Goal: Task Accomplishment & Management: Use online tool/utility

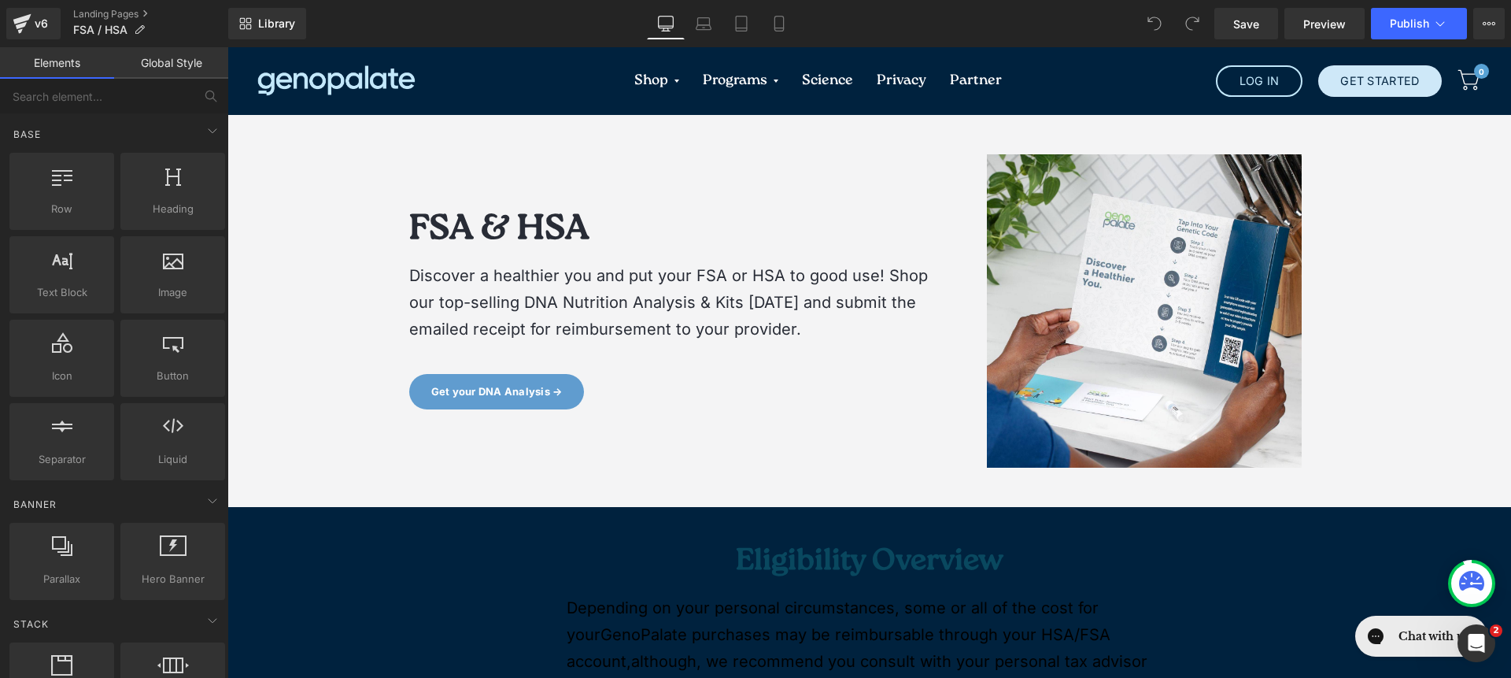
click at [488, 205] on div "Image FSA & HSA Heading Discover a healthier you and put your FSA or HSA to goo…" at bounding box center [673, 310] width 551 height 313
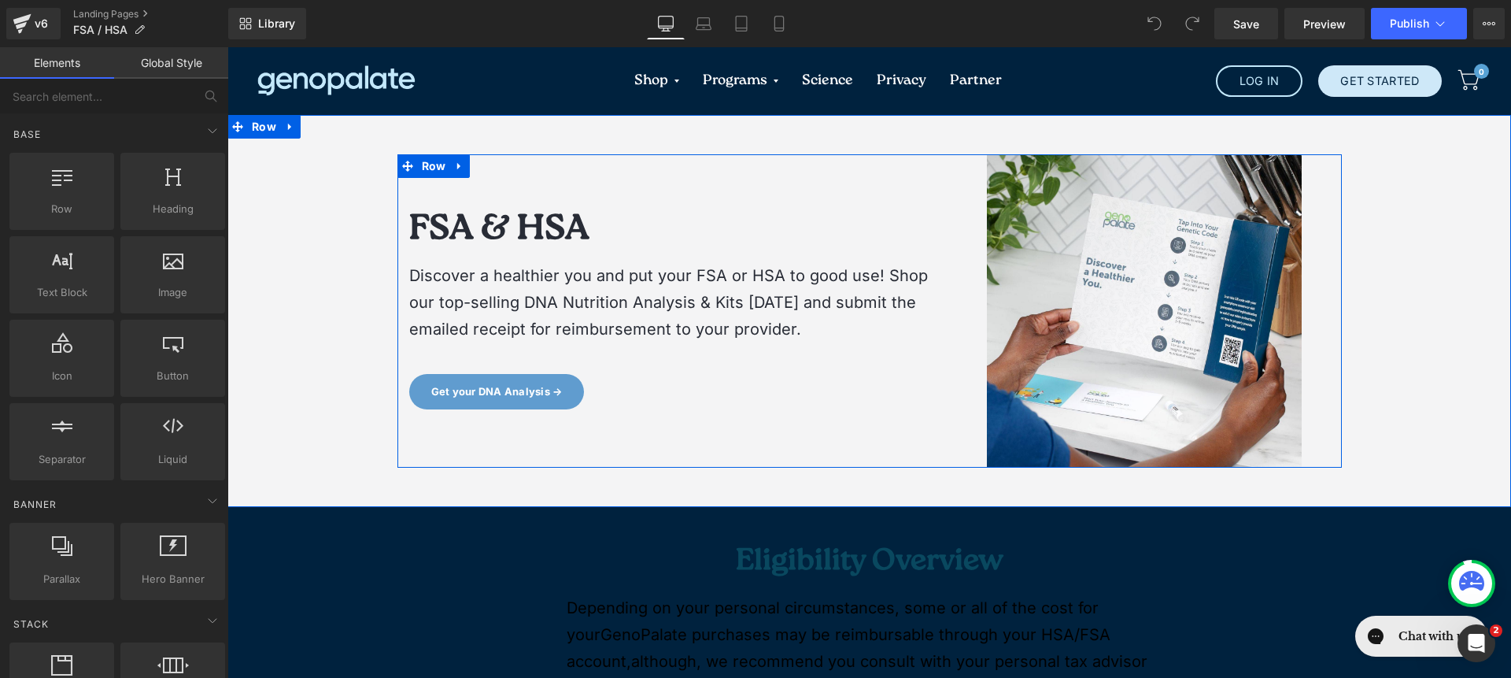
click at [501, 223] on h1 "FSA & HSA" at bounding box center [672, 232] width 527 height 38
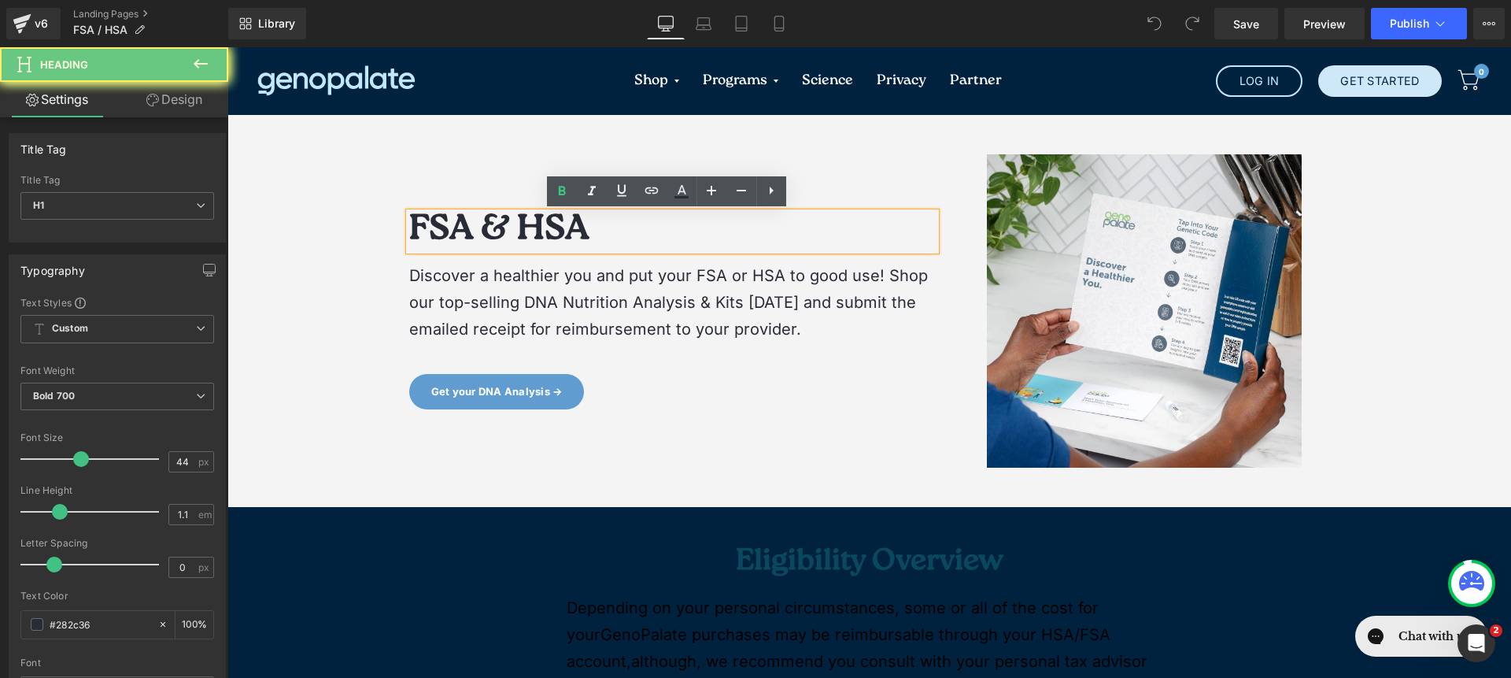
click at [501, 223] on h1 "FSA & HSA" at bounding box center [672, 232] width 527 height 38
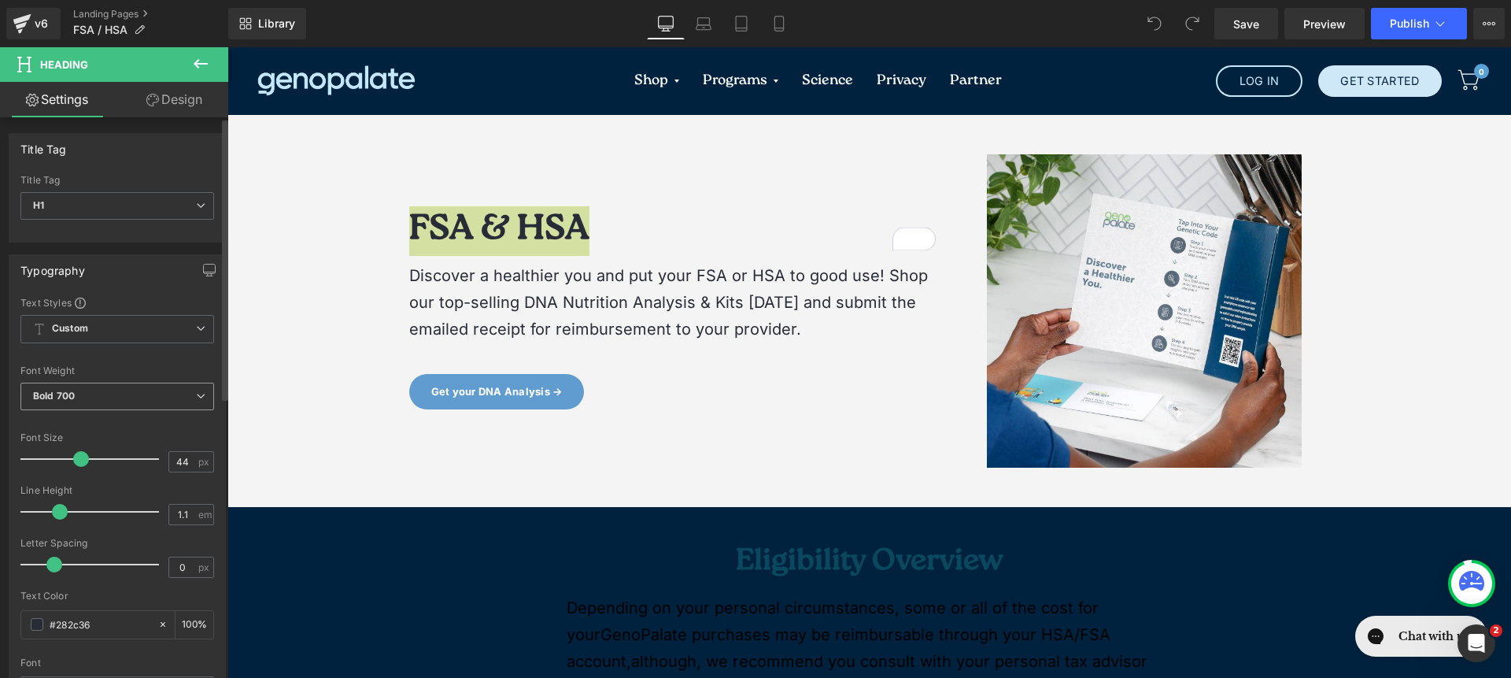
click at [139, 405] on span "Bold 700" at bounding box center [117, 397] width 194 height 28
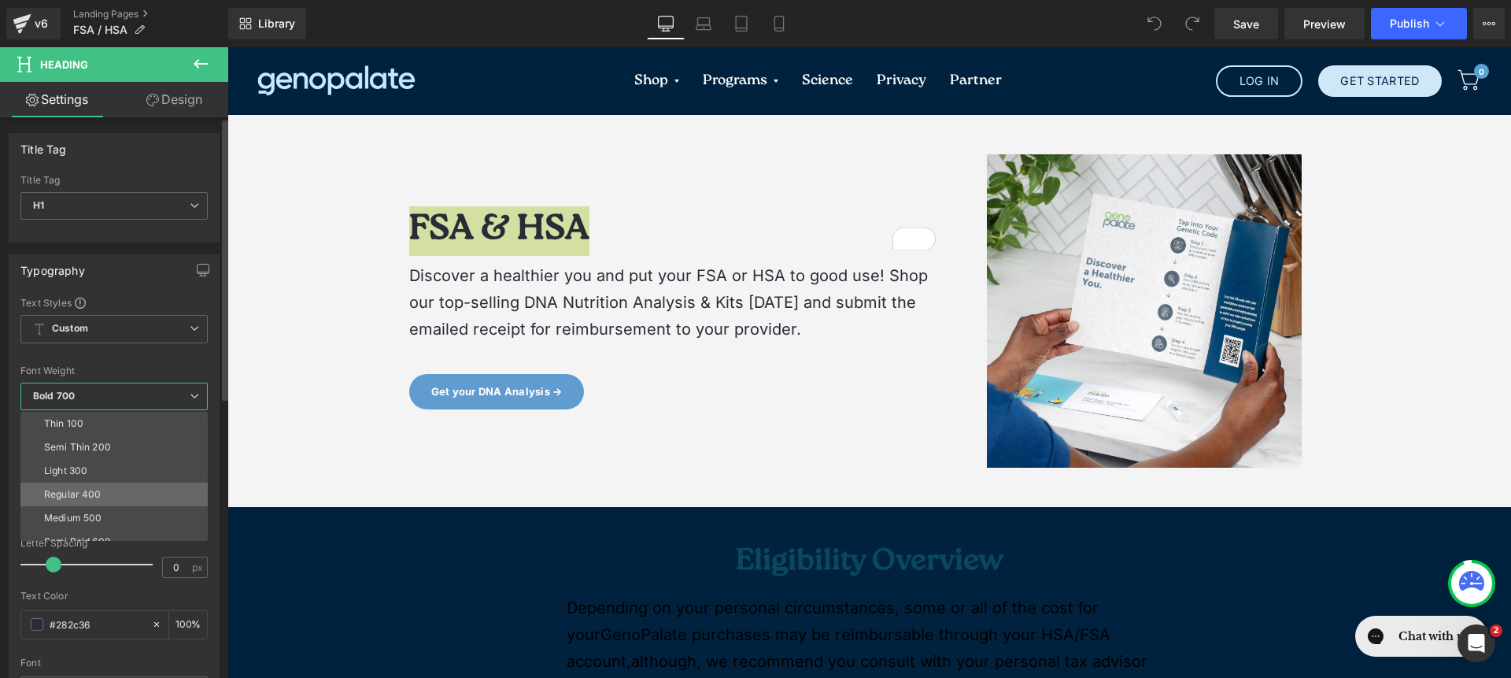
click at [161, 489] on li "Regular 400" at bounding box center [117, 495] width 194 height 24
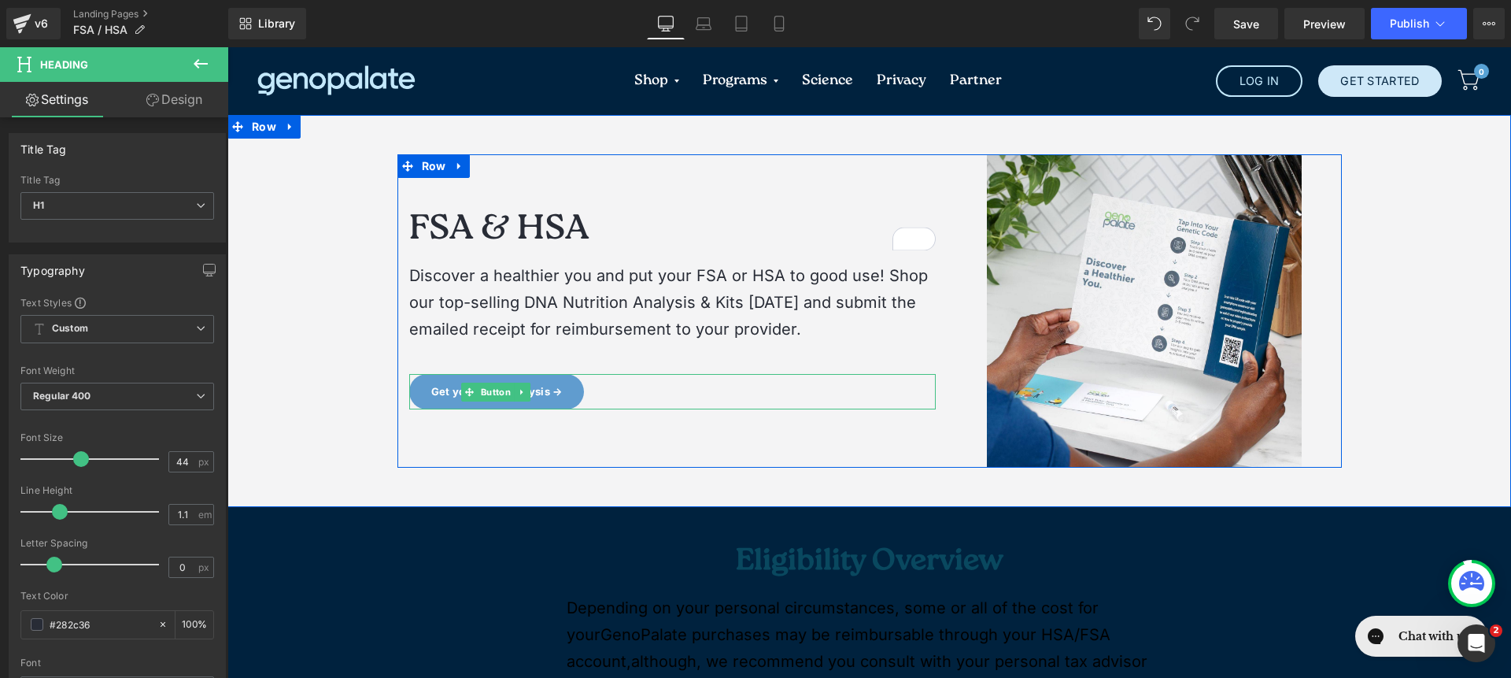
click at [711, 394] on div "Get your DNA Analysis →" at bounding box center [672, 391] width 527 height 35
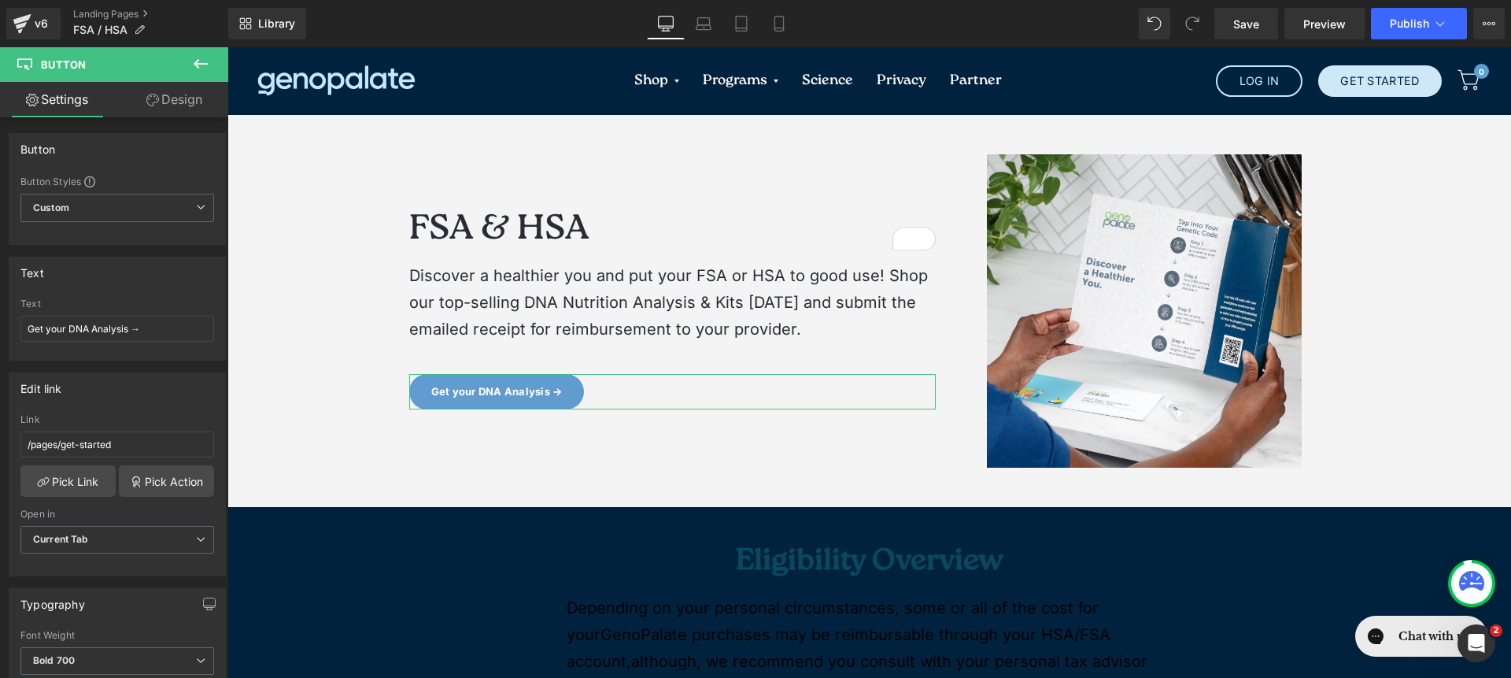
click at [153, 97] on icon at bounding box center [152, 100] width 13 height 13
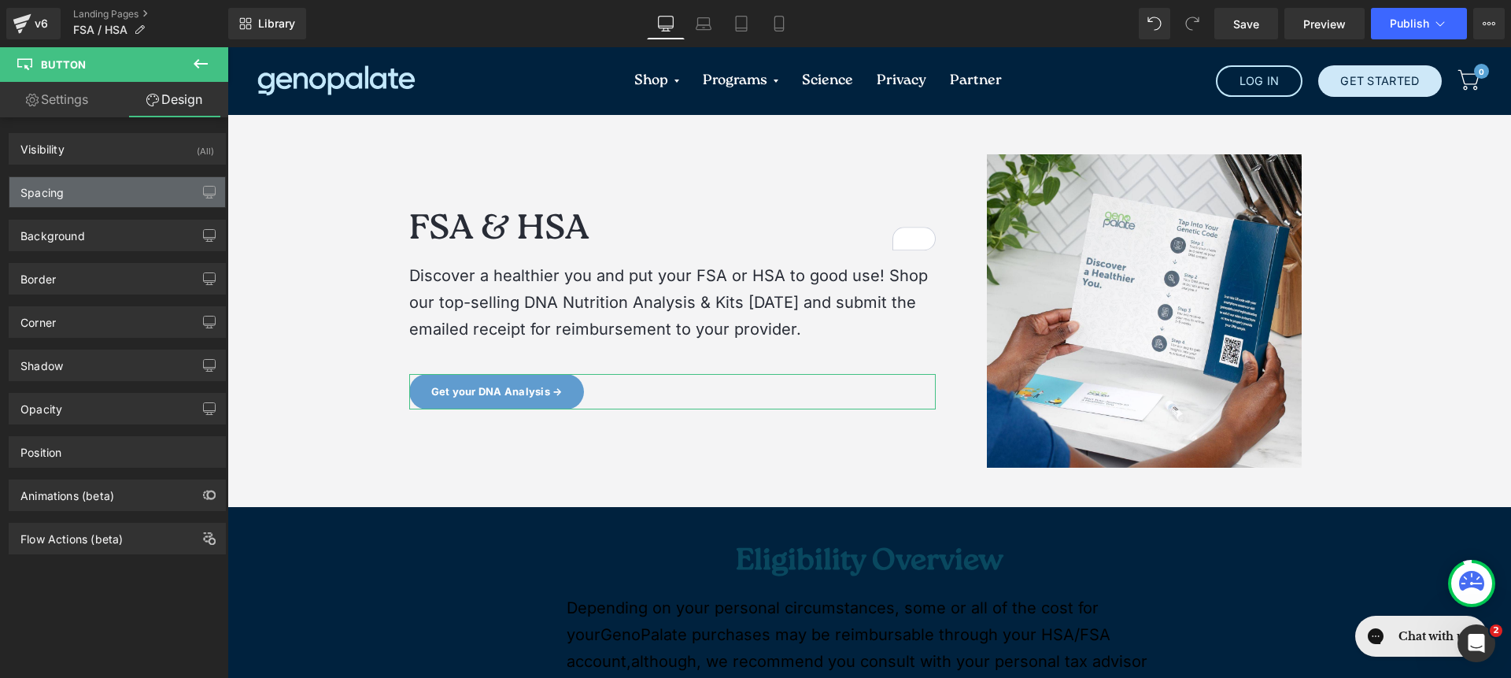
click at [93, 190] on div "Spacing" at bounding box center [117, 192] width 216 height 30
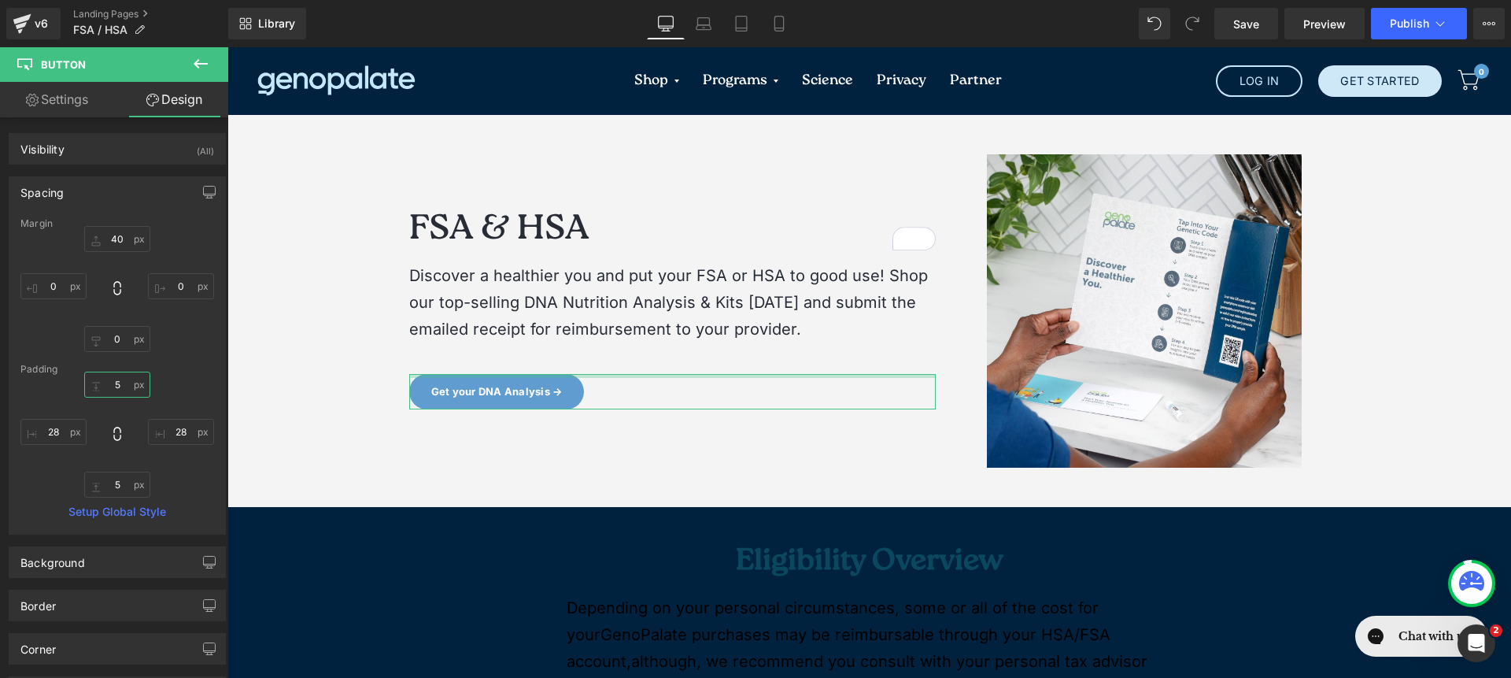
click at [122, 384] on input "5" at bounding box center [117, 385] width 66 height 26
type input "8"
click at [120, 486] on input "5" at bounding box center [117, 485] width 66 height 26
type input "8"
click at [53, 104] on link "Settings" at bounding box center [57, 99] width 114 height 35
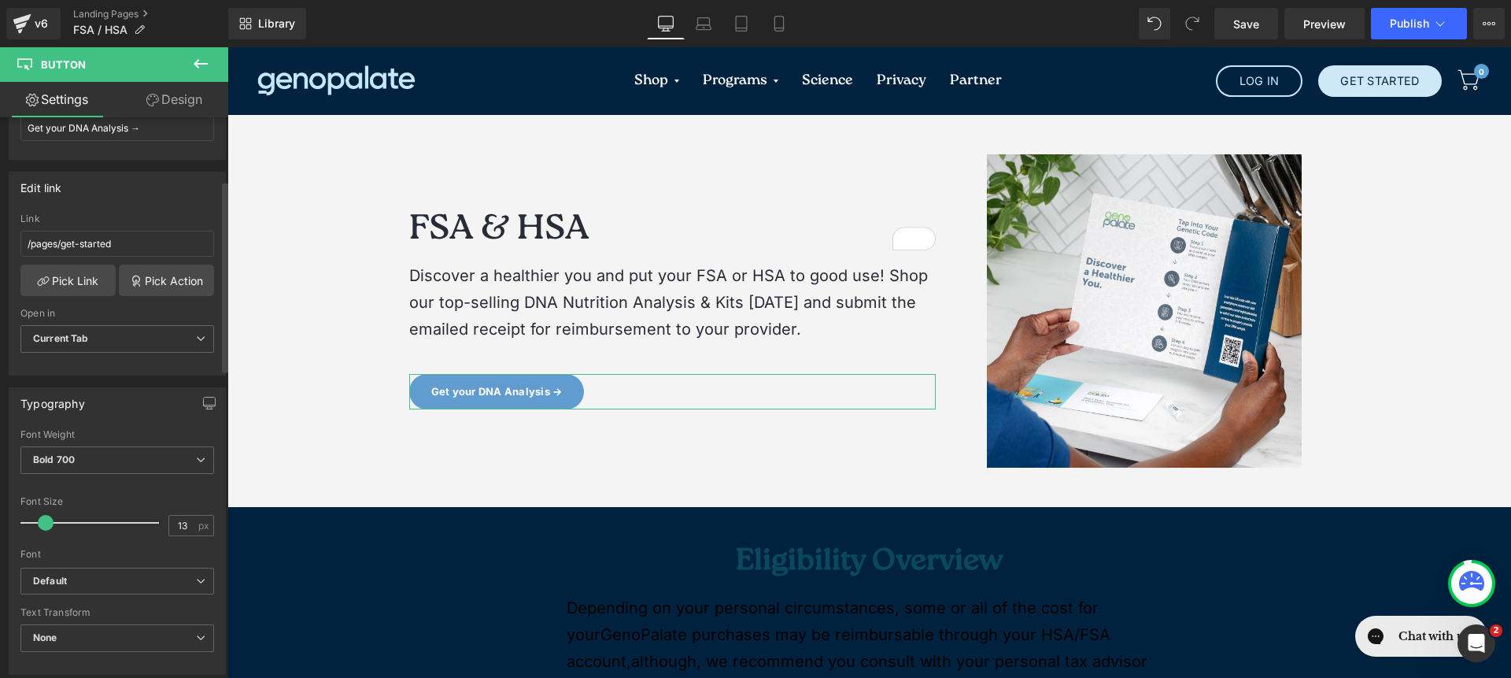
scroll to position [336, 0]
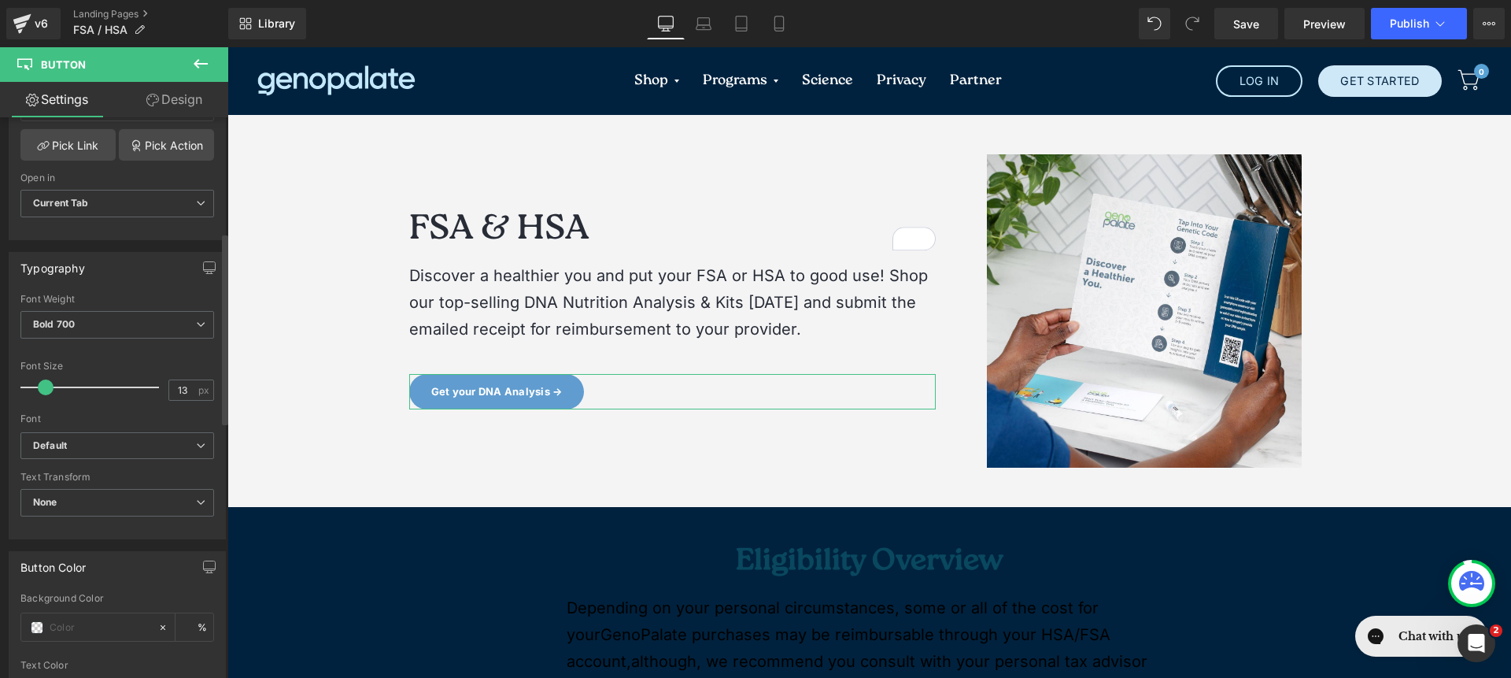
click at [149, 443] on b "Default" at bounding box center [114, 445] width 163 height 13
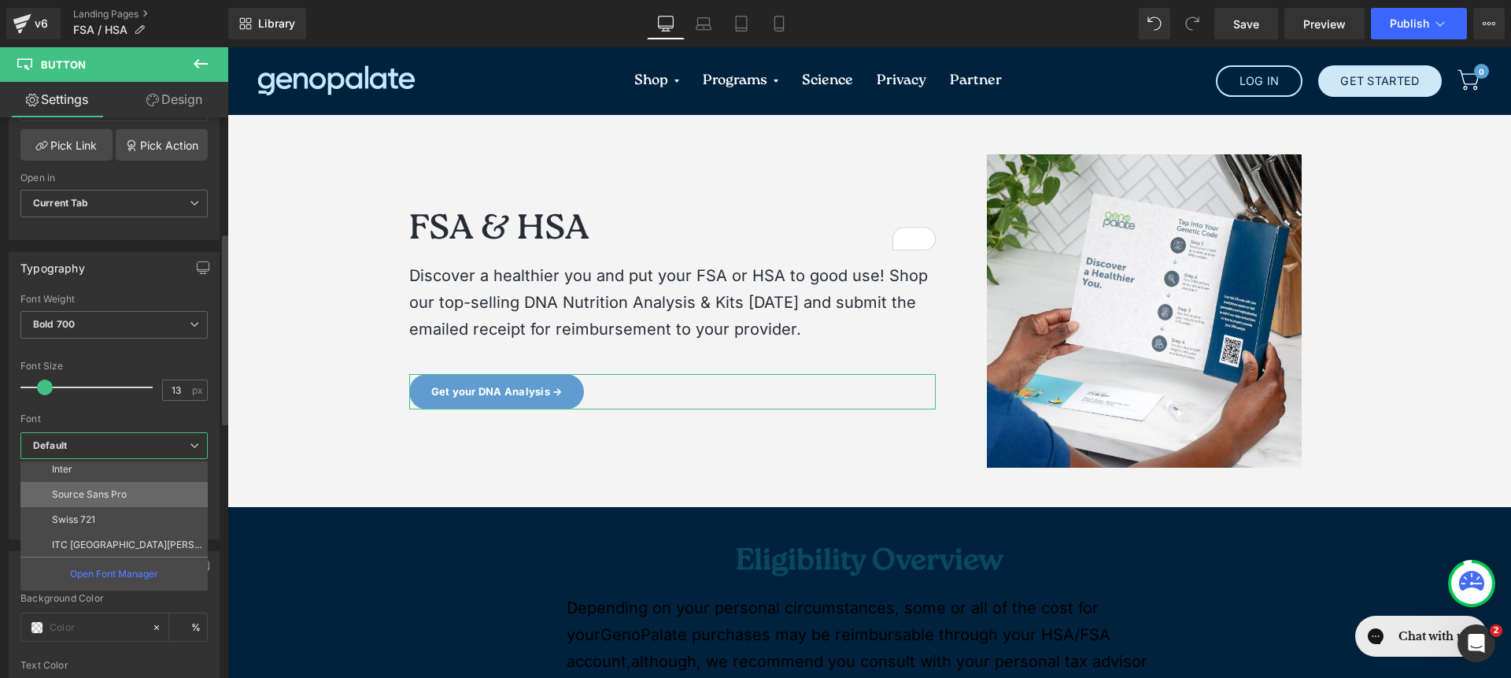
scroll to position [153, 0]
click at [139, 482] on li "Inter" at bounding box center [117, 472] width 194 height 25
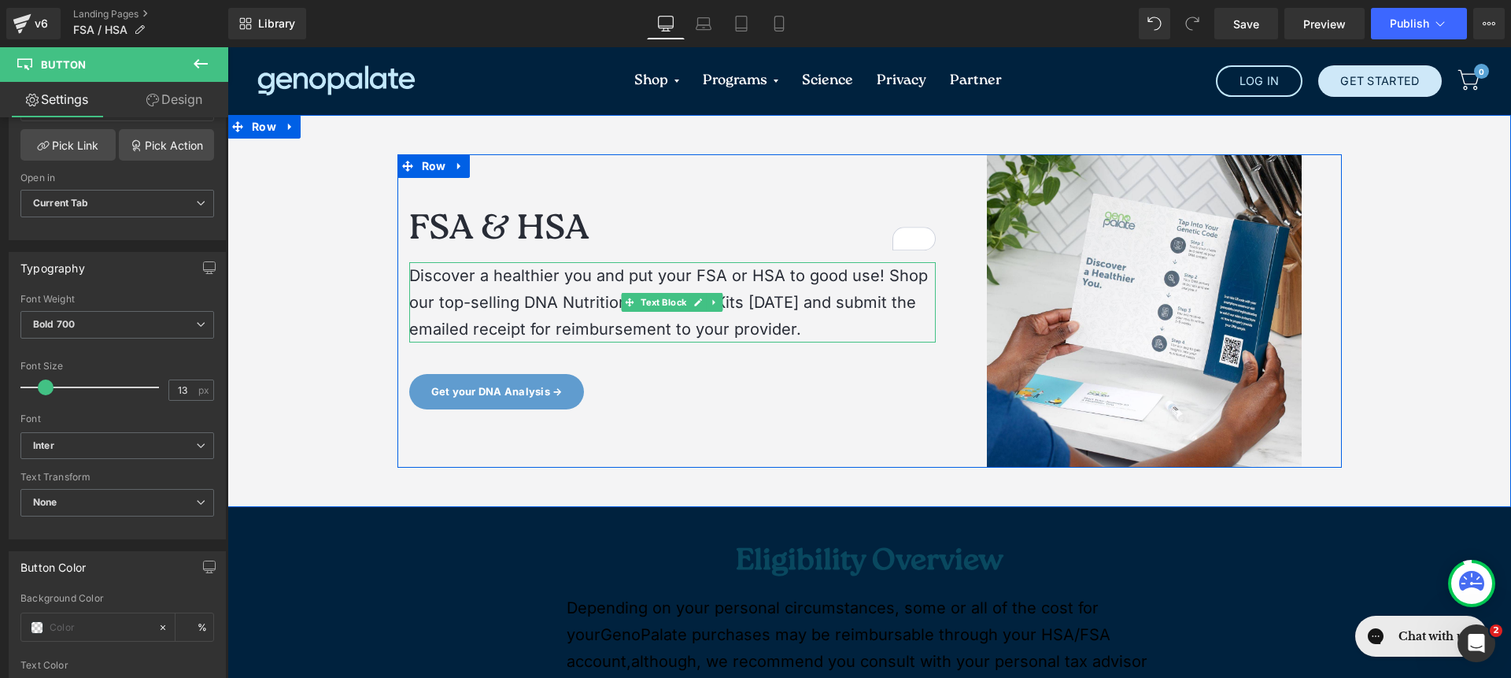
click at [616, 290] on p "Discover a healthier you and put your FSA or HSA to good use! Shop our top-sell…" at bounding box center [672, 302] width 527 height 80
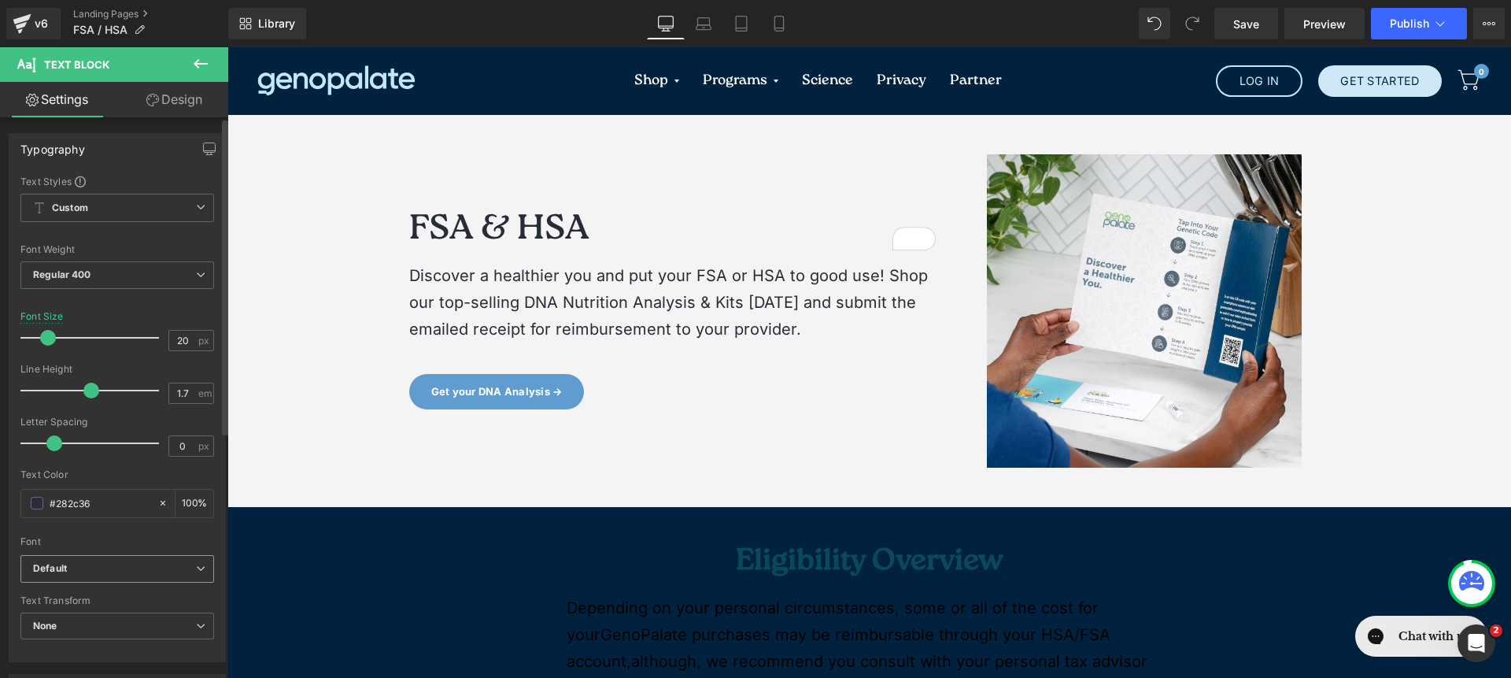
click at [146, 565] on b "Default" at bounding box center [114, 568] width 163 height 13
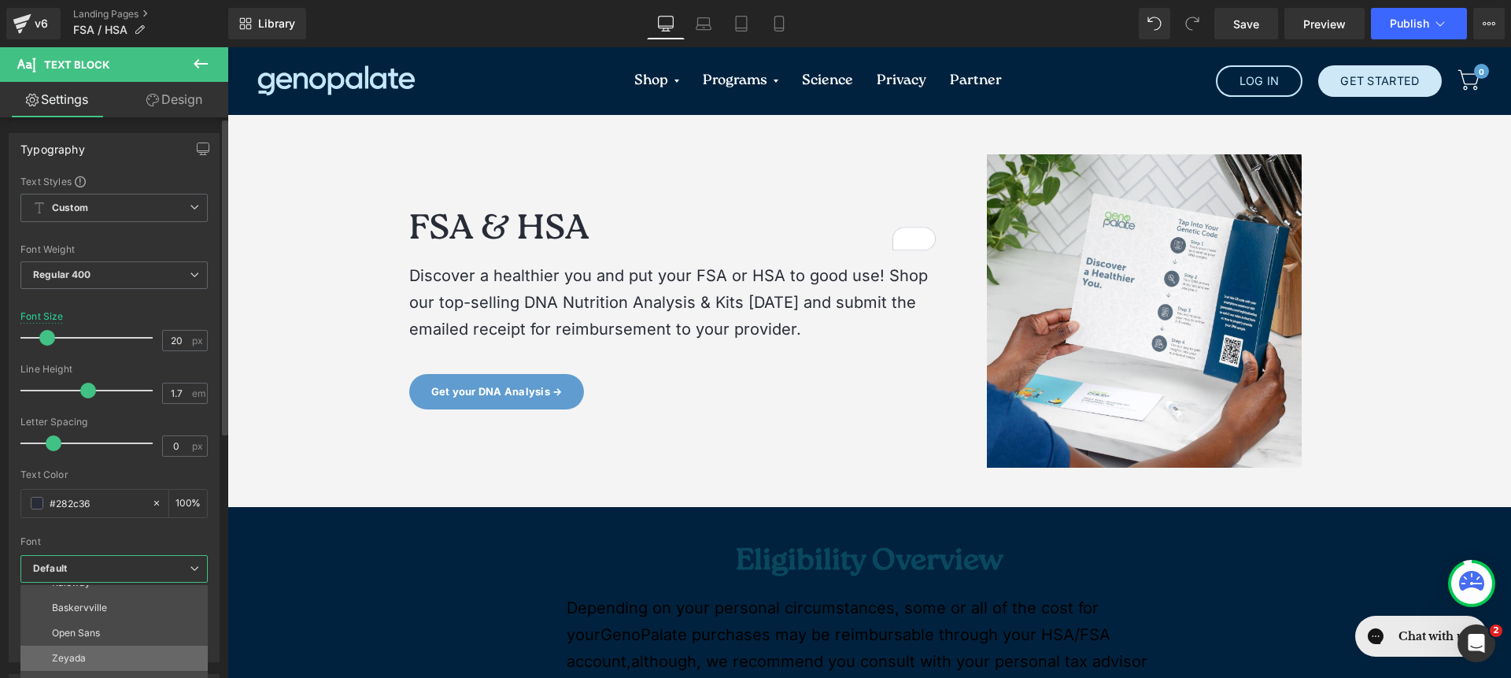
scroll to position [87, 0]
click at [153, 649] on li "Inter" at bounding box center [117, 661] width 194 height 25
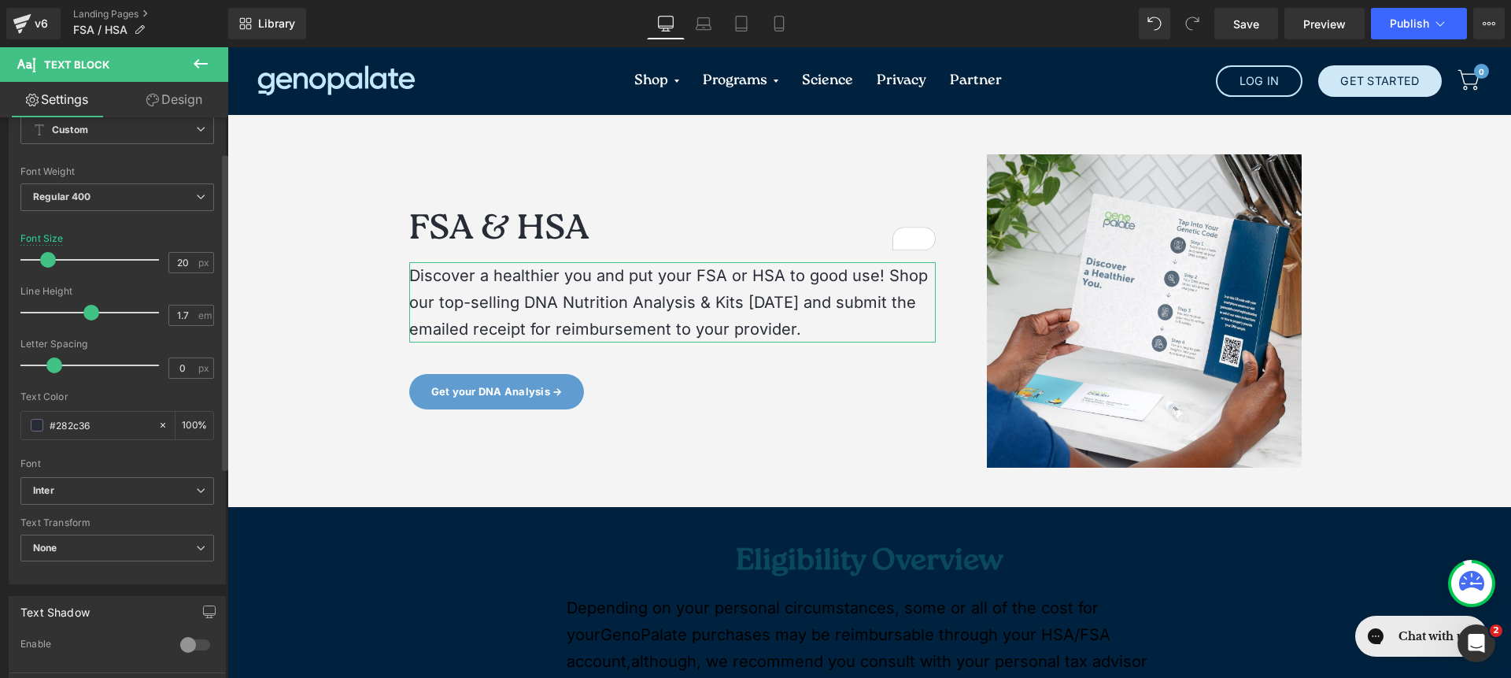
scroll to position [62, 0]
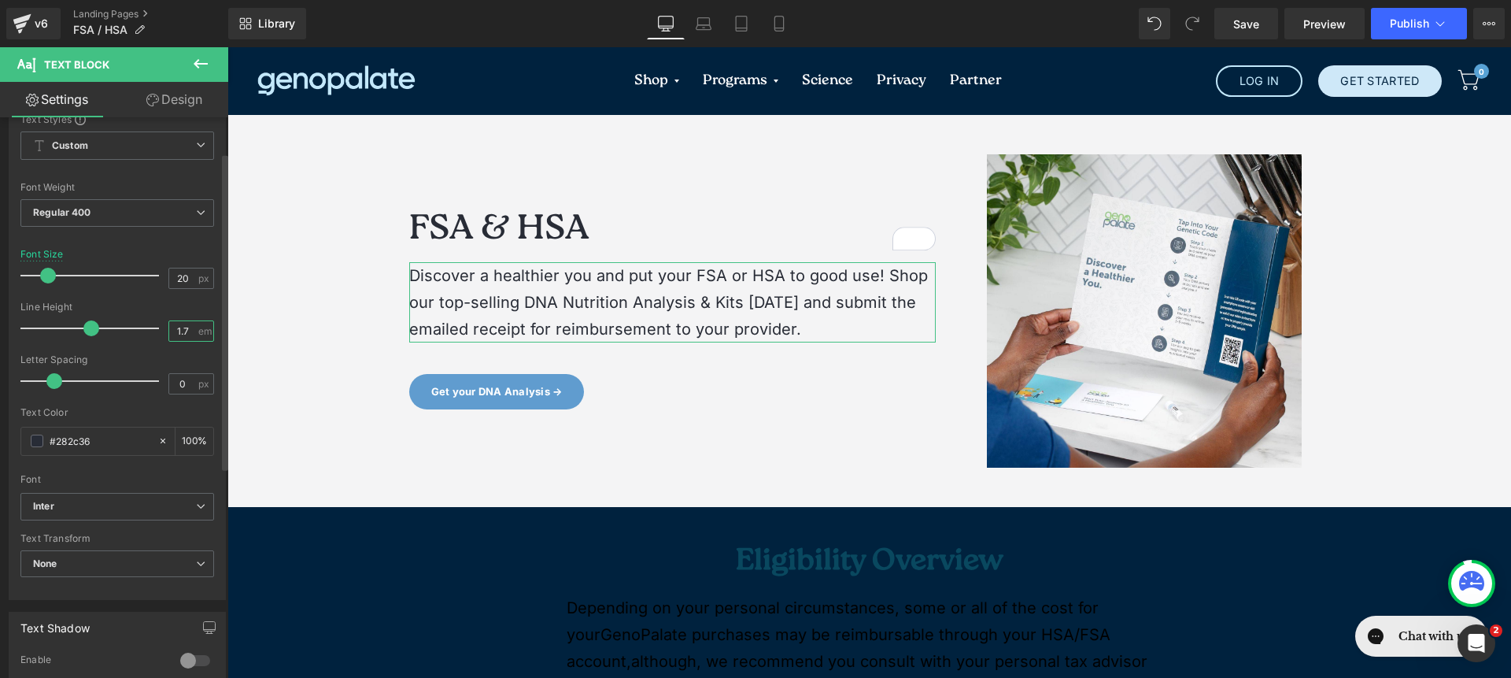
click at [176, 328] on input "1.7" at bounding box center [183, 331] width 28 height 20
drag, startPoint x: 180, startPoint y: 331, endPoint x: 215, endPoint y: 330, distance: 34.7
click at [182, 331] on input "1.7" at bounding box center [183, 331] width 28 height 20
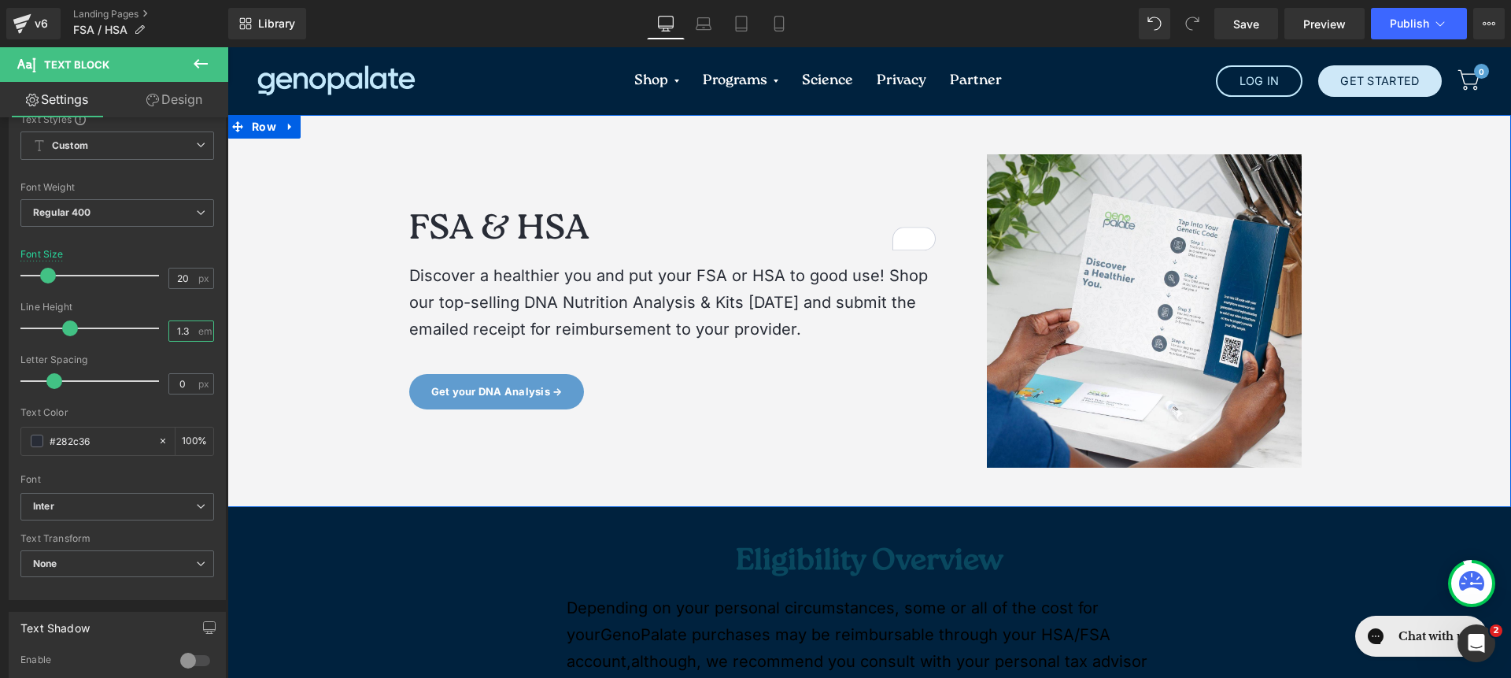
type input "1.3"
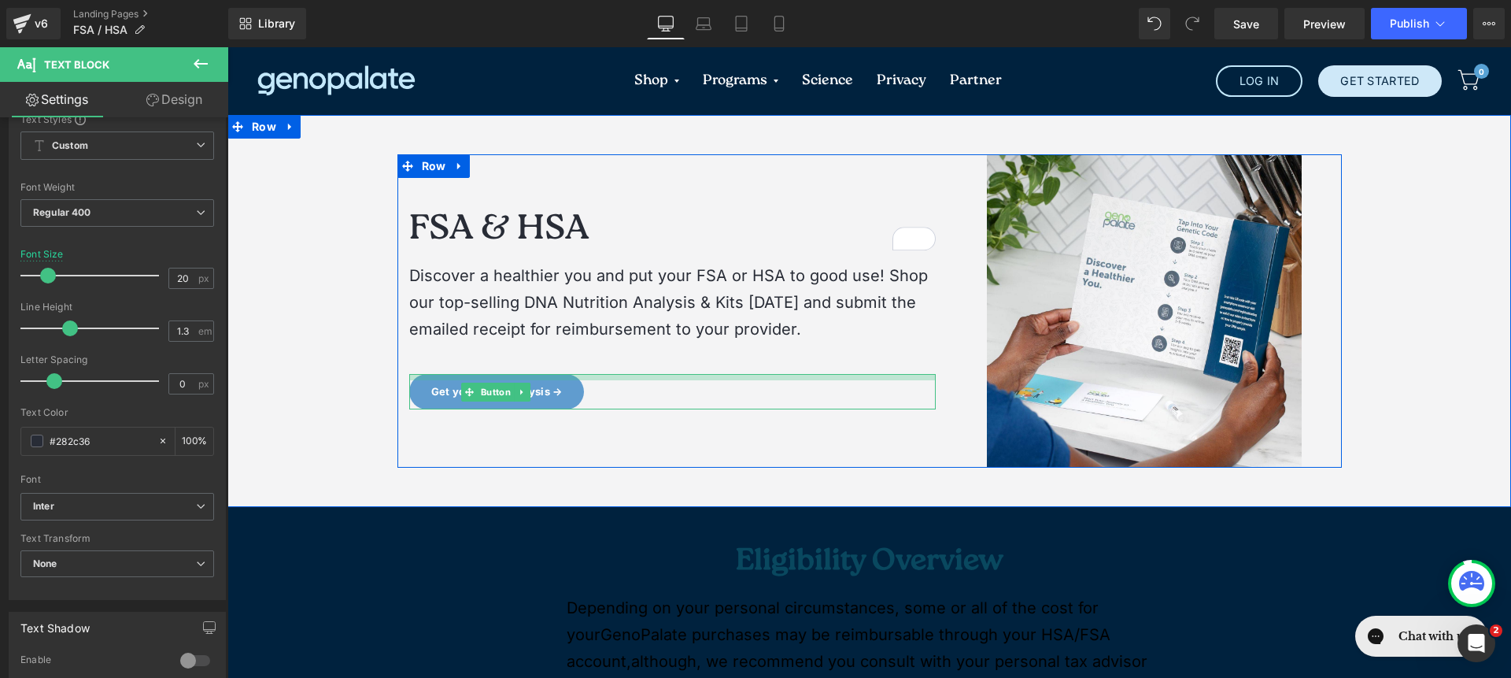
click at [700, 372] on div "Image FSA & HSA Heading Discover a healthier you and put your FSA or HSA to goo…" at bounding box center [673, 310] width 551 height 313
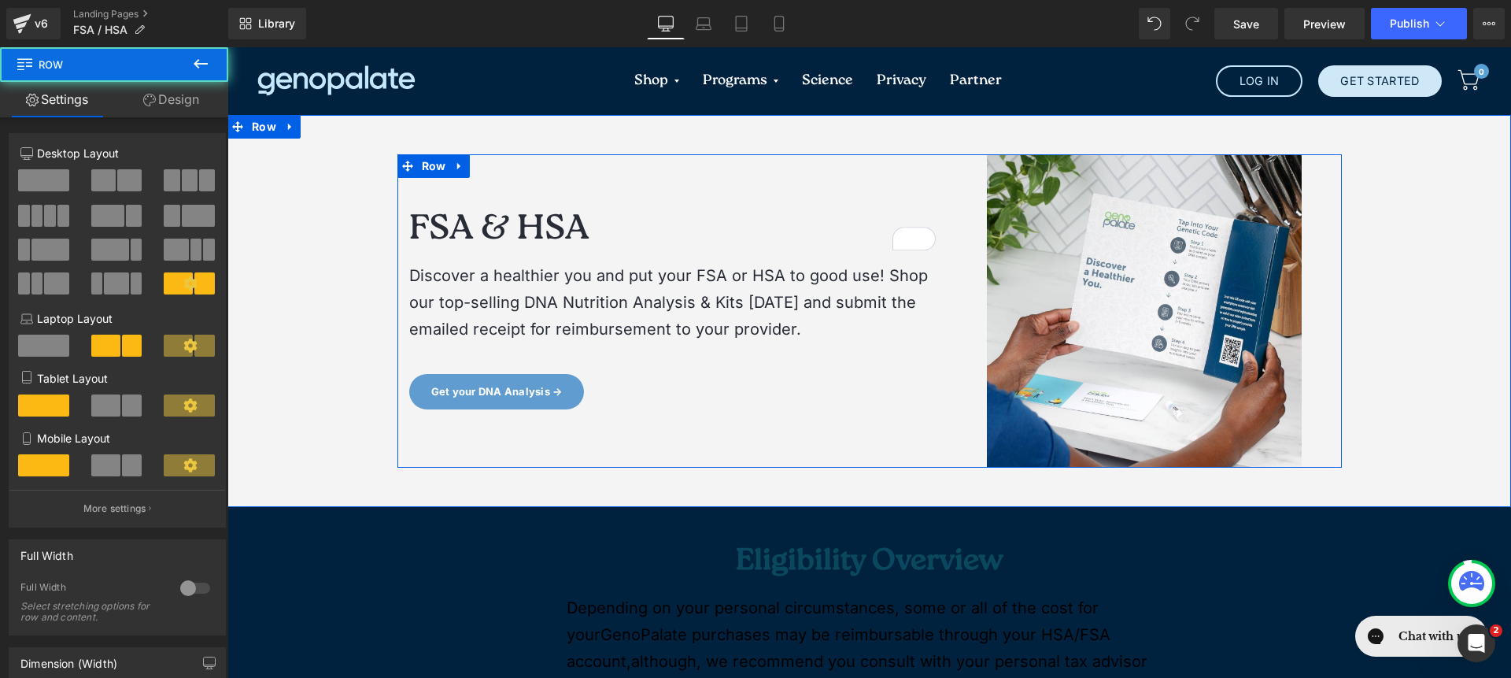
click at [644, 287] on p "Discover a healthier you and put your FSA or HSA to good use! Shop our top-sell…" at bounding box center [672, 302] width 527 height 80
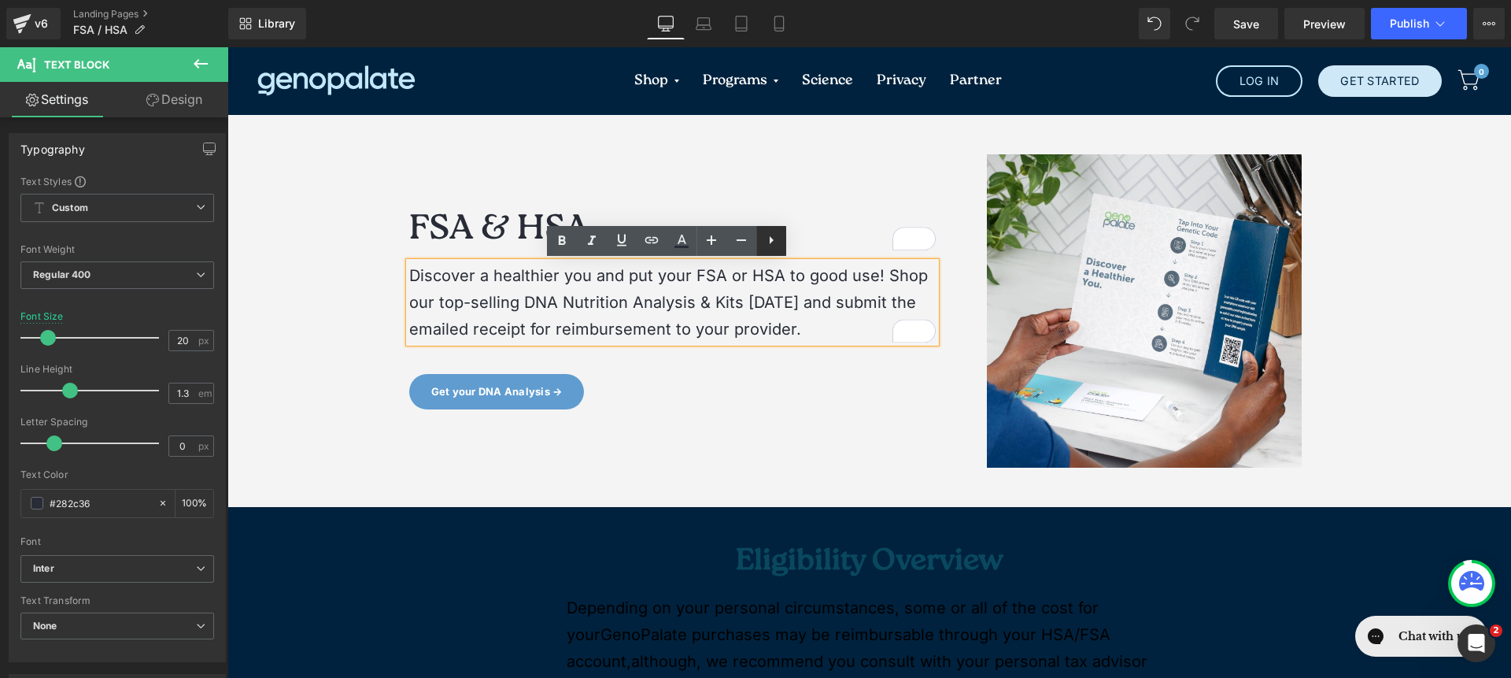
click at [760, 231] on link at bounding box center [771, 241] width 30 height 30
click at [745, 327] on p "Discover a healthier you and put your FSA or HSA to good use! Shop our top-sell…" at bounding box center [672, 302] width 527 height 80
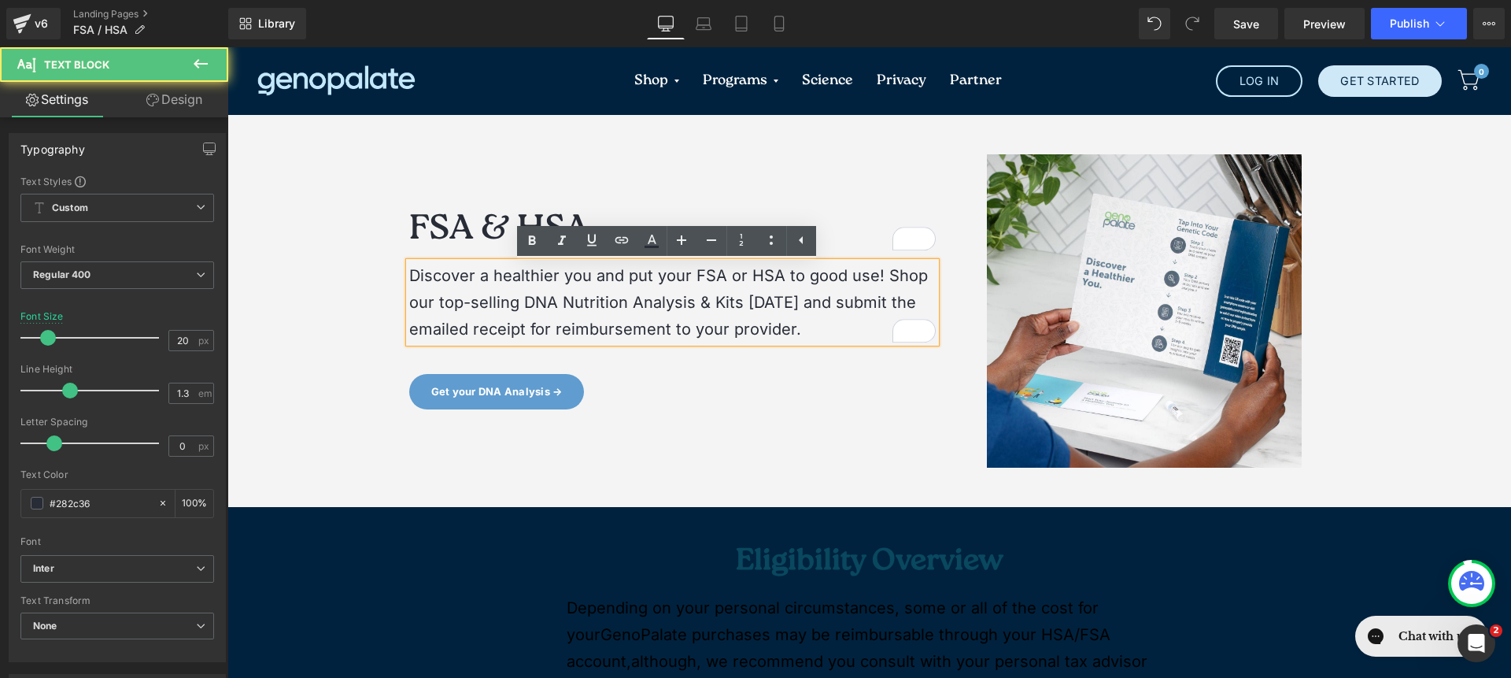
click at [745, 327] on p "Discover a healthier you and put your FSA or HSA to good use! Shop our top-sell…" at bounding box center [672, 302] width 527 height 80
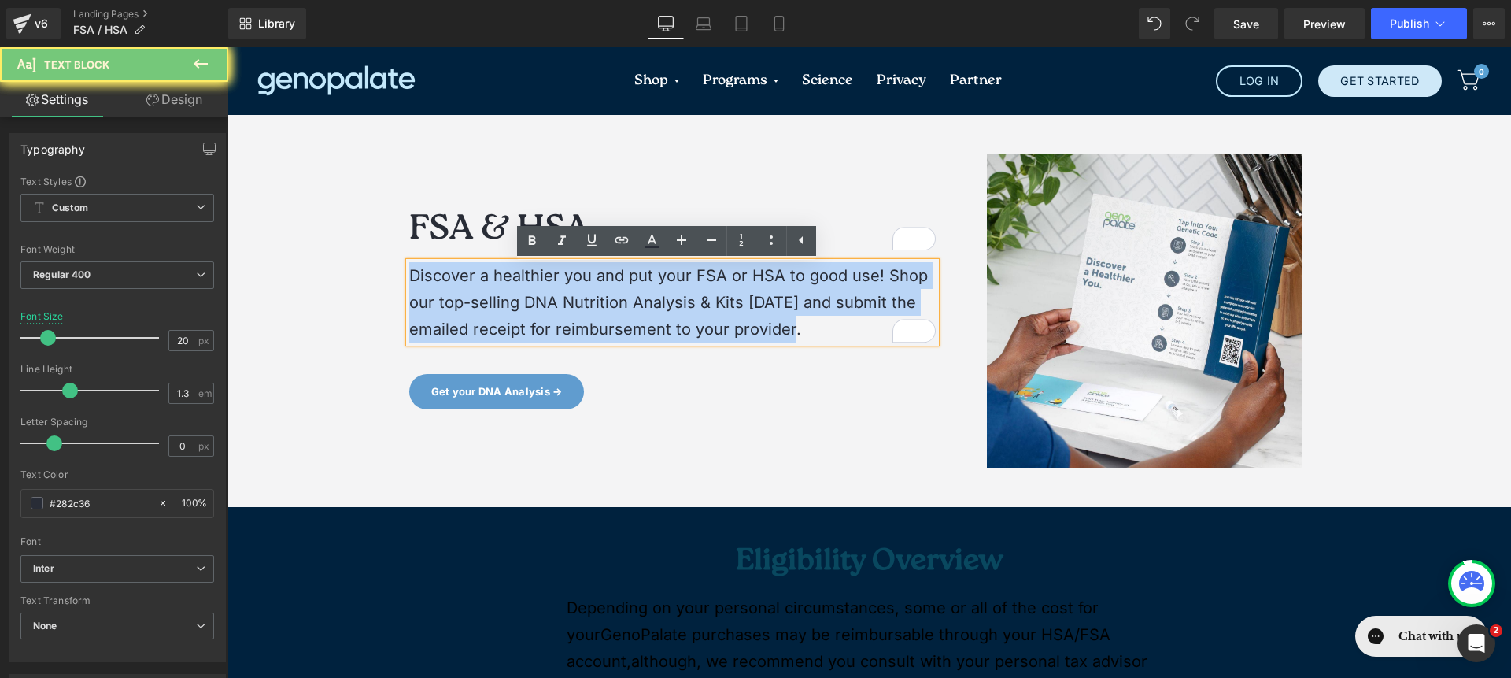
click at [745, 327] on p "Discover a healthier you and put your FSA or HSA to good use! Shop our top-sell…" at bounding box center [672, 302] width 527 height 80
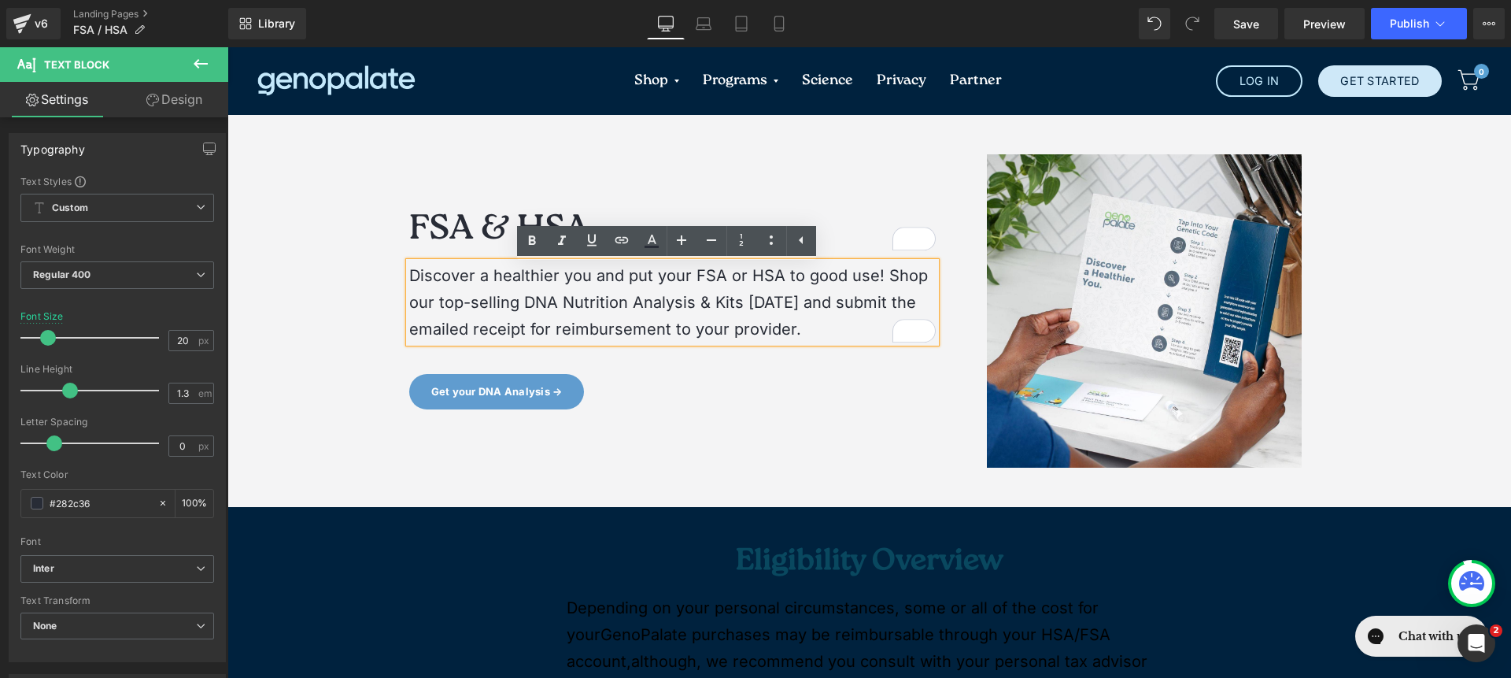
click at [745, 371] on div "Image FSA & HSA Heading Discover a healthier you and put your FSA or HSA to goo…" at bounding box center [673, 310] width 551 height 313
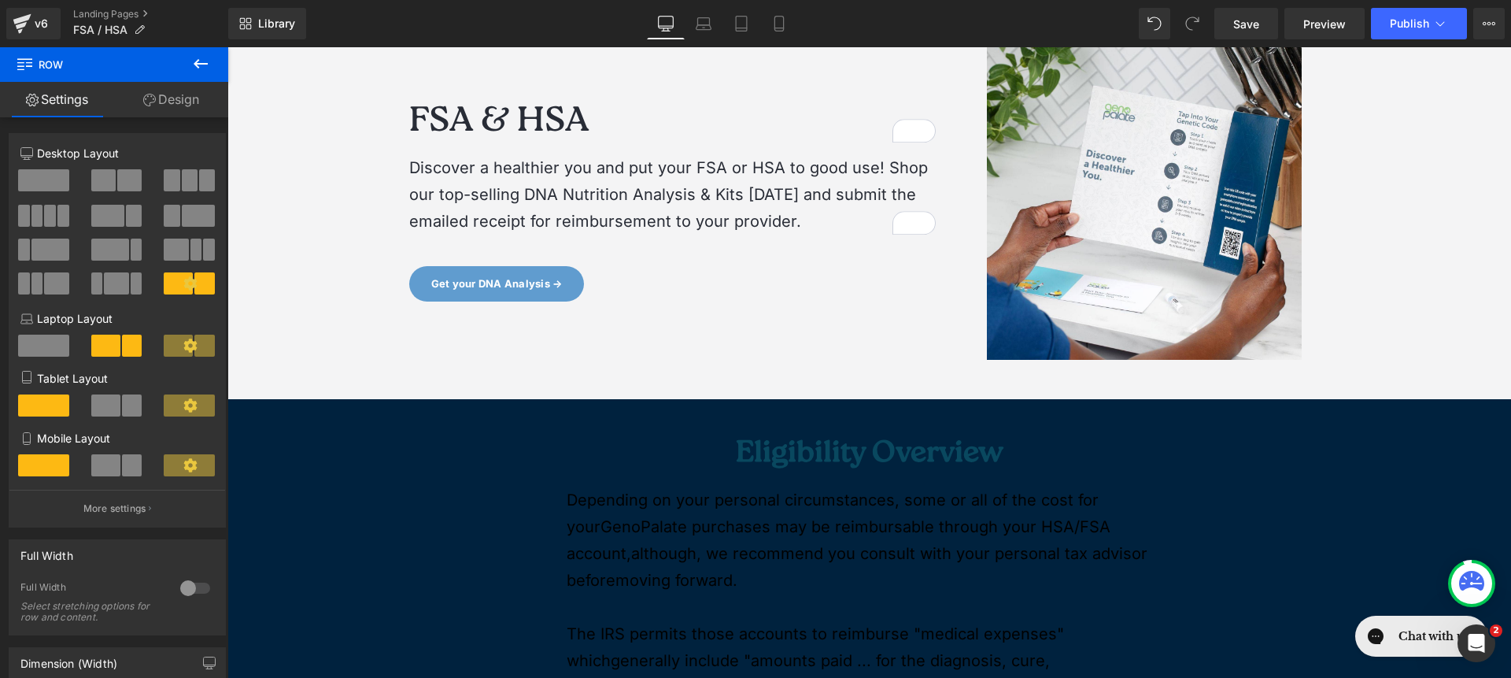
scroll to position [159, 0]
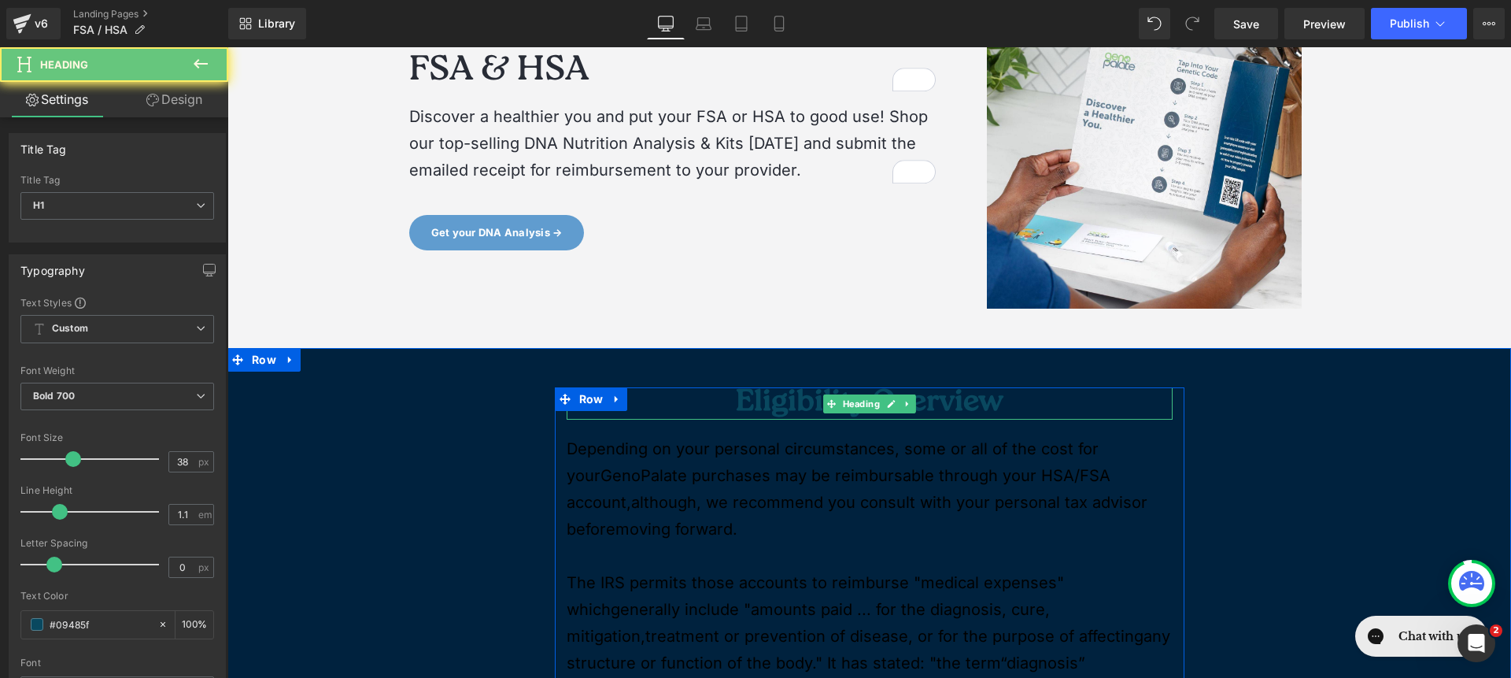
click at [775, 393] on h1 "Eligibility Overview" at bounding box center [870, 403] width 606 height 33
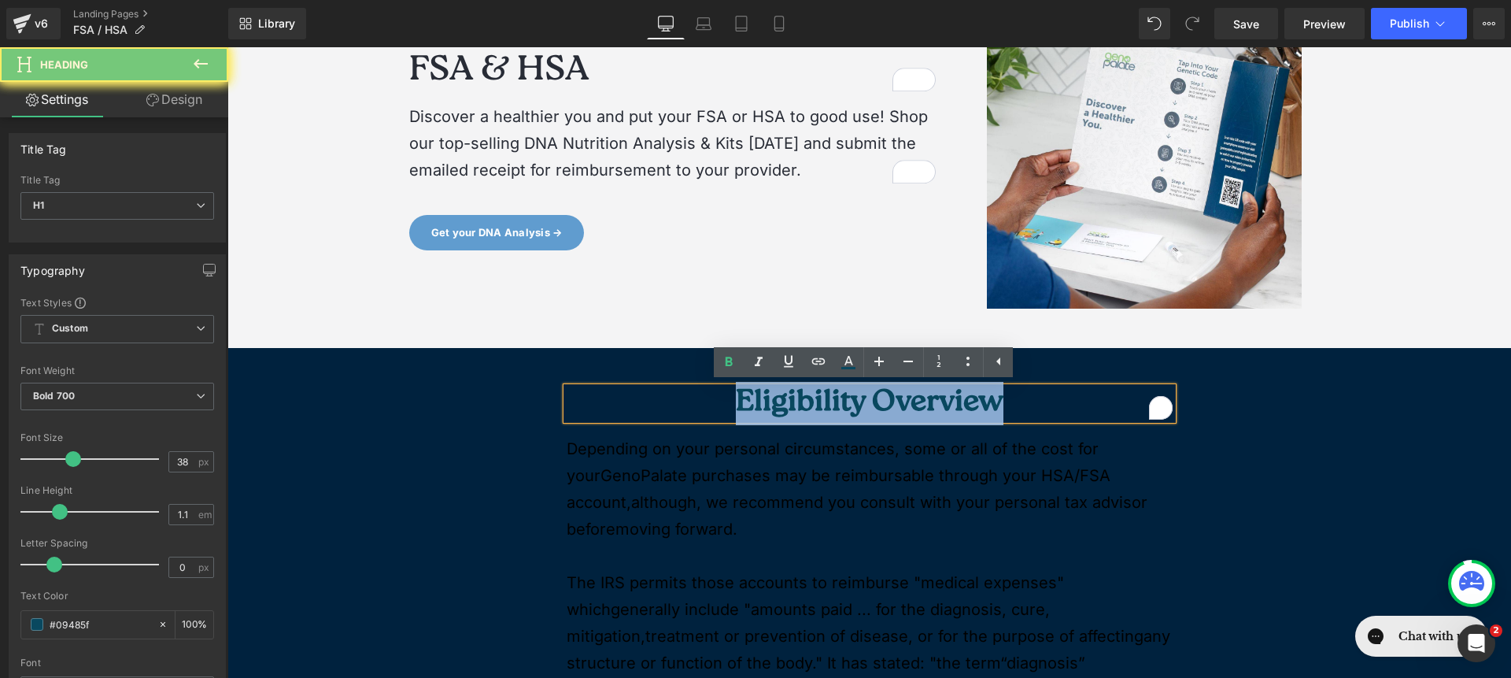
click at [775, 393] on h1 "Eligibility Overview" at bounding box center [870, 403] width 606 height 33
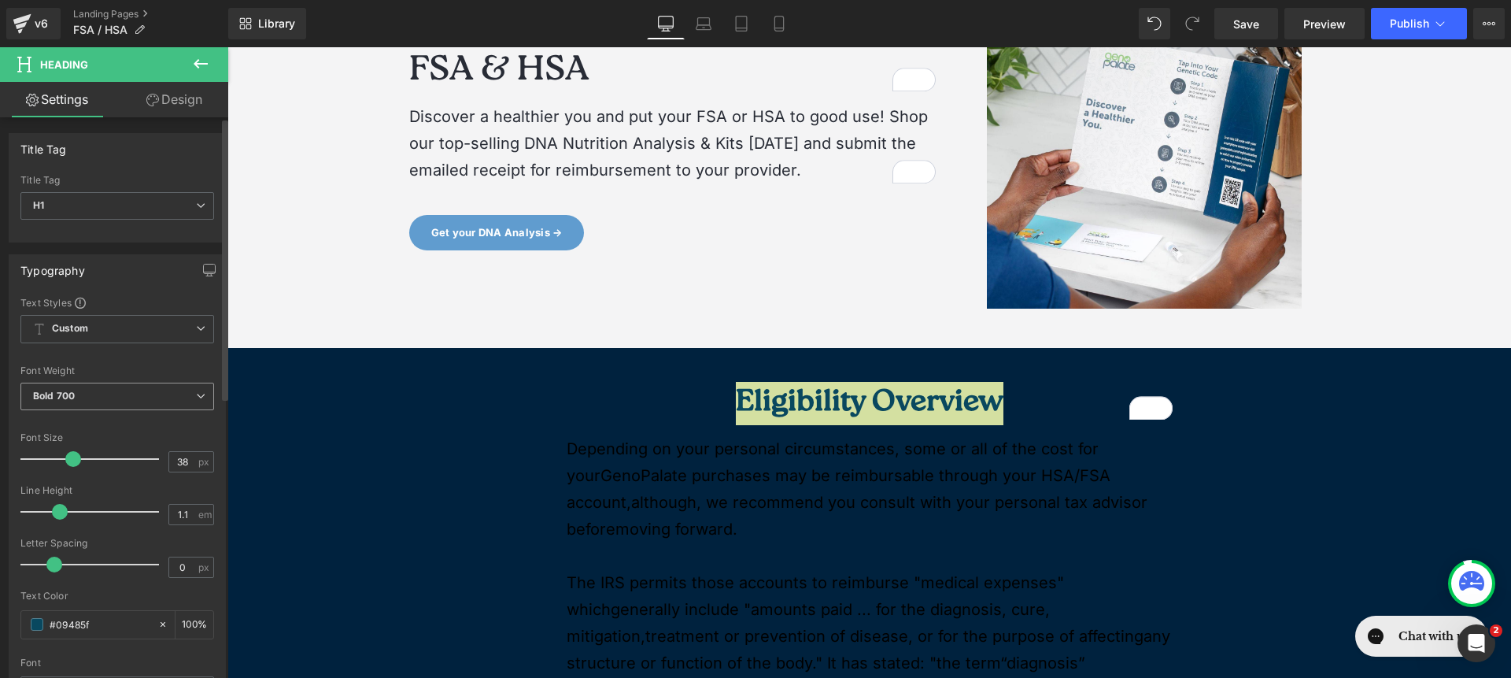
click at [121, 392] on span "Bold 700" at bounding box center [117, 397] width 194 height 28
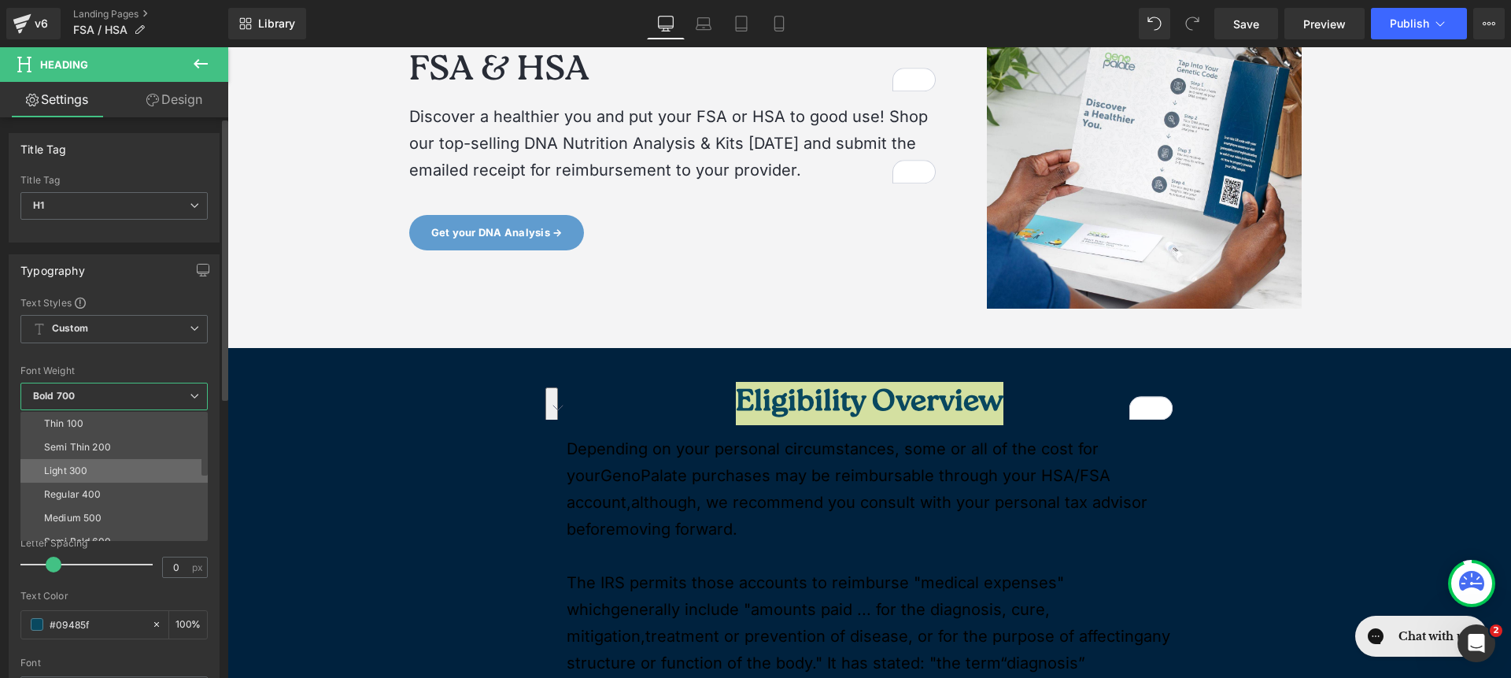
click at [109, 474] on li "Light 300" at bounding box center [117, 471] width 194 height 24
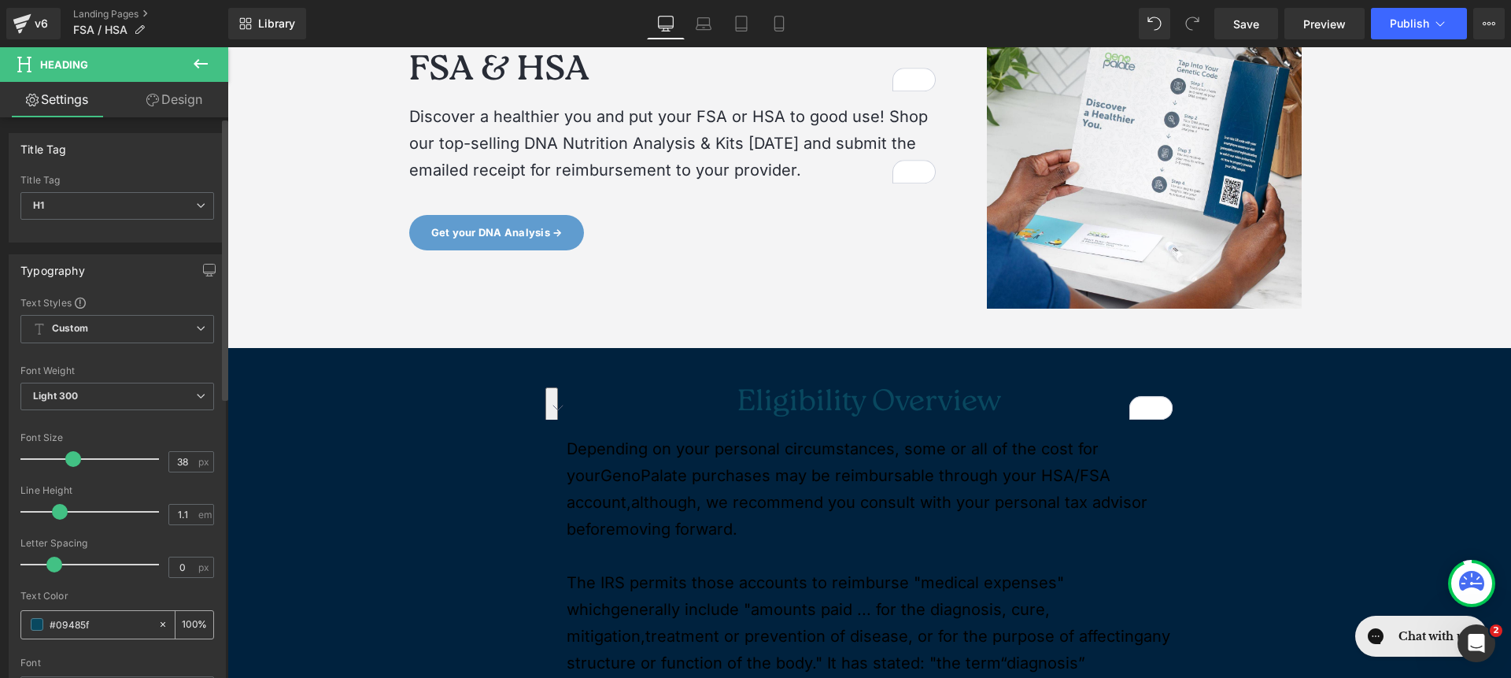
click at [159, 622] on icon at bounding box center [162, 624] width 11 height 11
type input "none"
type input "0"
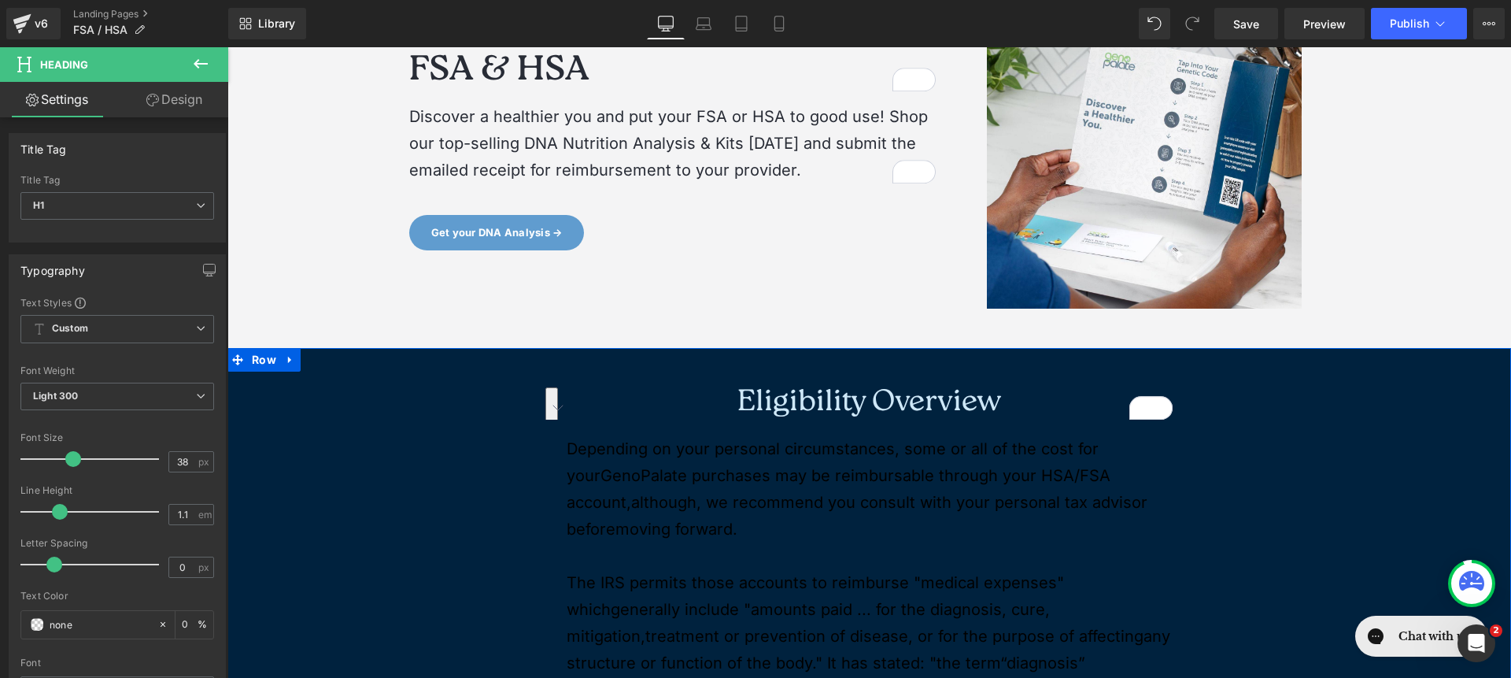
click at [641, 489] on p "Depending on your personal circumstances, some or all of the cost for your Geno…" at bounding box center [870, 488] width 606 height 107
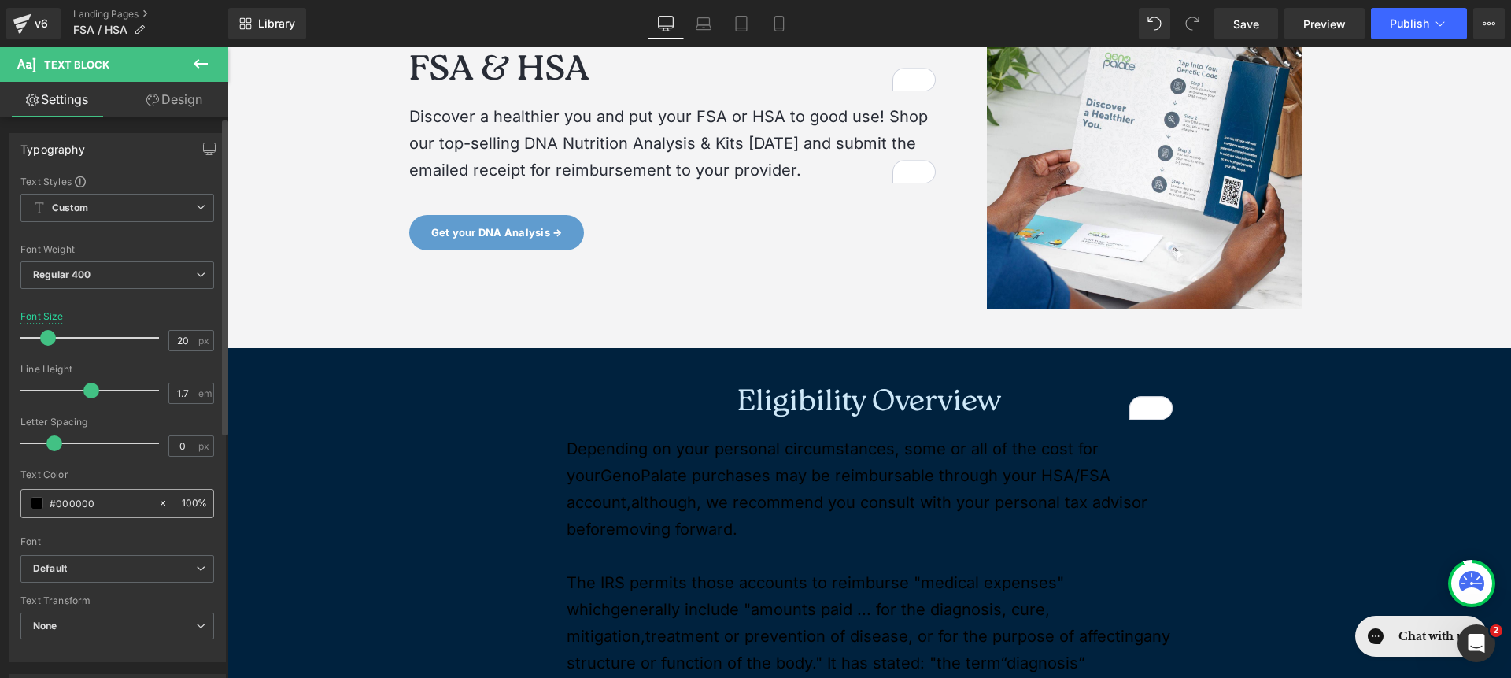
click at [157, 501] on icon at bounding box center [162, 502] width 11 height 11
type input "none"
type input "0"
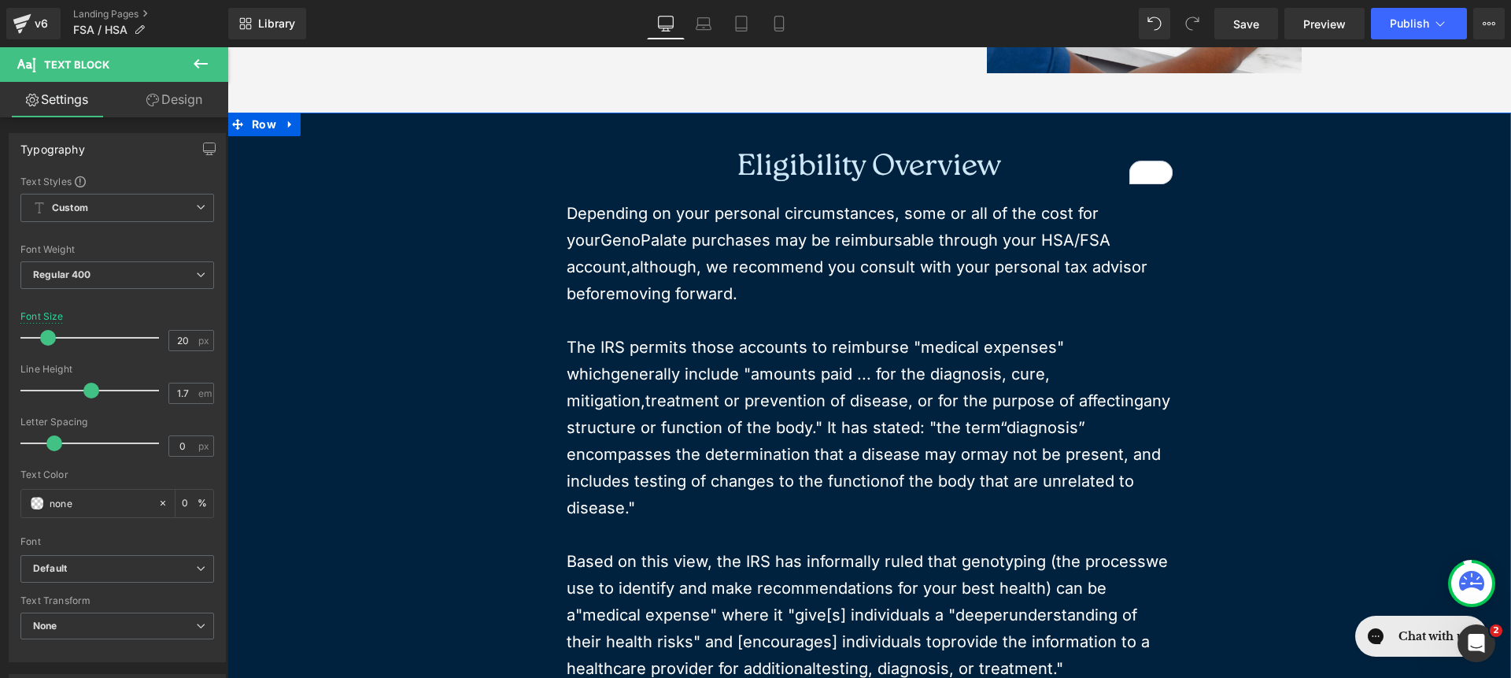
scroll to position [331, 0]
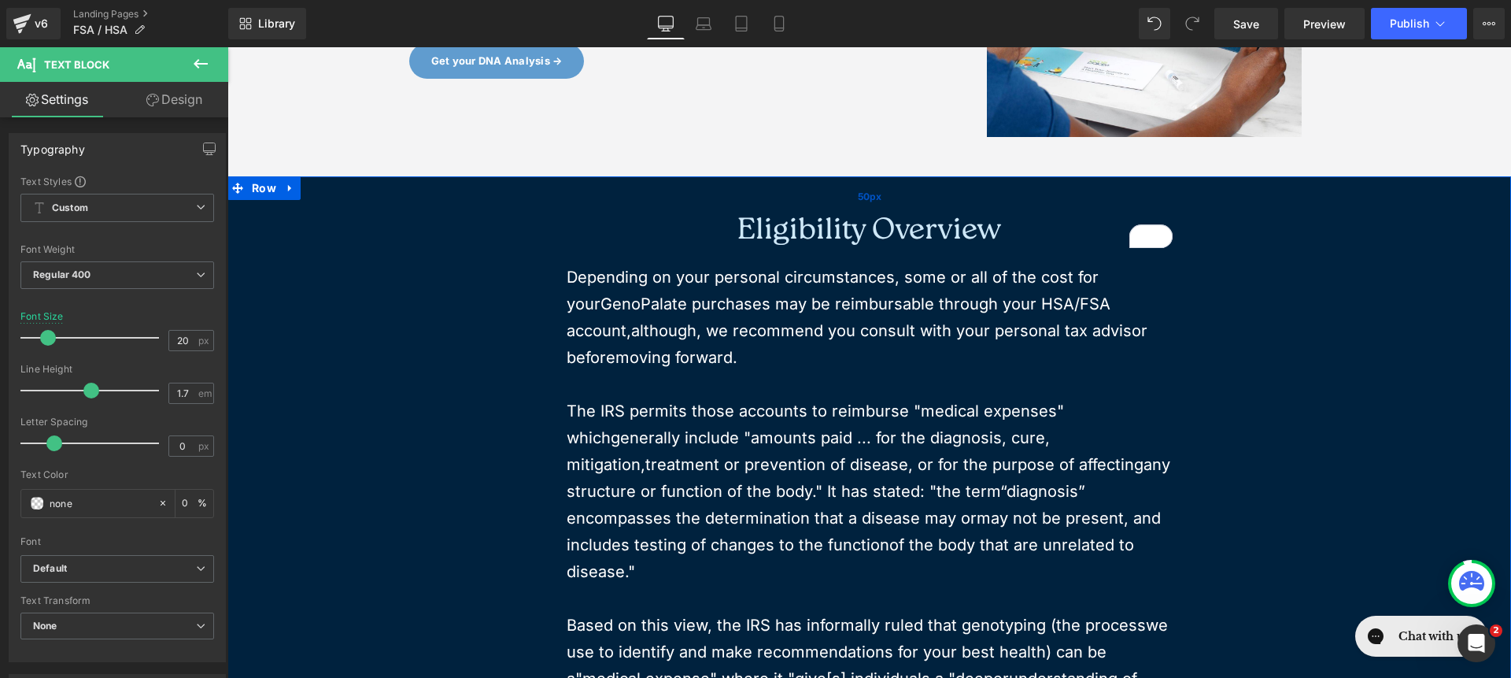
click at [801, 211] on div "50px" at bounding box center [869, 195] width 1284 height 39
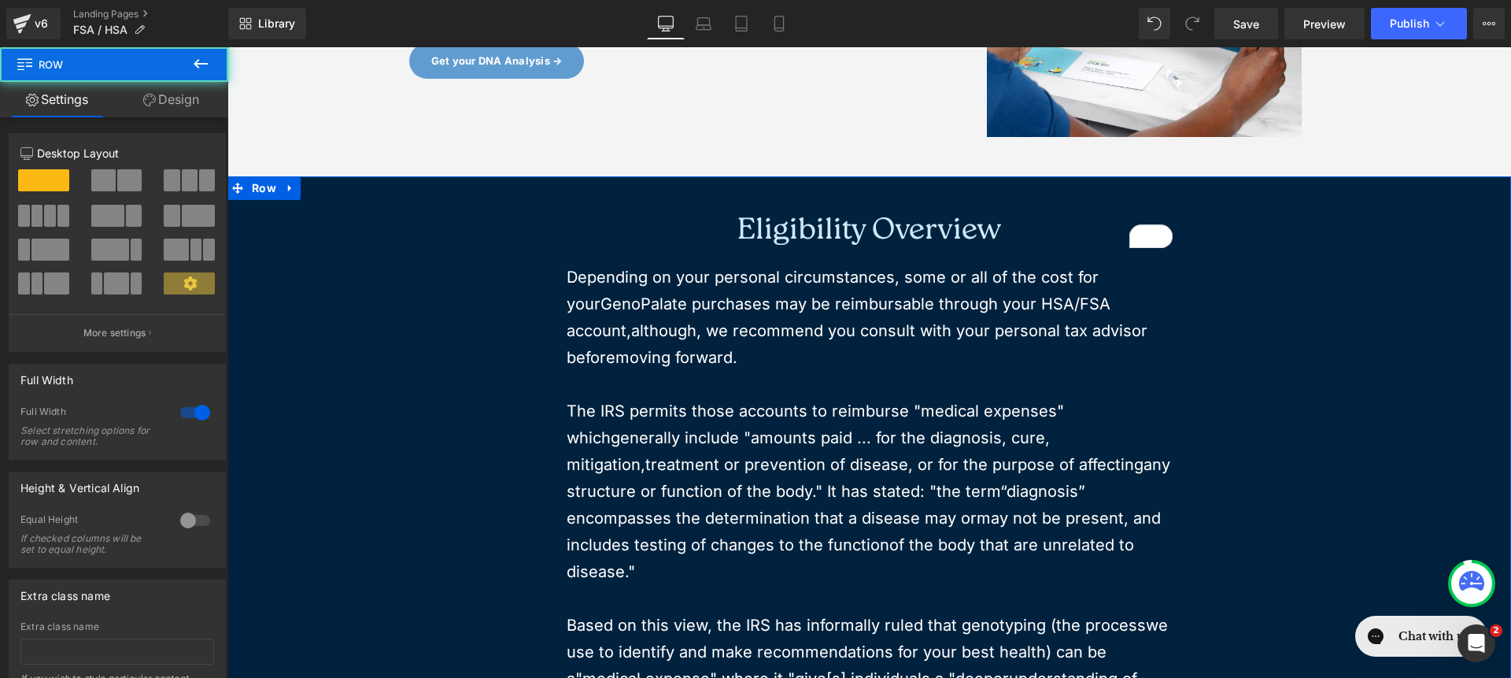
click at [799, 220] on h1 "Eligibility Overview" at bounding box center [870, 232] width 606 height 33
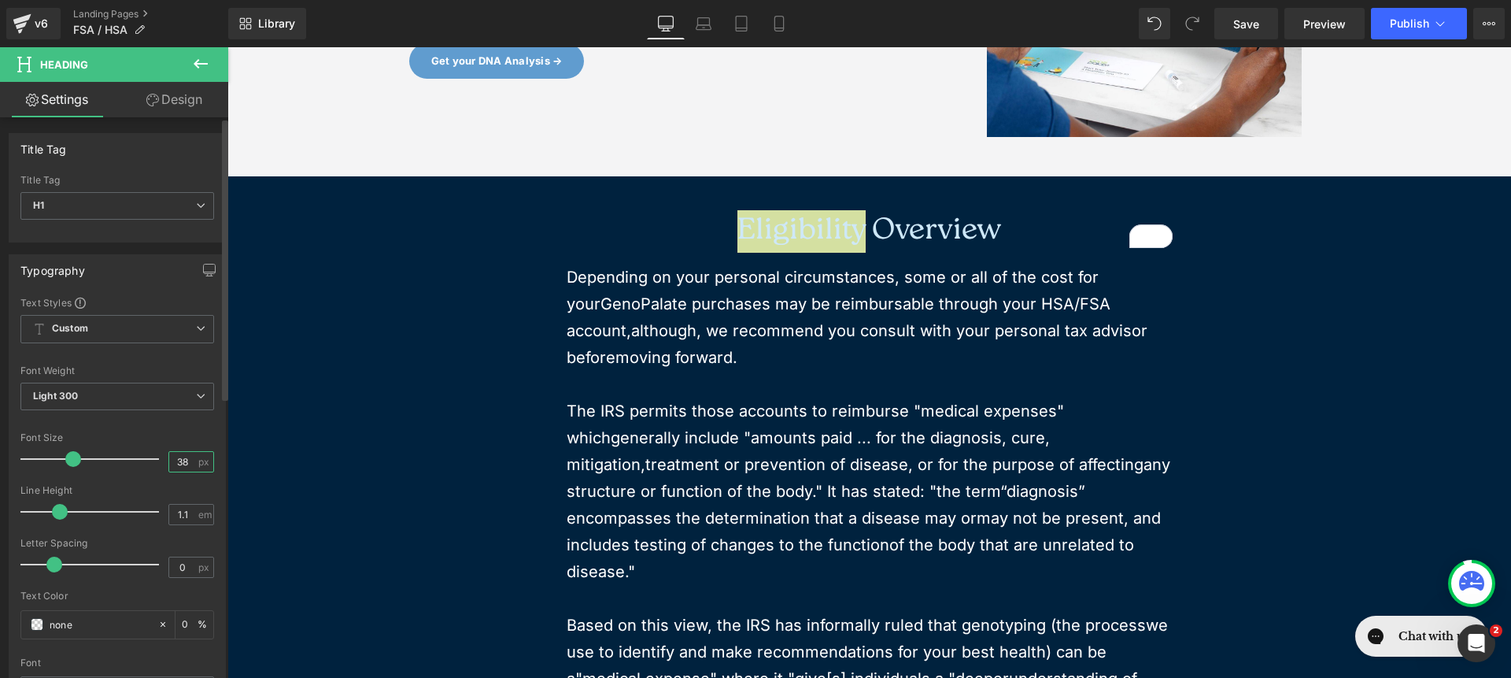
click at [179, 454] on input "38" at bounding box center [183, 462] width 28 height 20
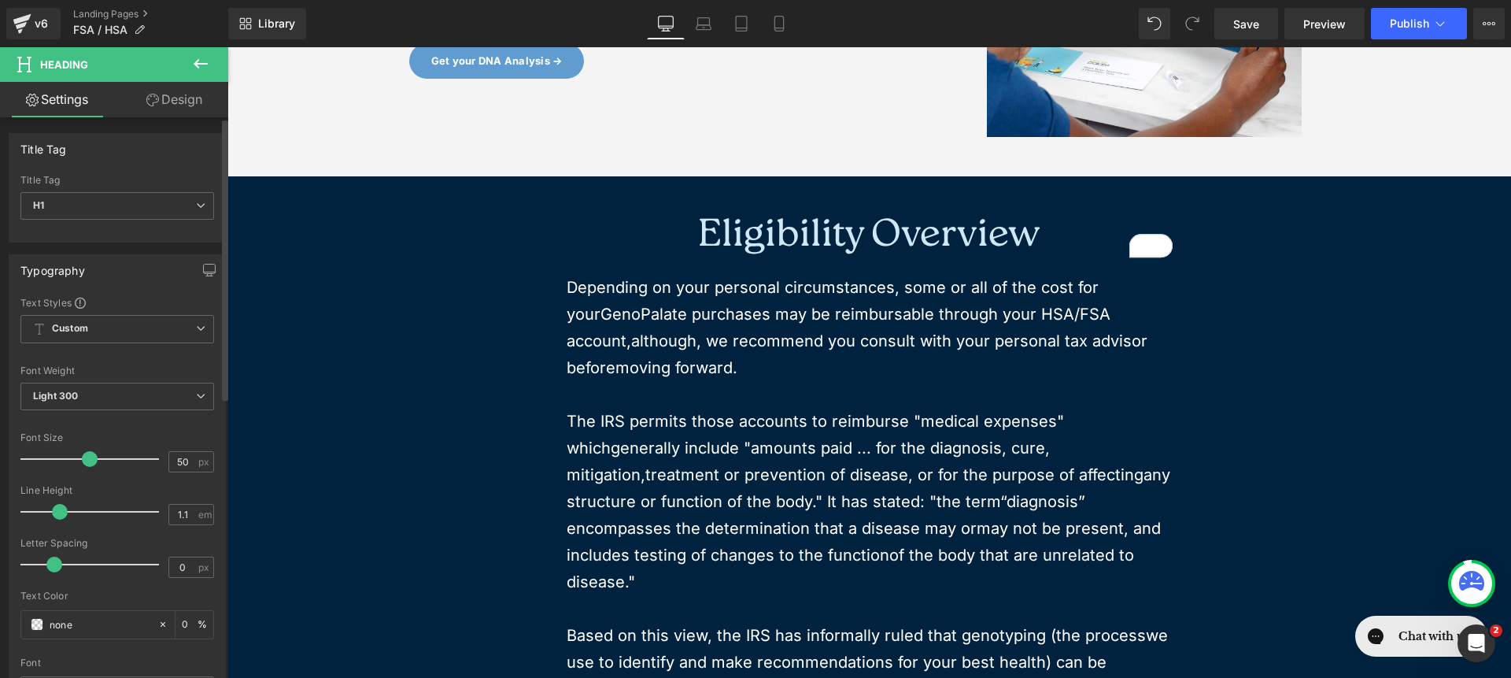
type input "52"
drag, startPoint x: 73, startPoint y: 461, endPoint x: 91, endPoint y: 458, distance: 18.4
click at [91, 458] on span at bounding box center [92, 459] width 16 height 16
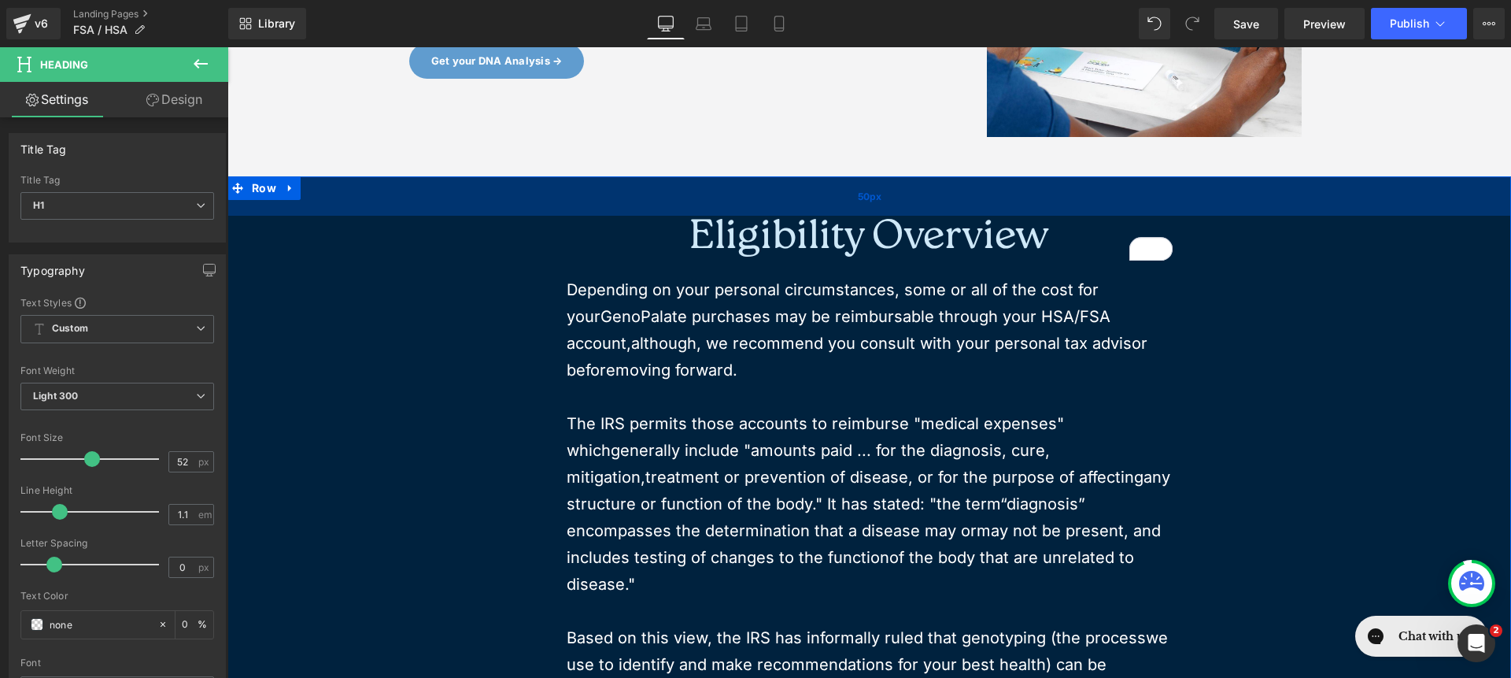
click at [451, 204] on div "50px" at bounding box center [869, 195] width 1284 height 39
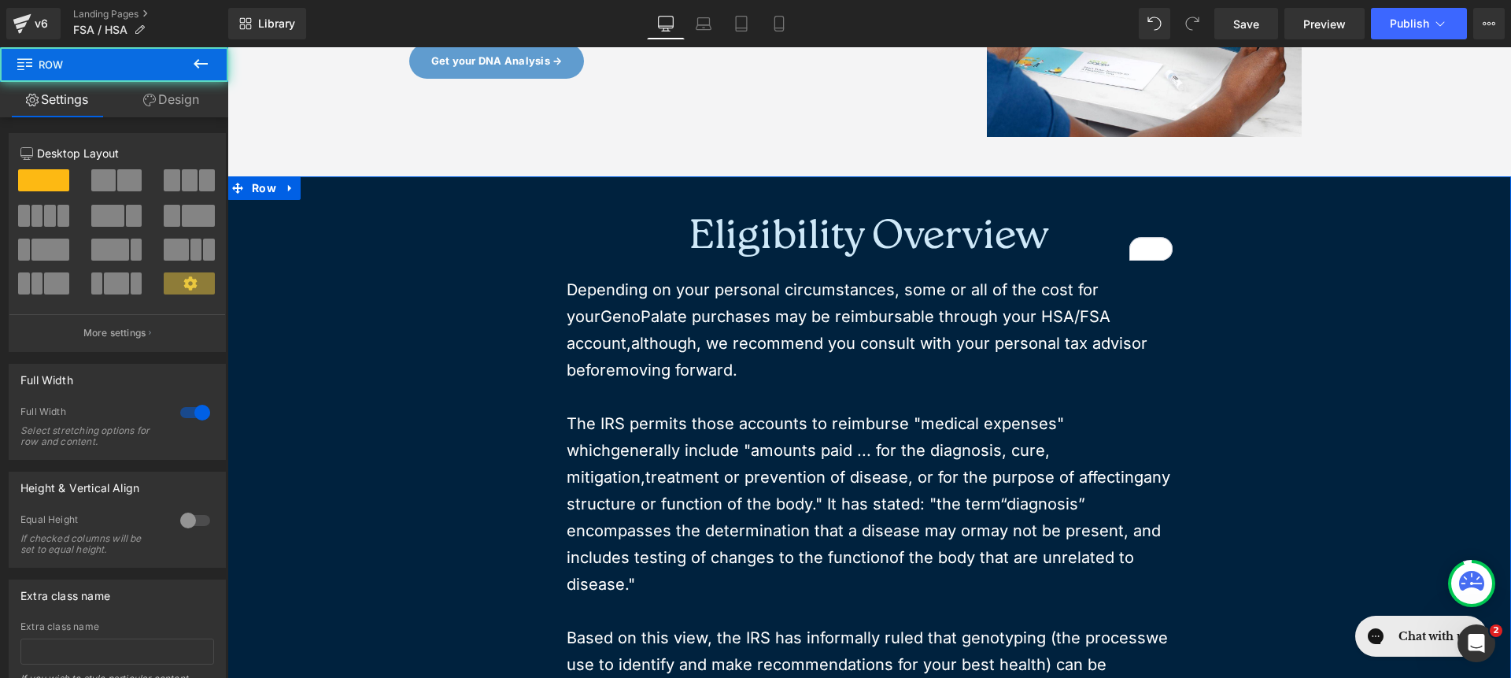
click at [177, 83] on link "Design" at bounding box center [171, 99] width 114 height 35
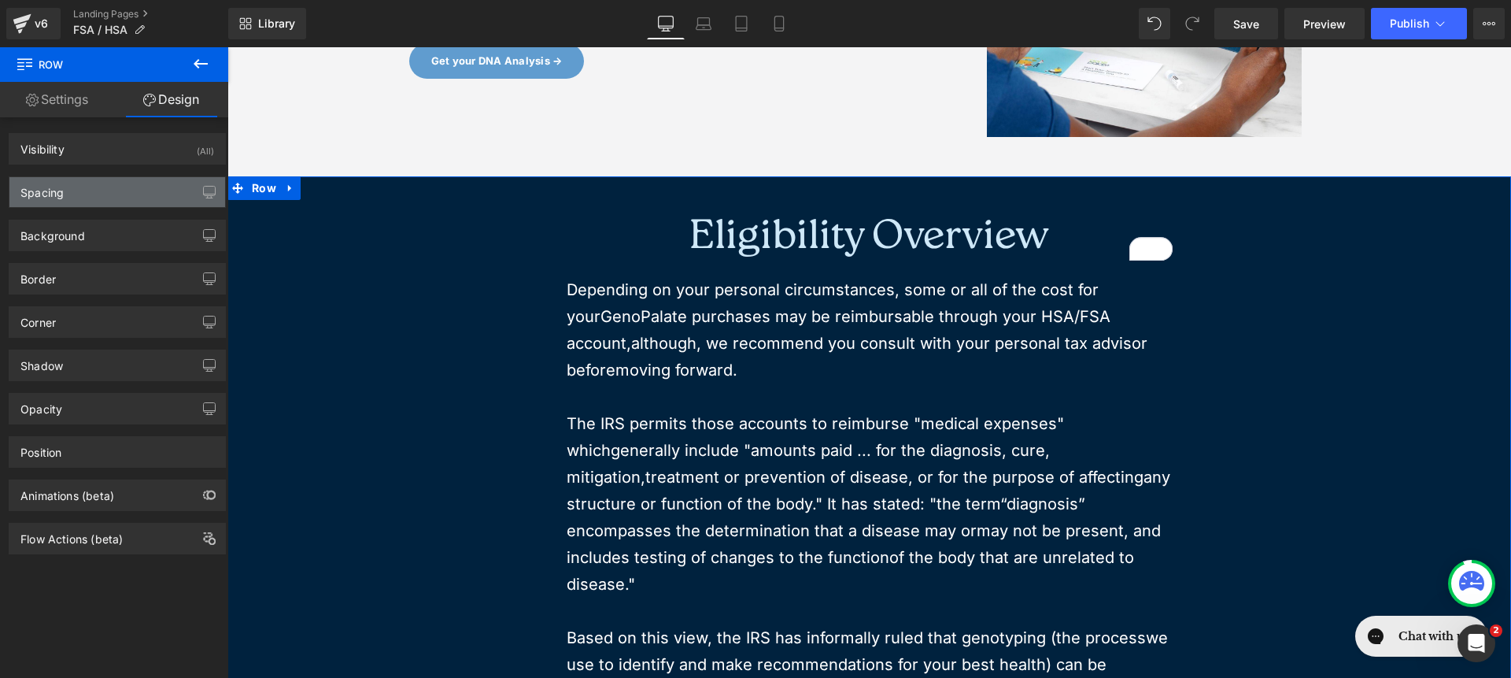
click at [61, 196] on div "Spacing" at bounding box center [41, 188] width 43 height 22
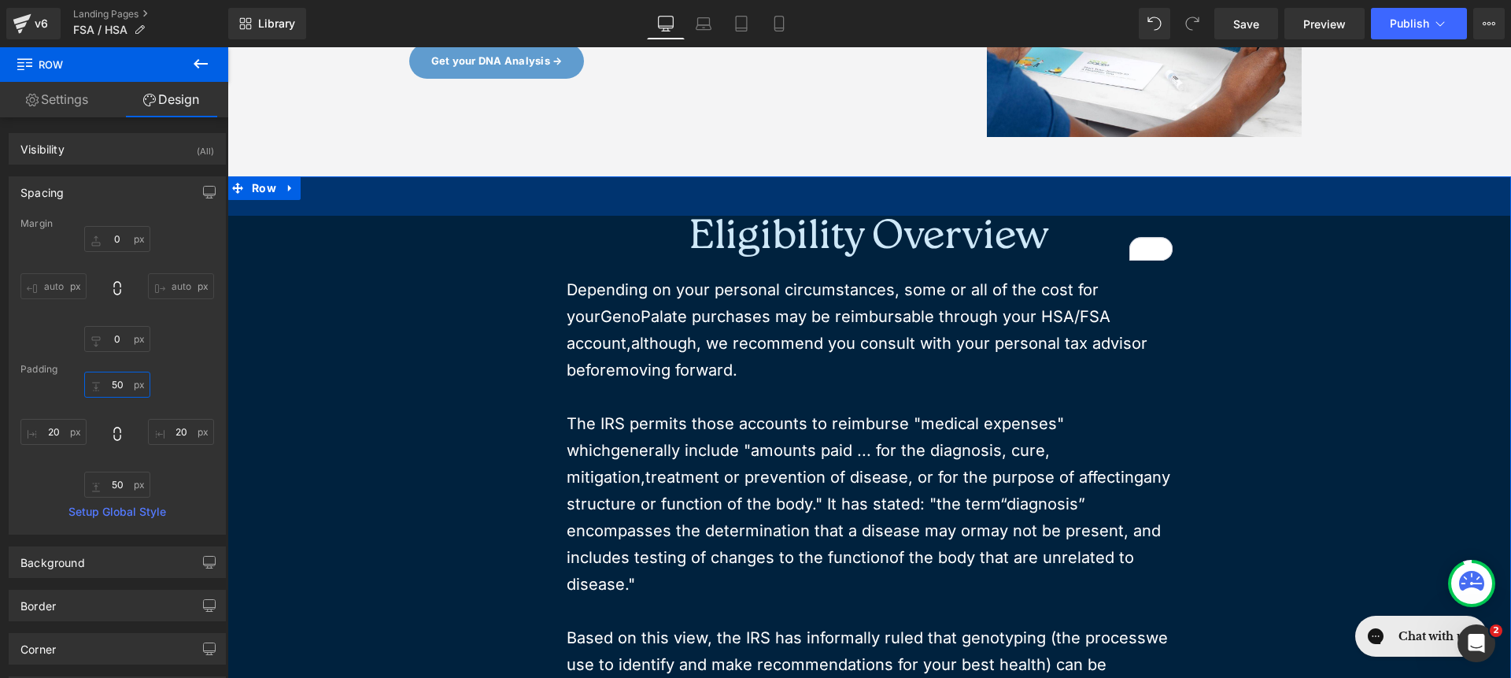
click at [118, 384] on input "50" at bounding box center [117, 385] width 66 height 26
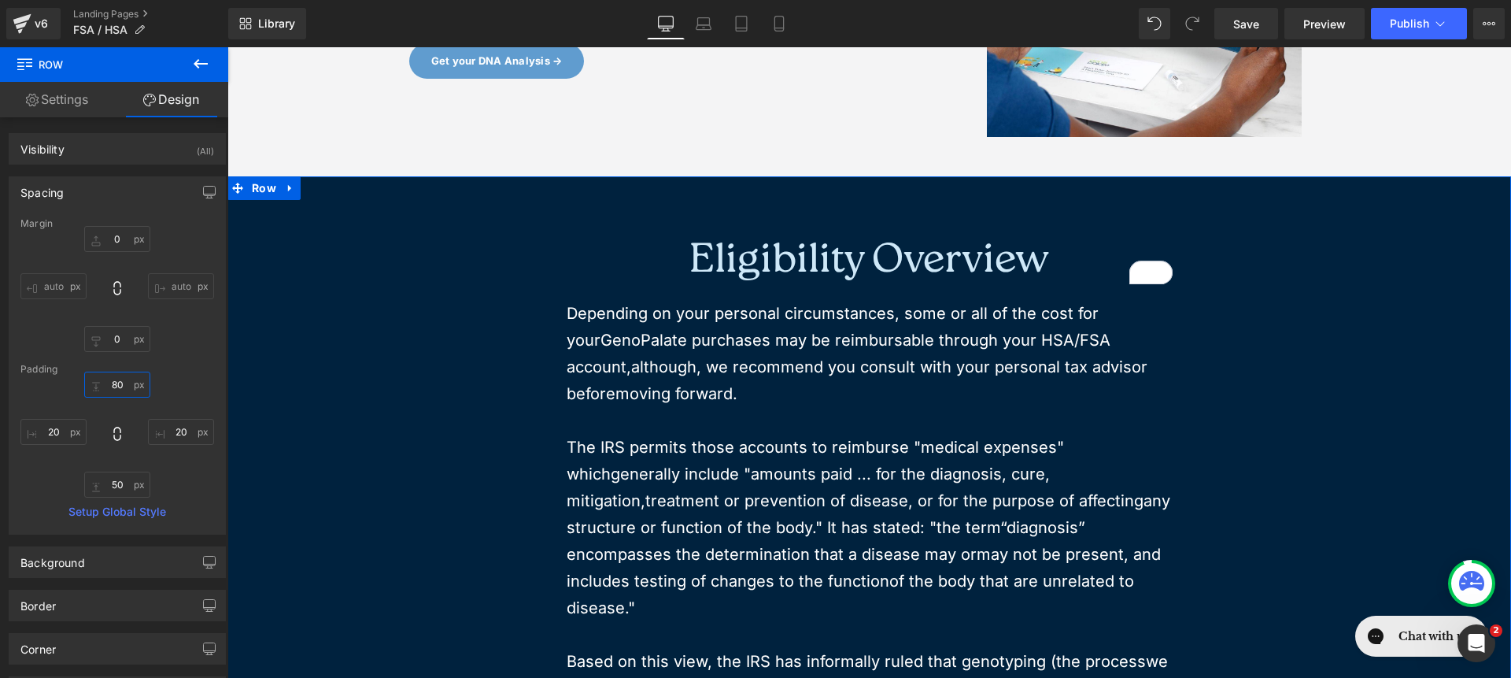
type input "80"
type input "9"
type input "80"
click at [1227, 475] on div "Eligibility Overview Heading Depending on your personal circumstances, some or …" at bounding box center [869, 630] width 1252 height 783
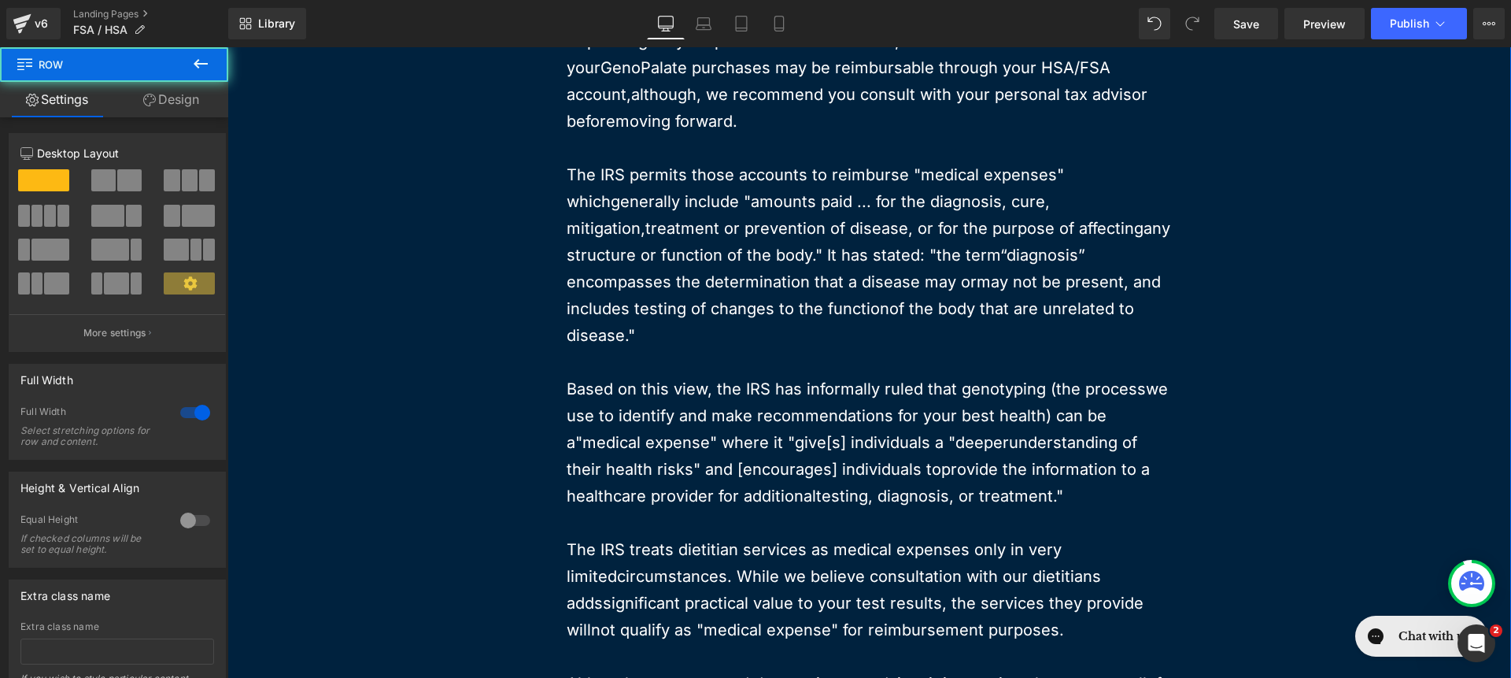
scroll to position [1042, 0]
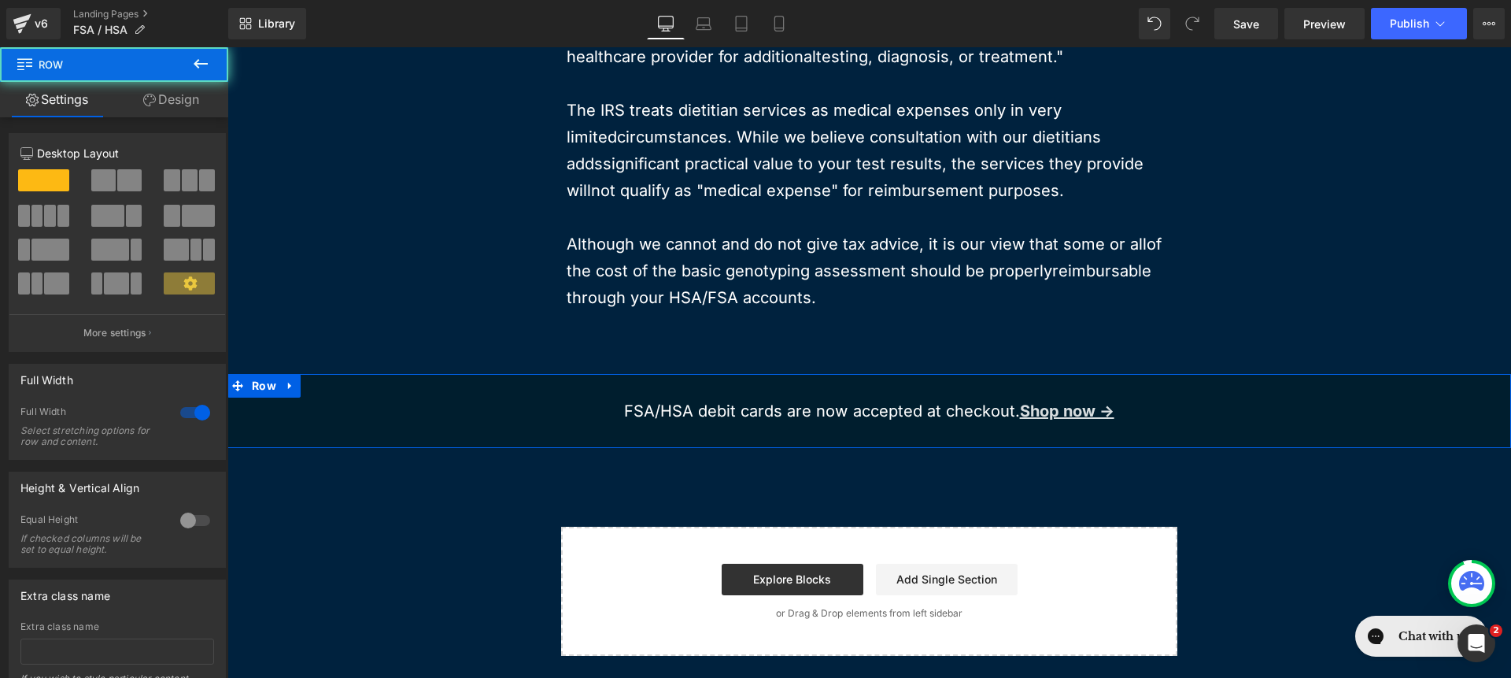
click at [1239, 374] on div "FSA/HSA debit cards are now accepted at checkout. Shop now → Text Block Row Row" at bounding box center [869, 411] width 1284 height 74
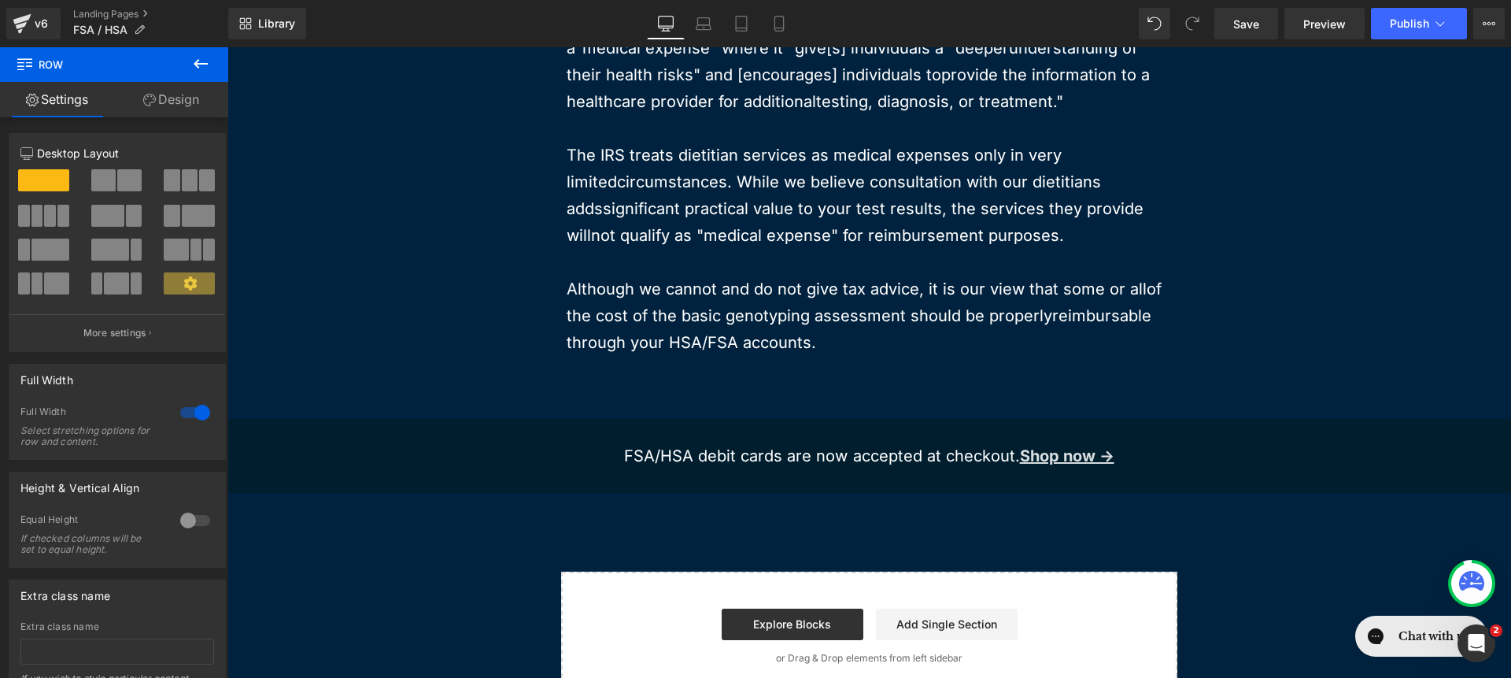
scroll to position [919, 0]
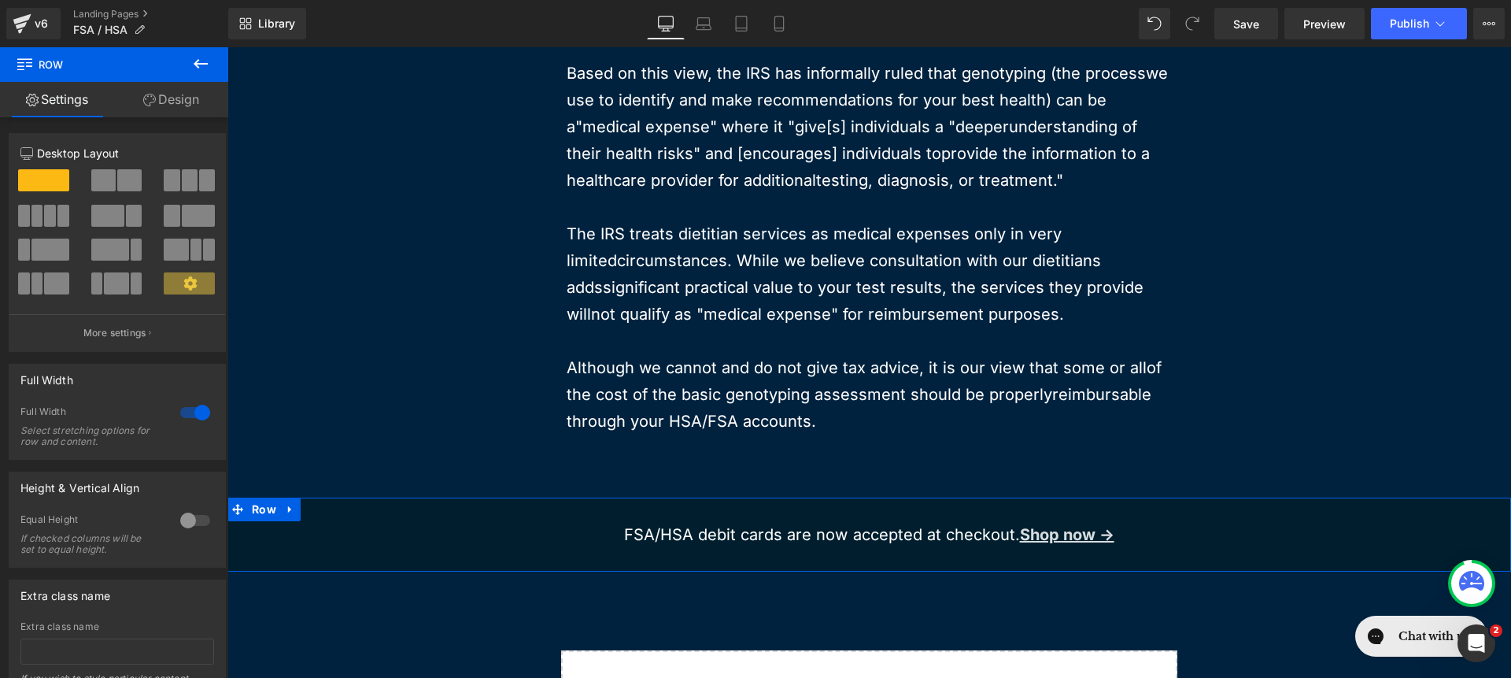
click at [360, 497] on div "FSA/HSA debit cards are now accepted at checkout. Shop now → Text Block Row Row" at bounding box center [869, 534] width 1284 height 74
click at [185, 101] on link "Design" at bounding box center [171, 99] width 114 height 35
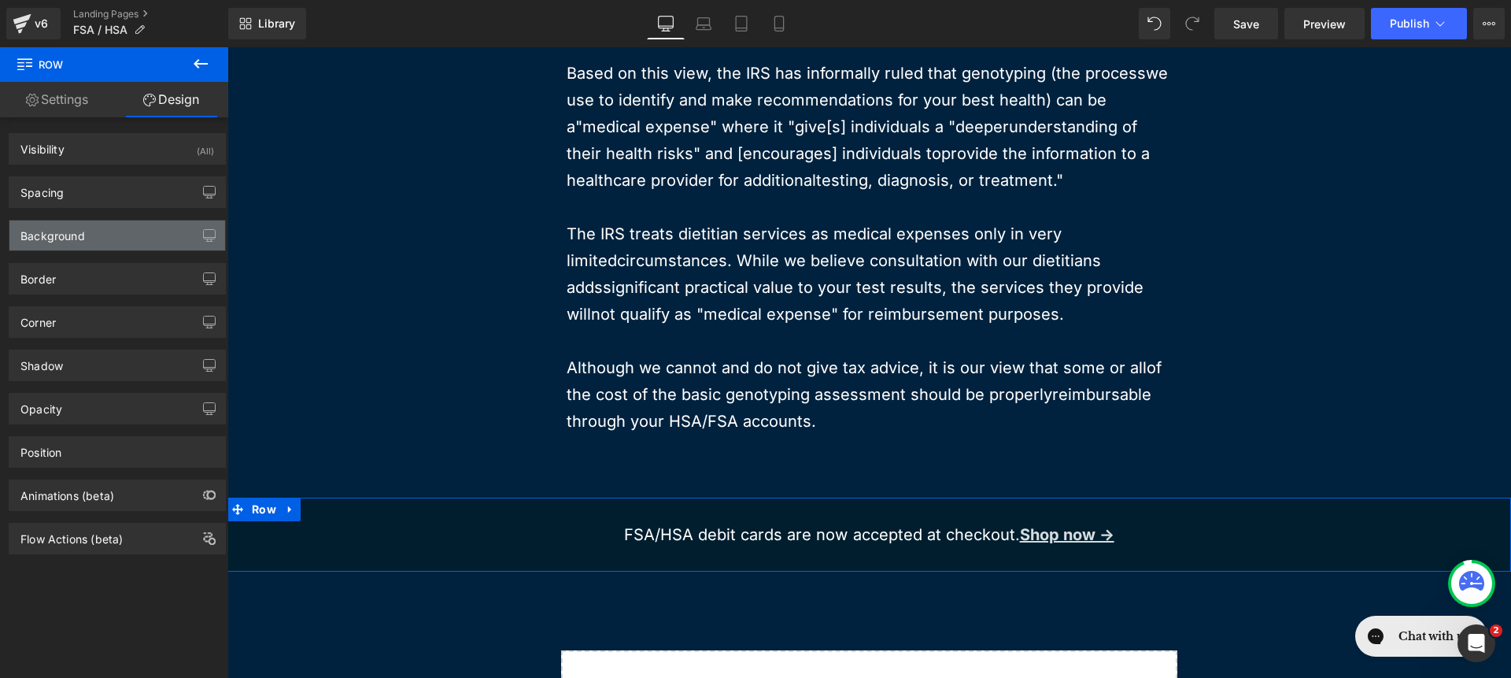
click at [109, 233] on div "Background" at bounding box center [117, 235] width 216 height 30
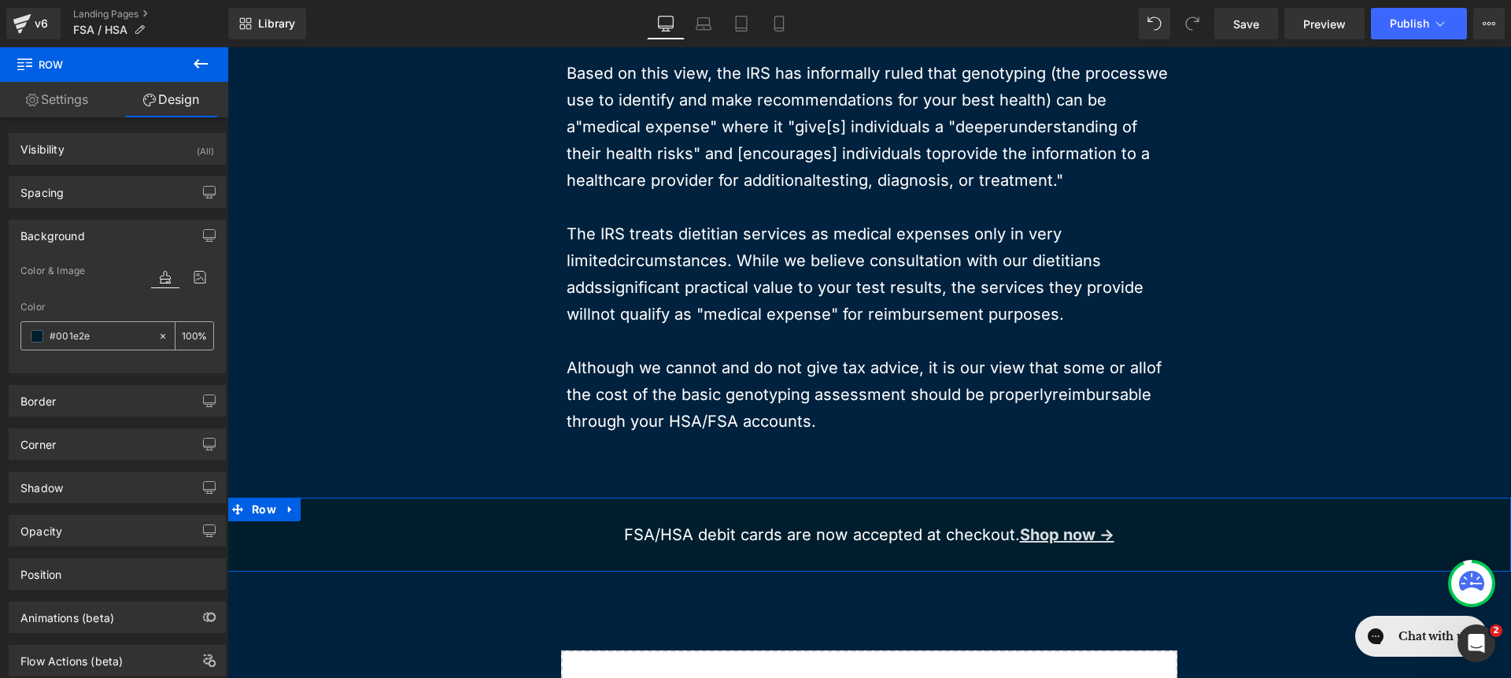
click at [157, 339] on icon at bounding box center [162, 336] width 11 height 11
type input "none"
type input "0"
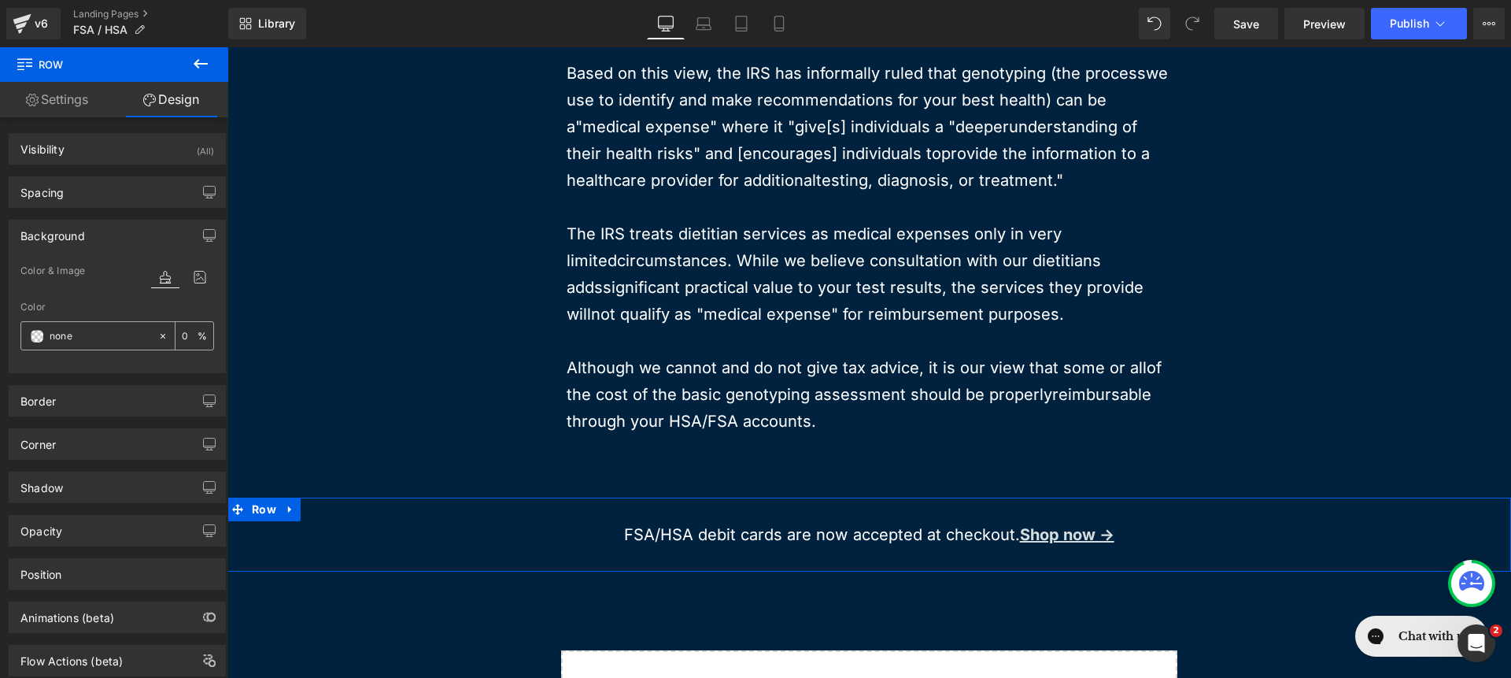
click at [133, 341] on input "none" at bounding box center [100, 335] width 101 height 17
paste input "009C7D"
type input "009C7D"
type input "100"
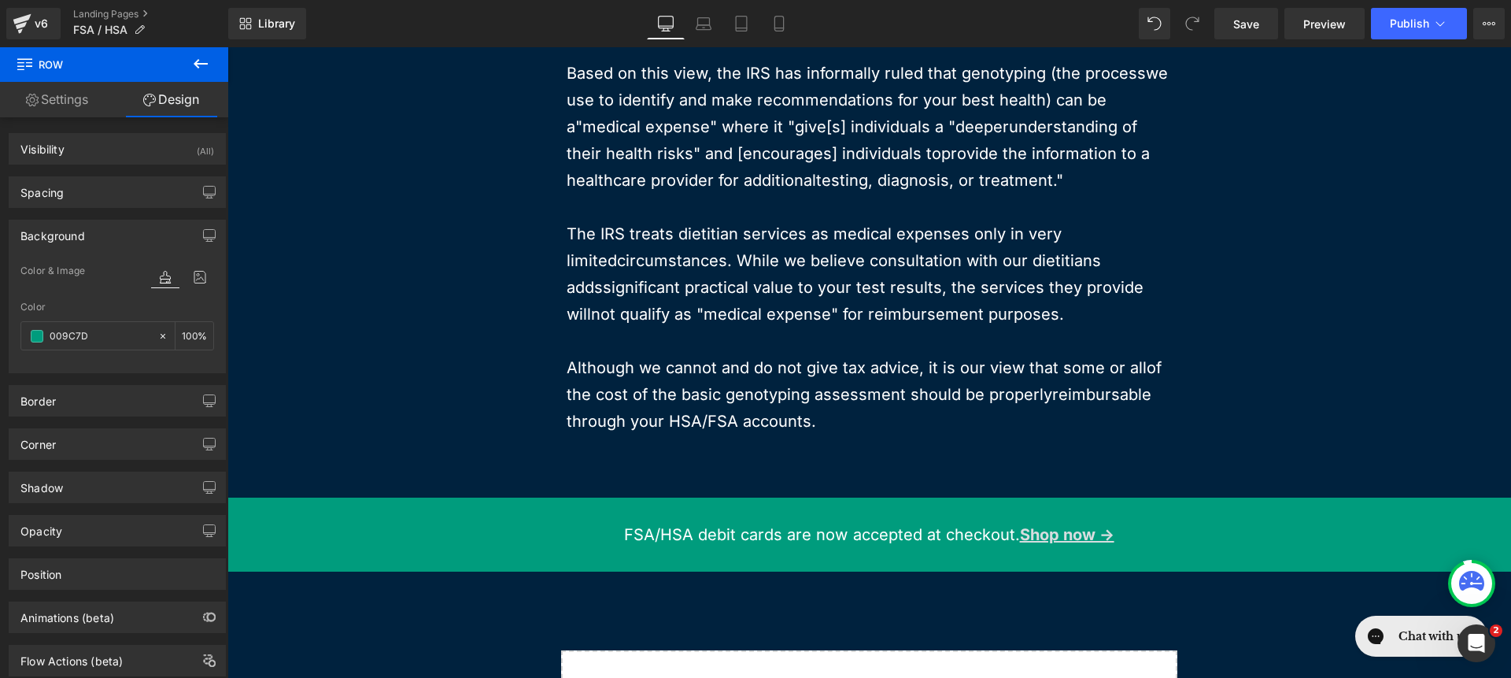
click at [475, 365] on div "Eligibility Overview Heading Depending on your personal circumstances, some or …" at bounding box center [869, 42] width 1252 height 783
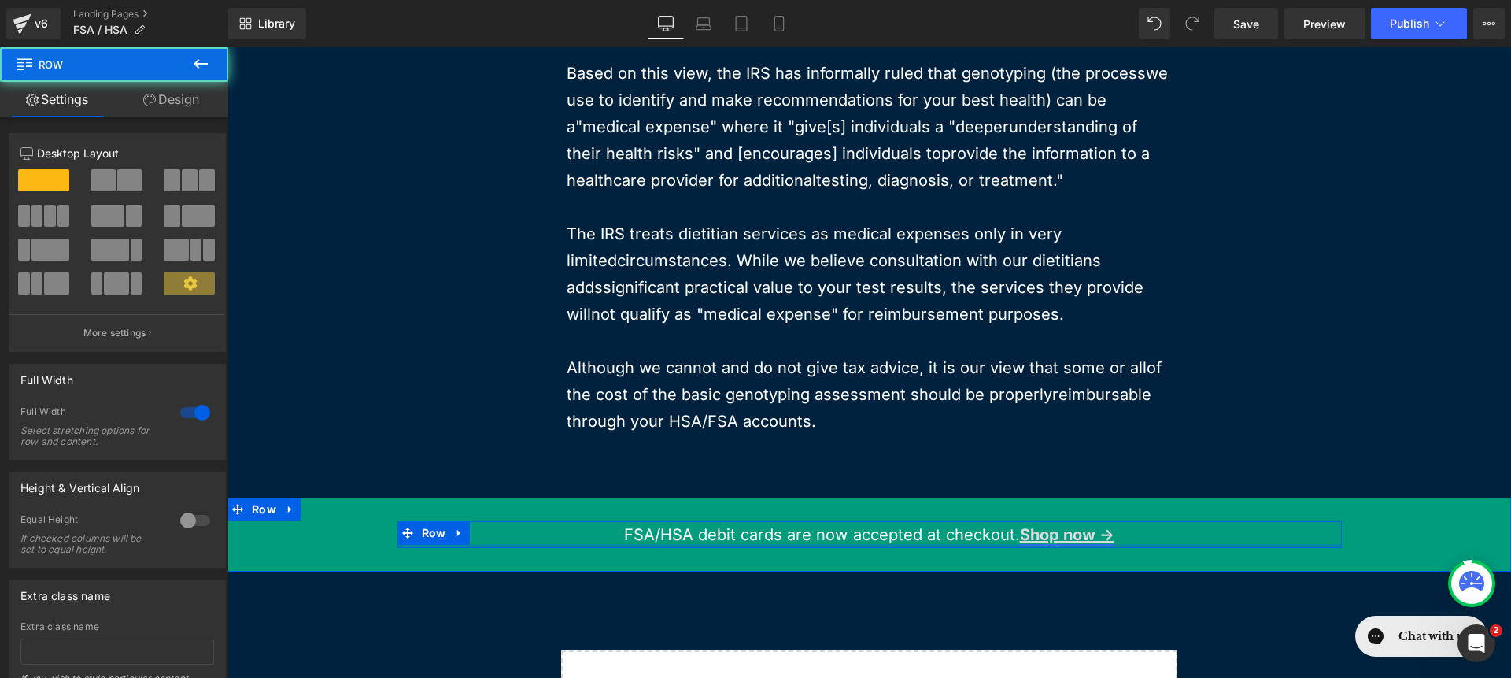
click at [1076, 525] on strong "Shop now →" at bounding box center [1067, 534] width 94 height 19
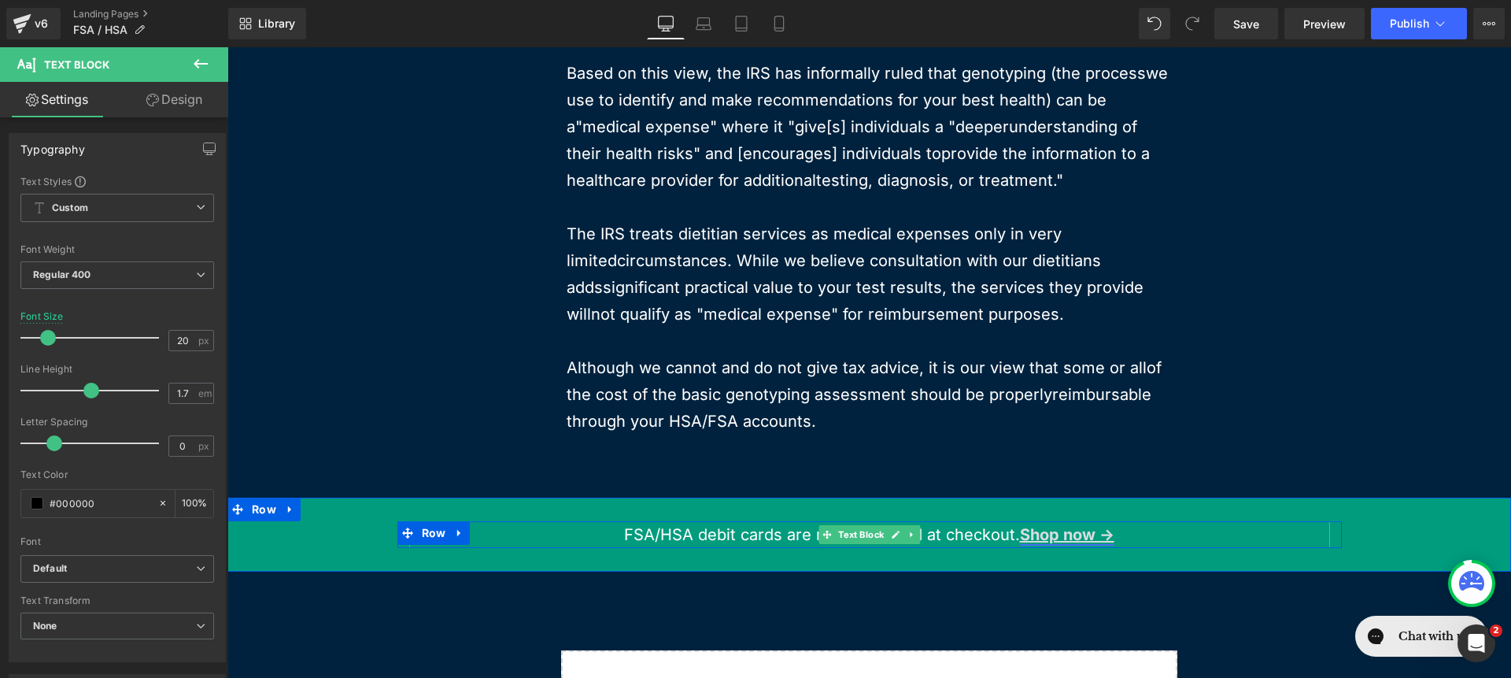
click at [1072, 525] on strong "Shop now →" at bounding box center [1067, 534] width 94 height 19
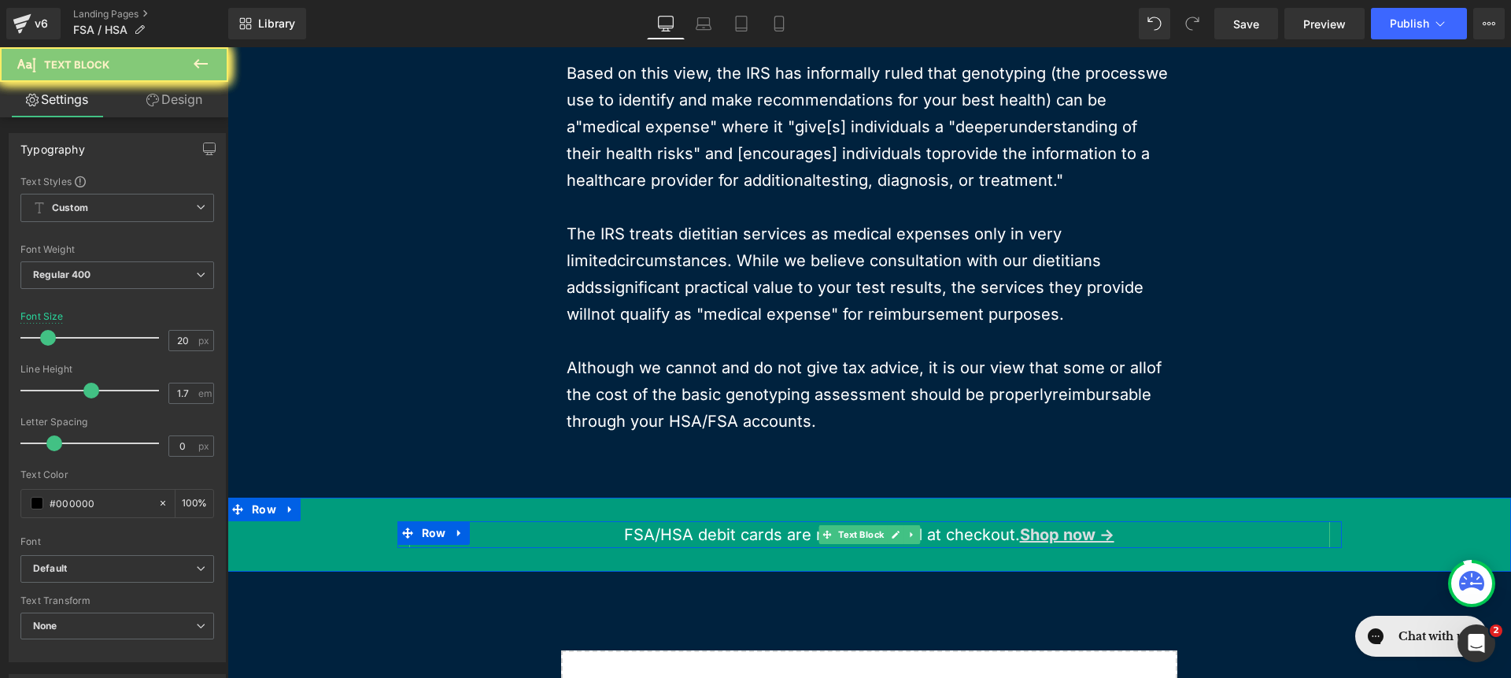
click at [1007, 525] on span "FSA/HSA debit cards are now accepted at checkout." at bounding box center [821, 534] width 395 height 19
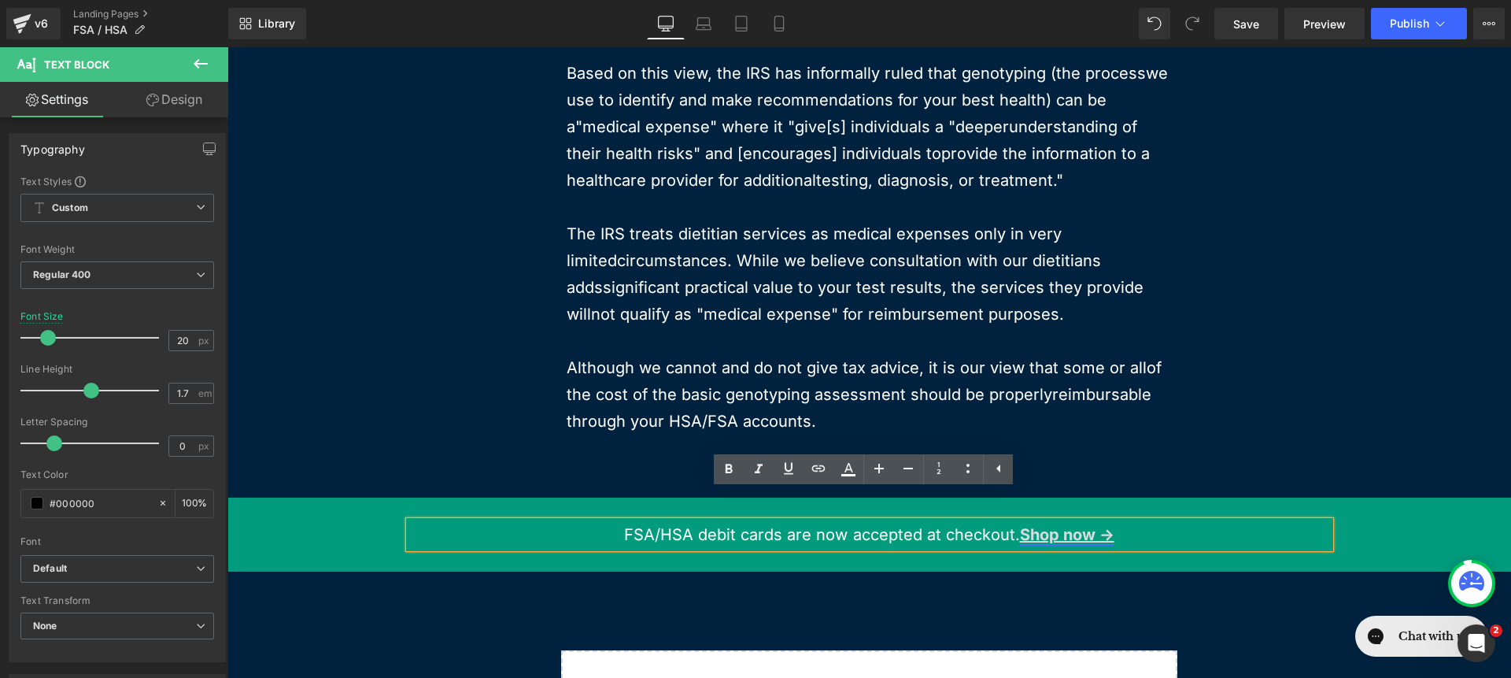
click at [1054, 525] on strong "Shop now →" at bounding box center [1067, 534] width 94 height 19
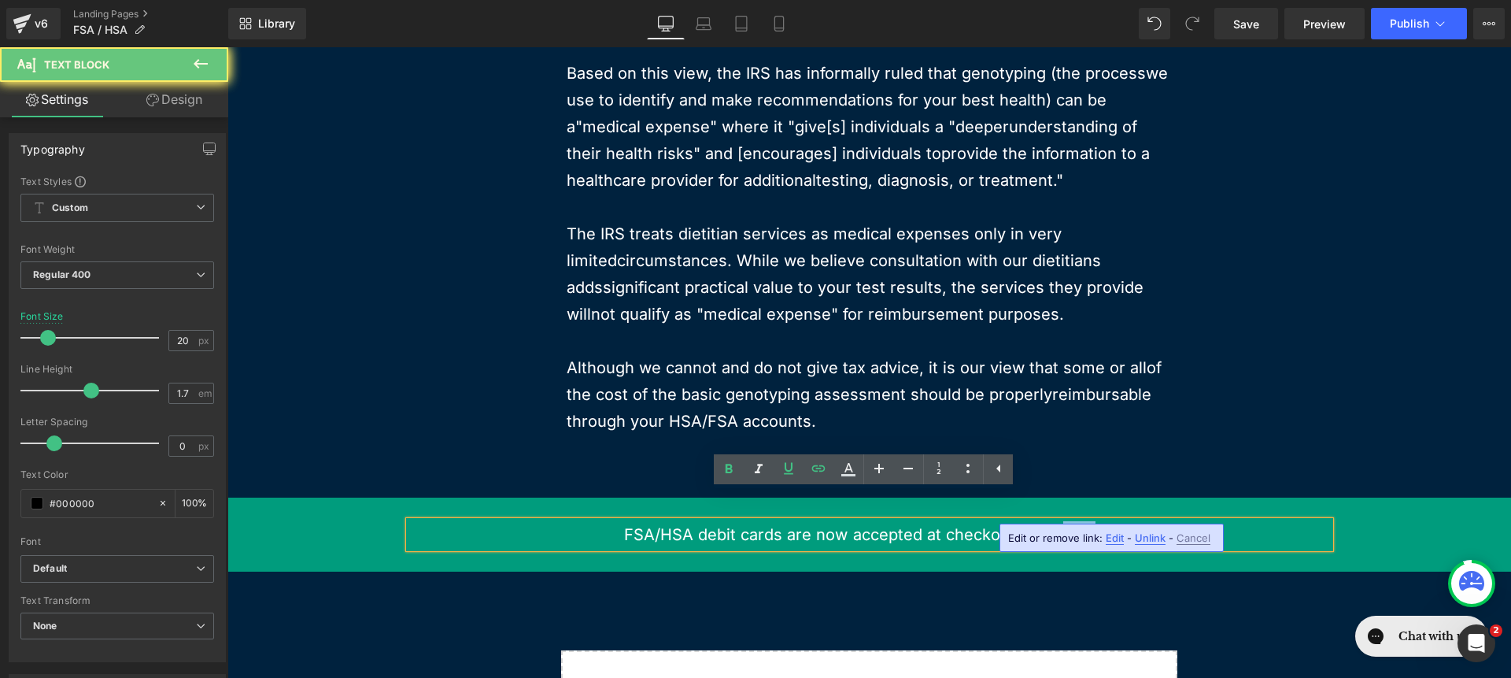
click at [1054, 525] on strong "Shop now →" at bounding box center [1067, 534] width 94 height 19
drag, startPoint x: 1008, startPoint y: 507, endPoint x: 1106, endPoint y: 507, distance: 97.6
click at [1106, 521] on p "FSA/HSA debit cards are now accepted at checkout. Shop now →" at bounding box center [869, 534] width 921 height 27
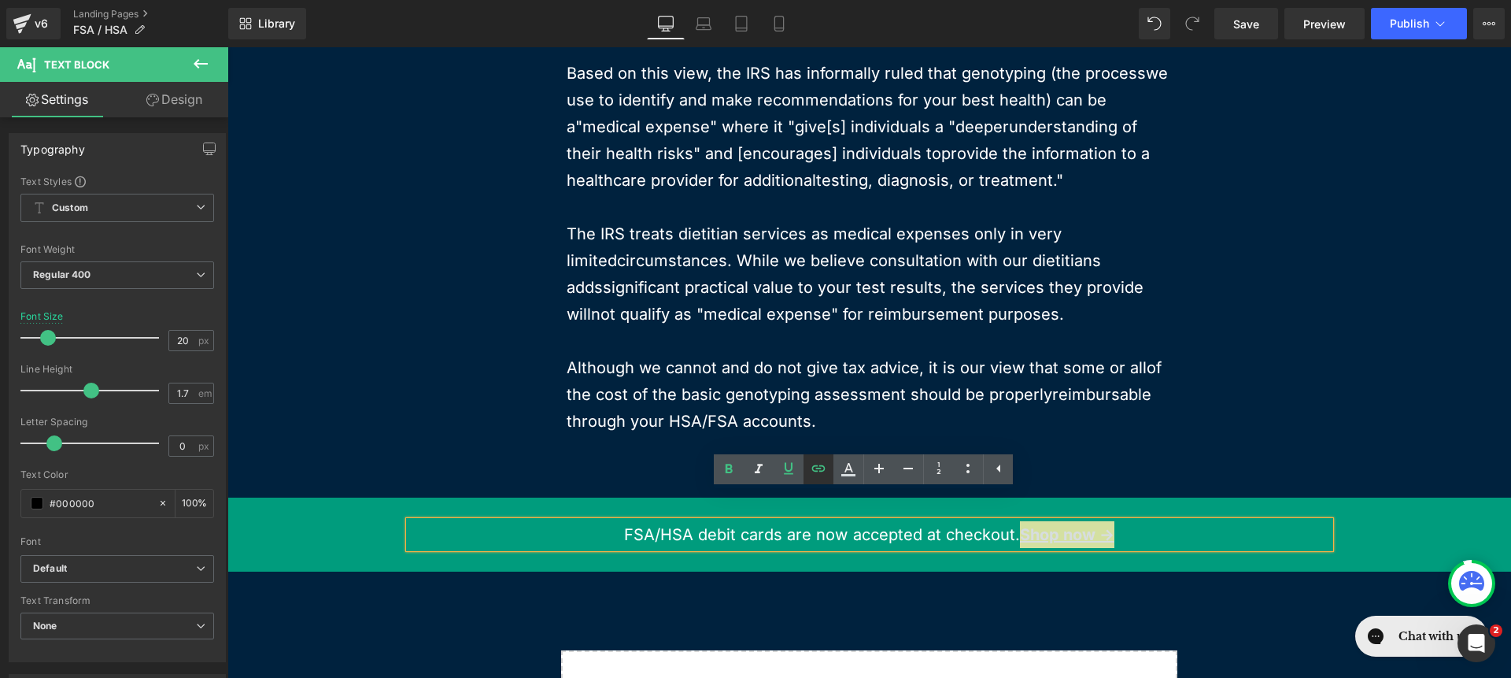
click at [823, 462] on icon at bounding box center [818, 468] width 19 height 19
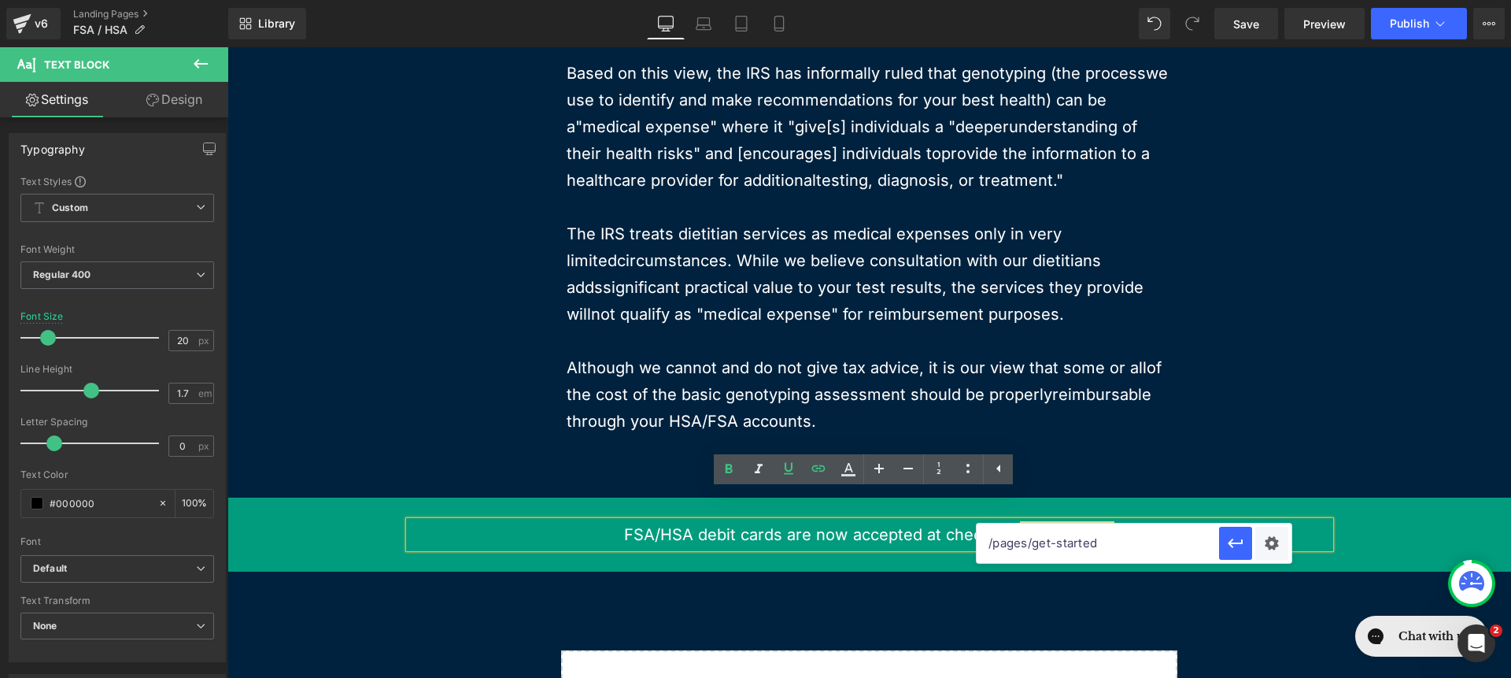
click at [1082, 549] on input "/pages/get-started" at bounding box center [1098, 542] width 242 height 39
paste input "https://www.genopalate.com/pages/select-dna-source"
type input "https://www.genopalate.com/pages/select-dna-source"
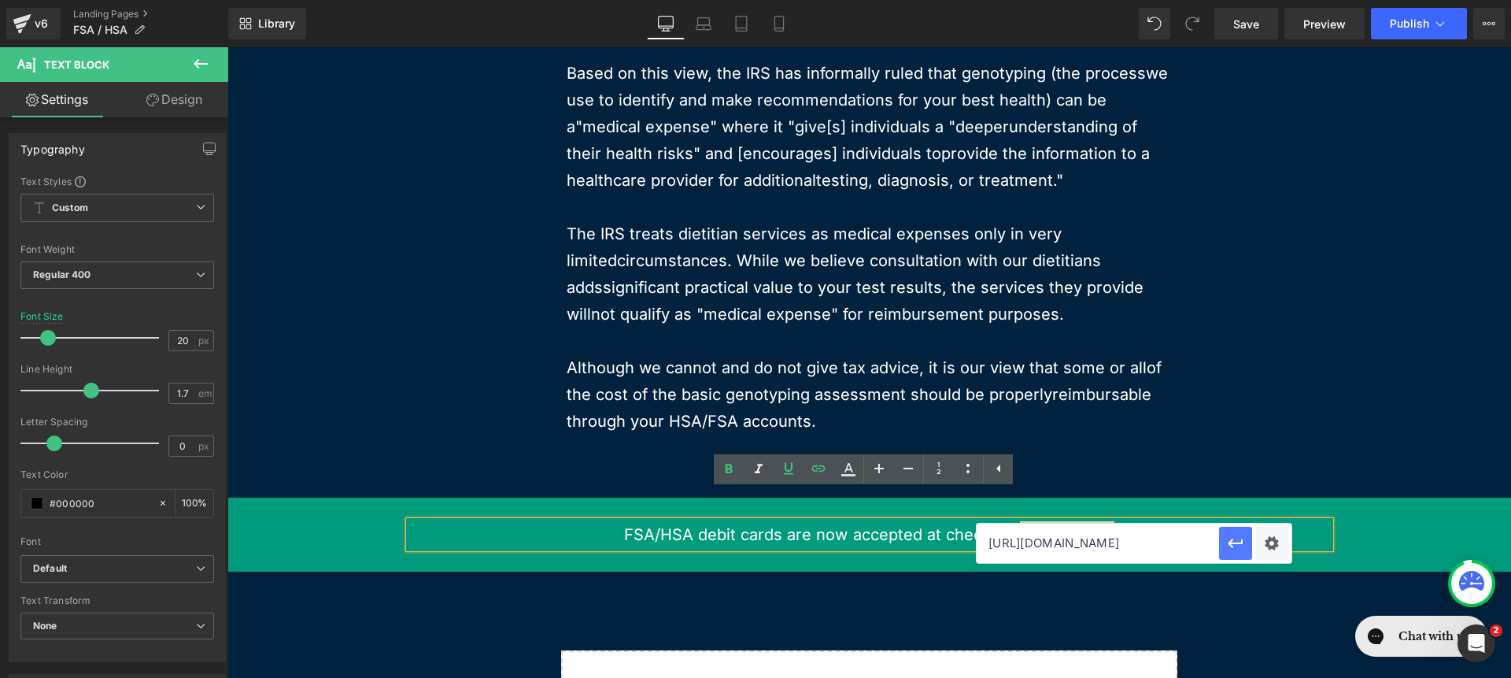
click at [1241, 539] on icon "button" at bounding box center [1235, 542] width 15 height 9
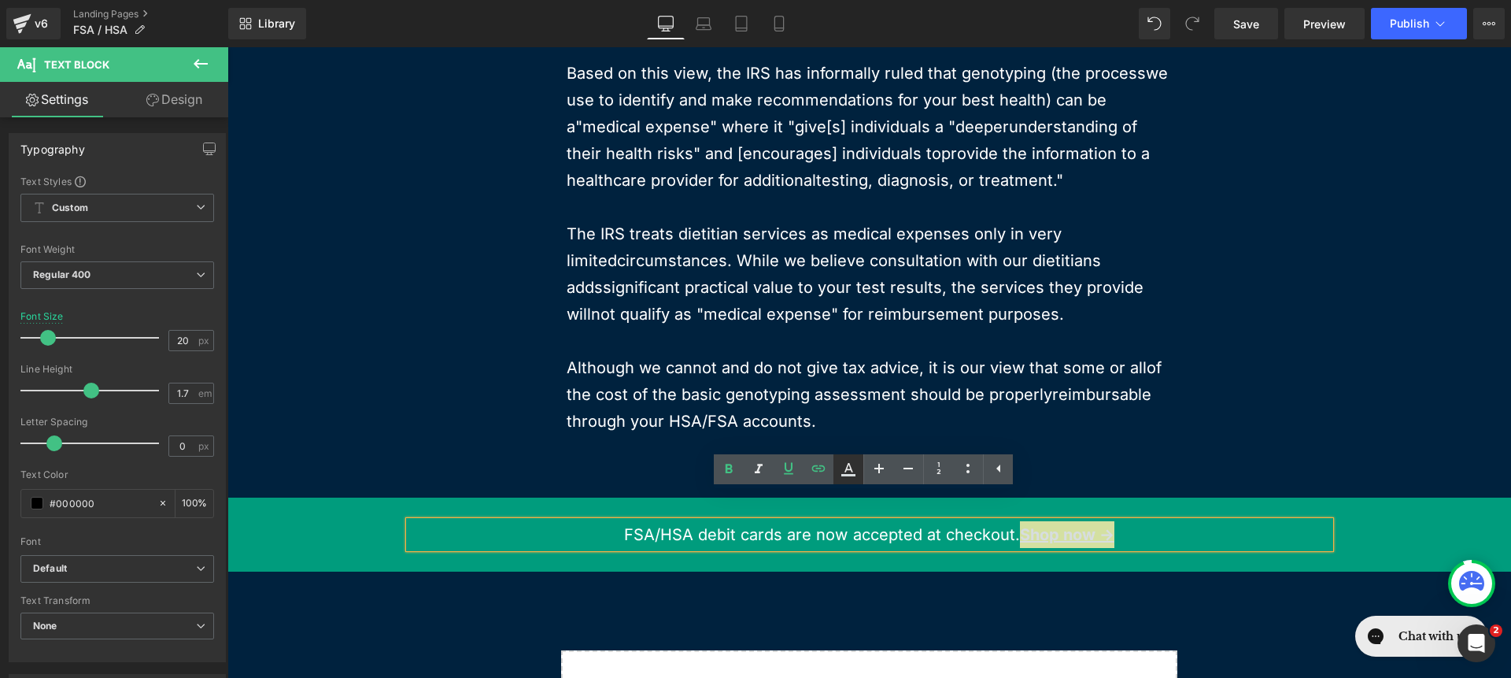
click at [846, 473] on icon at bounding box center [848, 469] width 19 height 19
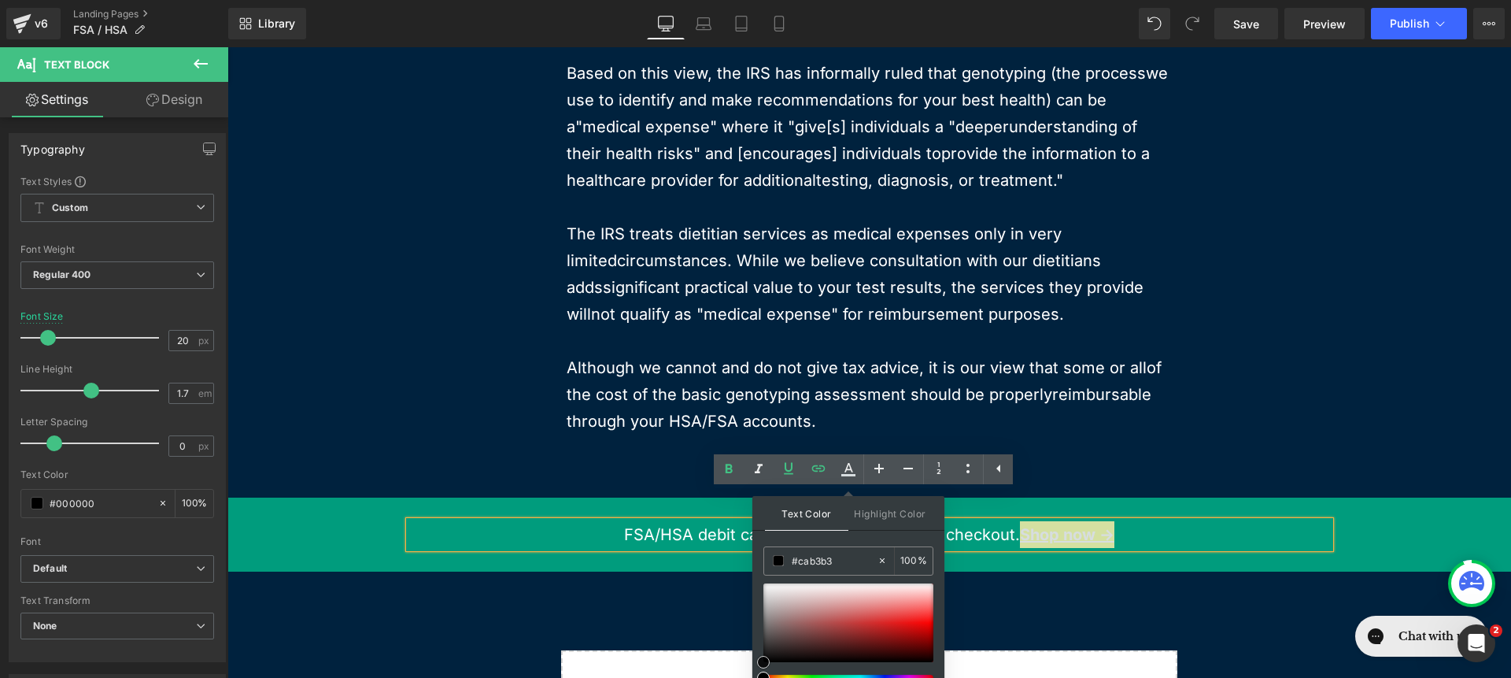
type input "#faf9f9"
drag, startPoint x: 1035, startPoint y: 656, endPoint x: 722, endPoint y: 559, distance: 328.1
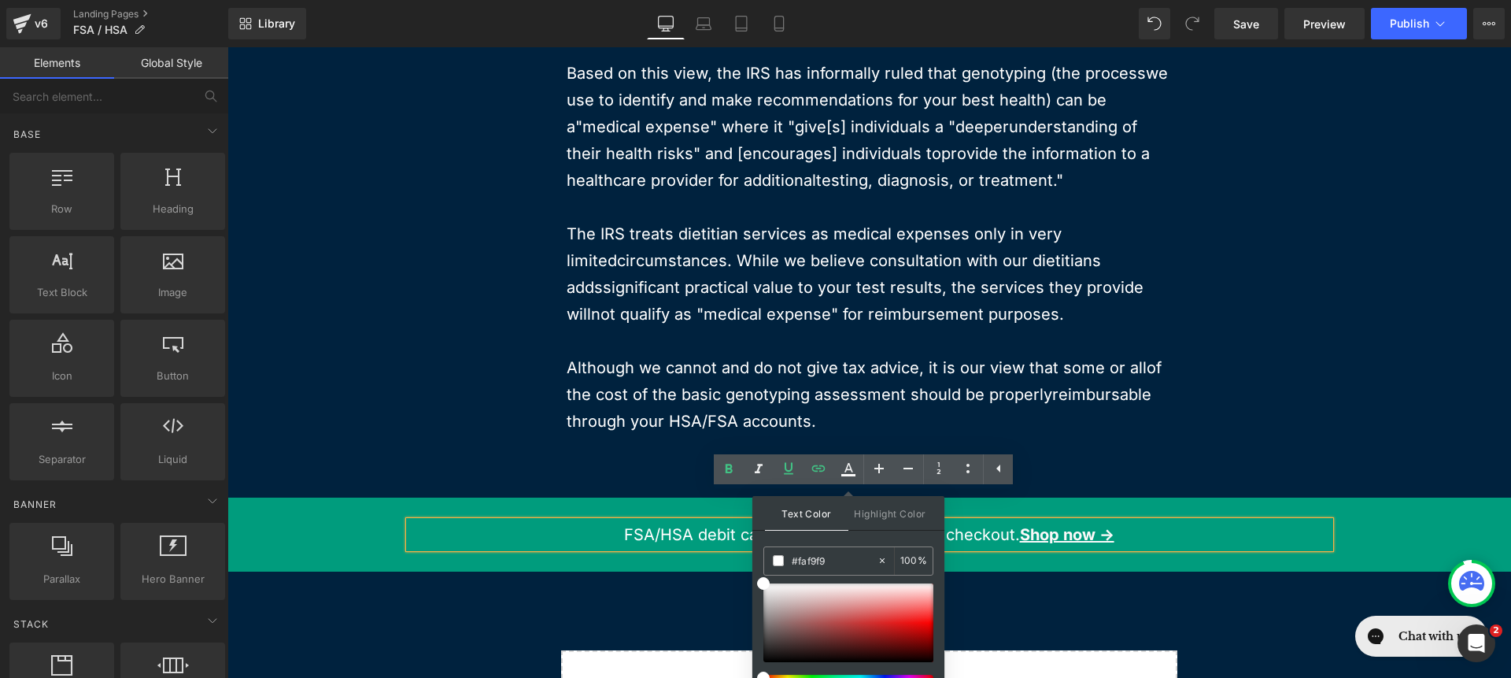
click at [1189, 546] on div "Image FSA & HSA Heading Discover a healthier you and put your FSA or HSA to goo…" at bounding box center [869, -1] width 1284 height 1607
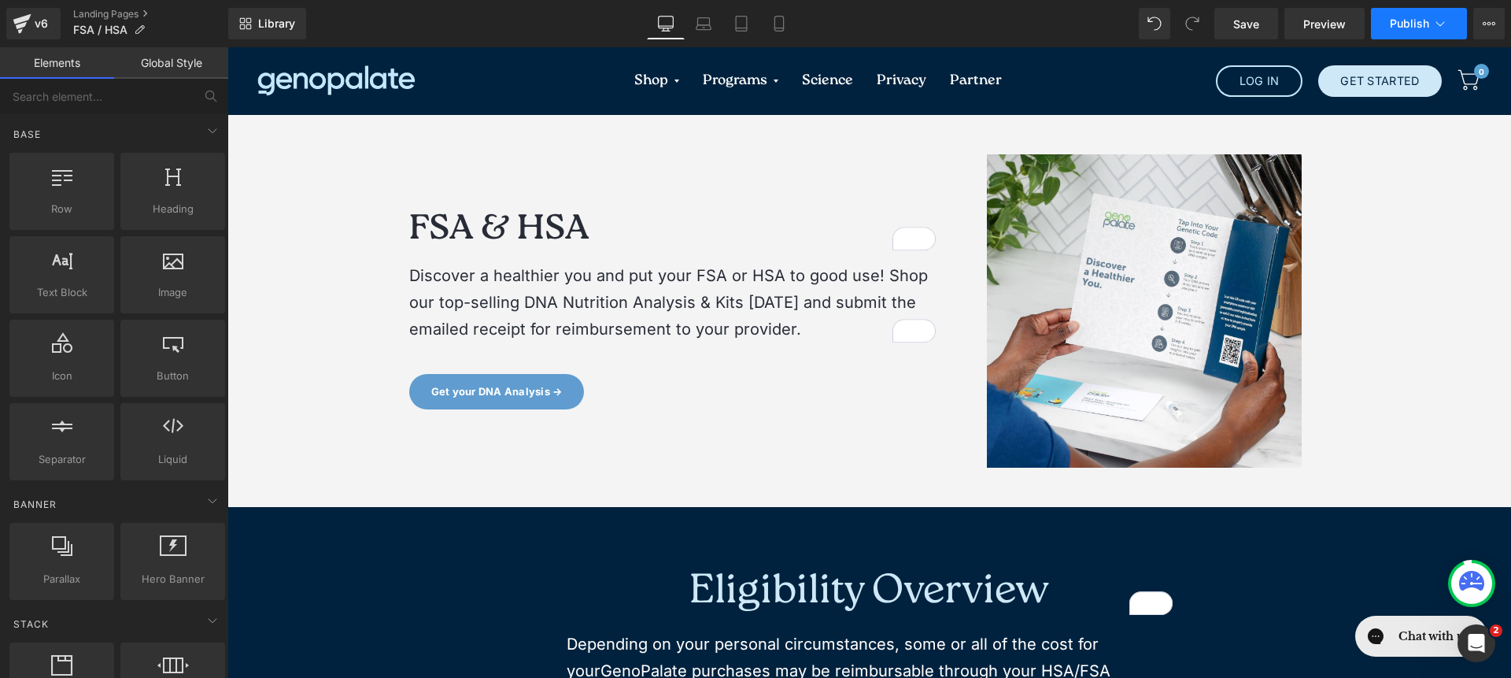
click at [1413, 17] on span "Publish" at bounding box center [1409, 23] width 39 height 13
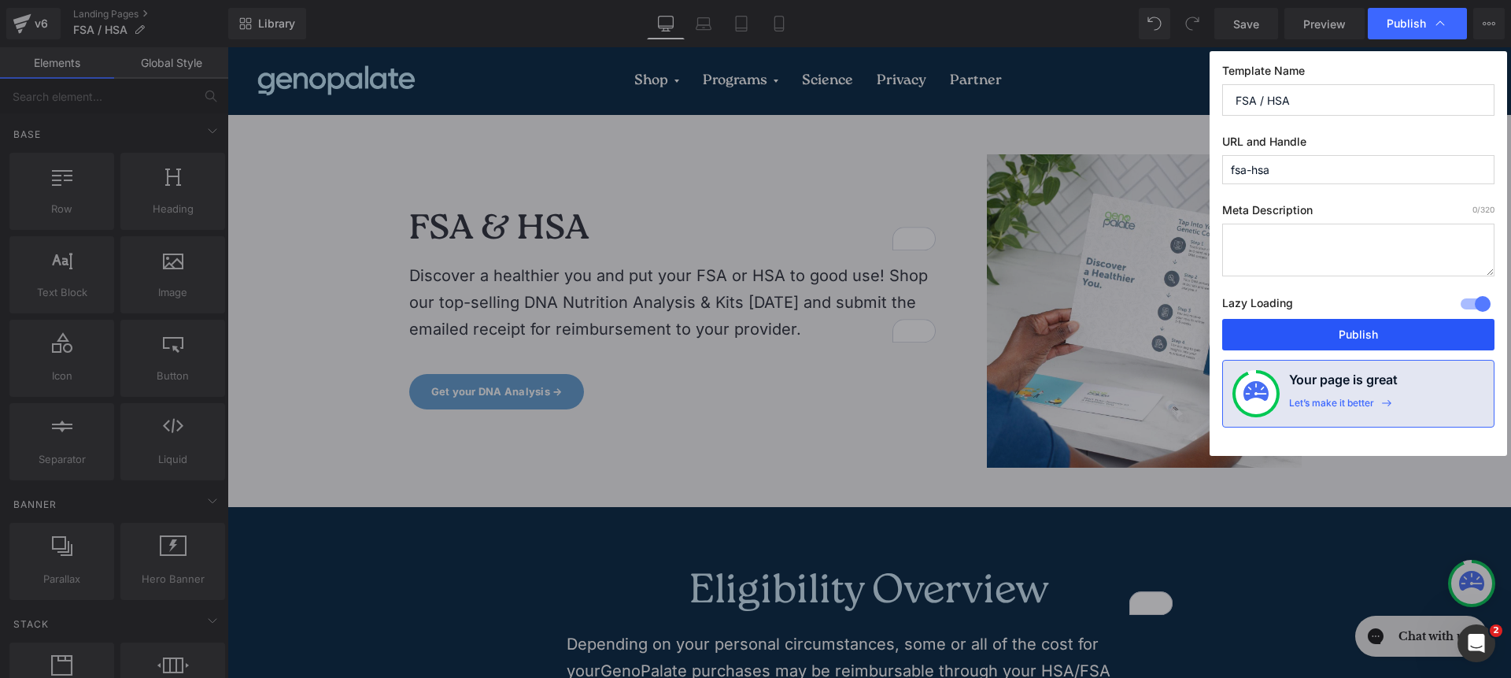
click at [1351, 335] on button "Publish" at bounding box center [1358, 334] width 272 height 31
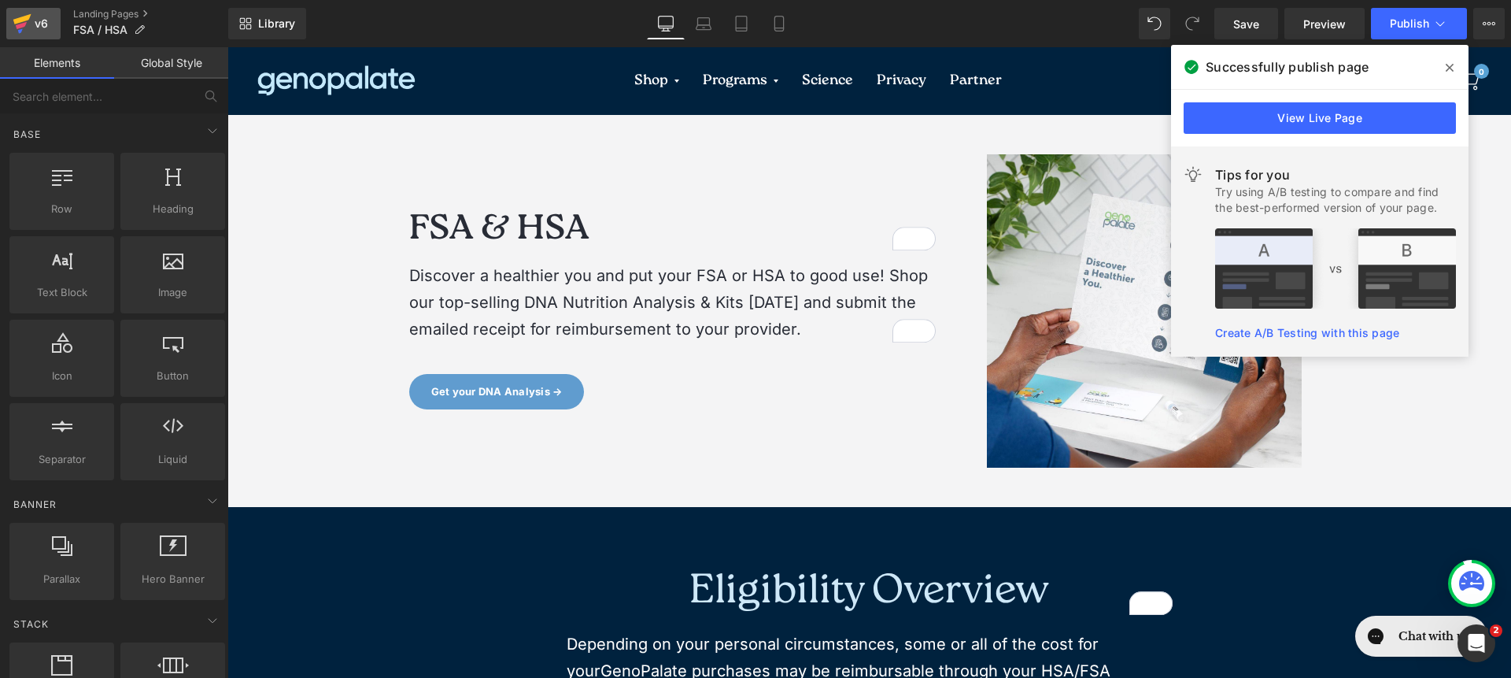
click at [22, 11] on icon at bounding box center [22, 23] width 19 height 39
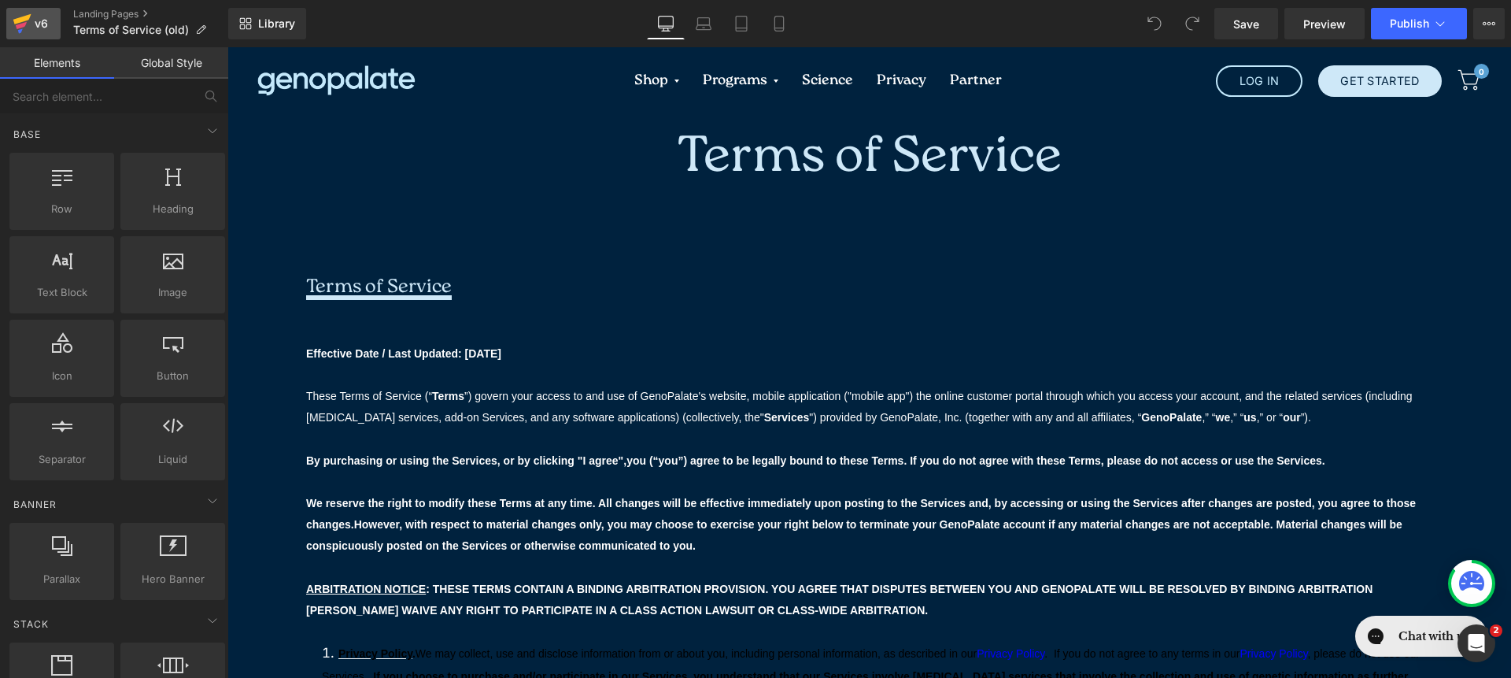
click at [43, 27] on div "v6" at bounding box center [41, 23] width 20 height 20
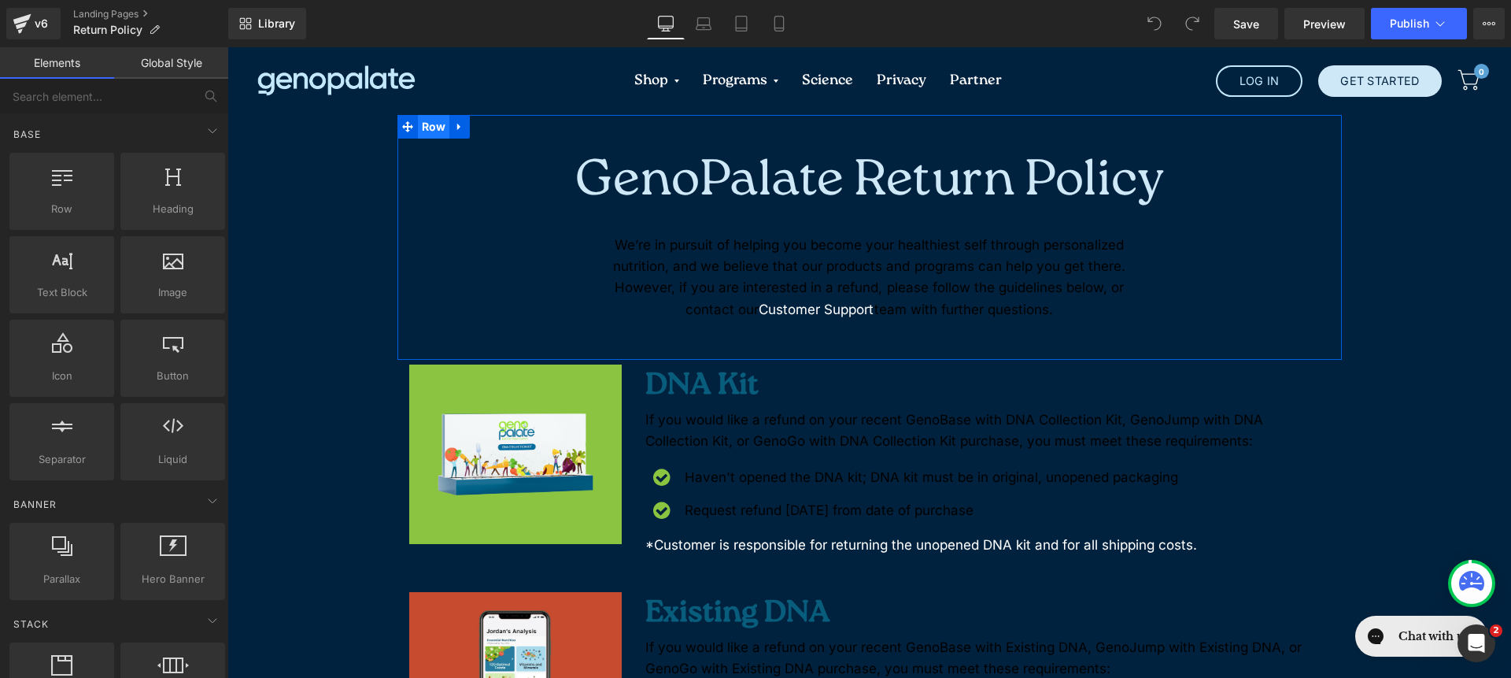
click at [429, 120] on span "Row" at bounding box center [434, 127] width 32 height 24
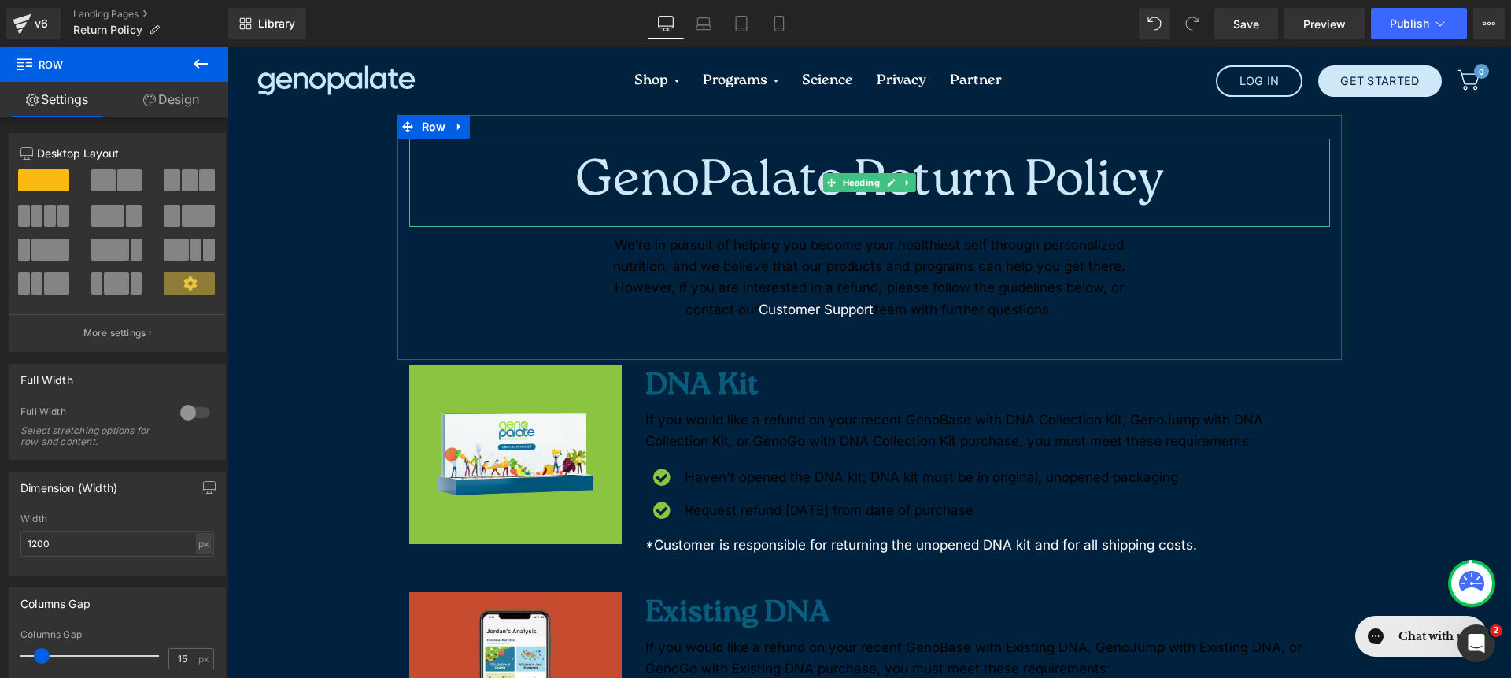
click at [537, 161] on h1 "GenoPalate Return Policy" at bounding box center [869, 183] width 921 height 88
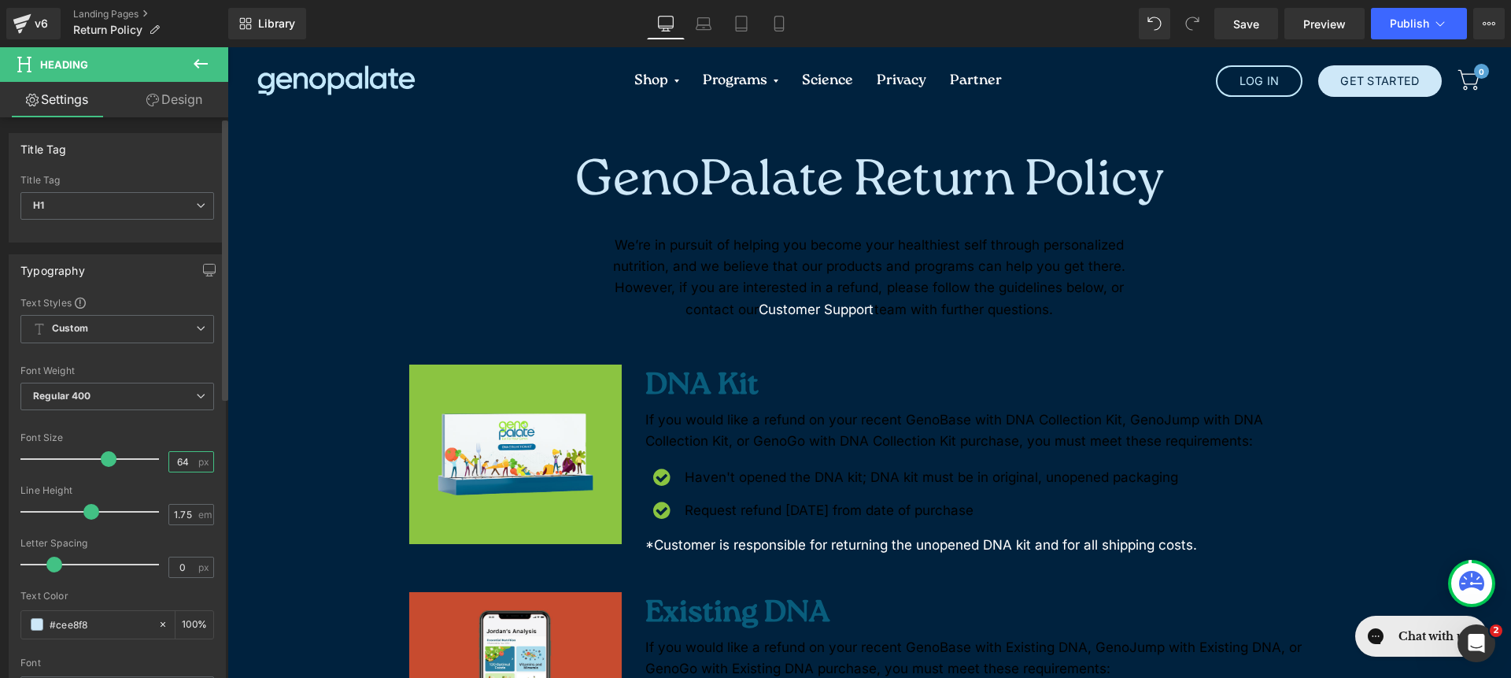
click at [181, 468] on input "64" at bounding box center [183, 462] width 28 height 20
type input "52"
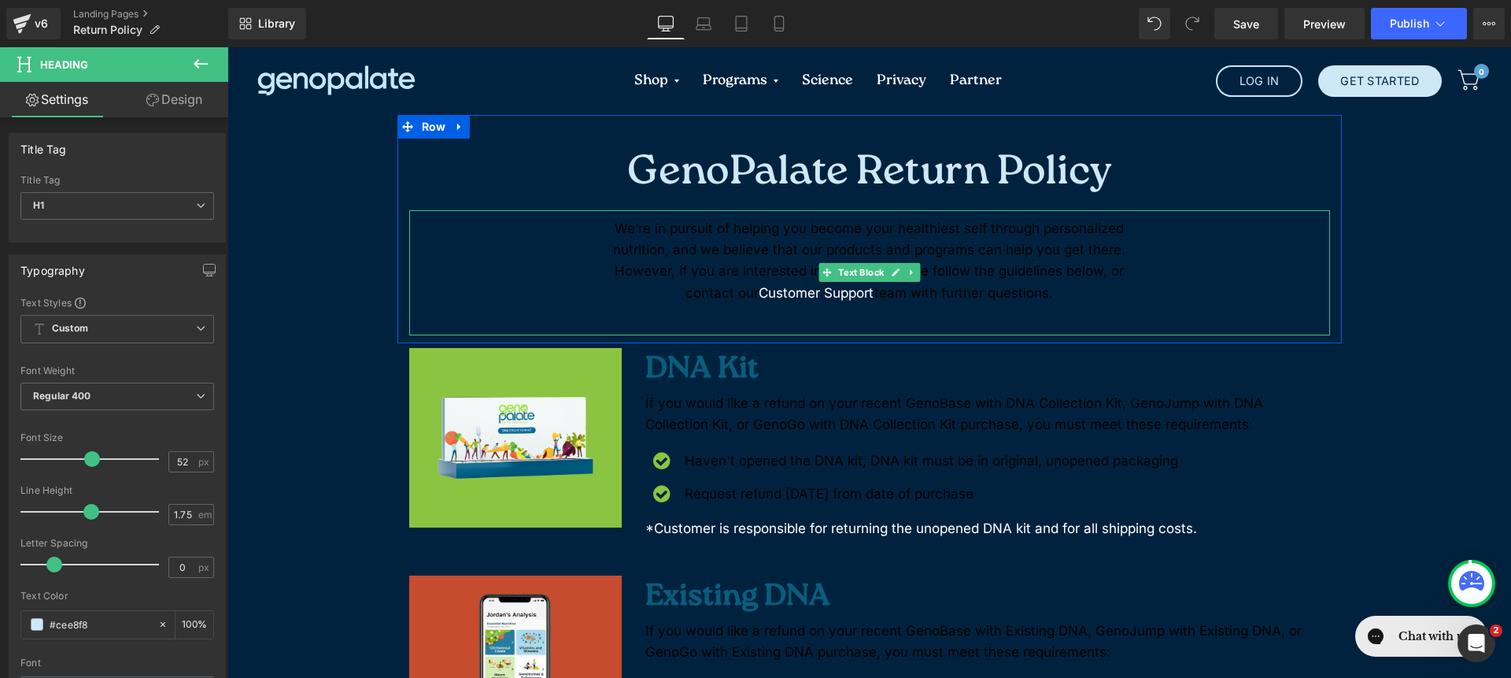
click at [636, 259] on p "We’re in pursuit of helping you become your healthiest self through personalize…" at bounding box center [869, 261] width 527 height 86
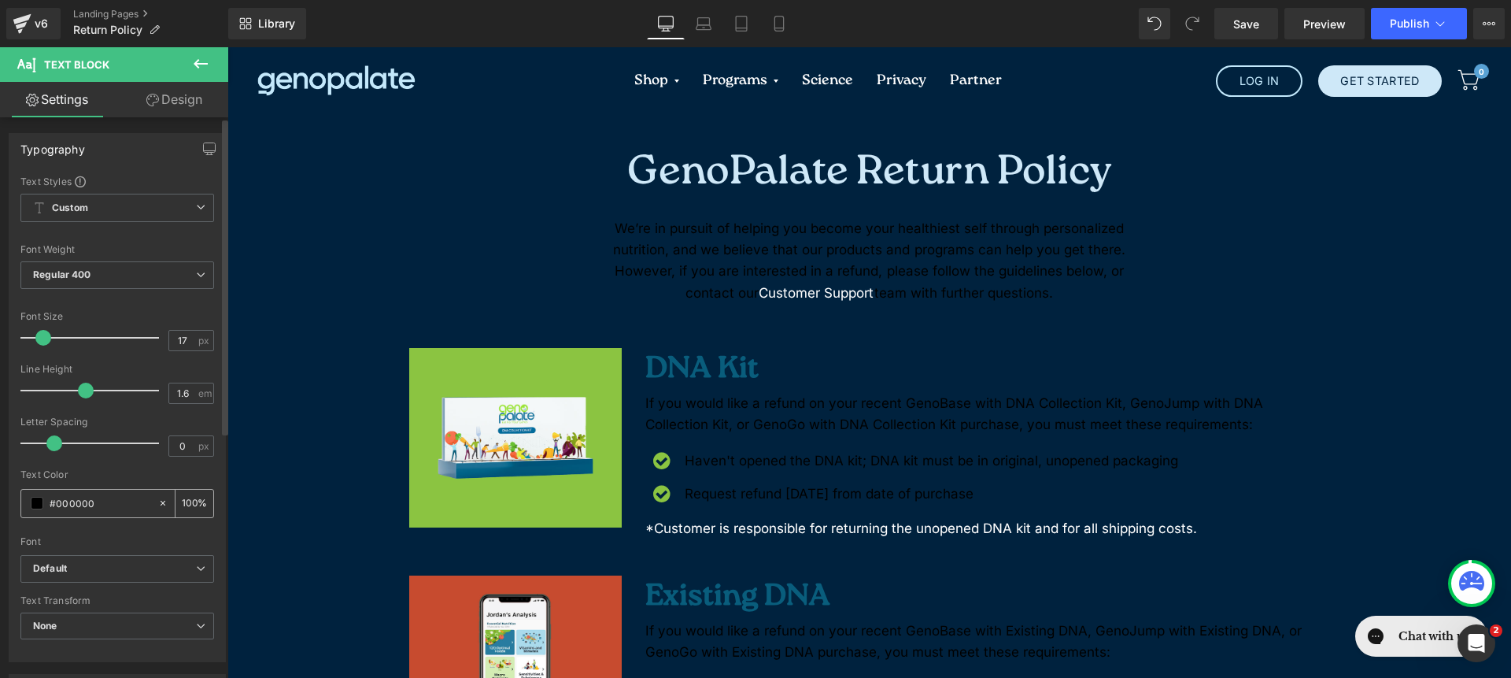
click at [161, 505] on icon at bounding box center [163, 503] width 5 height 5
type input "none"
type input "0"
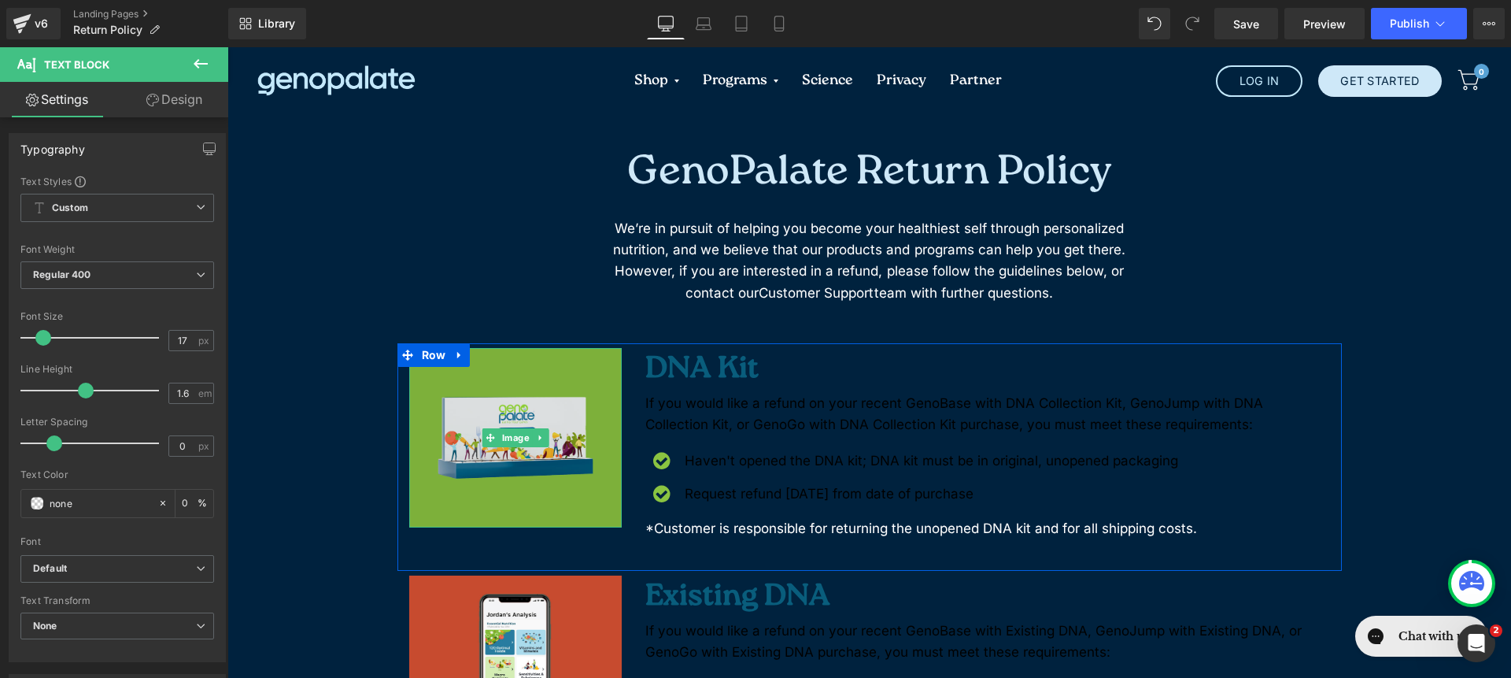
click at [518, 362] on img at bounding box center [515, 437] width 213 height 179
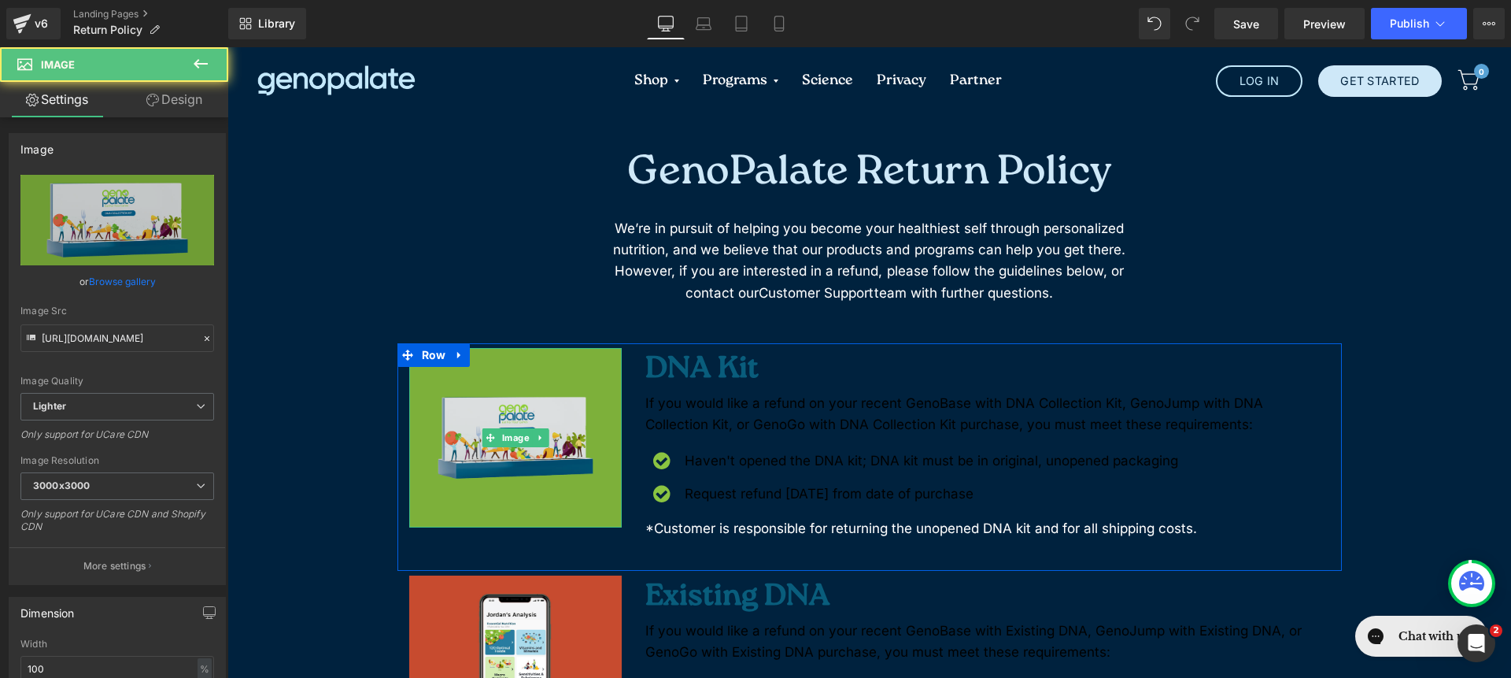
click at [469, 364] on img at bounding box center [515, 437] width 213 height 179
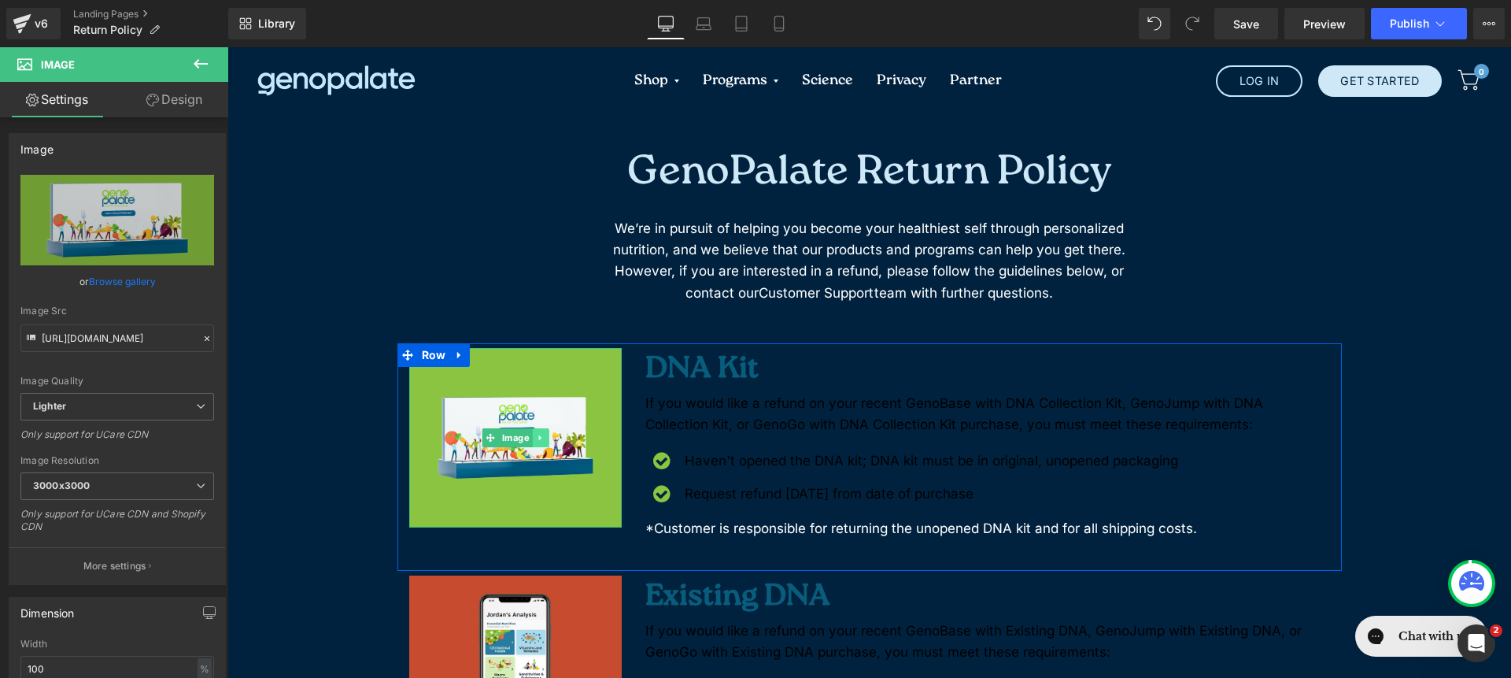
click at [538, 438] on icon at bounding box center [540, 437] width 9 height 9
click at [544, 434] on icon at bounding box center [548, 437] width 9 height 9
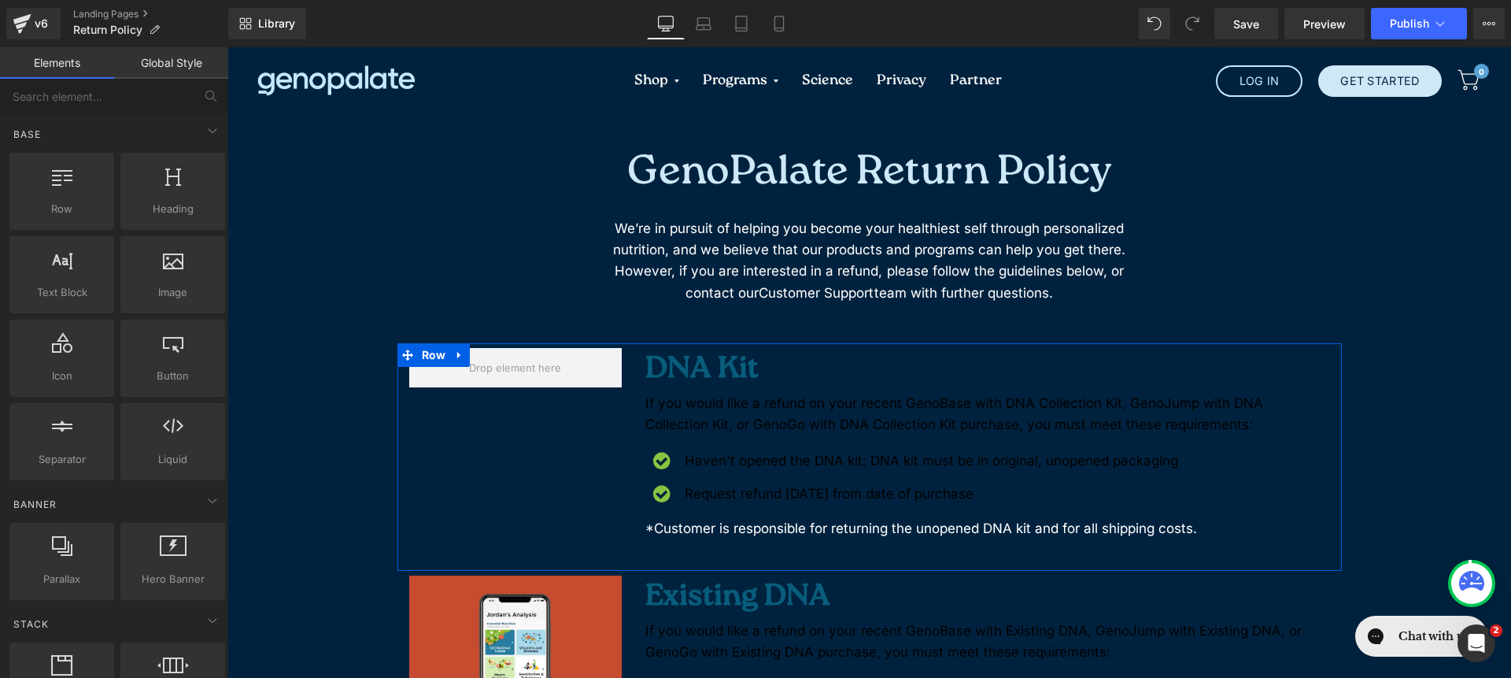
click at [517, 419] on div "DNA Kit Heading If you would like a refund on your recent GenoBase with DNA Col…" at bounding box center [870, 456] width 945 height 227
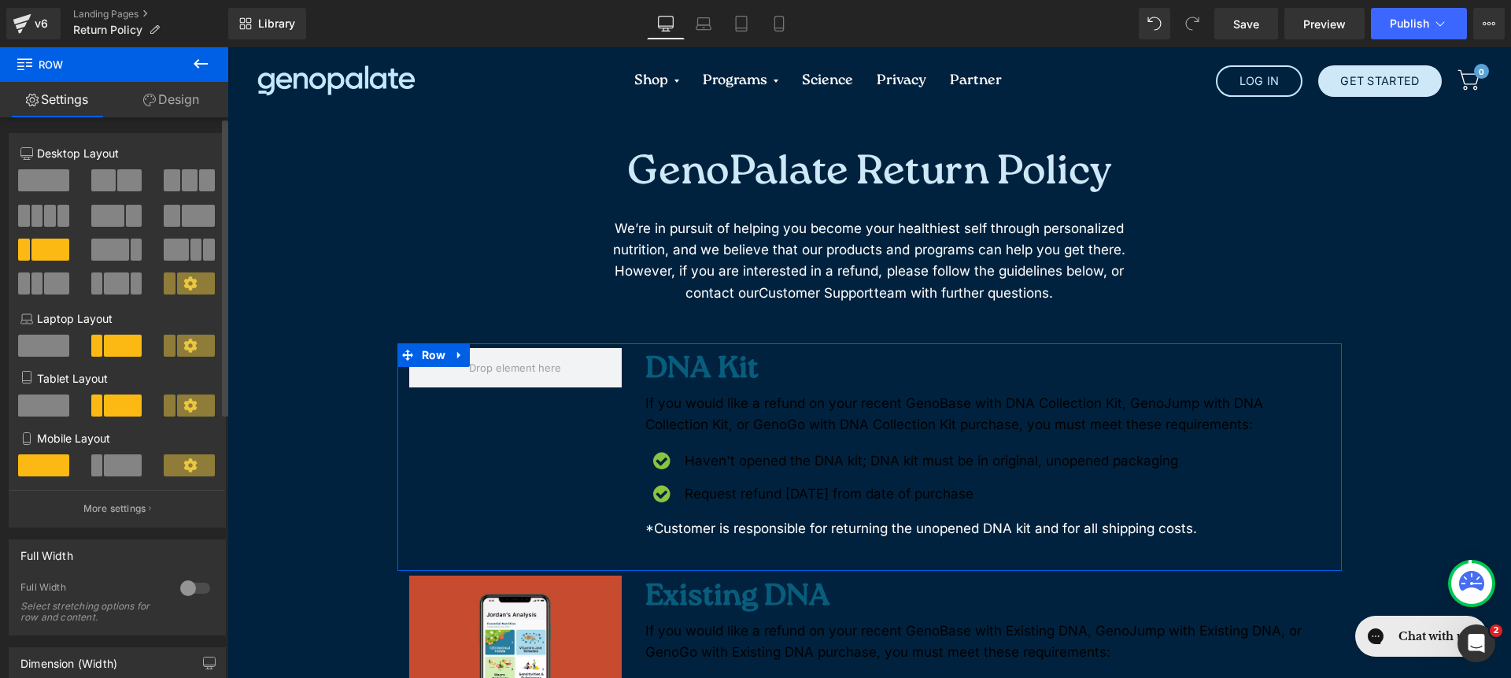
click at [23, 178] on span at bounding box center [43, 180] width 51 height 22
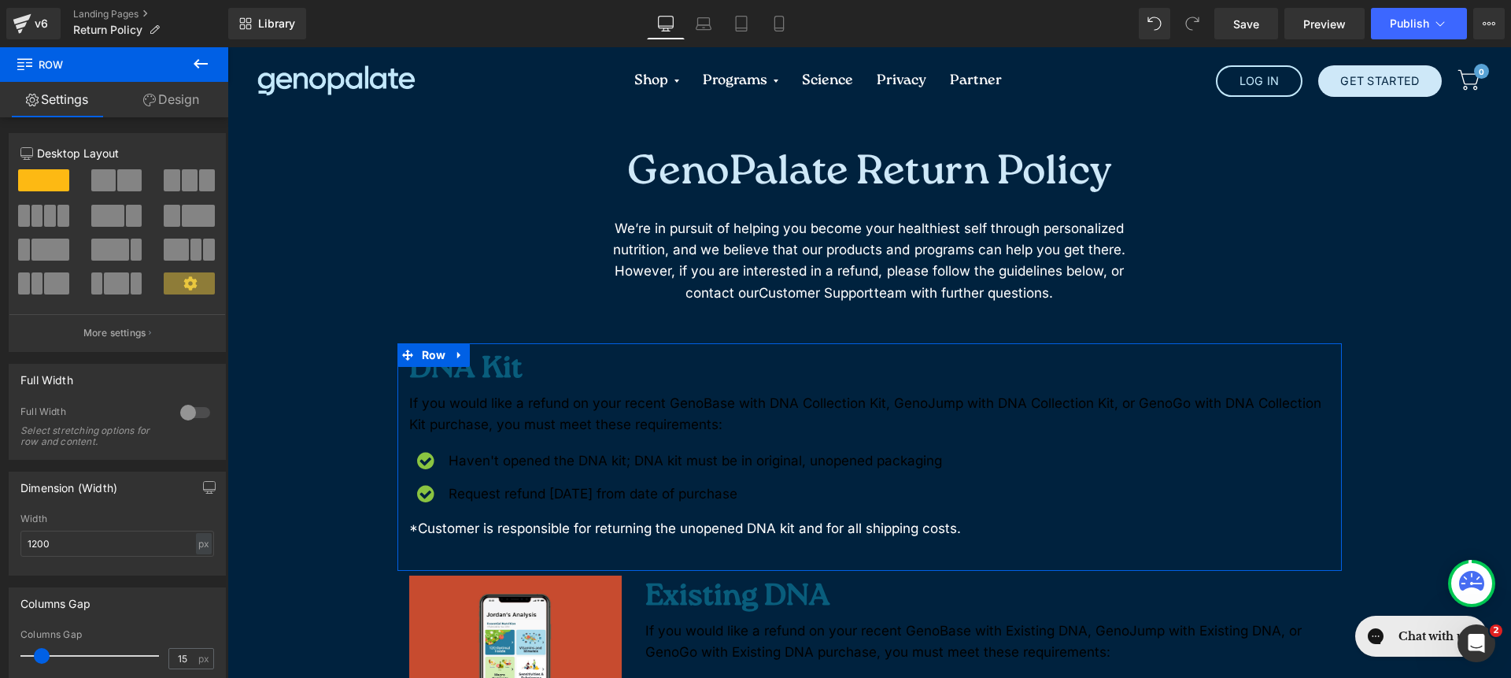
click at [161, 113] on link "Design" at bounding box center [171, 99] width 114 height 35
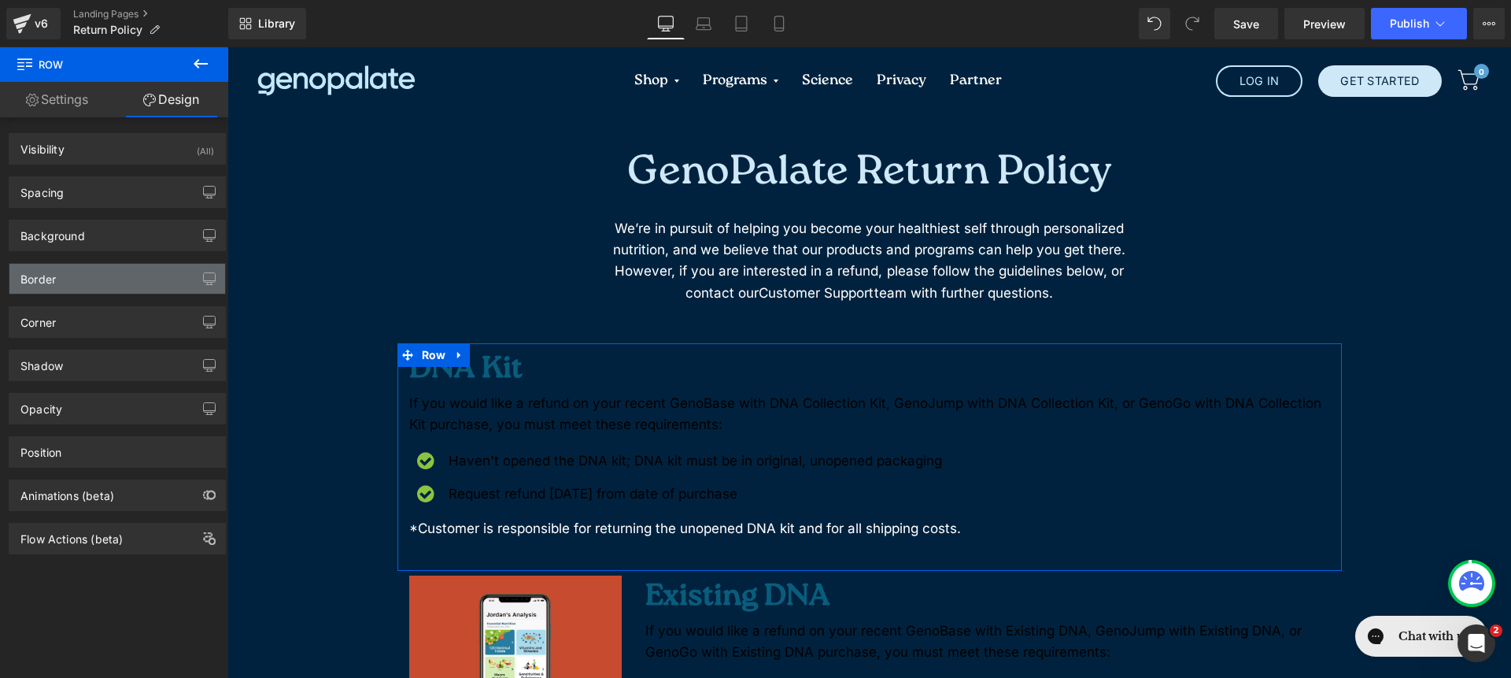
click at [122, 289] on div "Border" at bounding box center [117, 279] width 216 height 30
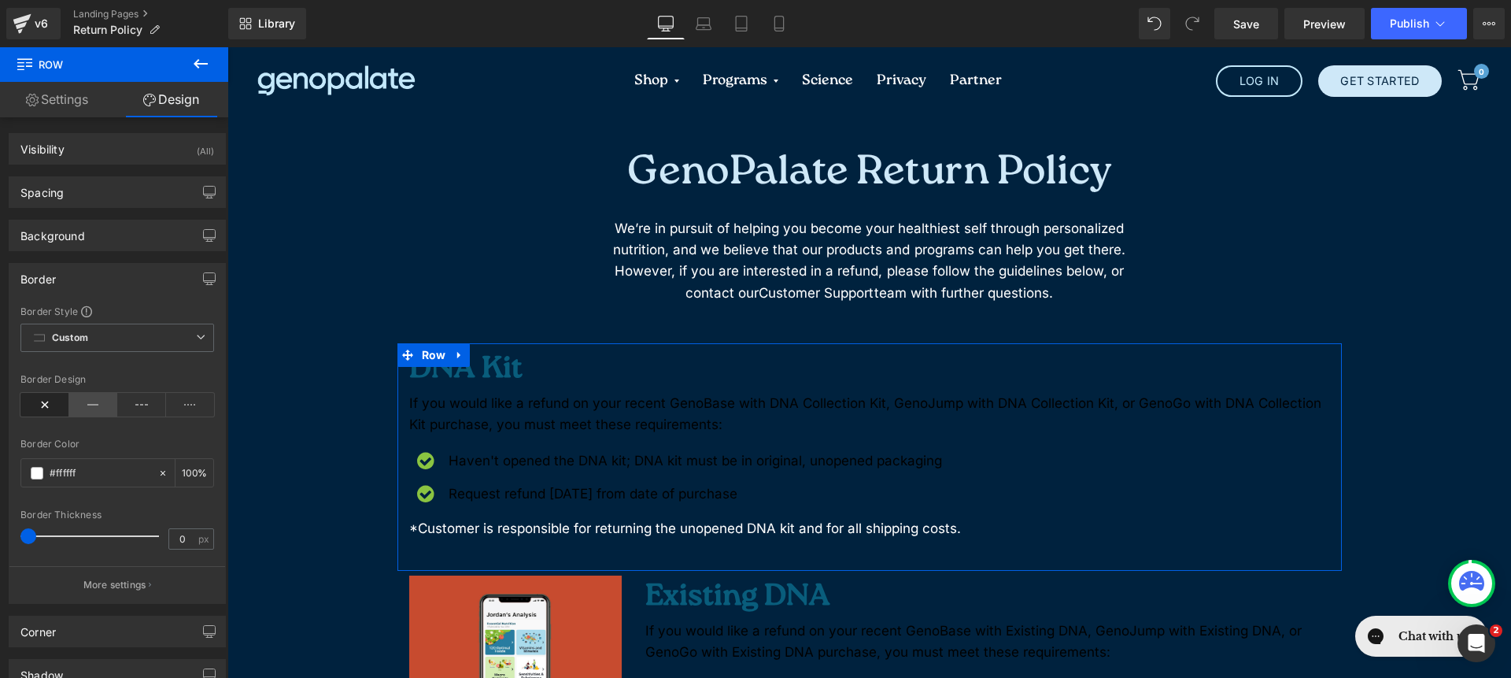
click at [93, 410] on icon at bounding box center [93, 405] width 49 height 24
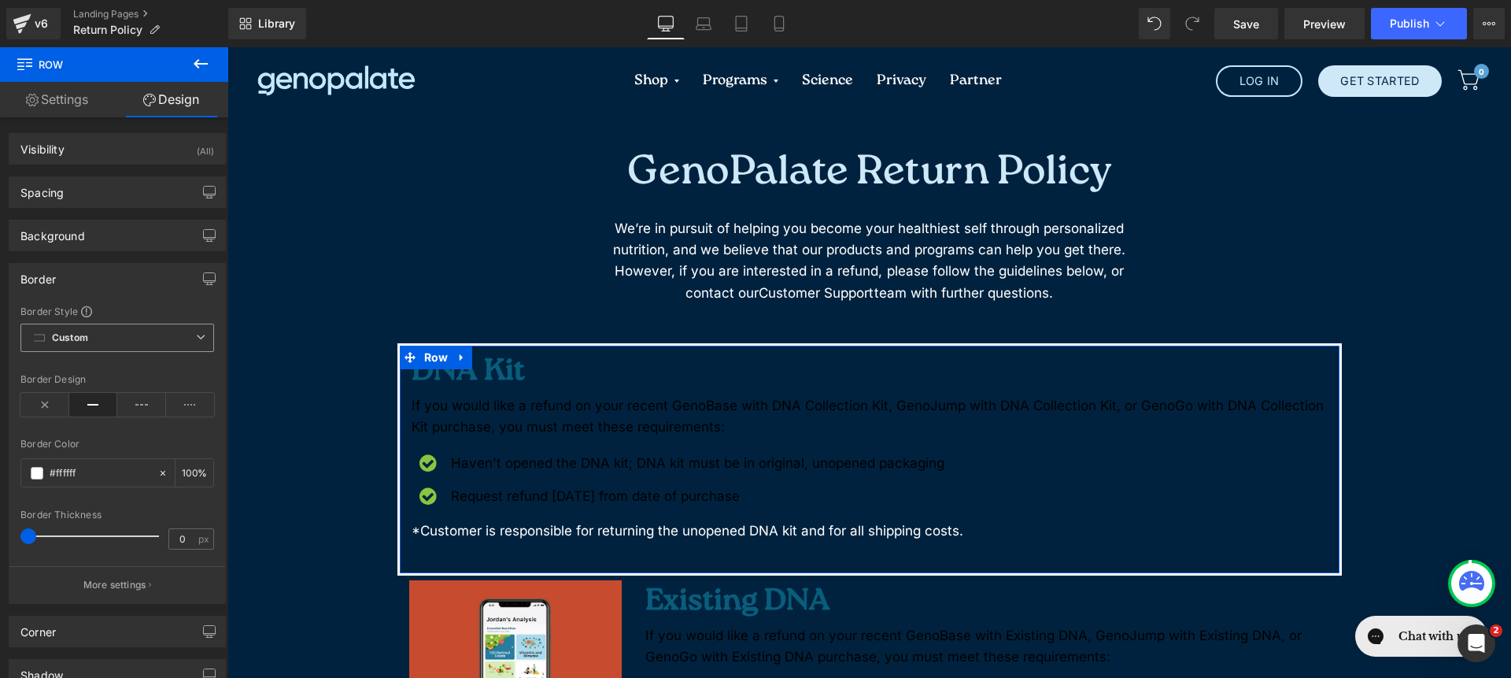
click at [89, 348] on span "Custom Setup Global Style" at bounding box center [117, 338] width 194 height 28
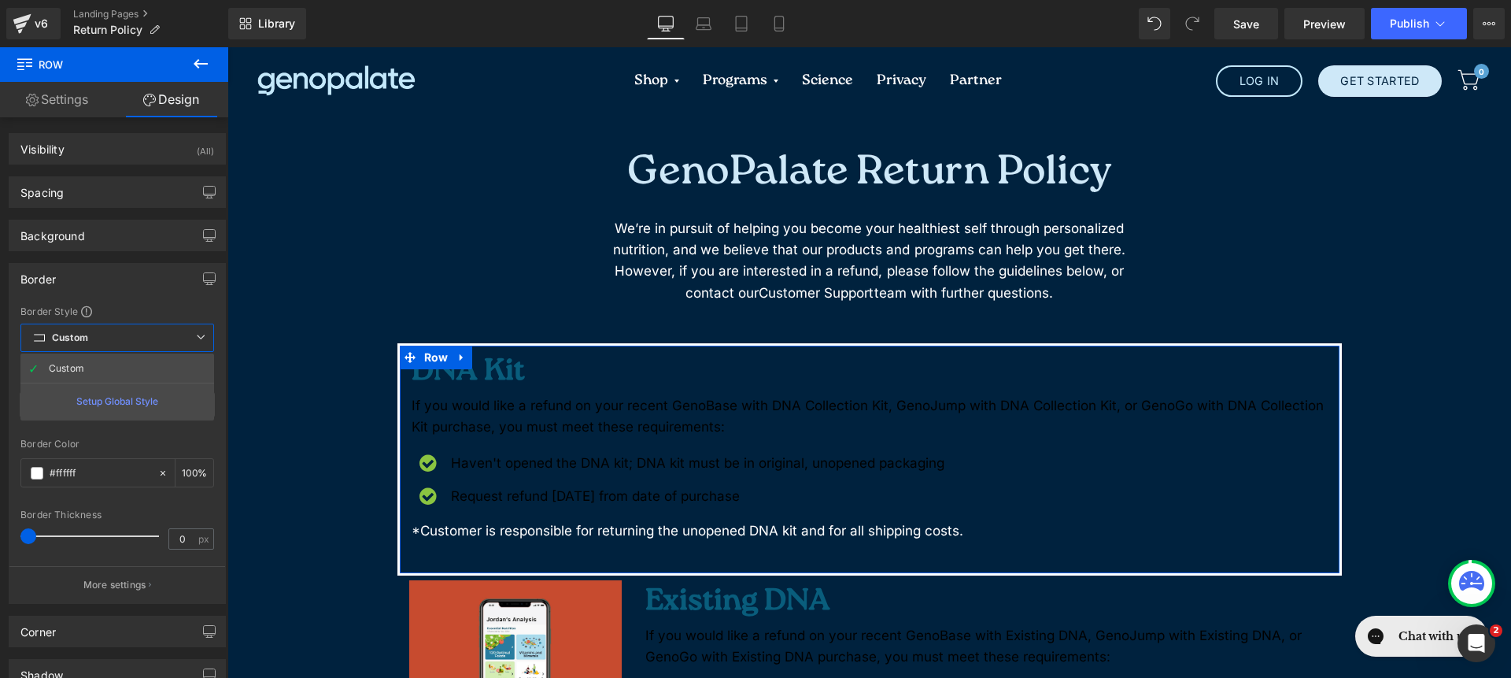
click at [87, 346] on span "Custom Setup Global Style" at bounding box center [117, 338] width 194 height 28
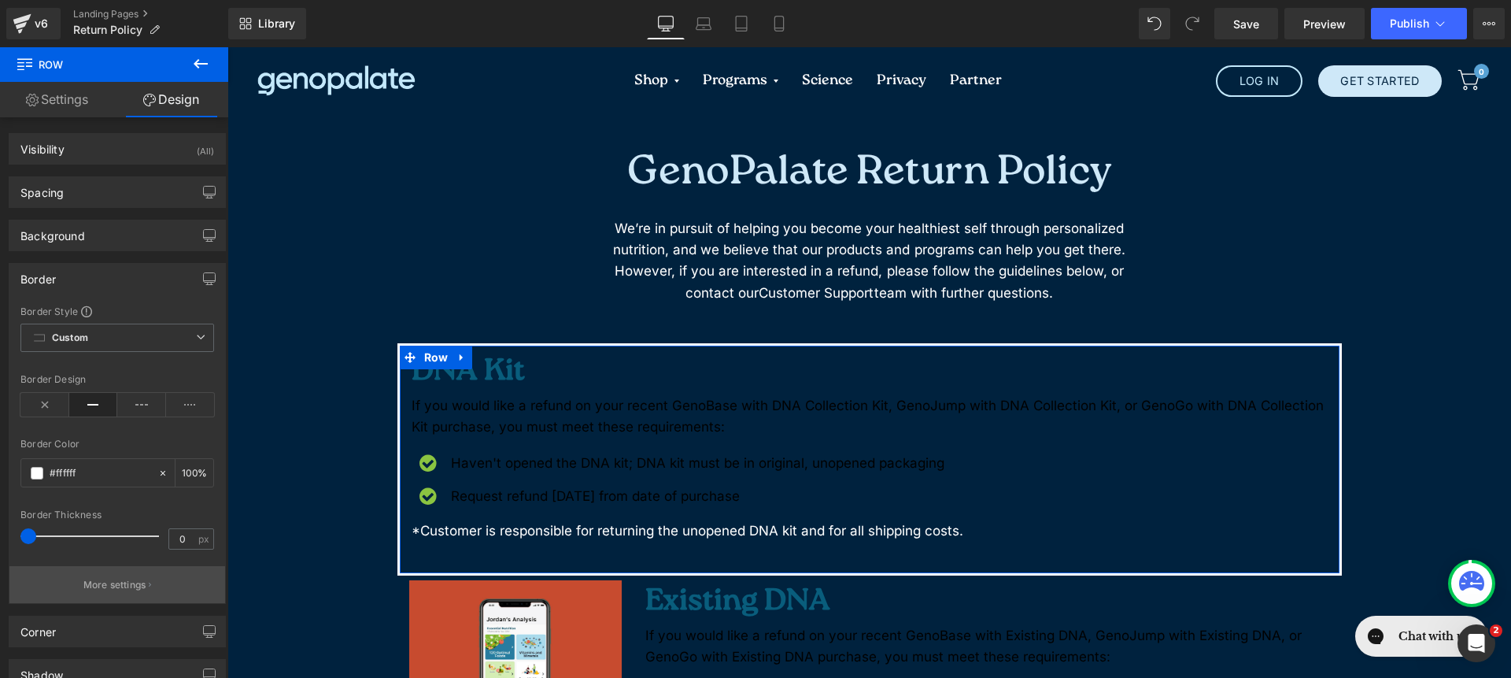
click at [149, 583] on icon "button" at bounding box center [150, 585] width 2 height 4
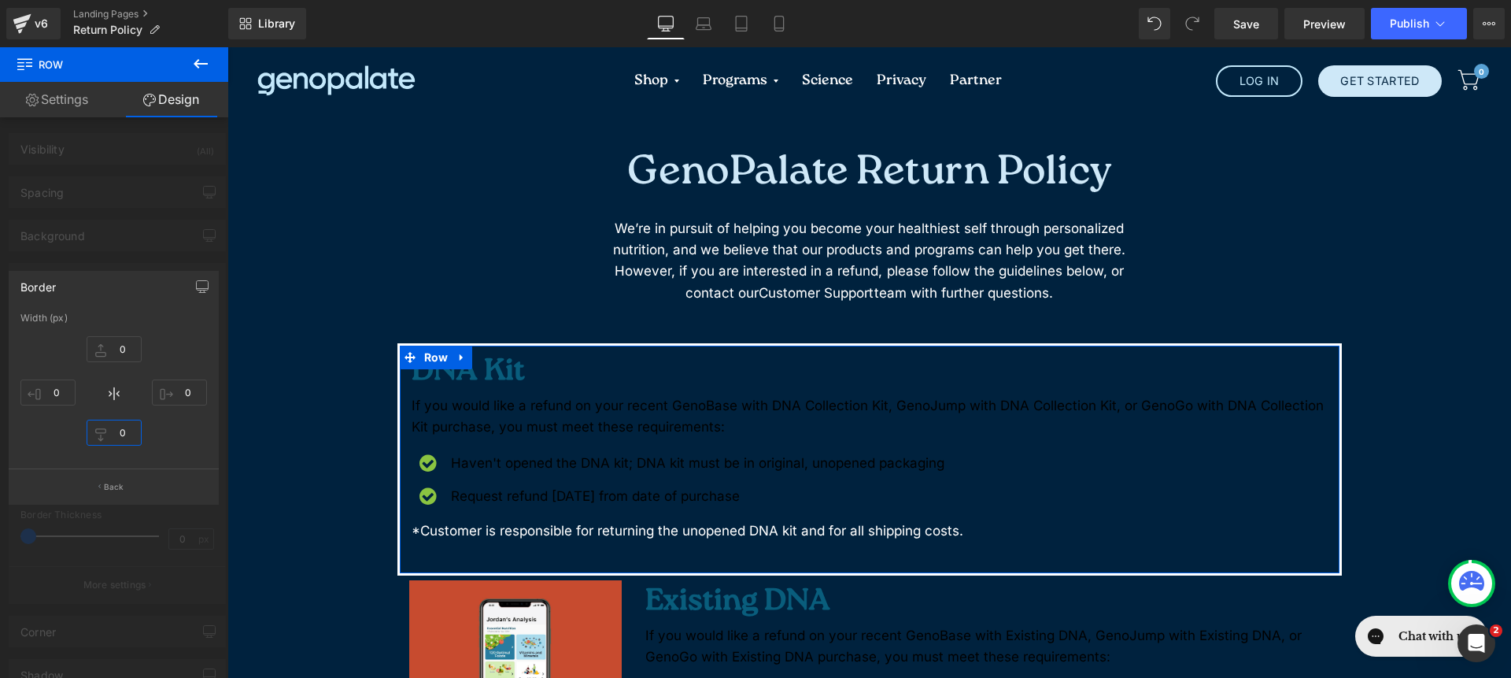
click at [121, 441] on input "0" at bounding box center [114, 433] width 55 height 26
click at [129, 494] on button "Back" at bounding box center [114, 485] width 210 height 35
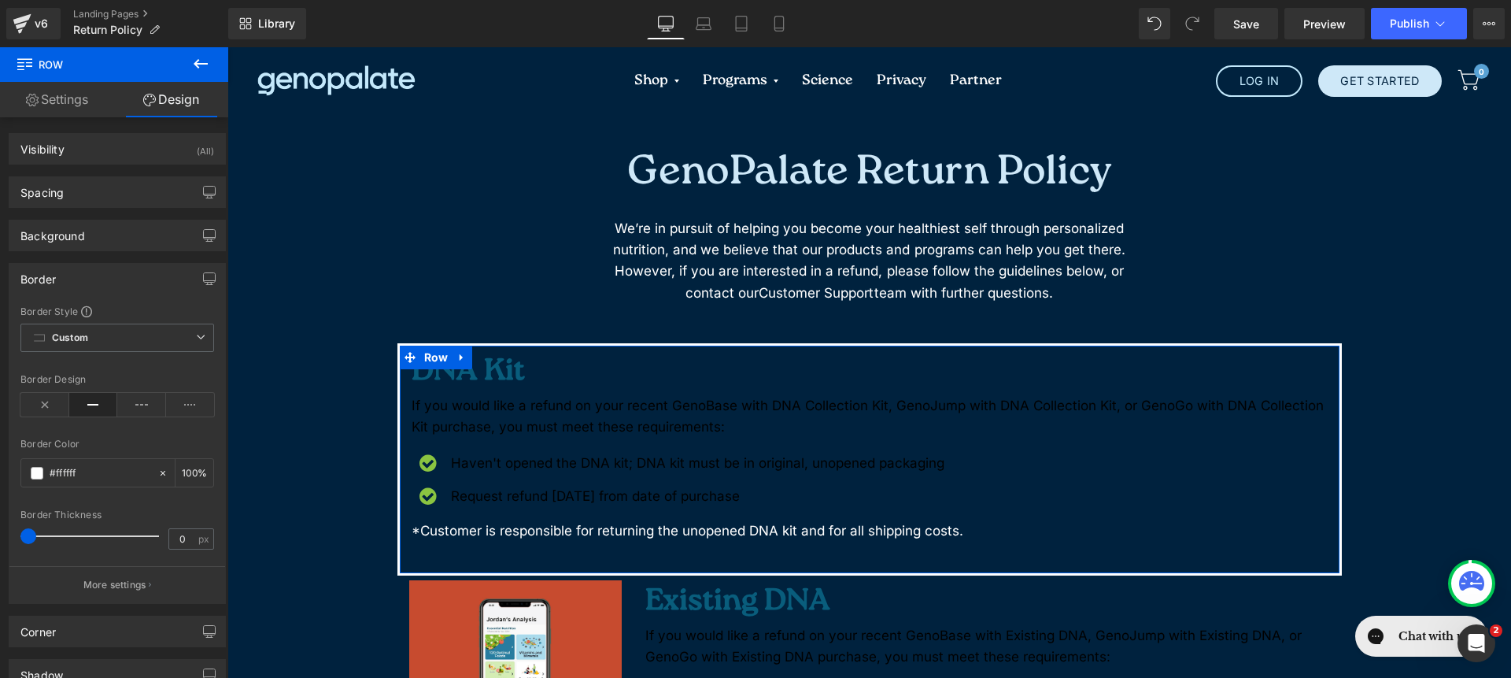
click at [129, 495] on div at bounding box center [117, 500] width 194 height 10
click at [179, 540] on input "0" at bounding box center [183, 539] width 28 height 20
click at [165, 576] on button "More settings" at bounding box center [117, 584] width 216 height 37
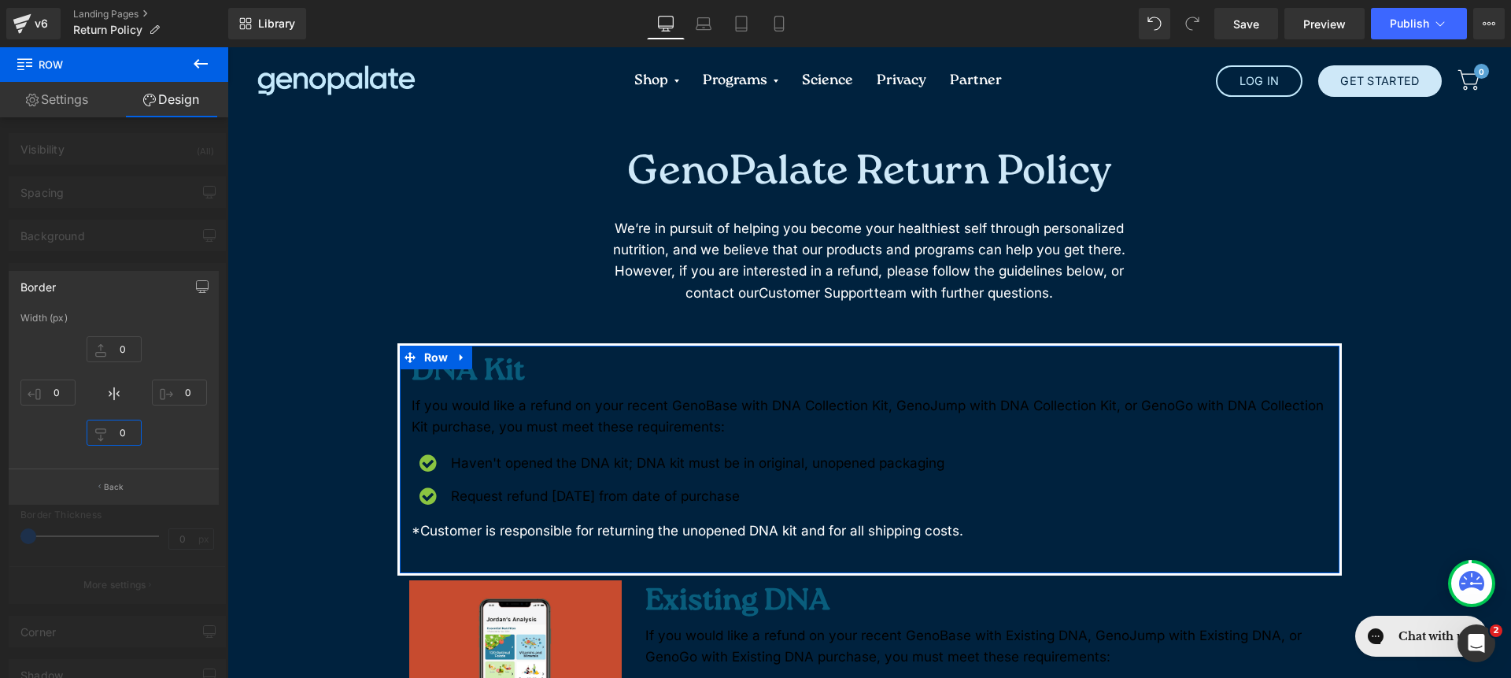
click at [120, 435] on input "0" at bounding box center [114, 433] width 55 height 26
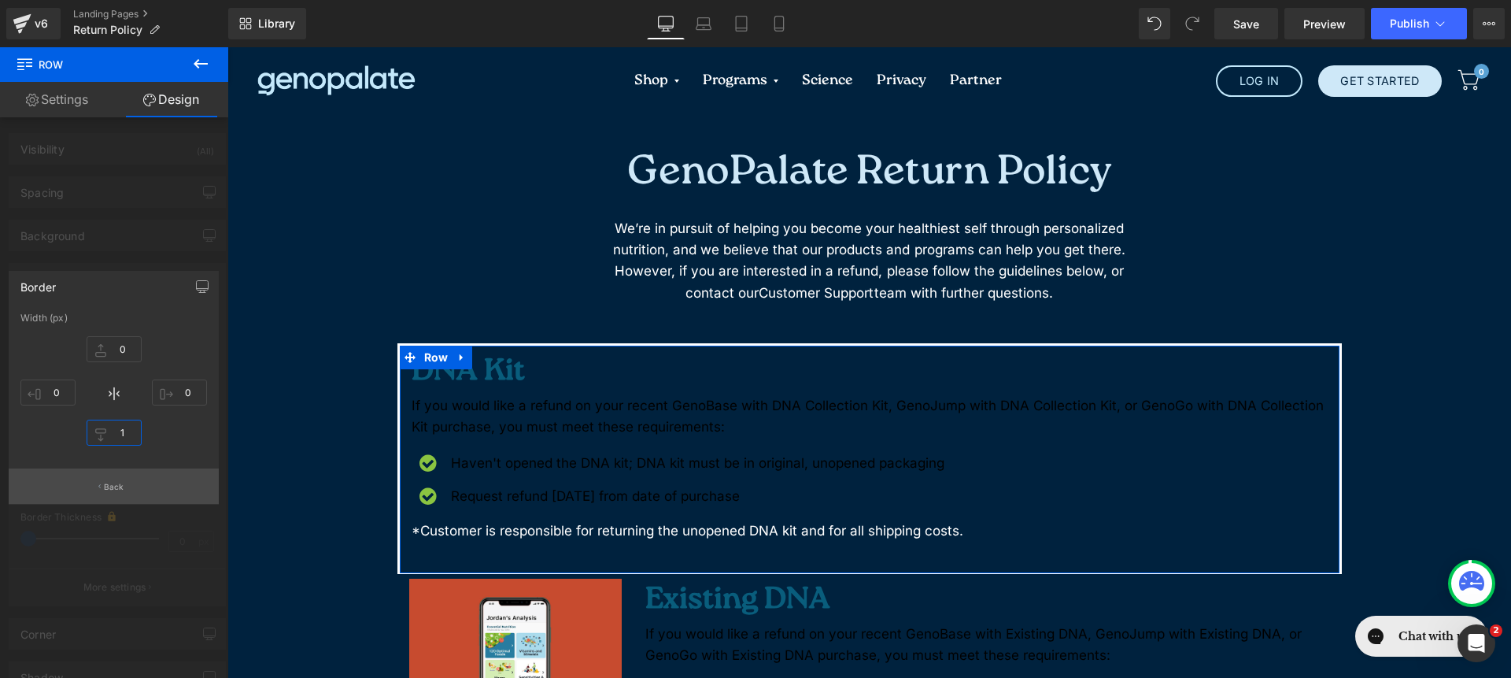
type input "1"
click at [159, 488] on button "Back" at bounding box center [114, 485] width 210 height 35
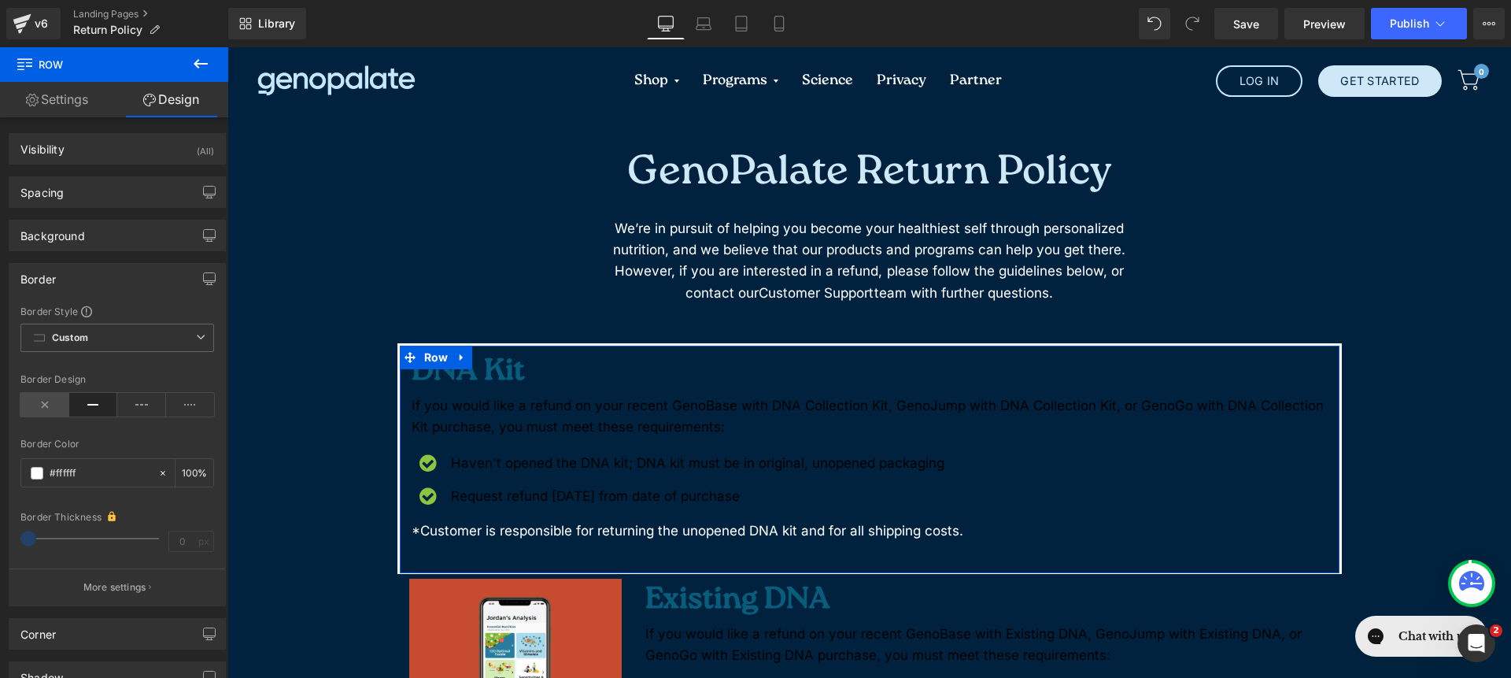
click at [69, 410] on icon at bounding box center [93, 405] width 49 height 24
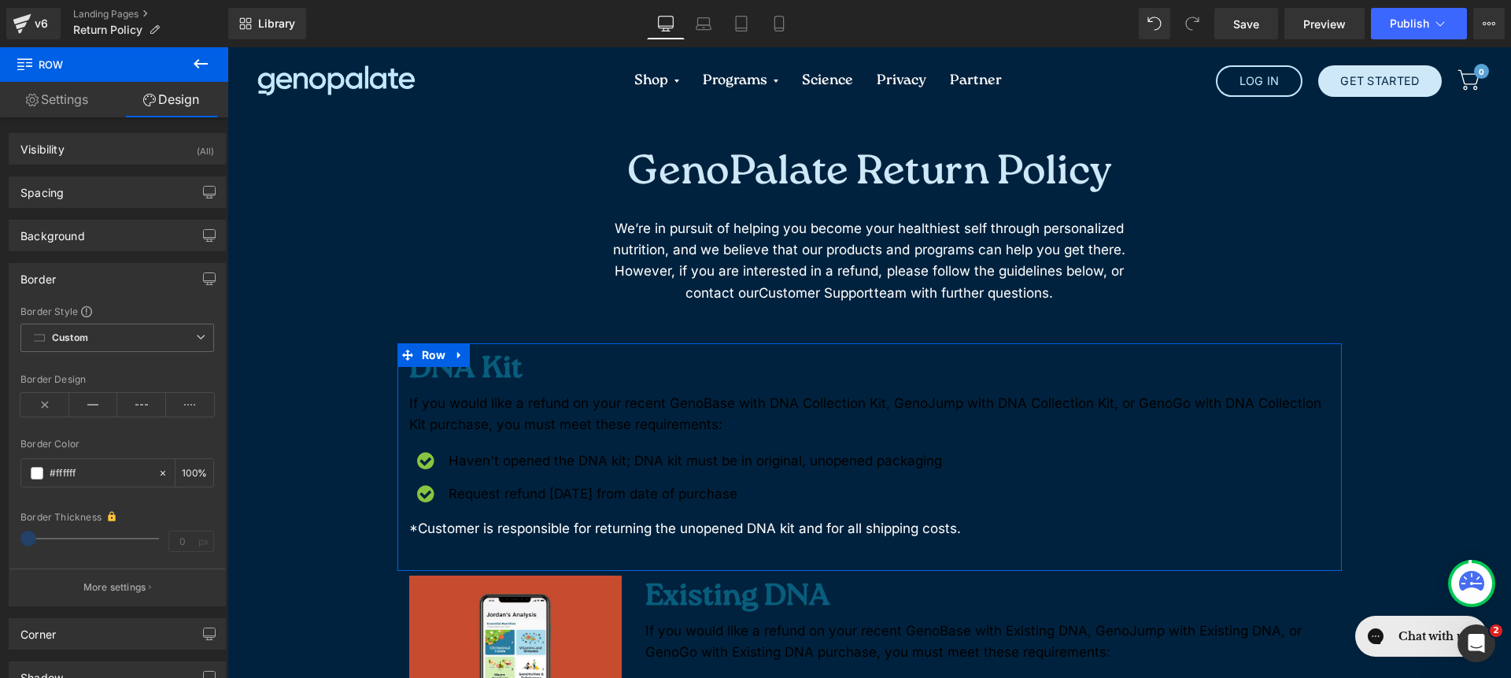
click at [146, 264] on div "Border" at bounding box center [117, 279] width 216 height 30
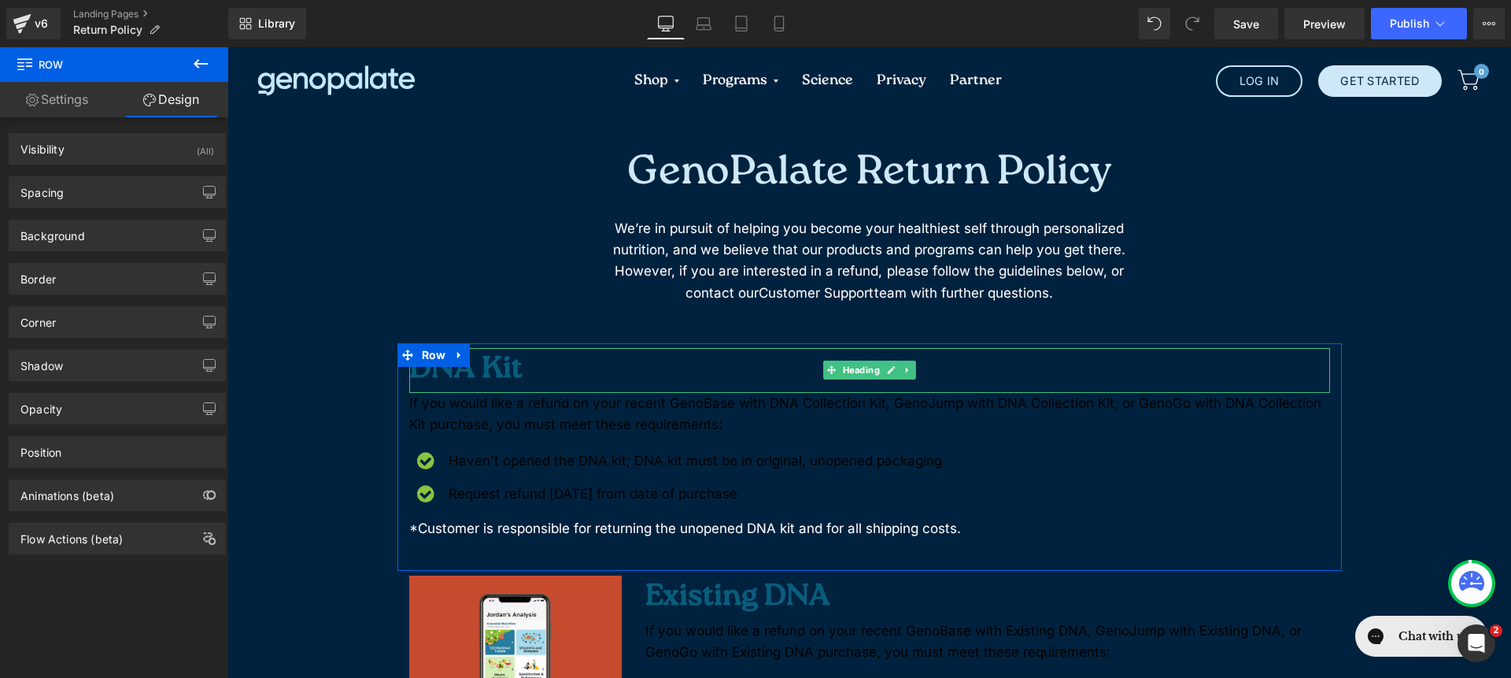
click at [594, 382] on h2 "DNA Kit" at bounding box center [869, 370] width 921 height 45
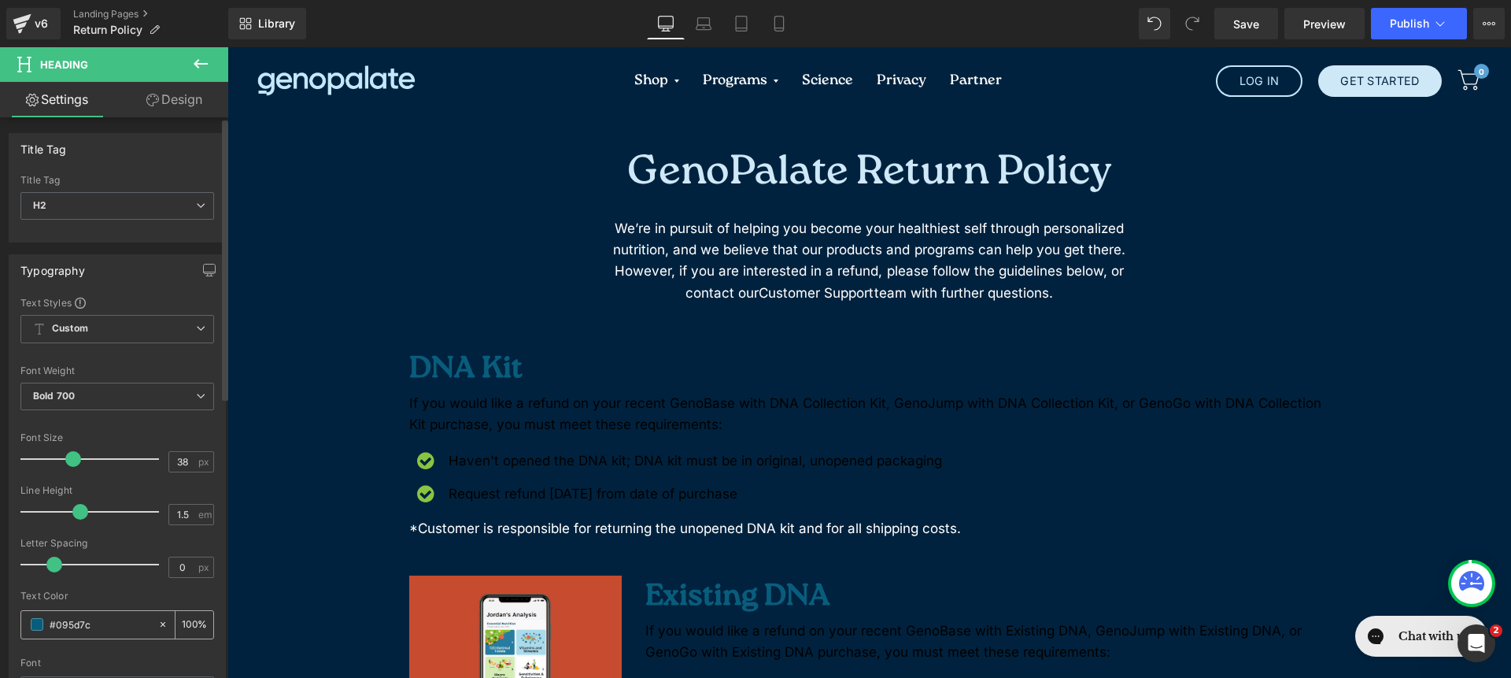
drag, startPoint x: 155, startPoint y: 624, endPoint x: 146, endPoint y: 452, distance: 172.6
click at [157, 624] on icon at bounding box center [162, 624] width 11 height 11
type input "none"
type input "0"
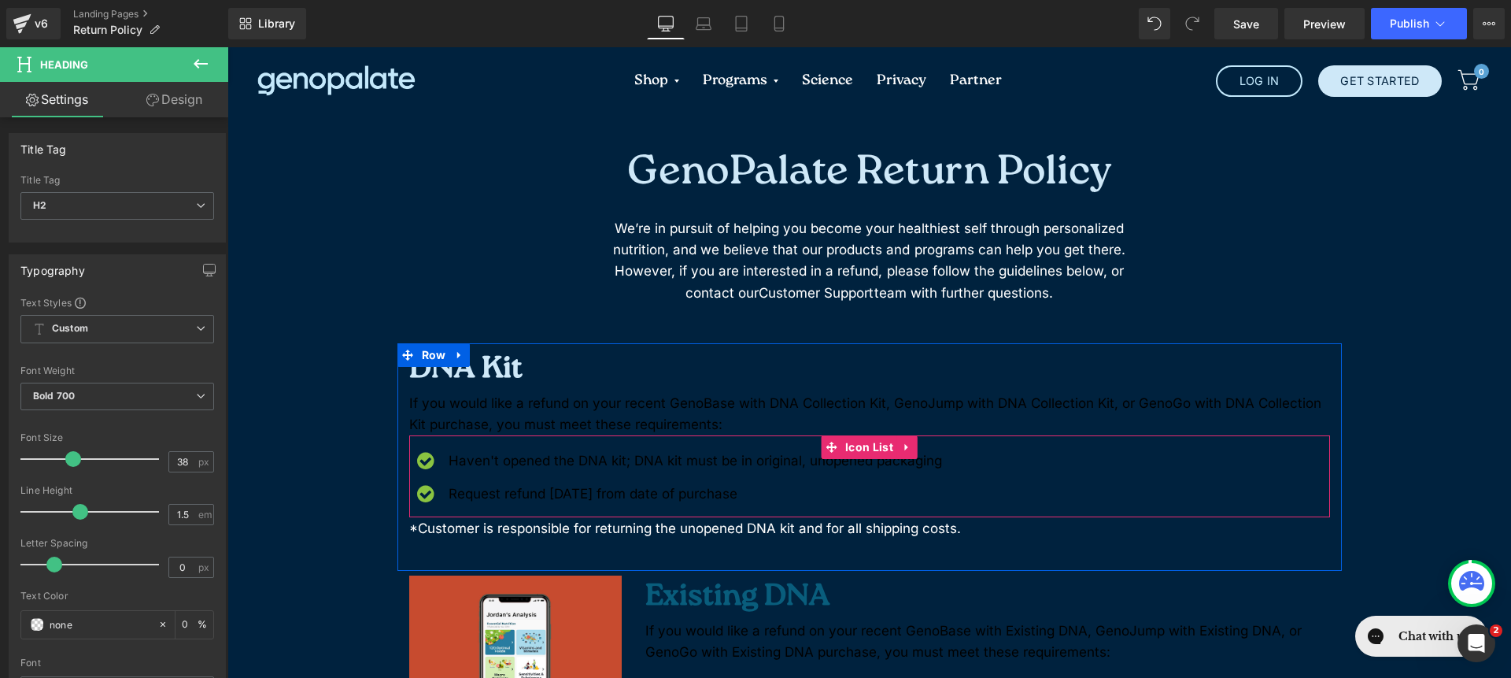
click at [502, 427] on p "If you would like a refund on your recent GenoBase with DNA Collection Kit, Gen…" at bounding box center [869, 414] width 921 height 43
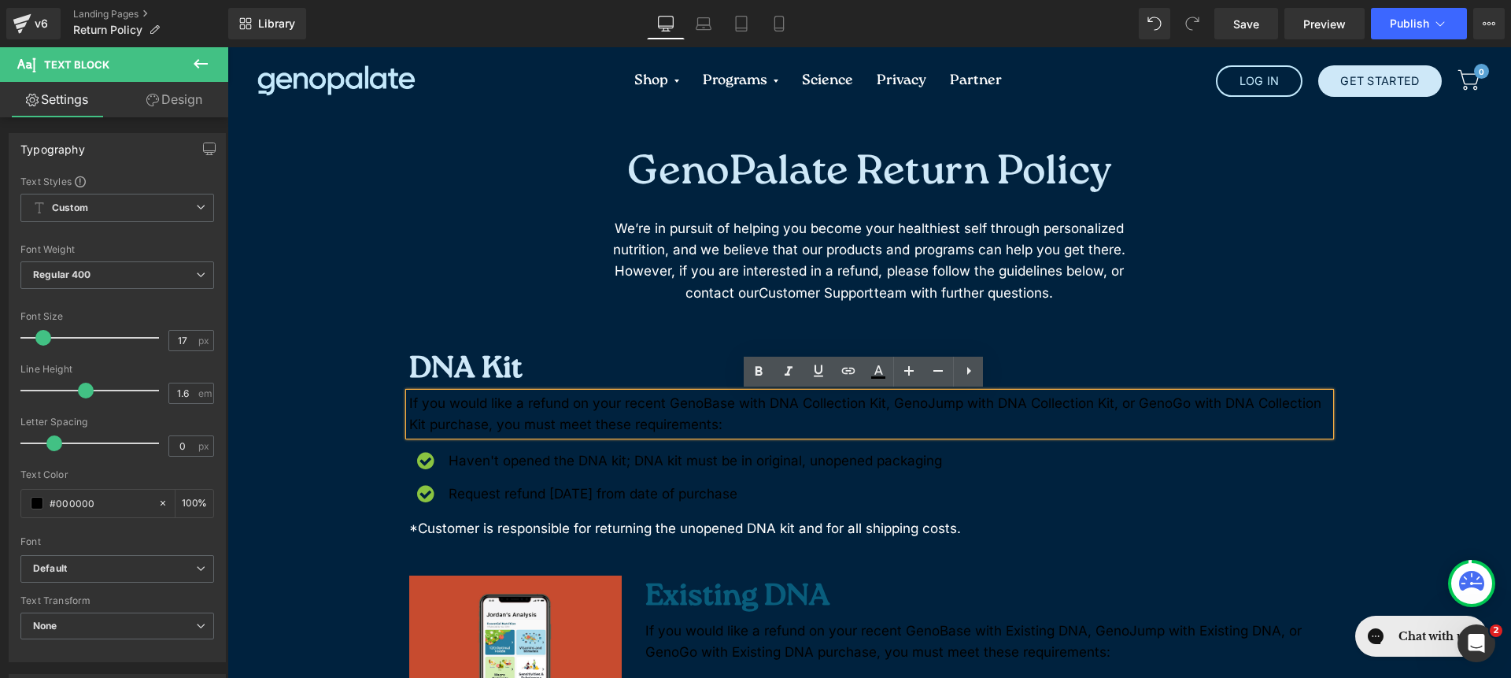
click at [507, 371] on h2 "DNA Kit" at bounding box center [869, 370] width 921 height 45
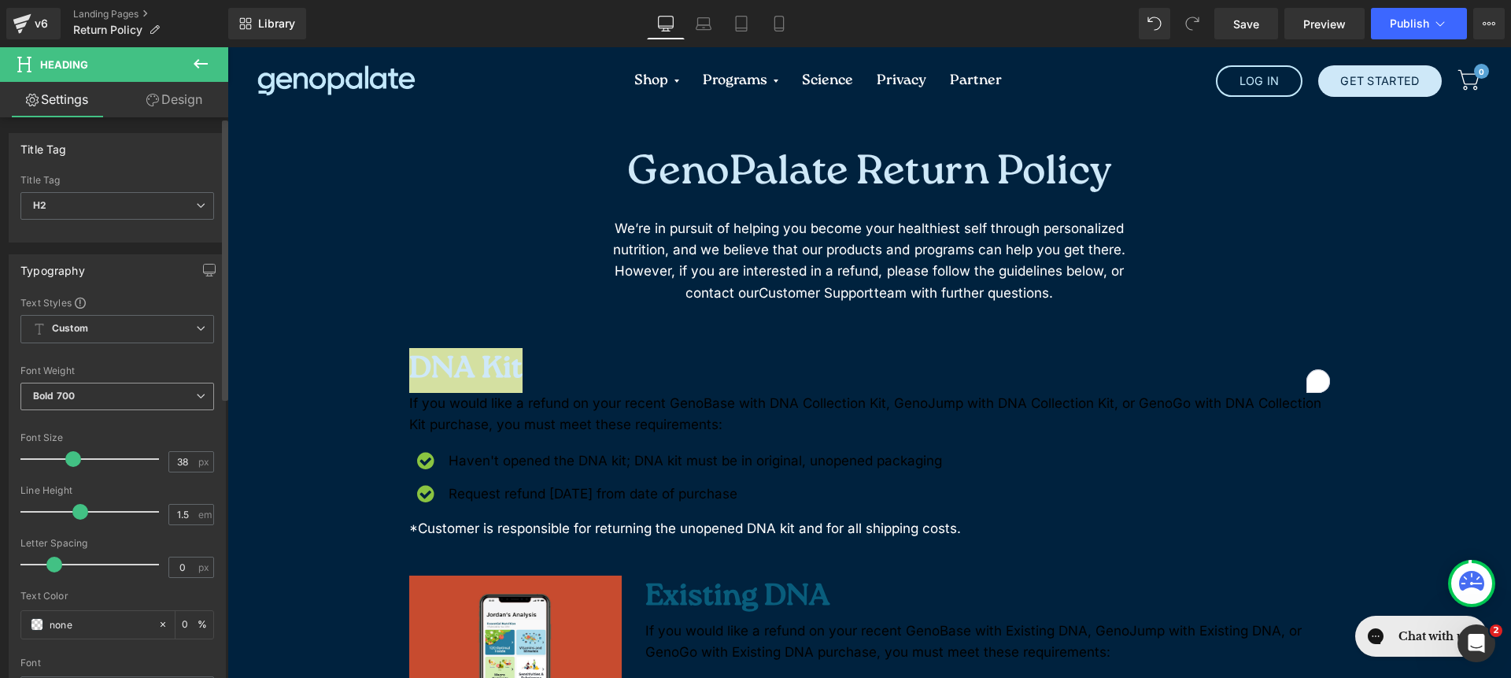
click at [125, 404] on span "Bold 700" at bounding box center [117, 397] width 194 height 28
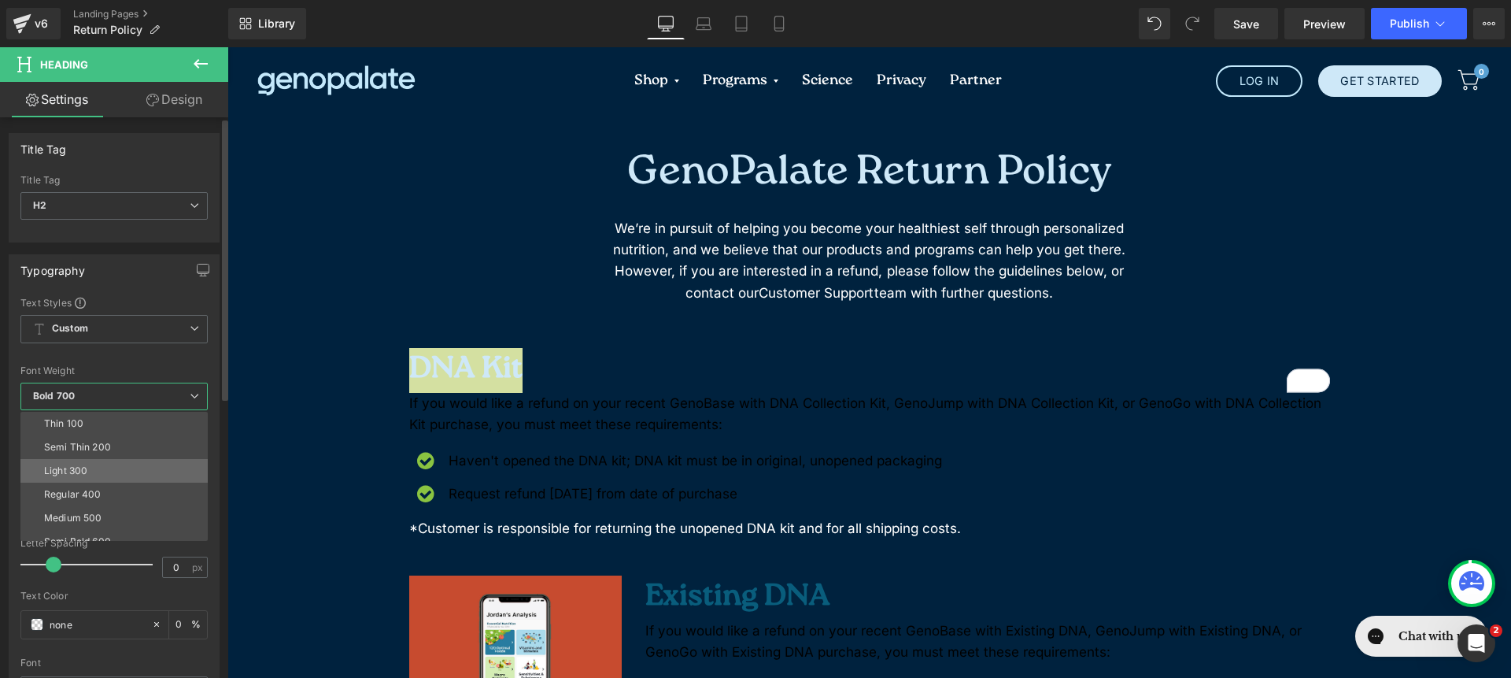
drag, startPoint x: 131, startPoint y: 475, endPoint x: 175, endPoint y: 387, distance: 97.5
click at [131, 475] on li "Light 300" at bounding box center [117, 471] width 194 height 24
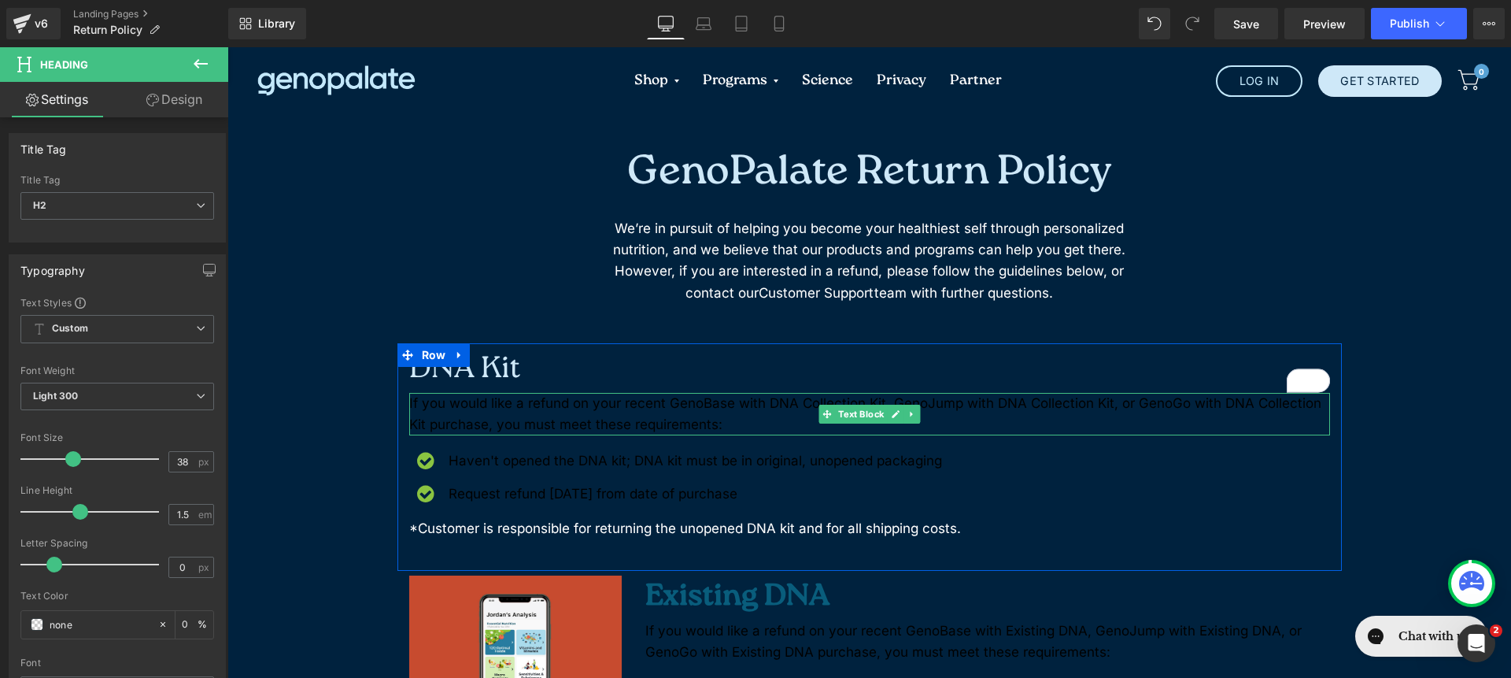
click at [522, 407] on p "If you would like a refund on your recent GenoBase with DNA Collection Kit, Gen…" at bounding box center [869, 414] width 921 height 43
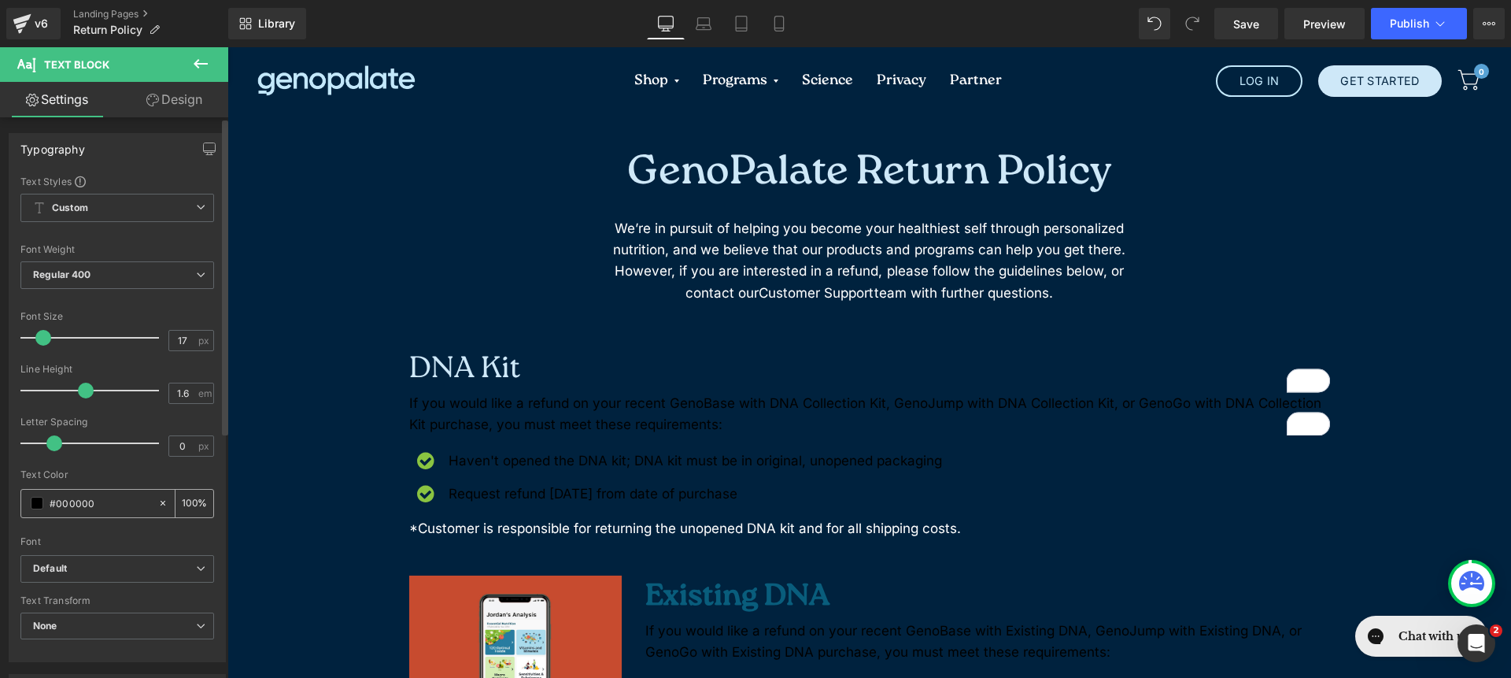
click at [162, 505] on div at bounding box center [166, 504] width 18 height 28
type input "none"
type input "0"
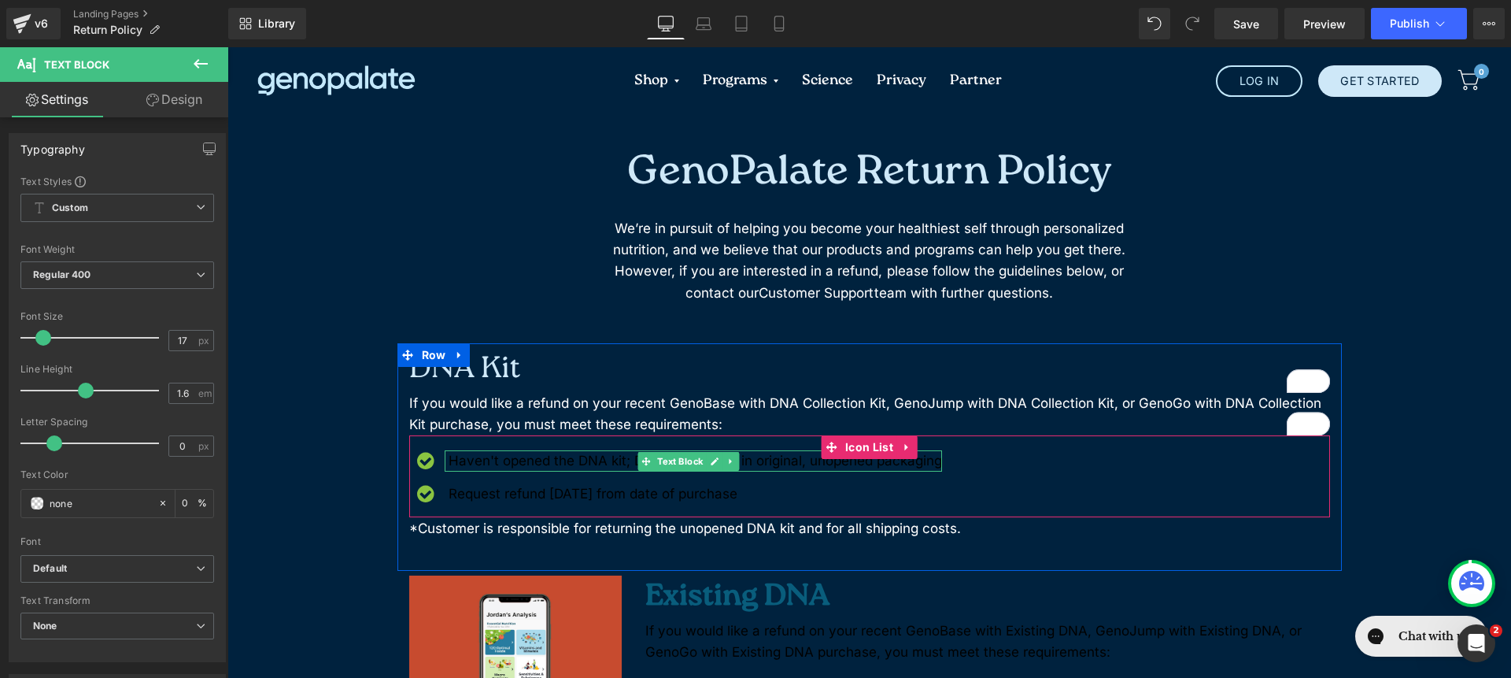
click at [520, 459] on p "Haven't opened the DNA kit; DNA kit must be in original, unopened packaging" at bounding box center [696, 460] width 494 height 21
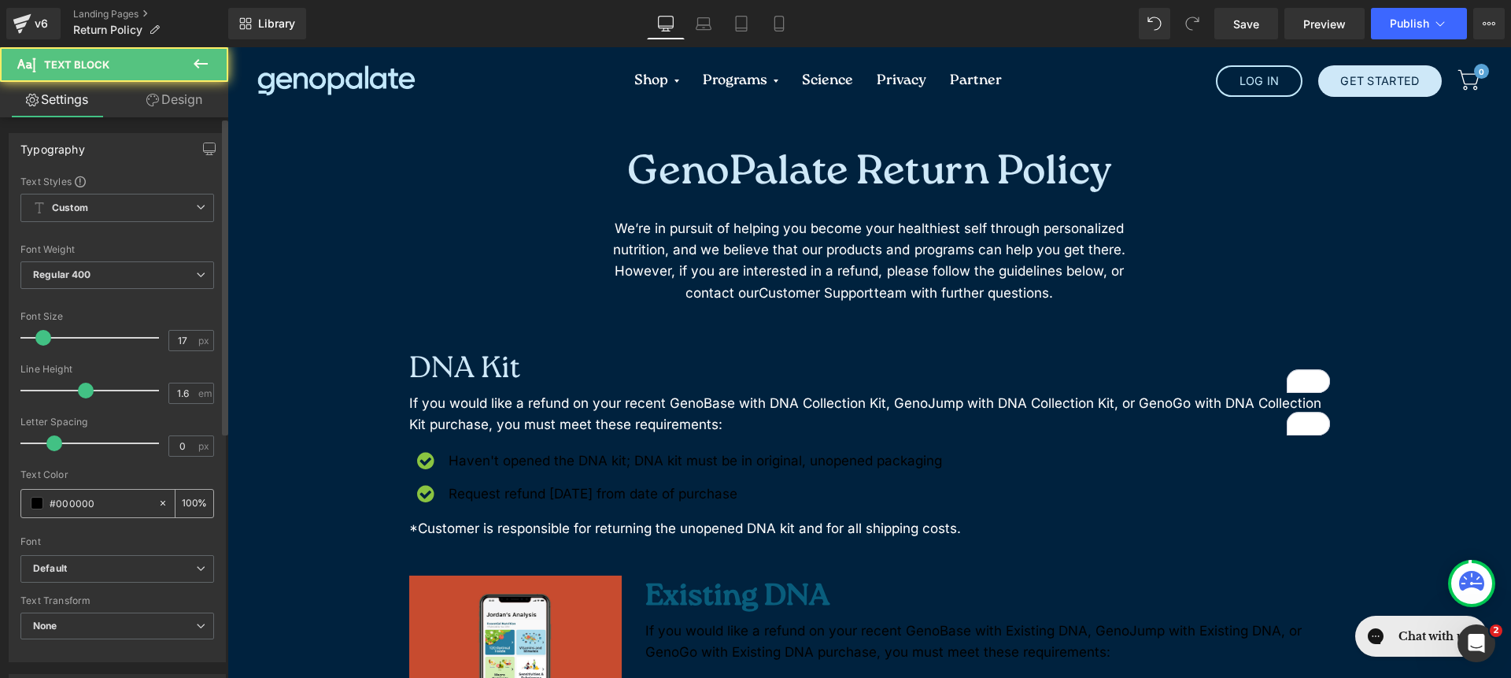
click at [157, 499] on icon at bounding box center [162, 502] width 11 height 11
type input "none"
type input "0"
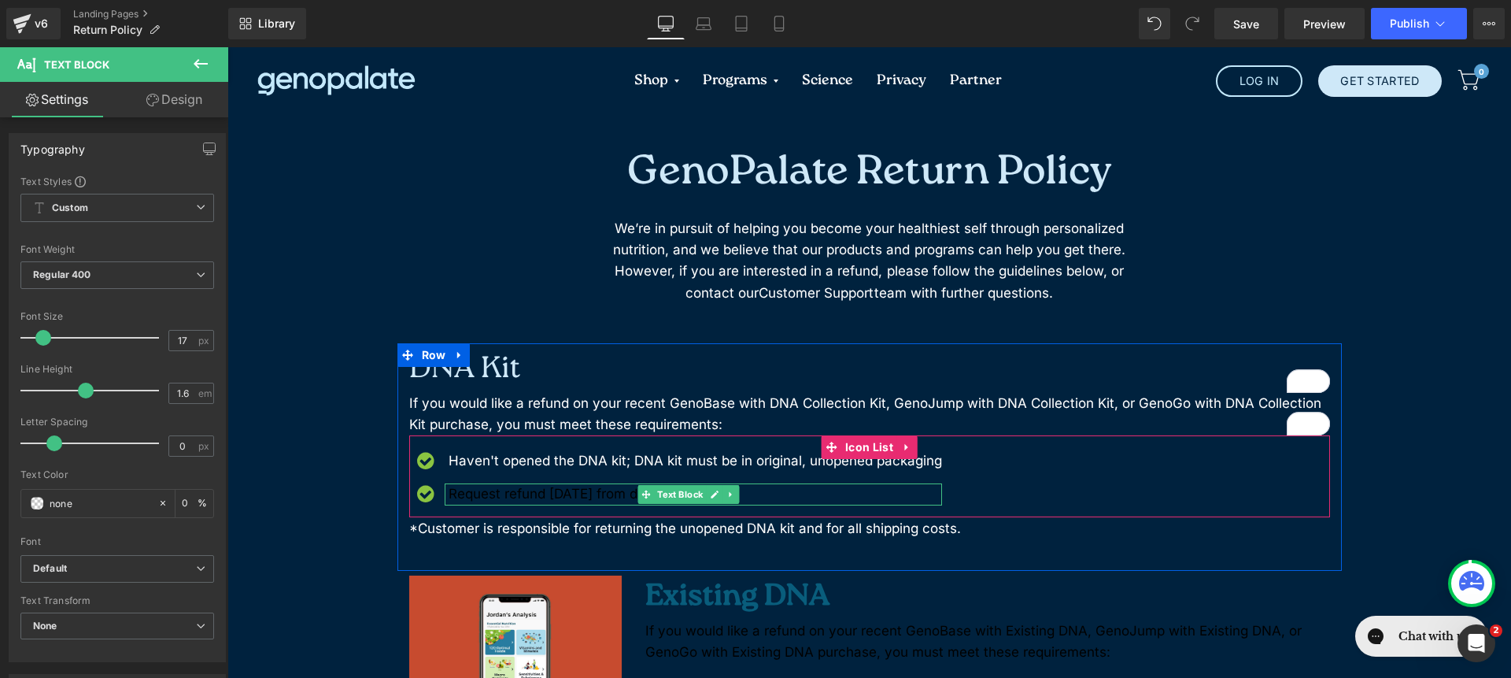
click at [585, 495] on p "Request refund within 30 days from date of purchase" at bounding box center [696, 493] width 494 height 21
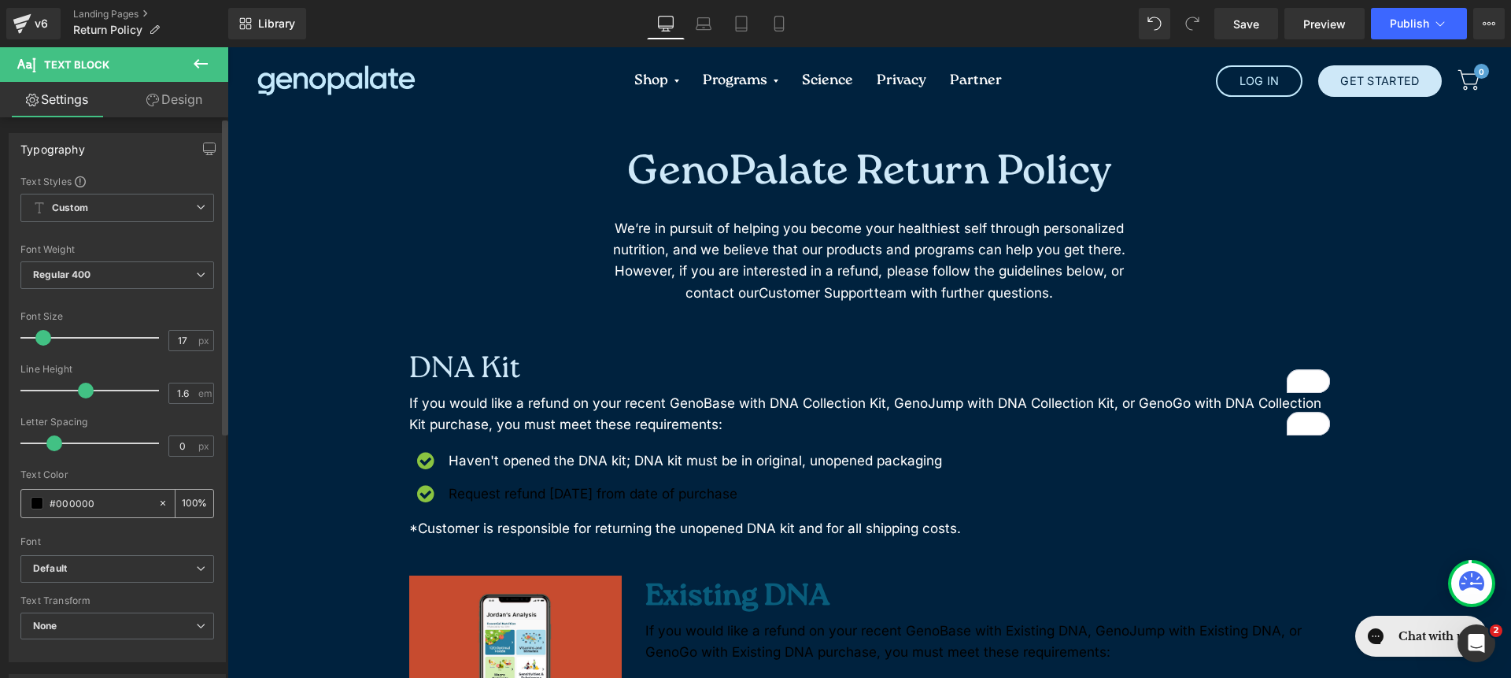
click at [161, 504] on icon at bounding box center [163, 503] width 5 height 5
type input "none"
type input "0"
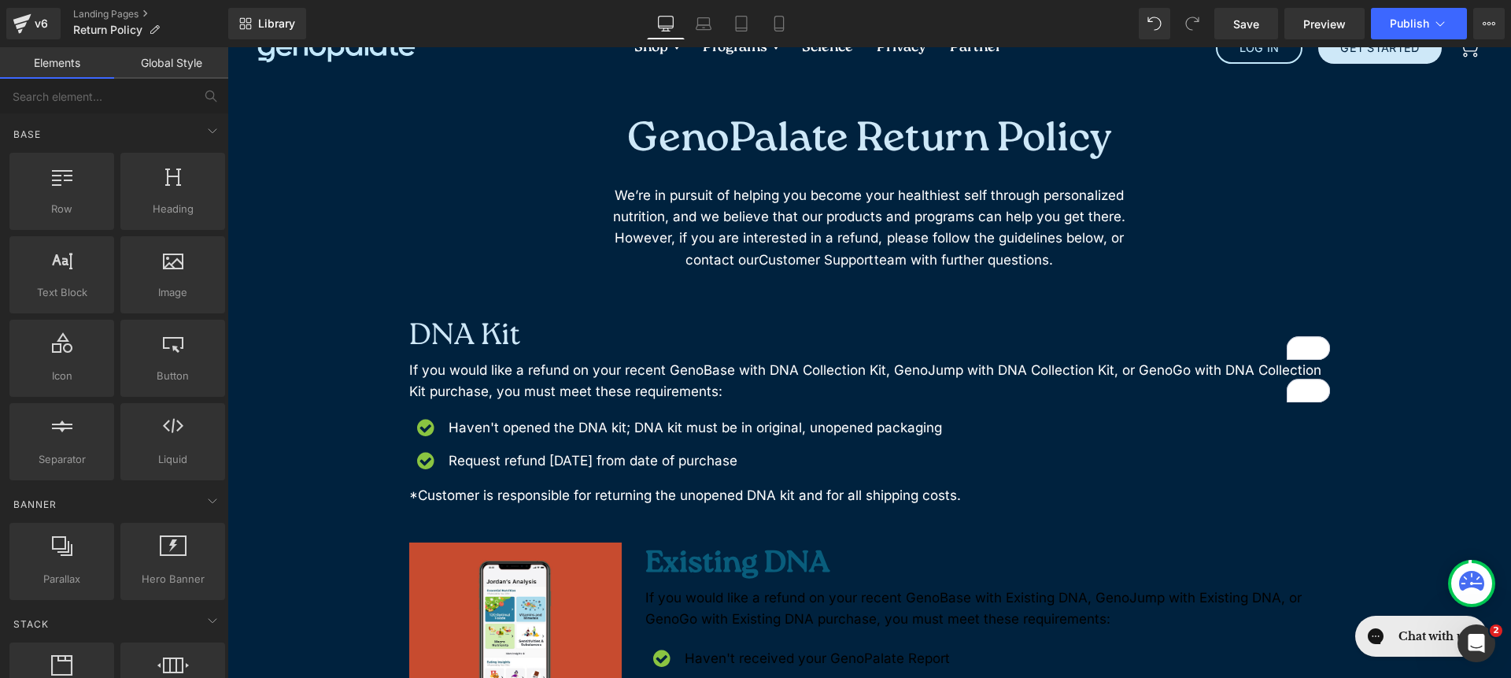
scroll to position [106, 0]
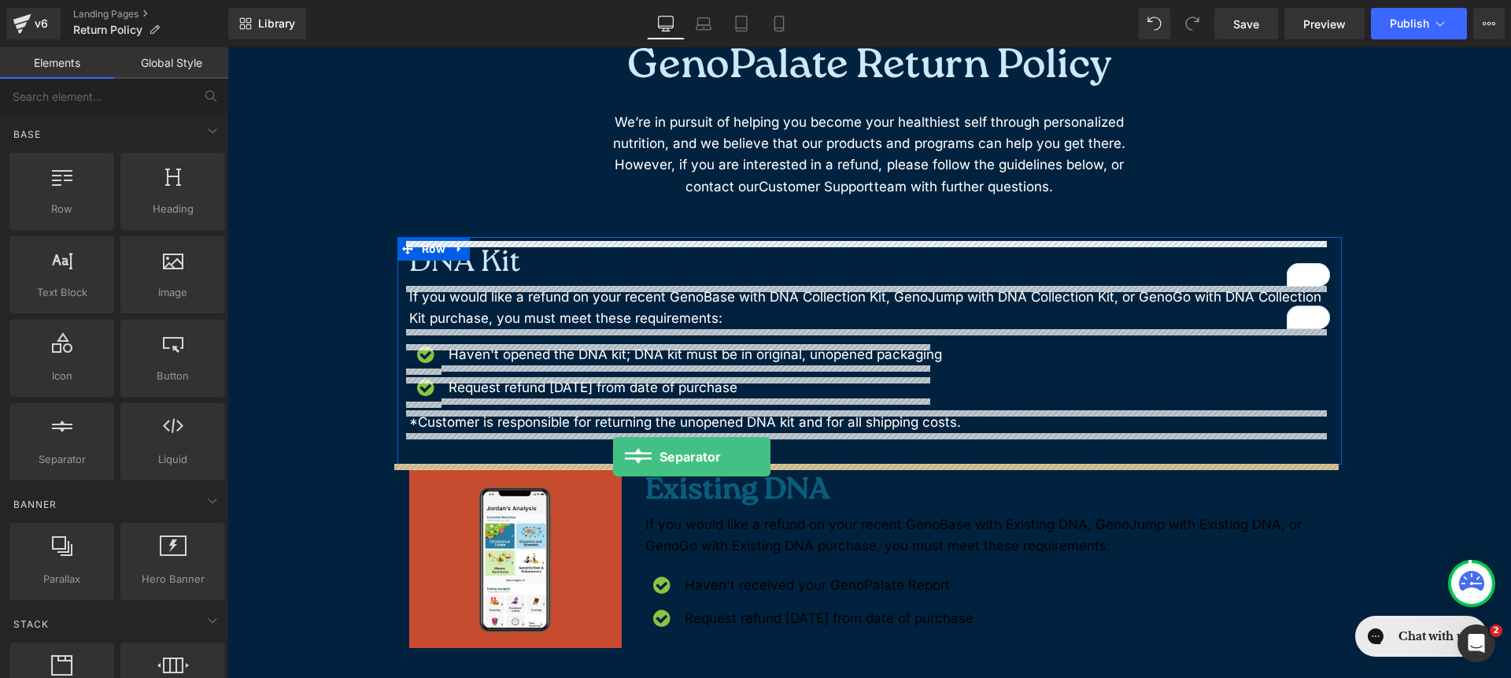
drag, startPoint x: 257, startPoint y: 453, endPoint x: 613, endPoint y: 457, distance: 355.8
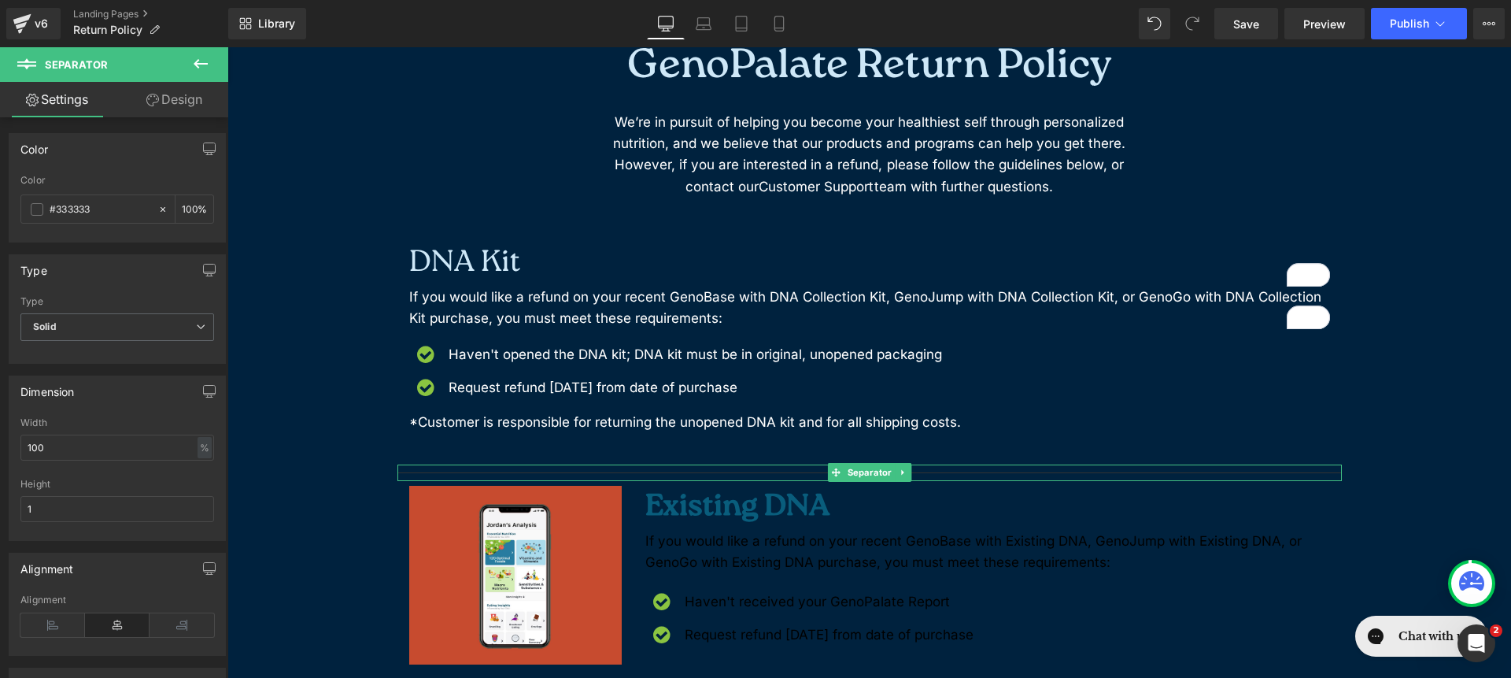
click at [692, 472] on hr at bounding box center [870, 476] width 945 height 9
drag, startPoint x: 127, startPoint y: 210, endPoint x: 125, endPoint y: 219, distance: 8.8
click at [124, 213] on input "#333333" at bounding box center [100, 209] width 101 height 17
type input "ff"
type input "0"
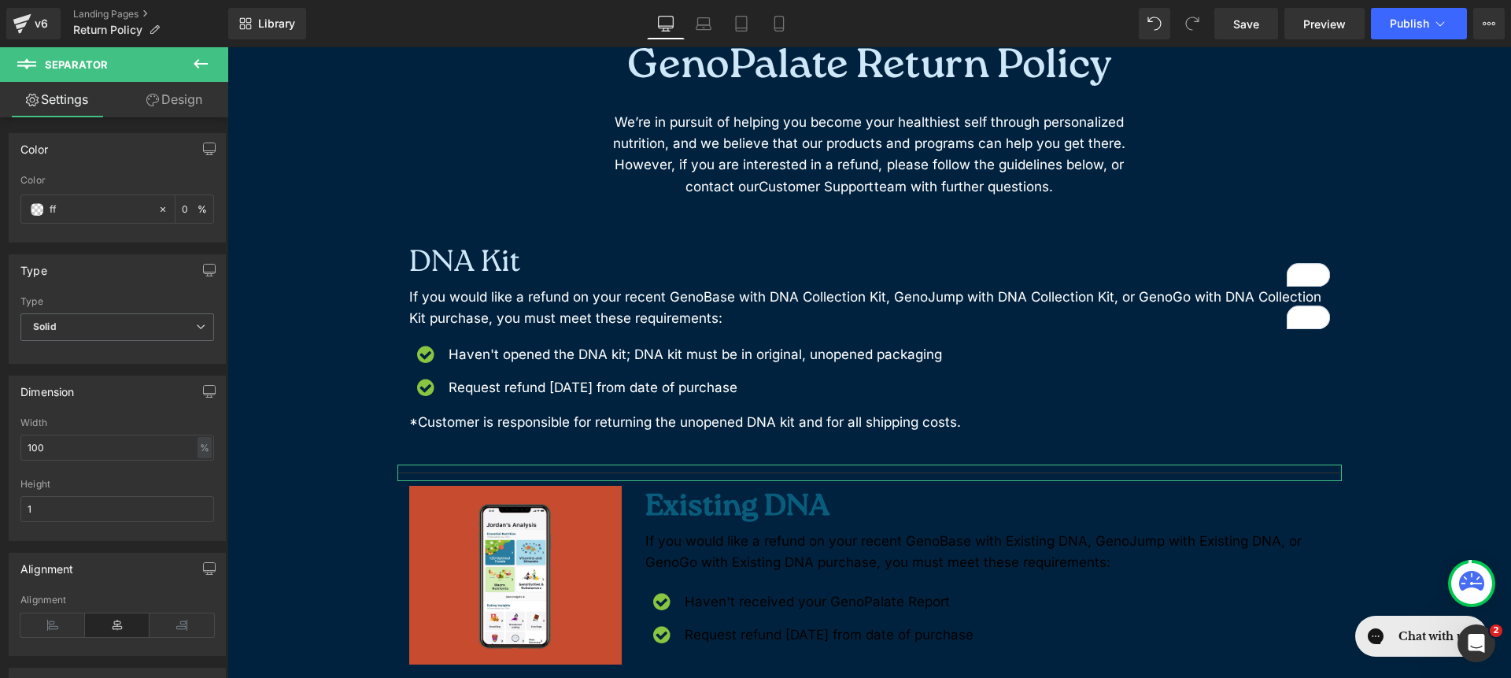
type input "fff"
type input "100"
click at [102, 206] on input "#ffffff" at bounding box center [100, 209] width 101 height 17
click at [72, 210] on input "#ffffff" at bounding box center [100, 209] width 101 height 17
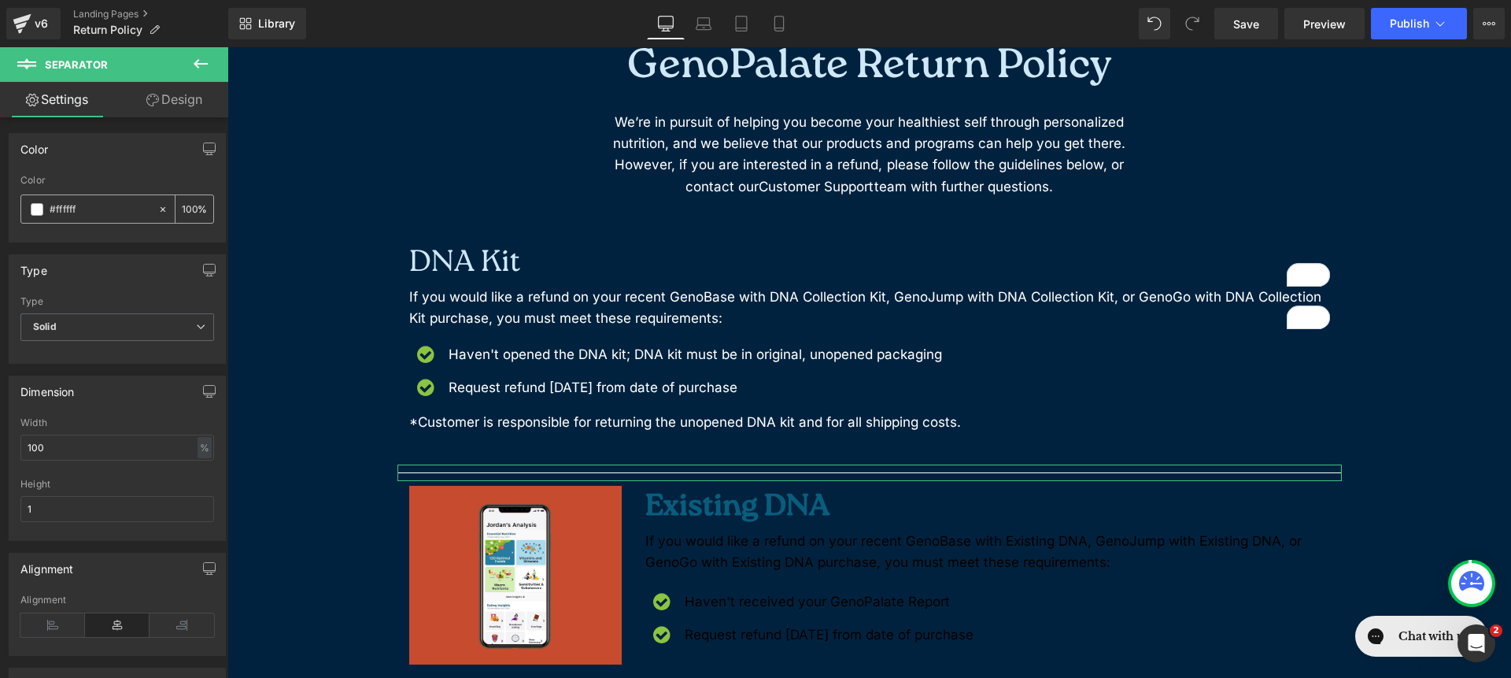
paste input "609CCF"
type input "#609CCF"
click at [168, 101] on link "Design" at bounding box center [174, 99] width 114 height 35
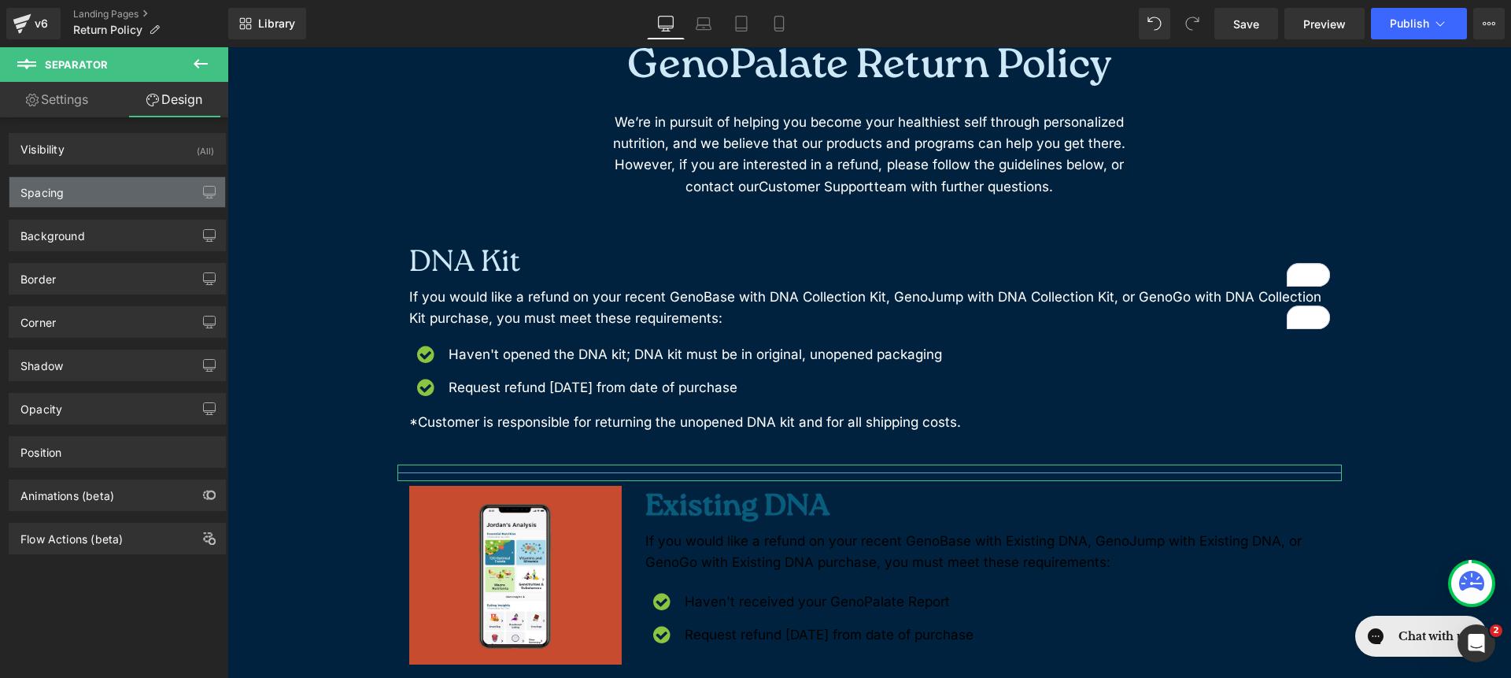
click at [84, 183] on div "Spacing" at bounding box center [117, 192] width 216 height 30
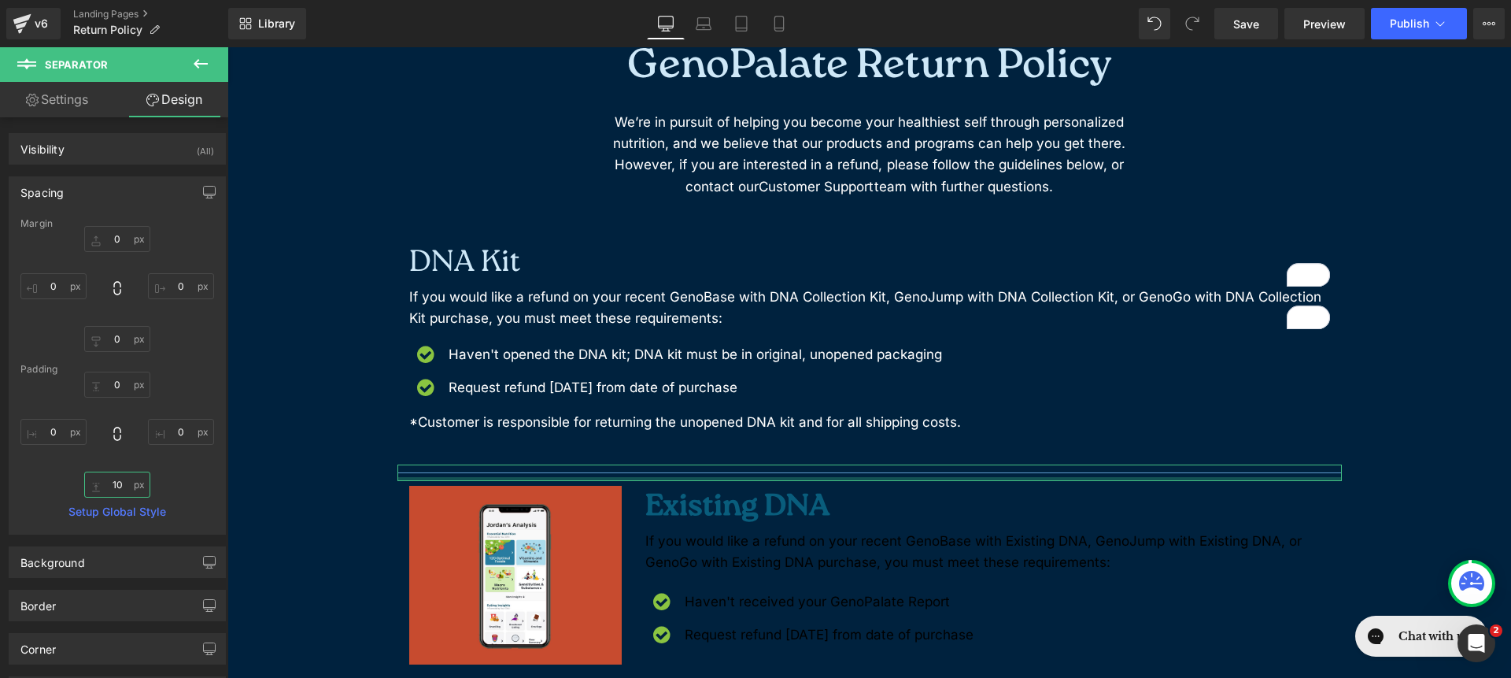
click at [121, 482] on input "10" at bounding box center [117, 485] width 66 height 26
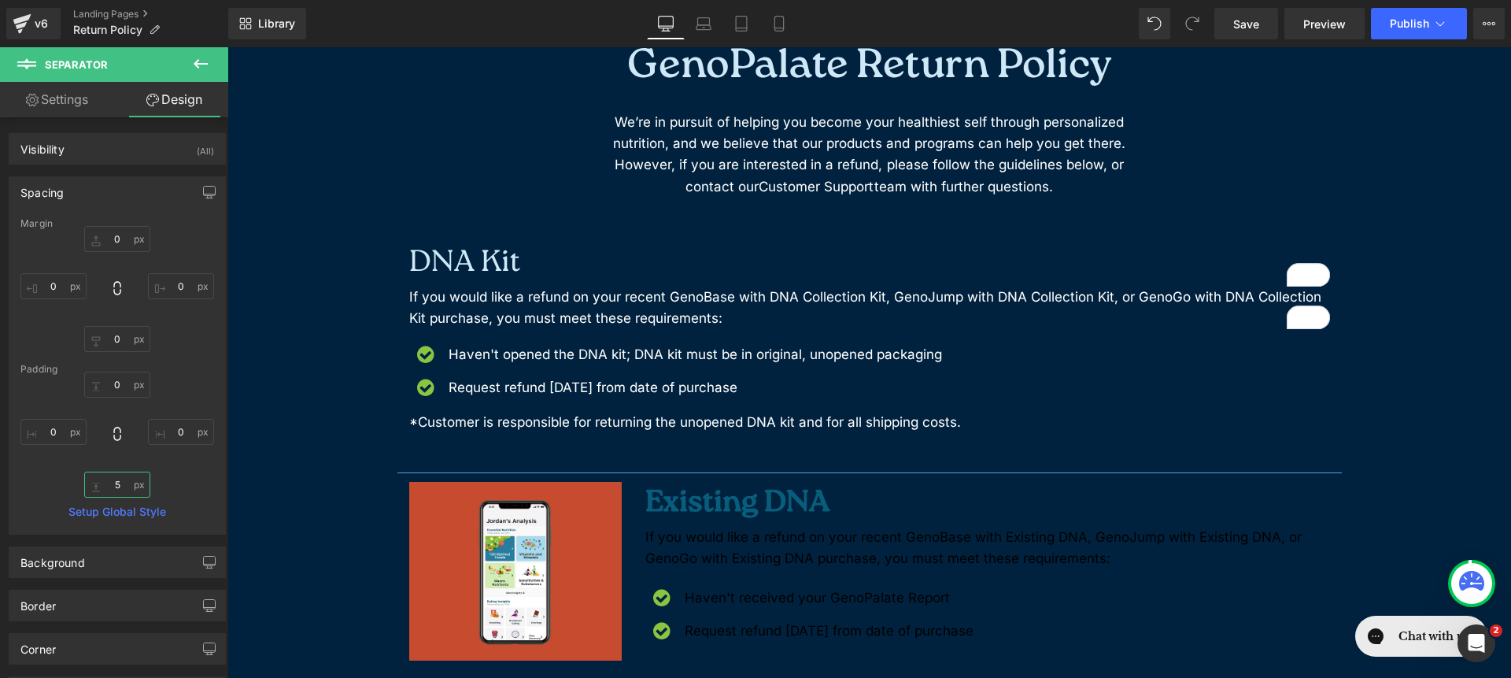
type input "50"
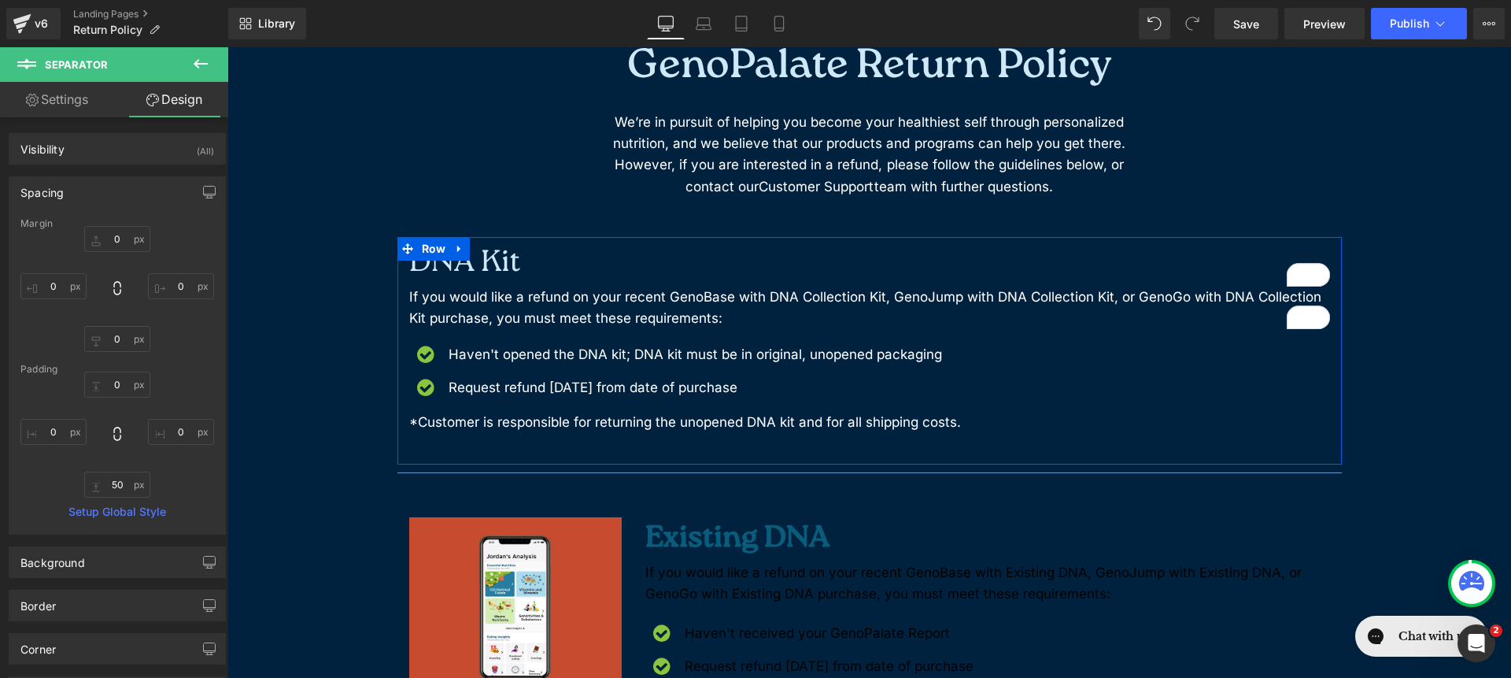
click at [1111, 446] on div "DNA Kit Heading If you would like a refund on your recent GenoBase with DNA Col…" at bounding box center [870, 350] width 945 height 227
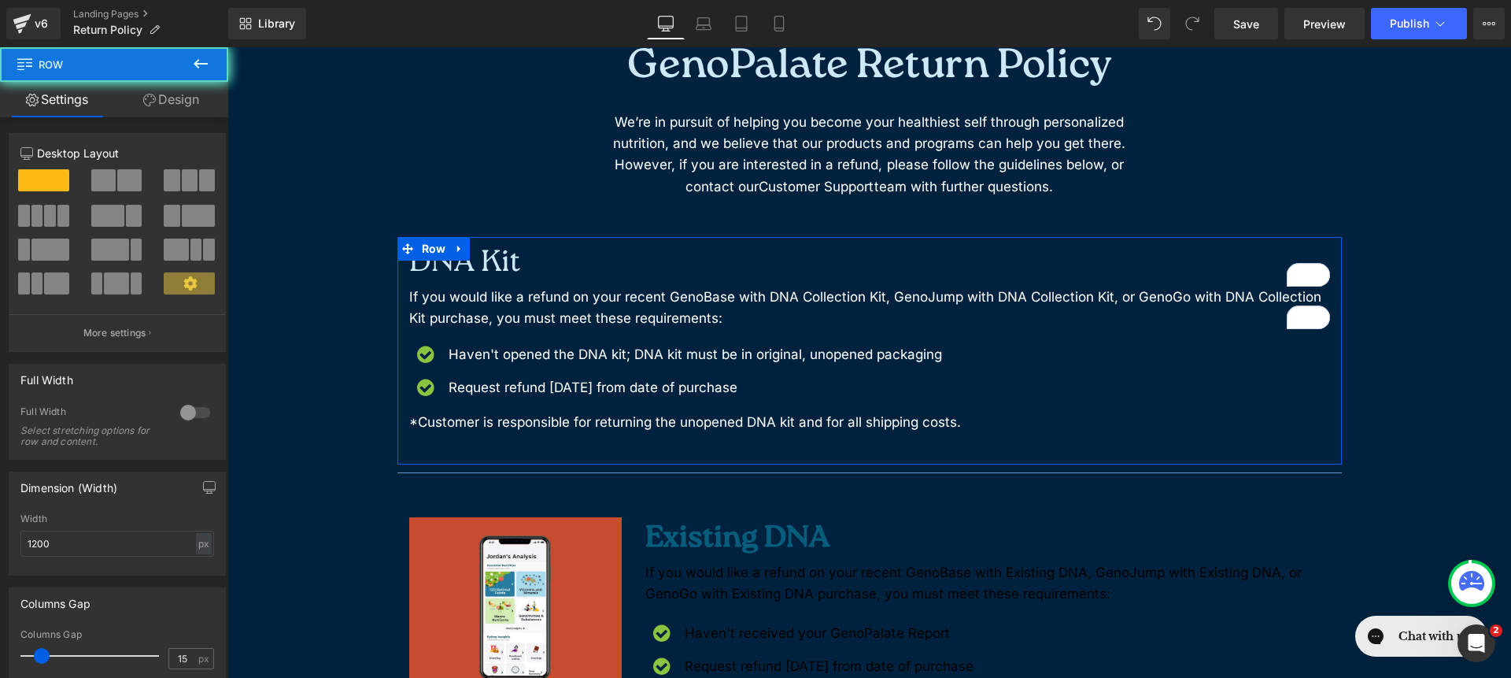
click at [1111, 446] on div "DNA Kit Heading If you would like a refund on your recent GenoBase with DNA Col…" at bounding box center [870, 350] width 945 height 227
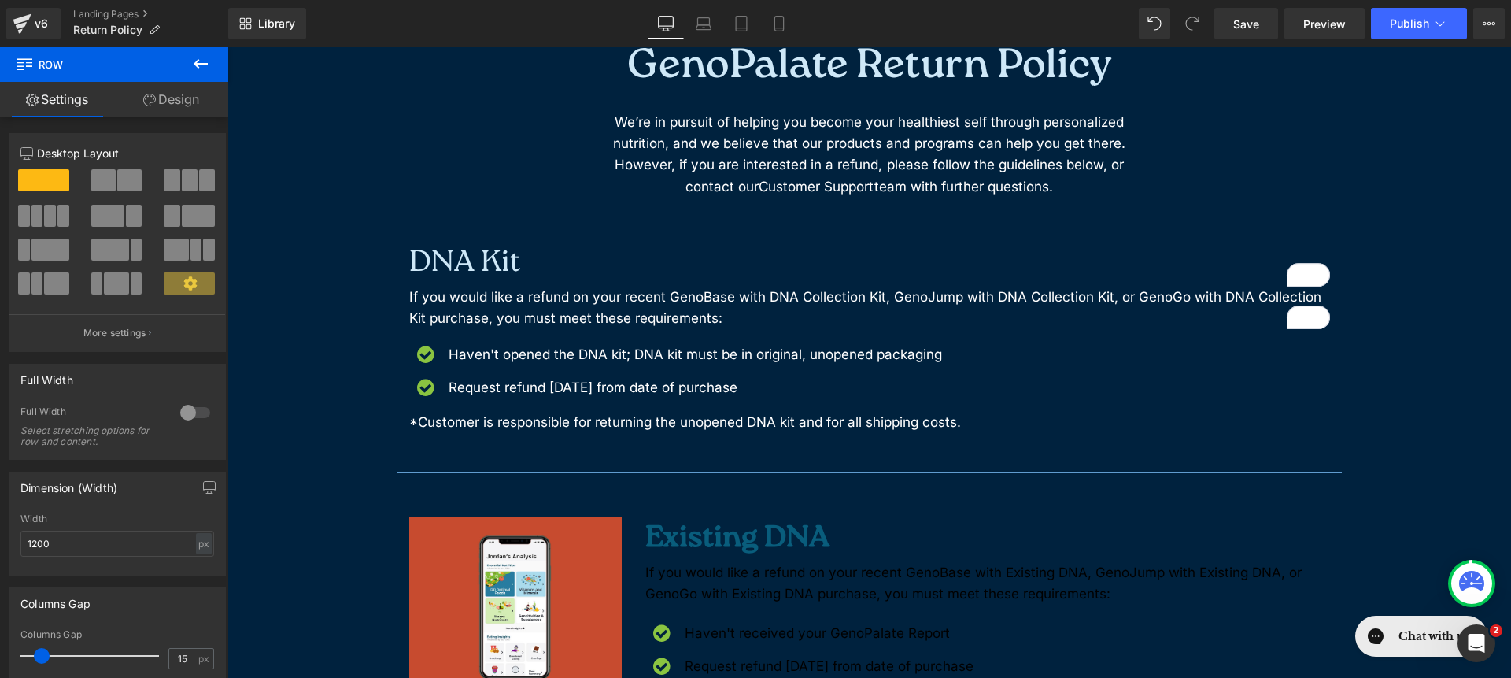
click at [187, 113] on link "Design" at bounding box center [171, 99] width 114 height 35
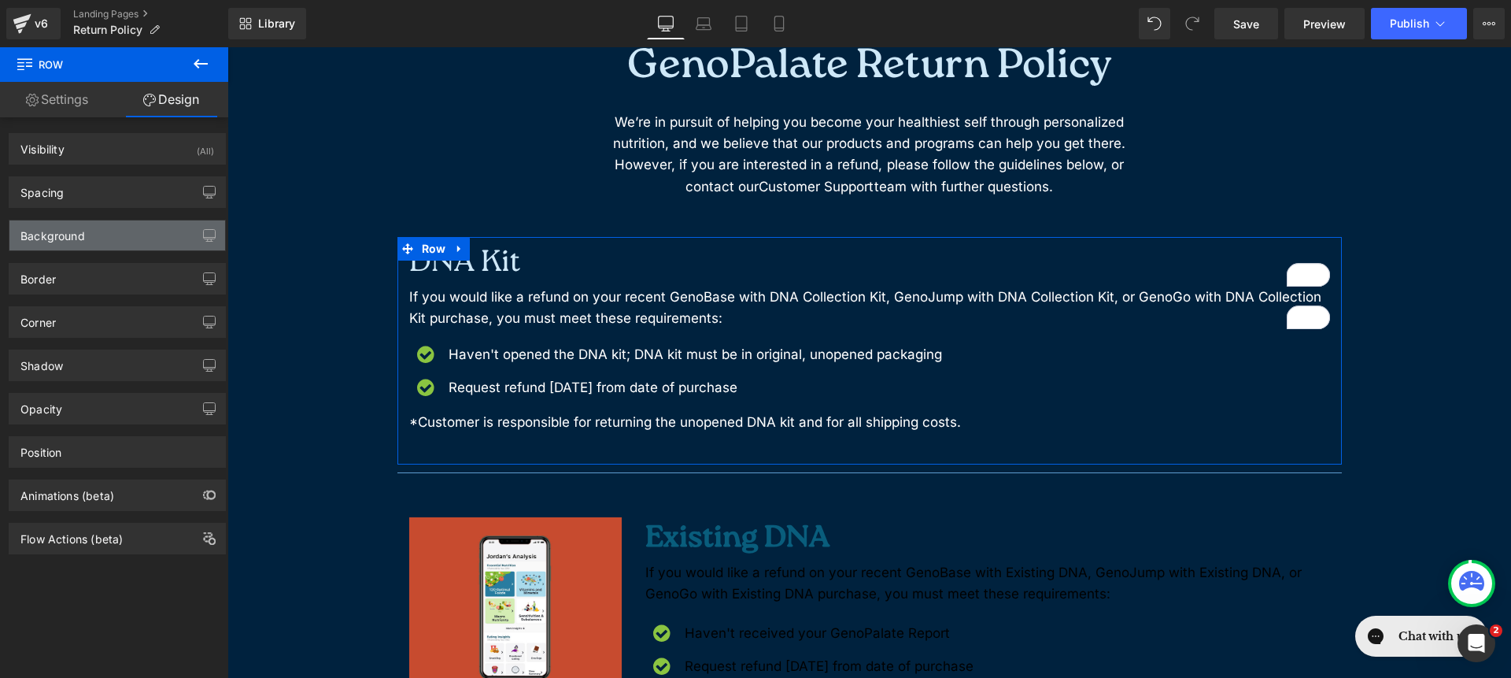
click at [131, 229] on div "Background" at bounding box center [117, 235] width 216 height 30
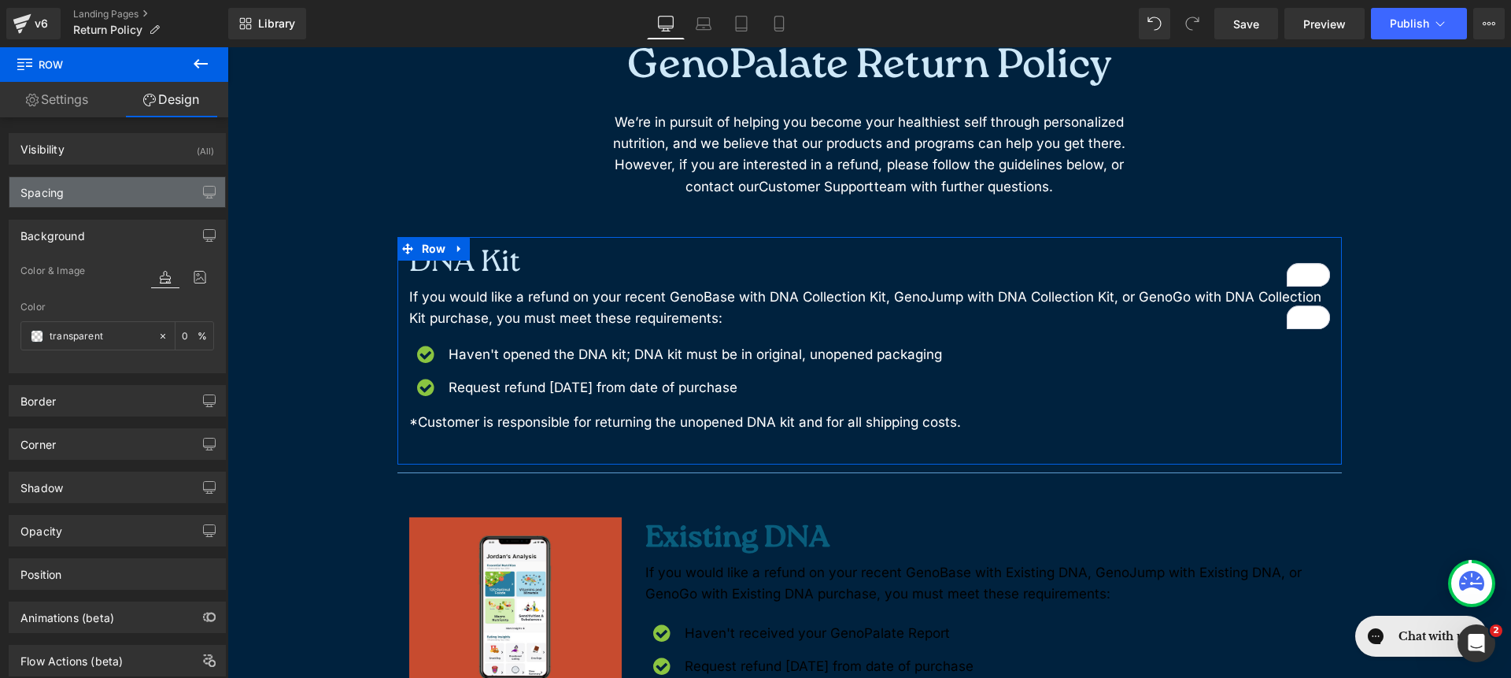
click at [122, 204] on div "Spacing" at bounding box center [117, 192] width 216 height 30
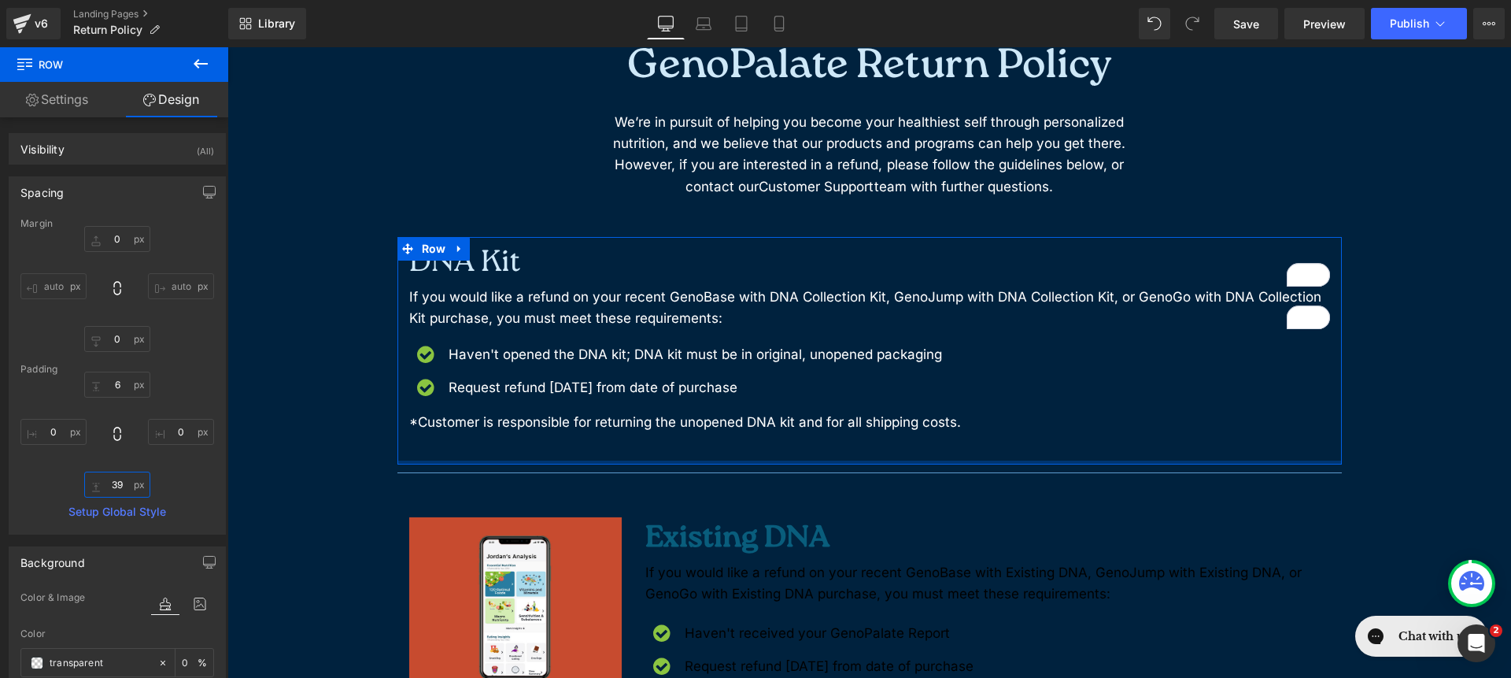
click at [105, 479] on input "39" at bounding box center [117, 485] width 66 height 26
type input "50"
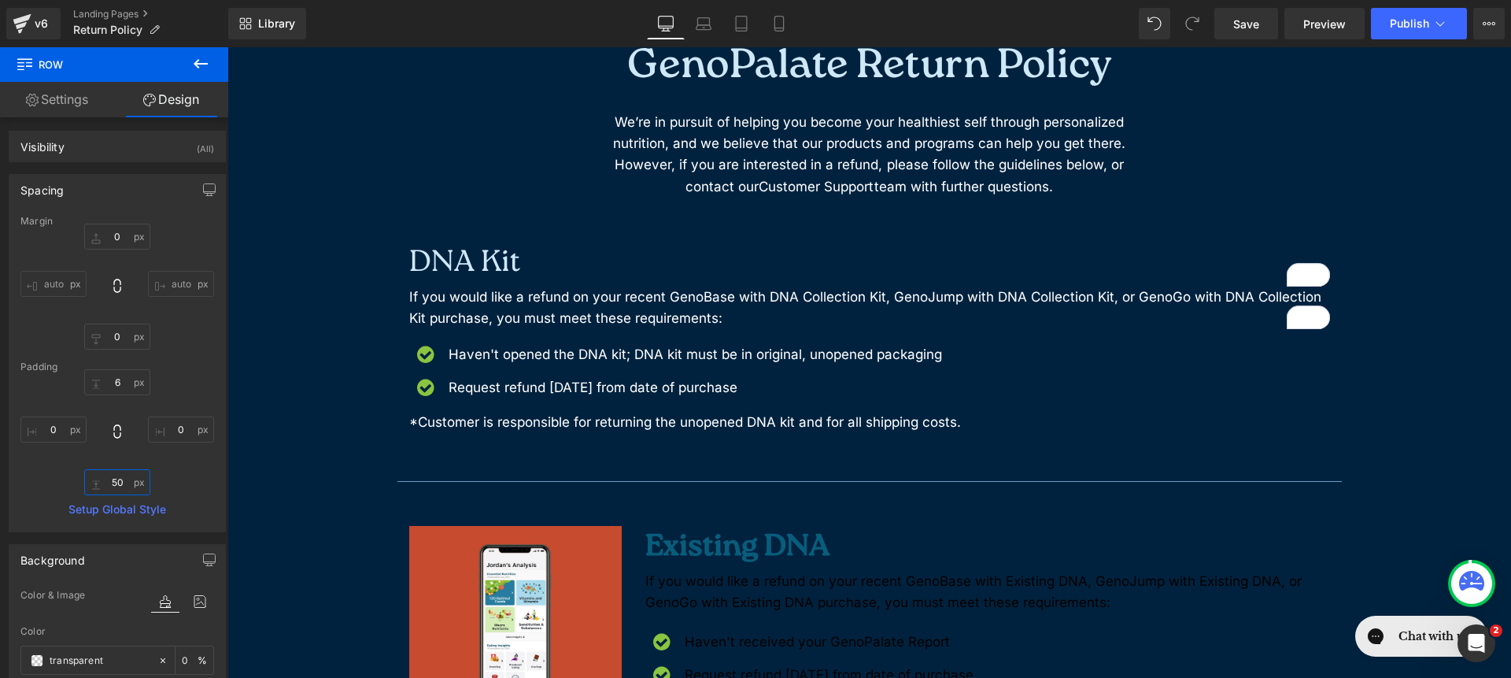
scroll to position [3, 0]
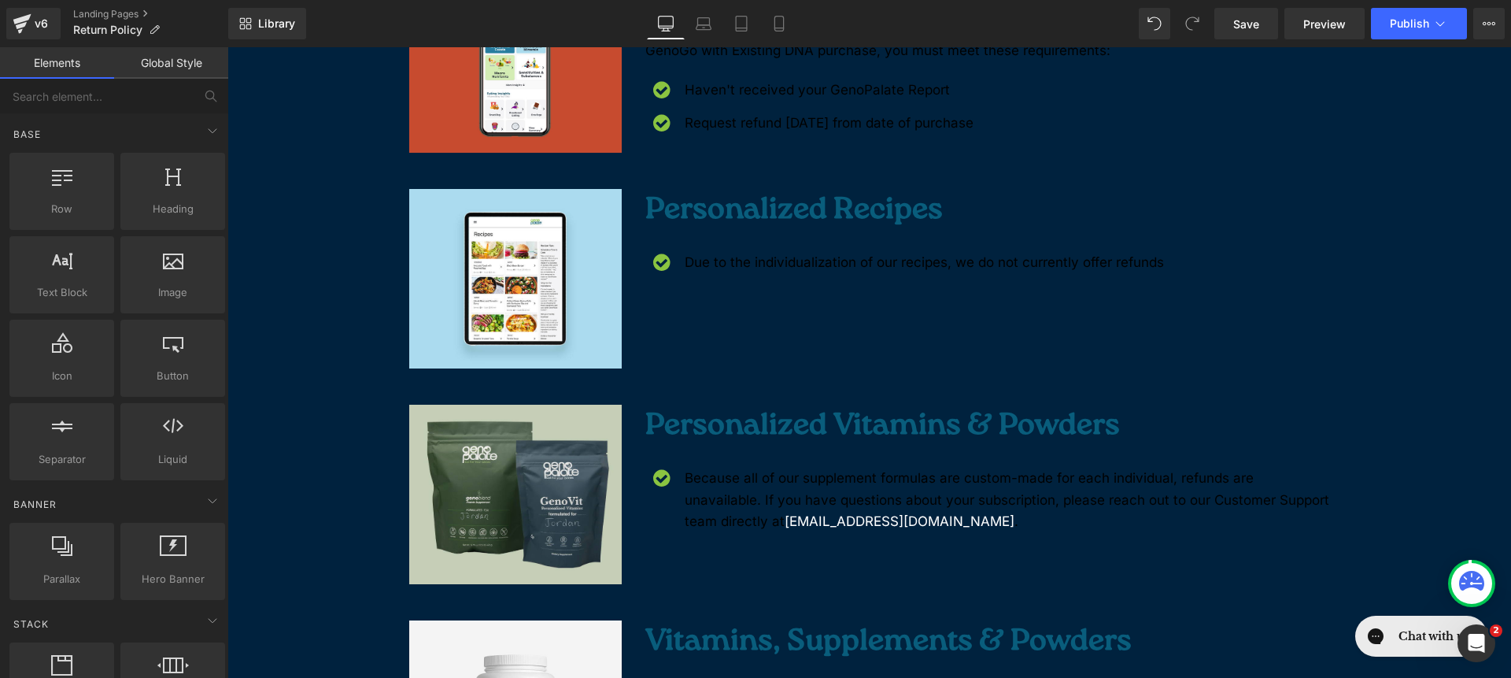
scroll to position [209, 0]
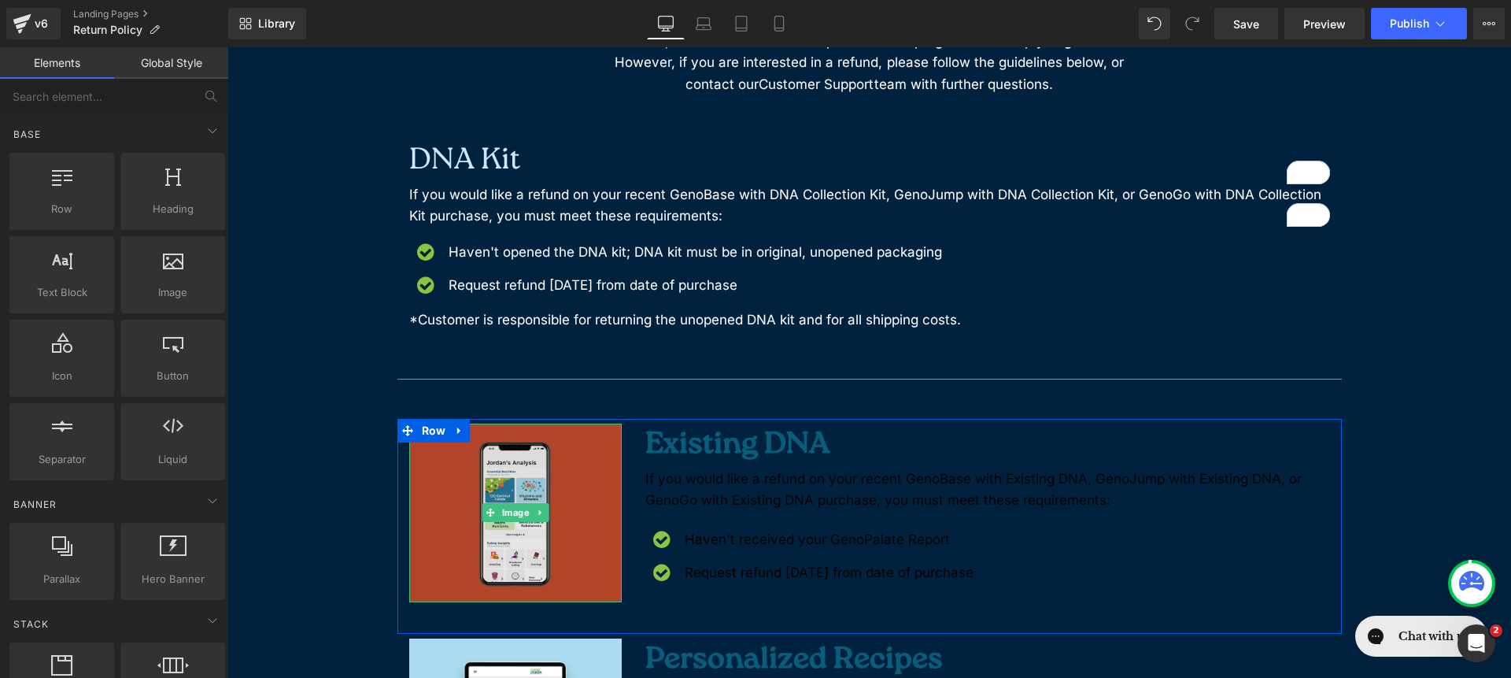
click at [578, 508] on img at bounding box center [515, 512] width 213 height 179
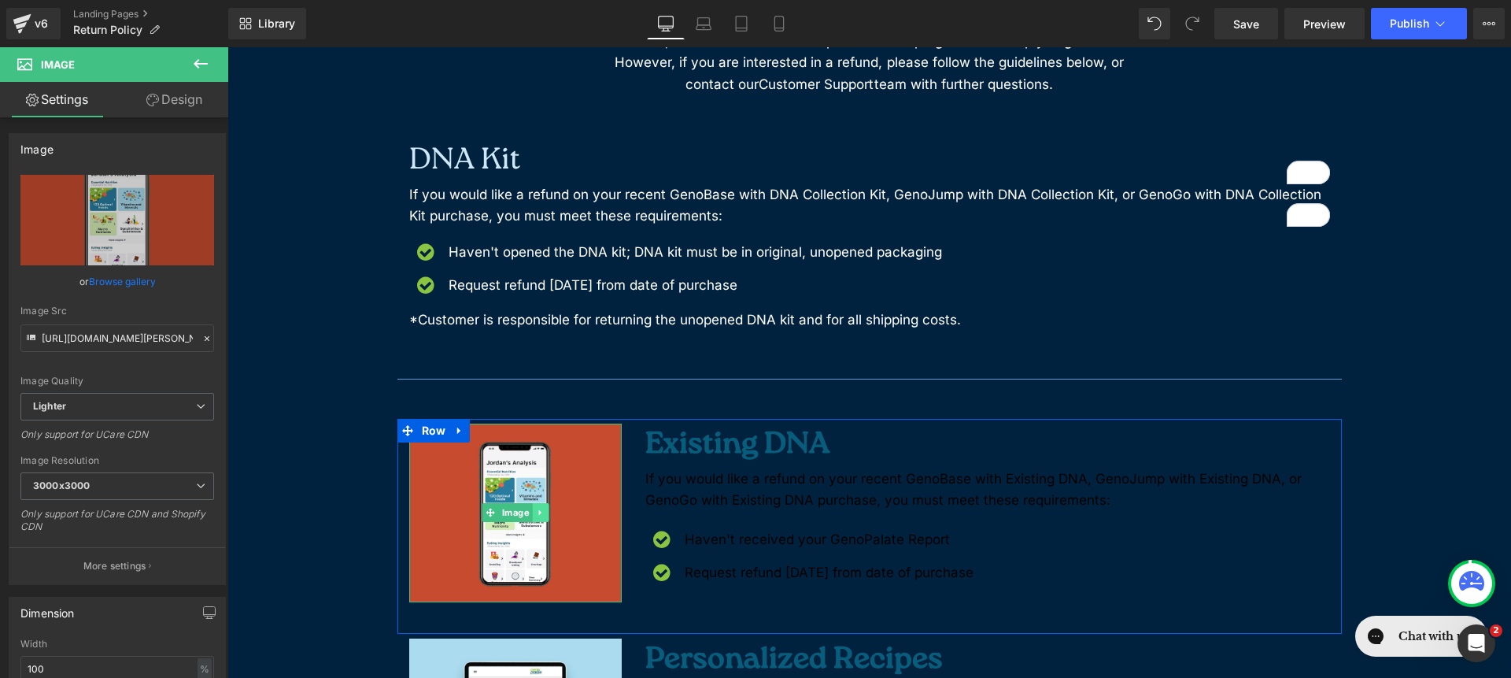
click at [538, 512] on icon at bounding box center [539, 513] width 2 height 6
click at [546, 508] on icon at bounding box center [548, 512] width 9 height 9
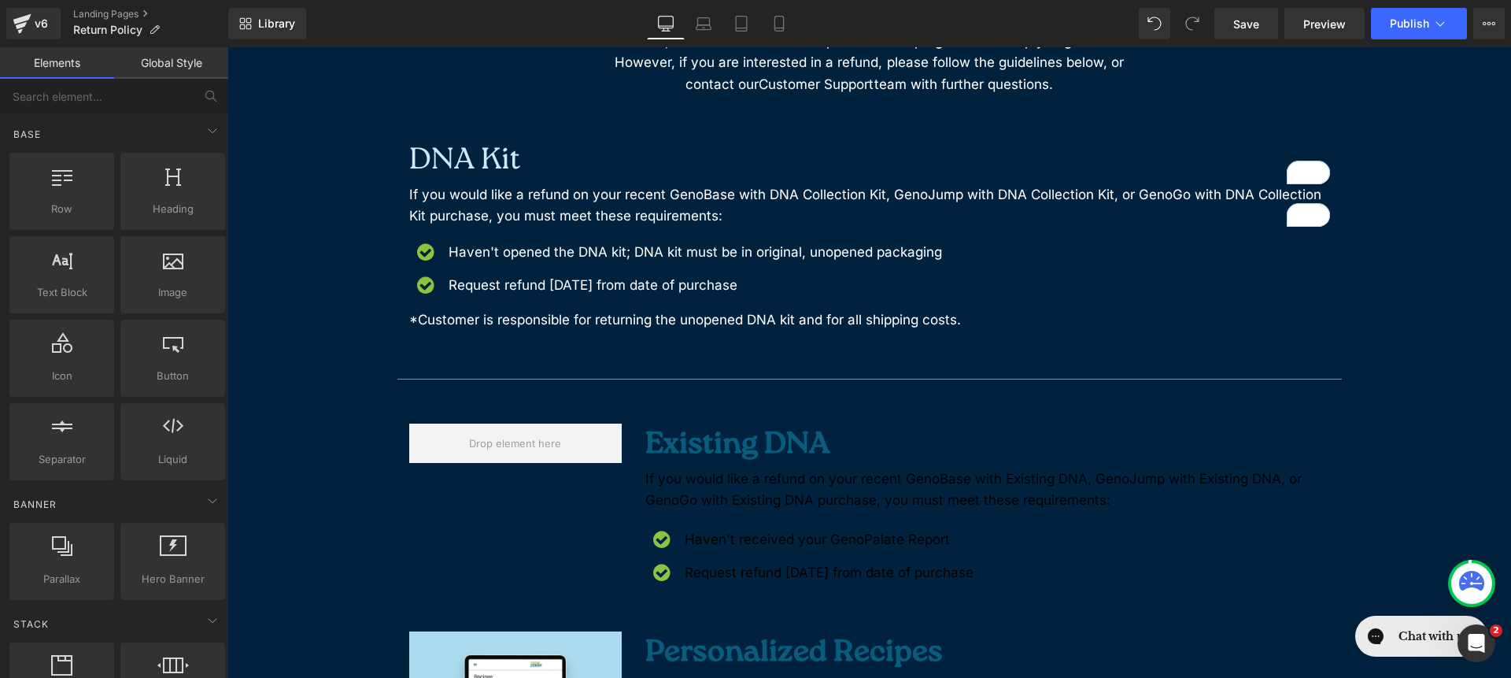
click at [468, 523] on div "Existing DNA Heading If you would like a refund on your recent GenoBase with Ex…" at bounding box center [870, 523] width 945 height 209
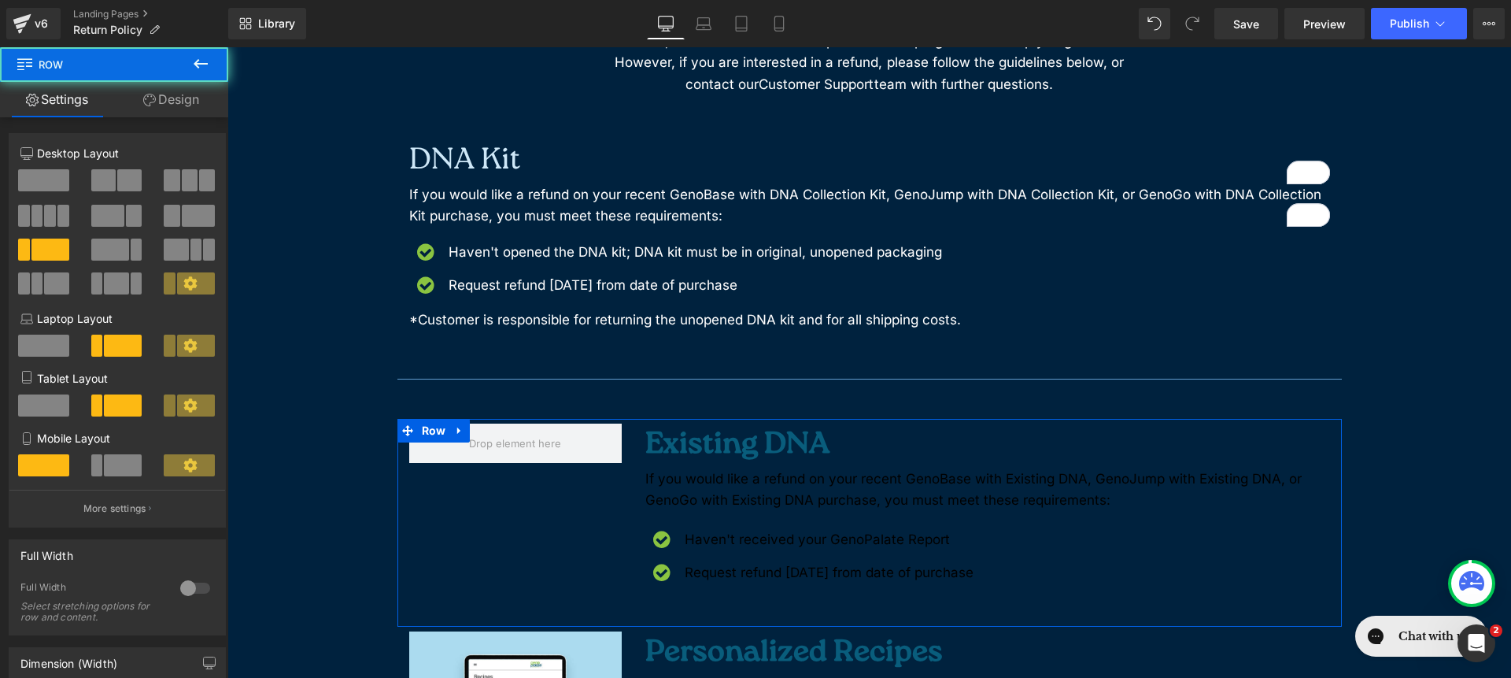
click at [53, 176] on span at bounding box center [43, 180] width 51 height 22
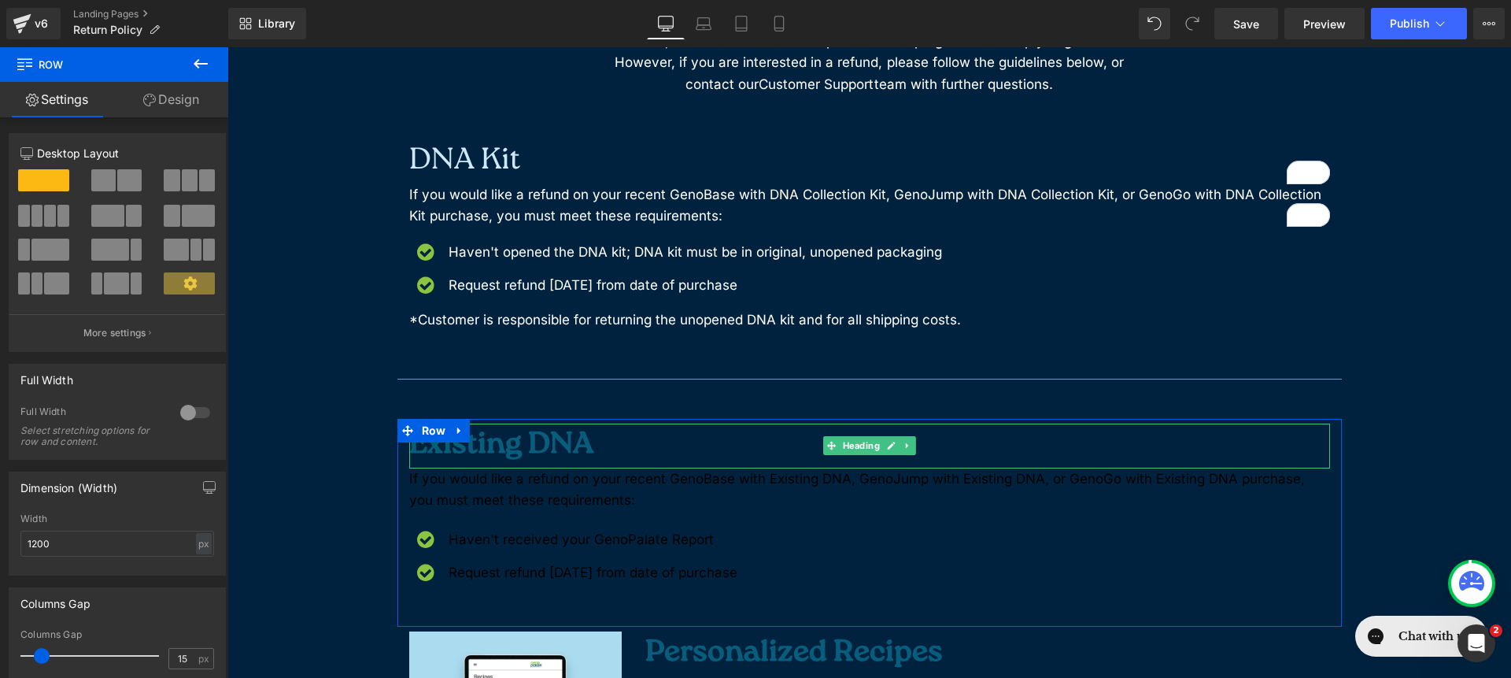
click at [554, 448] on h2 "Existing DNA" at bounding box center [869, 445] width 921 height 45
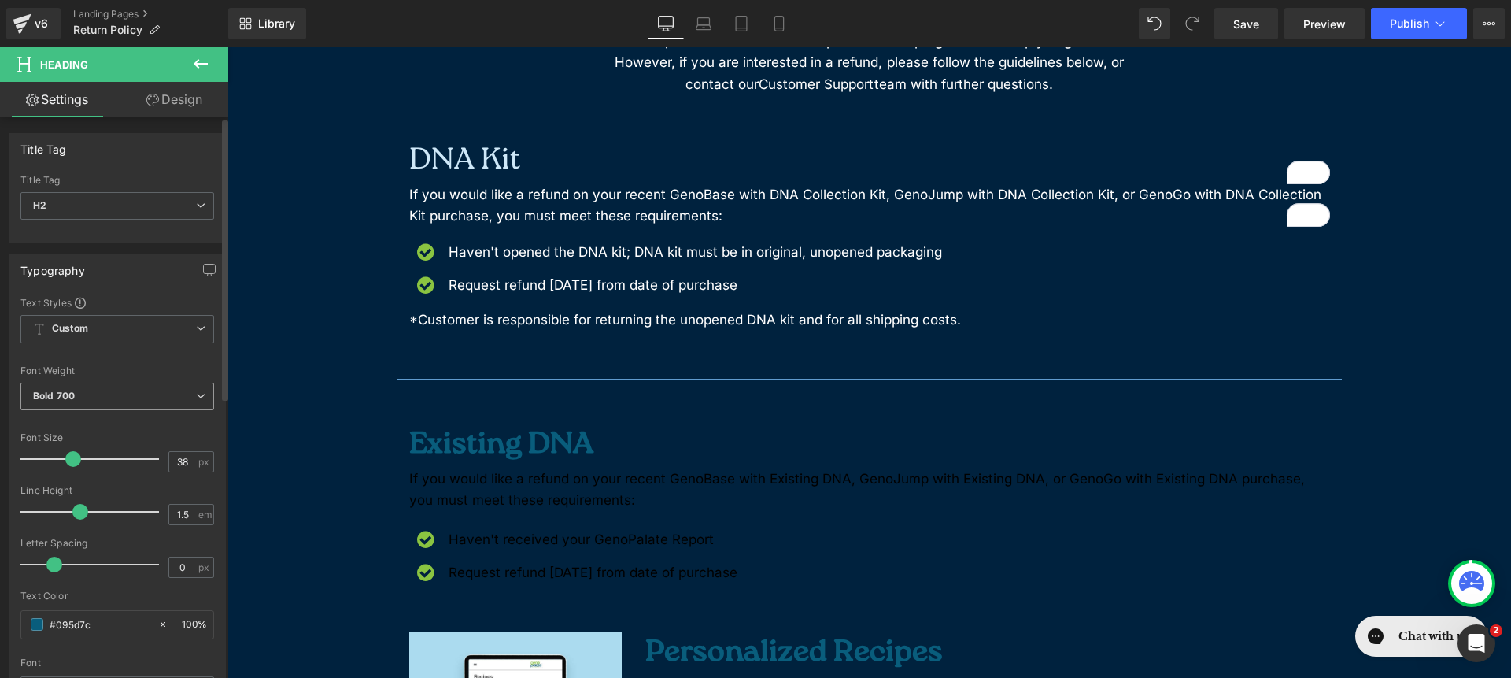
click at [106, 385] on span "Bold 700" at bounding box center [117, 397] width 194 height 28
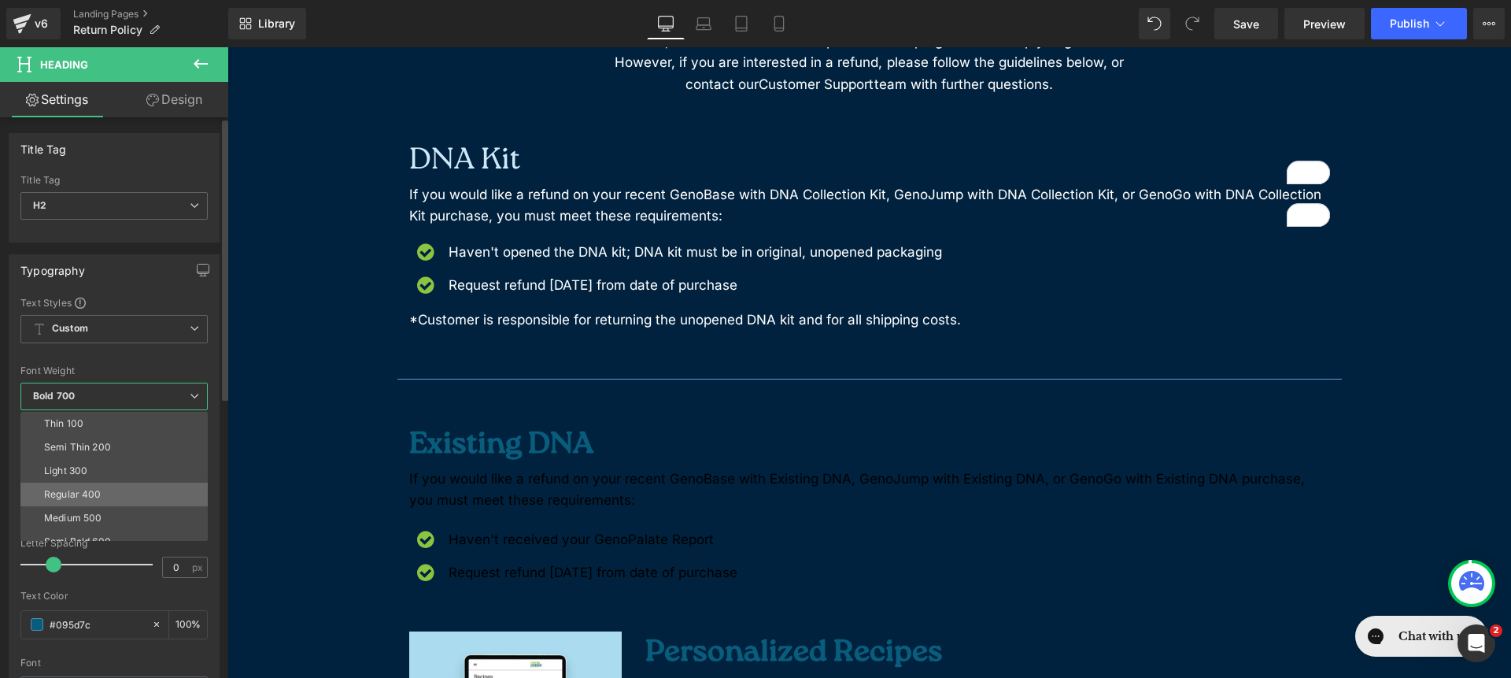
click at [106, 487] on li "Regular 400" at bounding box center [117, 495] width 194 height 24
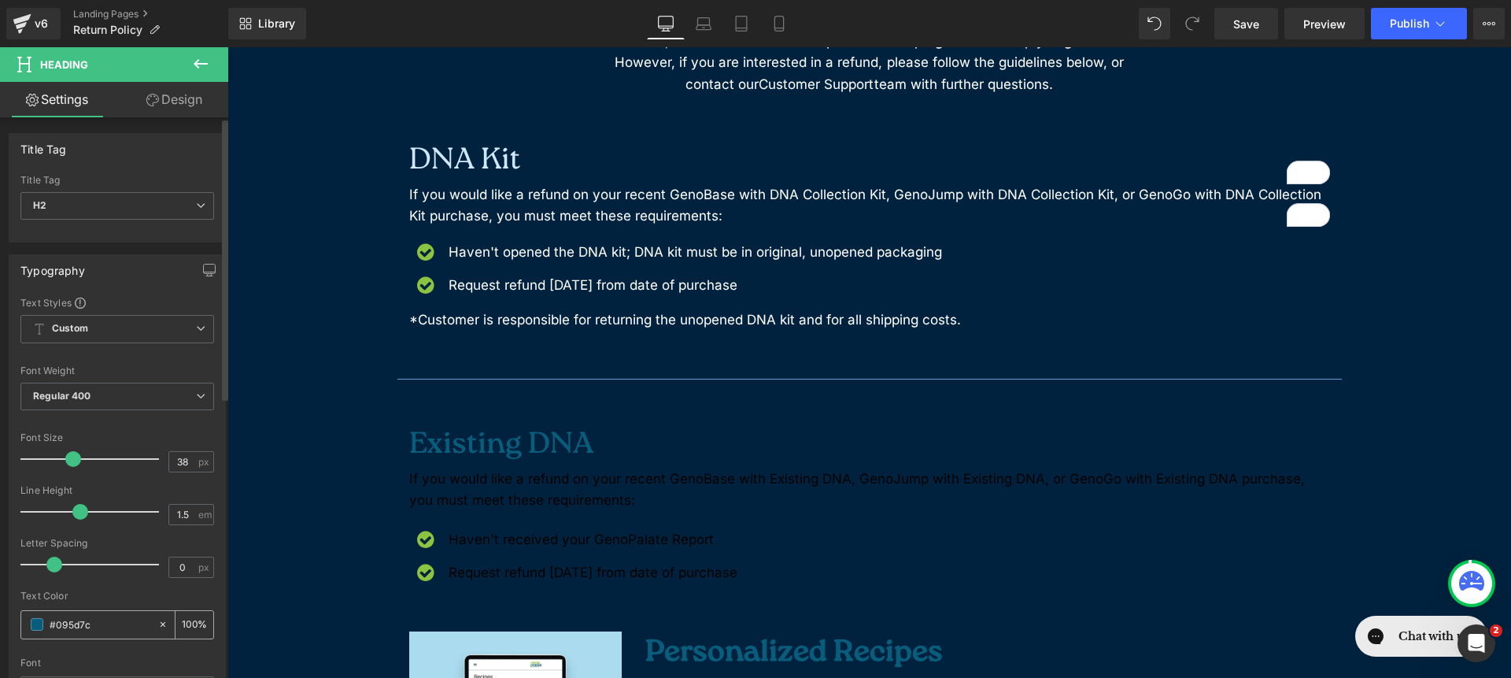
click at [157, 622] on icon at bounding box center [162, 624] width 11 height 11
type input "none"
type input "0"
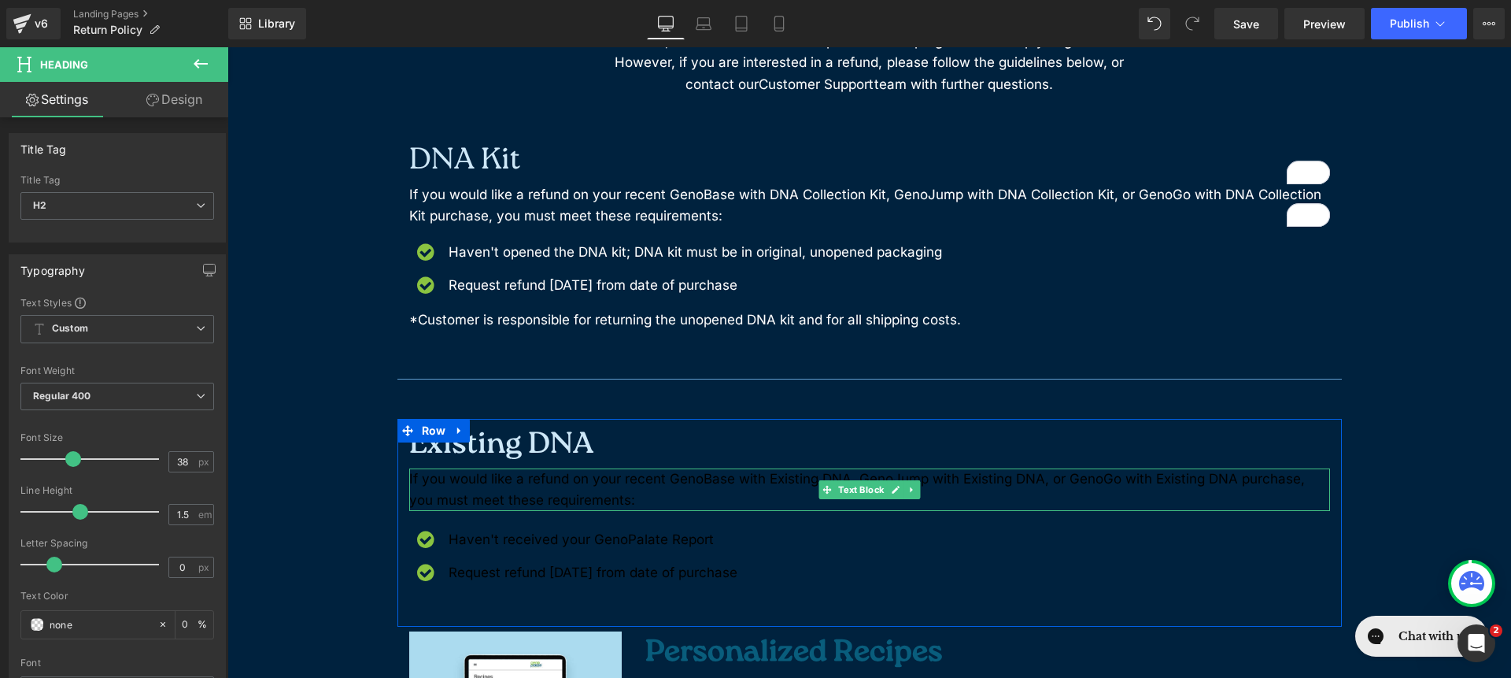
click at [472, 479] on p "If you would like a refund on your recent GenoBase with Existing DNA, GenoJump …" at bounding box center [869, 489] width 921 height 43
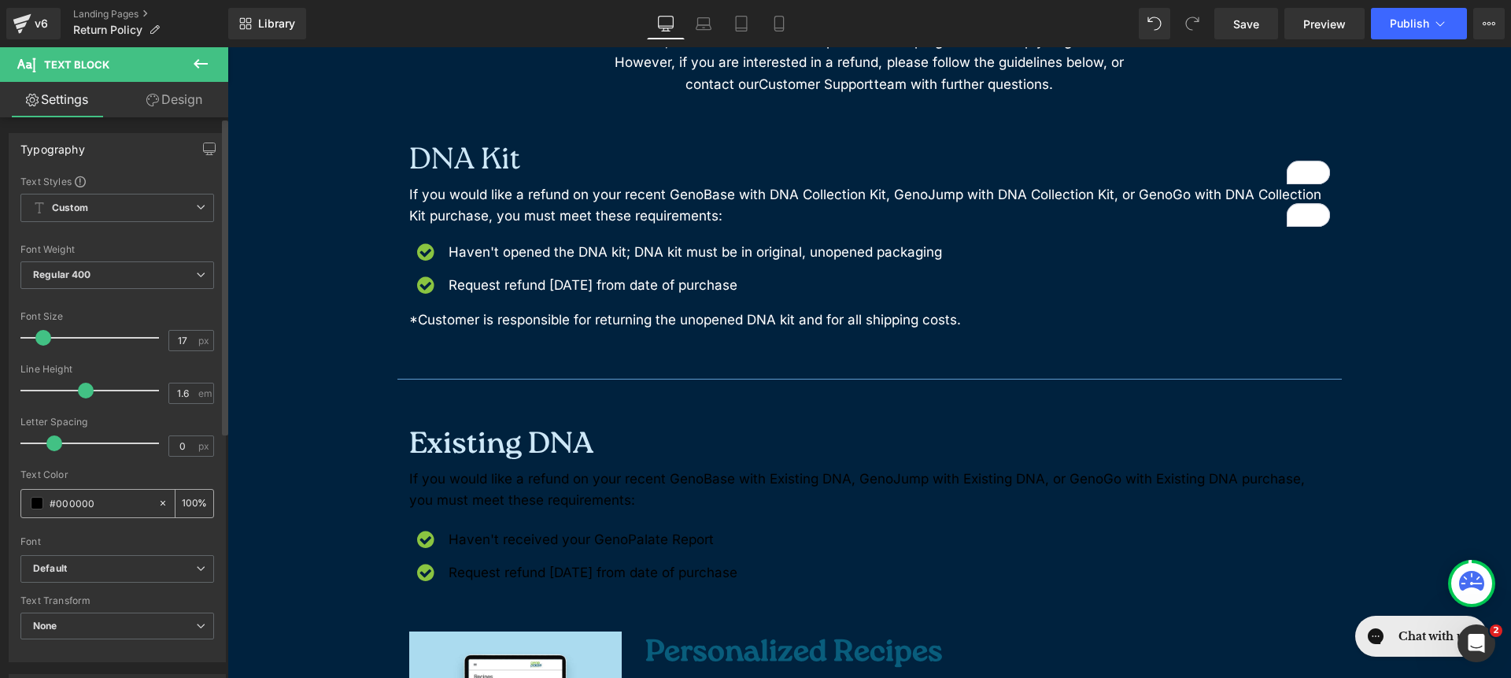
click at [161, 505] on icon at bounding box center [163, 503] width 5 height 5
type input "none"
type input "0"
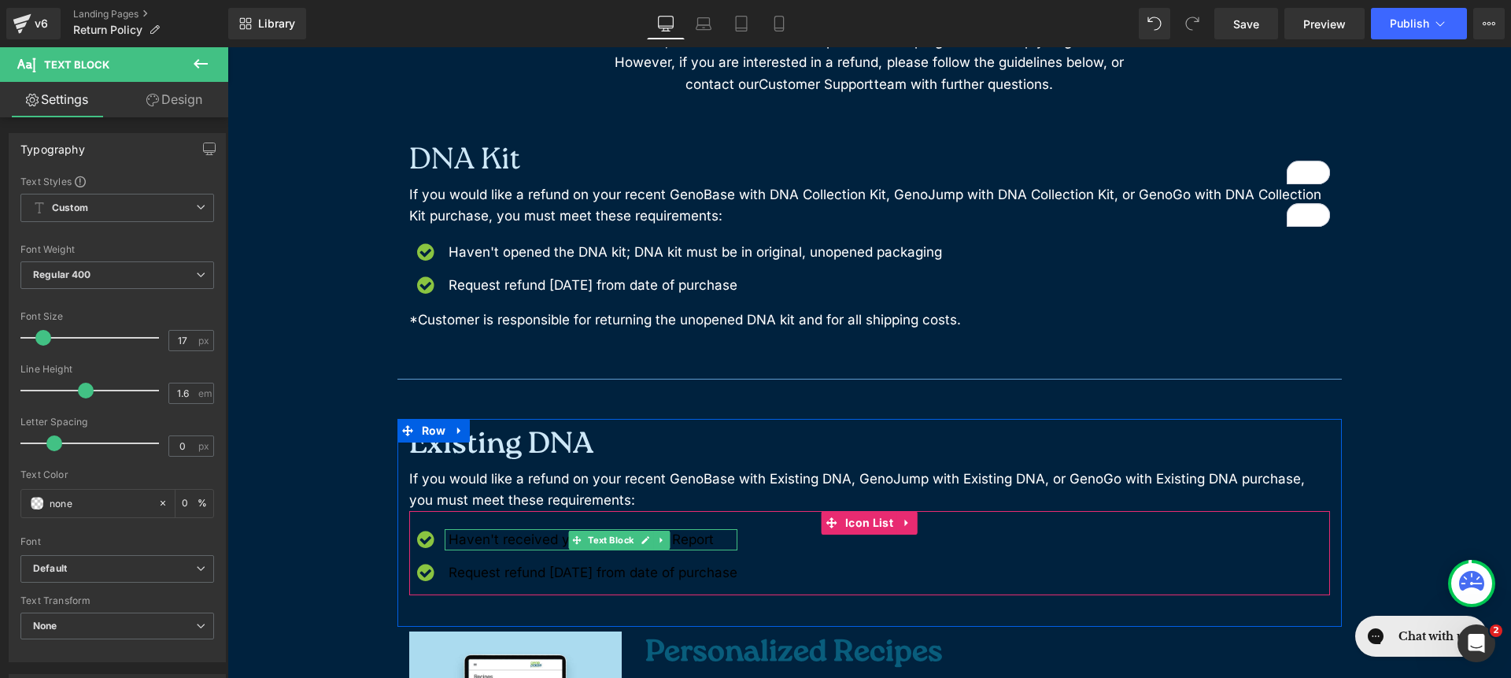
click at [577, 541] on span at bounding box center [577, 540] width 17 height 19
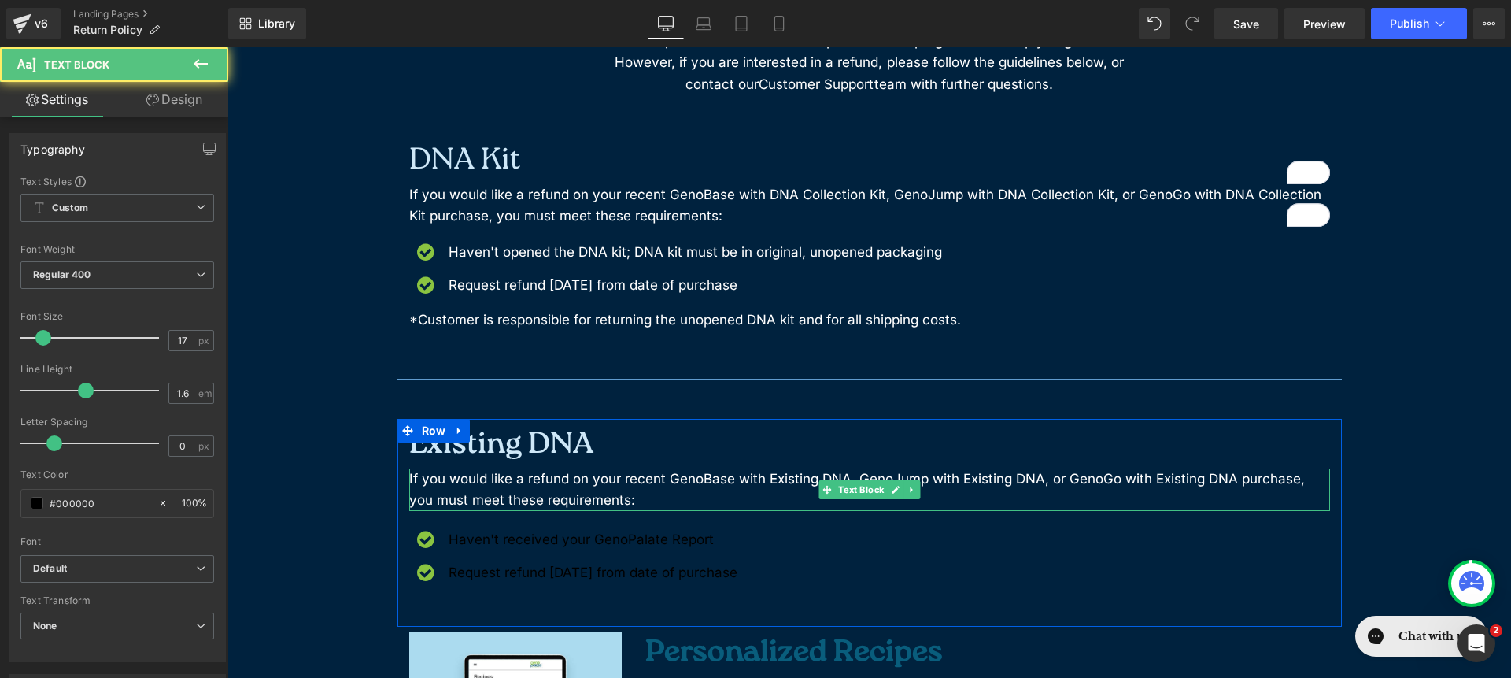
click at [512, 478] on p "If you would like a refund on your recent GenoBase with Existing DNA, GenoJump …" at bounding box center [869, 489] width 921 height 43
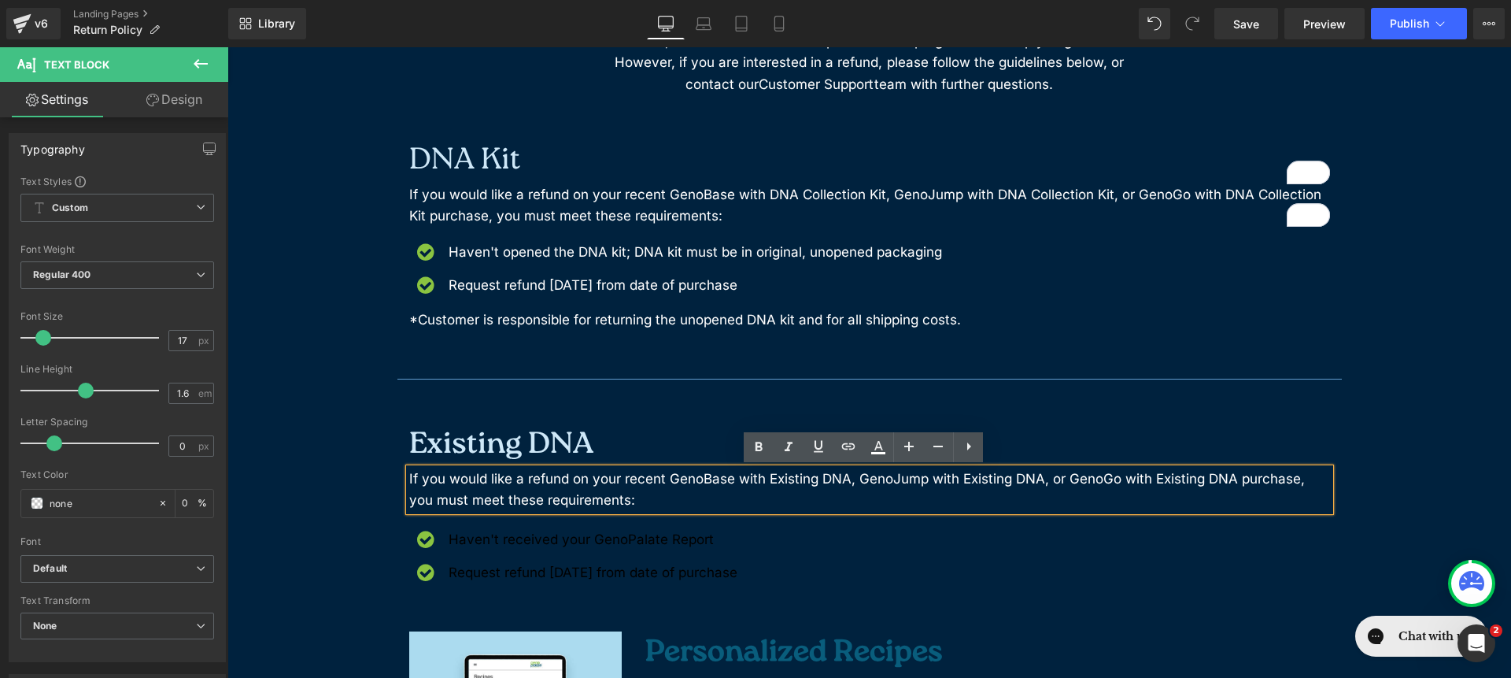
click at [656, 485] on p "If you would like a refund on your recent GenoBase with Existing DNA, GenoJump …" at bounding box center [869, 489] width 921 height 43
click at [685, 479] on p "If you would like a refund on your recent GenoBase with Existing DNA, GenoJump …" at bounding box center [869, 489] width 921 height 43
click at [631, 494] on p "If you would like a refund on your recent GenoBase with Existing DNA, GenoJump …" at bounding box center [869, 489] width 921 height 43
click at [632, 494] on p "If you would like a refund on your recent GenoBase with Existing DNA, GenoJump …" at bounding box center [869, 489] width 921 height 43
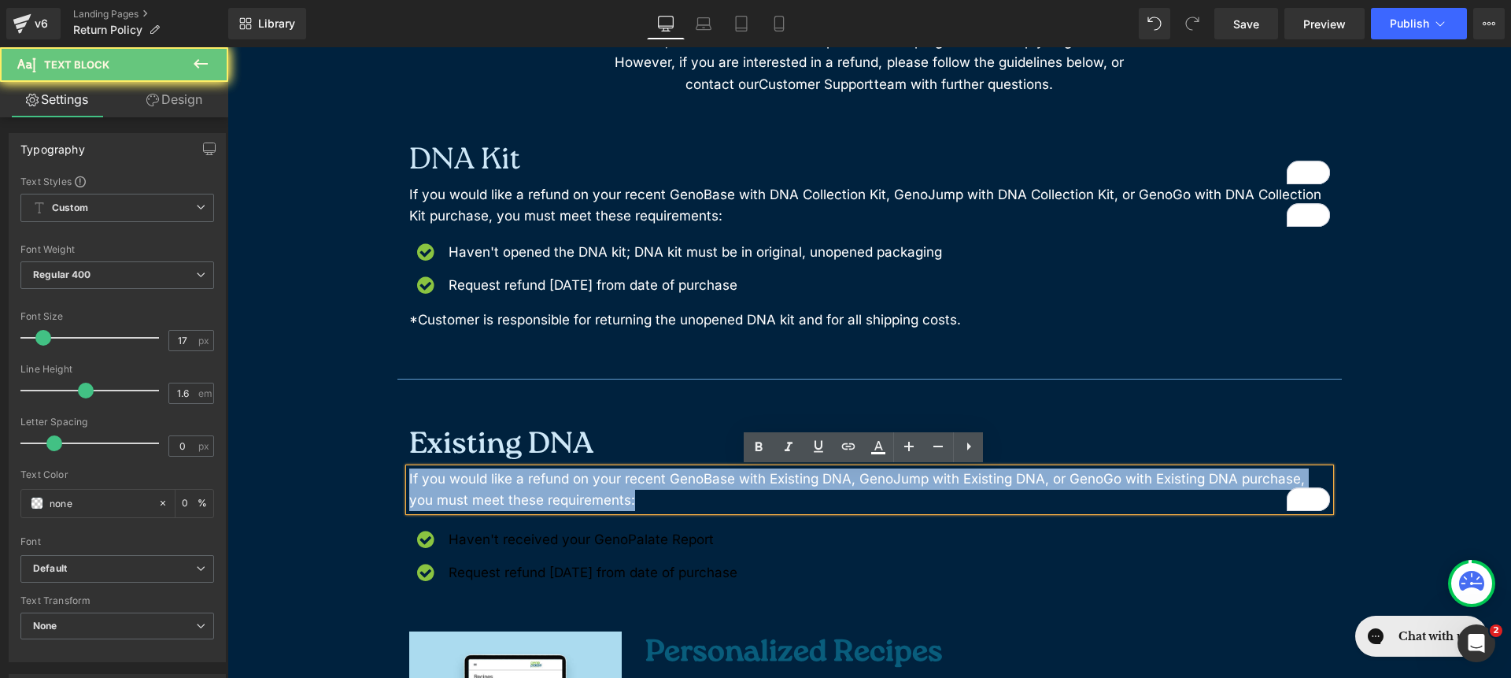
click at [632, 494] on p "If you would like a refund on your recent GenoBase with Existing DNA, GenoJump …" at bounding box center [869, 489] width 921 height 43
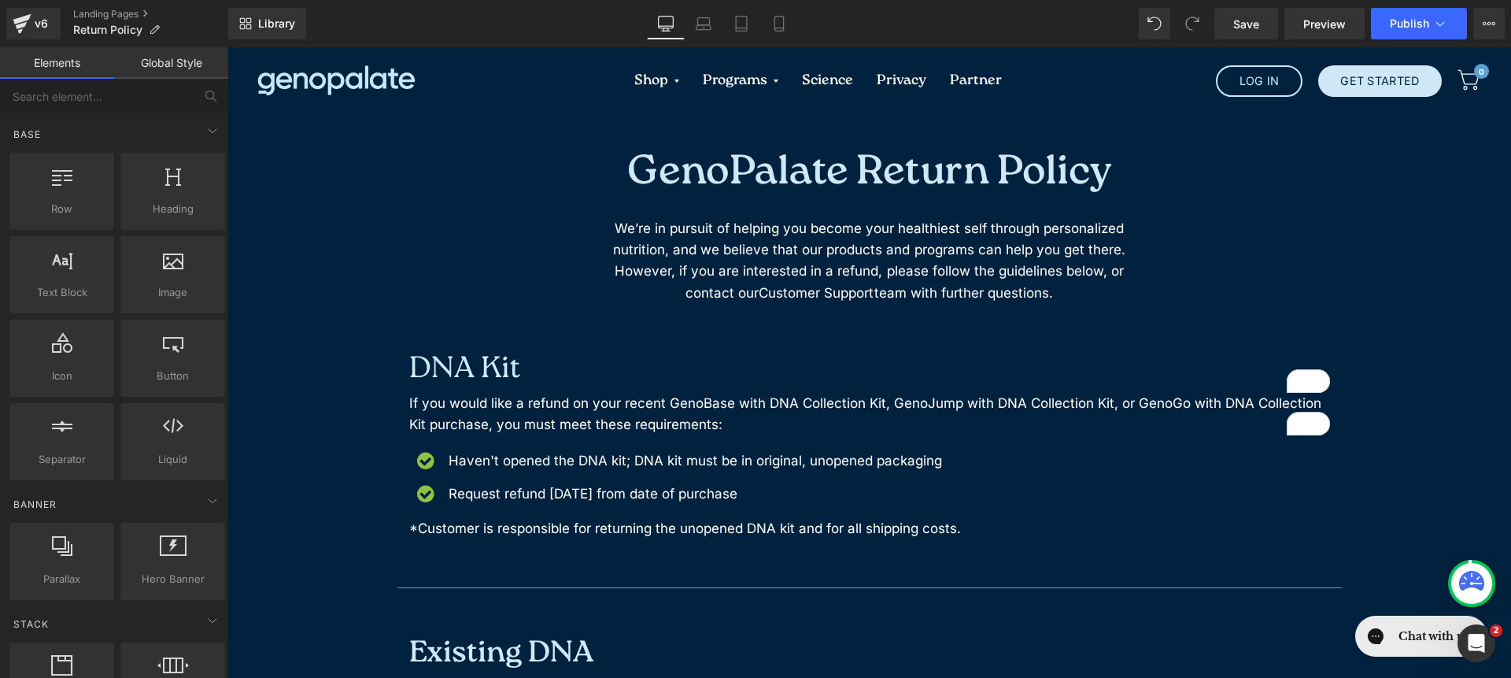
scroll to position [419, 0]
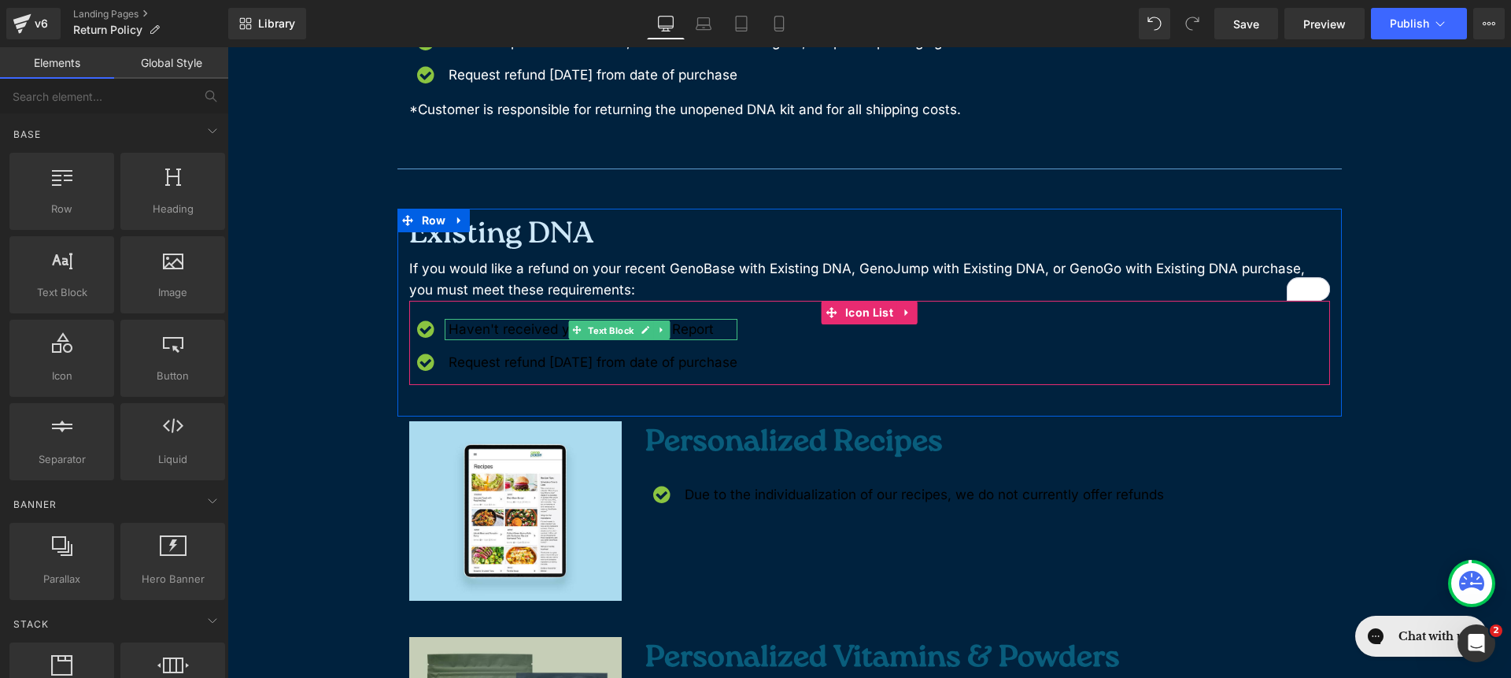
click at [585, 337] on span "Text Block" at bounding box center [611, 329] width 52 height 19
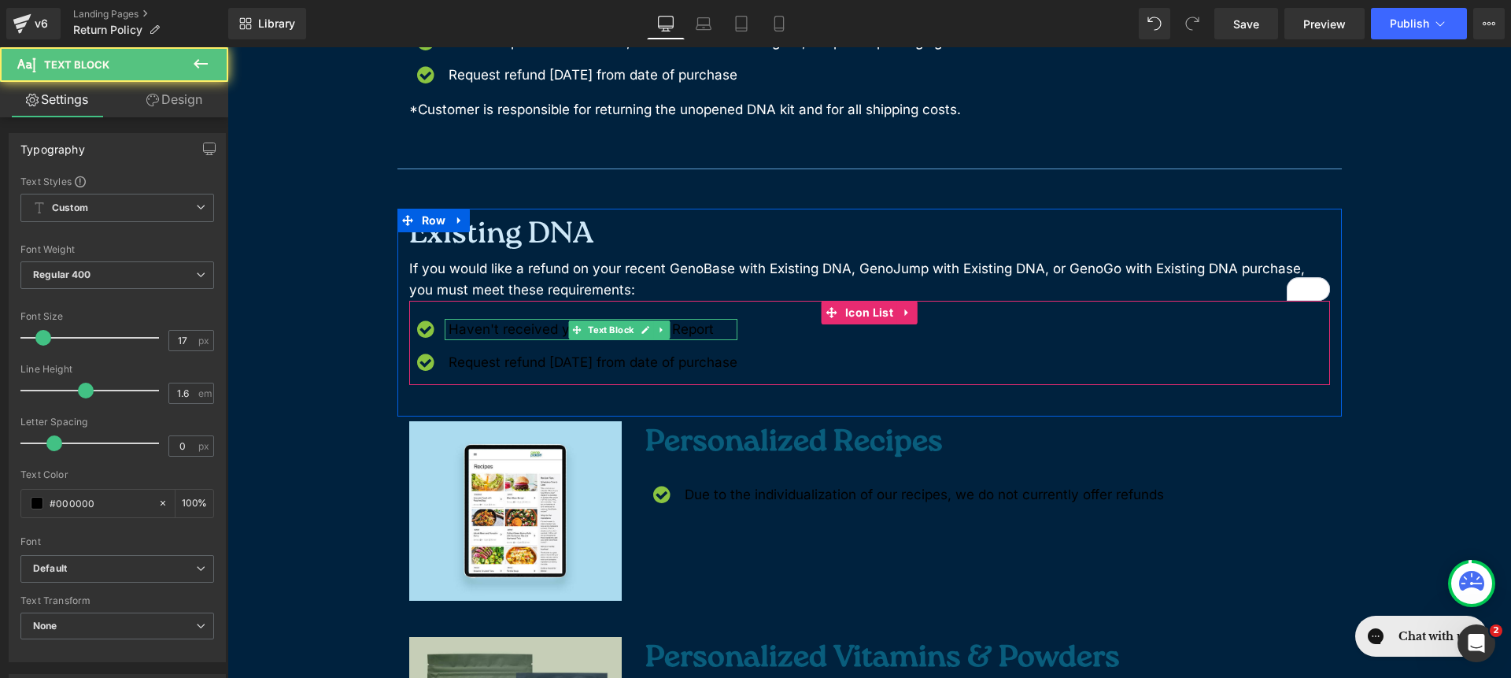
click at [505, 324] on p "Haven't received your GenoPalate Report" at bounding box center [593, 329] width 289 height 21
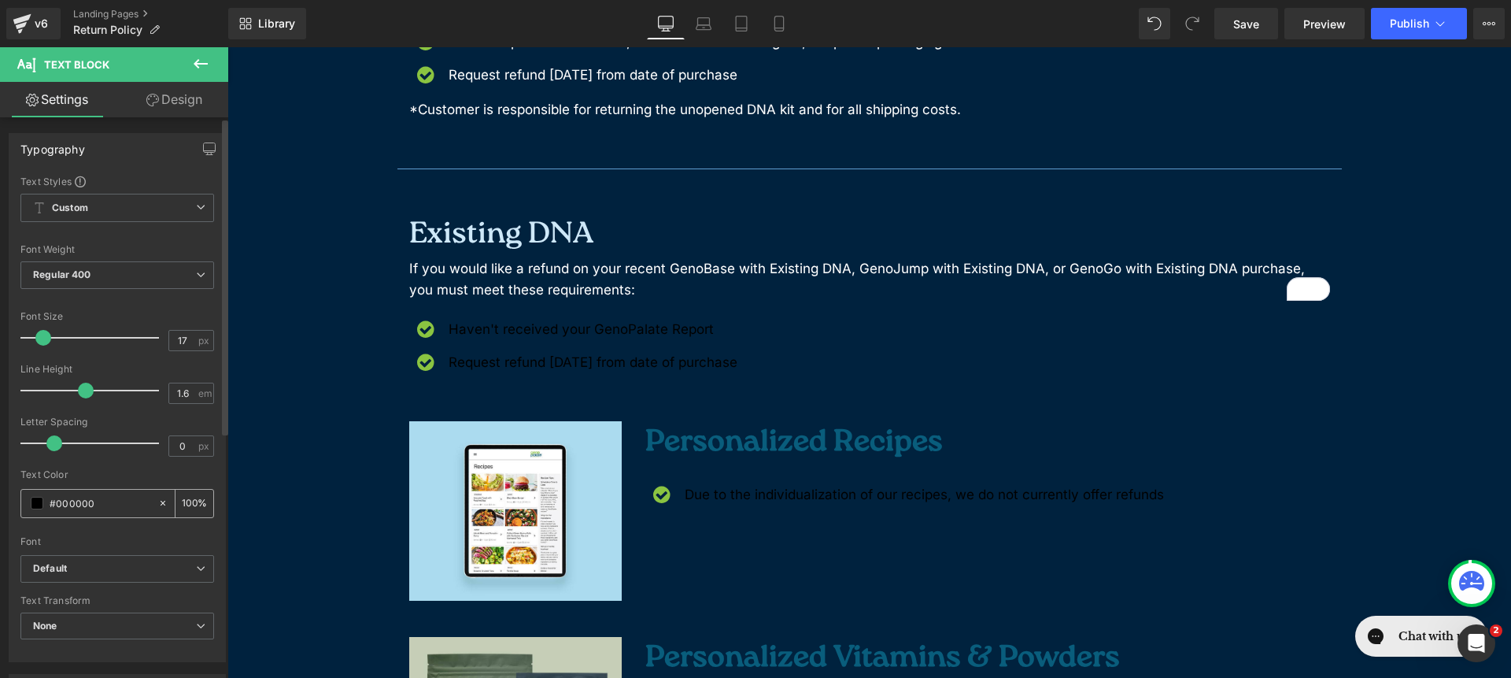
click at [157, 500] on icon at bounding box center [162, 502] width 11 height 11
type input "none"
type input "0"
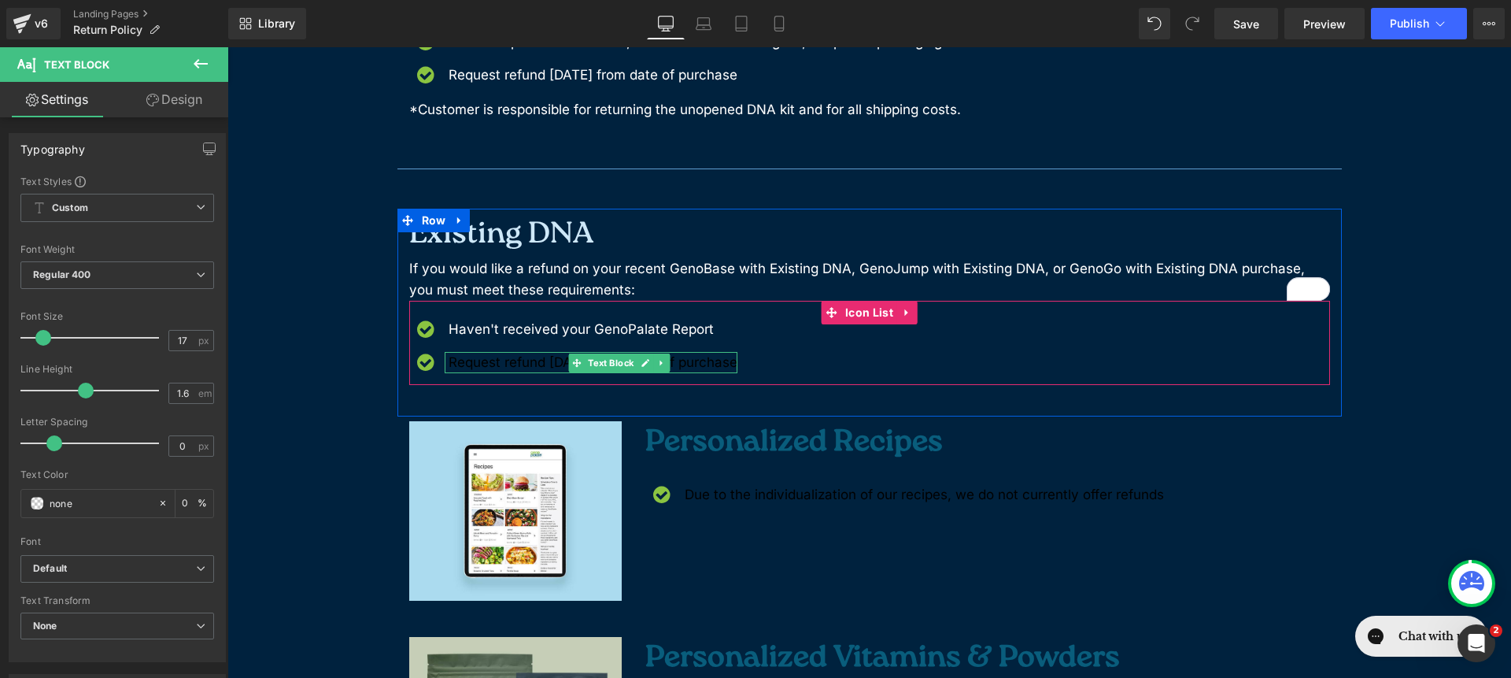
click at [585, 361] on span "Text Block" at bounding box center [611, 362] width 52 height 19
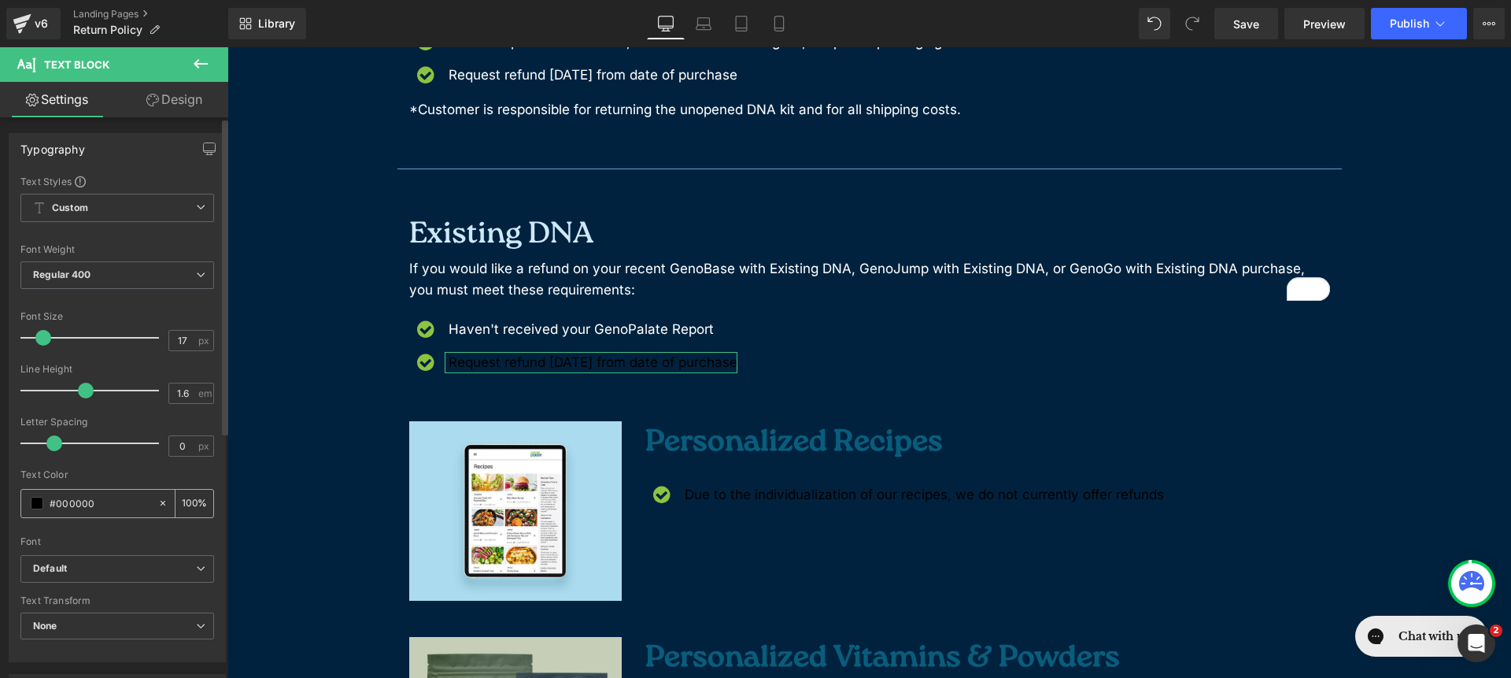
click at [161, 504] on icon at bounding box center [163, 503] width 5 height 5
type input "none"
type input "0"
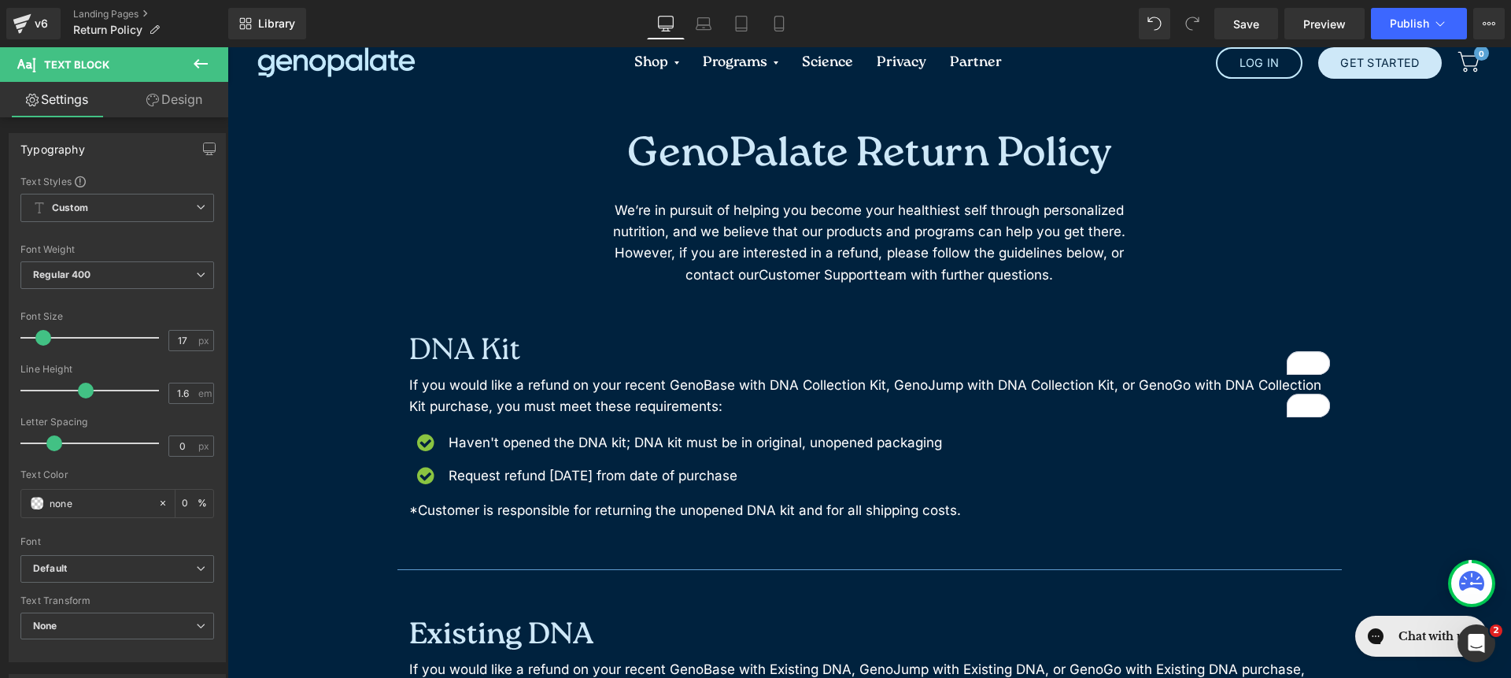
scroll to position [0, 0]
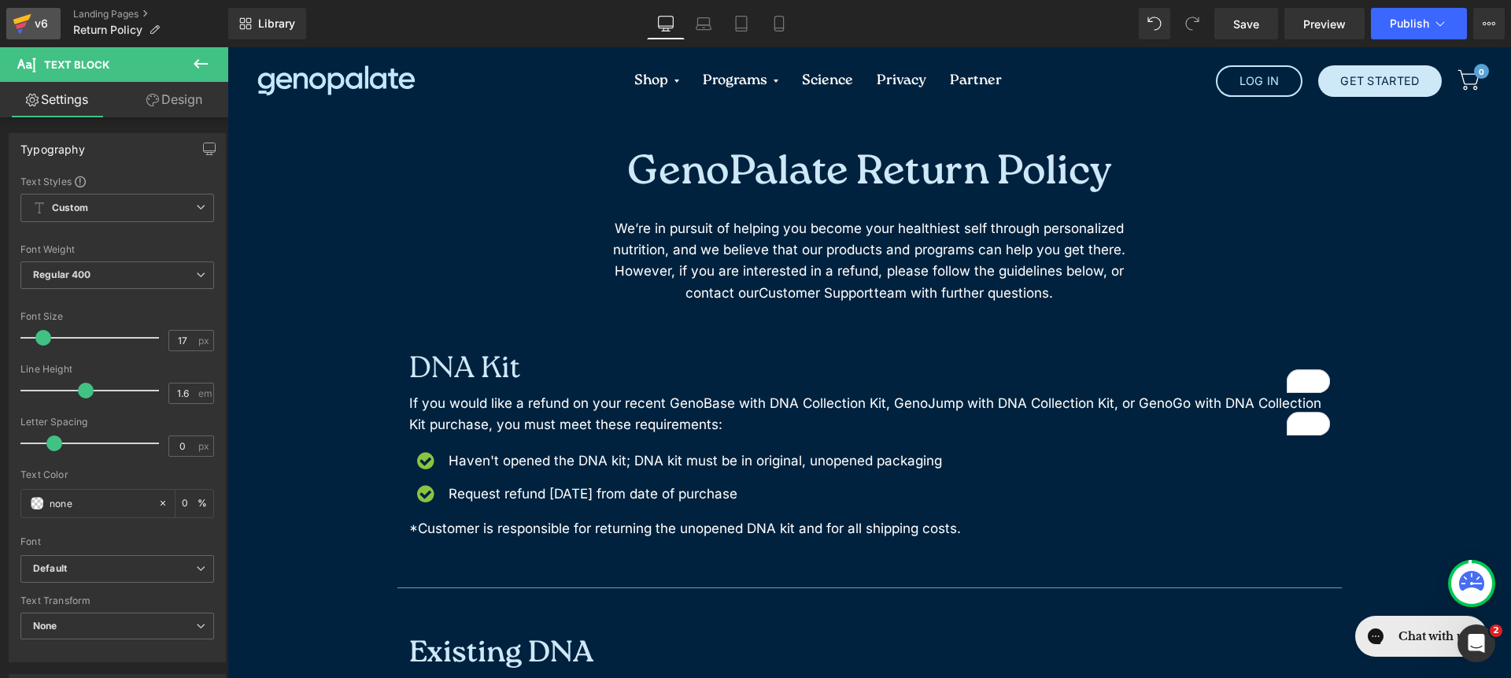
click at [42, 22] on div "v6" at bounding box center [41, 23] width 20 height 20
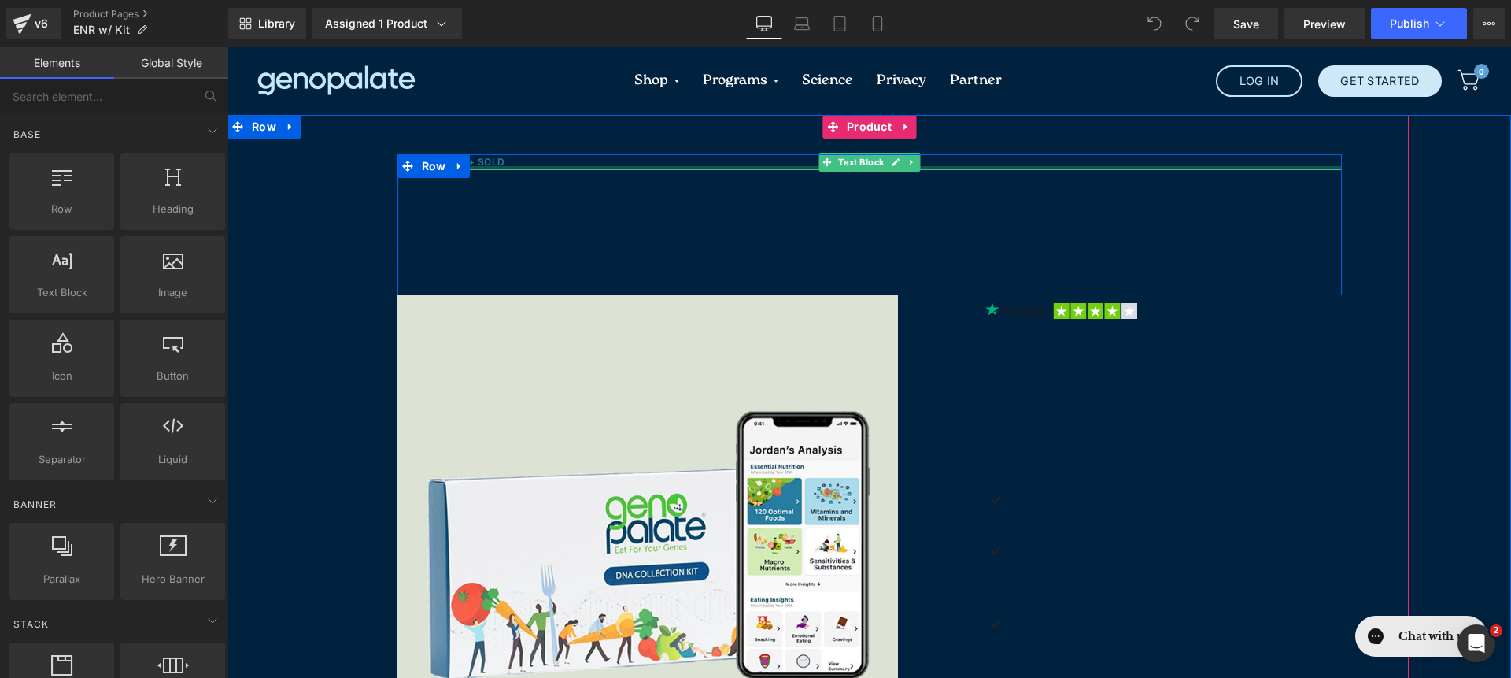
click at [486, 168] on div at bounding box center [870, 168] width 945 height 4
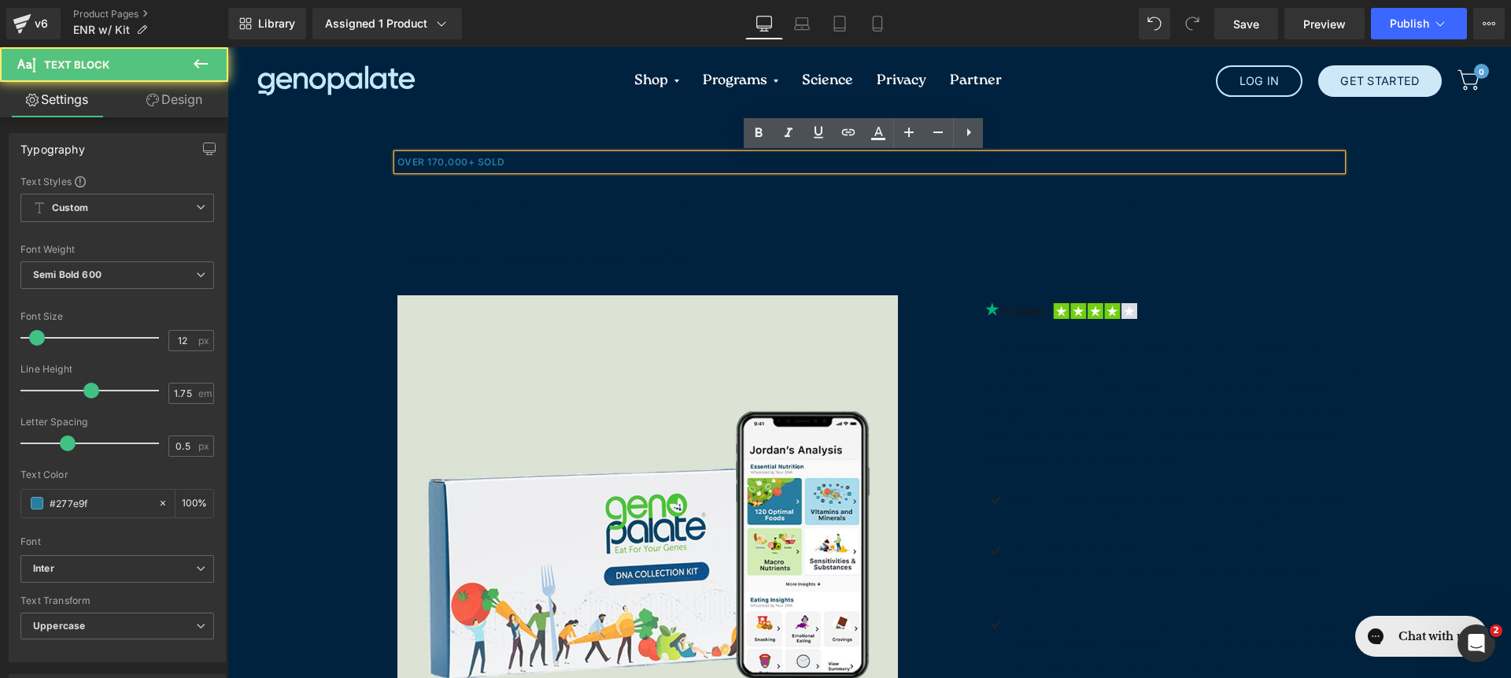
click at [497, 182] on h2 "Essential Nutrition Report with DNA Collection Kit" at bounding box center [870, 207] width 945 height 75
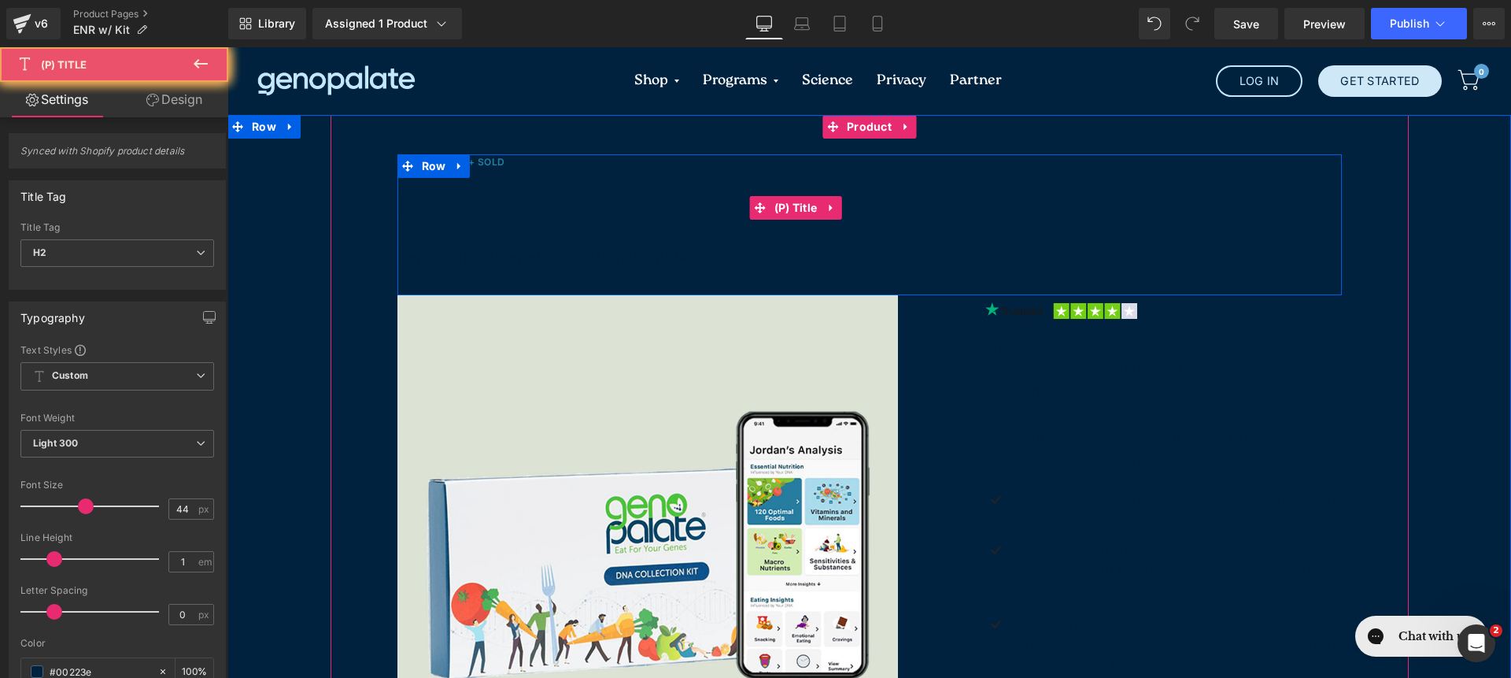
click at [497, 206] on span "Essential Nutrition Report with DNA Collection Kit" at bounding box center [800, 207] width 804 height 35
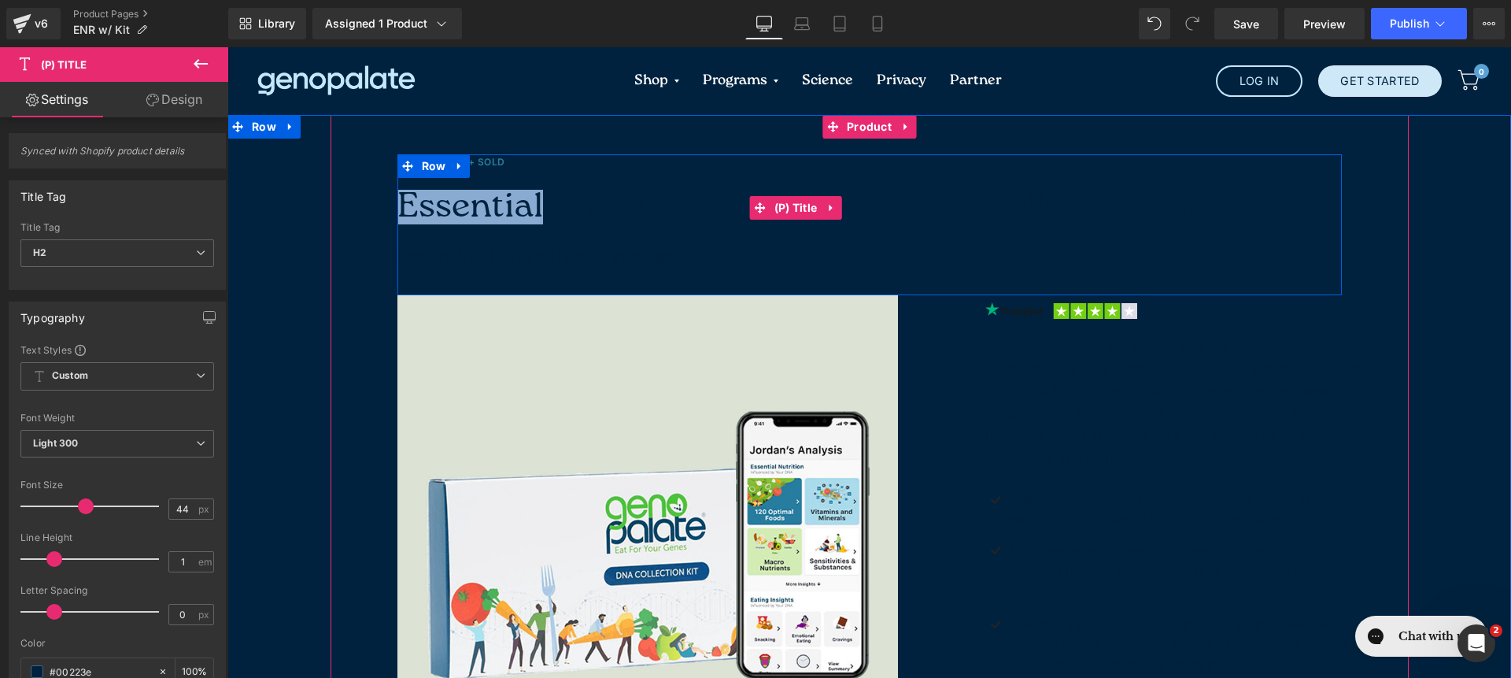
click at [497, 206] on span "Essential Nutrition Report with DNA Collection Kit" at bounding box center [800, 207] width 804 height 35
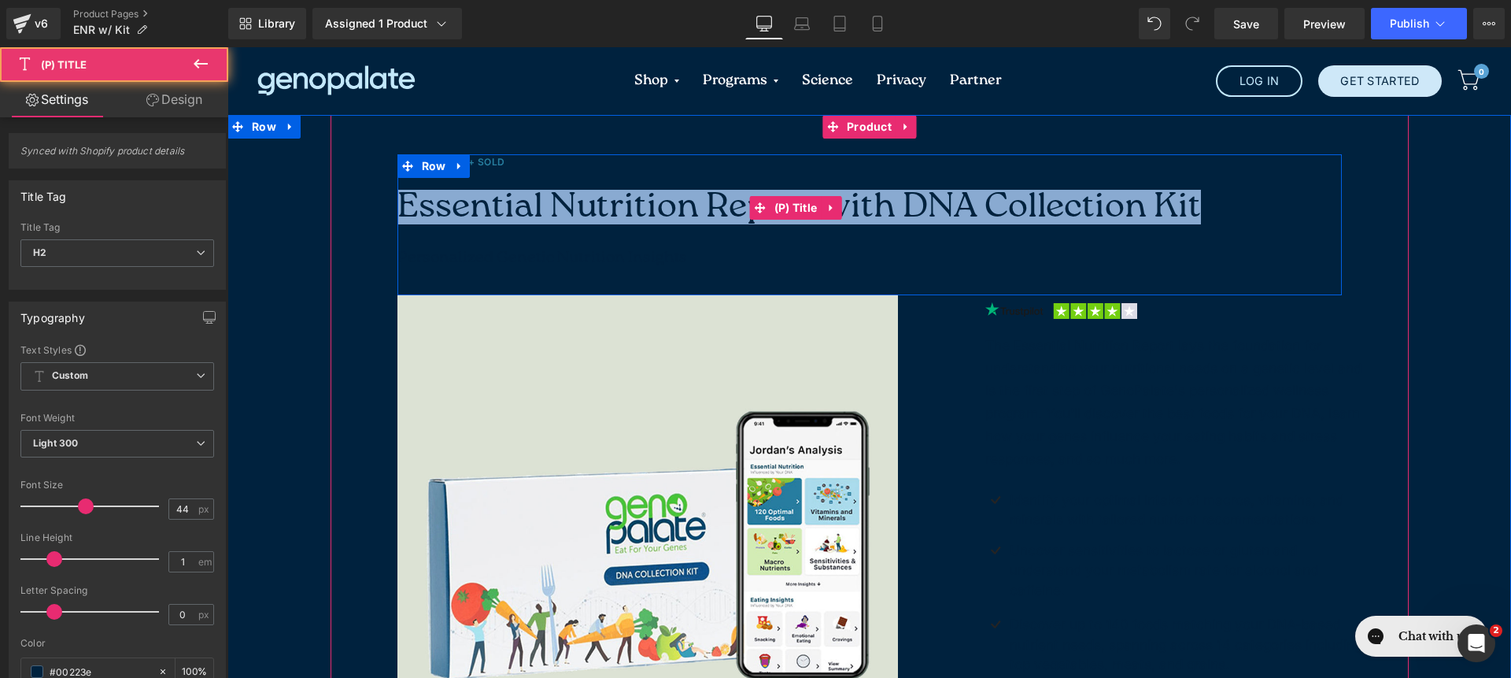
click at [497, 206] on span "Essential Nutrition Report with DNA Collection Kit" at bounding box center [800, 207] width 804 height 35
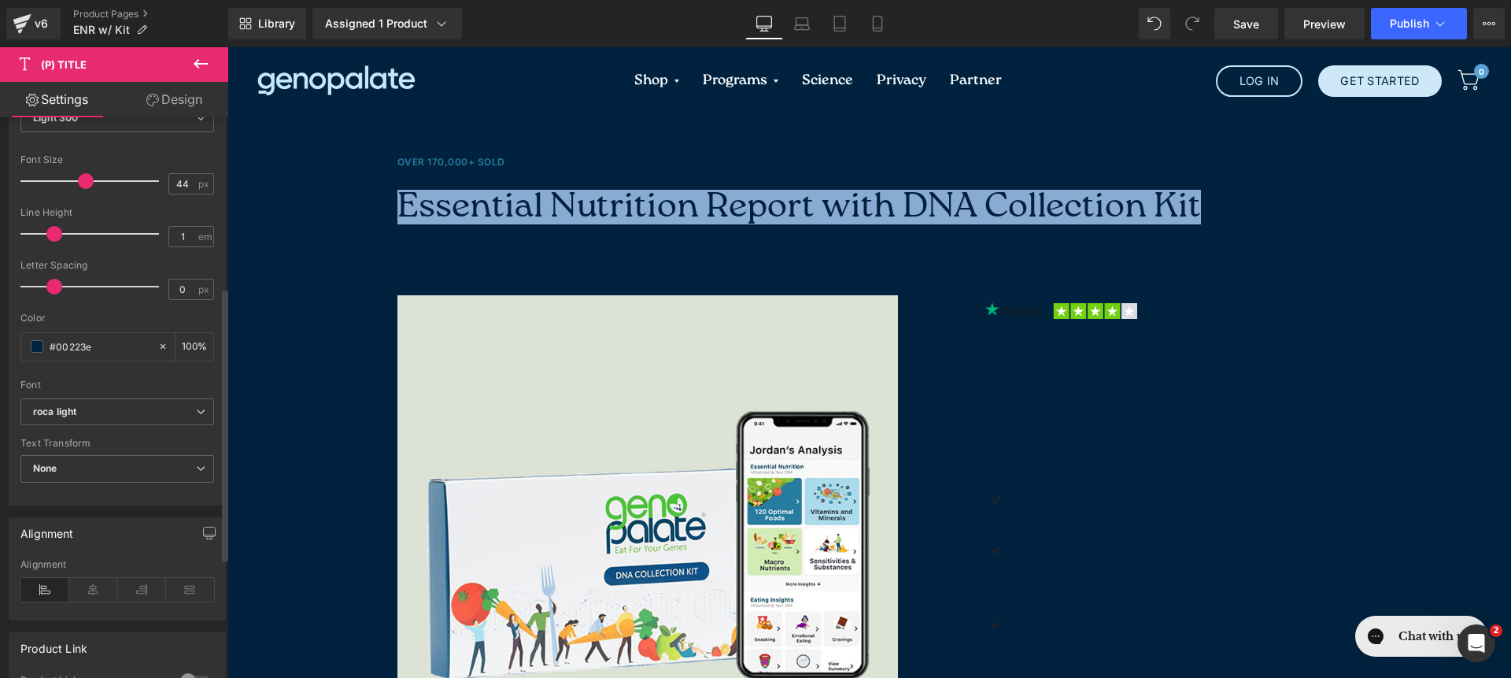
scroll to position [350, 0]
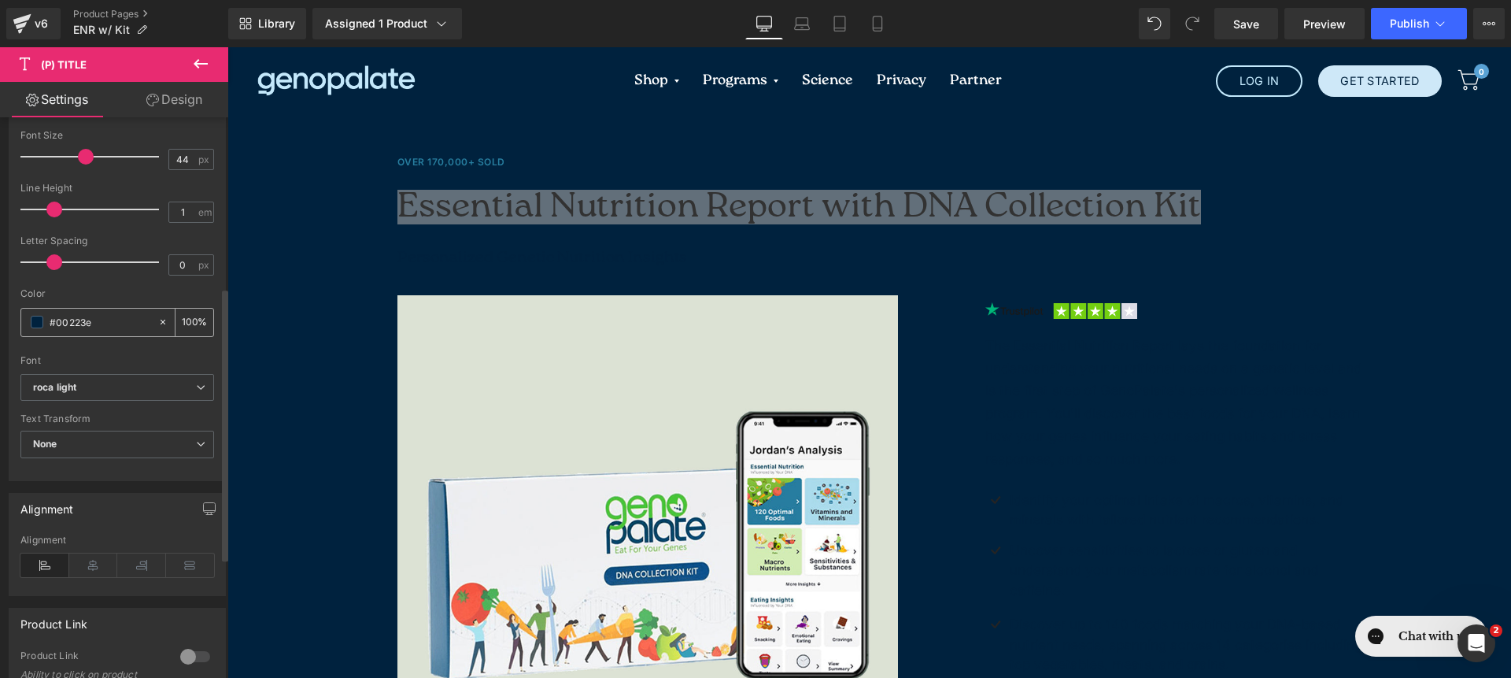
click at [157, 320] on icon at bounding box center [162, 321] width 11 height 11
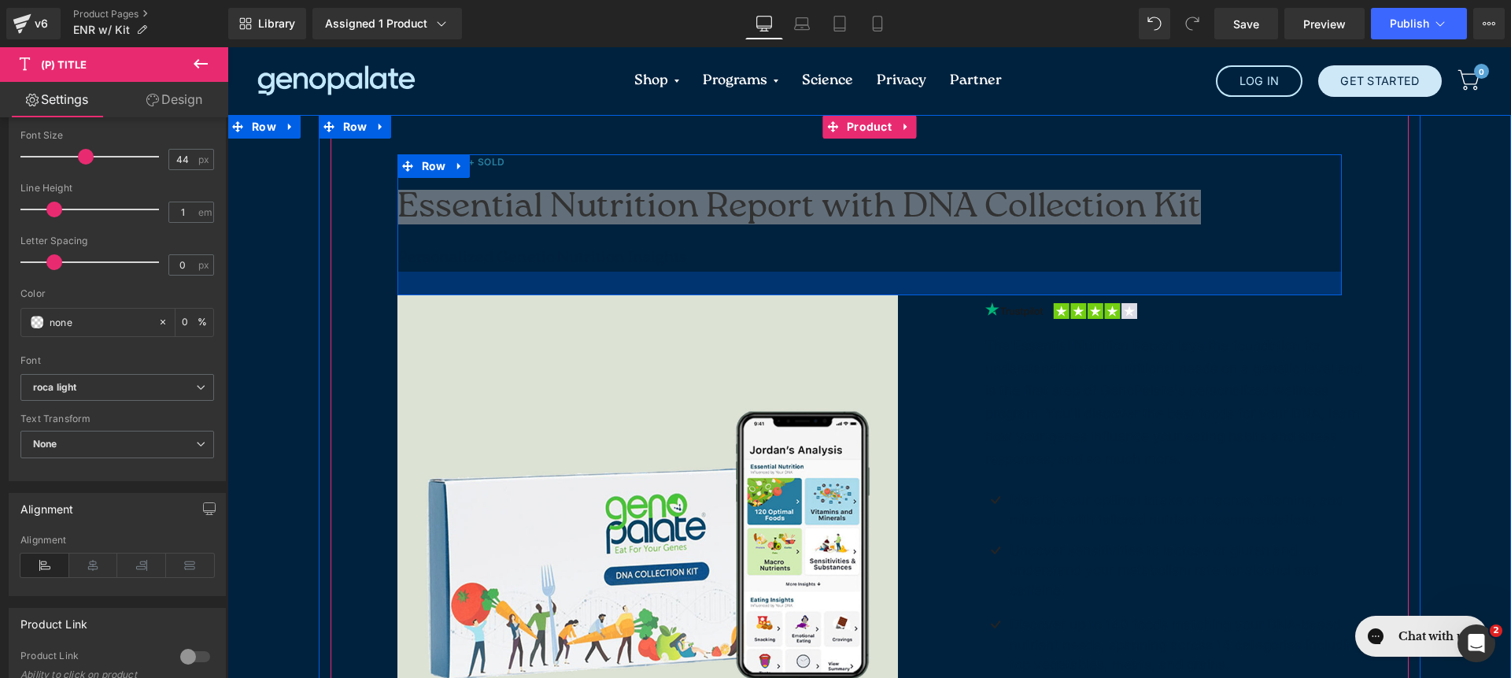
click at [227, 47] on div at bounding box center [227, 47] width 0 height 0
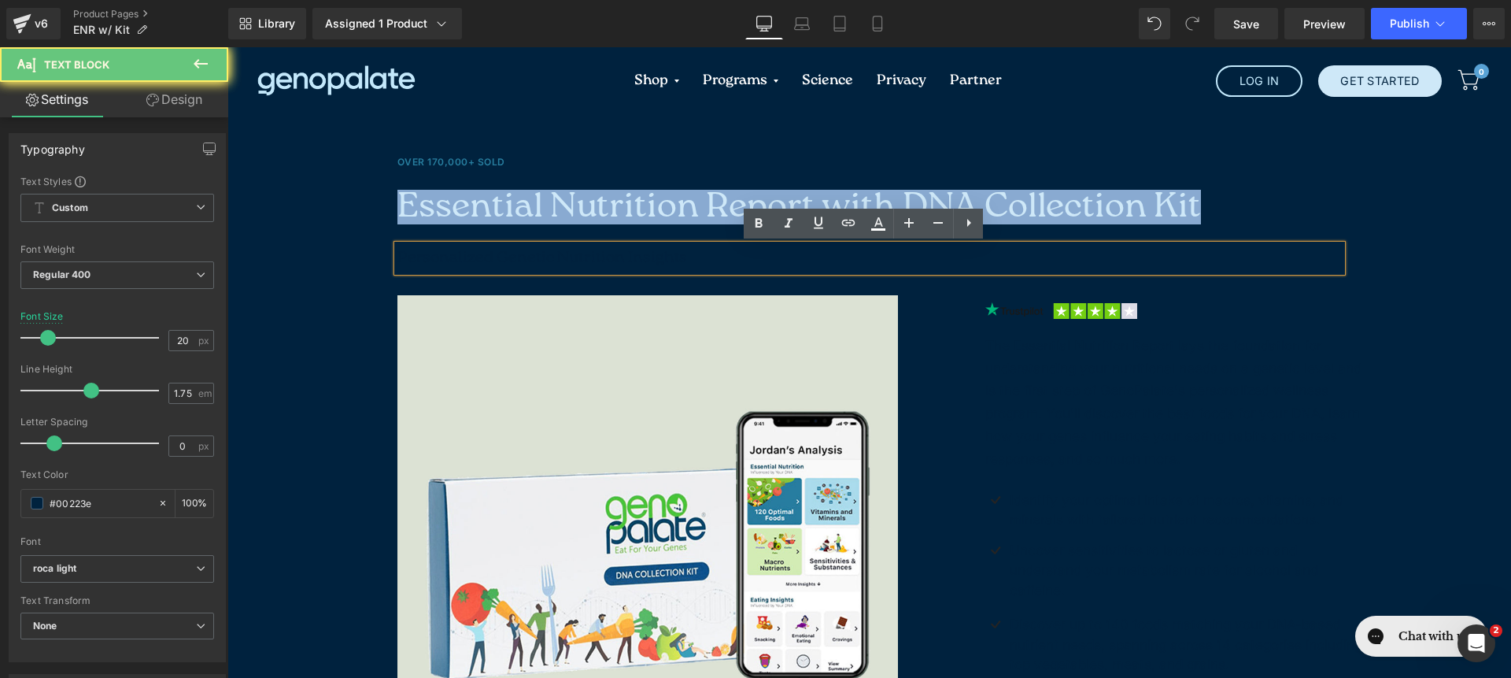
click at [463, 248] on p "Personalized Genetic Nutrition Insights" at bounding box center [870, 258] width 945 height 27
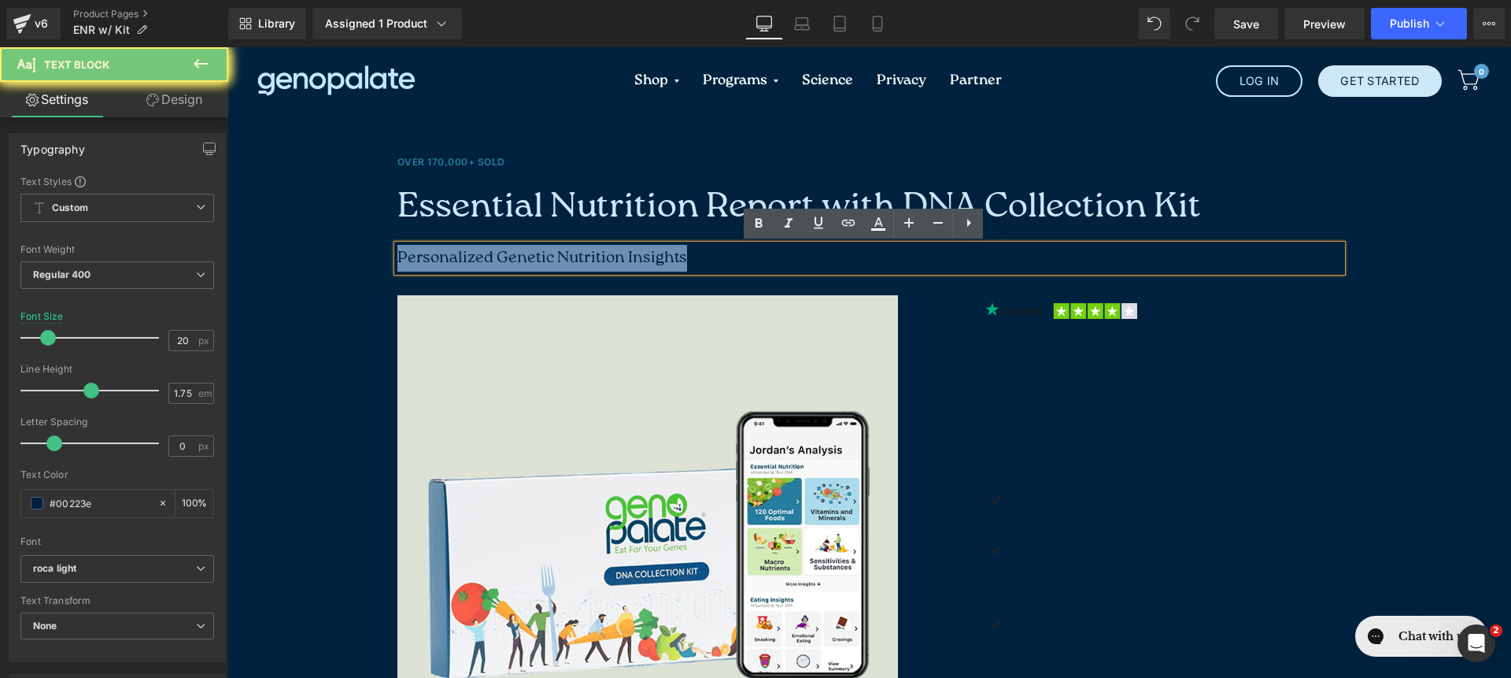
click at [463, 248] on p "Personalized Genetic Nutrition Insights" at bounding box center [870, 258] width 945 height 27
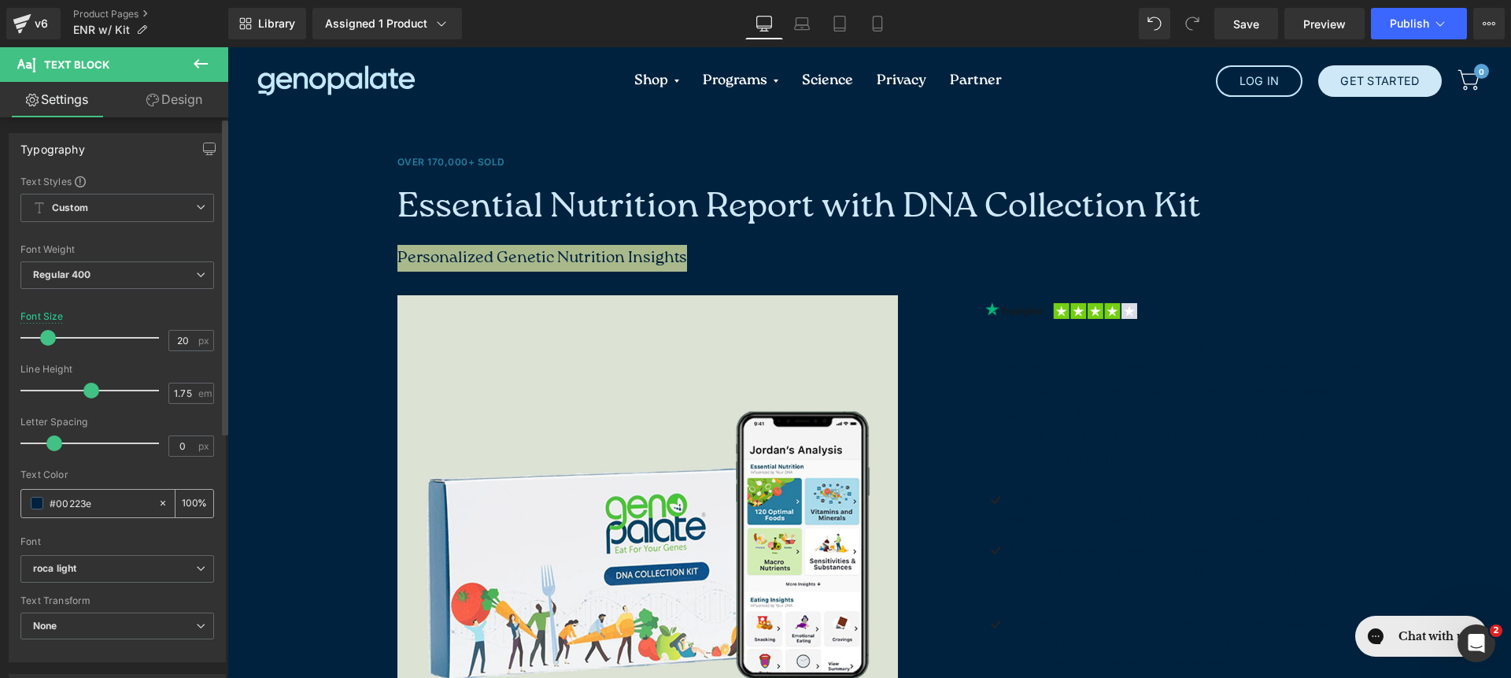
click at [157, 503] on icon at bounding box center [162, 502] width 11 height 11
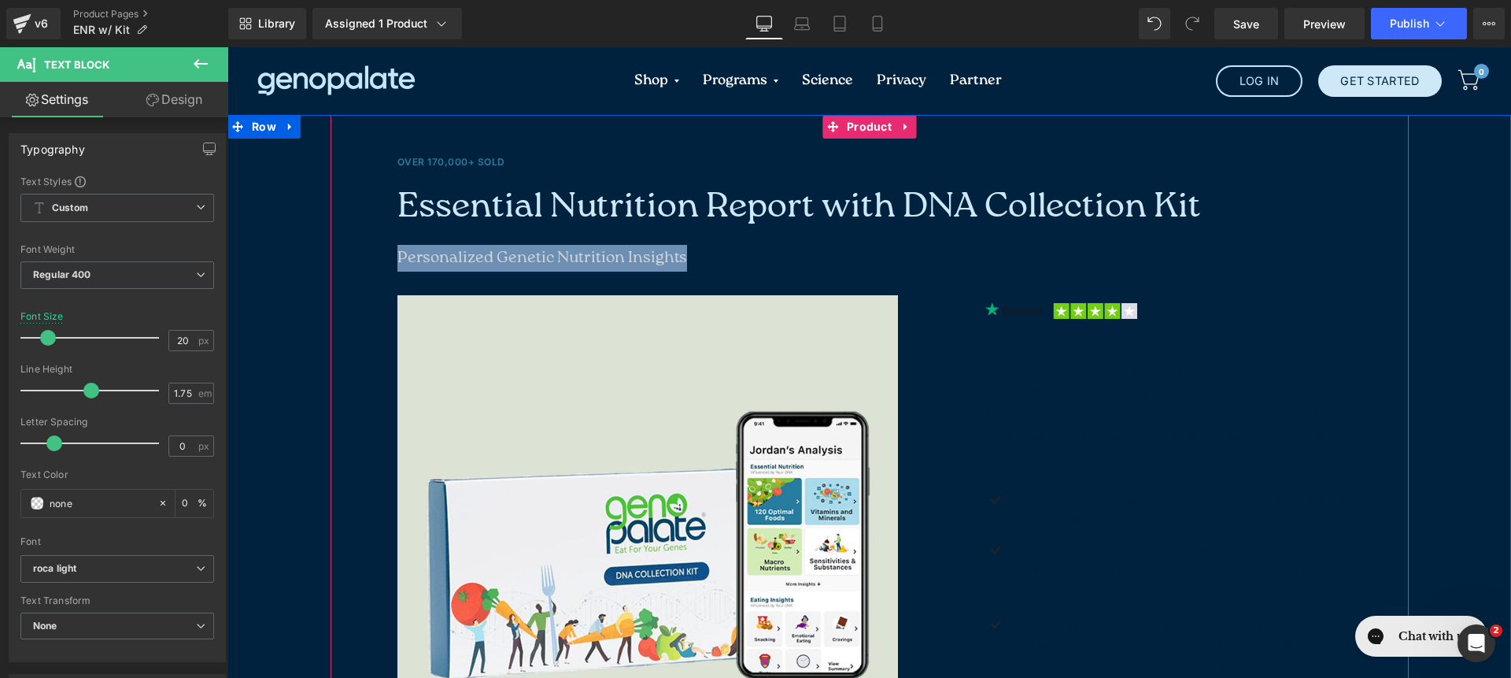
click at [771, 233] on h2 "Essential Nutrition Report with DNA Collection Kit" at bounding box center [870, 207] width 945 height 75
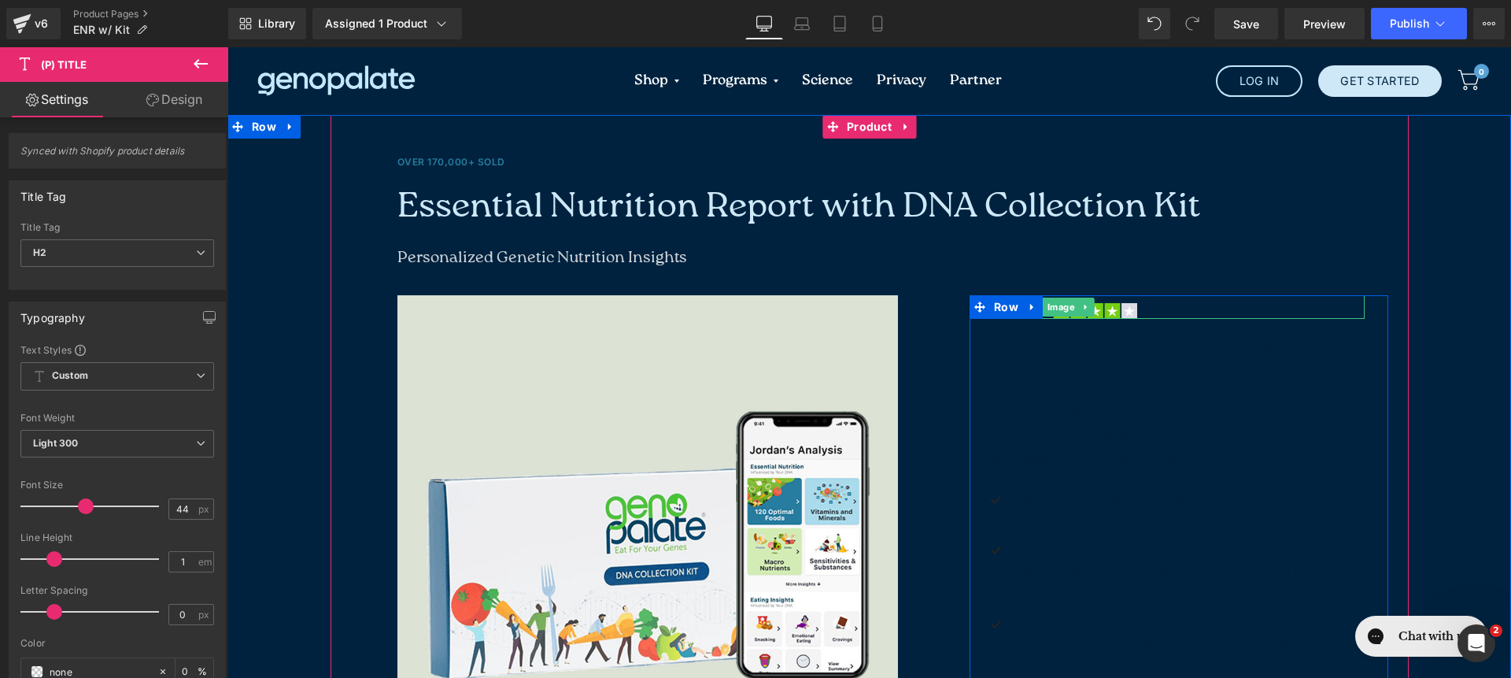
click at [1192, 304] on link at bounding box center [1176, 307] width 380 height 24
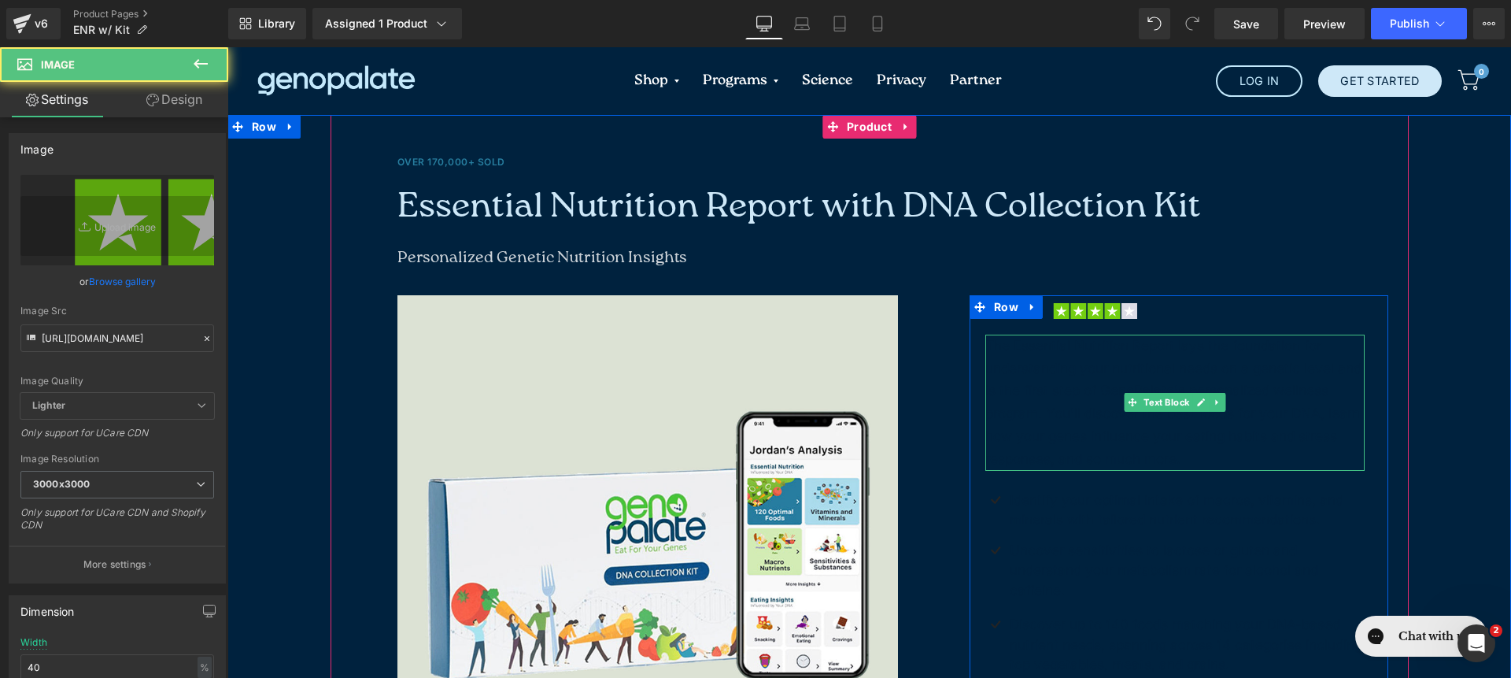
click at [1181, 342] on p "The Essential Nutrition Report lays the foundation for understanding your nutri…" at bounding box center [1176, 403] width 380 height 136
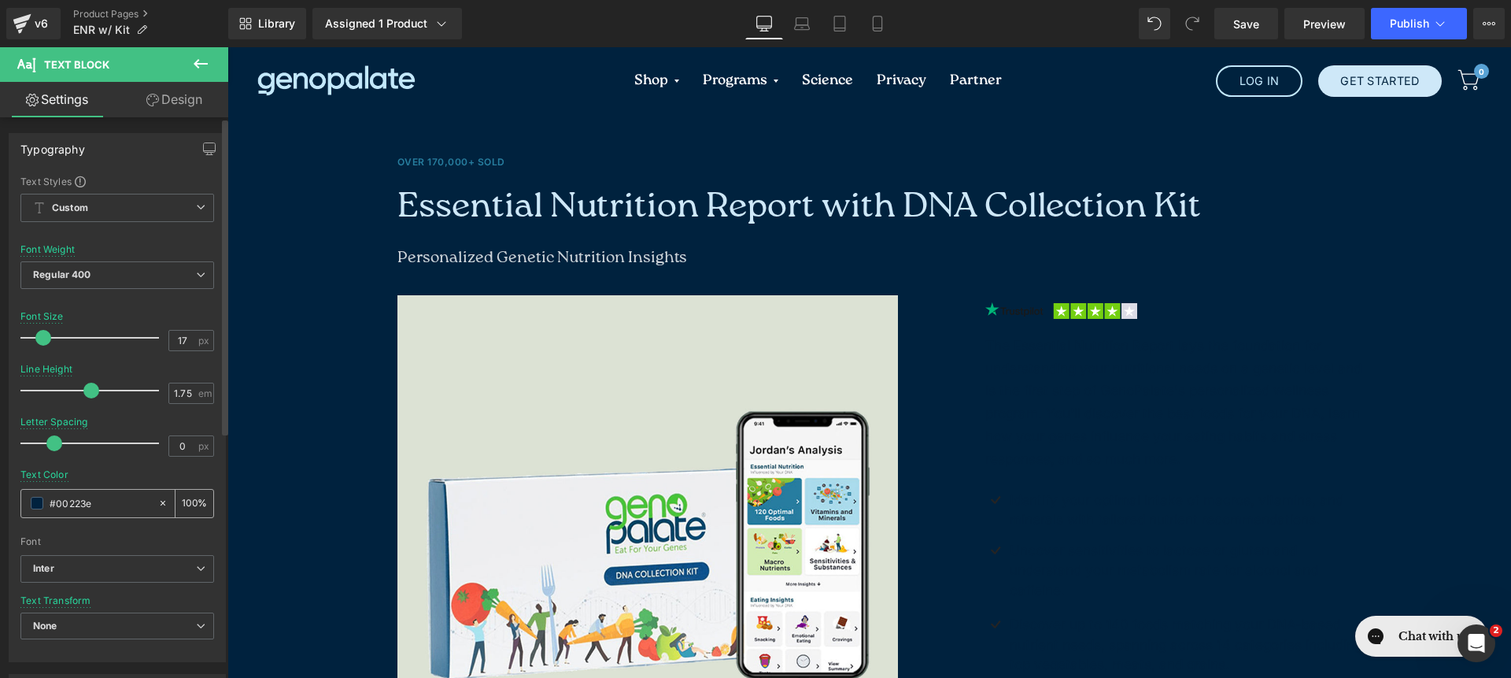
click at [162, 501] on div at bounding box center [166, 504] width 18 height 28
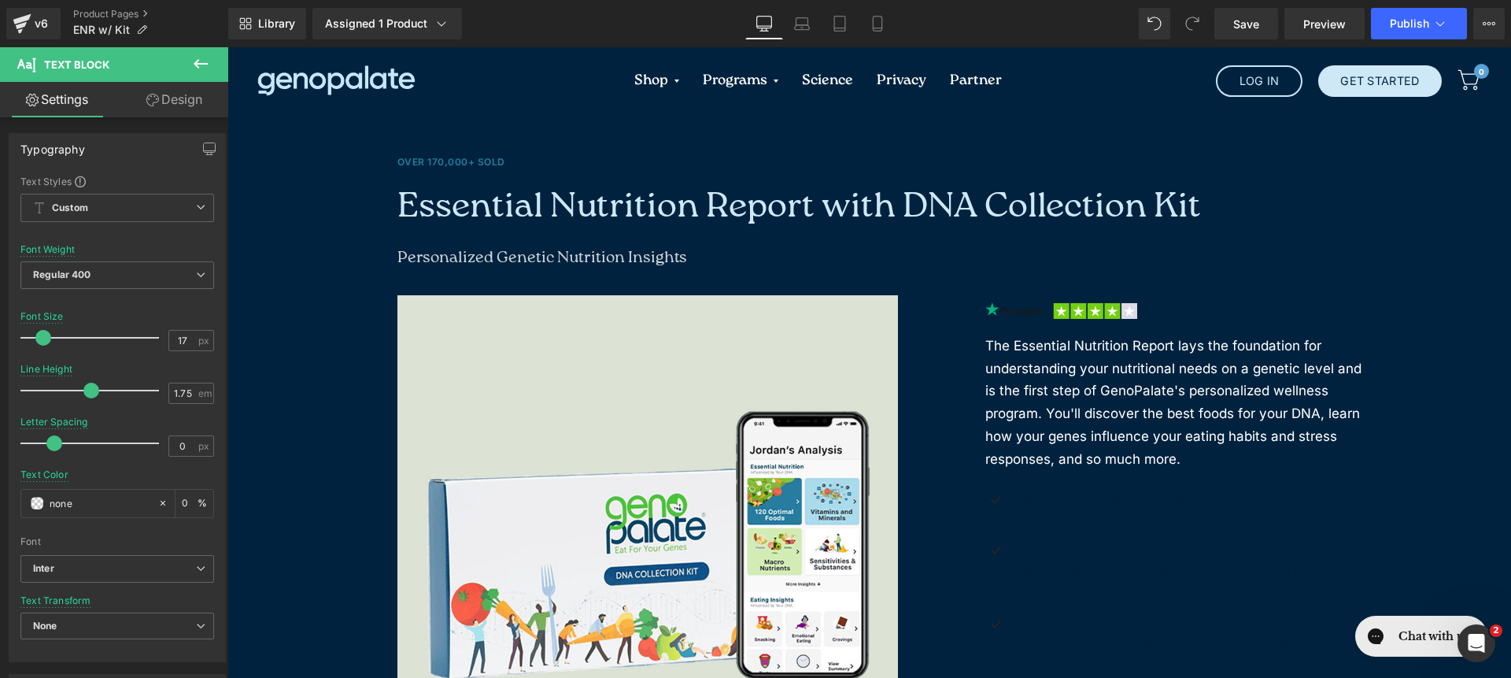
click at [1089, 520] on p "Identify your optimal intake of macros, vitamins, and minerals with tailored nu…" at bounding box center [1188, 510] width 356 height 40
click at [157, 499] on icon at bounding box center [162, 502] width 11 height 11
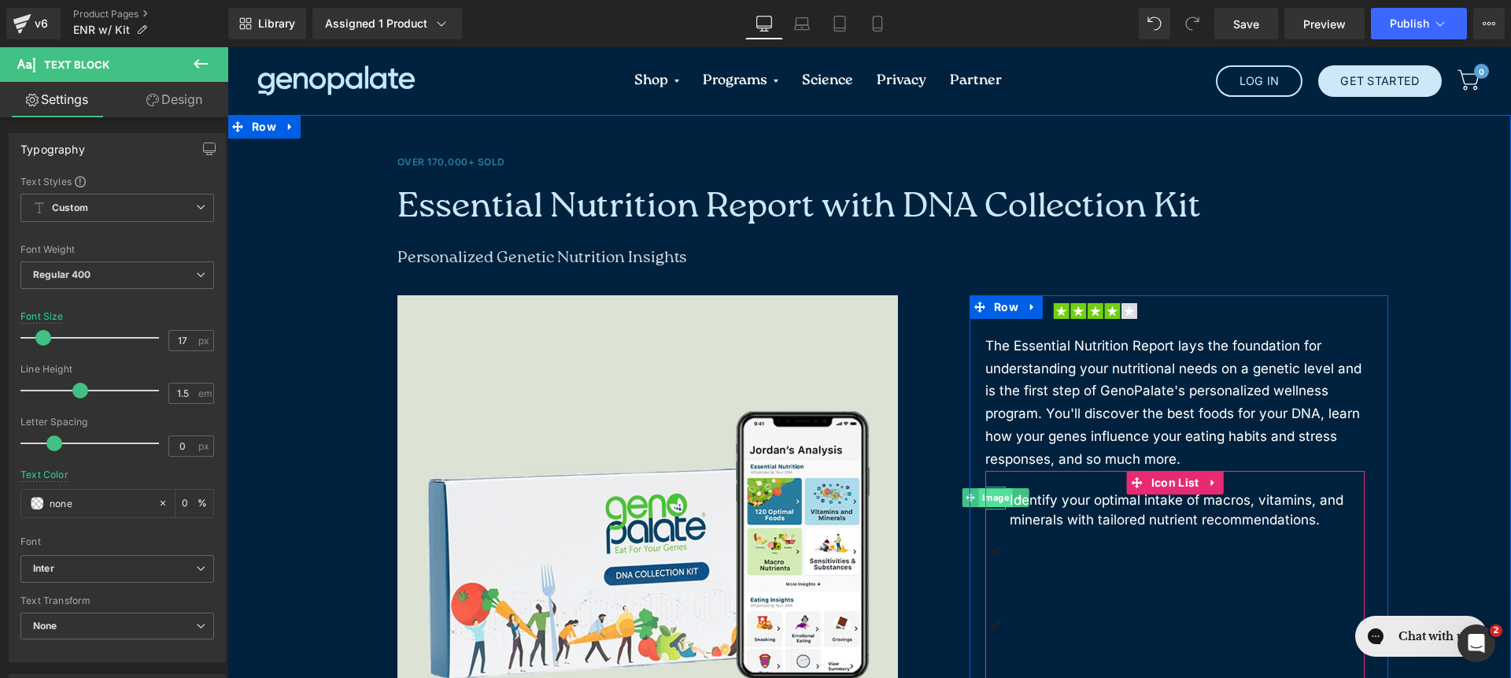
click at [992, 495] on span "Image" at bounding box center [996, 497] width 34 height 19
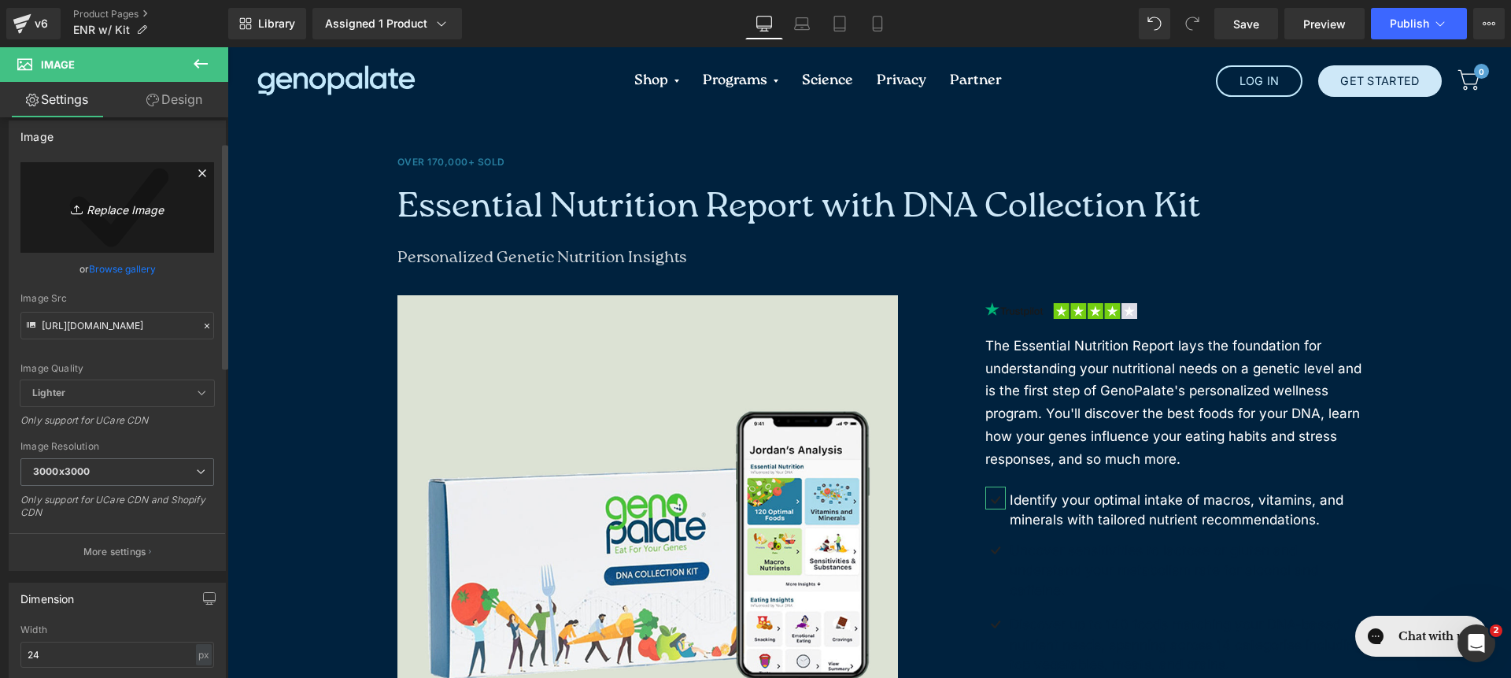
scroll to position [0, 0]
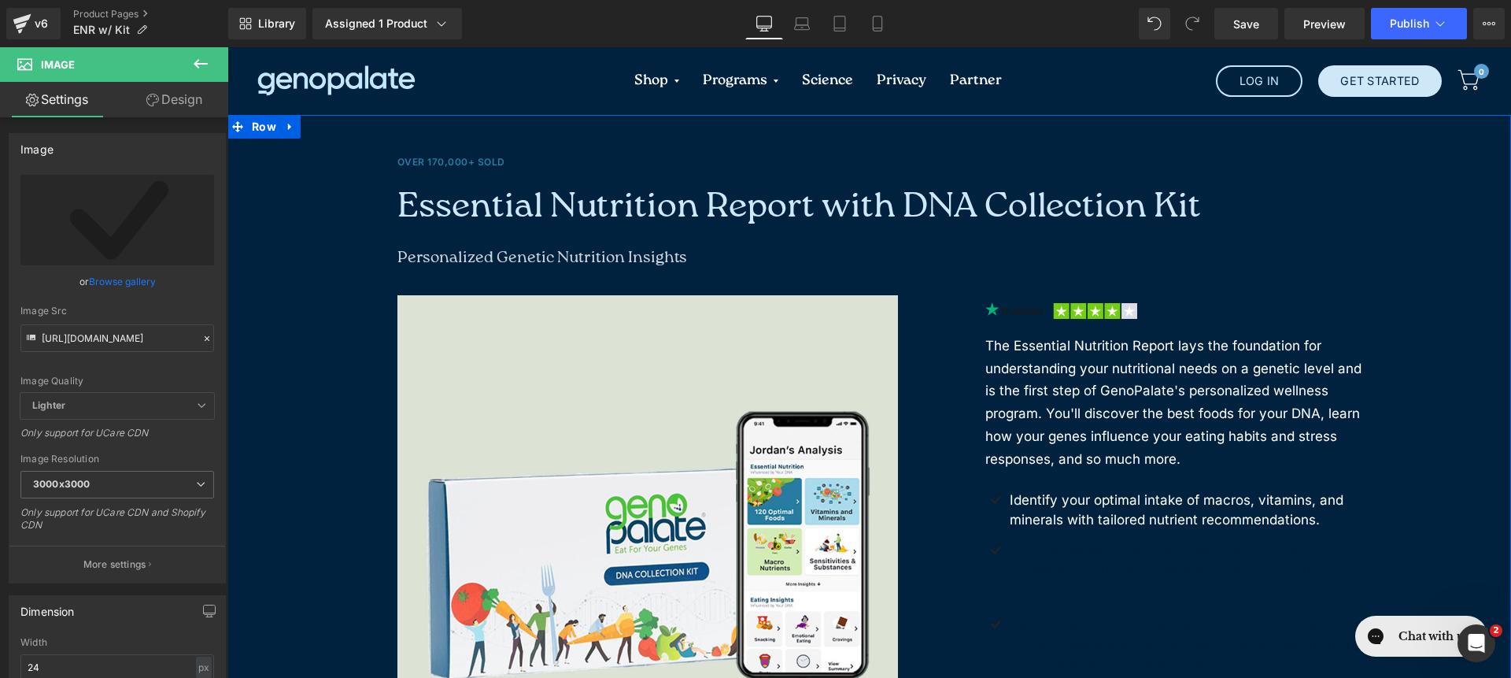
click at [262, 173] on div "Over 170,000+ Sold Text Block Essential Nutrition Report with DNA Collection Ki…" at bounding box center [869, 559] width 1284 height 889
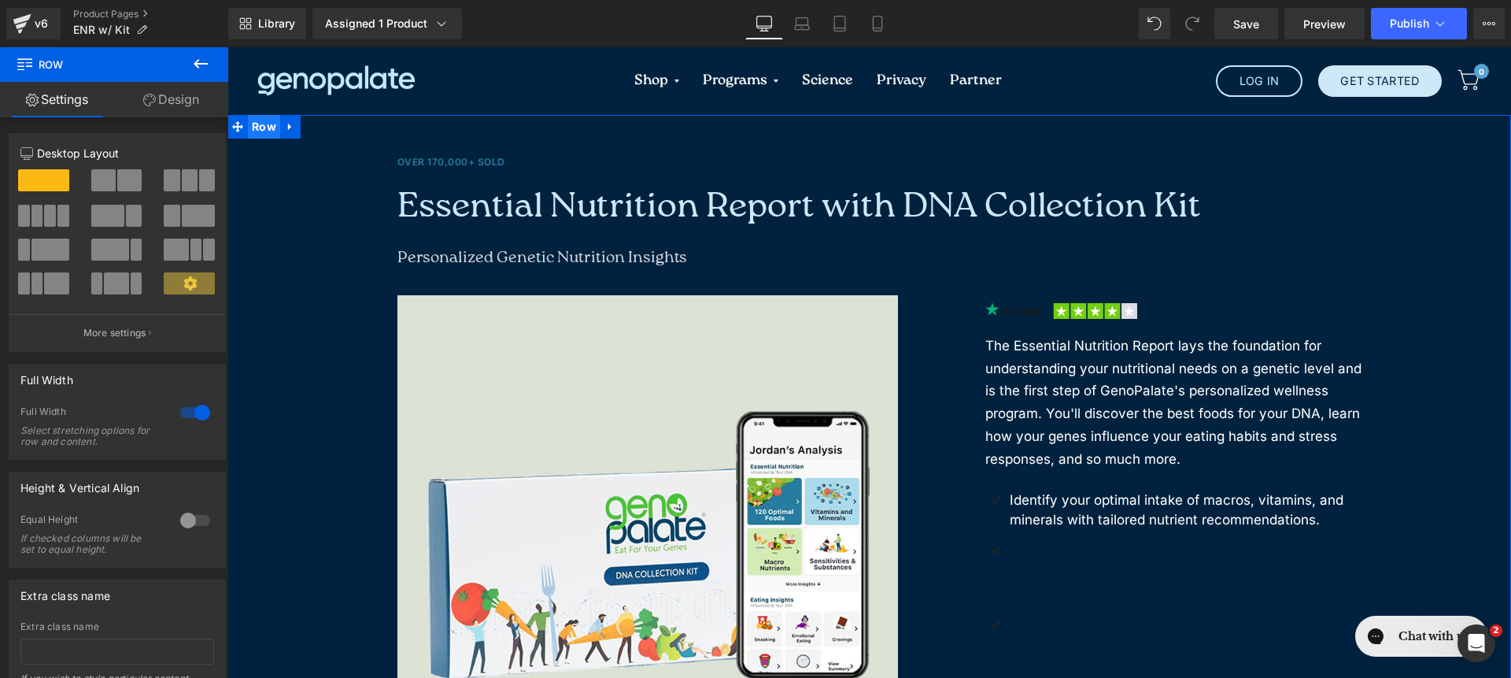
click at [263, 130] on span "Row" at bounding box center [264, 127] width 32 height 24
click at [280, 125] on link at bounding box center [290, 127] width 20 height 24
click at [266, 125] on span "Row" at bounding box center [264, 128] width 32 height 24
click at [290, 174] on div "Over 170,000+ Sold Text Block Essential Nutrition Report with DNA Collection Ki…" at bounding box center [869, 559] width 1284 height 889
click at [179, 114] on link "Design" at bounding box center [171, 99] width 114 height 35
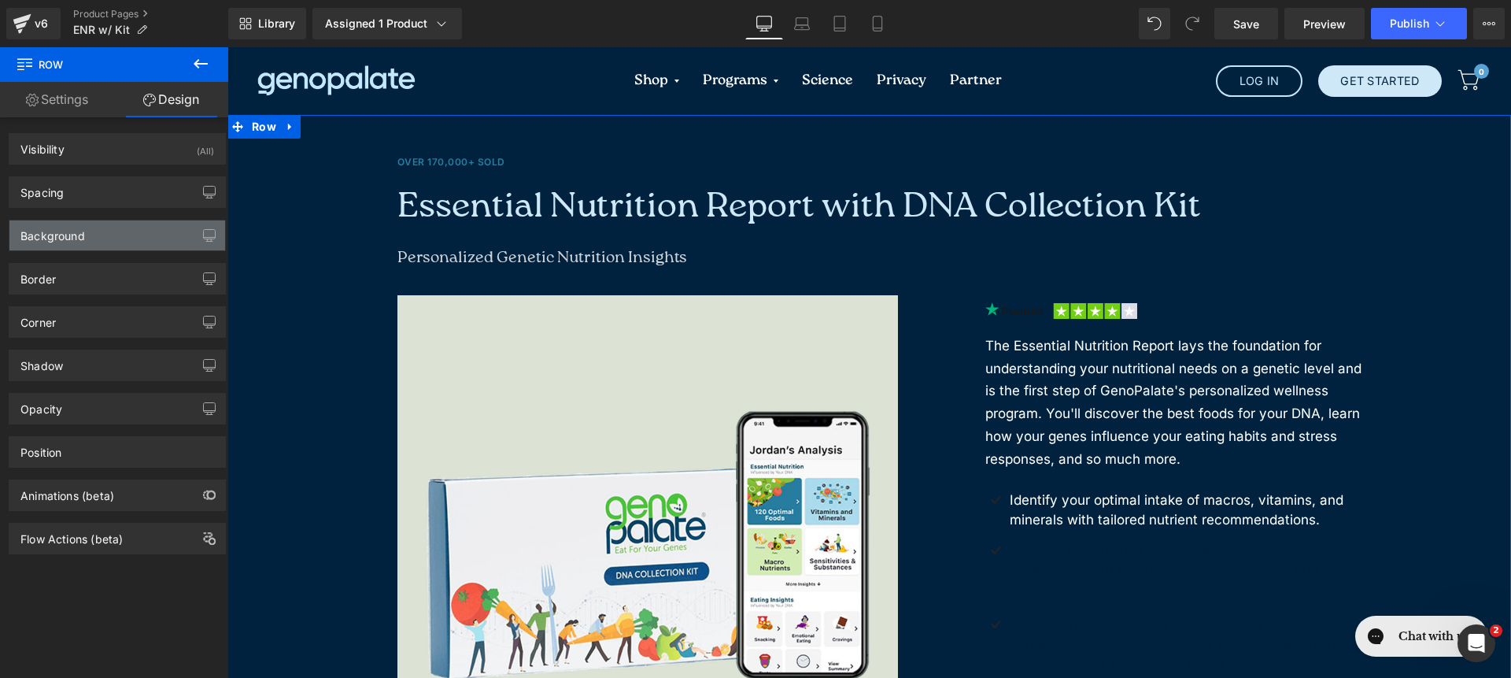
click at [114, 230] on div "Background" at bounding box center [117, 235] width 216 height 30
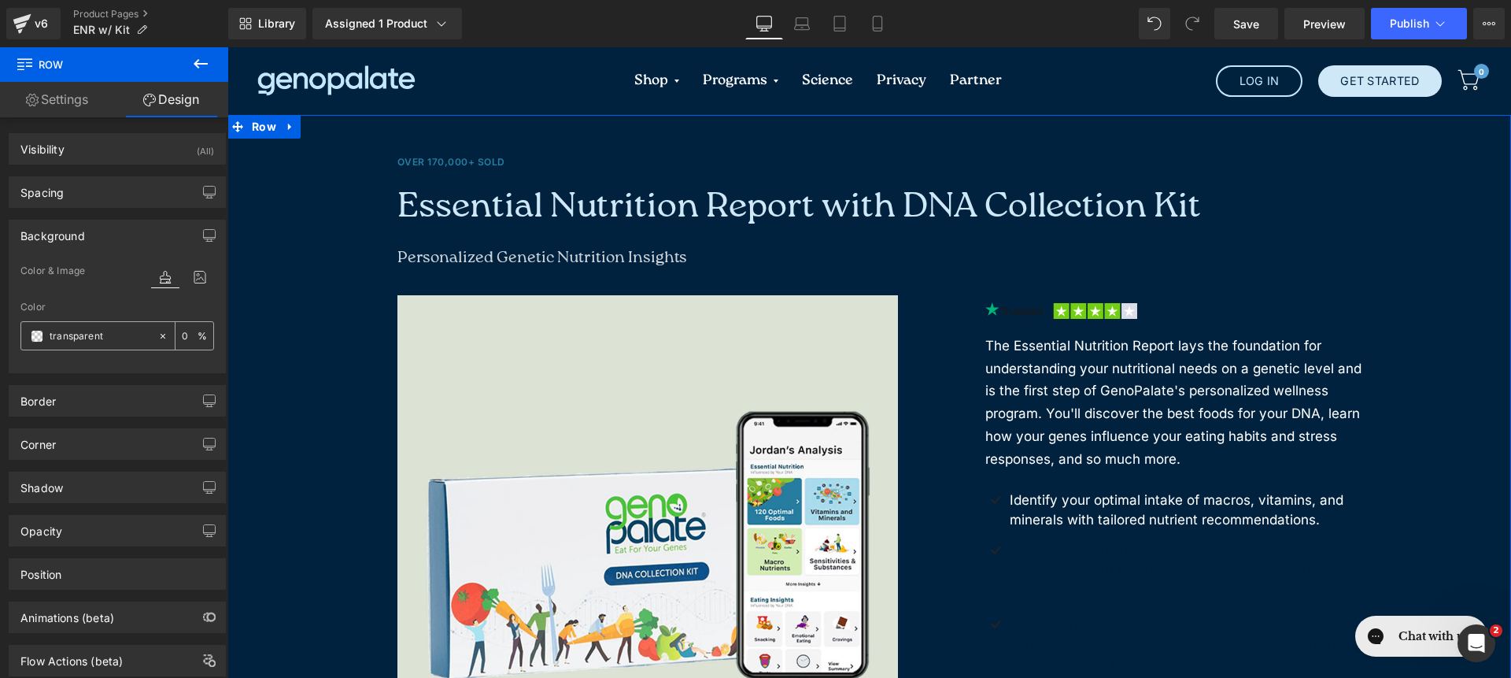
click at [130, 326] on div at bounding box center [89, 336] width 136 height 28
click at [128, 337] on input "text" at bounding box center [100, 335] width 101 height 17
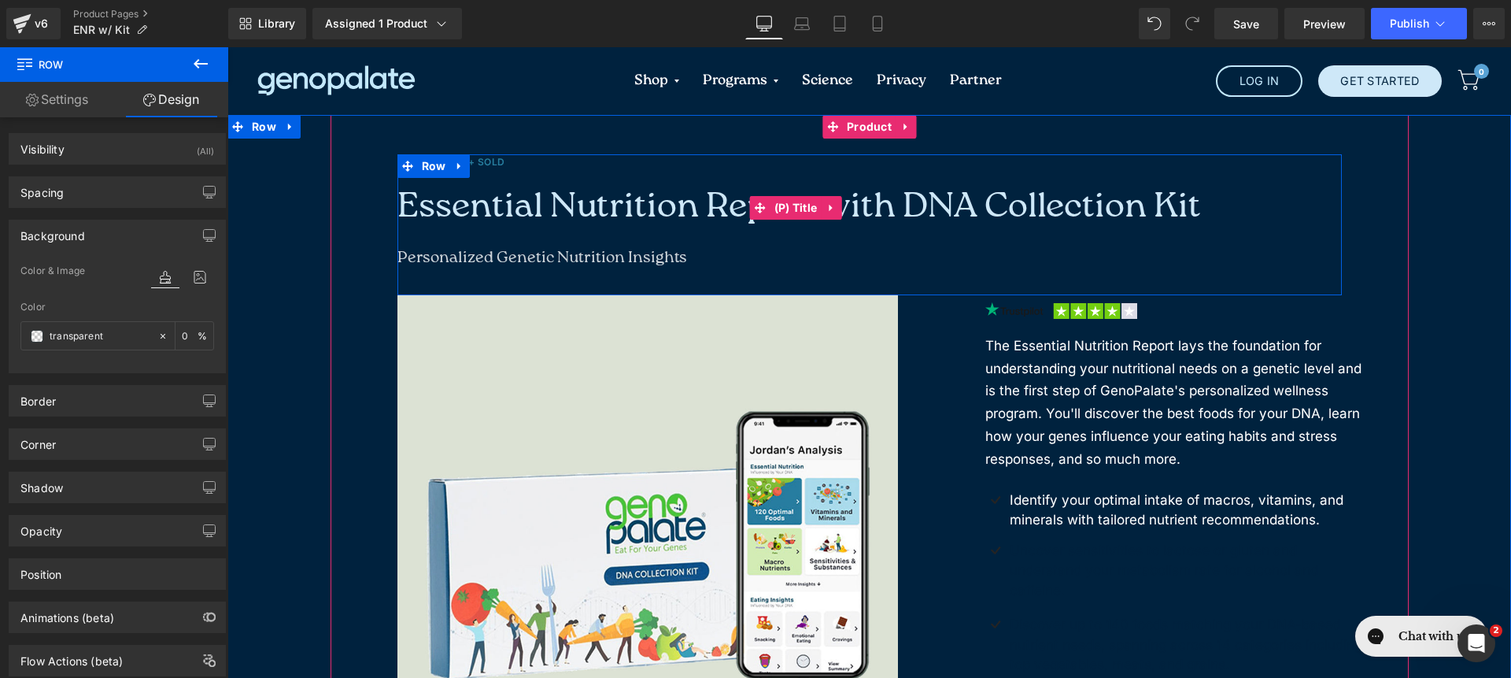
type input "transparent"
click at [1387, 204] on div "Over 170,000+ Sold Text Block Essential Nutrition Report with DNA Collection Ki…" at bounding box center [870, 539] width 1078 height 771
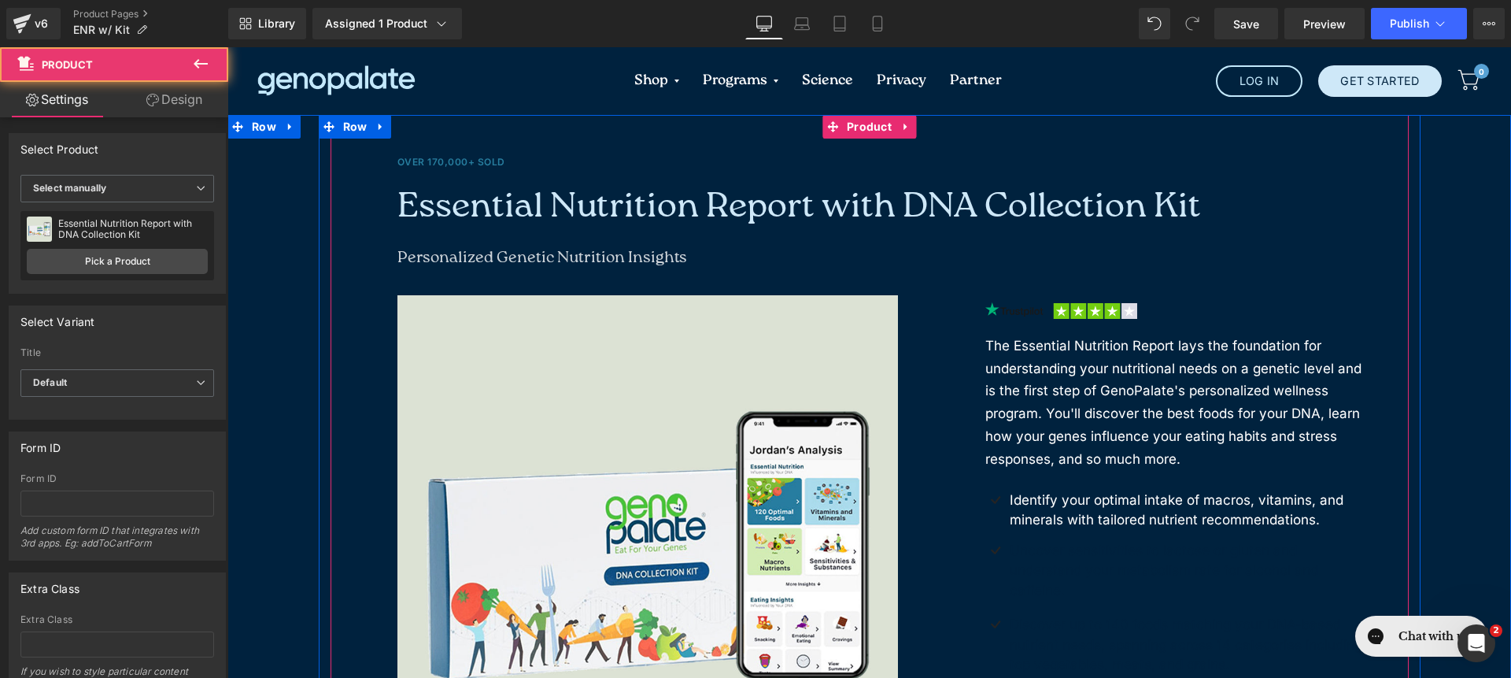
click at [1433, 209] on div "Over 170,000+ Sold Text Block Essential Nutrition Report with DNA Collection Ki…" at bounding box center [869, 559] width 1284 height 889
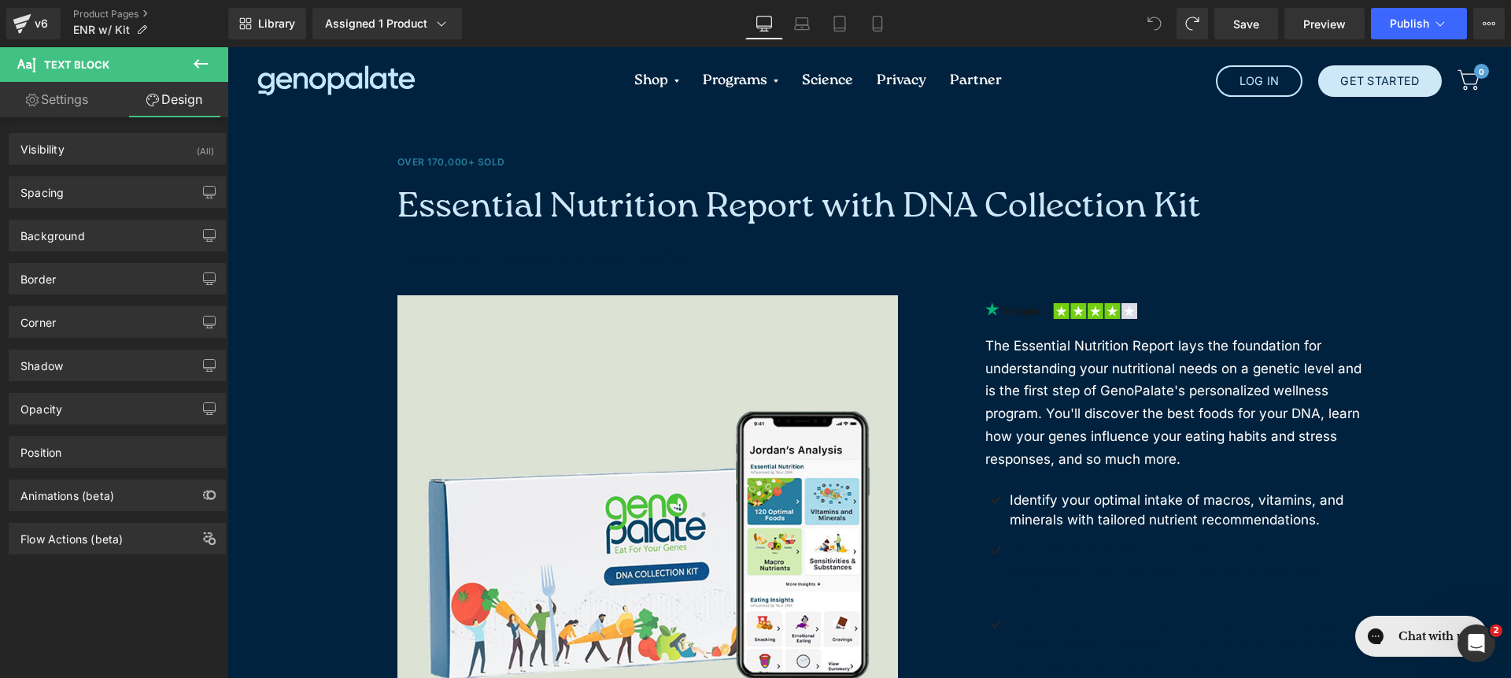
click at [295, 228] on div "Over 170,000+ Sold Text Block Essential Nutrition Report with DNA Collection Ki…" at bounding box center [869, 559] width 1284 height 889
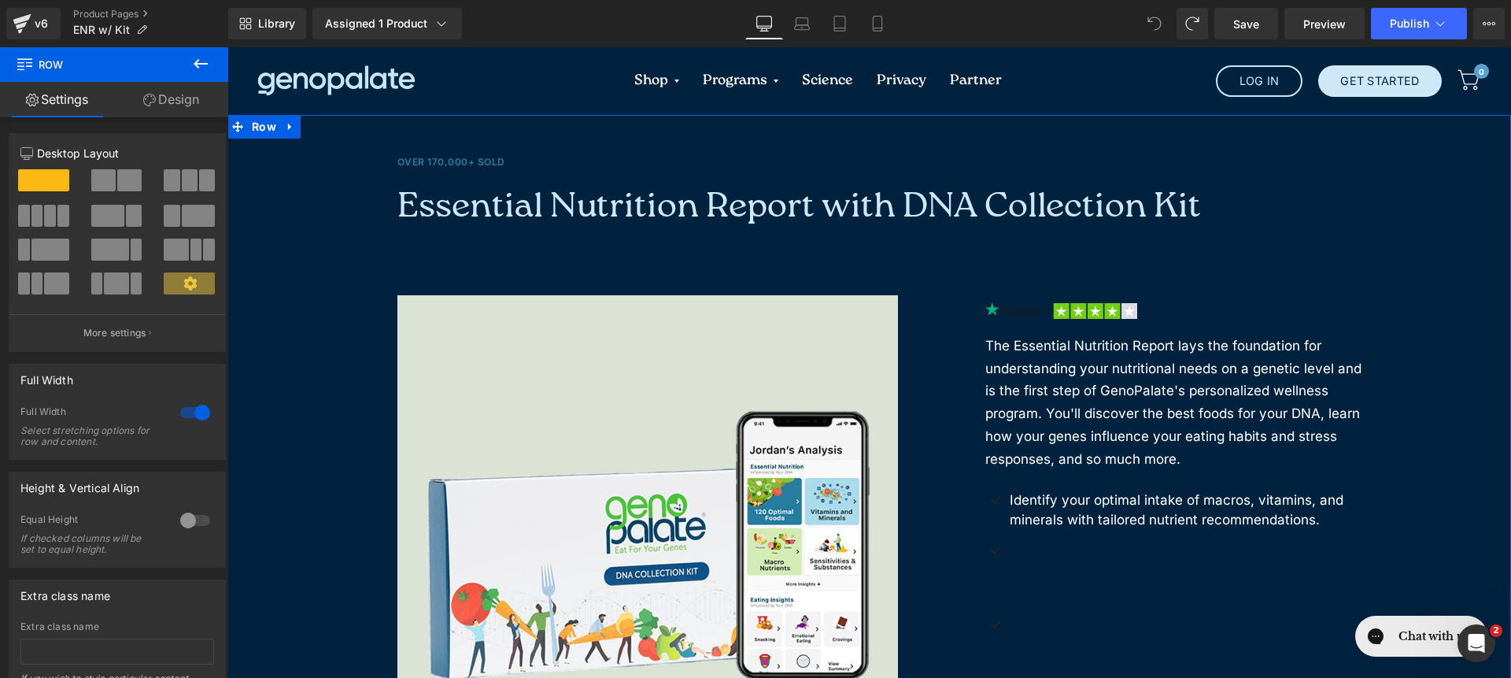
click at [178, 109] on link "Design" at bounding box center [171, 99] width 114 height 35
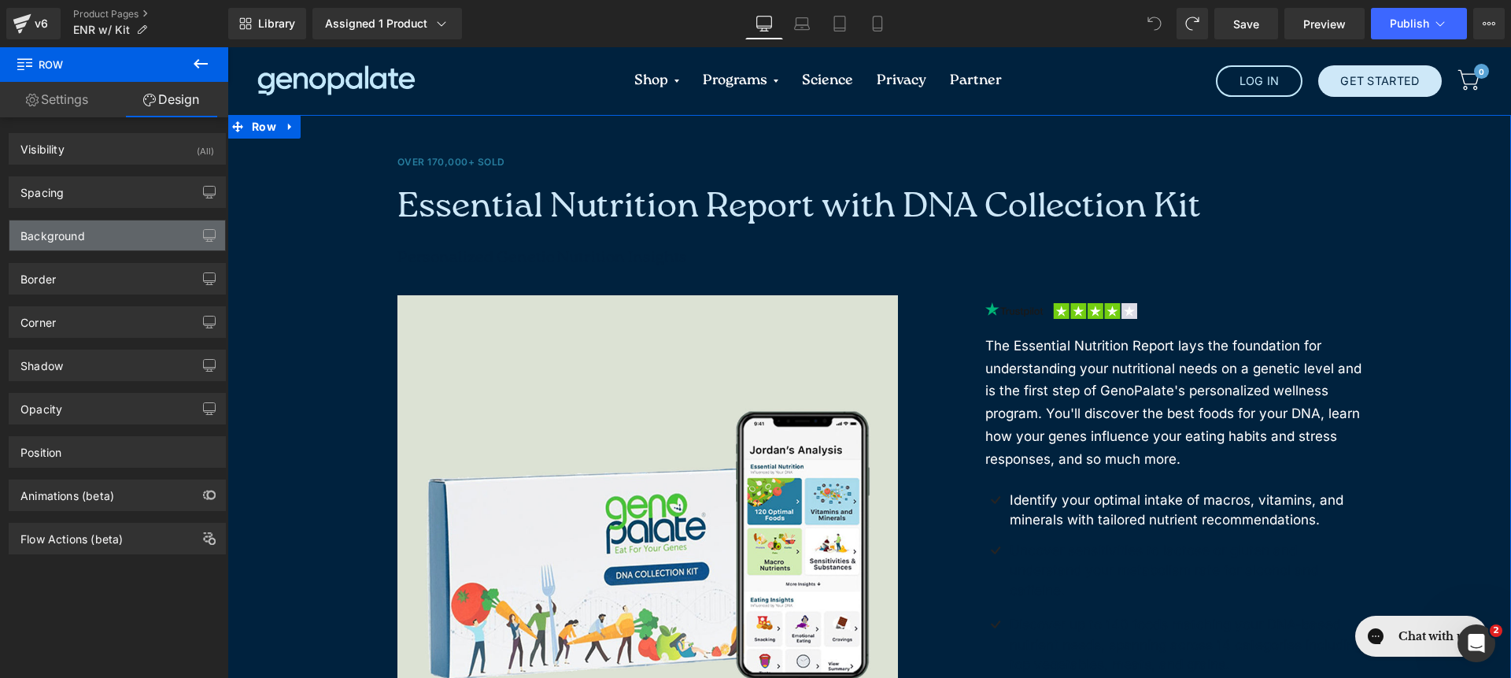
click at [93, 233] on div "Background" at bounding box center [117, 235] width 216 height 30
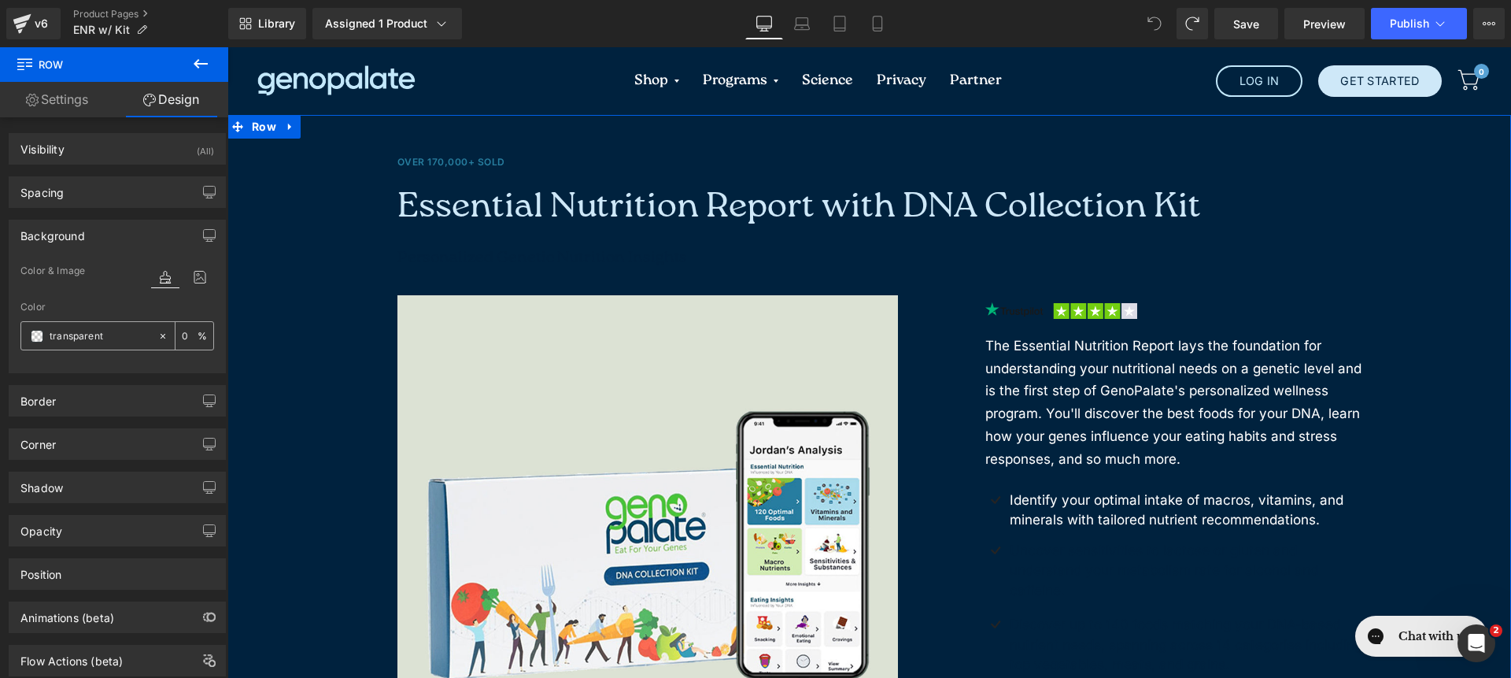
click at [113, 328] on input "transparent" at bounding box center [100, 335] width 101 height 17
type input "fff"
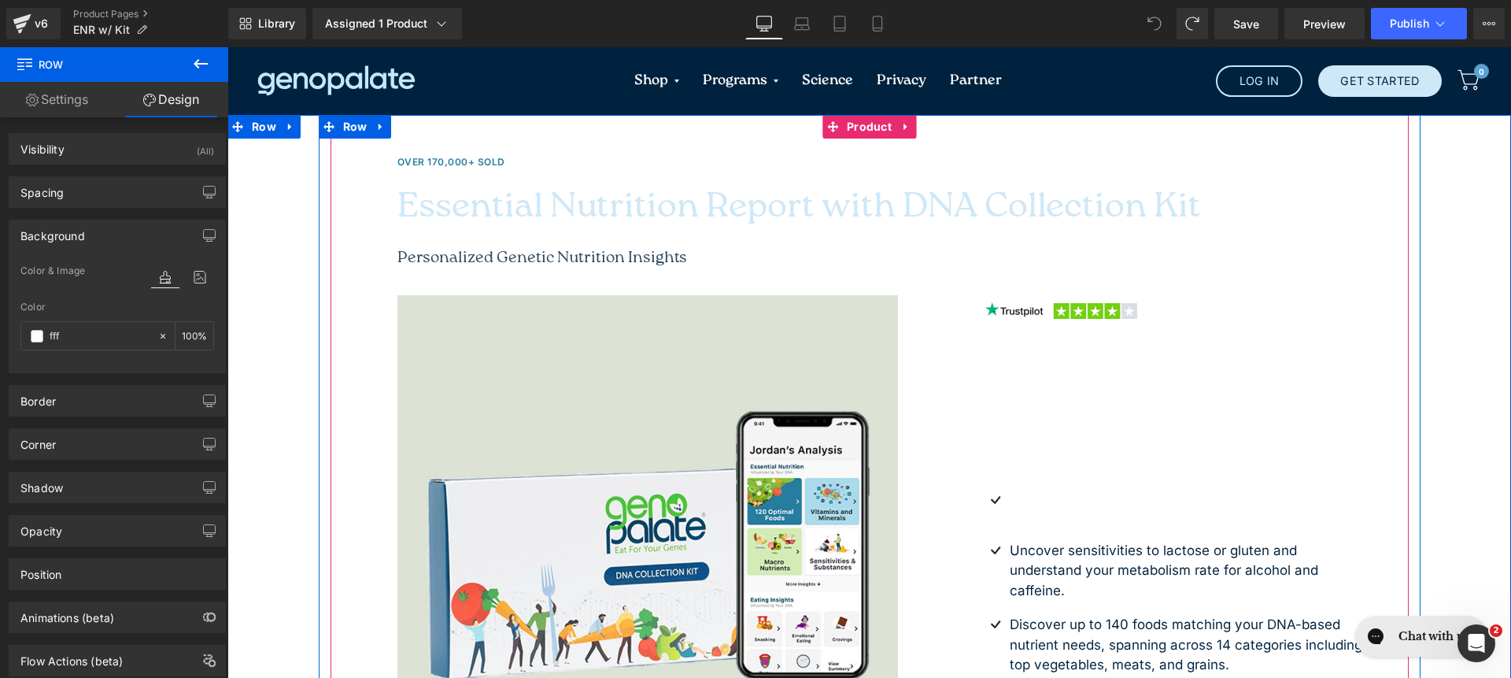
click at [449, 199] on span "Essential Nutrition Report with DNA Collection Kit" at bounding box center [800, 207] width 804 height 35
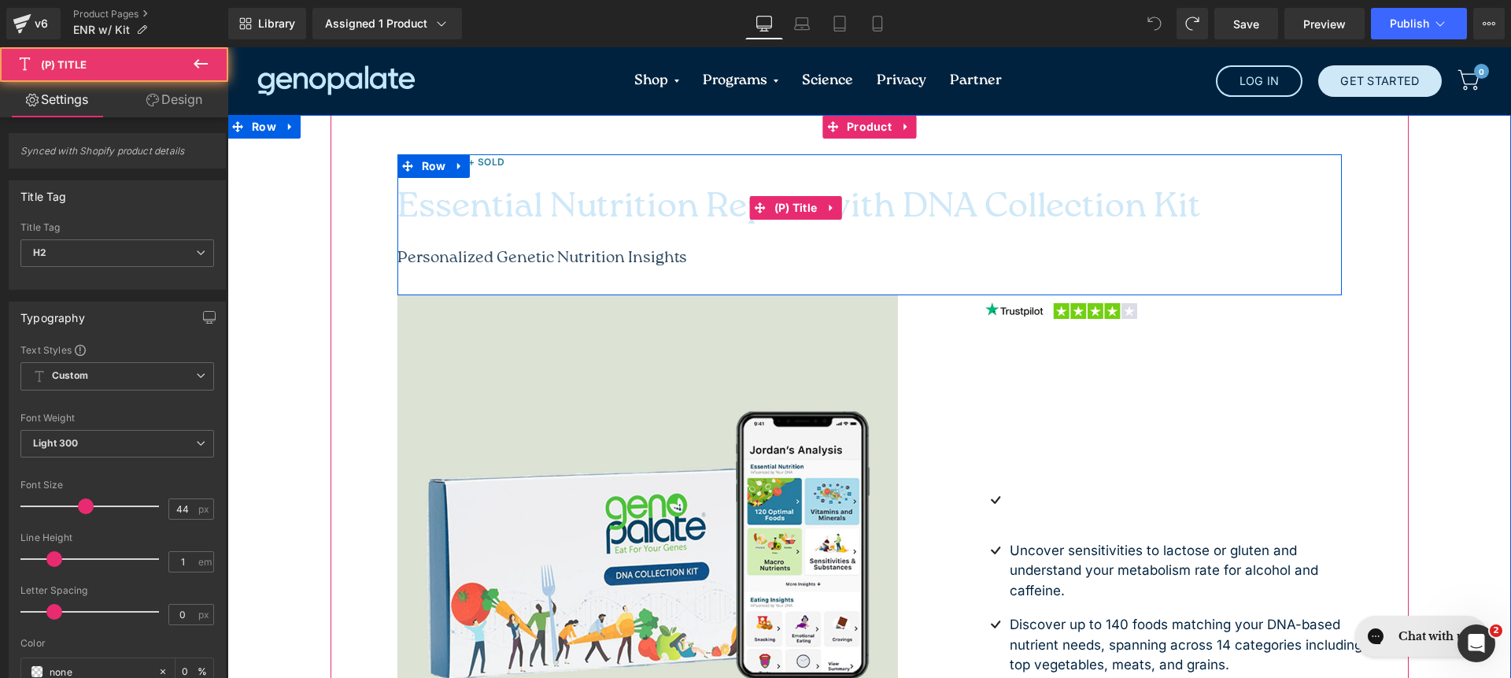
click at [533, 200] on span "Essential Nutrition Report with DNA Collection Kit" at bounding box center [800, 207] width 804 height 35
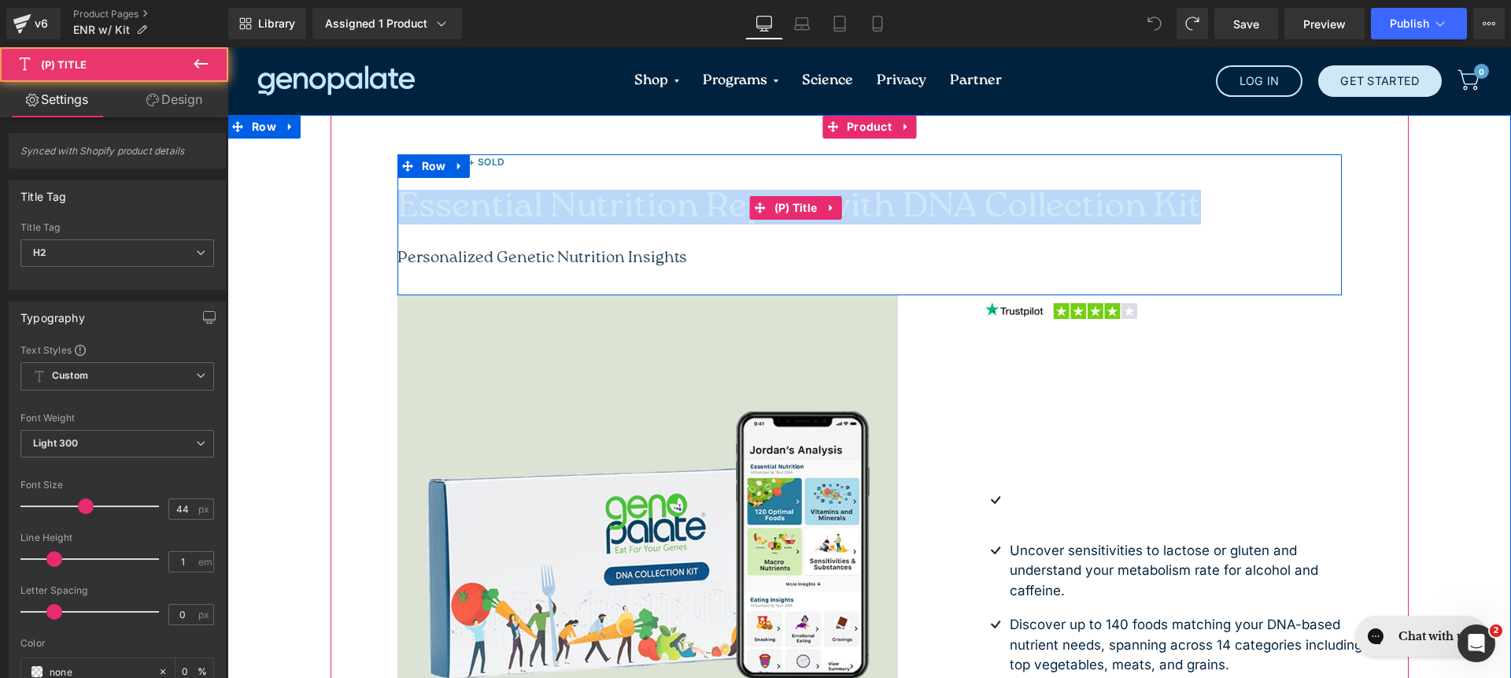
click at [533, 200] on span "Essential Nutrition Report with DNA Collection Kit" at bounding box center [800, 207] width 804 height 35
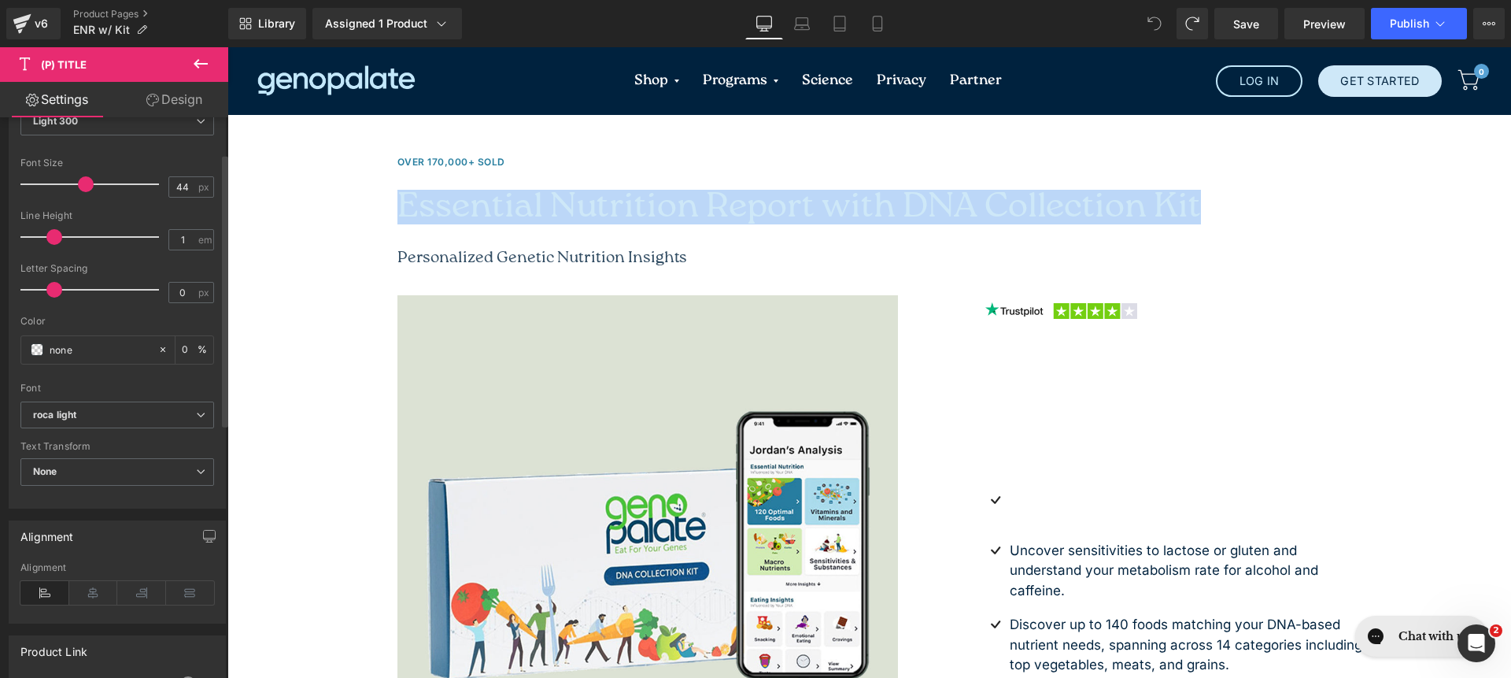
scroll to position [328, 0]
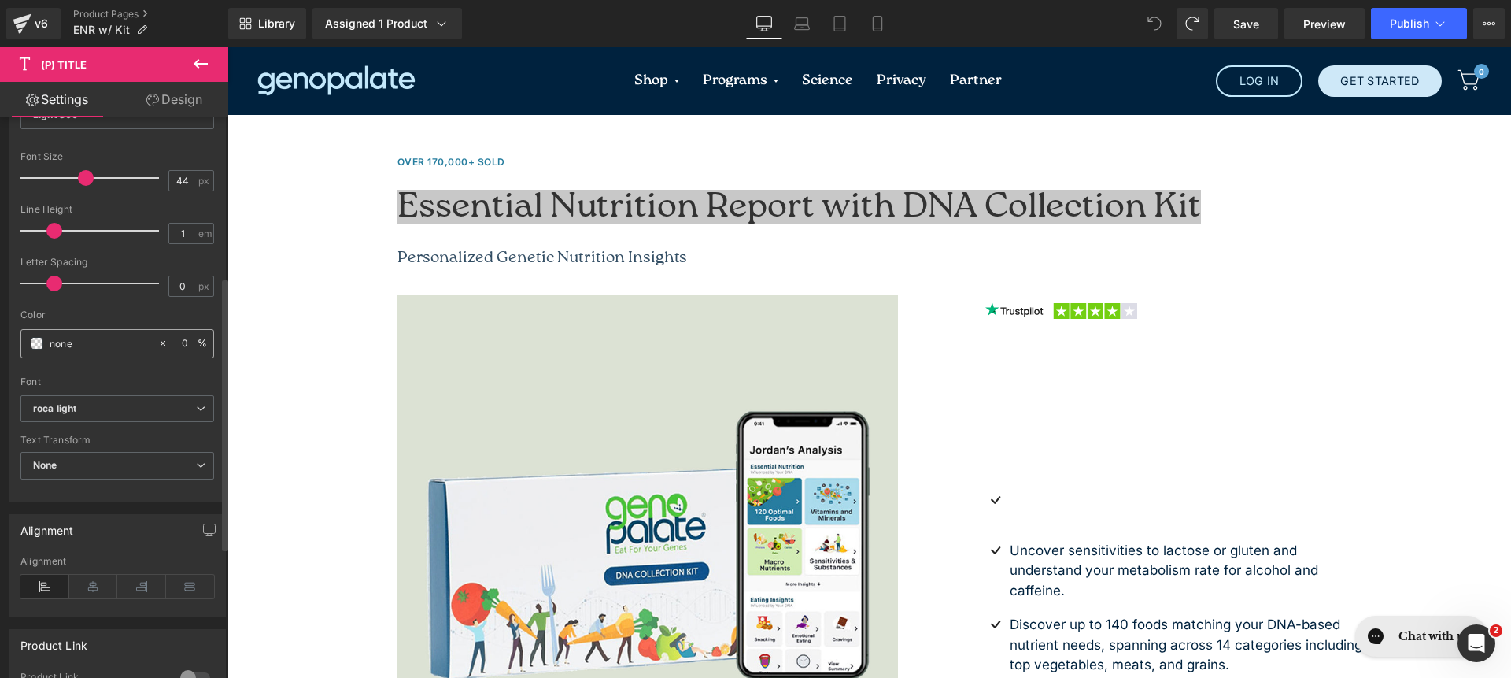
click at [107, 344] on input "none" at bounding box center [100, 343] width 101 height 17
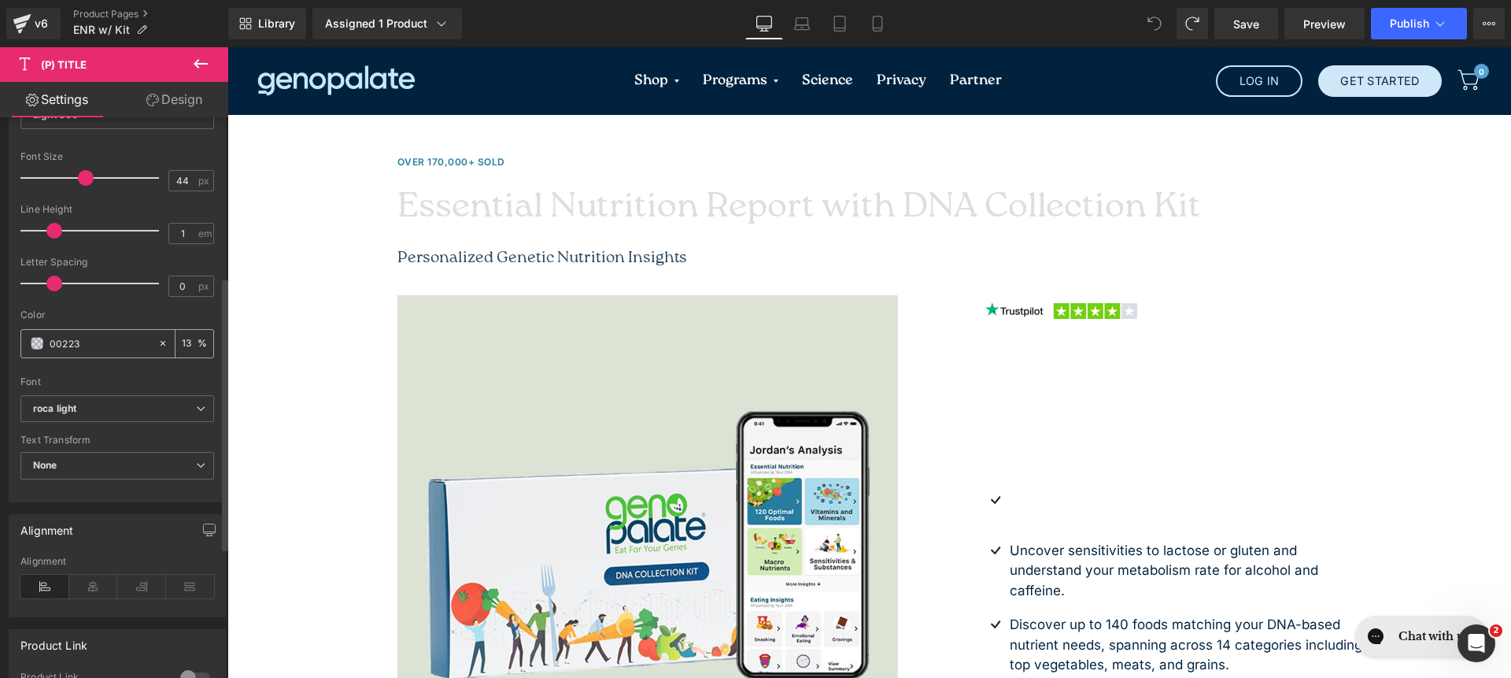
type input "00223e"
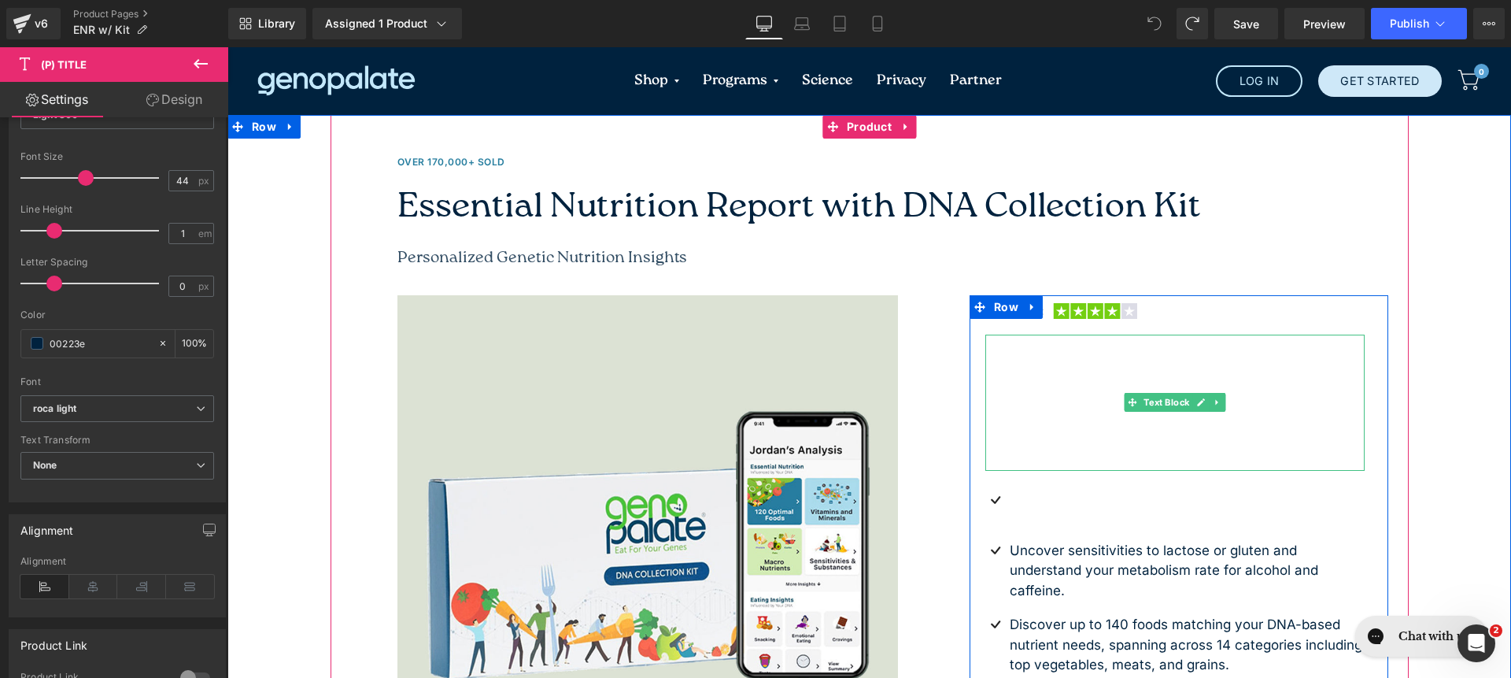
click at [1107, 363] on p "The Essential Nutrition Report lays the foundation for understanding your nutri…" at bounding box center [1176, 403] width 380 height 136
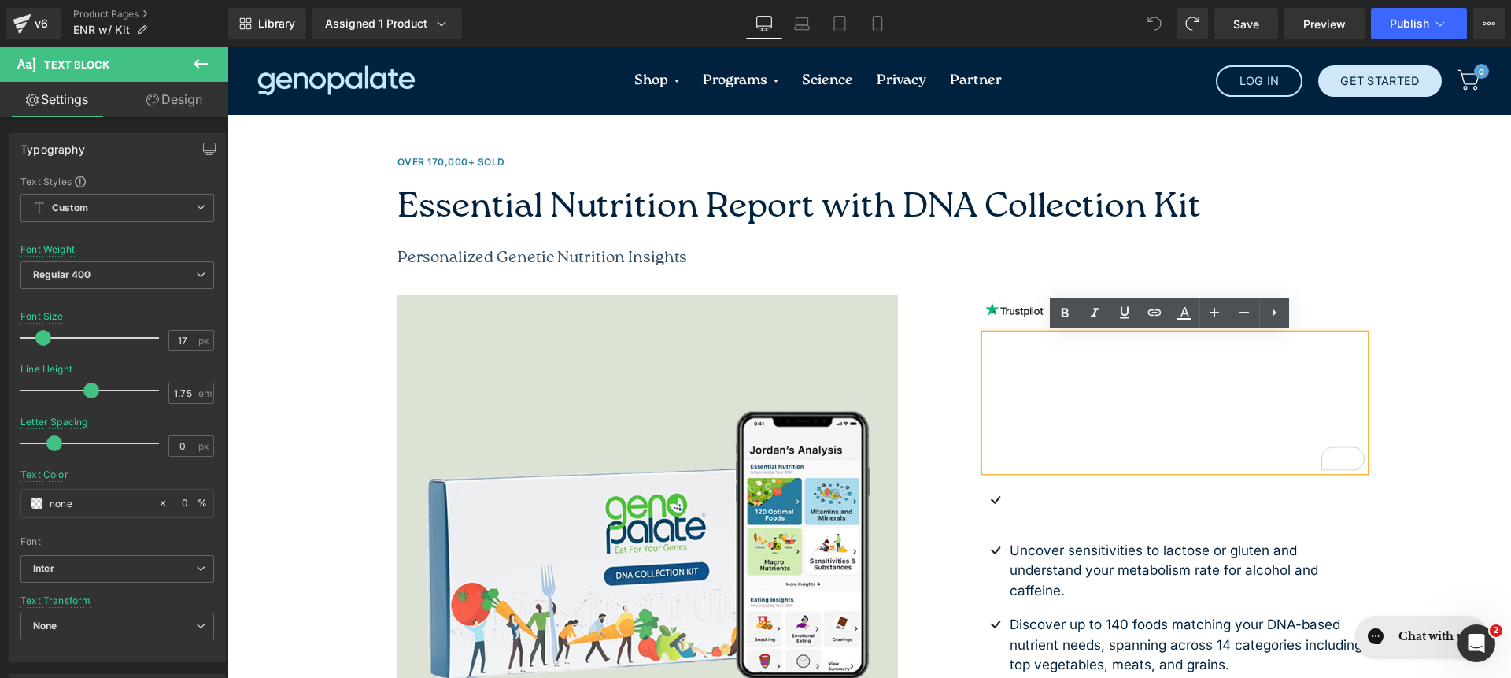
click at [1107, 363] on p "The Essential Nutrition Report lays the foundation for understanding your nutri…" at bounding box center [1176, 403] width 380 height 136
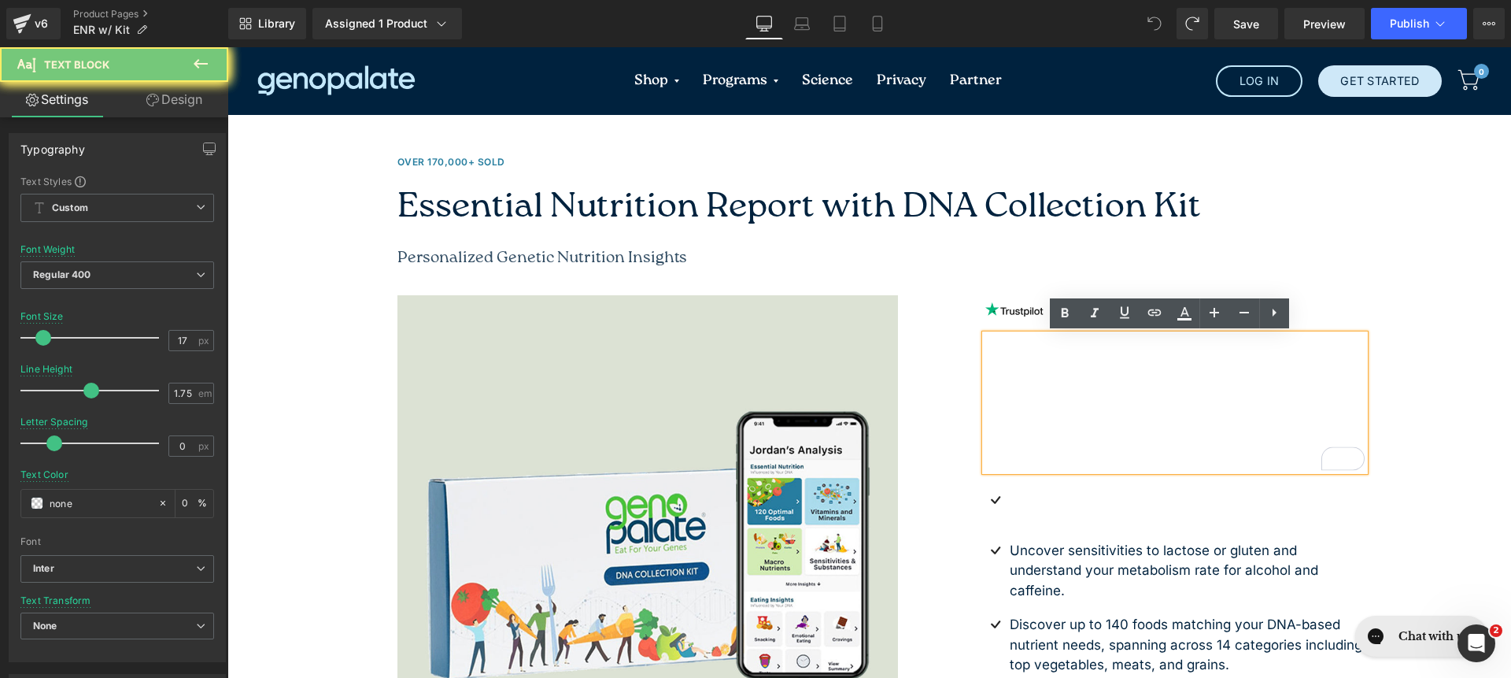
click at [1107, 363] on p "The Essential Nutrition Report lays the foundation for understanding your nutri…" at bounding box center [1176, 403] width 380 height 136
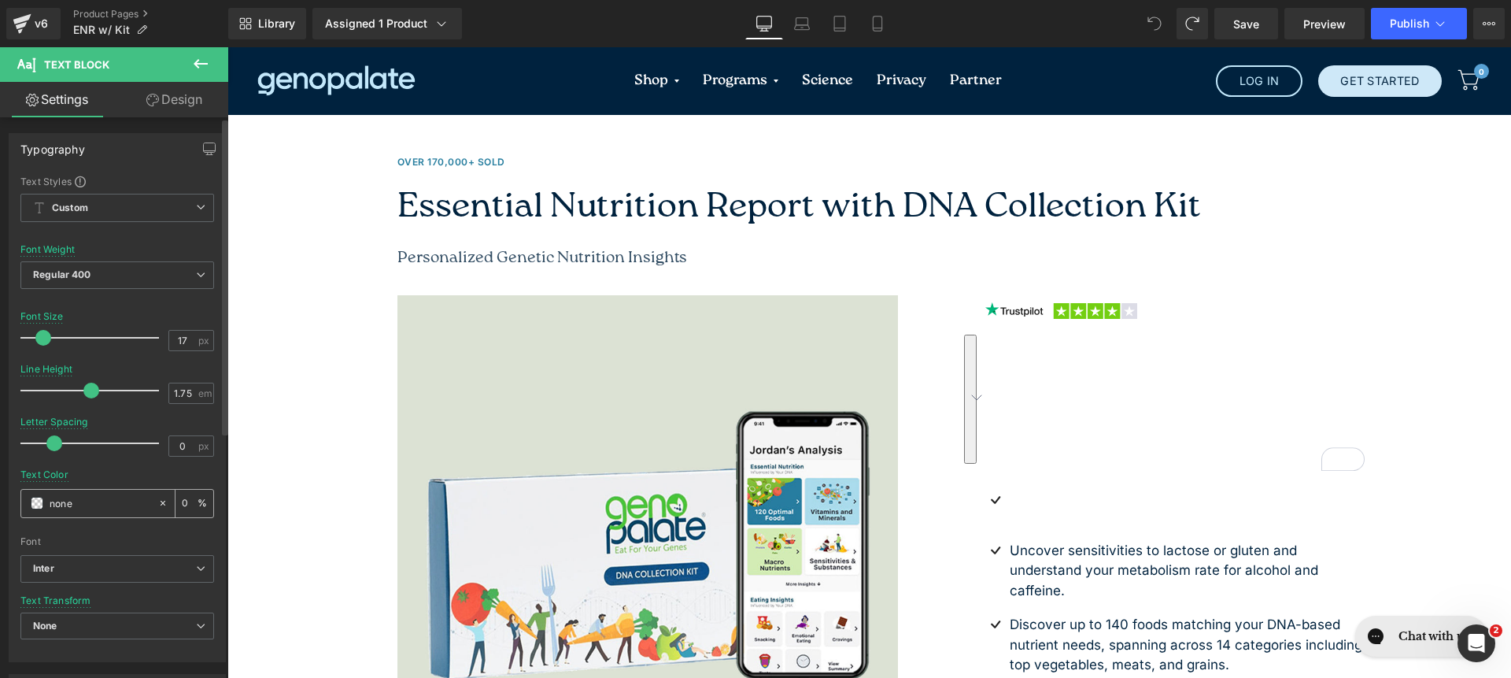
click at [113, 501] on input "none" at bounding box center [100, 502] width 101 height 17
type input "000"
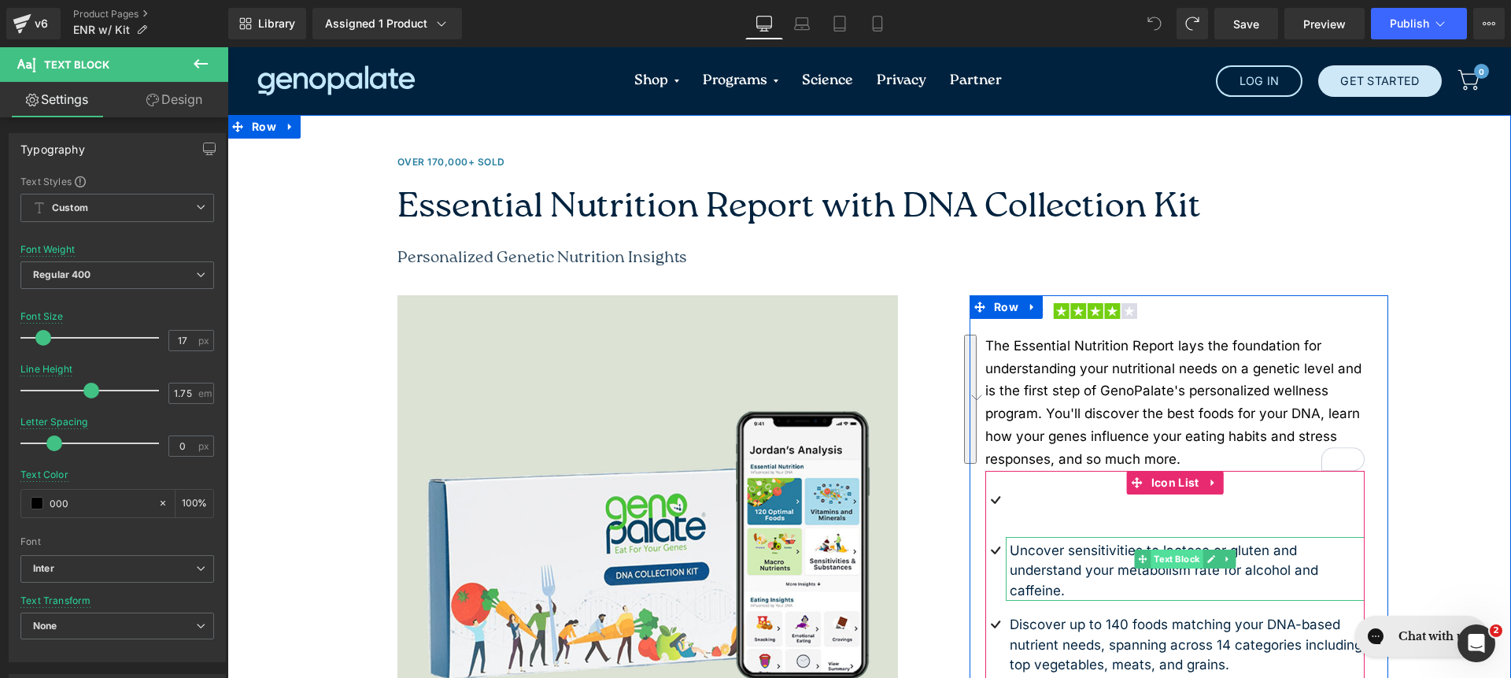
click at [1196, 560] on span "Text Block" at bounding box center [1178, 558] width 52 height 19
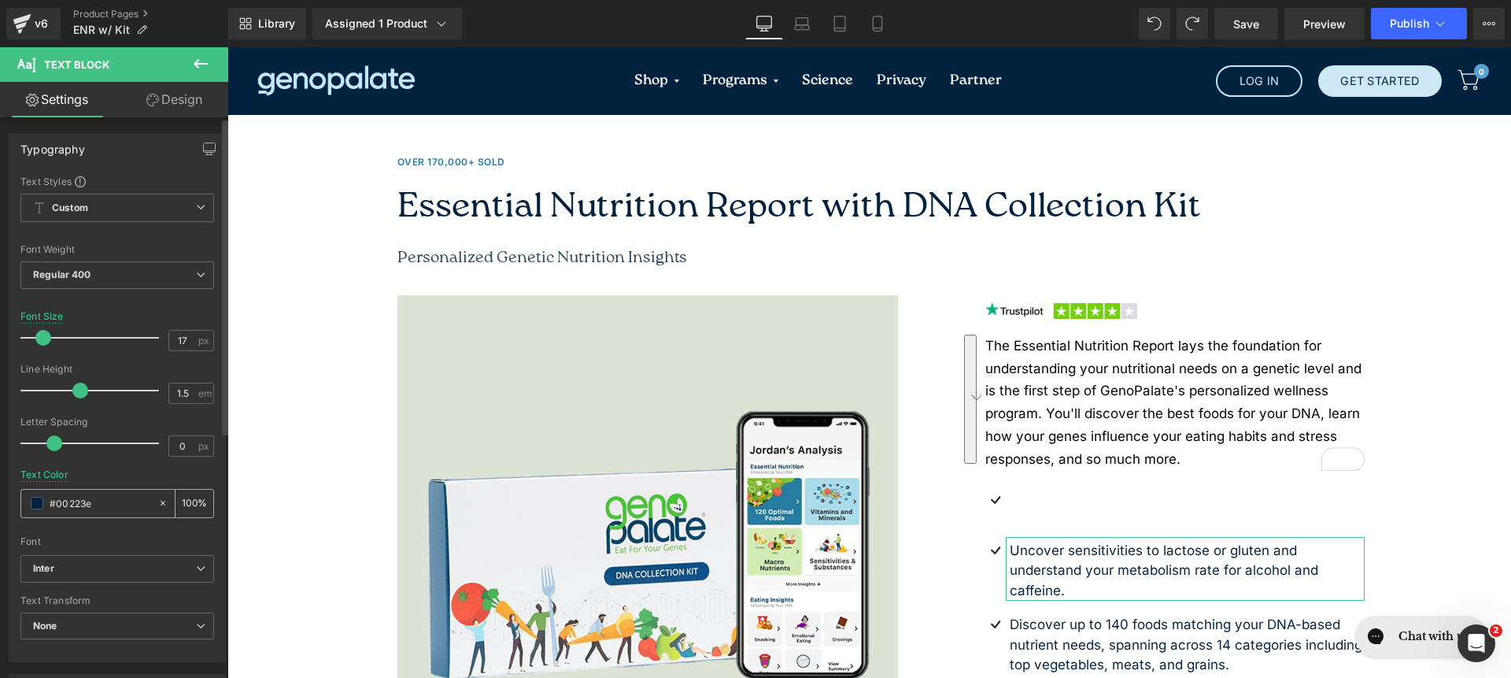
click at [98, 490] on div "#00223e" at bounding box center [89, 504] width 136 height 28
click at [99, 497] on input "#00223e" at bounding box center [100, 502] width 101 height 17
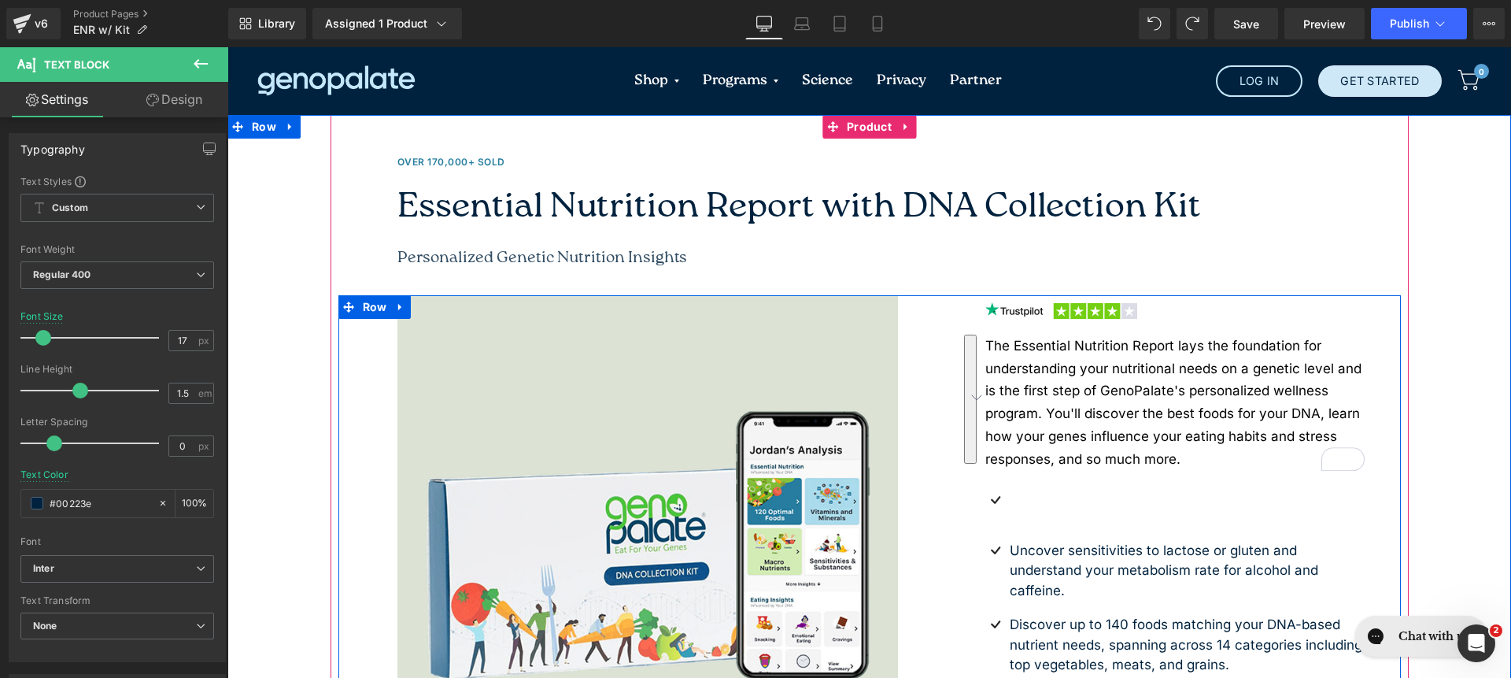
click at [1066, 388] on p "The Essential Nutrition Report lays the foundation for understanding your nutri…" at bounding box center [1176, 403] width 380 height 136
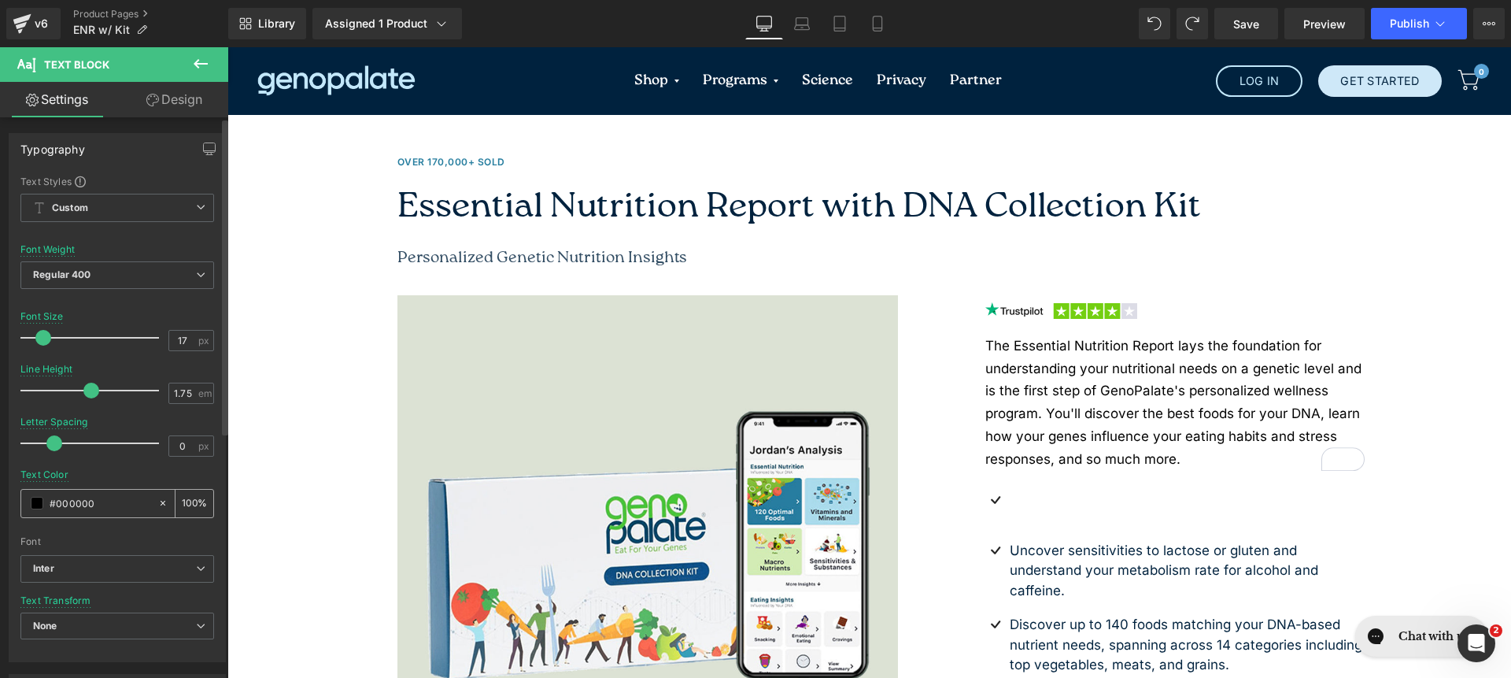
click at [91, 495] on input "#000000" at bounding box center [100, 502] width 101 height 17
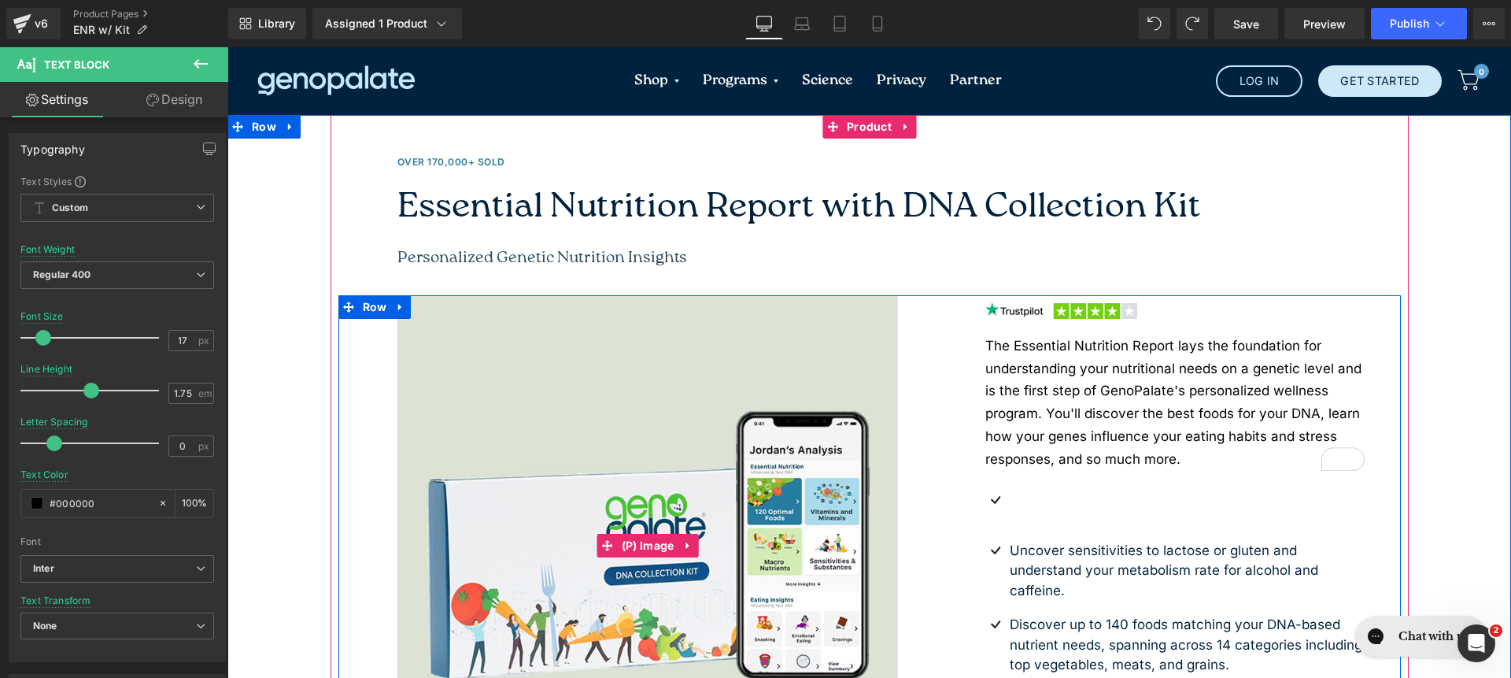
type input "#00223e"
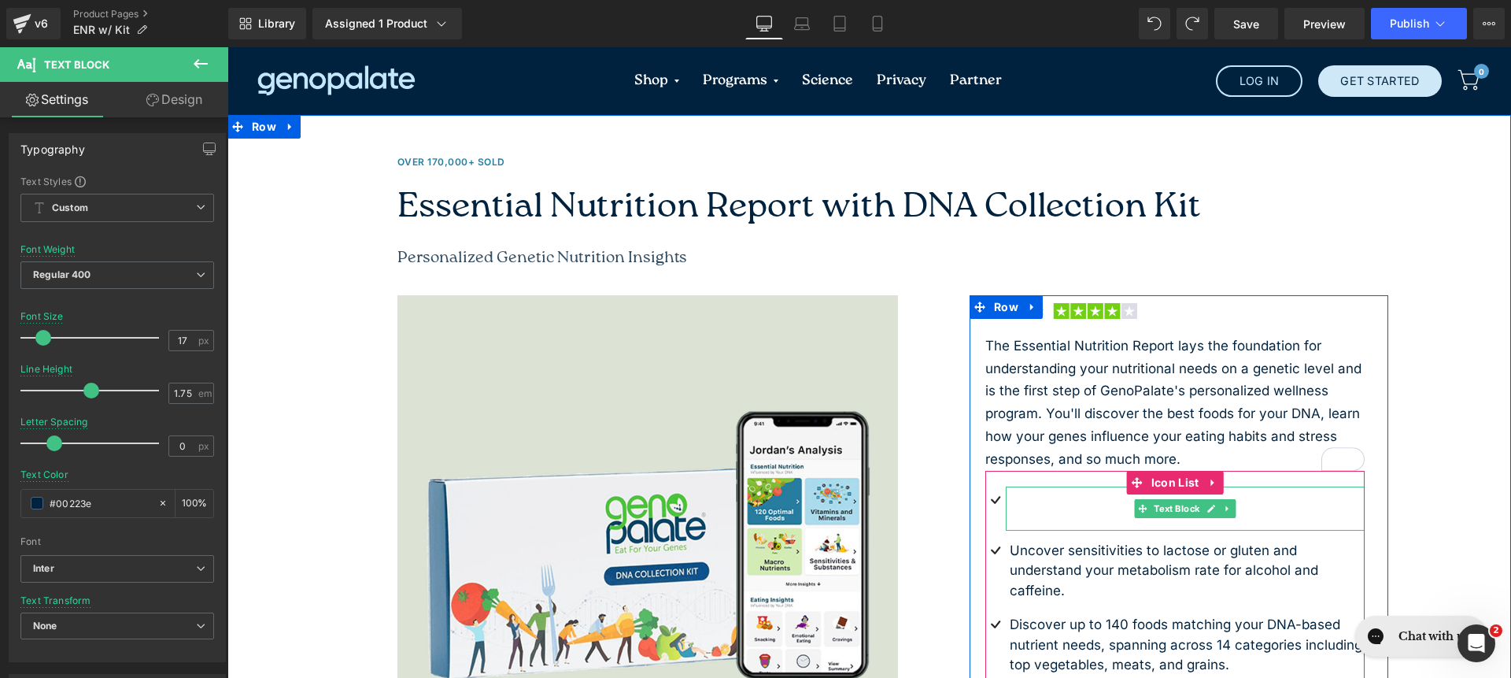
click at [1055, 502] on p "Identify your optimal intake of macros, vitamins, and minerals with tailored nu…" at bounding box center [1188, 510] width 356 height 40
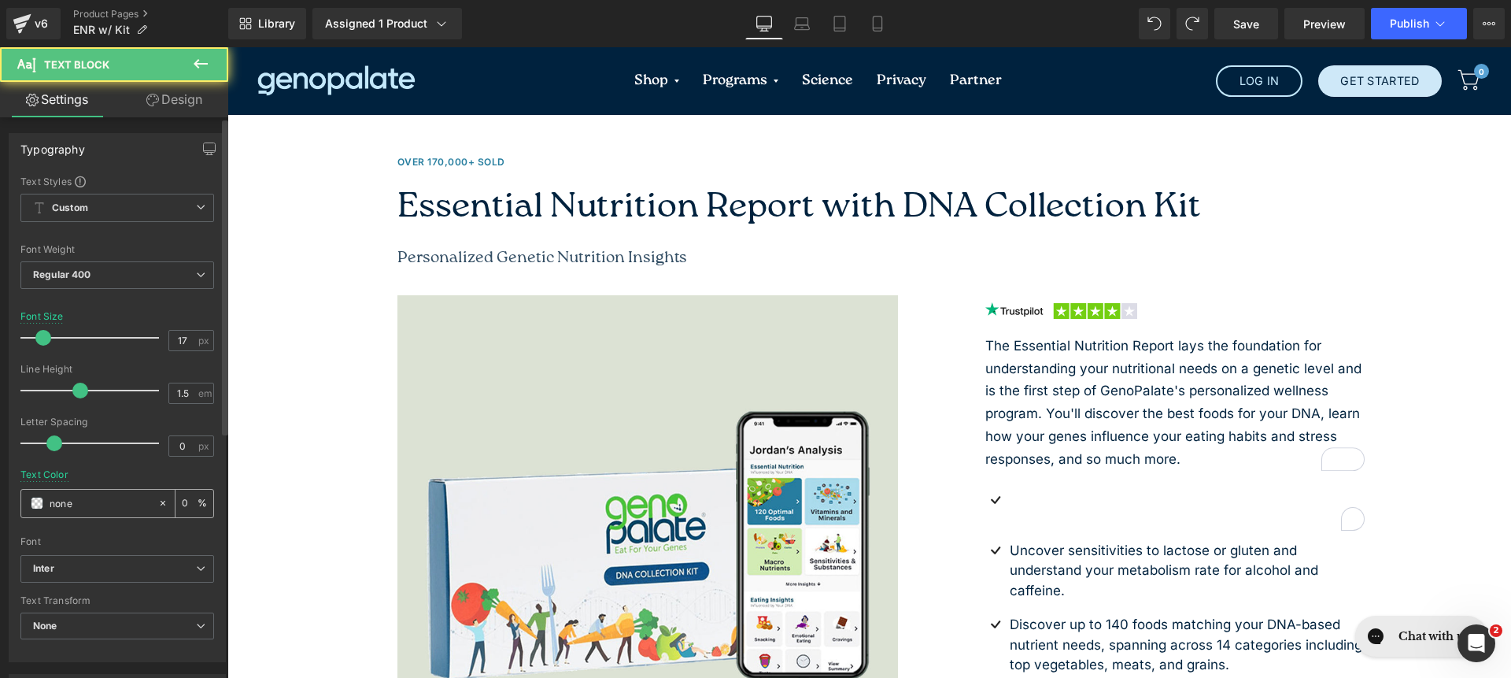
click at [82, 497] on input "none" at bounding box center [100, 502] width 101 height 17
paste input "#00223"
type input "#00223e"
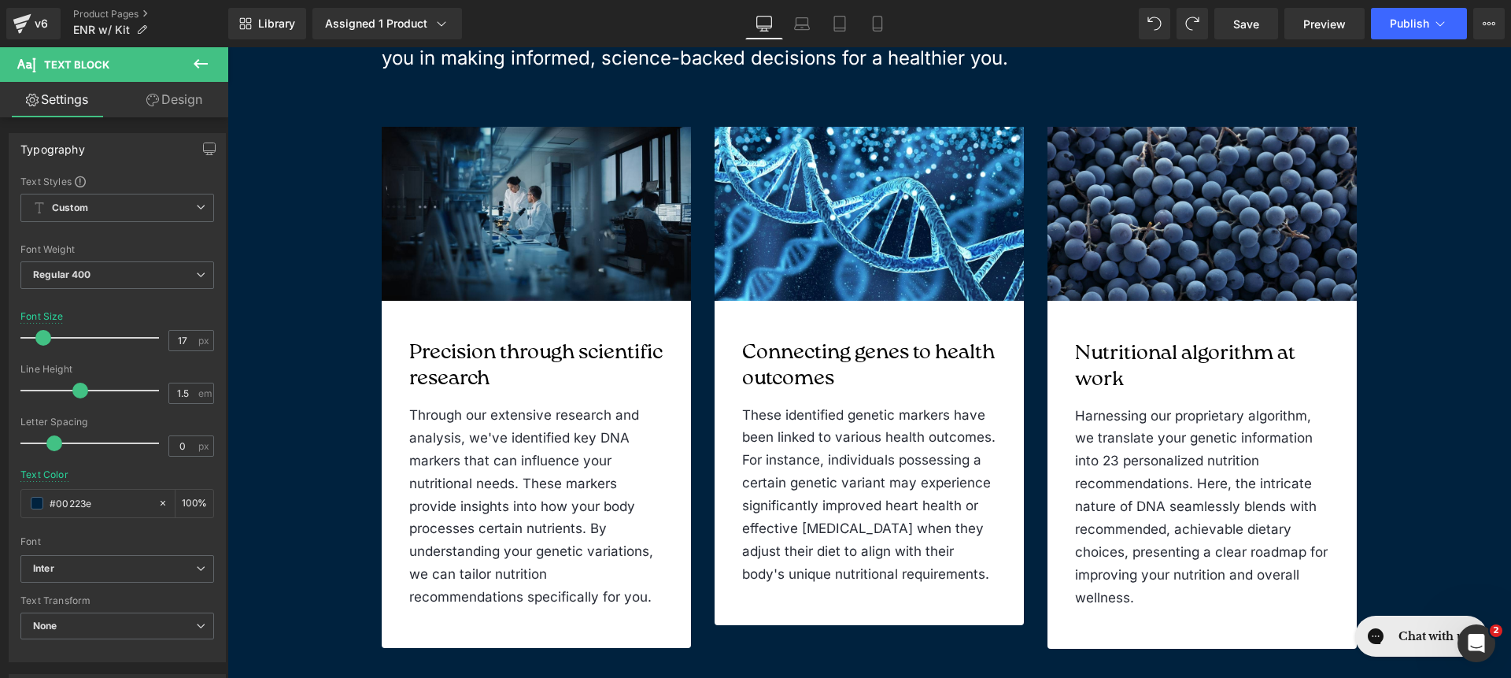
scroll to position [2328, 0]
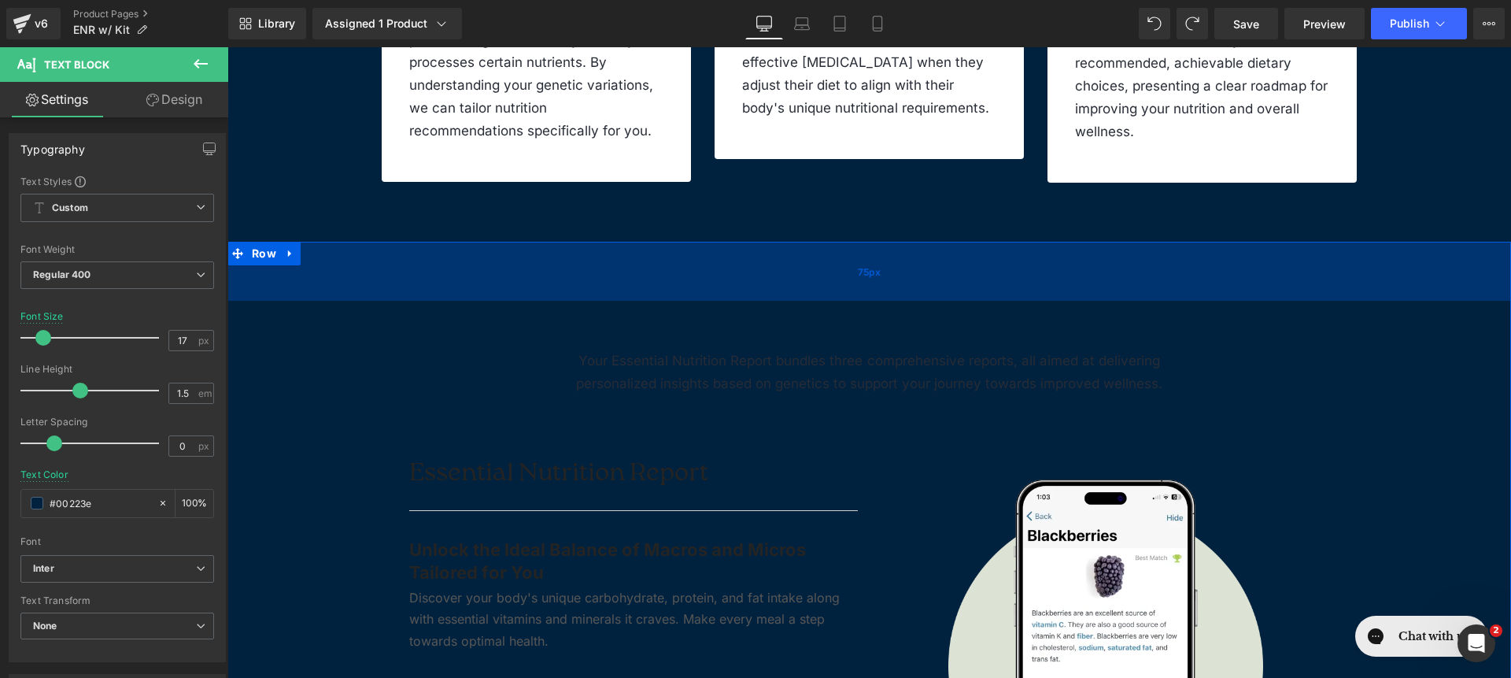
click at [315, 282] on div "75px" at bounding box center [869, 271] width 1284 height 59
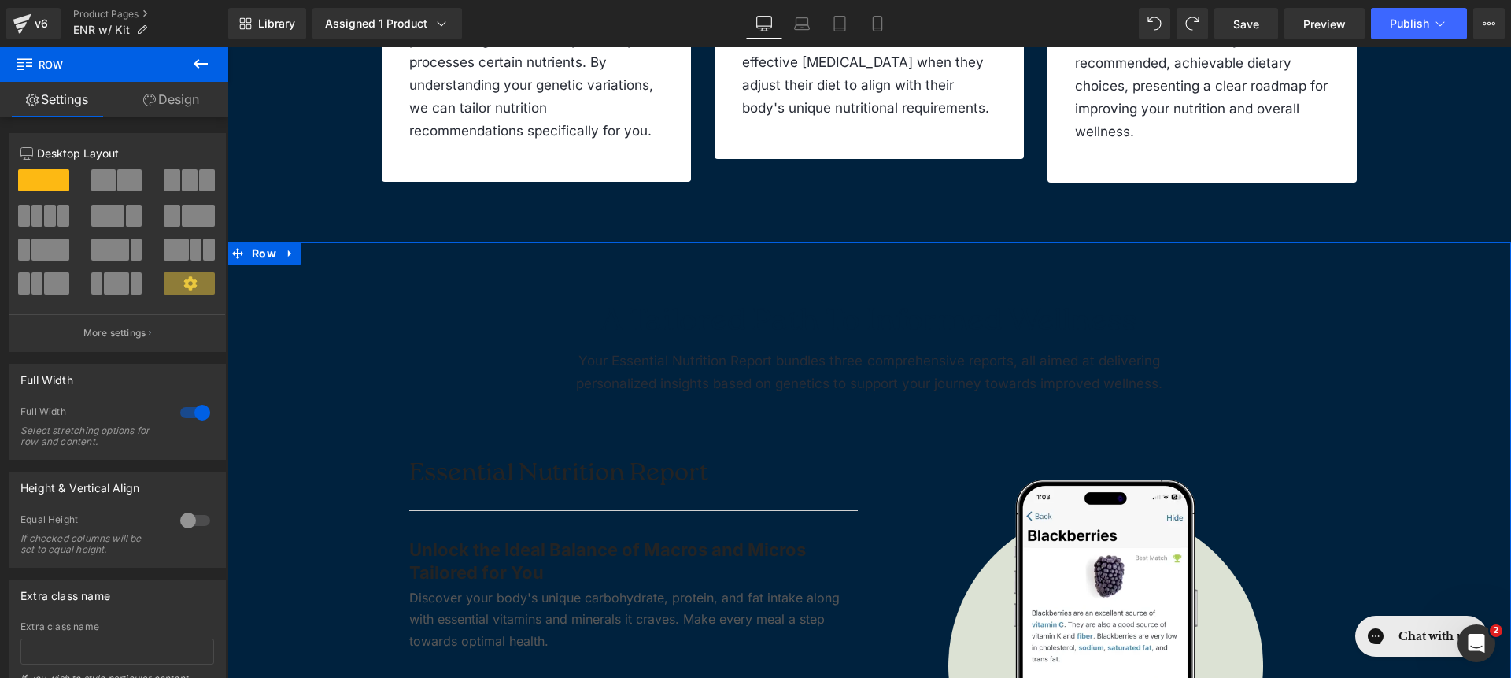
click at [185, 110] on link "Design" at bounding box center [171, 99] width 114 height 35
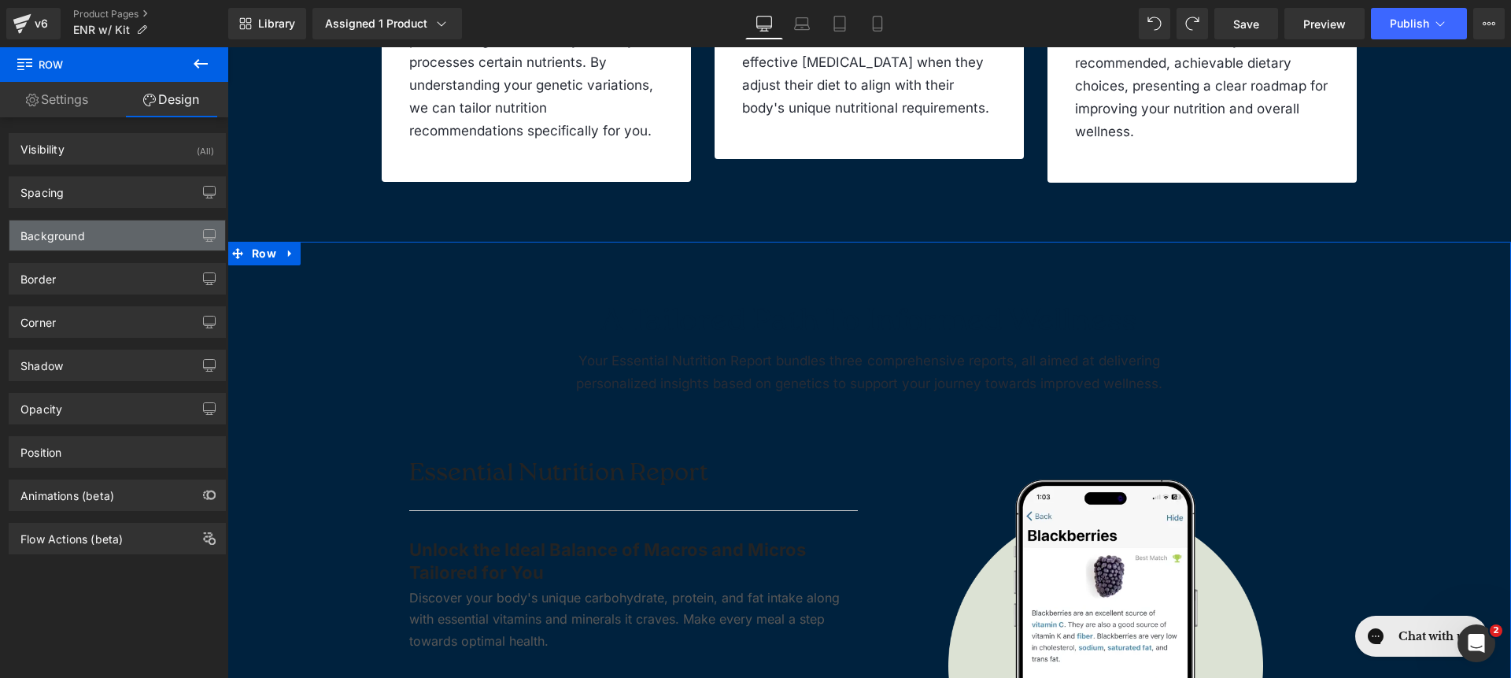
click at [146, 233] on div "Background" at bounding box center [117, 235] width 216 height 30
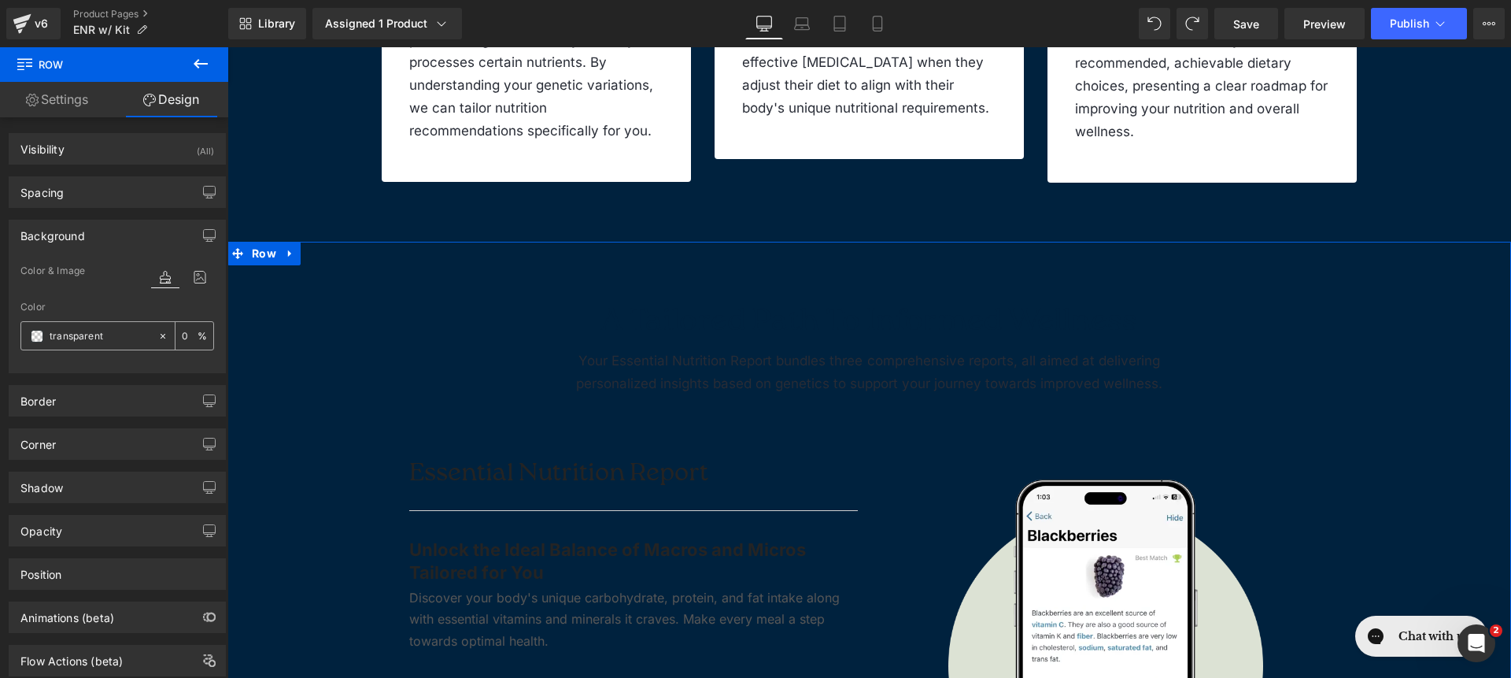
click at [108, 331] on input "transparent" at bounding box center [100, 335] width 101 height 17
type input "fff"
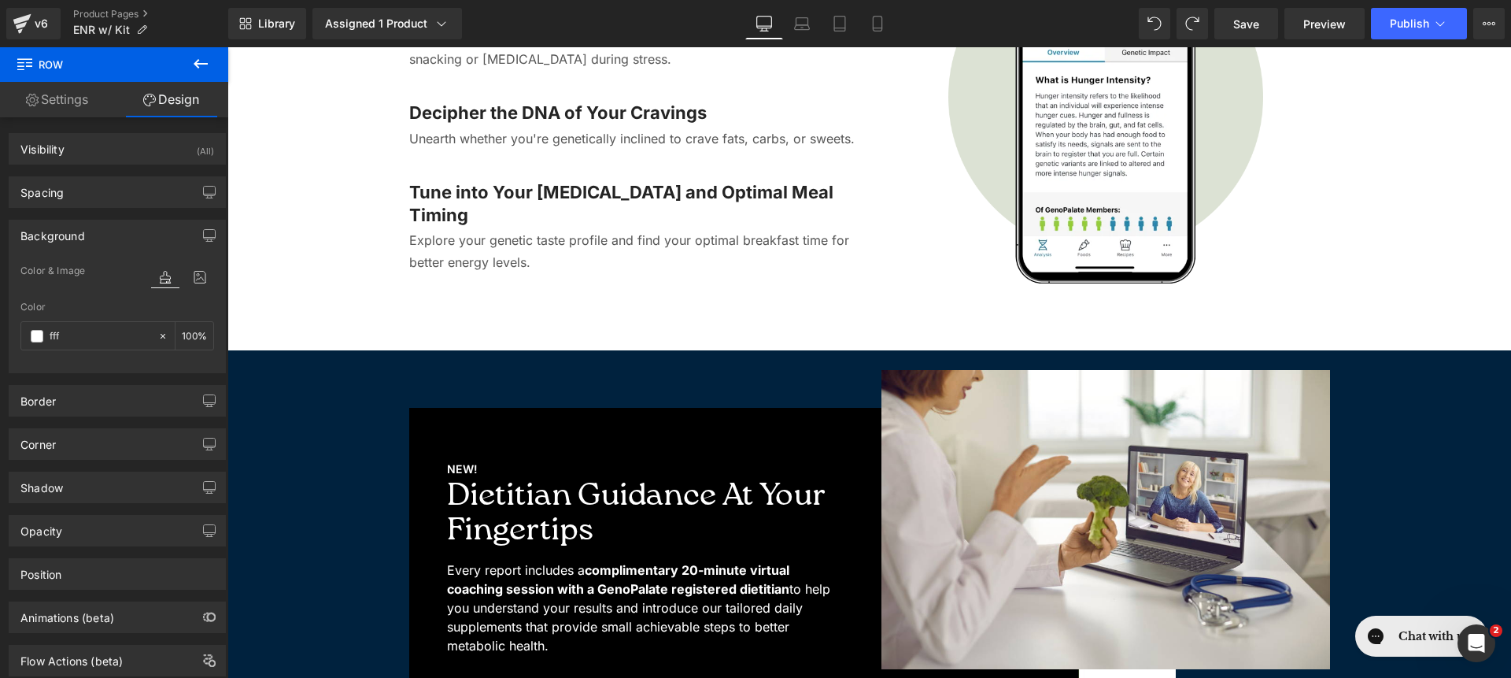
scroll to position [4046, 0]
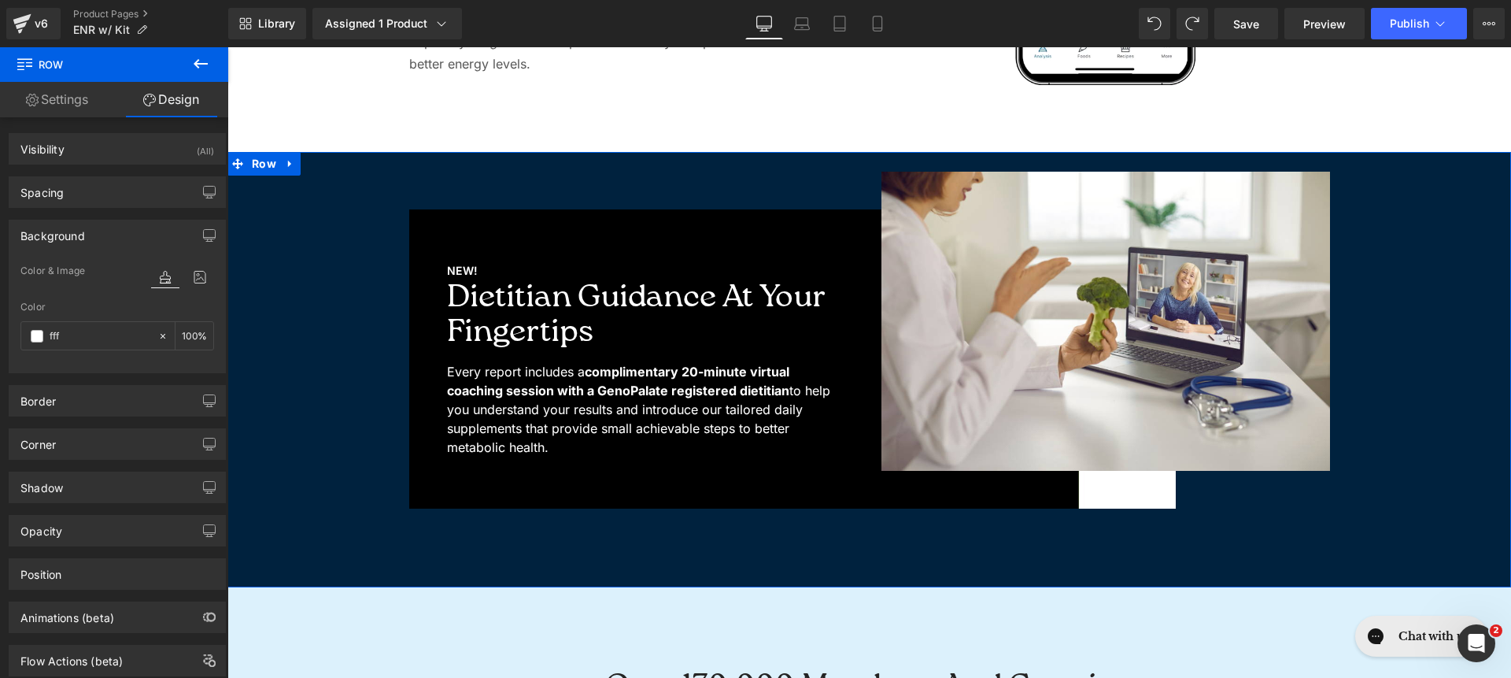
click at [338, 177] on div "NEW! Text Block Dietitian Guidance at Your Fingertips Heading Every report incl…" at bounding box center [869, 340] width 1252 height 337
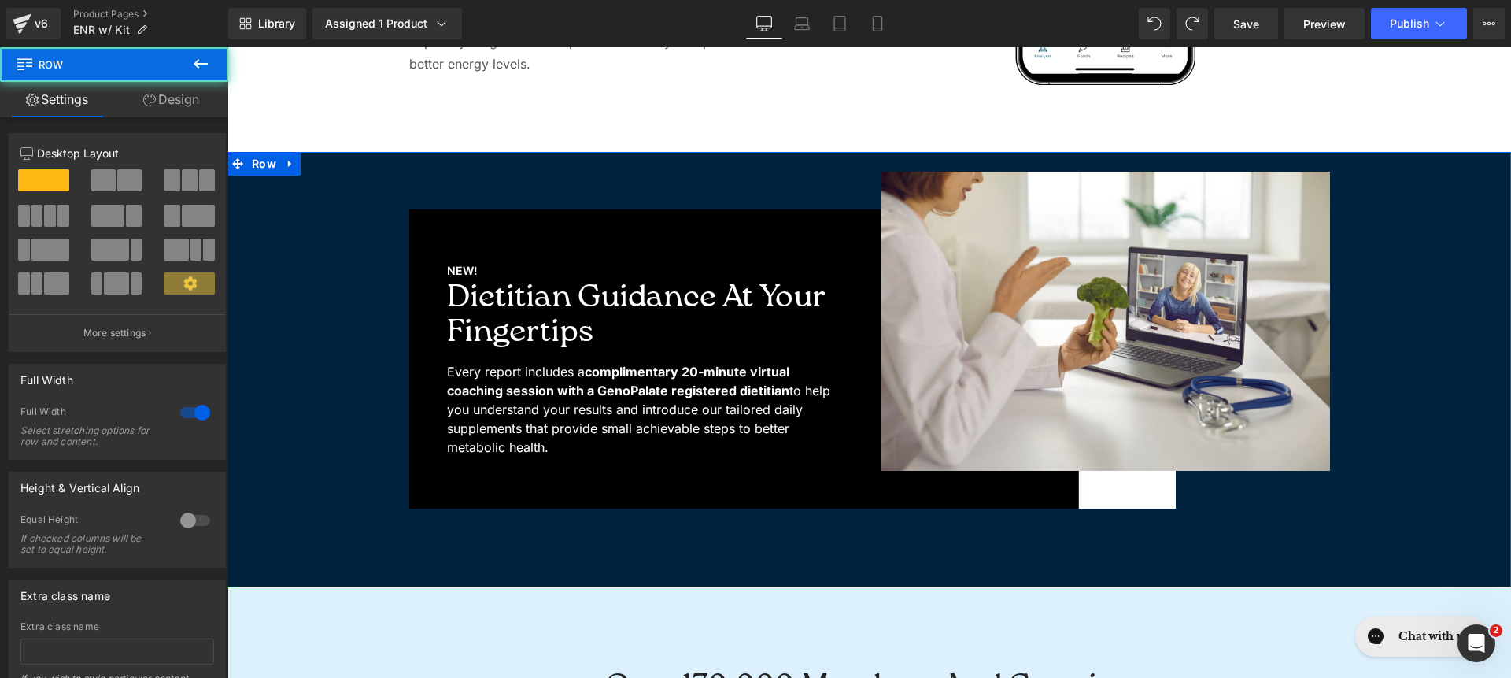
click at [153, 98] on link "Design" at bounding box center [171, 99] width 114 height 35
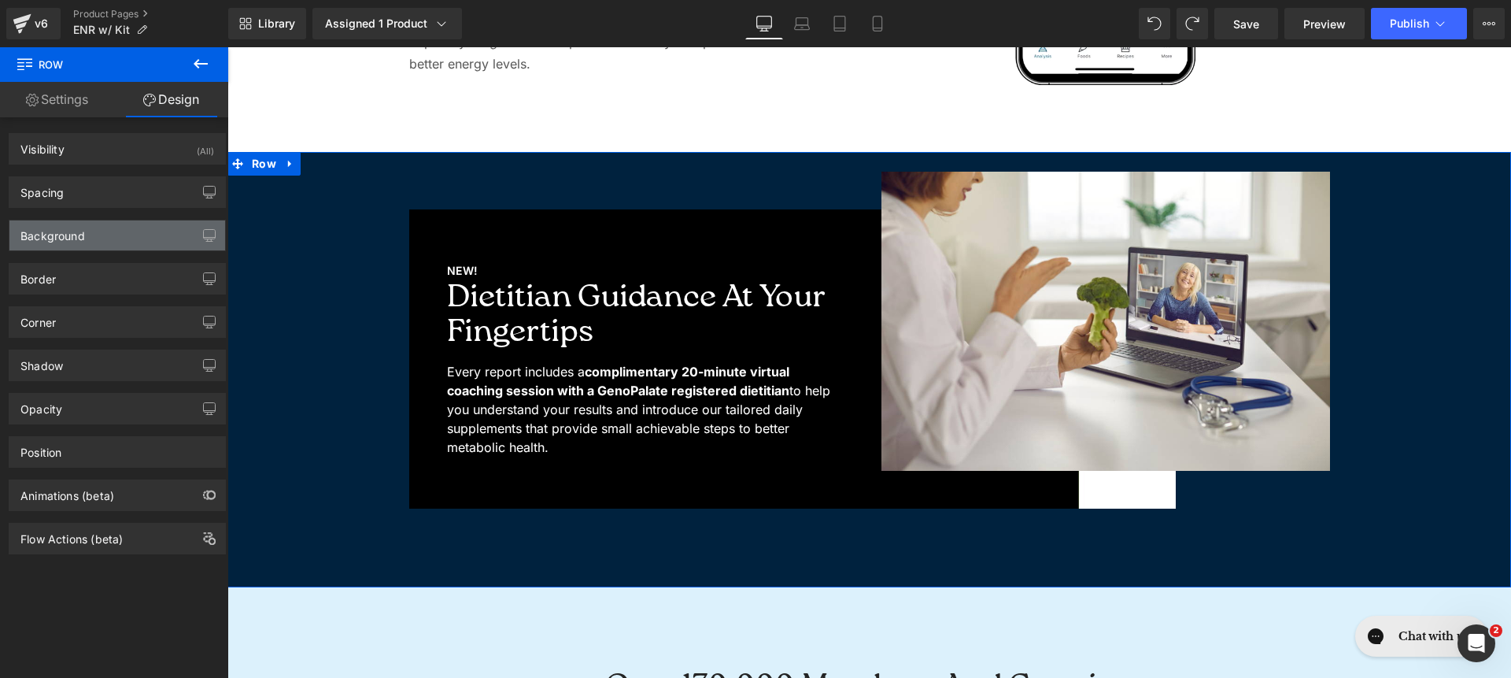
click at [93, 235] on div "Background" at bounding box center [117, 235] width 216 height 30
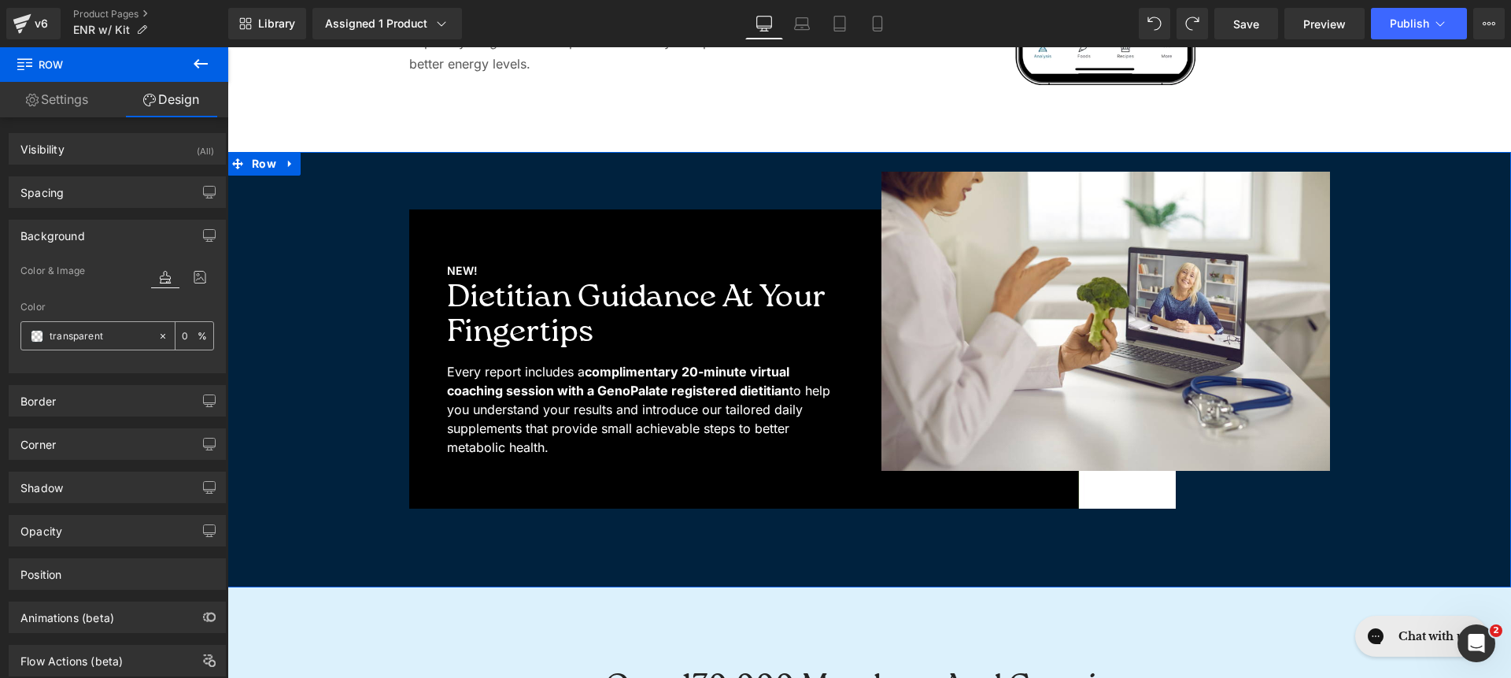
click at [91, 330] on input "transparent" at bounding box center [100, 335] width 101 height 17
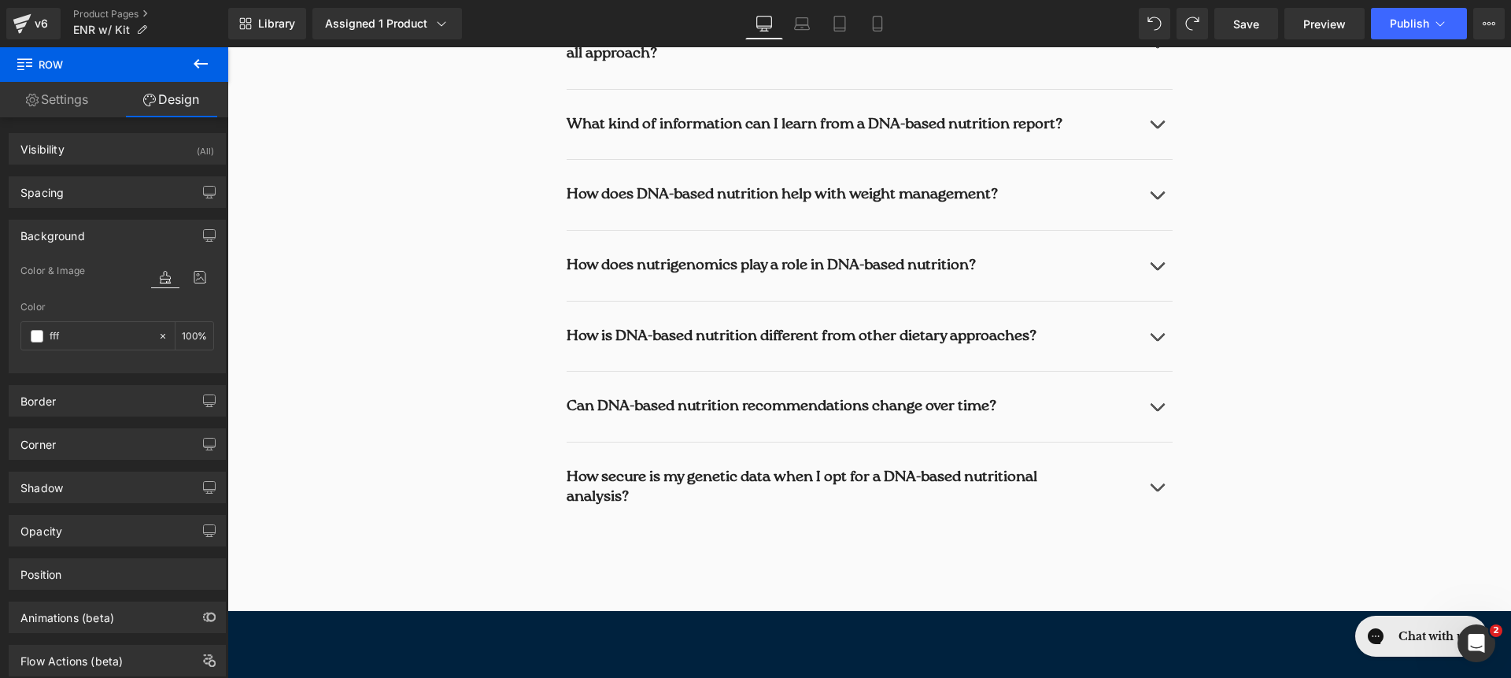
scroll to position [6713, 0]
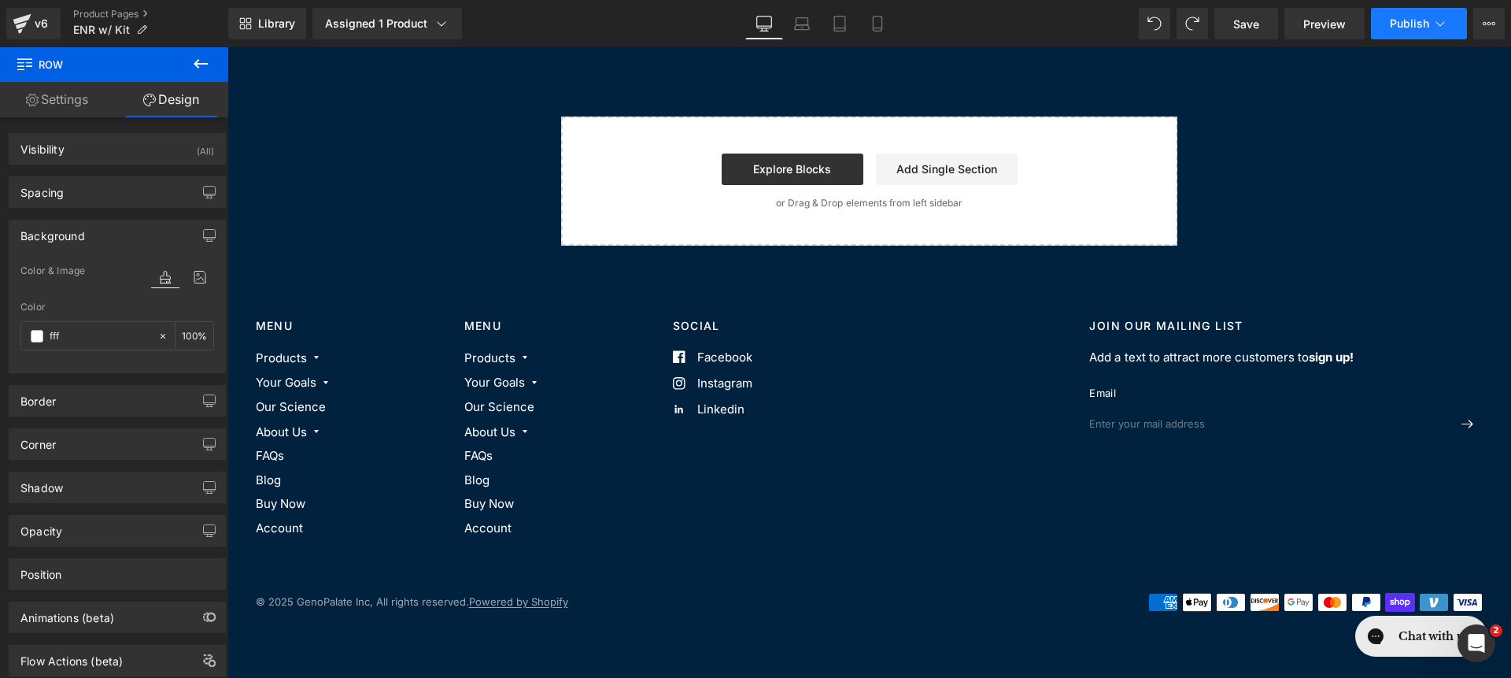
type input "fff"
click at [1391, 31] on button "Publish" at bounding box center [1419, 23] width 96 height 31
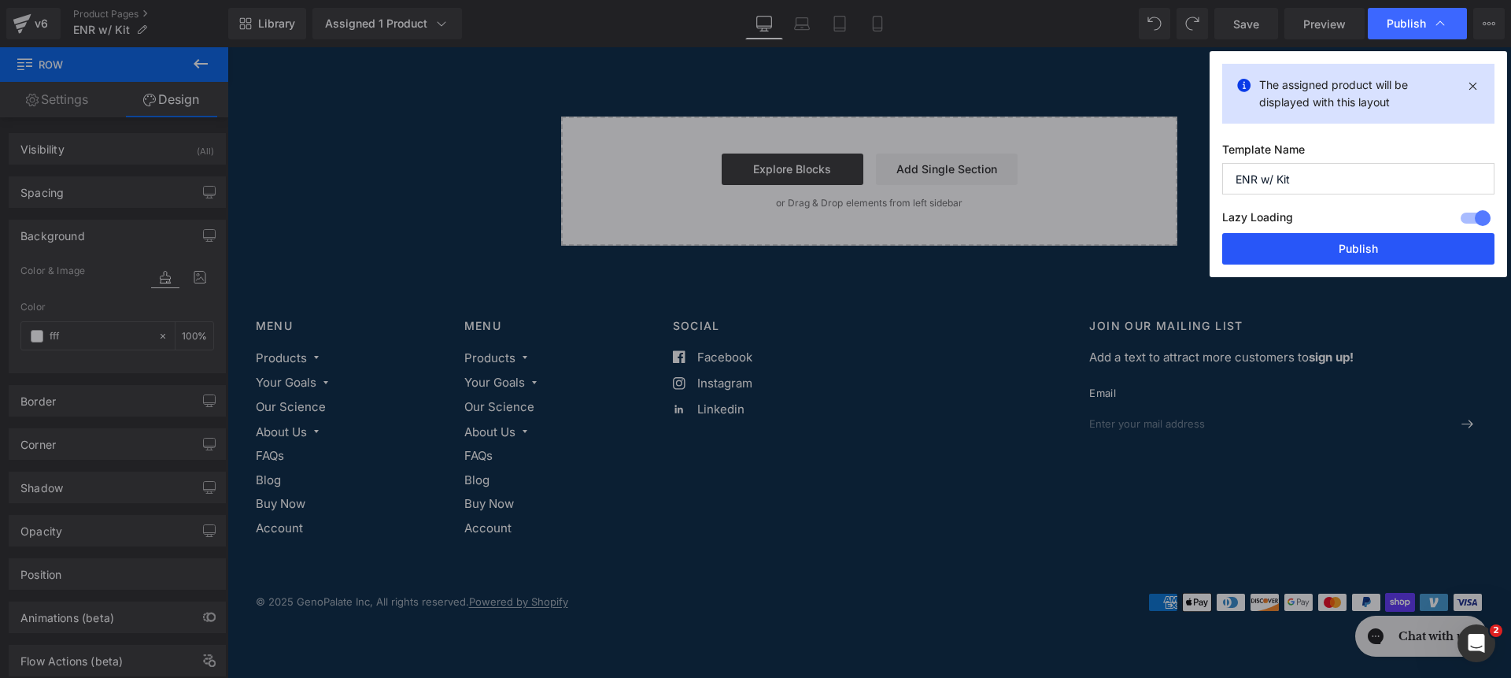
click at [1381, 246] on button "Publish" at bounding box center [1358, 248] width 272 height 31
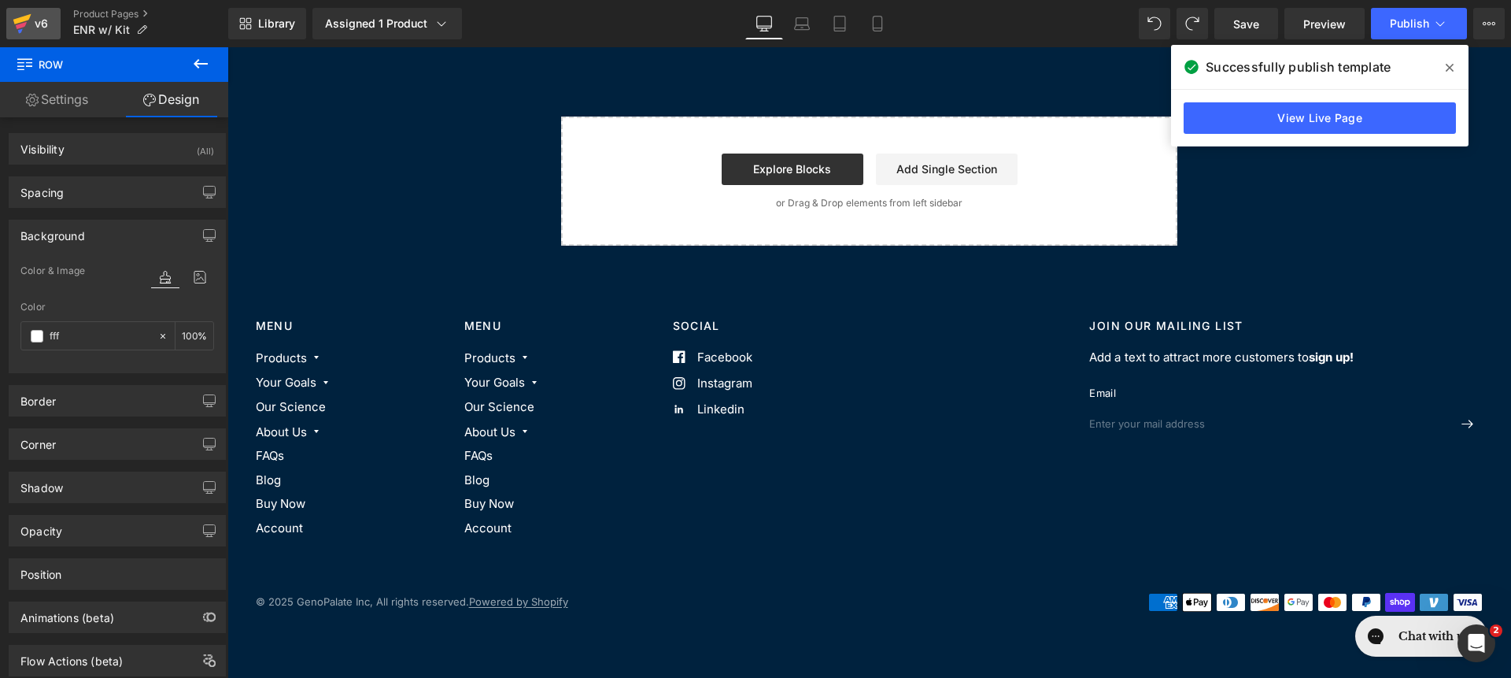
click at [31, 16] on div "v6" at bounding box center [41, 23] width 20 height 20
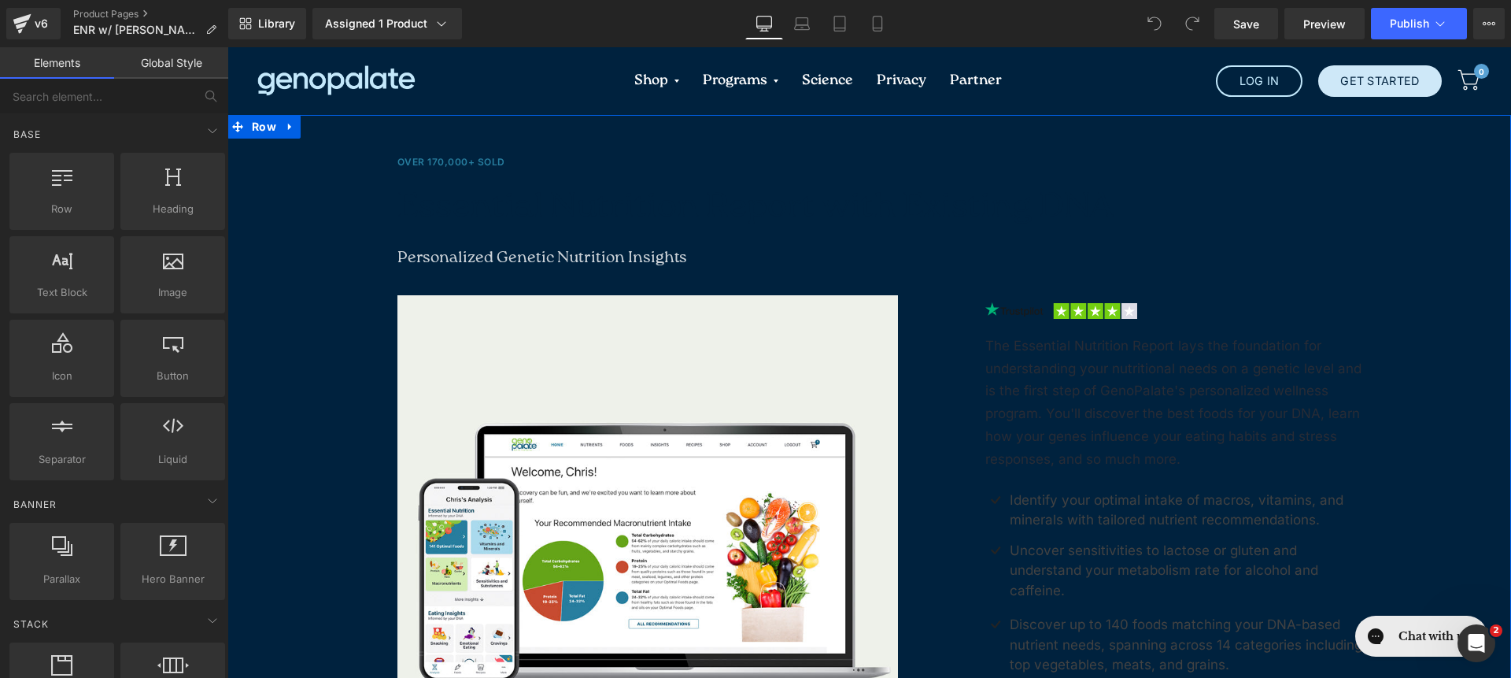
click at [251, 209] on div "Over 170,000+ Sold Text Block Essential Nutrition Report with Existing DNA (P) …" at bounding box center [869, 559] width 1284 height 889
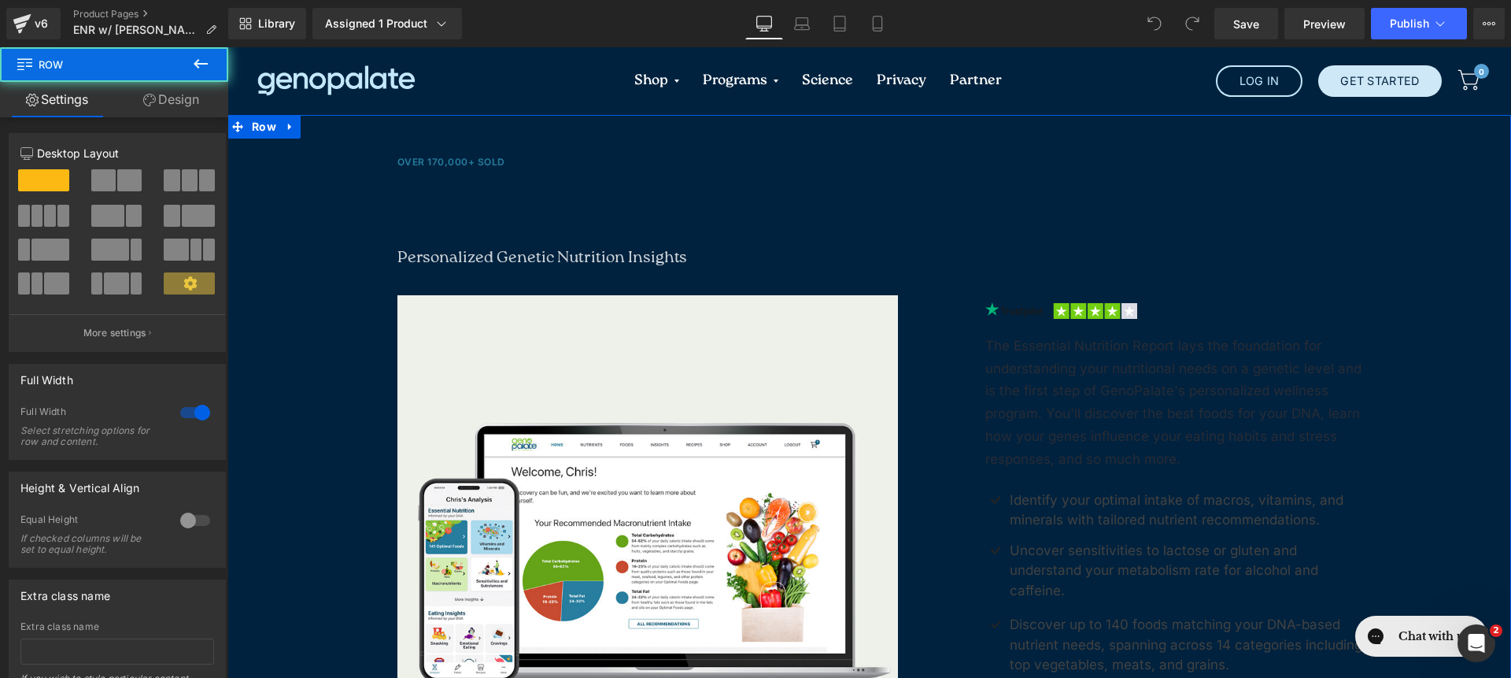
click at [161, 91] on link "Design" at bounding box center [171, 99] width 114 height 35
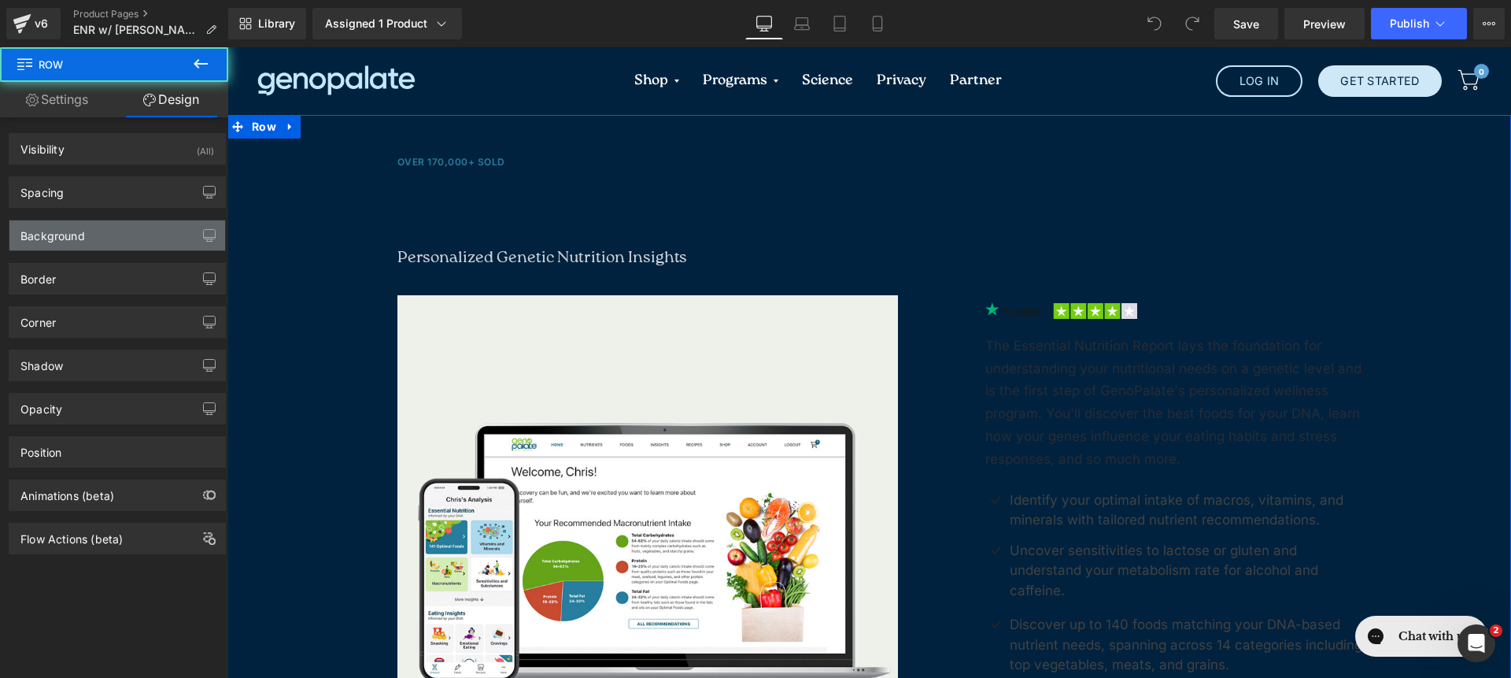
click at [141, 224] on div "Background" at bounding box center [117, 235] width 216 height 30
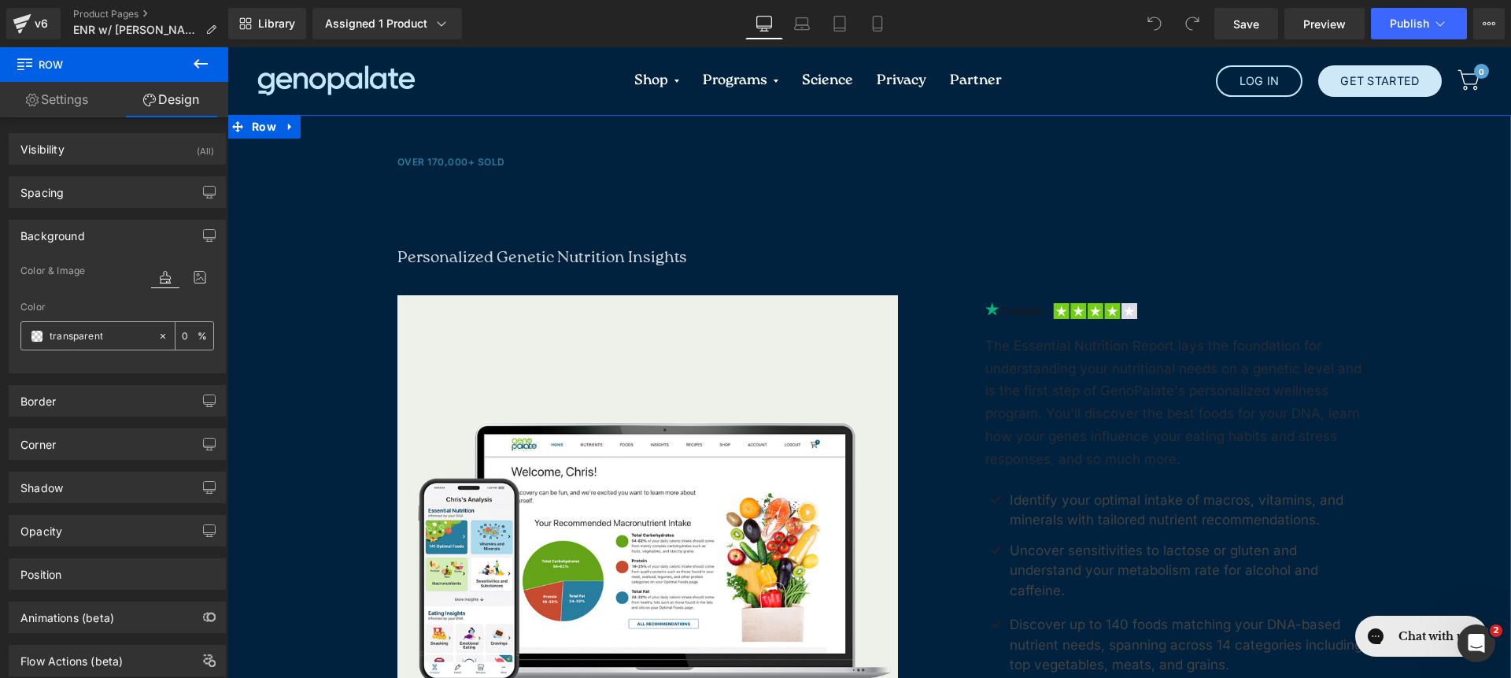
click at [101, 324] on div "transparent" at bounding box center [89, 336] width 136 height 28
click at [103, 332] on input "transparent" at bounding box center [100, 335] width 101 height 17
type input "fff"
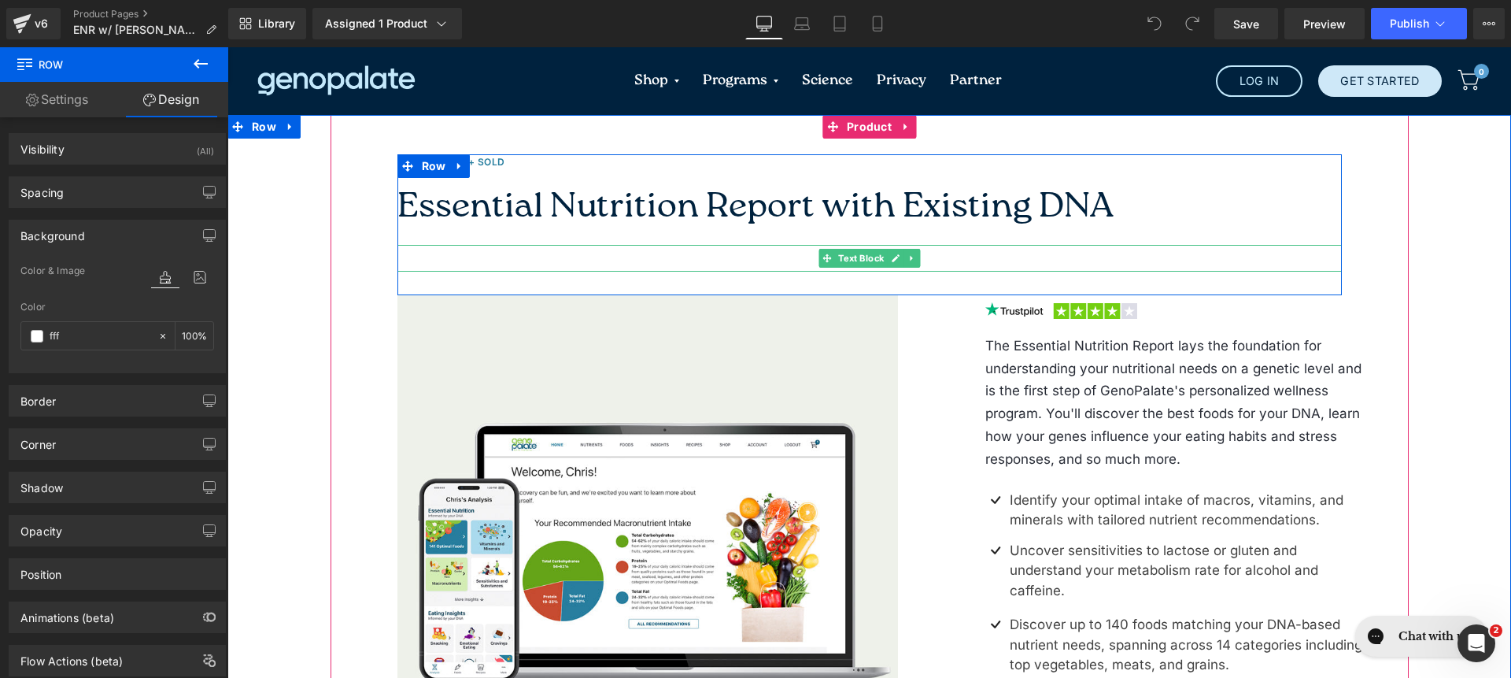
click at [564, 264] on p "Personalized Genetic Nutrition Insights" at bounding box center [870, 258] width 945 height 27
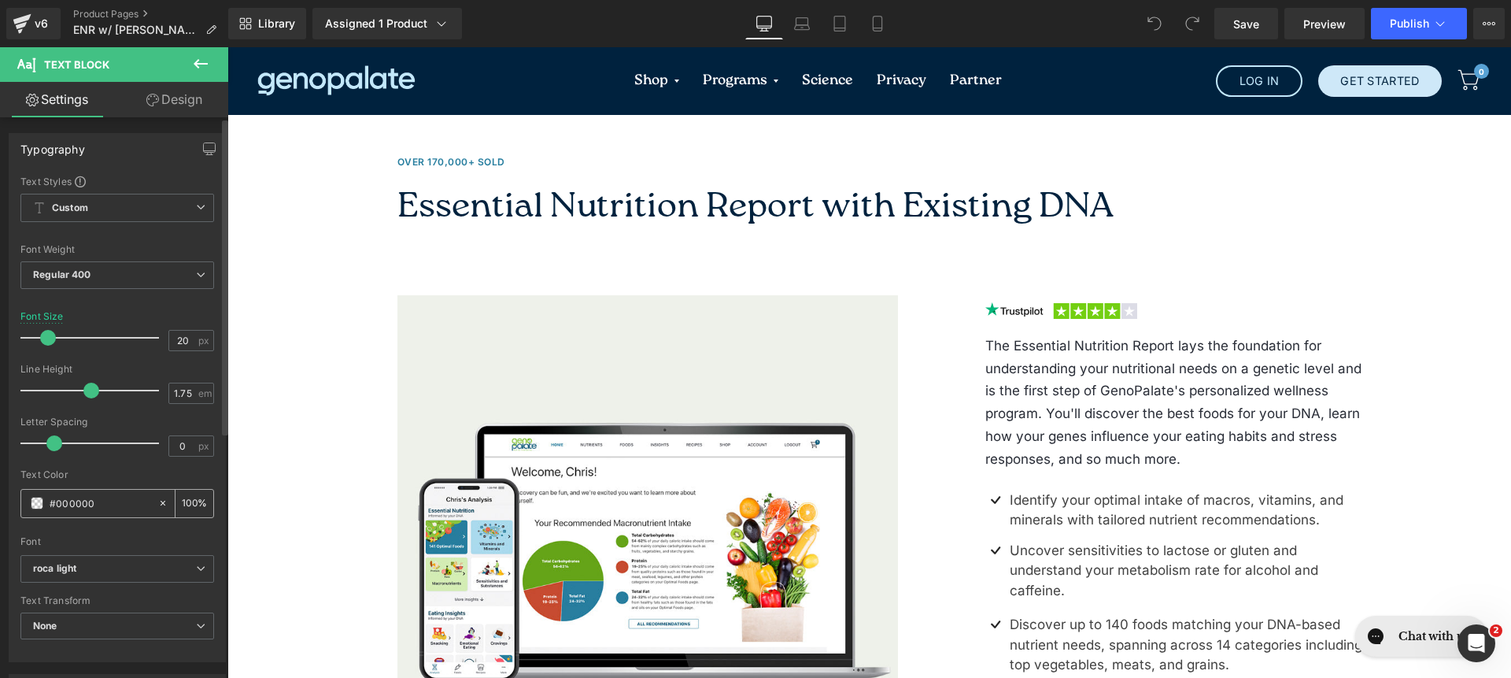
click at [120, 510] on input "#000000" at bounding box center [100, 502] width 101 height 17
click at [120, 509] on input "#000000" at bounding box center [100, 502] width 101 height 17
type input "#00223e"
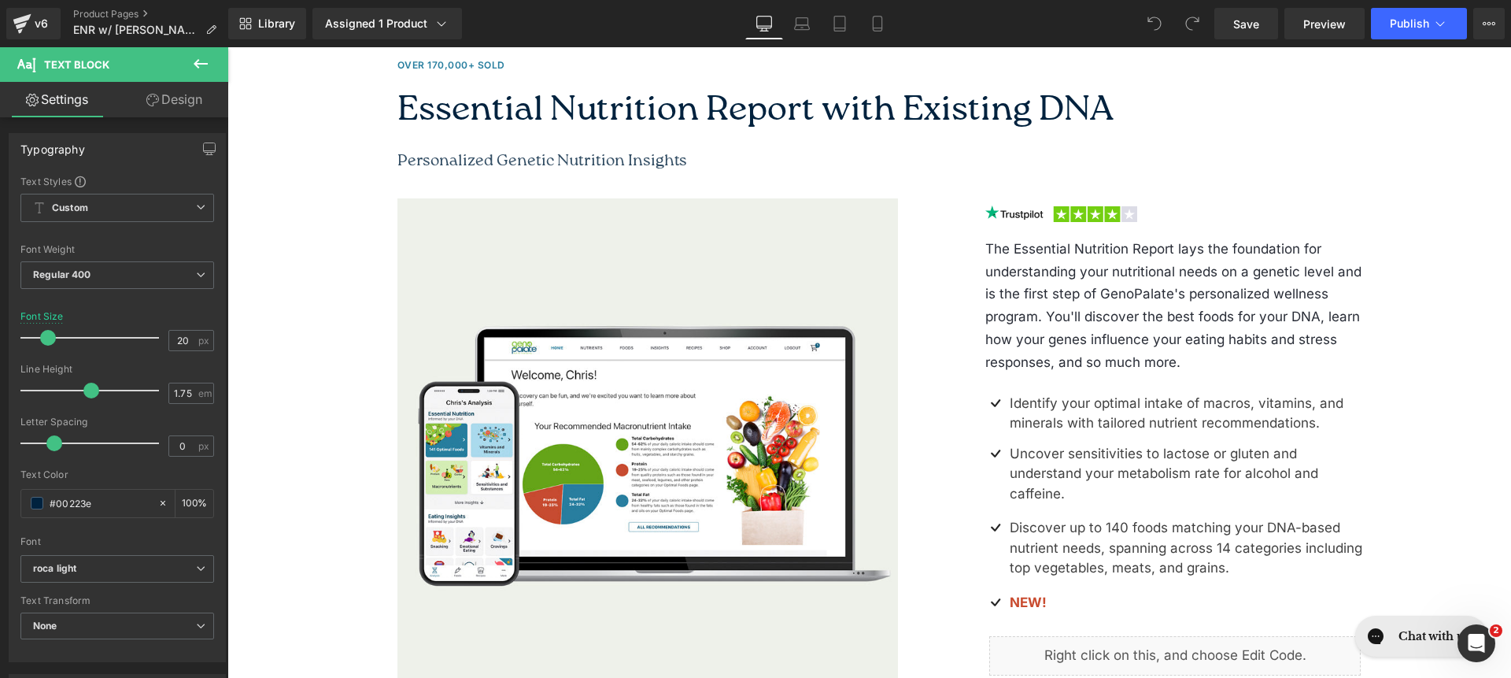
scroll to position [273, 0]
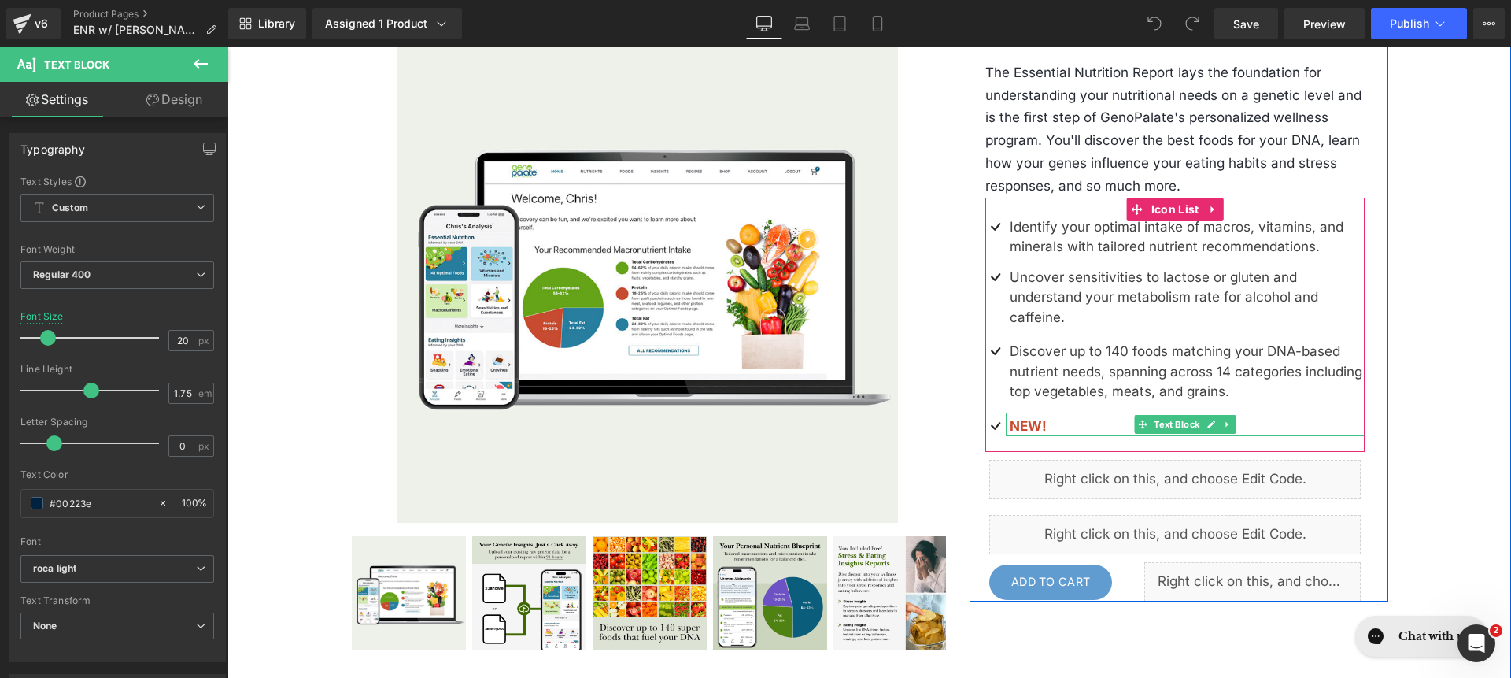
click at [1112, 416] on p "NEW! 20-min complementary dietitian coaching session" at bounding box center [1188, 426] width 356 height 20
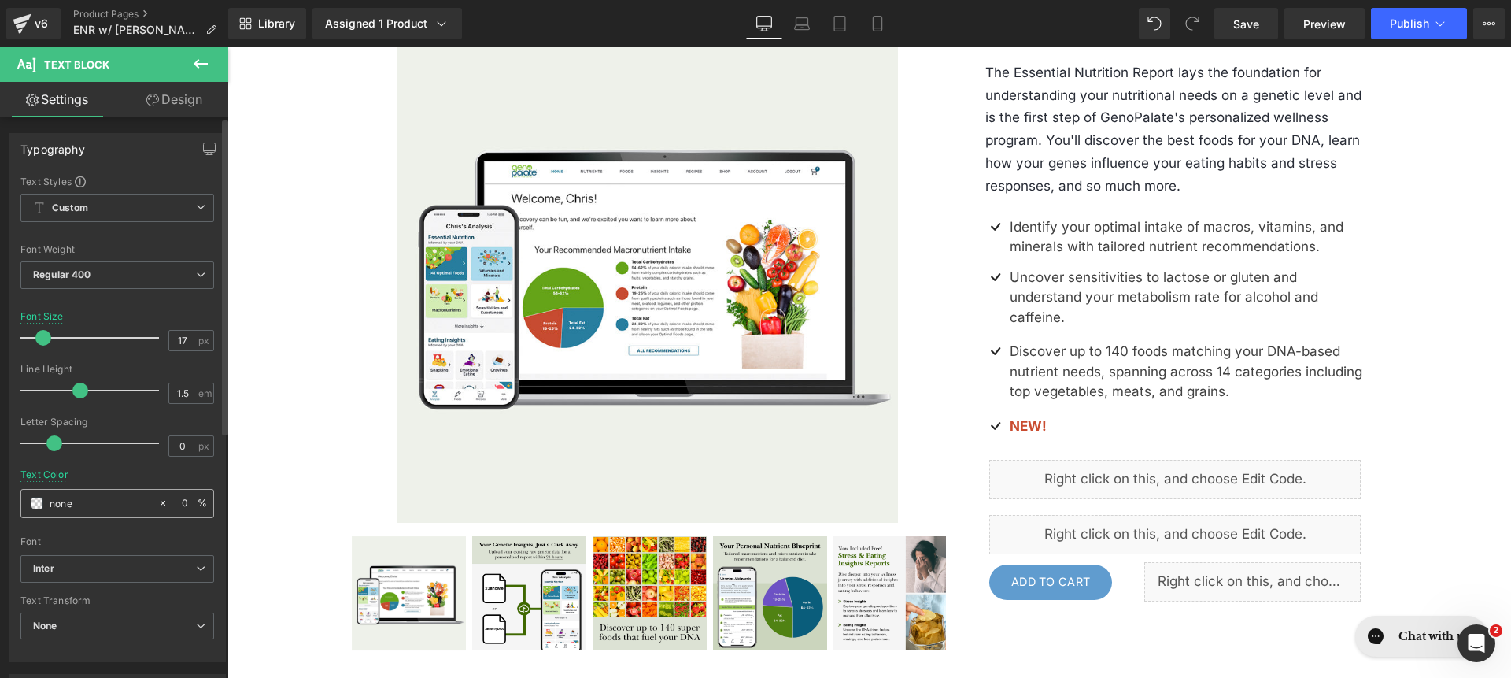
click at [80, 506] on input "none" at bounding box center [100, 502] width 101 height 17
type input "00223e"
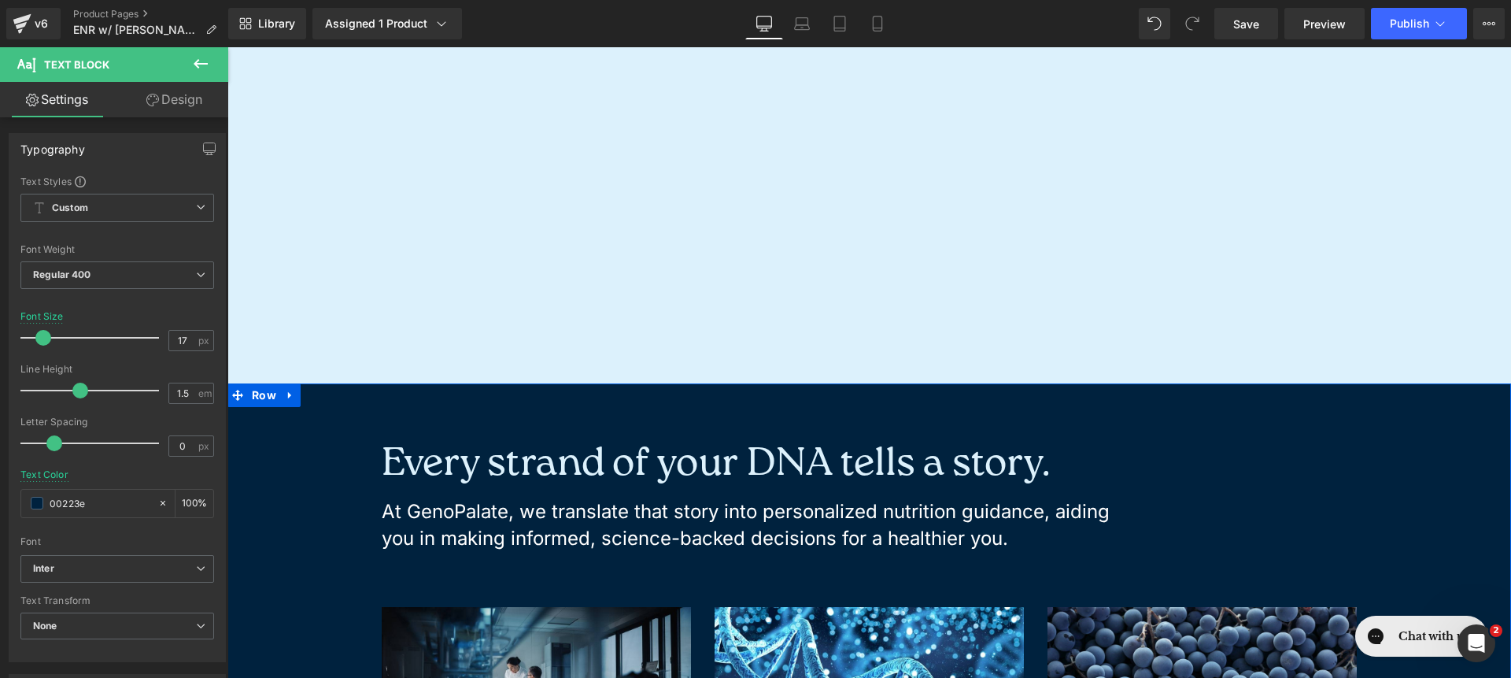
scroll to position [2329, 0]
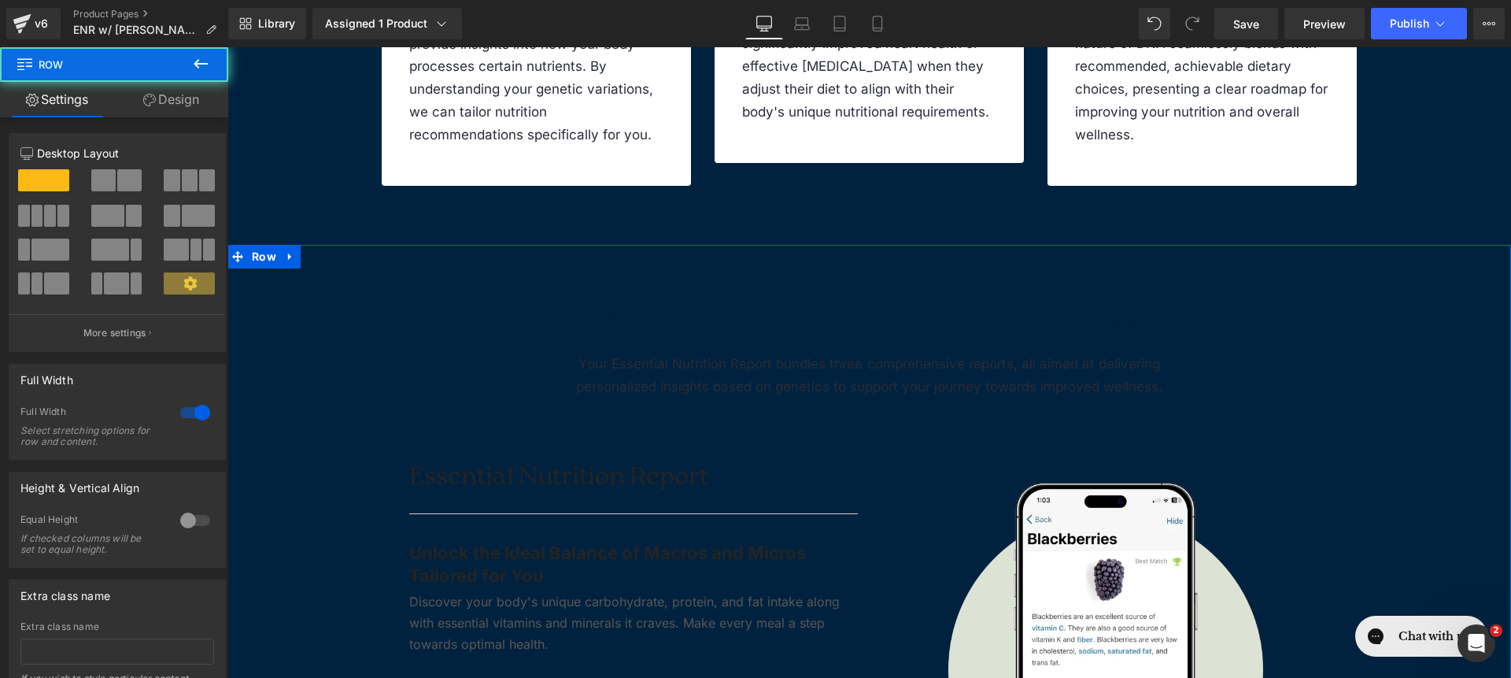
click at [188, 124] on div "Column Size Customizer 12 Desktop Layout Laptop Layout Tablet Layout Mobile Lay…" at bounding box center [117, 236] width 235 height 231
click at [179, 104] on link "Design" at bounding box center [171, 99] width 114 height 35
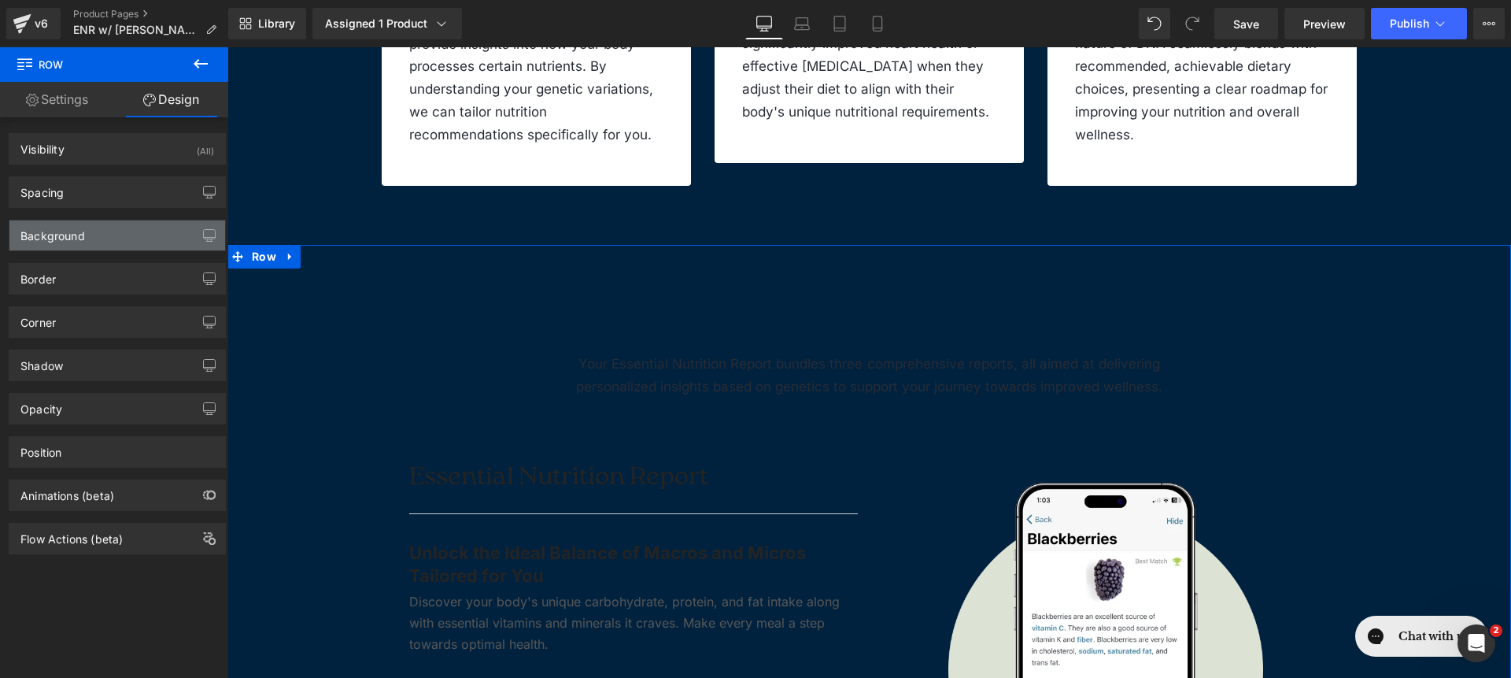
click at [90, 237] on div "Background" at bounding box center [117, 235] width 216 height 30
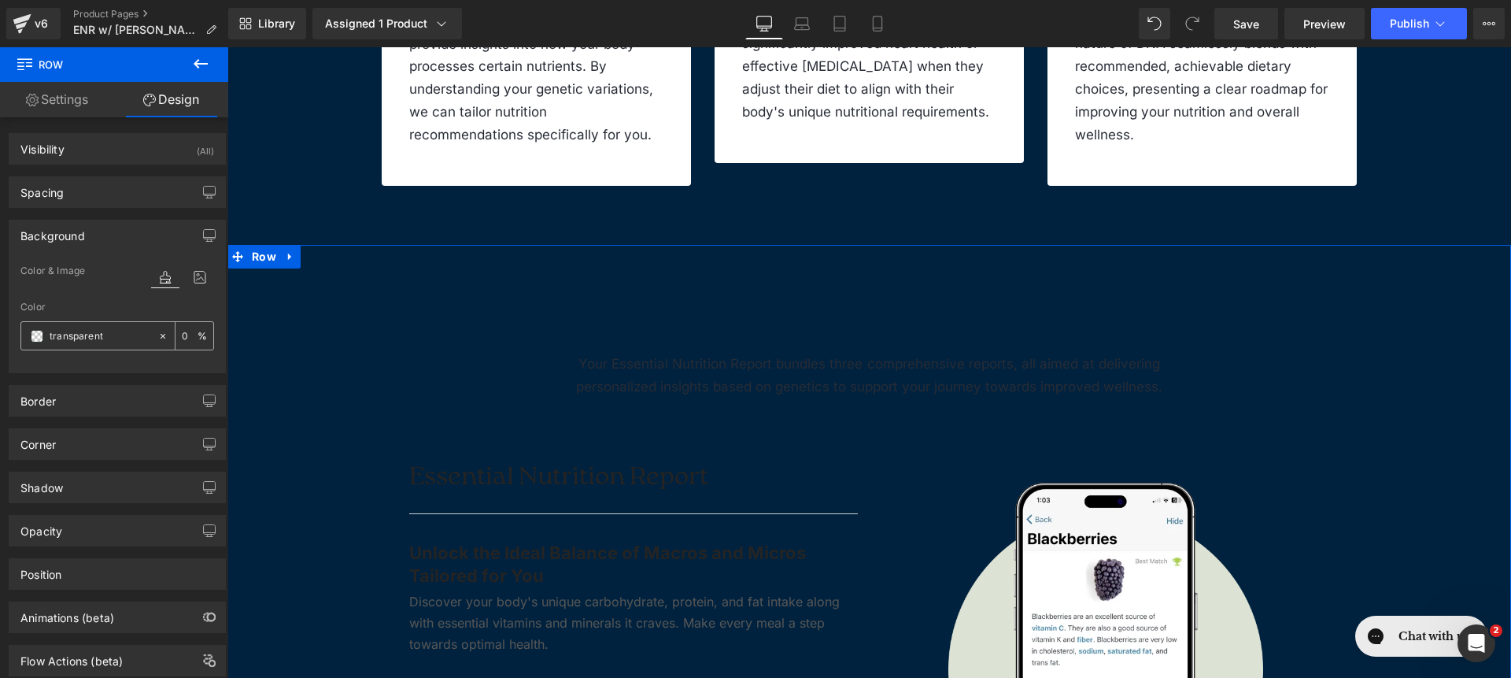
click at [113, 338] on input "transparent" at bounding box center [100, 335] width 101 height 17
type input "fff"
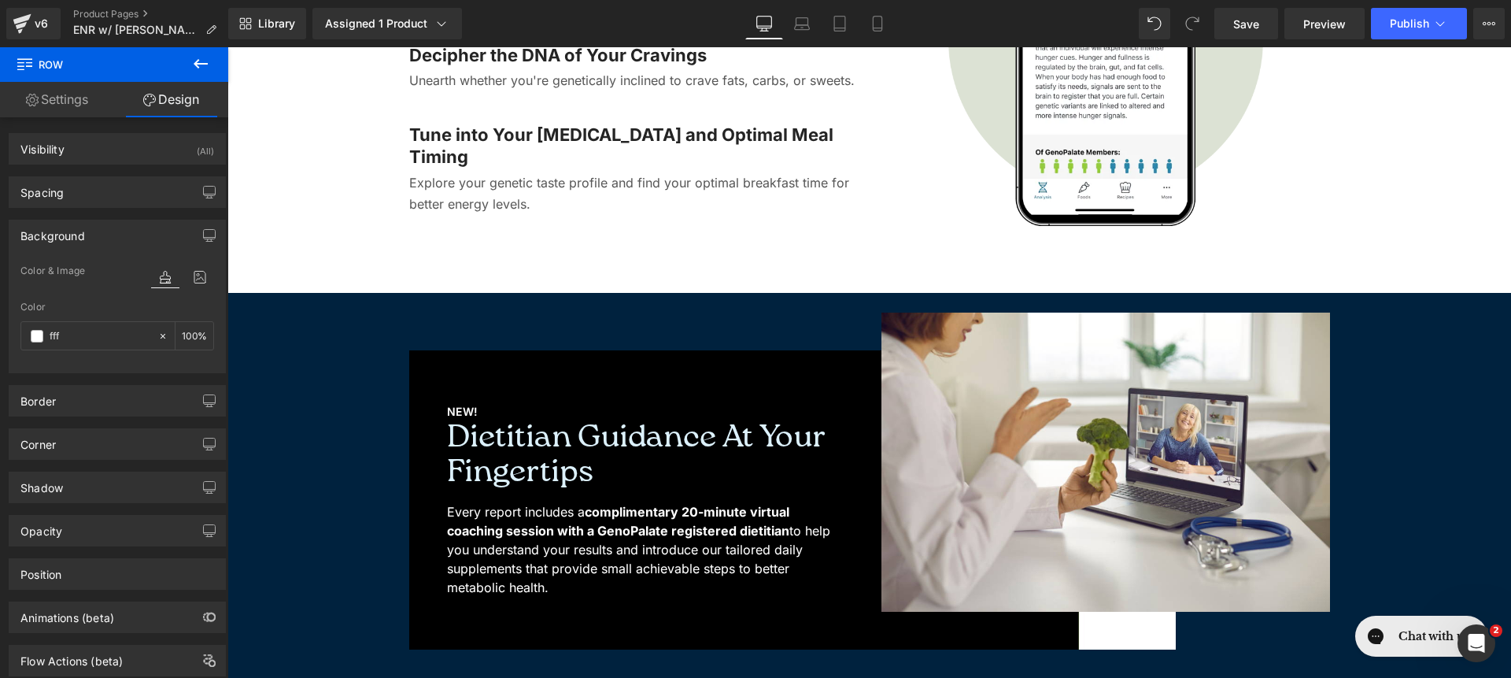
scroll to position [4376, 0]
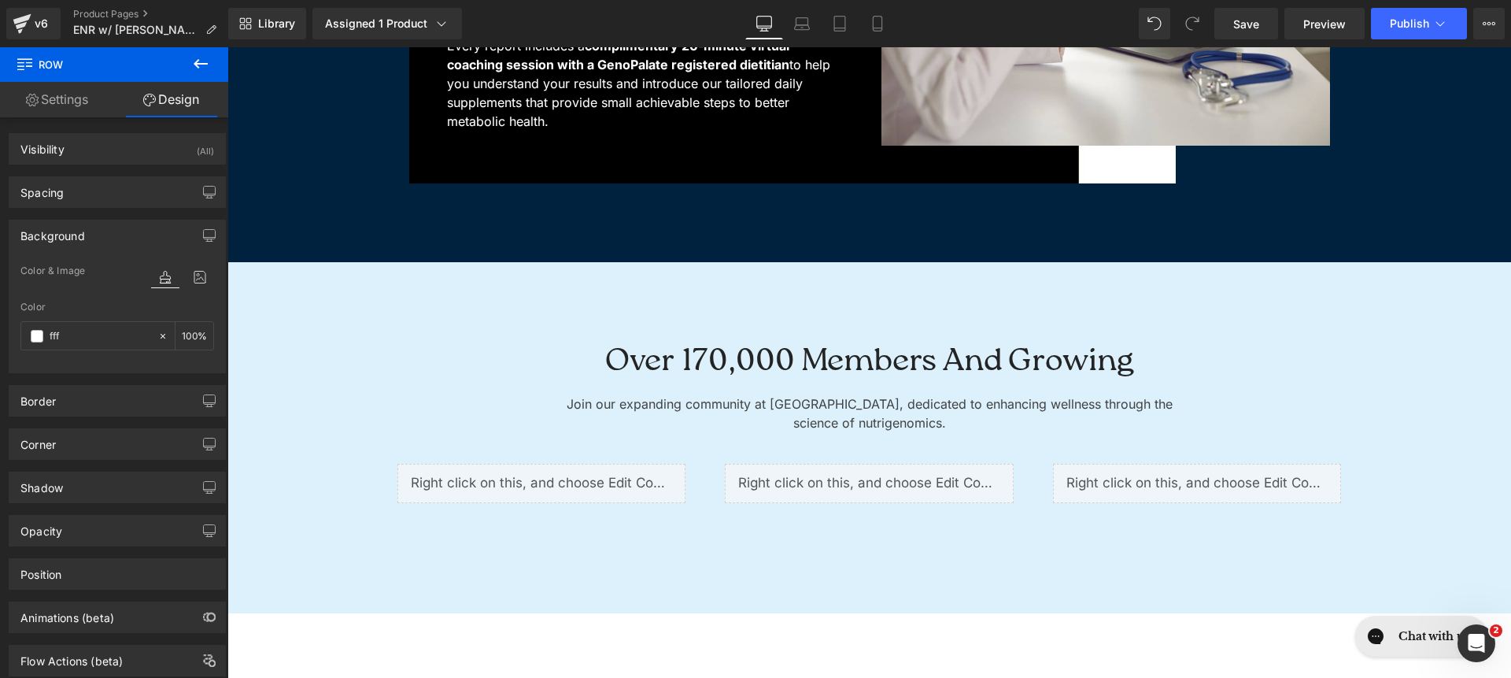
click at [316, 142] on div "NEW! Text Block Dietitian Guidance at Your Fingertips Heading Every report incl…" at bounding box center [869, 15] width 1252 height 337
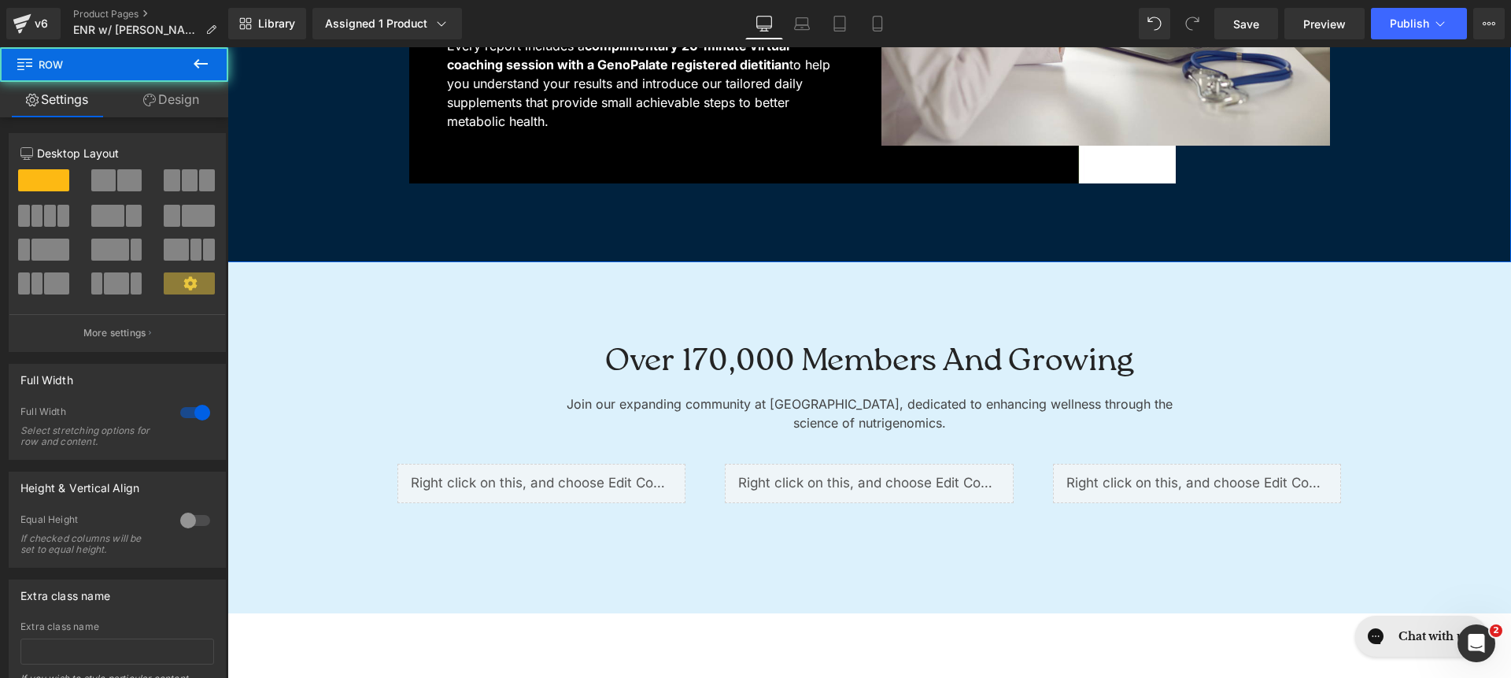
click at [167, 107] on link "Design" at bounding box center [171, 99] width 114 height 35
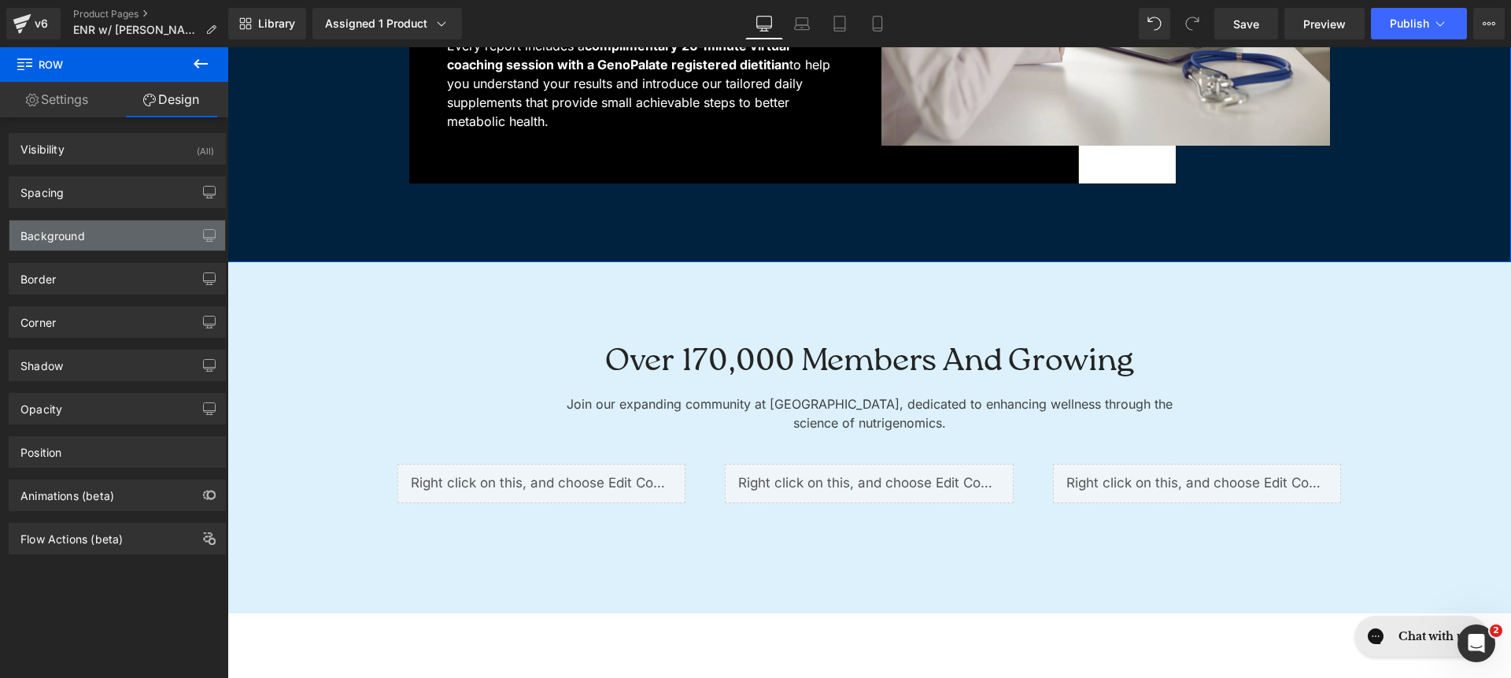
click at [105, 231] on div "Background" at bounding box center [117, 235] width 216 height 30
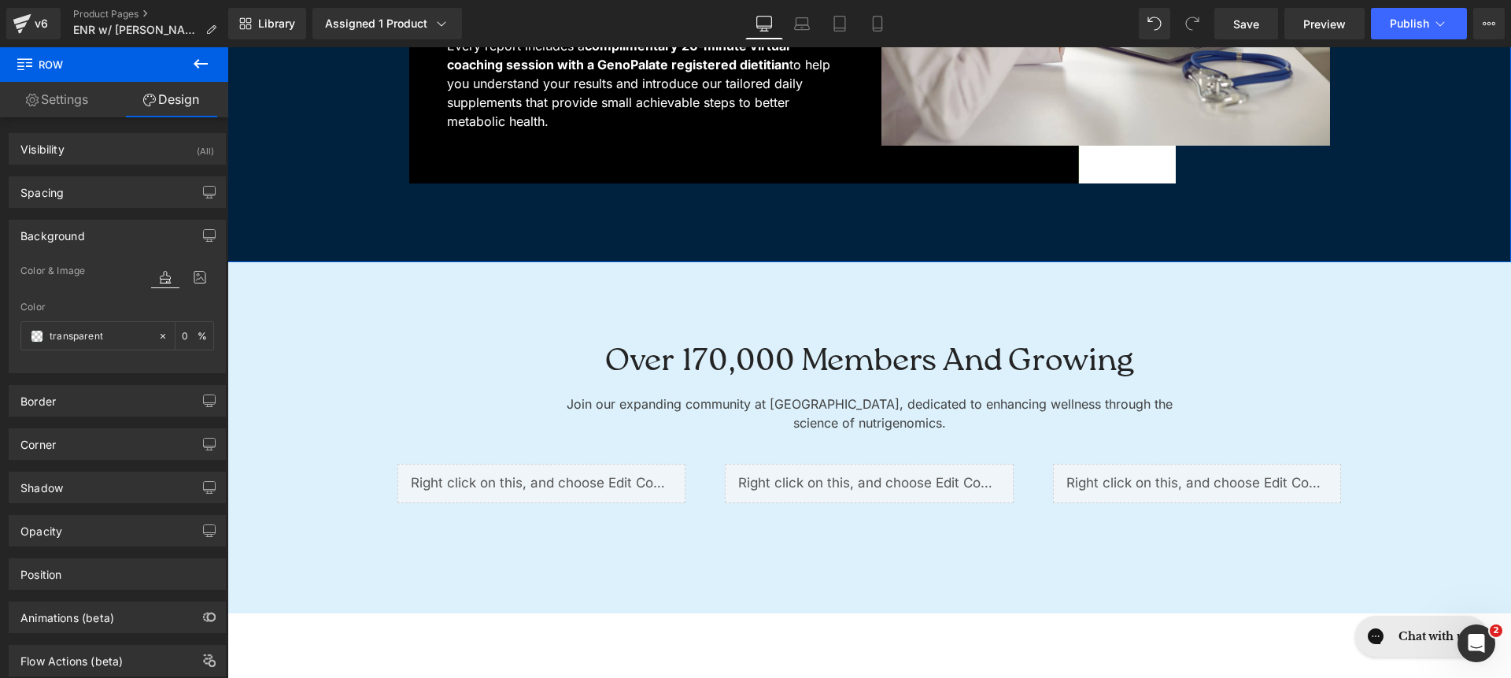
click at [113, 315] on div "Color transparent 0 %" at bounding box center [117, 334] width 194 height 67
click at [113, 322] on div "transparent" at bounding box center [89, 336] width 136 height 28
click at [115, 335] on input "transparent" at bounding box center [100, 335] width 101 height 17
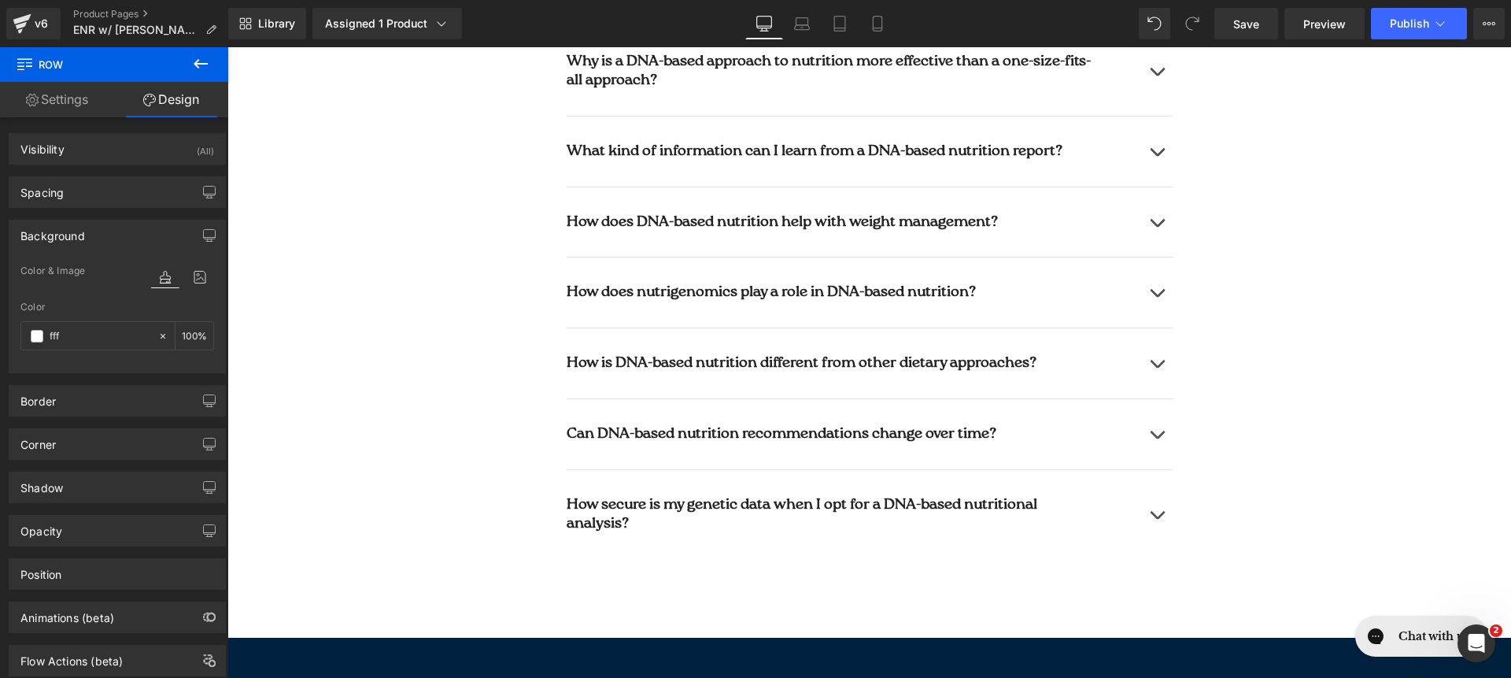
scroll to position [6718, 0]
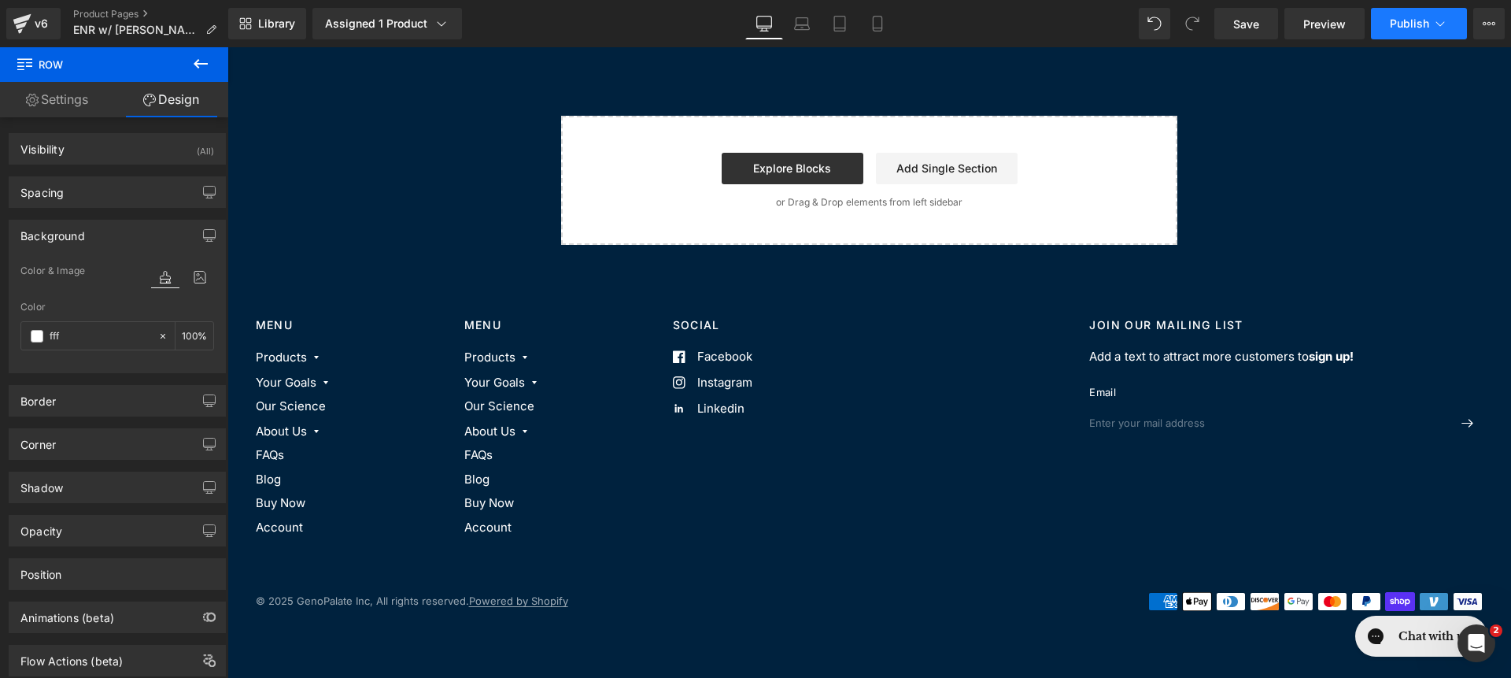
type input "fff"
click at [1415, 33] on button "Publish" at bounding box center [1419, 23] width 96 height 31
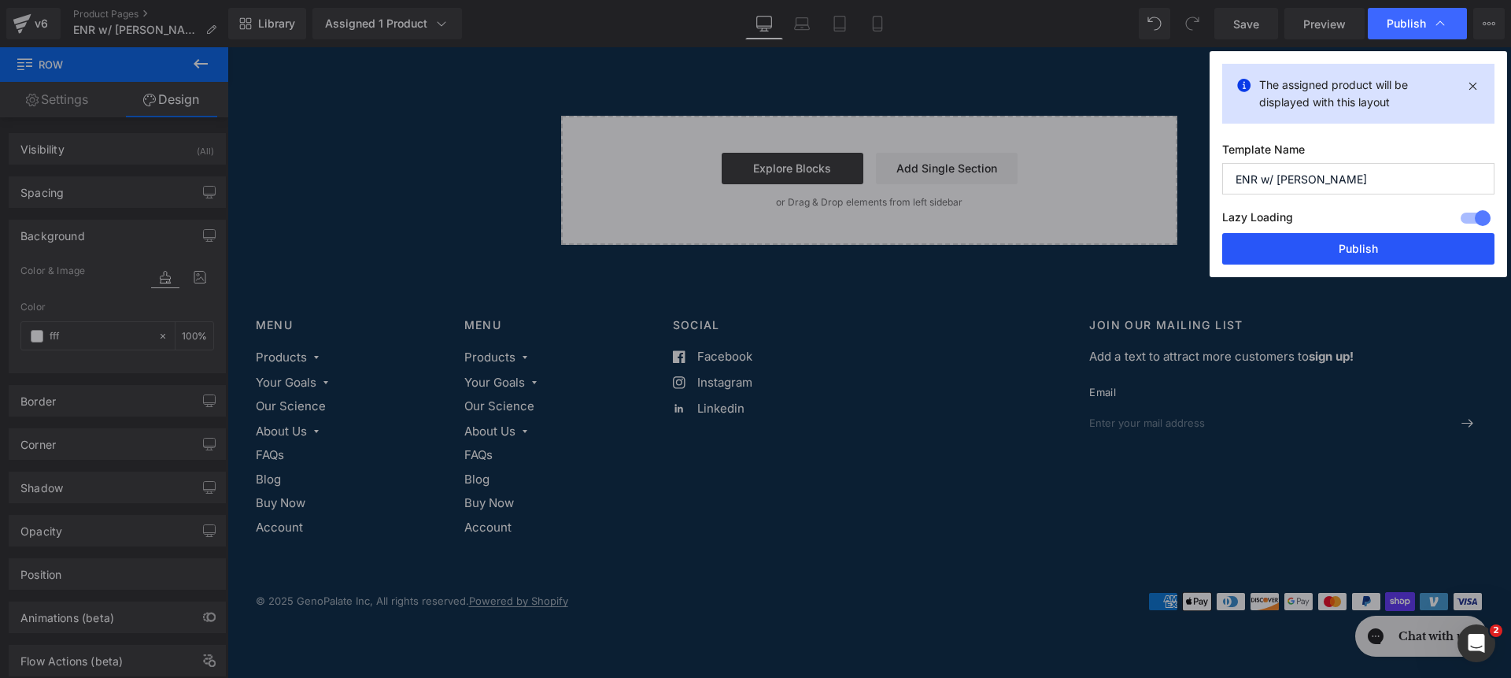
click at [1363, 253] on button "Publish" at bounding box center [1358, 248] width 272 height 31
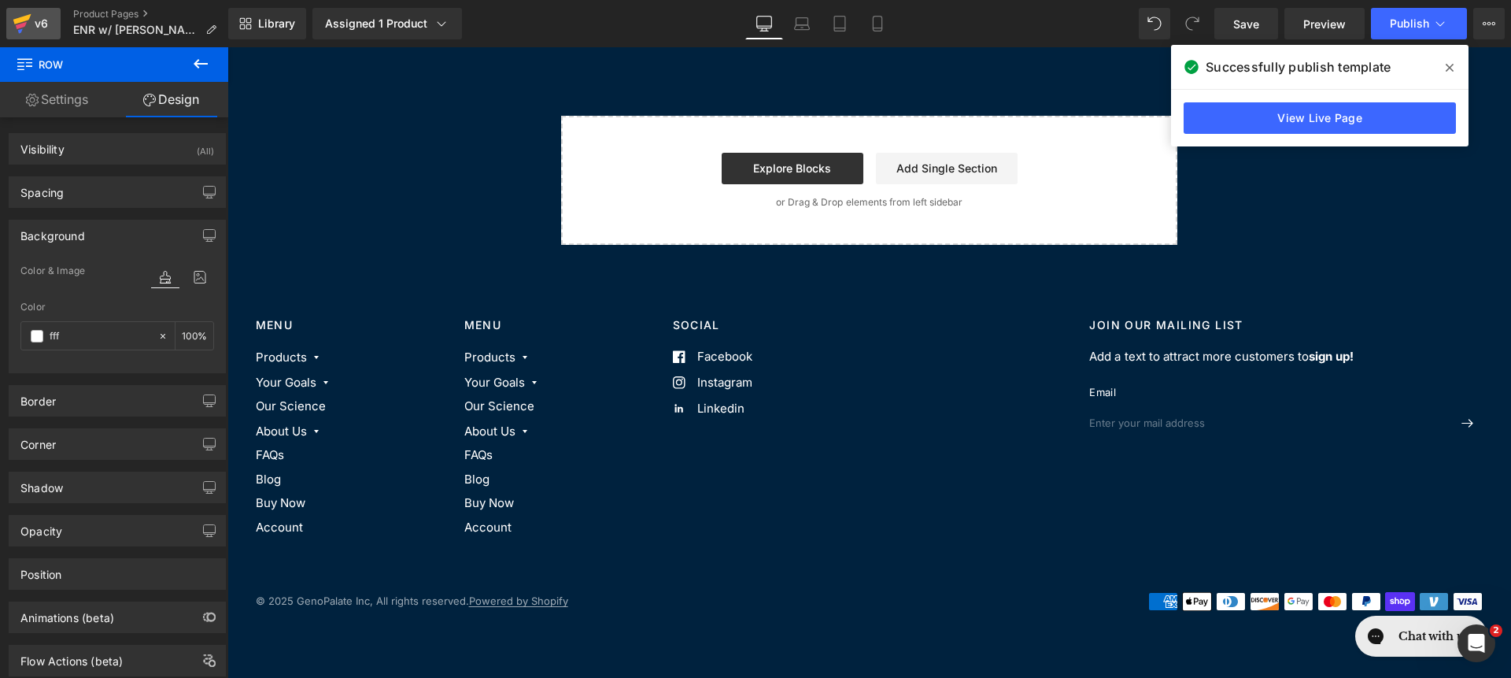
click at [43, 26] on div "v6" at bounding box center [41, 23] width 20 height 20
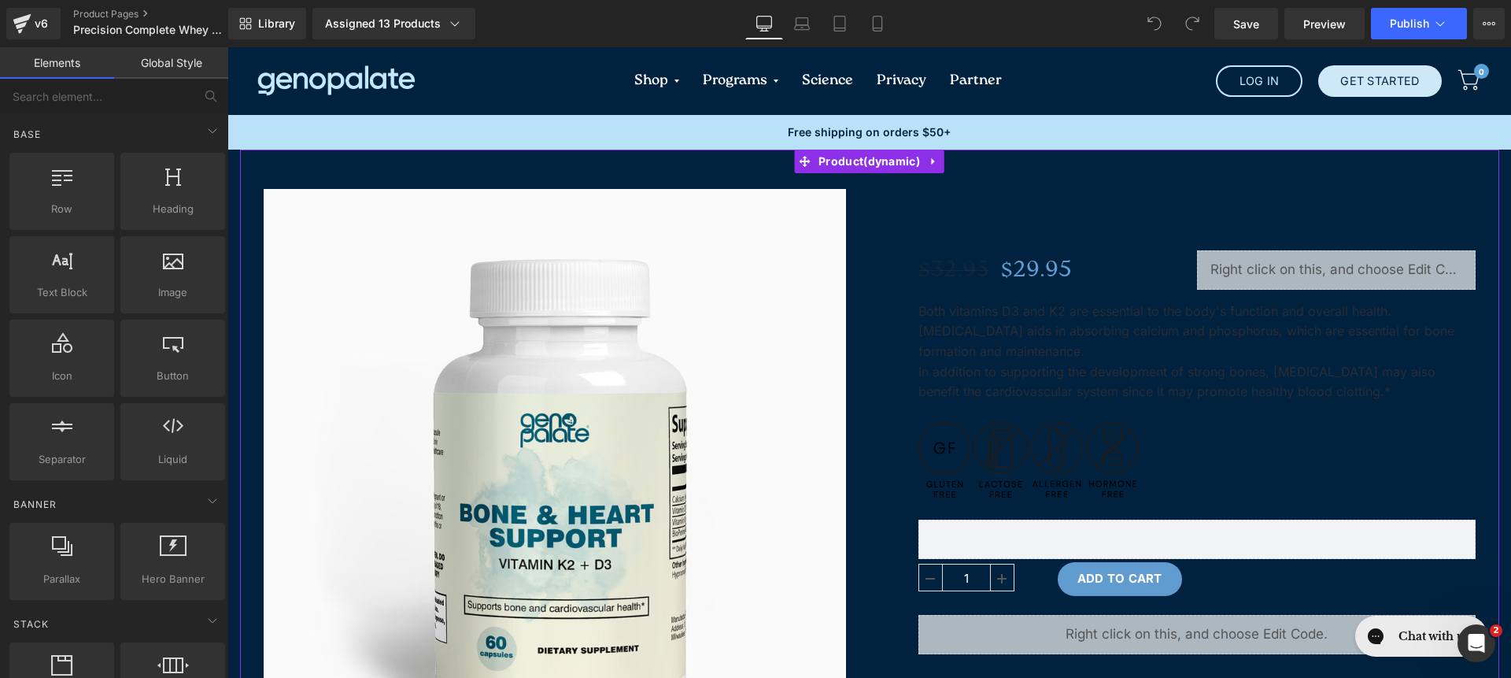
click at [662, 176] on div "Sale Off (P) Image" at bounding box center [869, 537] width 1259 height 775
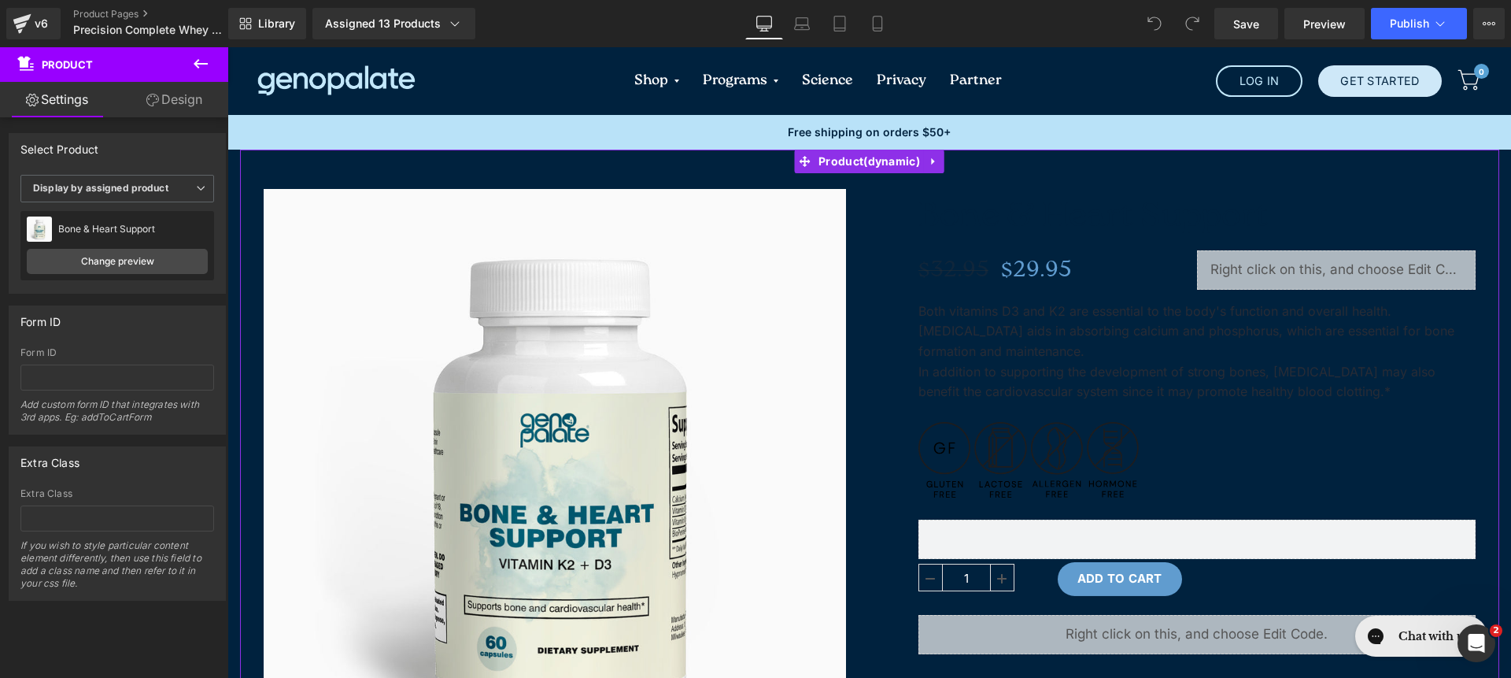
click at [139, 85] on link "Design" at bounding box center [174, 99] width 114 height 35
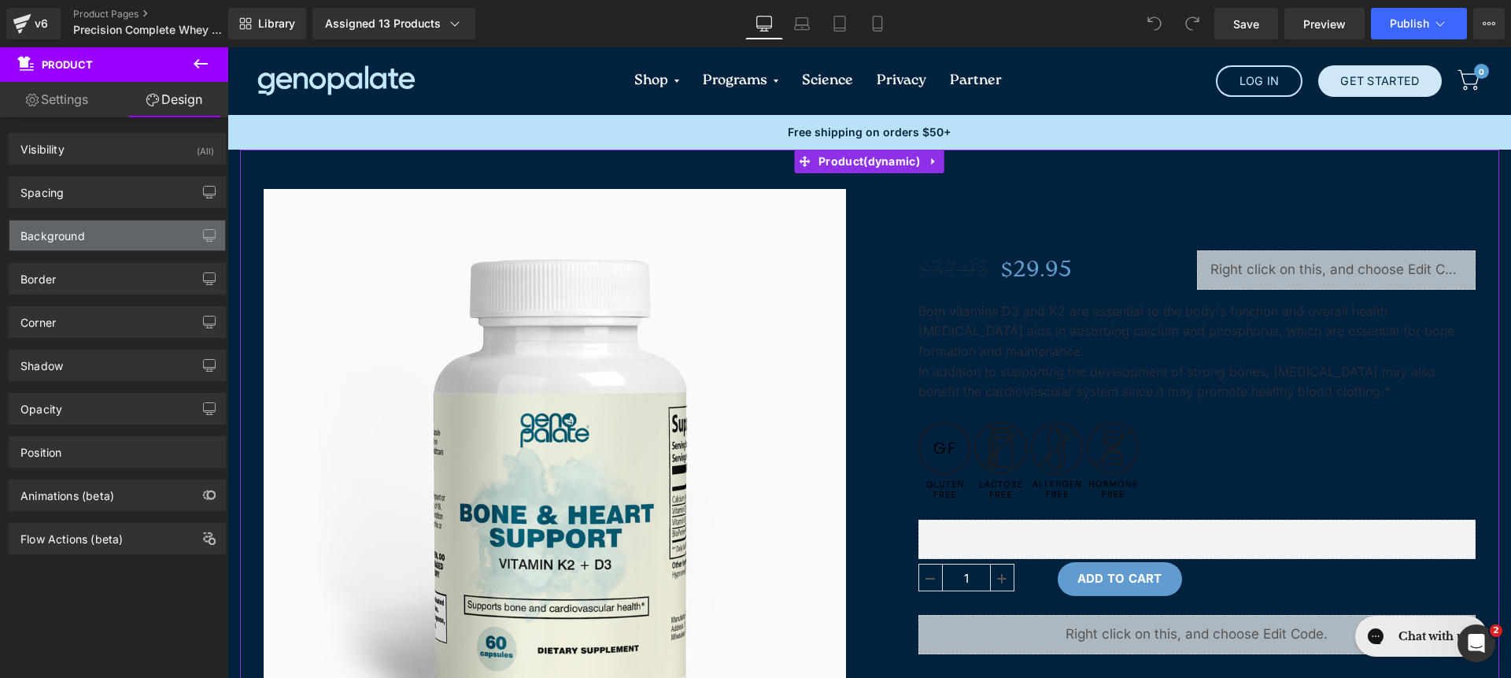
click at [128, 239] on div "Background" at bounding box center [117, 235] width 216 height 30
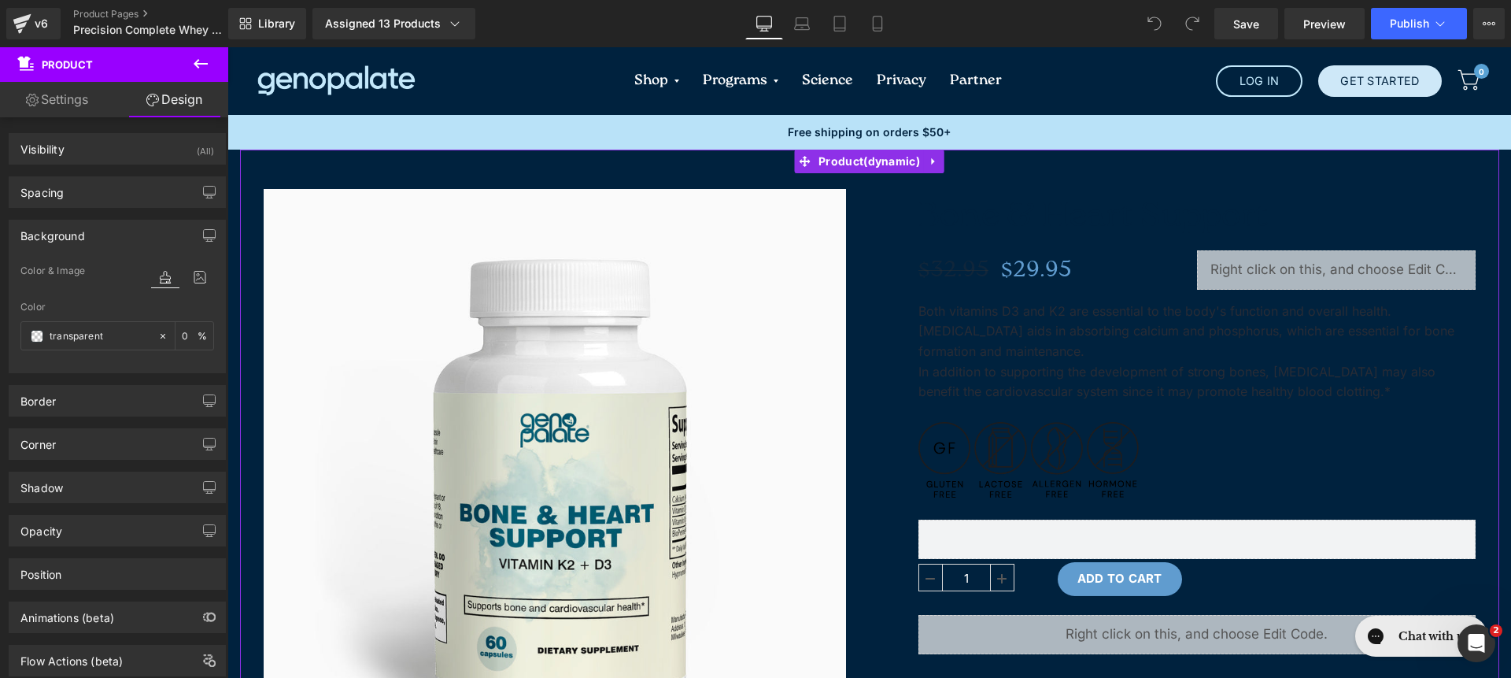
click at [71, 357] on div "Color transparent 0 %" at bounding box center [117, 334] width 194 height 67
click at [82, 345] on div "transparent" at bounding box center [89, 336] width 136 height 28
click at [119, 333] on input "transparent" at bounding box center [100, 335] width 101 height 17
type input "fff"
type input "100"
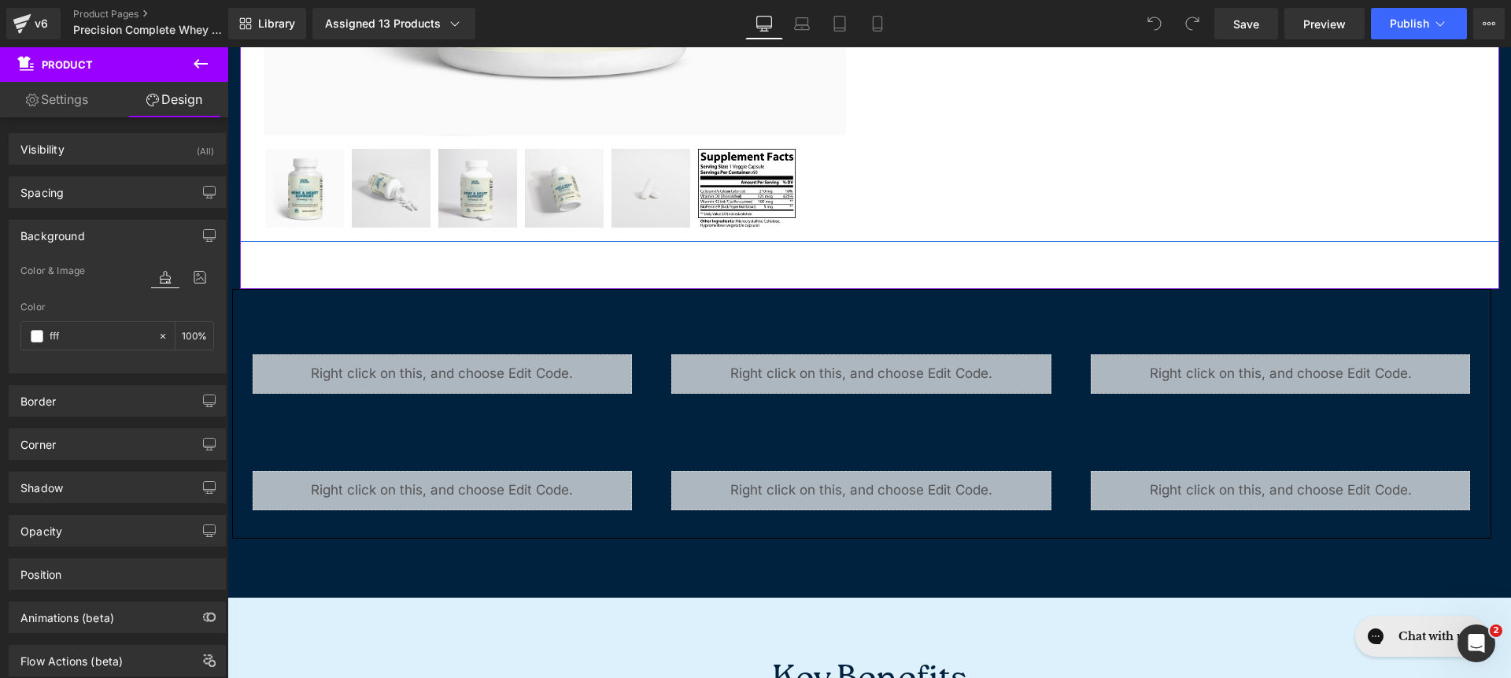
scroll to position [638, 0]
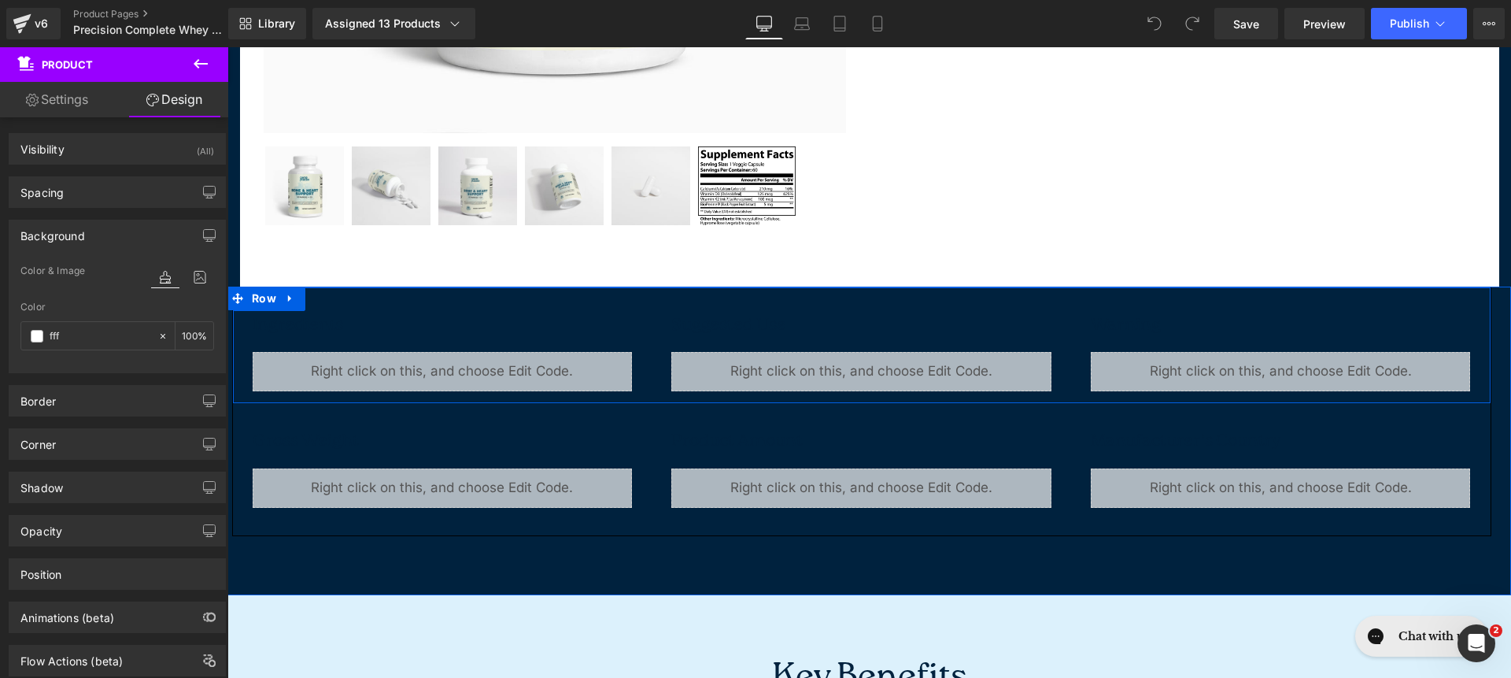
click at [351, 293] on div "Ingredients Text Block Liquid Suggested Use Text Block Liquid Warning Text Bloc…" at bounding box center [861, 345] width 1259 height 117
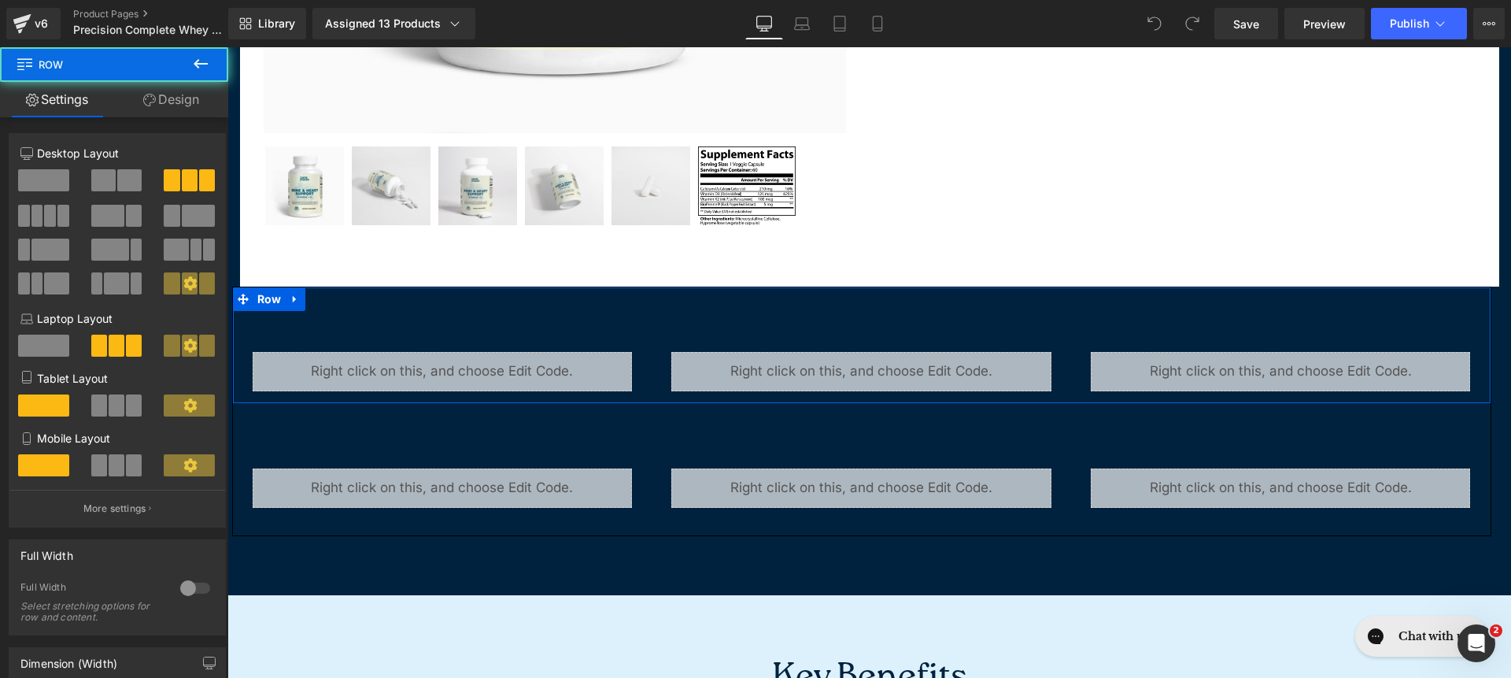
drag, startPoint x: 182, startPoint y: 120, endPoint x: 179, endPoint y: 112, distance: 8.5
click at [180, 118] on div "4+4+4 12+12+12 12+12+12 Column Size Customizer 4+4+4 Desktop Layout Laptop Layo…" at bounding box center [117, 624] width 235 height 1015
click at [179, 107] on link "Design" at bounding box center [171, 99] width 114 height 35
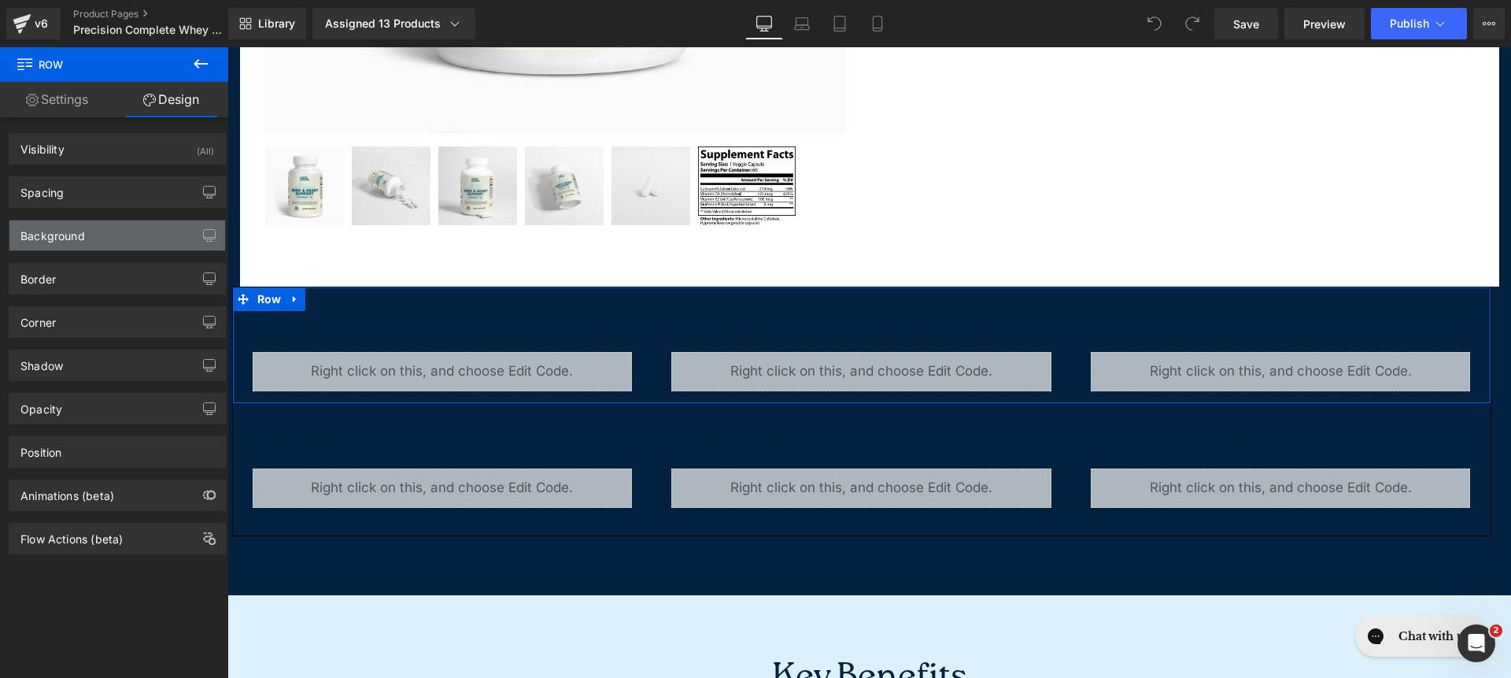
click at [92, 236] on div "Background" at bounding box center [117, 235] width 216 height 30
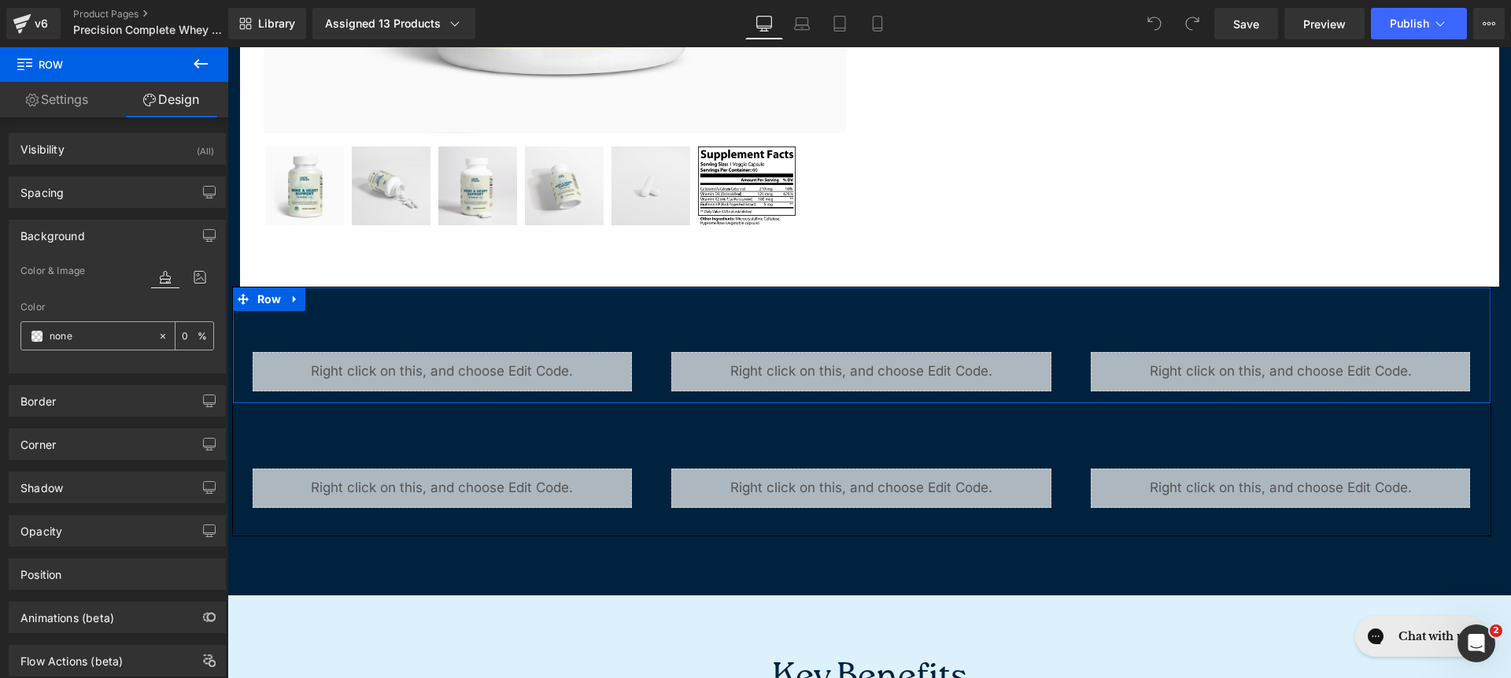
click at [100, 329] on input "none" at bounding box center [100, 335] width 101 height 17
type input "fff"
type input "100"
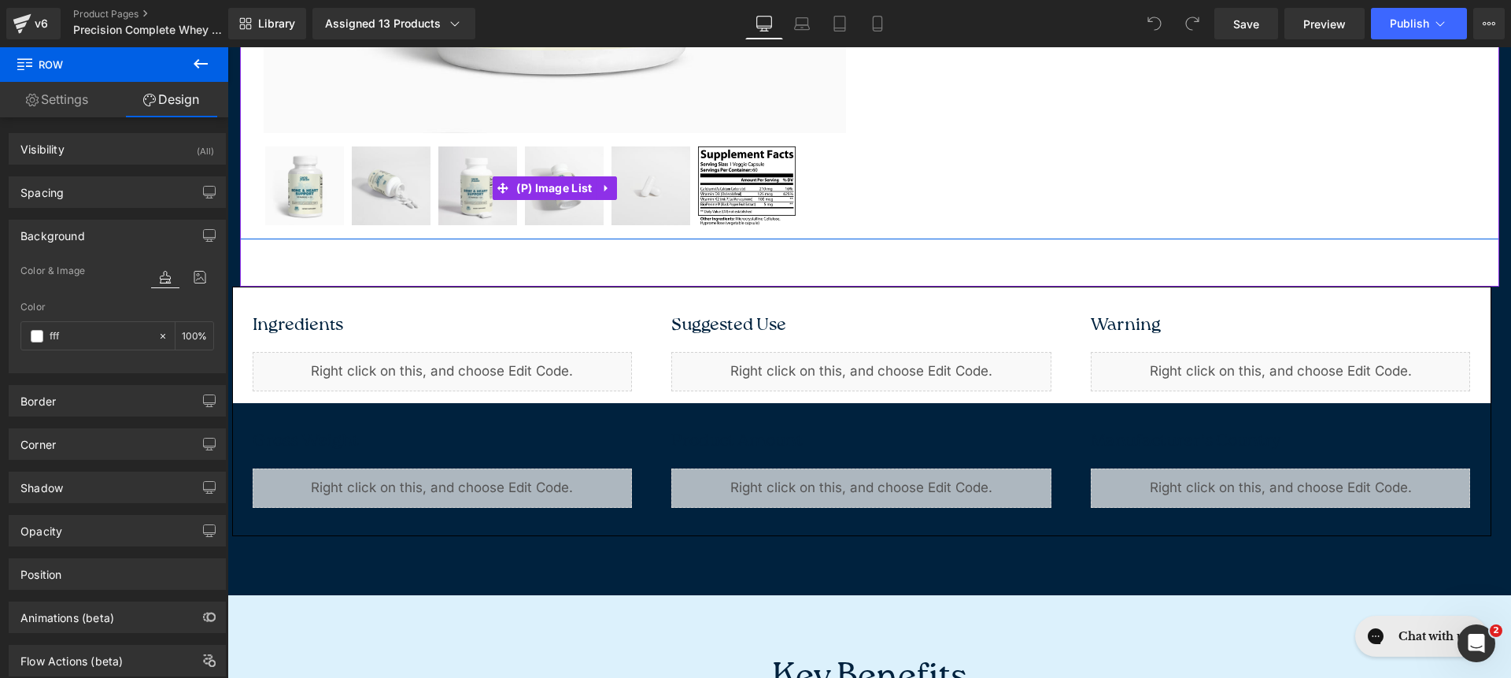
scroll to position [642, 0]
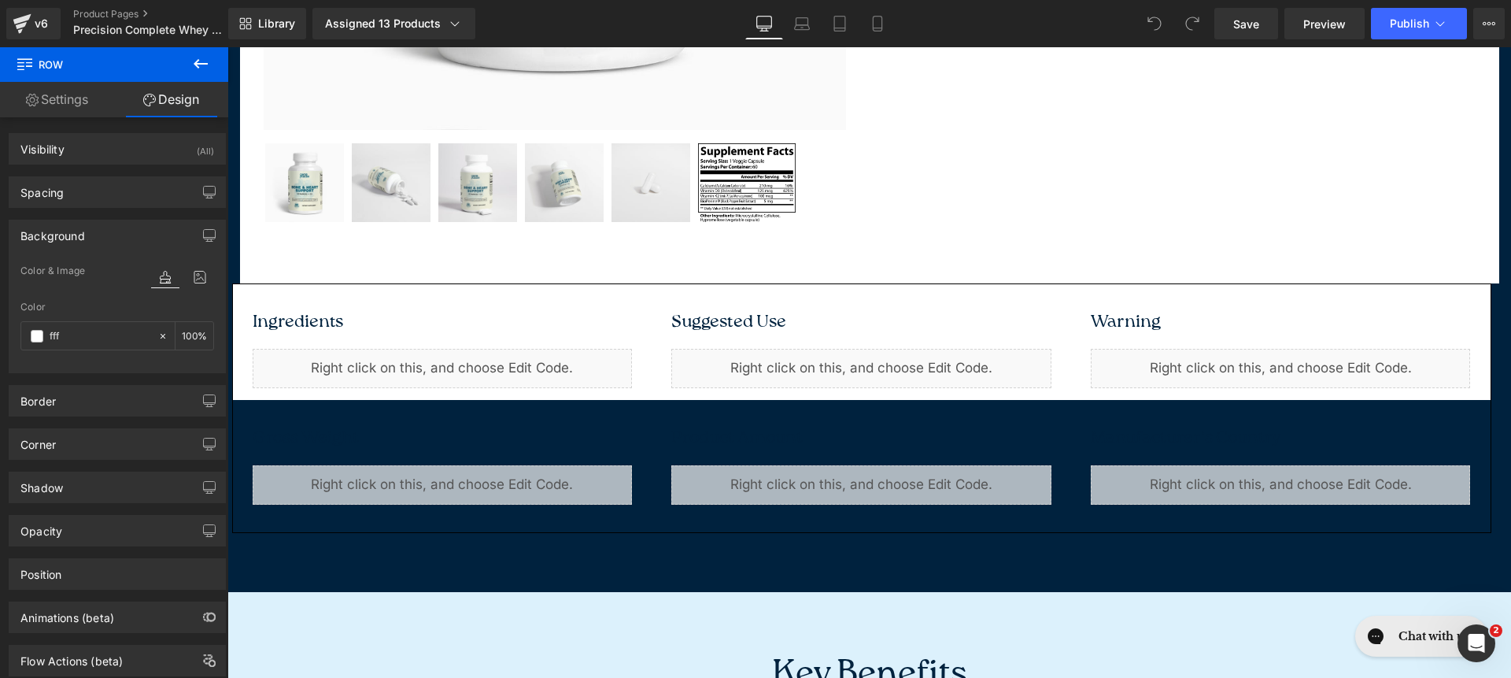
click at [501, 419] on div "Gross weight Text Block Liquid Product amount Text Block Liquid Manufacturer's …" at bounding box center [861, 466] width 1259 height 132
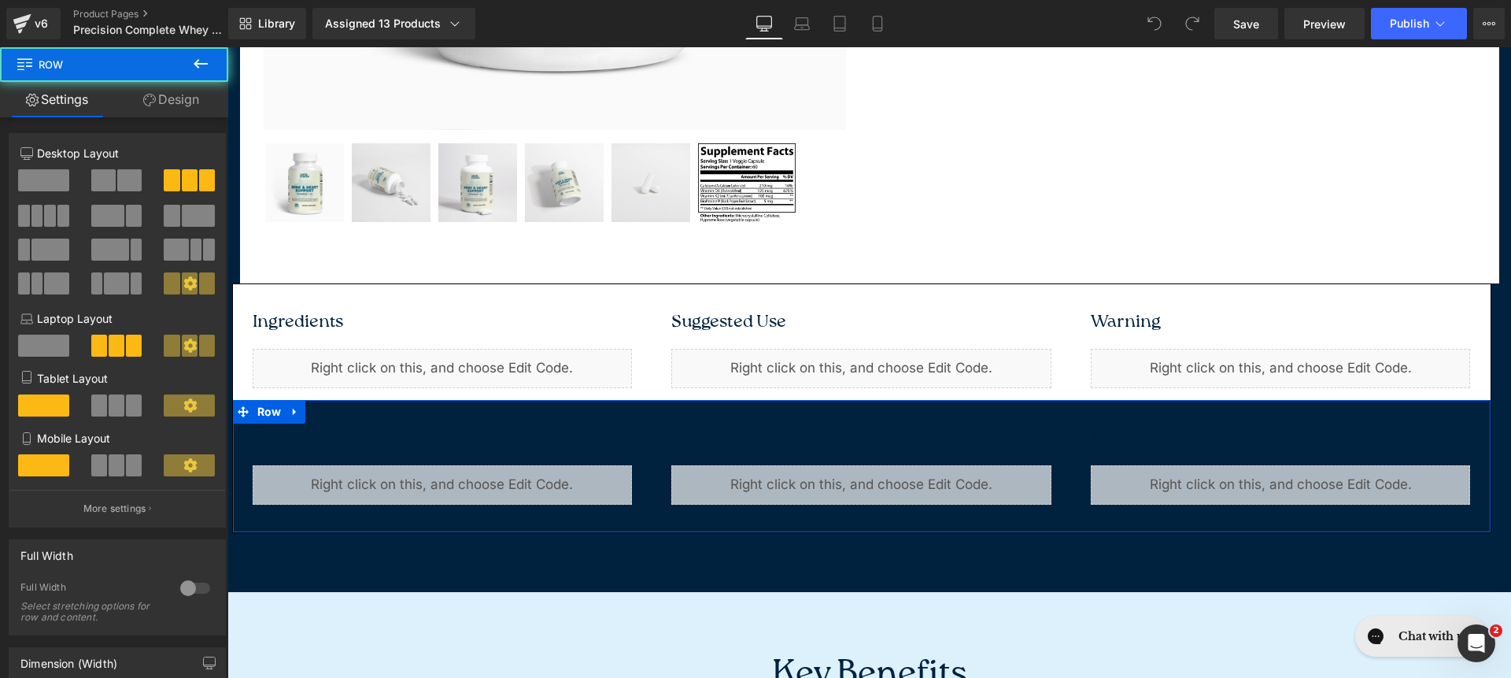
click at [187, 99] on link "Design" at bounding box center [171, 99] width 114 height 35
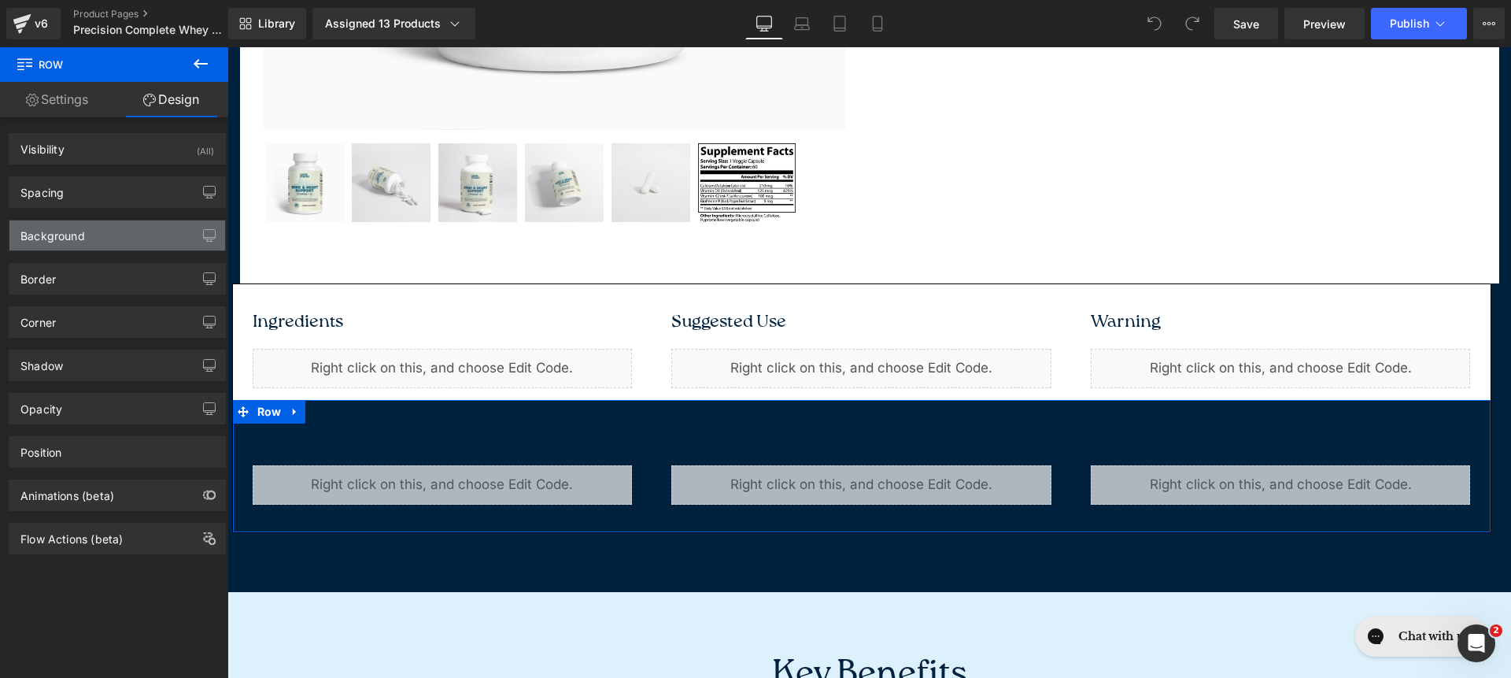
click at [103, 235] on div "Background" at bounding box center [117, 235] width 216 height 30
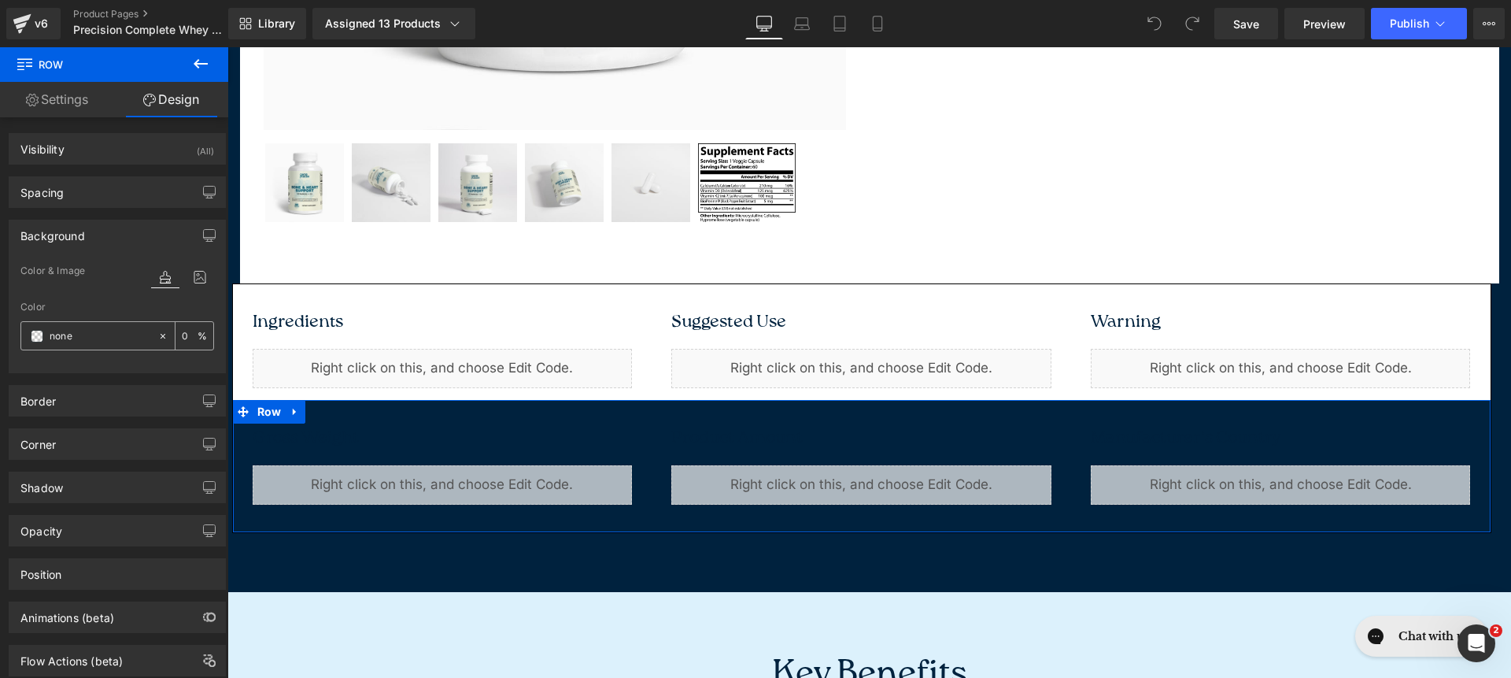
click at [105, 334] on input "none" at bounding box center [100, 335] width 101 height 17
type input "fff"
type input "100"
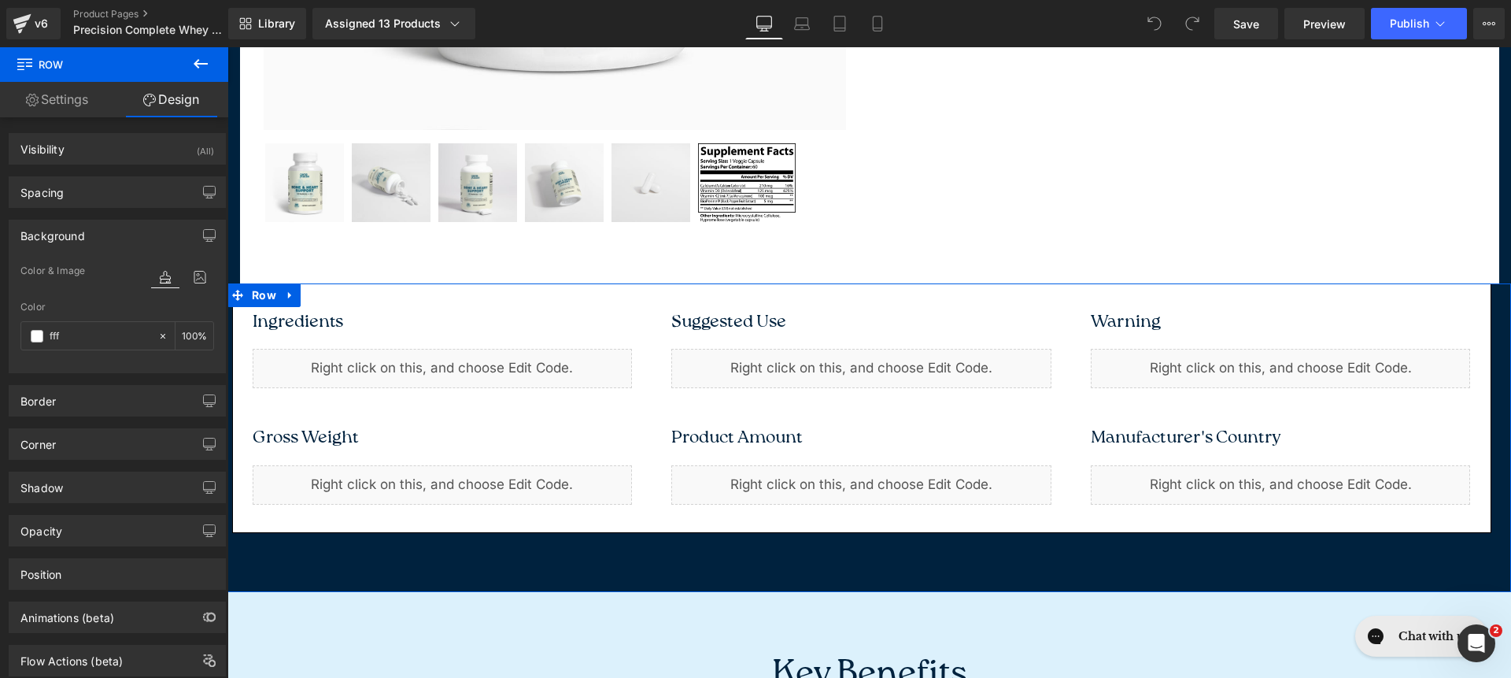
click at [444, 552] on div "Ingredients Text Block Liquid Suggested Use Text Block Liquid Warning Text Bloc…" at bounding box center [869, 437] width 1284 height 309
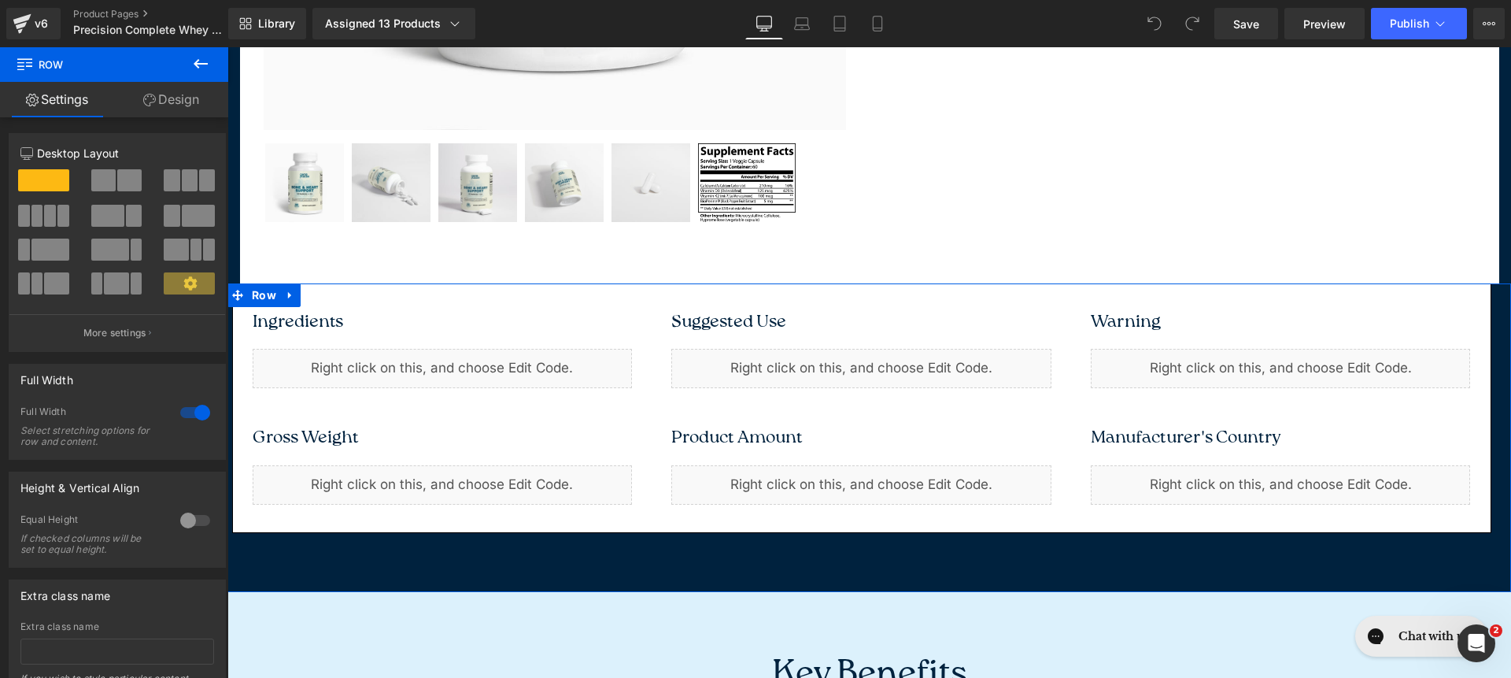
click at [163, 102] on link "Design" at bounding box center [171, 99] width 114 height 35
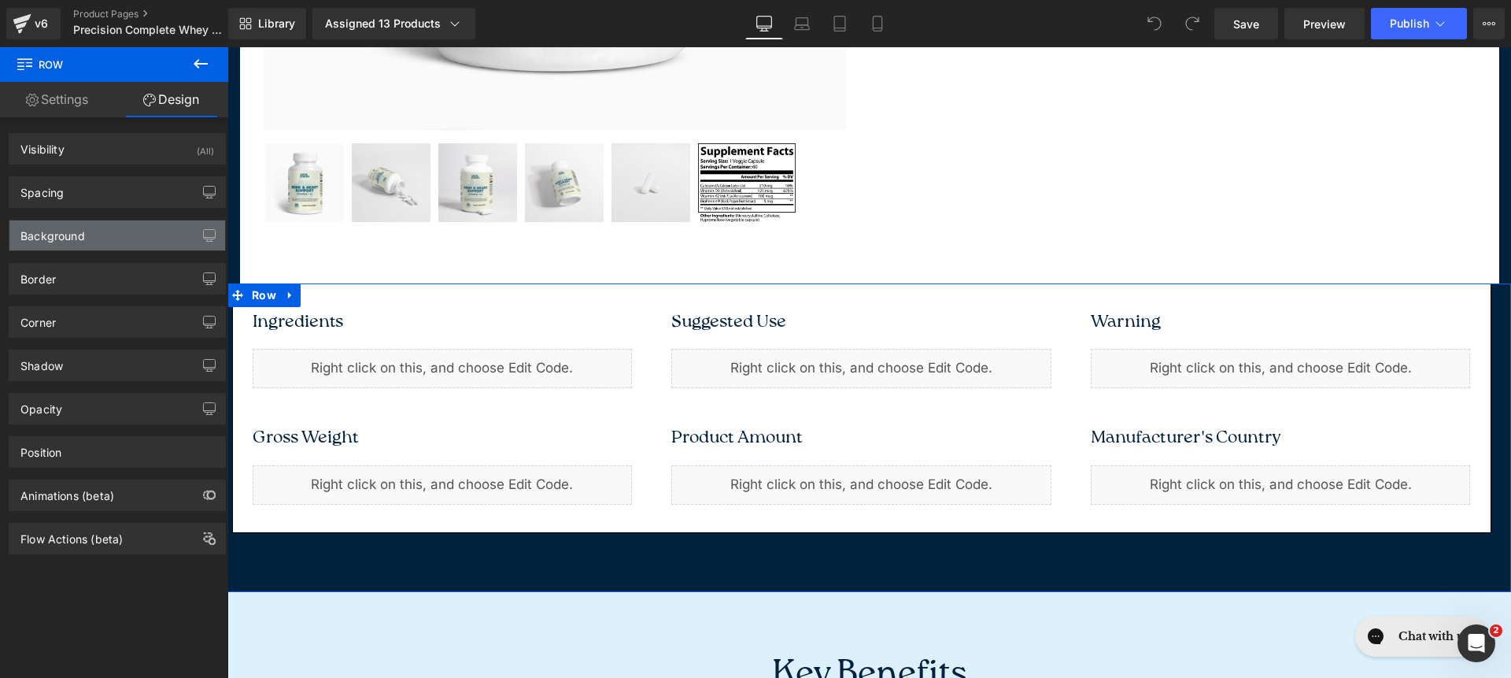
click at [120, 246] on div "Background" at bounding box center [117, 235] width 216 height 30
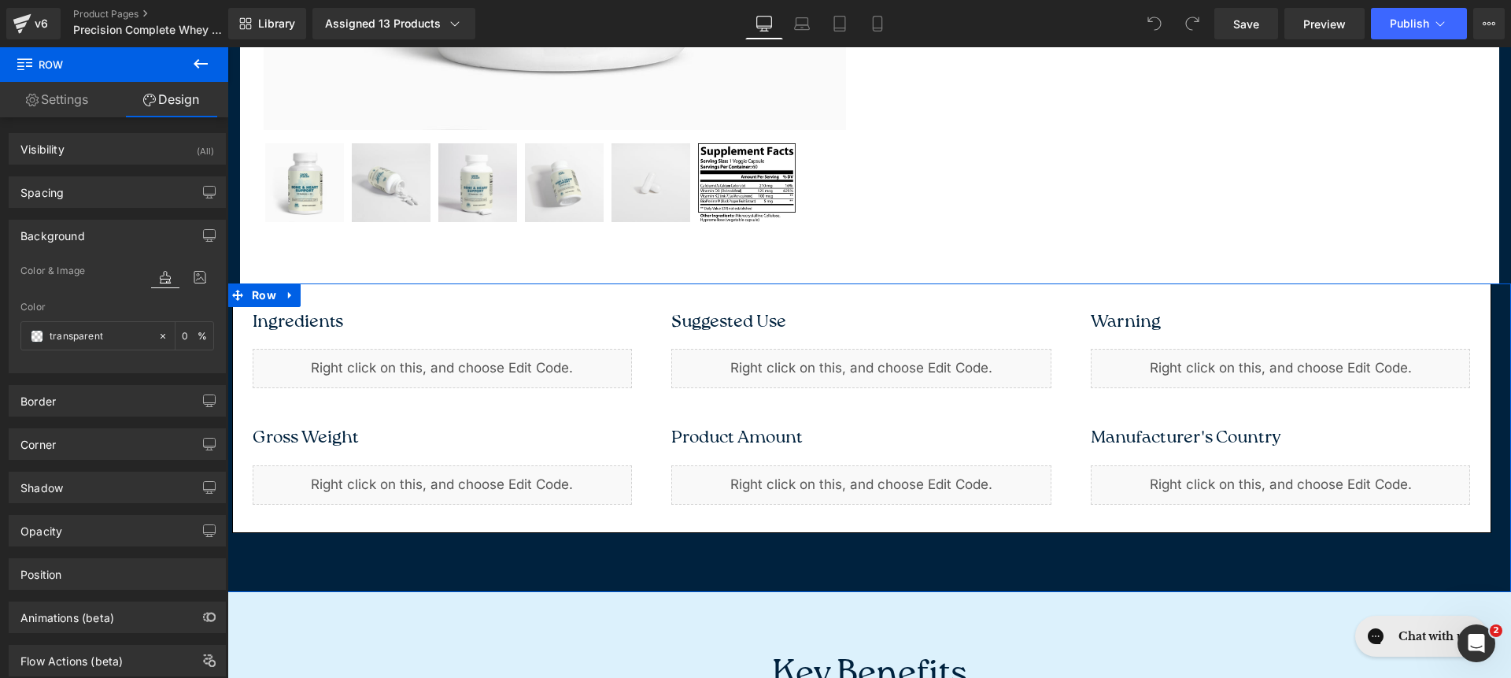
click at [99, 314] on div "Color transparent 0 %" at bounding box center [117, 334] width 194 height 67
click at [102, 328] on input "transparent" at bounding box center [100, 335] width 101 height 17
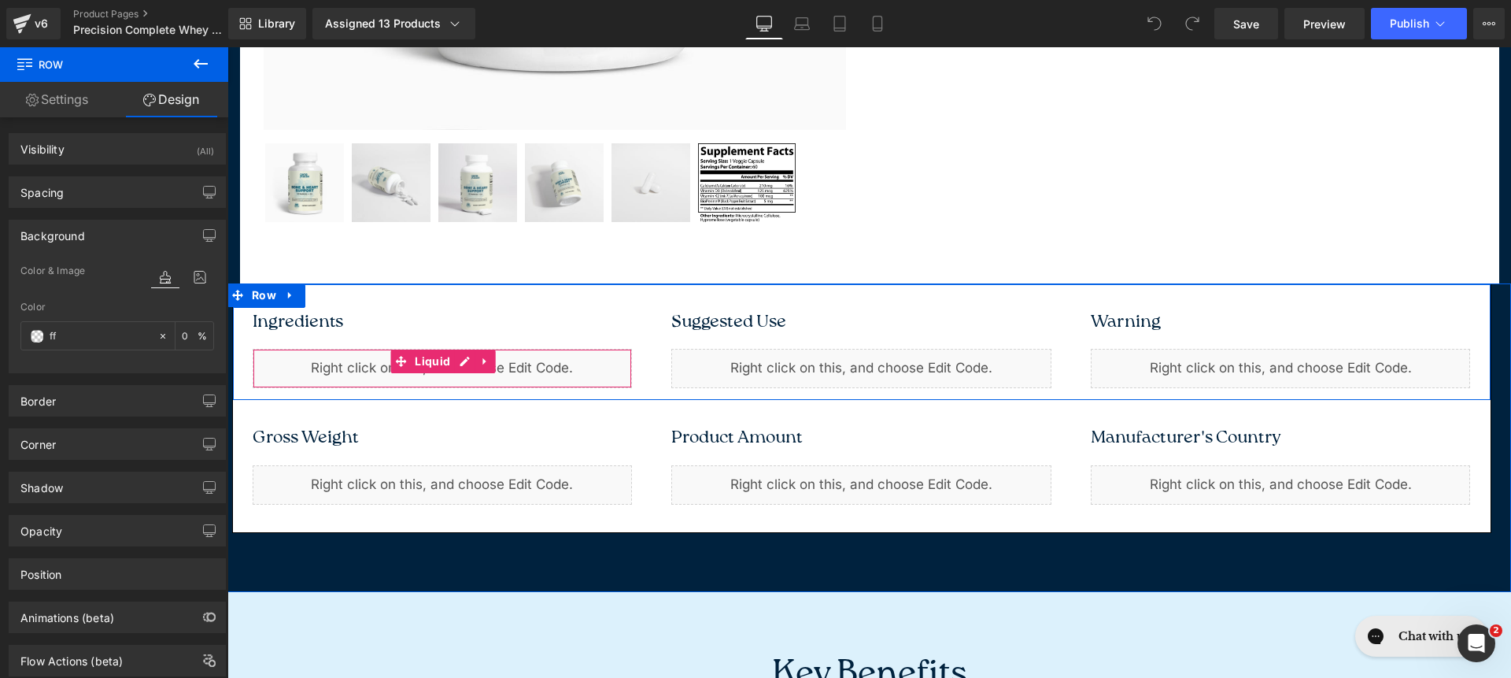
type input "fff"
type input "100"
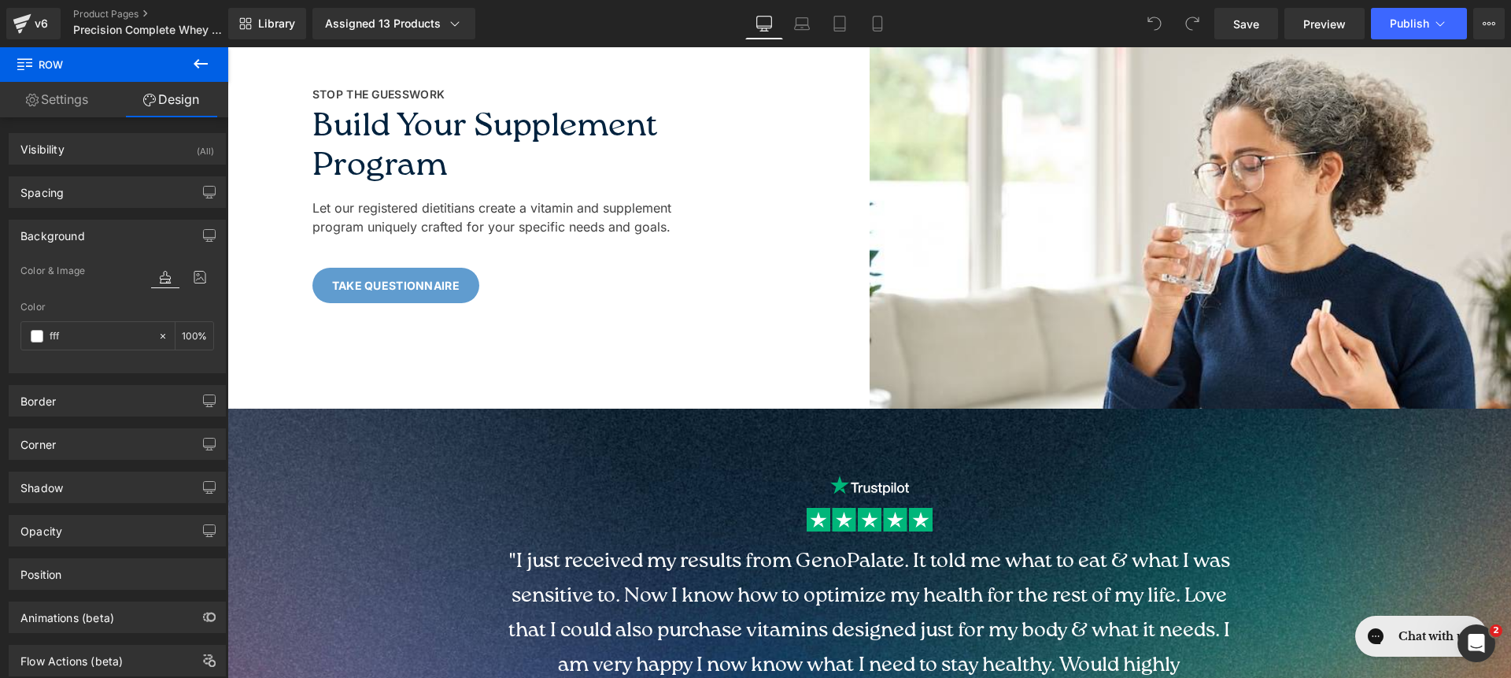
scroll to position [2119, 0]
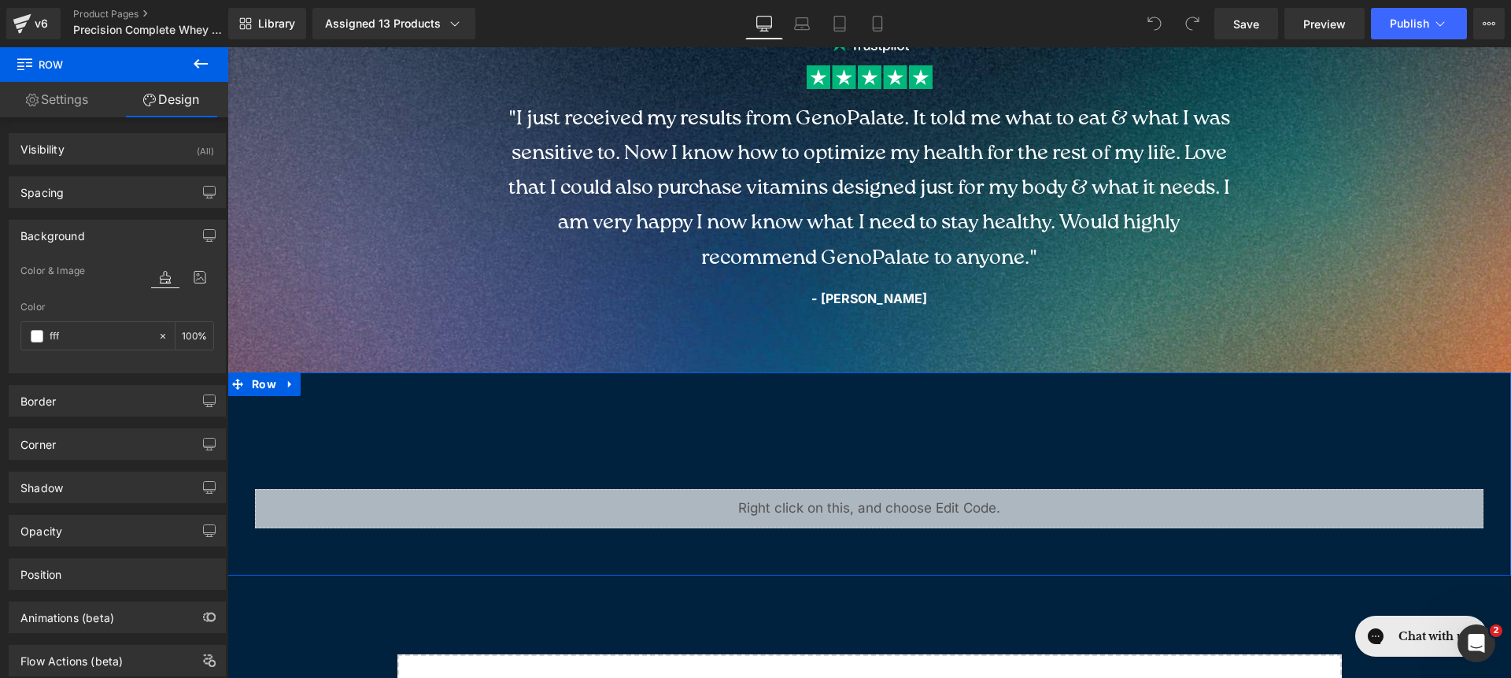
click at [501, 396] on div "What Our Members Are Saying Heading Liquid Row Row" at bounding box center [869, 473] width 1284 height 203
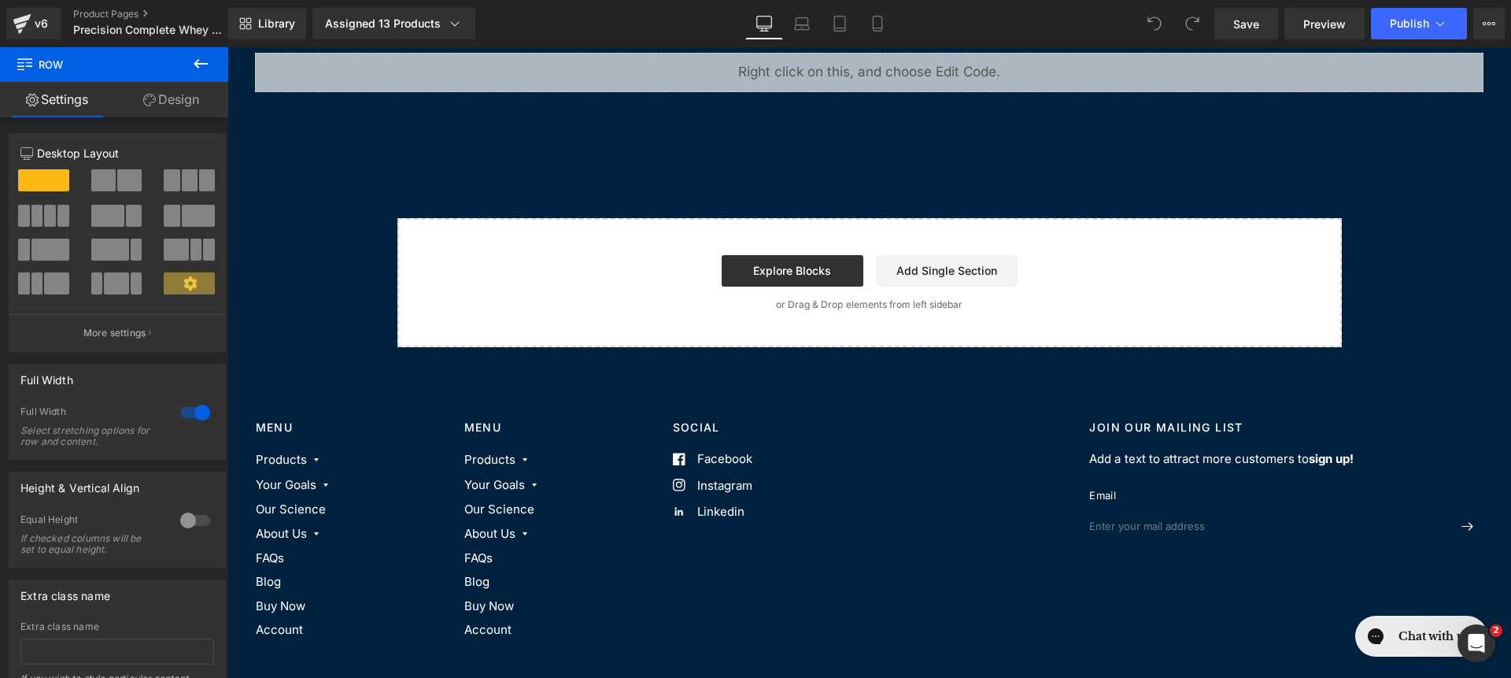
scroll to position [2400, 0]
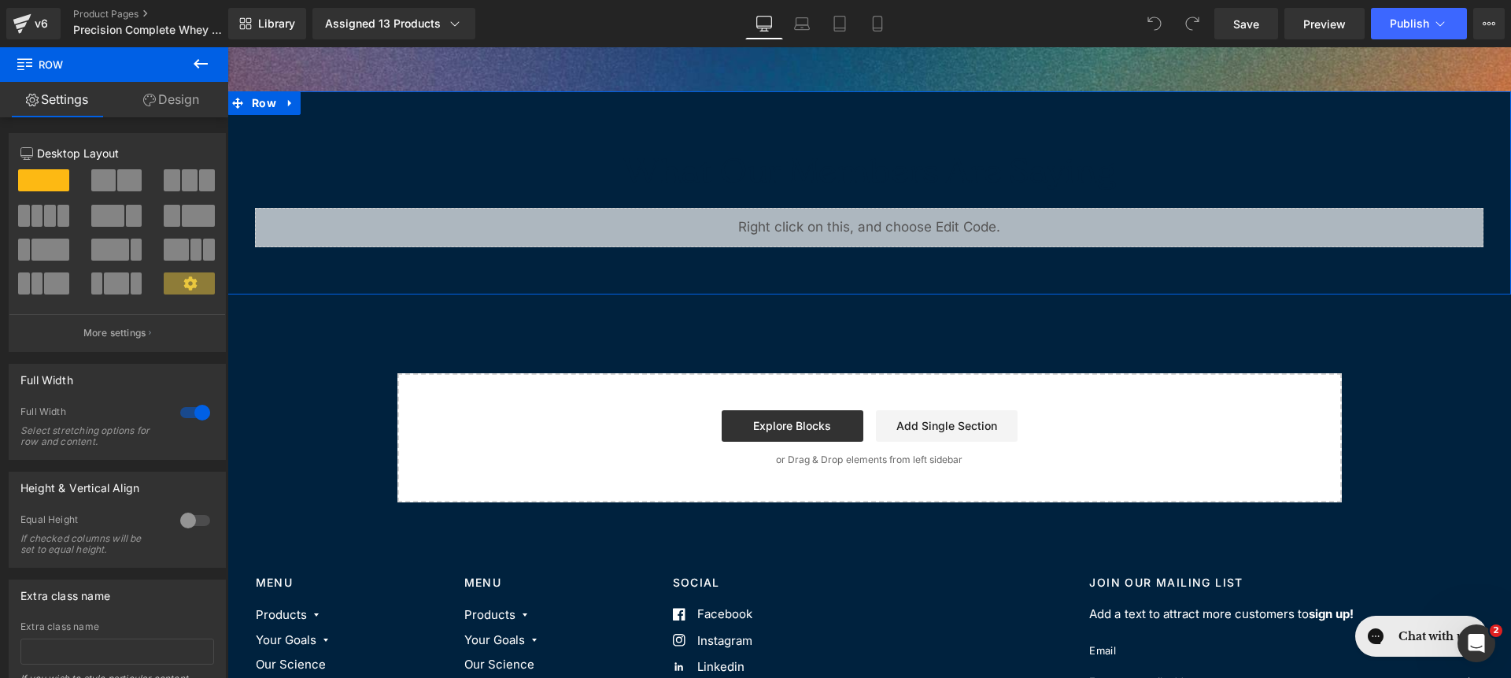
click at [160, 115] on link "Design" at bounding box center [171, 99] width 114 height 35
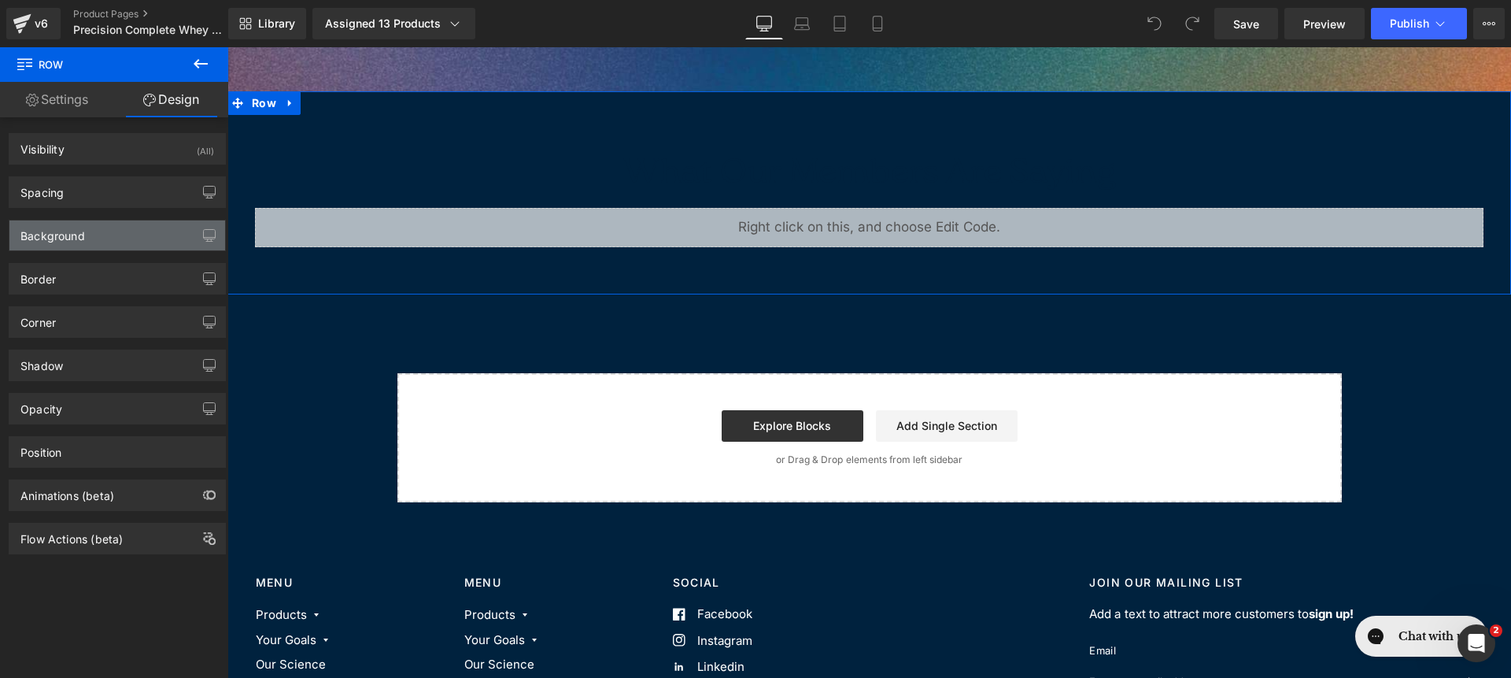
click at [122, 227] on div "Background" at bounding box center [117, 235] width 216 height 30
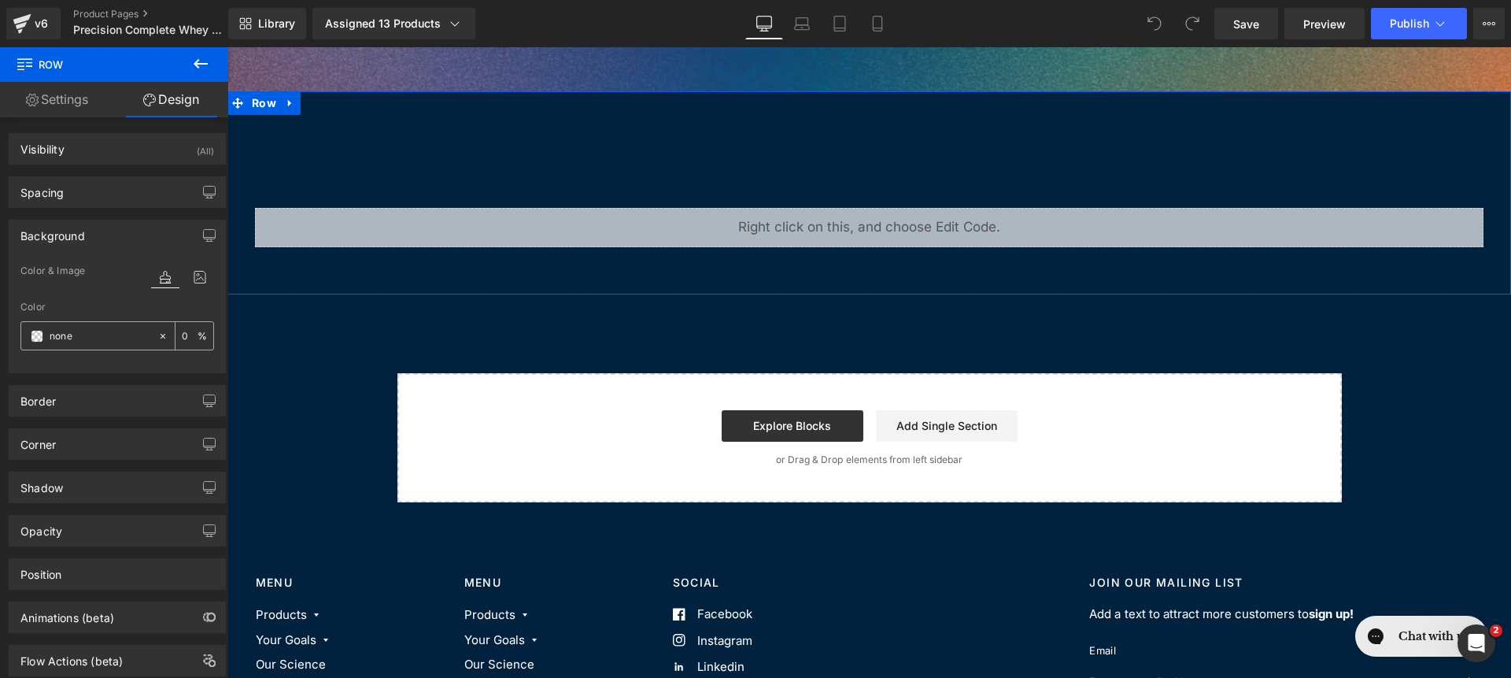
click at [105, 323] on div "none" at bounding box center [89, 336] width 136 height 28
click at [105, 333] on input "none" at bounding box center [100, 335] width 101 height 17
type input "fff"
type input "100"
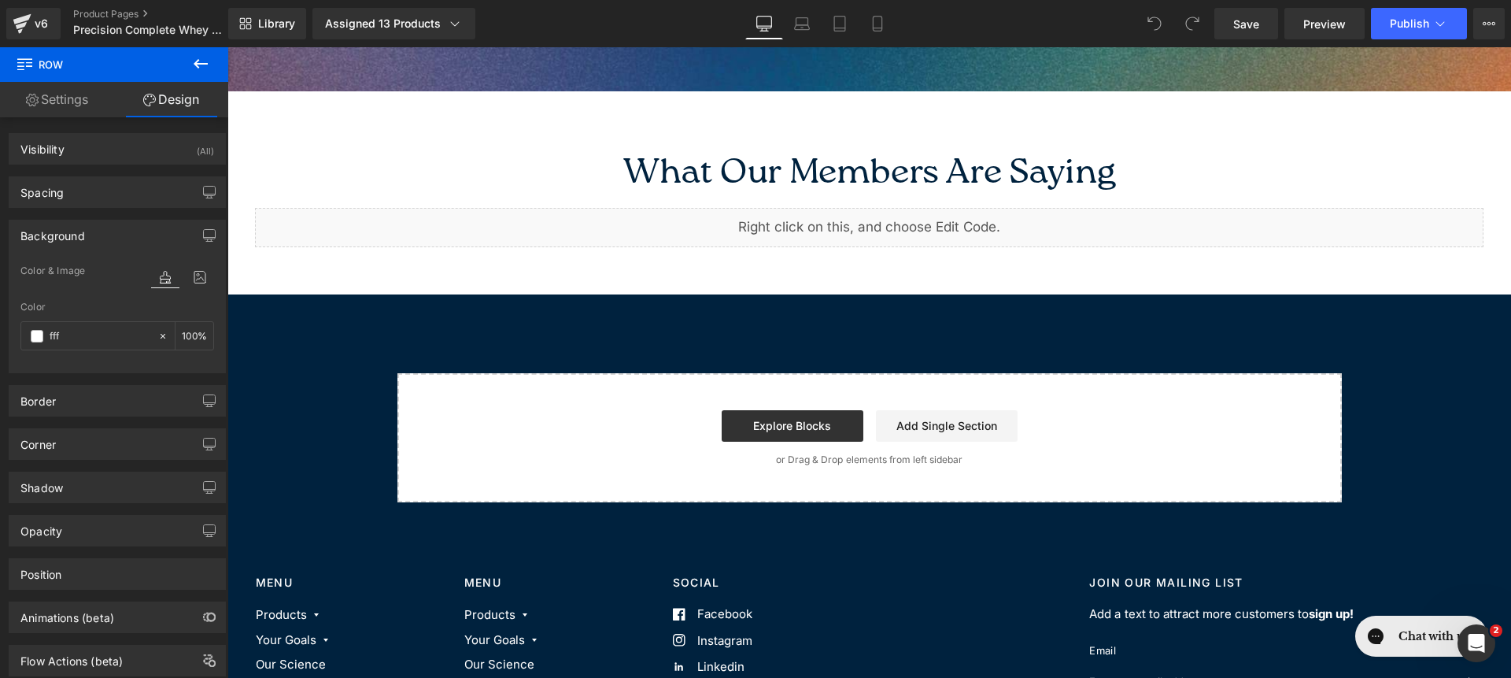
scroll to position [2598, 0]
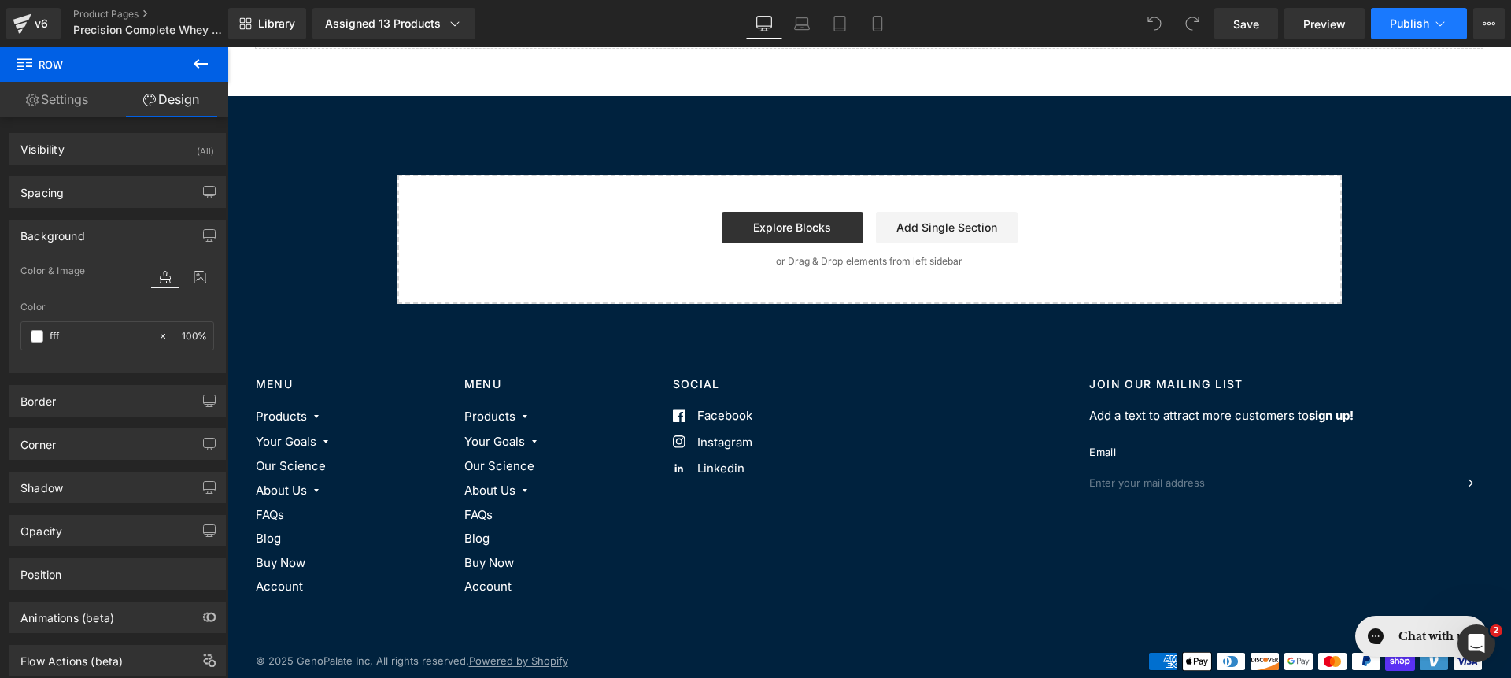
type input "#ffffff"
click at [1401, 22] on span "Publish" at bounding box center [1409, 23] width 39 height 13
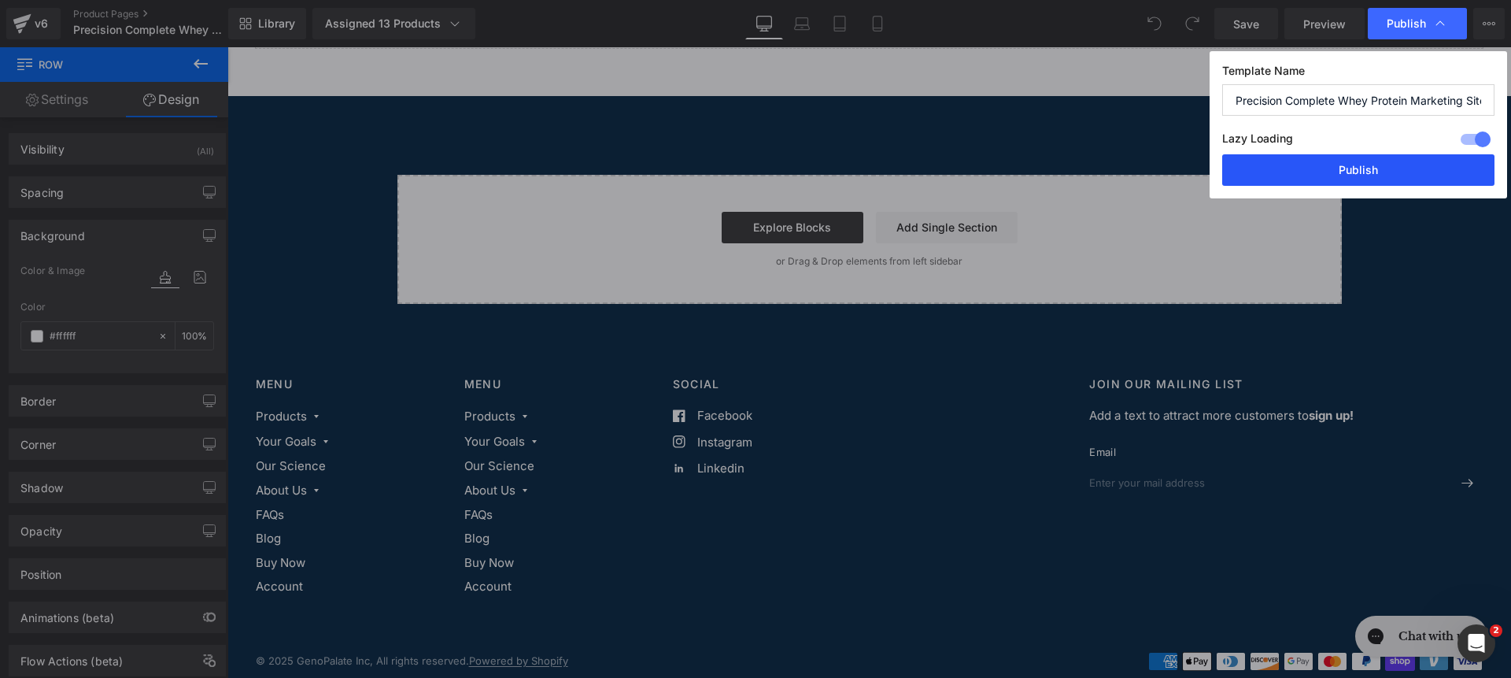
click at [1389, 179] on button "Publish" at bounding box center [1358, 169] width 272 height 31
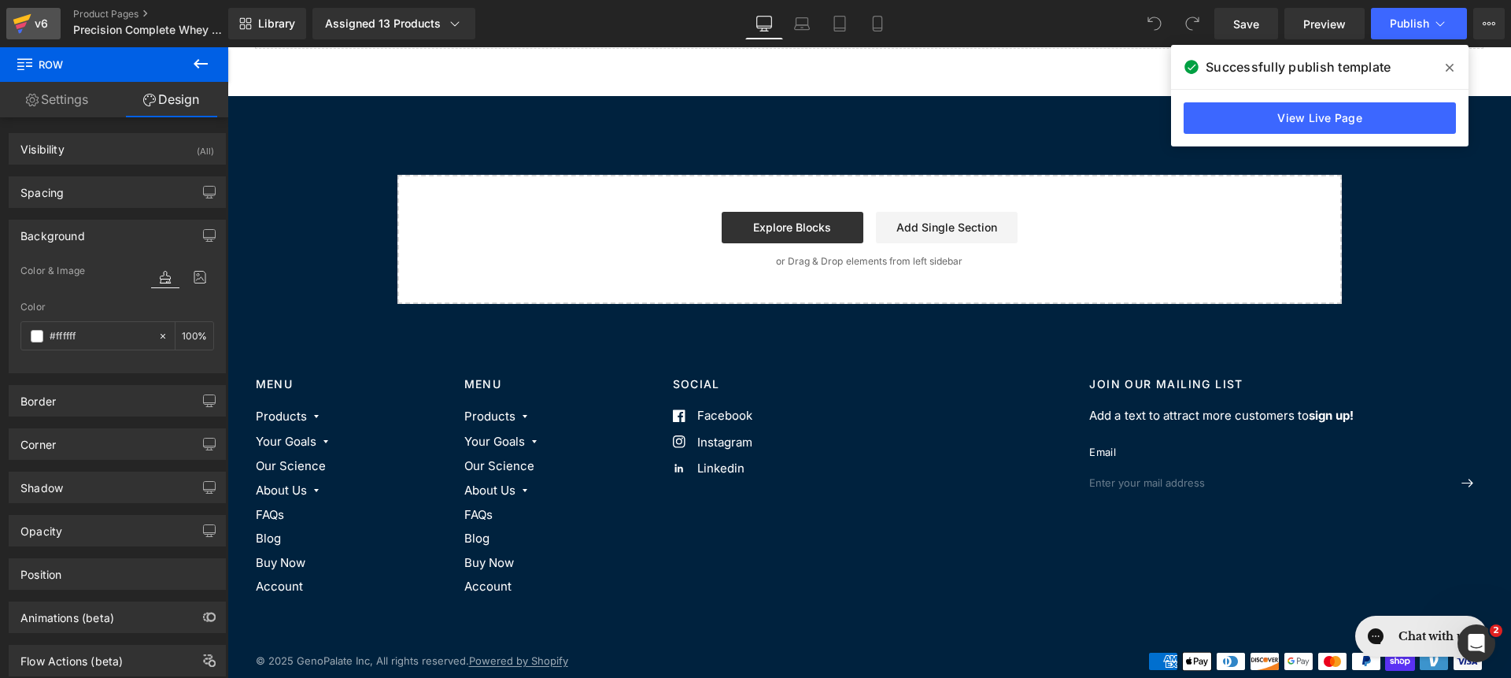
click at [35, 31] on div "v6" at bounding box center [41, 23] width 20 height 20
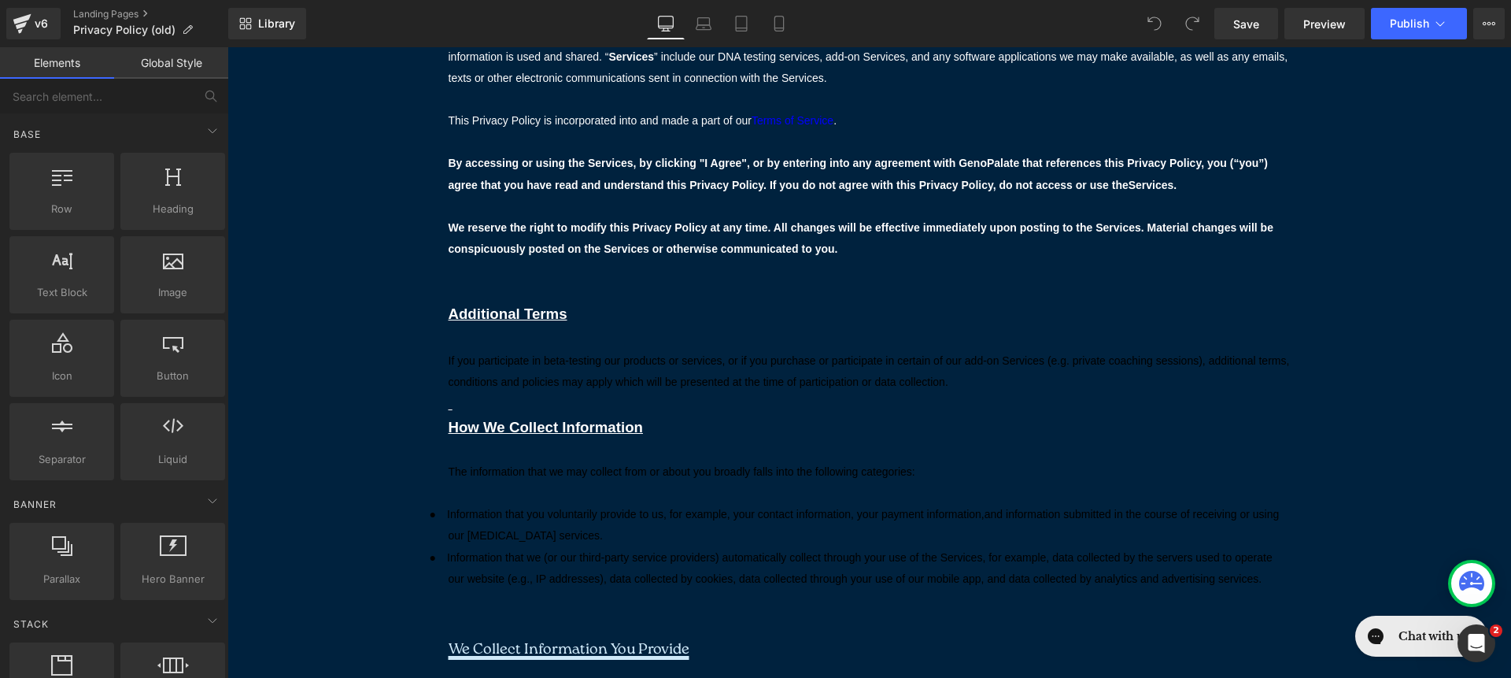
scroll to position [142, 0]
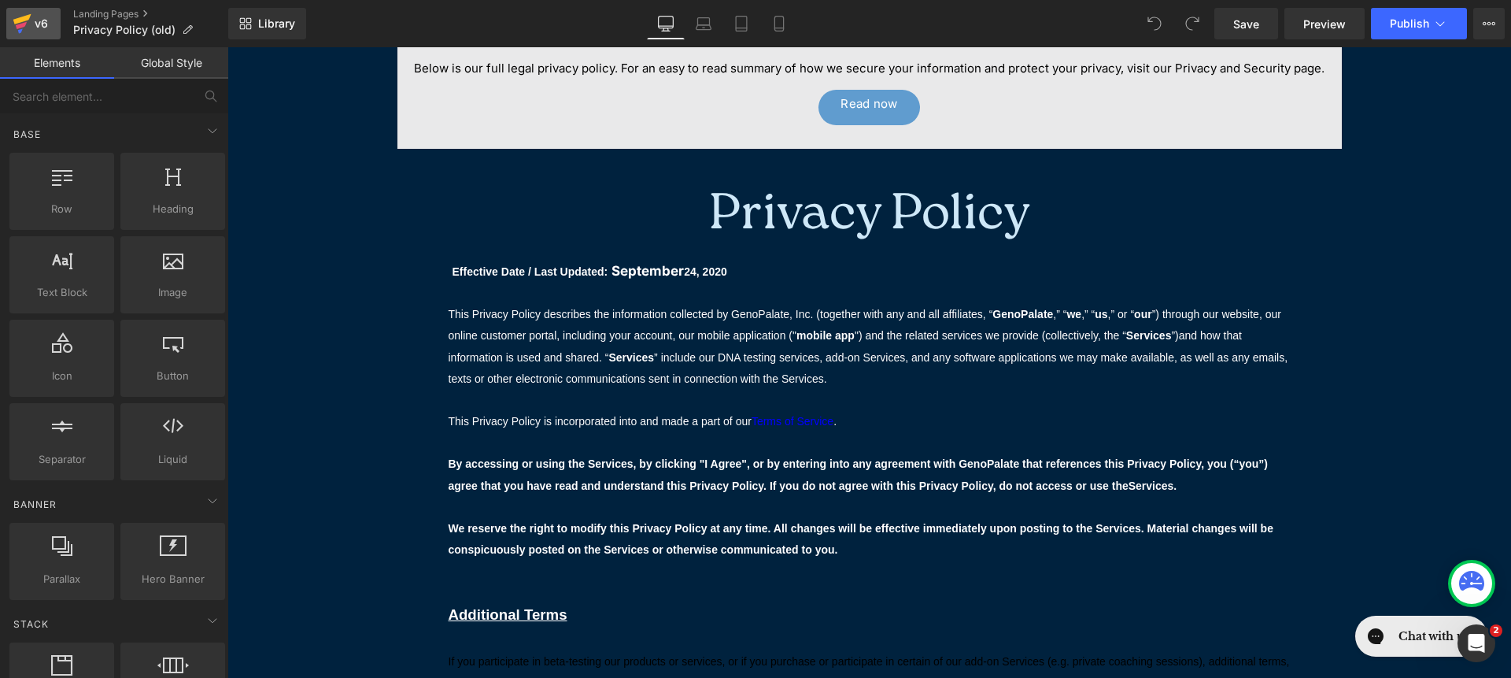
click at [43, 21] on div "v6" at bounding box center [41, 23] width 20 height 20
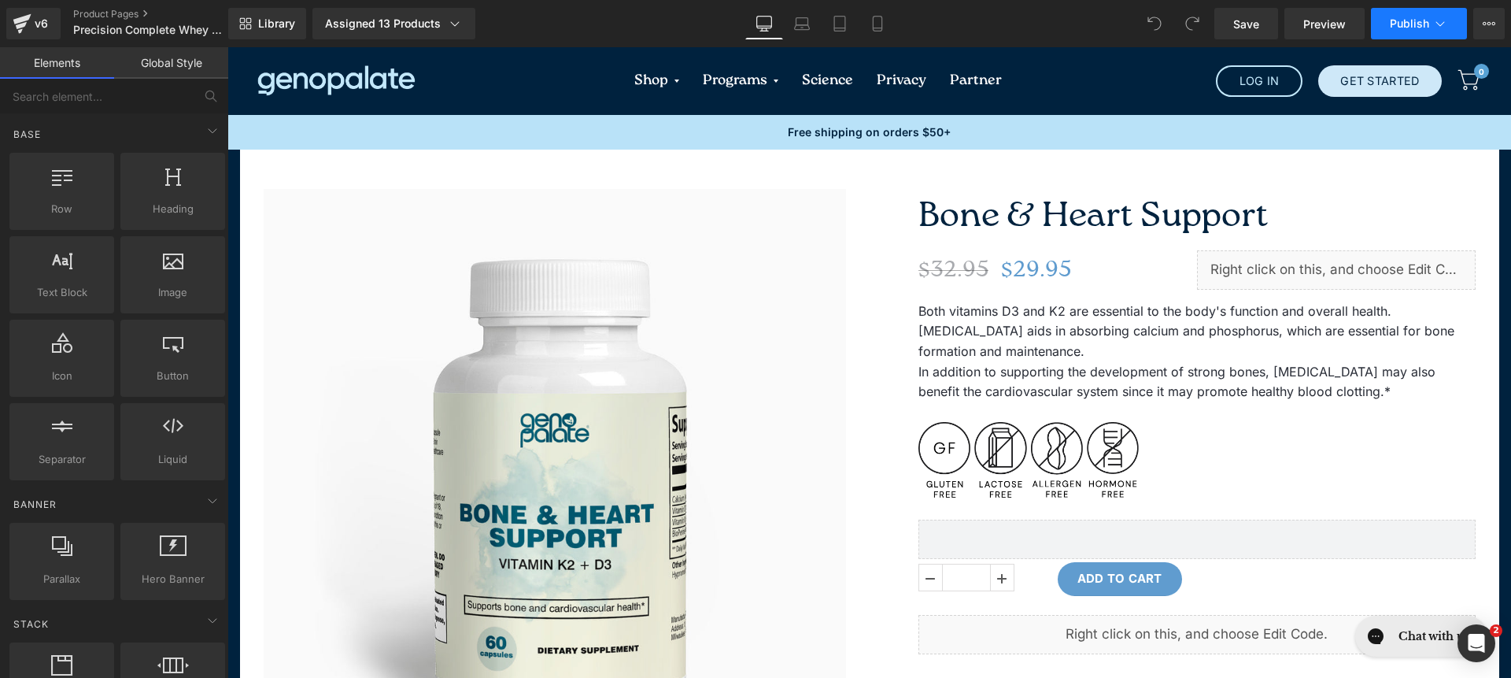
click at [1421, 20] on span "Publish" at bounding box center [1409, 23] width 39 height 13
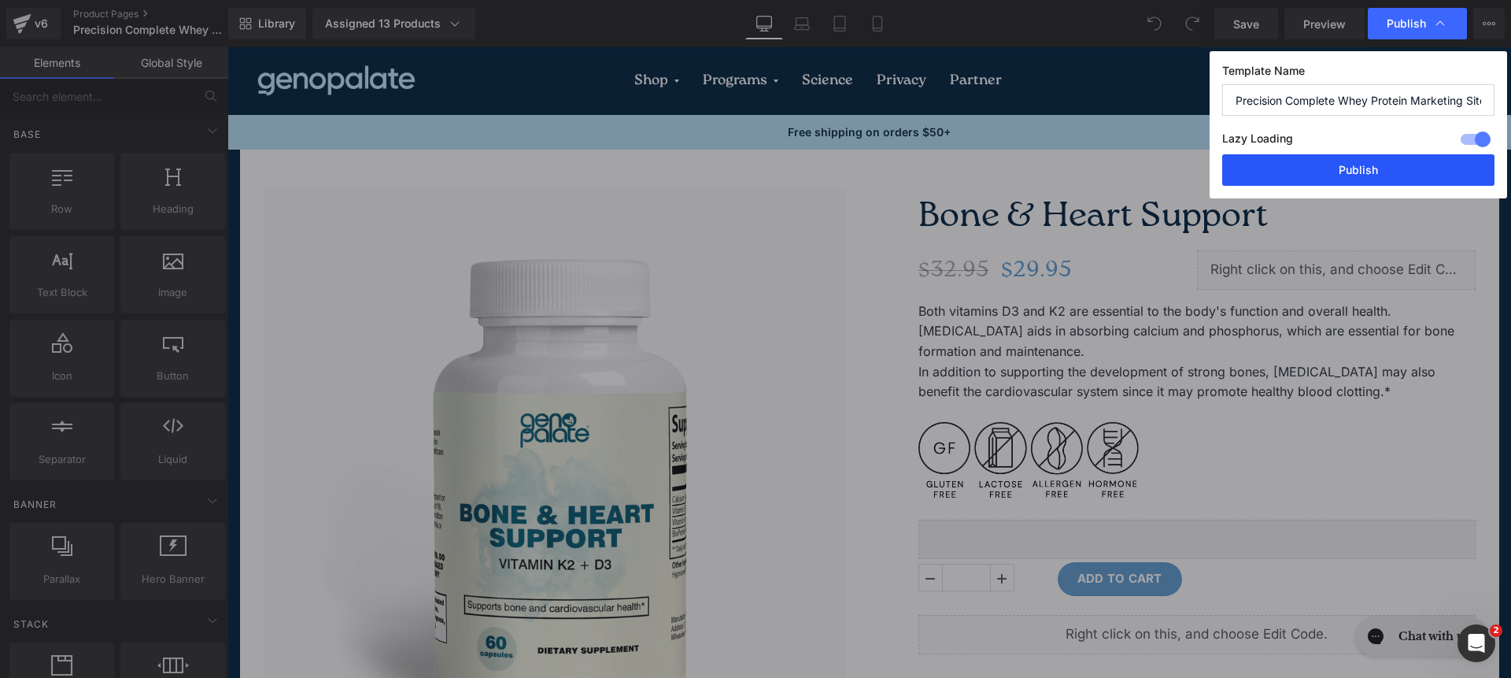
drag, startPoint x: 1381, startPoint y: 168, endPoint x: 1147, endPoint y: 121, distance: 238.4
click at [1381, 168] on button "Publish" at bounding box center [1358, 169] width 272 height 31
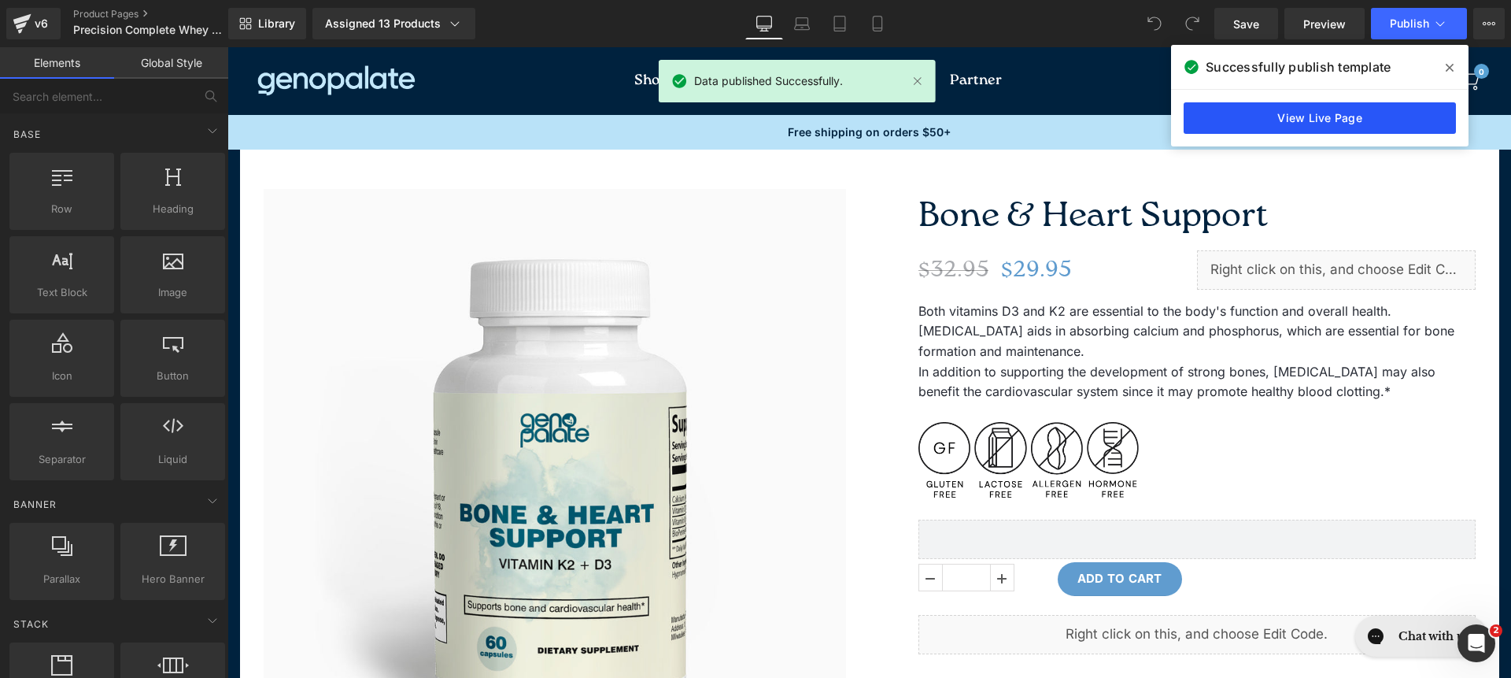
click at [1283, 123] on link "View Live Page" at bounding box center [1320, 117] width 272 height 31
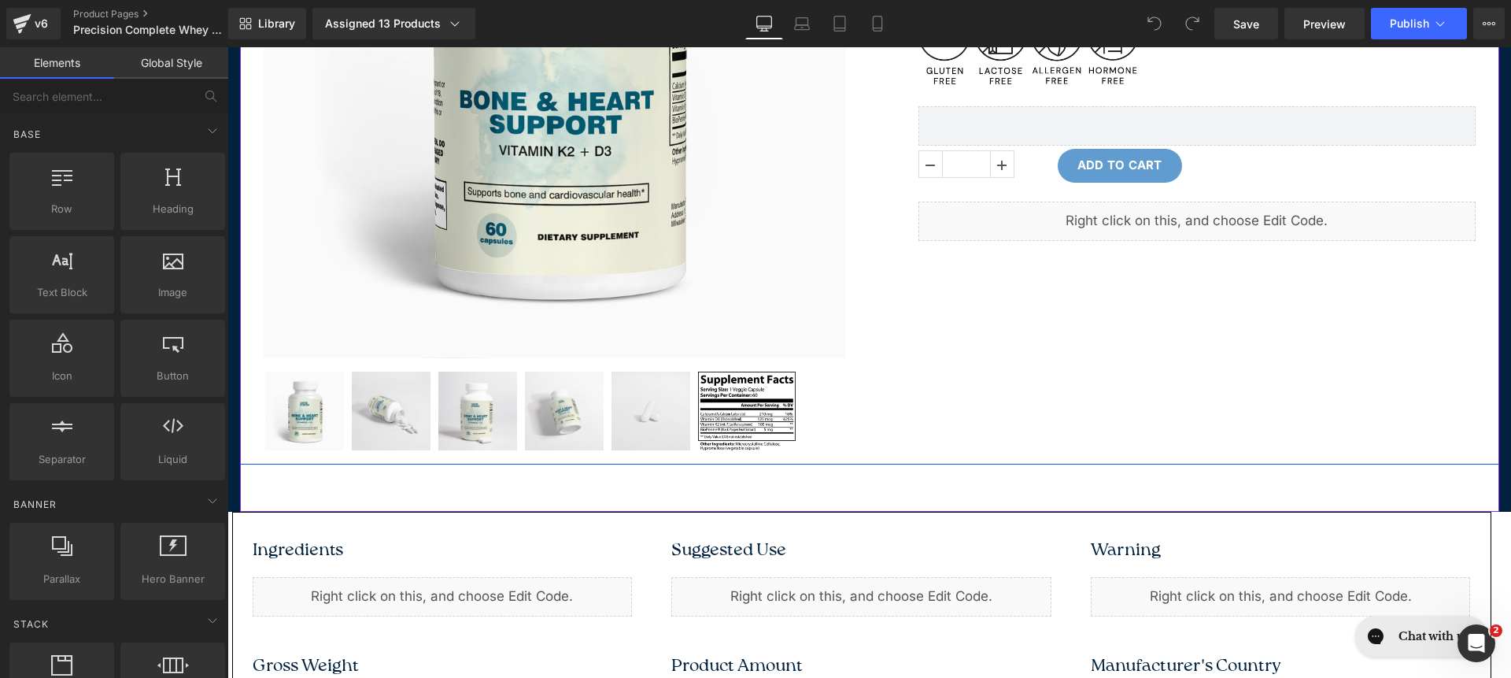
scroll to position [594, 0]
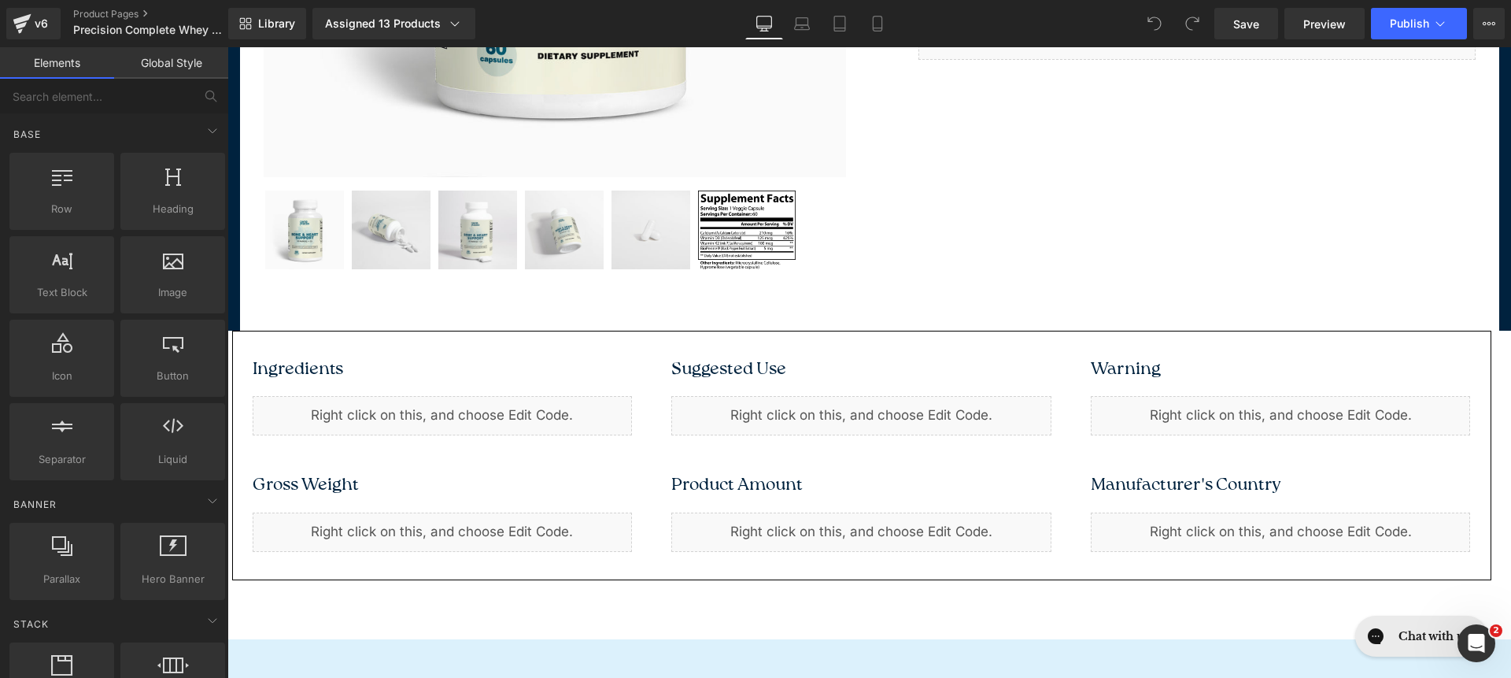
click at [581, 418] on div "Liquid" at bounding box center [443, 415] width 380 height 39
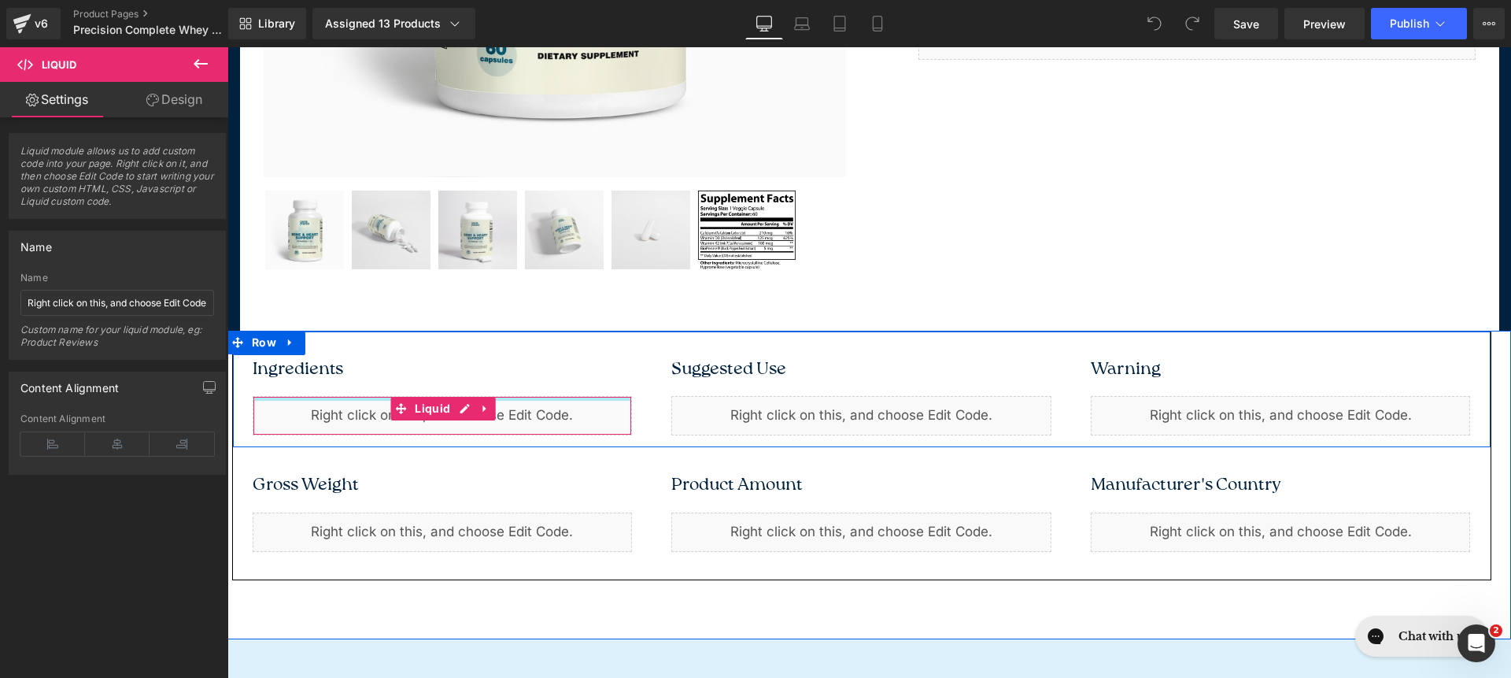
click at [338, 399] on div at bounding box center [442, 399] width 379 height 4
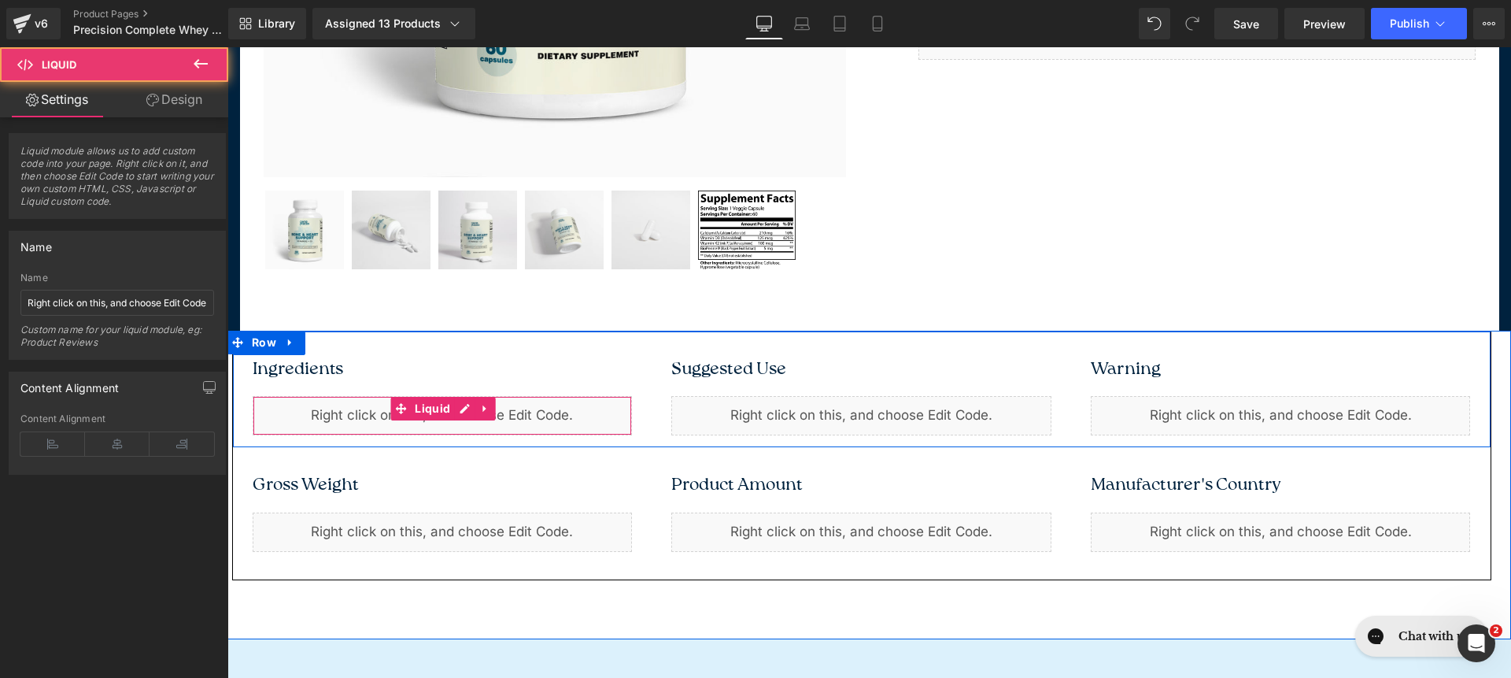
click at [341, 416] on div "Liquid" at bounding box center [443, 415] width 380 height 39
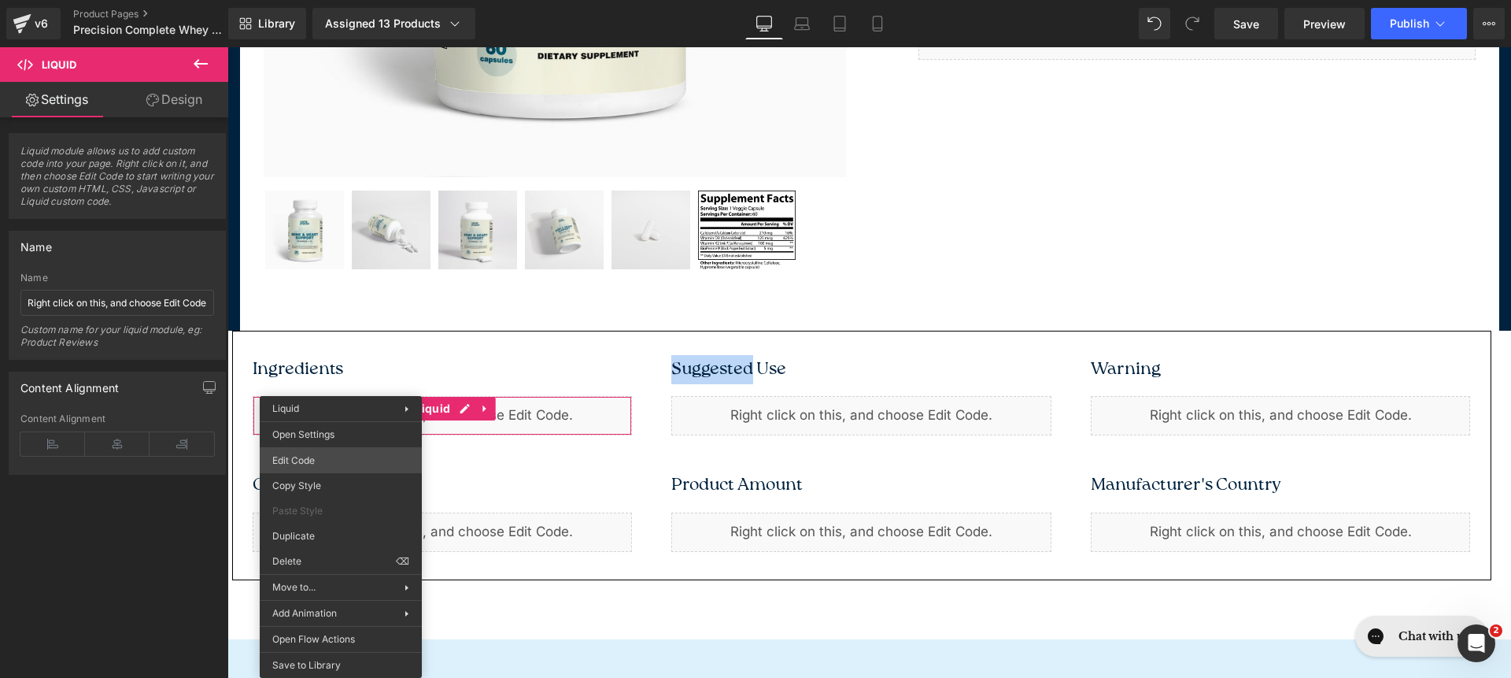
click at [353, 0] on div "You are previewing how the will restyle your page. You can not edit Elements in…" at bounding box center [755, 0] width 1511 height 0
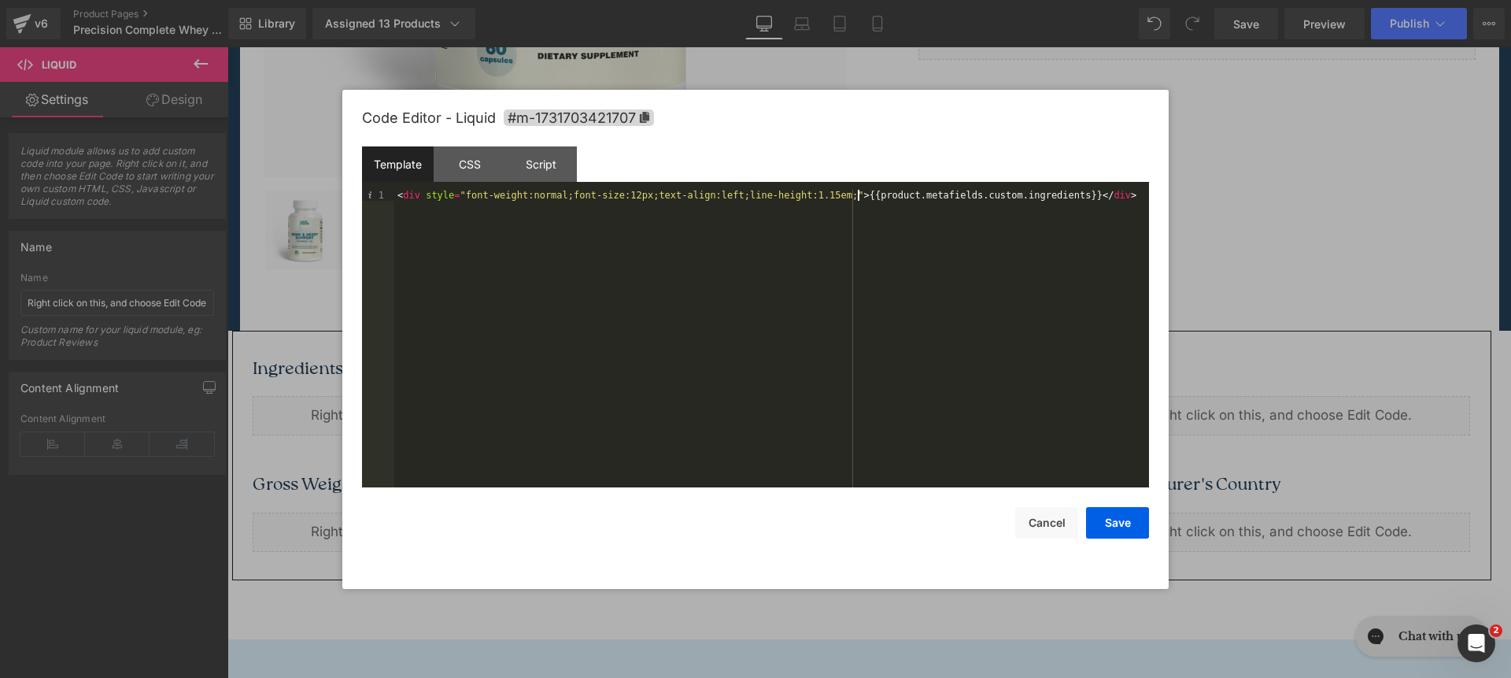
click at [859, 199] on div "< div style = "font-weight:normal;font-size:12px;text-align:left;line-height:1.…" at bounding box center [771, 350] width 755 height 320
click at [860, 196] on div "< div style = "font-weight:normal;font-size:12px;text-align:left;line-height:1.…" at bounding box center [771, 361] width 755 height 342
copy p "Suggested"
click at [1132, 520] on button "Save" at bounding box center [1117, 522] width 63 height 31
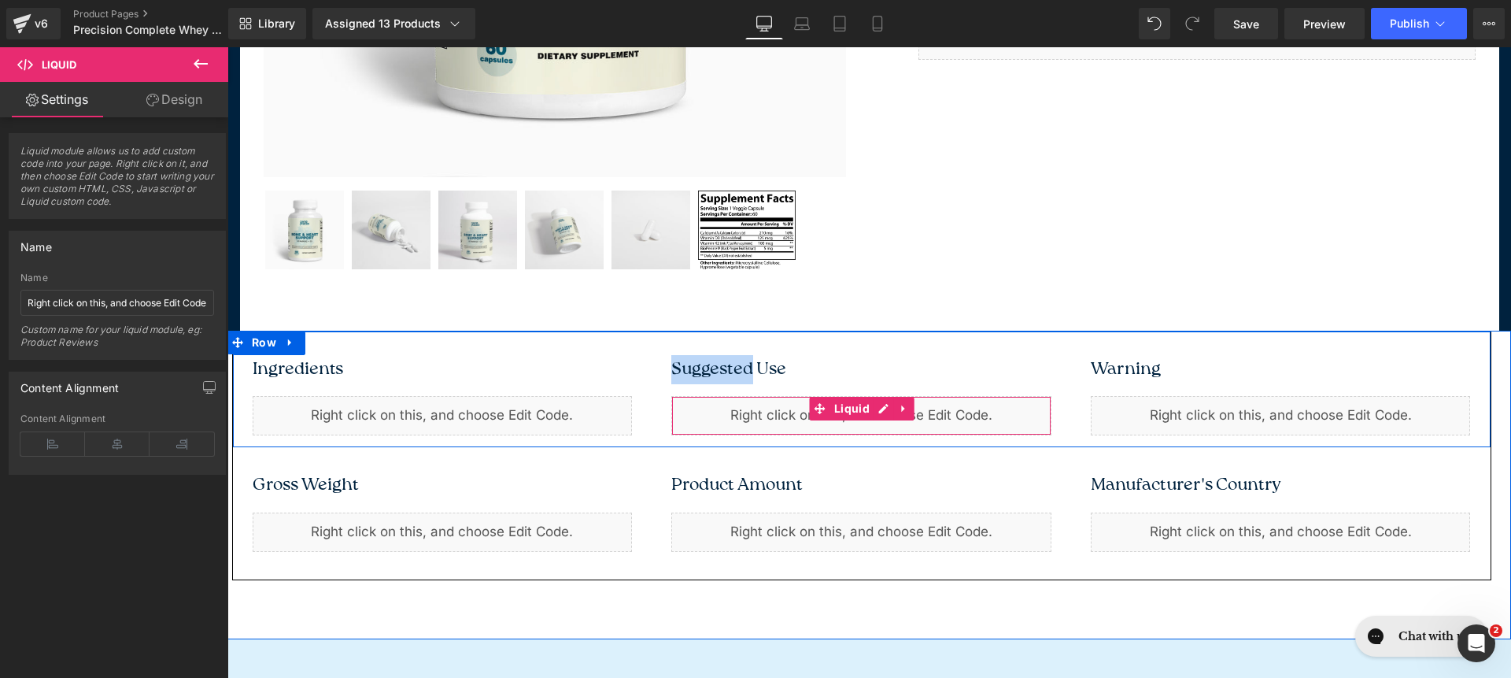
click at [871, 423] on div "Liquid" at bounding box center [861, 415] width 380 height 39
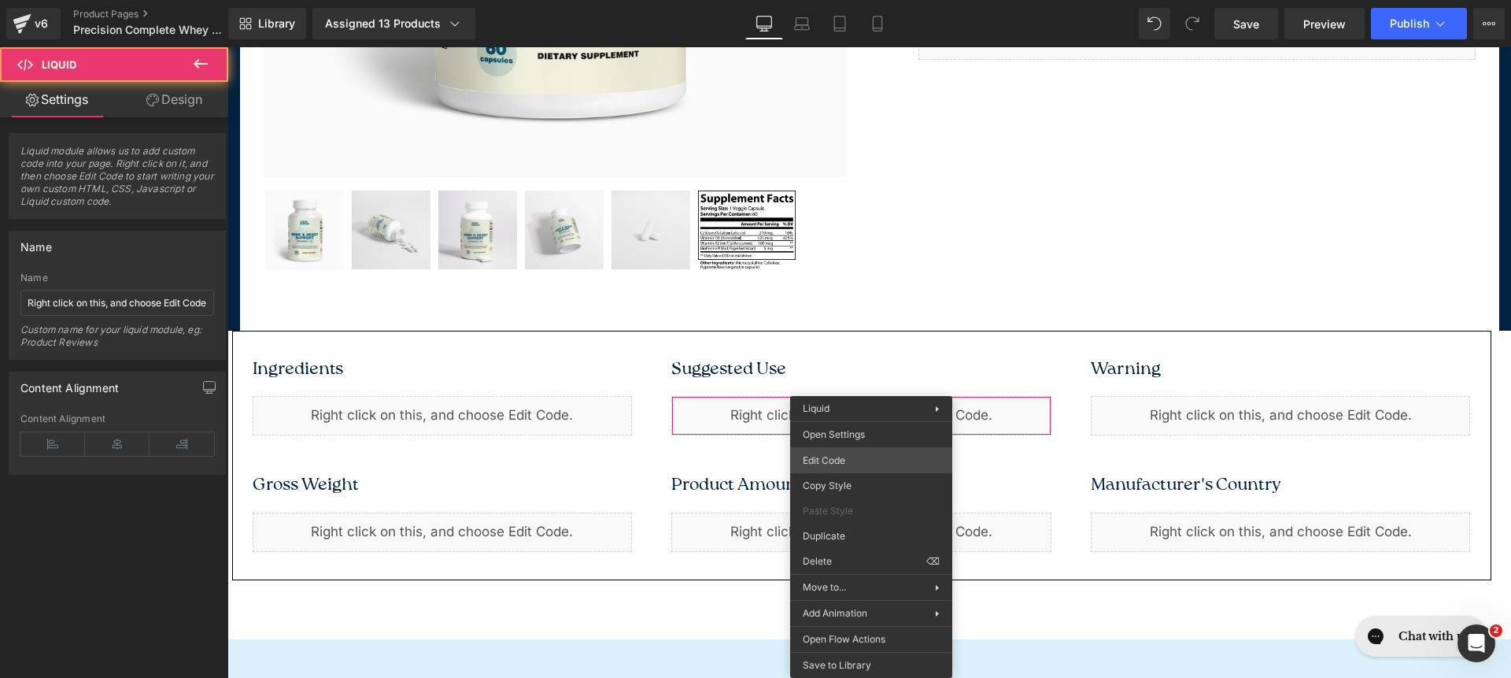
click at [886, 0] on div "You are previewing how the will restyle your page. You can not edit Elements in…" at bounding box center [755, 0] width 1511 height 0
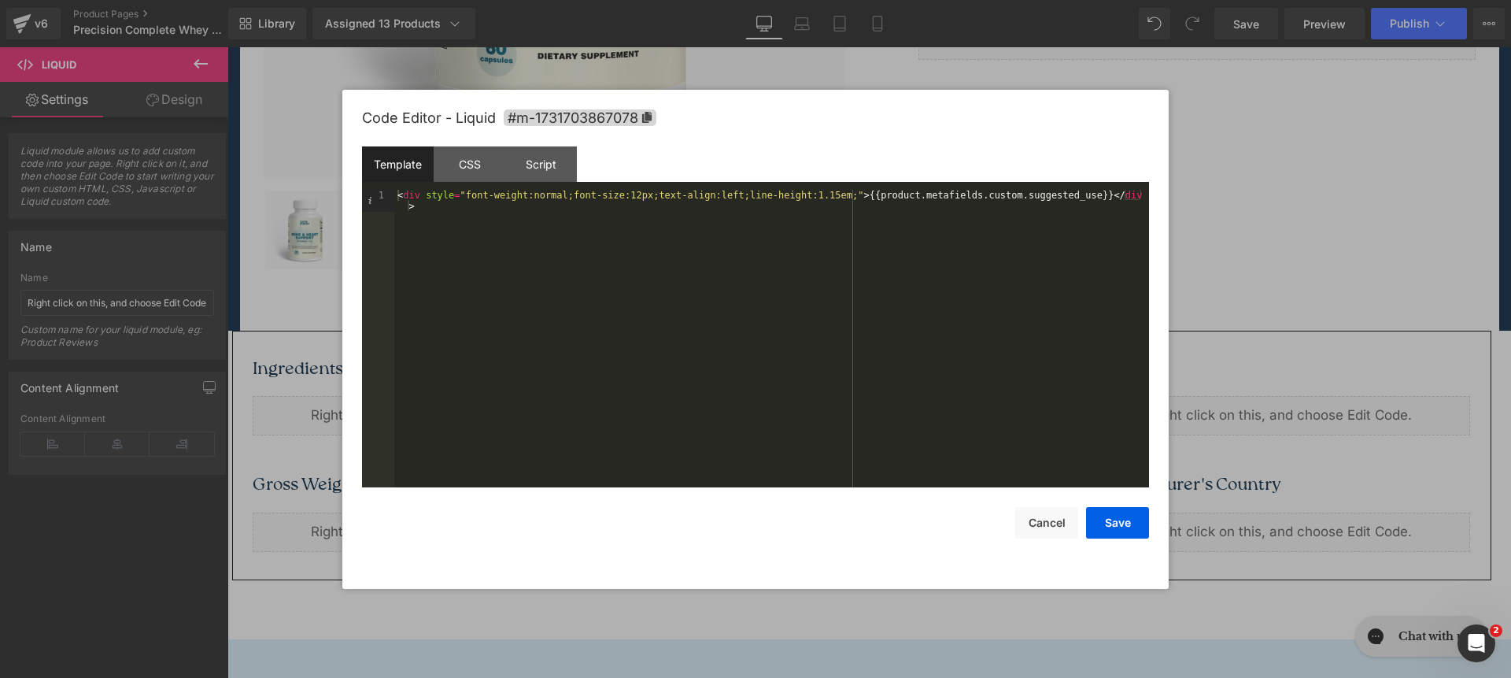
click at [857, 194] on div "< div style = "font-weight:normal;font-size:12px;text-align:left;line-height:1.…" at bounding box center [771, 361] width 755 height 342
click at [1139, 523] on button "Save" at bounding box center [1117, 522] width 63 height 31
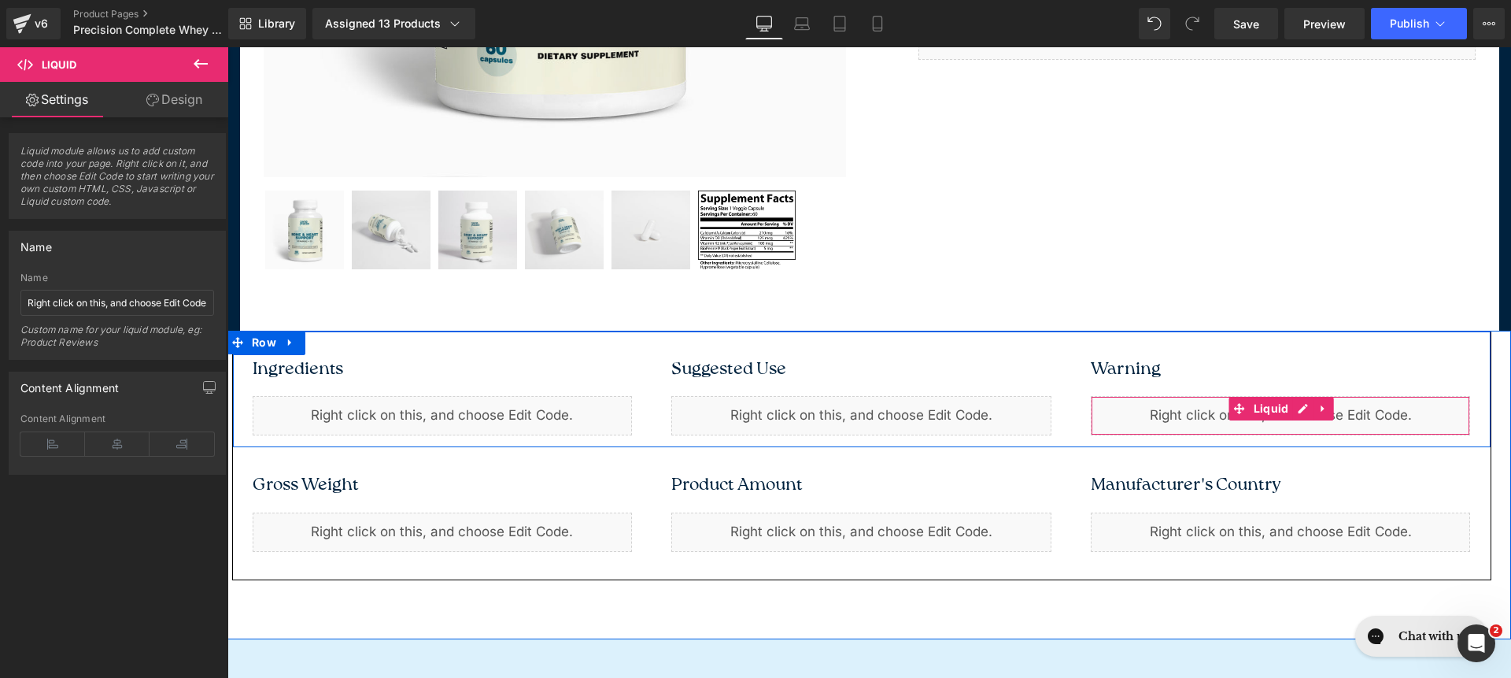
click at [1128, 428] on div "Liquid" at bounding box center [1281, 415] width 380 height 39
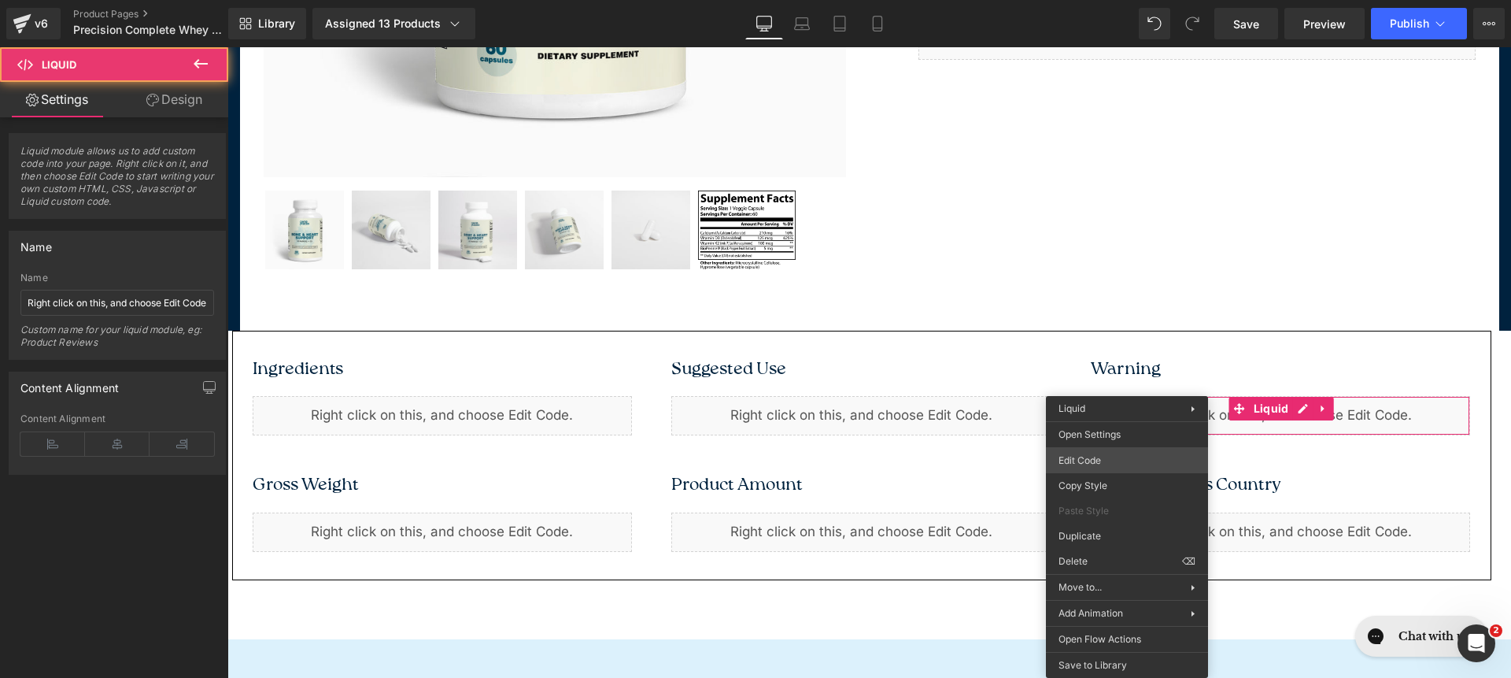
click at [1138, 0] on div "You are previewing how the will restyle your page. You can not edit Elements in…" at bounding box center [755, 0] width 1511 height 0
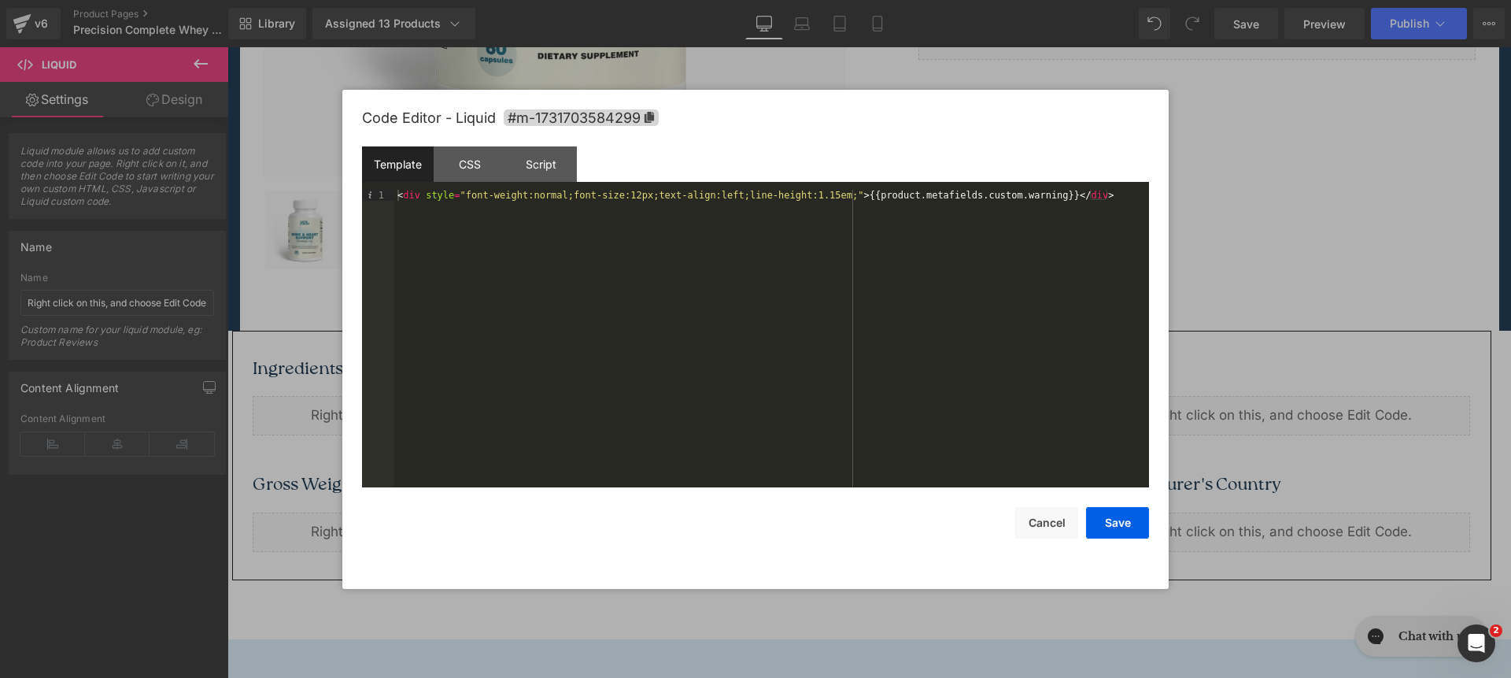
click at [859, 194] on div "< div style = "font-weight:normal;font-size:12px;text-align:left;line-height:1.…" at bounding box center [771, 350] width 755 height 320
click at [1116, 523] on button "Save" at bounding box center [1117, 522] width 63 height 31
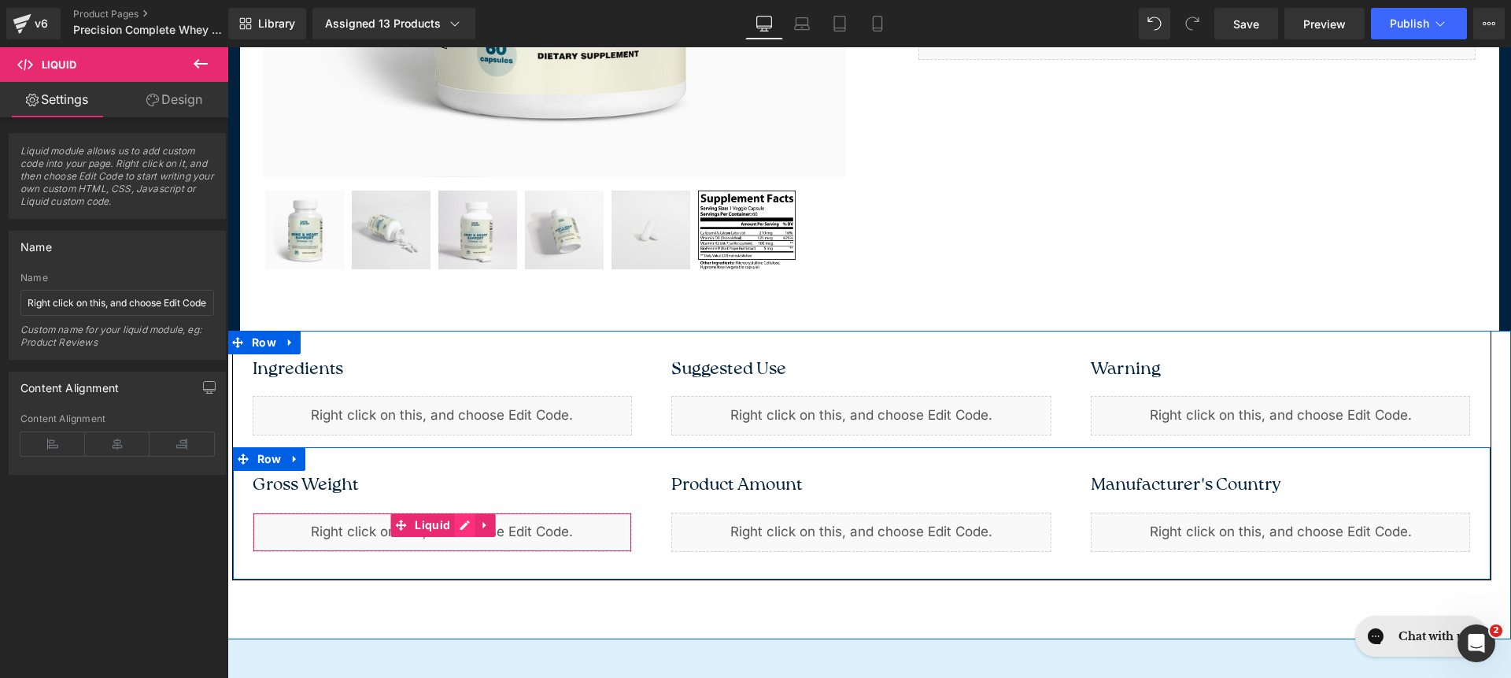
click at [459, 529] on link at bounding box center [464, 525] width 20 height 24
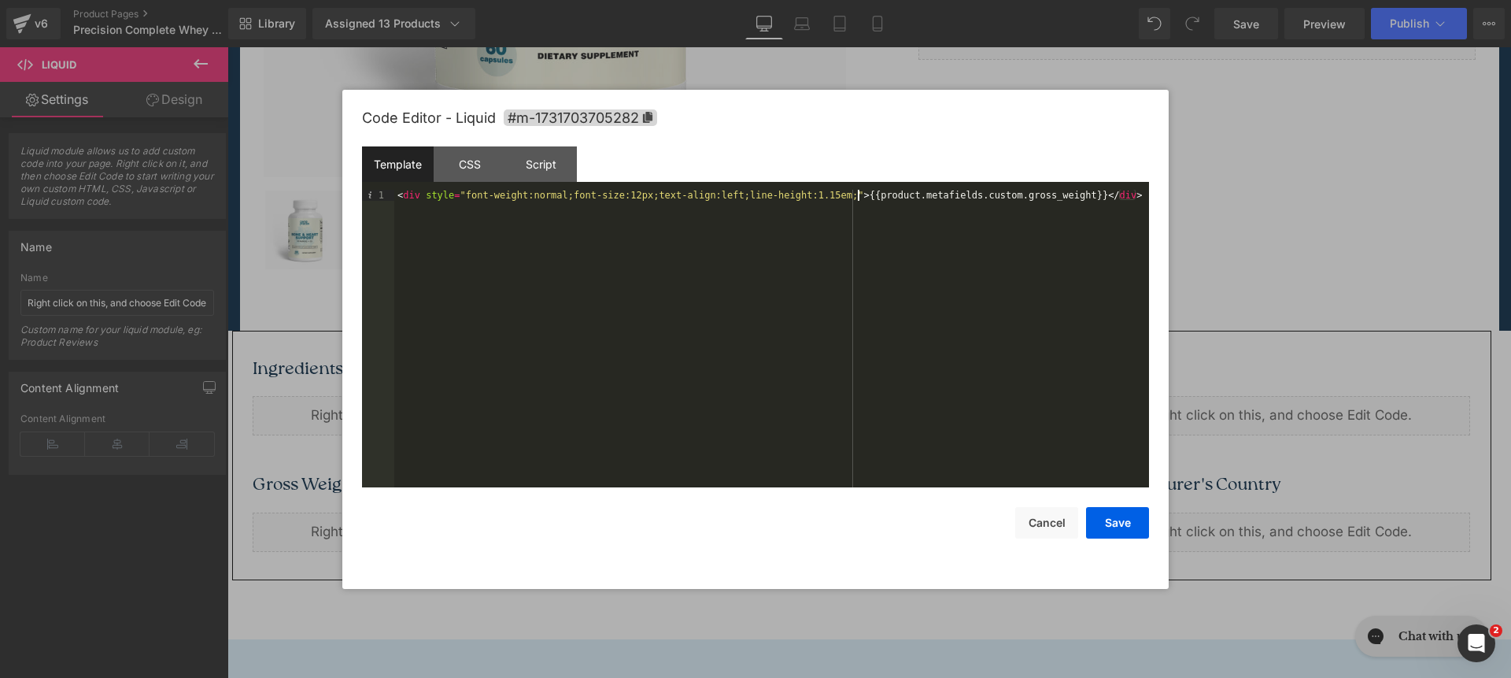
click at [858, 195] on div "< div style = "font-weight:normal;font-size:12px;text-align:left;line-height:1.…" at bounding box center [771, 350] width 755 height 320
click at [1110, 526] on button "Save" at bounding box center [1117, 522] width 63 height 31
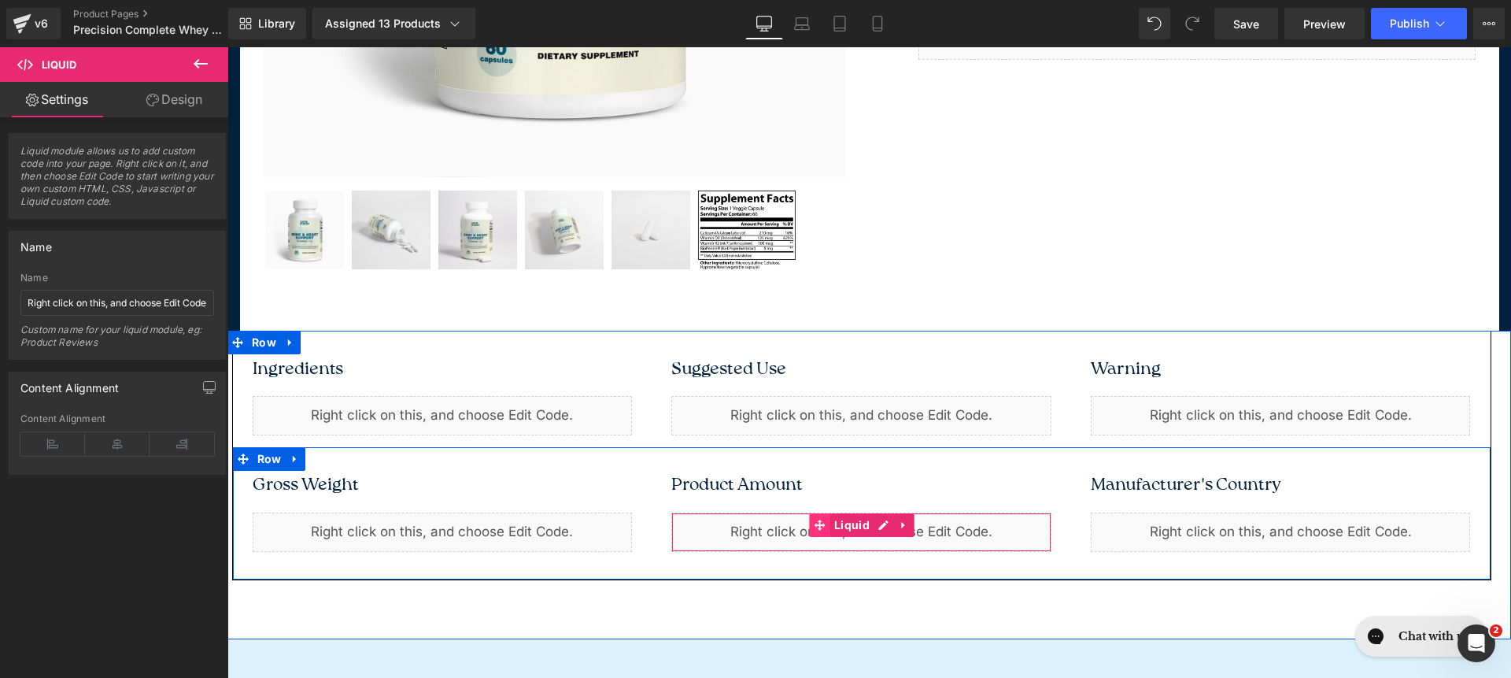
click at [815, 520] on icon at bounding box center [820, 525] width 11 height 12
click at [767, 528] on div "Liquid" at bounding box center [861, 531] width 380 height 39
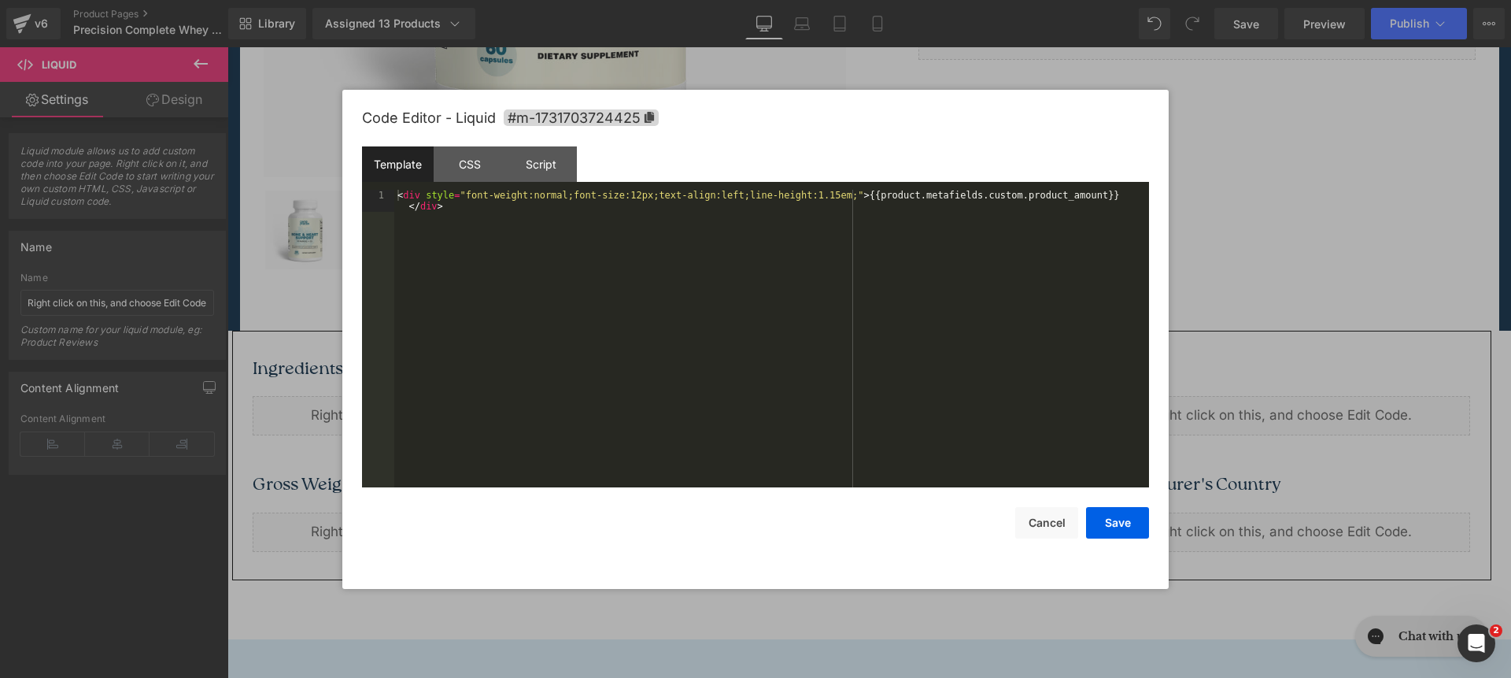
click at [769, 0] on div "Liquid You are previewing how the will restyle your page. You can not edit Elem…" at bounding box center [755, 0] width 1511 height 0
click at [857, 193] on div "< div style = "font-weight:normal;font-size:12px;text-align:left;line-height:1.…" at bounding box center [771, 361] width 755 height 342
click at [1130, 528] on button "Save" at bounding box center [1117, 522] width 63 height 31
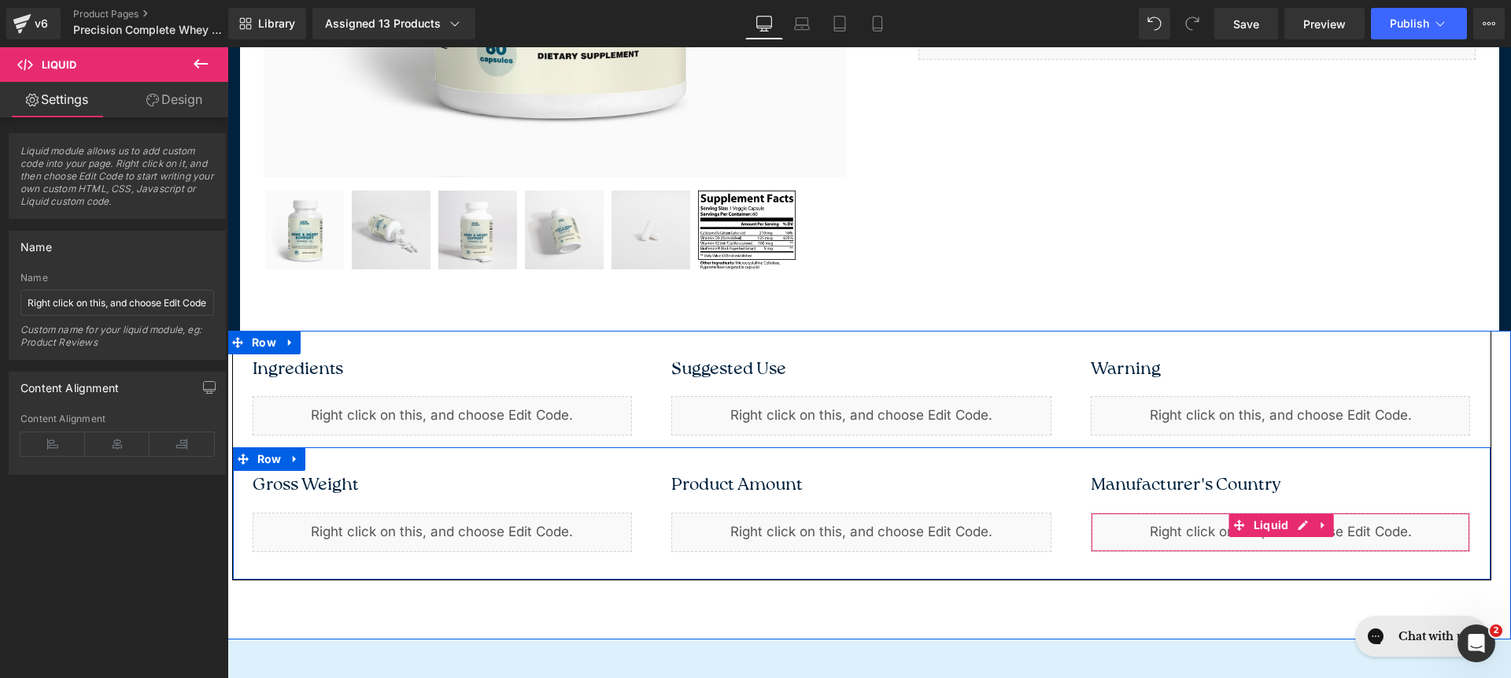
scroll to position [591, 0]
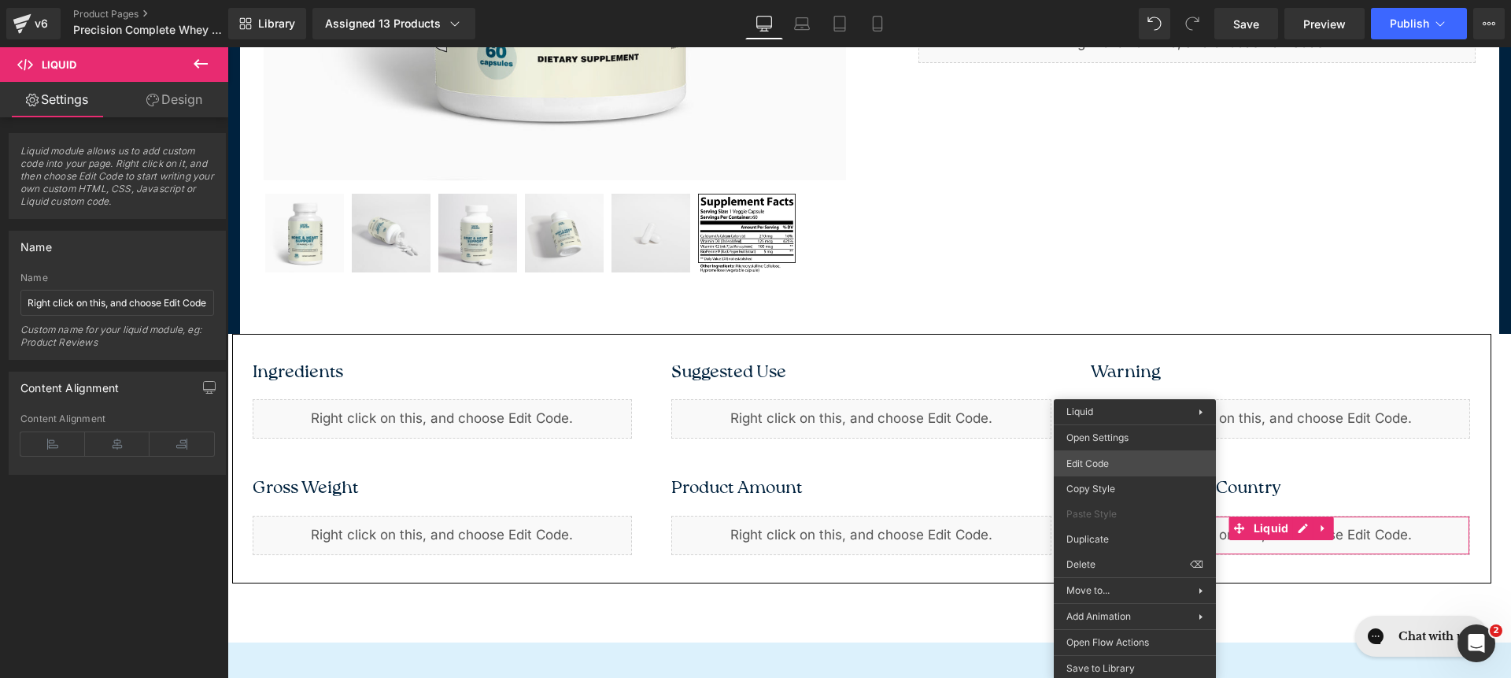
click at [1142, 0] on div "Liquid You are previewing how the will restyle your page. You can not edit Elem…" at bounding box center [755, 0] width 1511 height 0
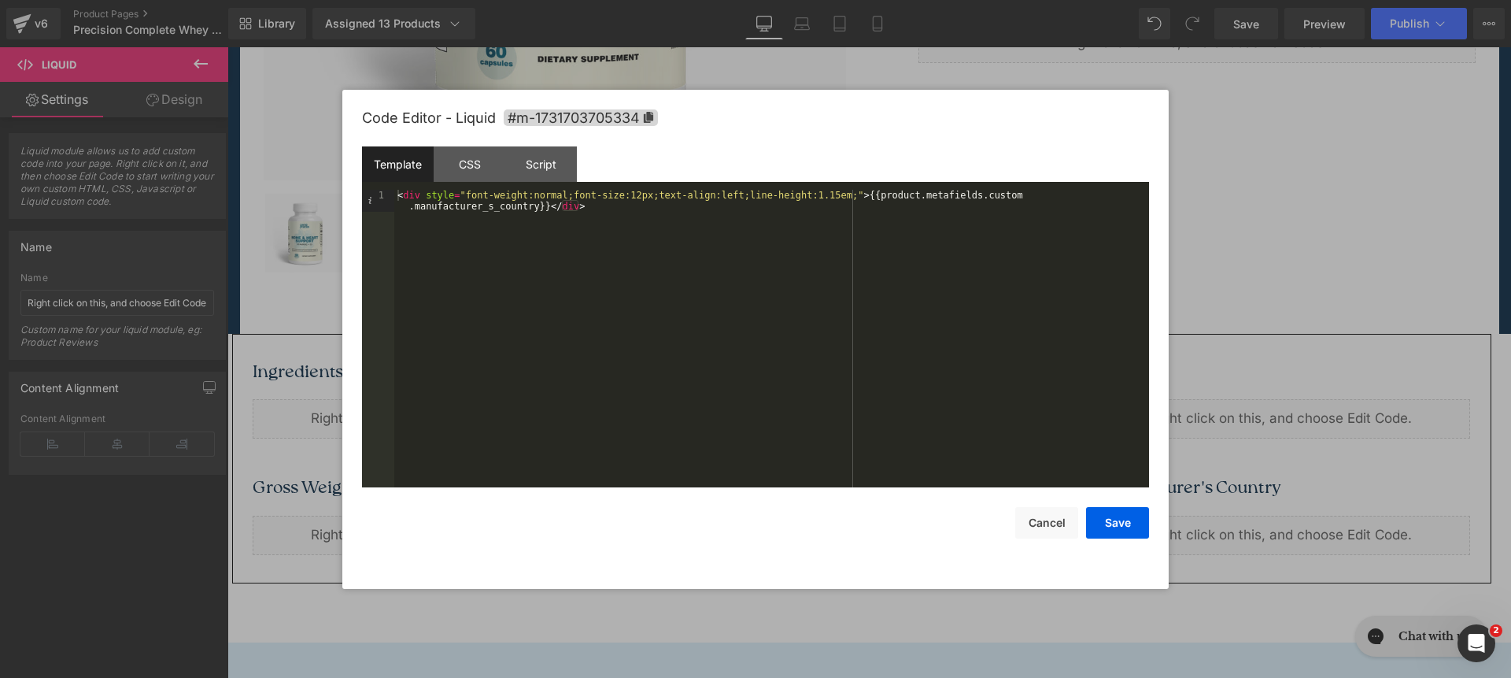
click at [855, 190] on div "< div style = "font-weight:normal;font-size:12px;text-align:left;line-height:1.…" at bounding box center [771, 361] width 755 height 342
click at [856, 194] on div "< div style = "font-weight:normal;font-size:12px;text-align:left;line-height:1.…" at bounding box center [771, 361] width 755 height 342
click at [1125, 542] on div "Code Editor - Liquid #m-1731703705334 Template CSS Script Data 1 < div style = …" at bounding box center [755, 339] width 787 height 499
click at [1122, 534] on button "Save" at bounding box center [1117, 522] width 63 height 31
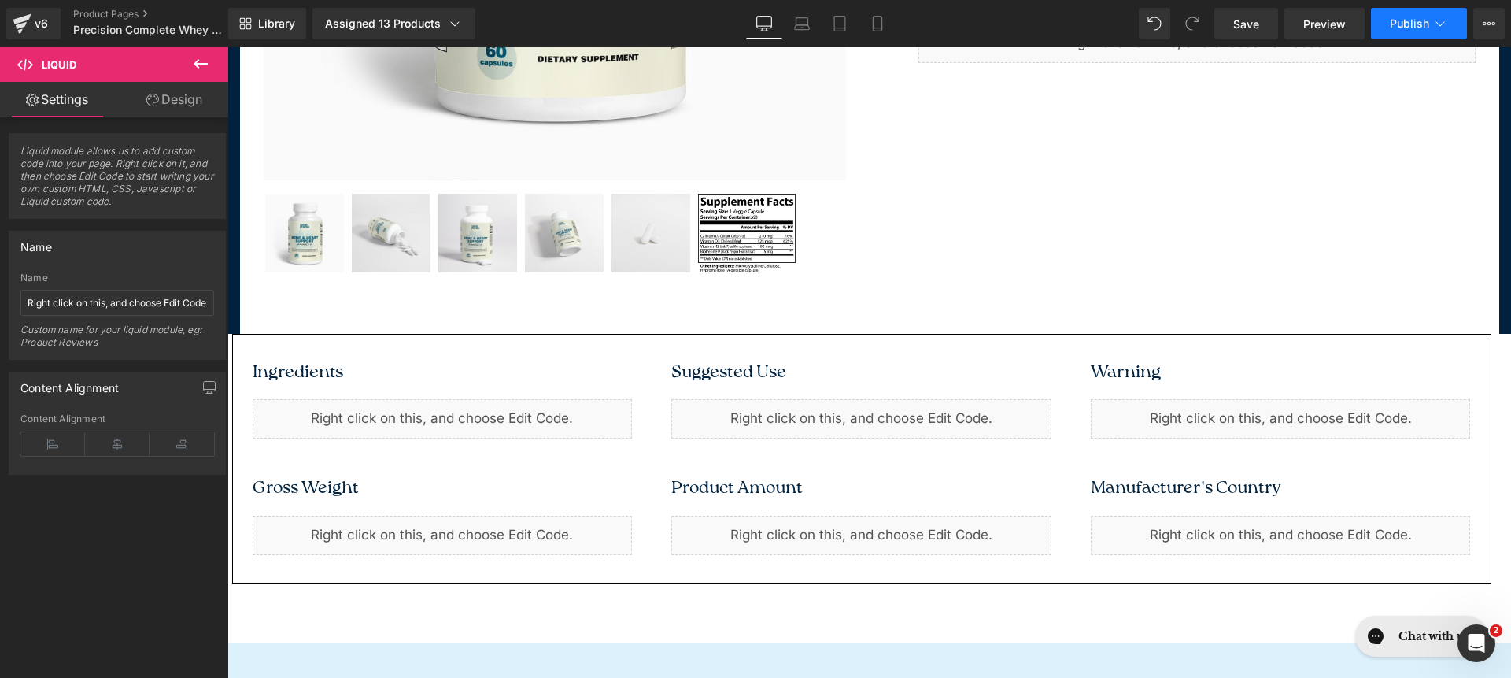
click at [1403, 26] on span "Publish" at bounding box center [1409, 23] width 39 height 13
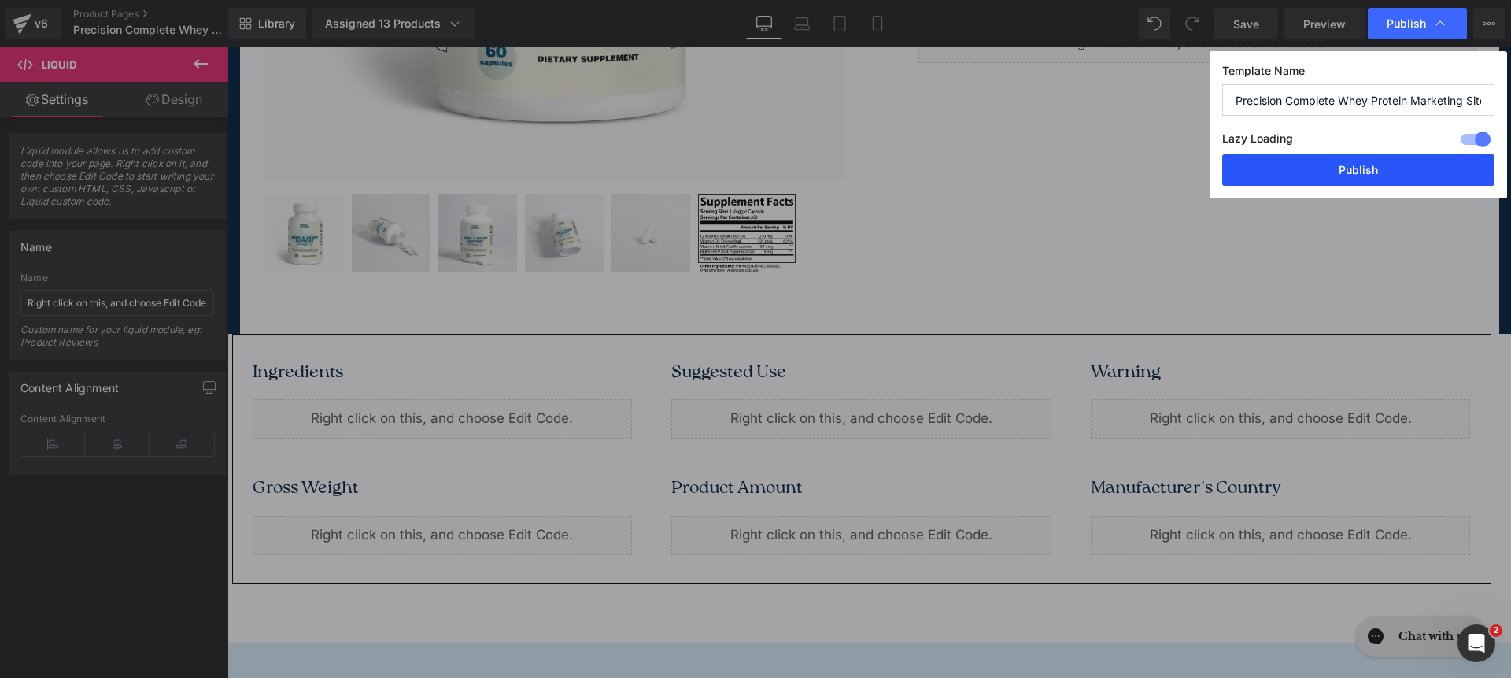
drag, startPoint x: 1392, startPoint y: 167, endPoint x: 734, endPoint y: 0, distance: 678.9
click at [1392, 167] on button "Publish" at bounding box center [1358, 169] width 272 height 31
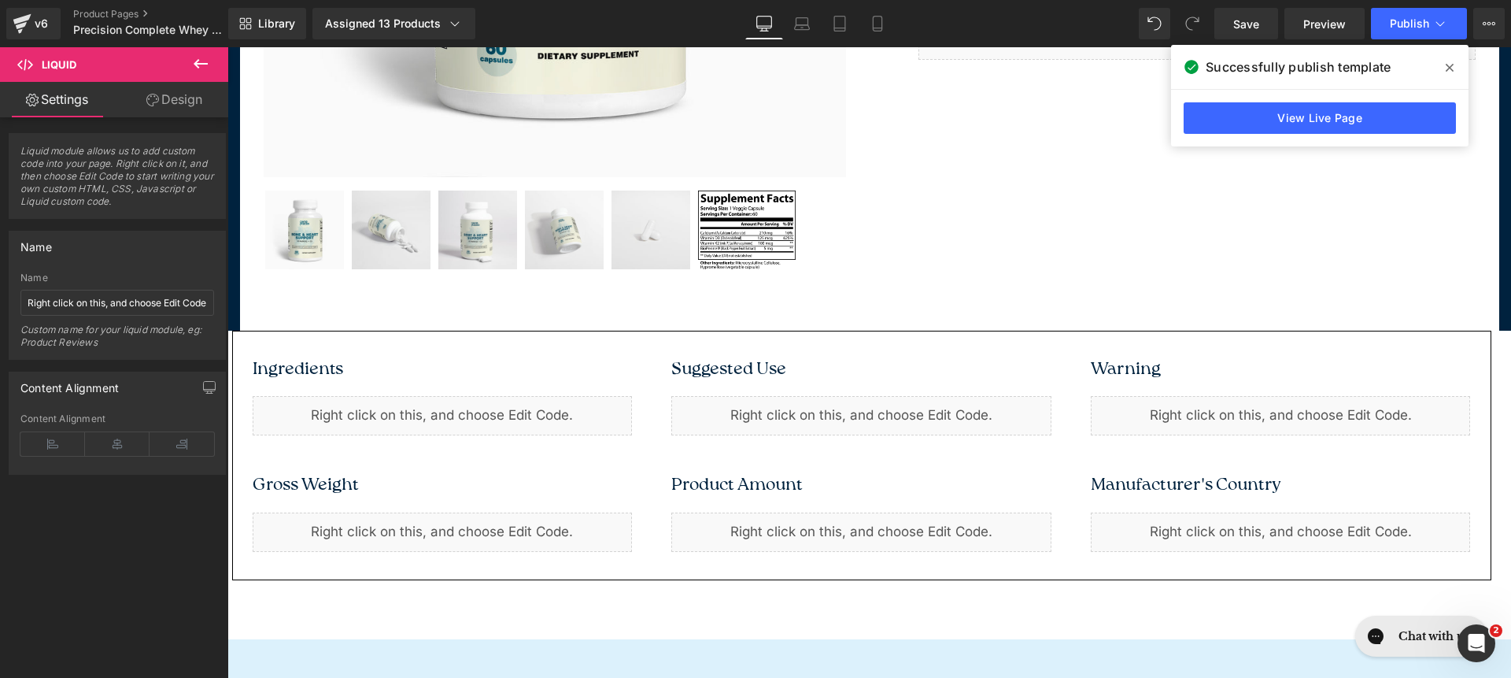
scroll to position [1004, 0]
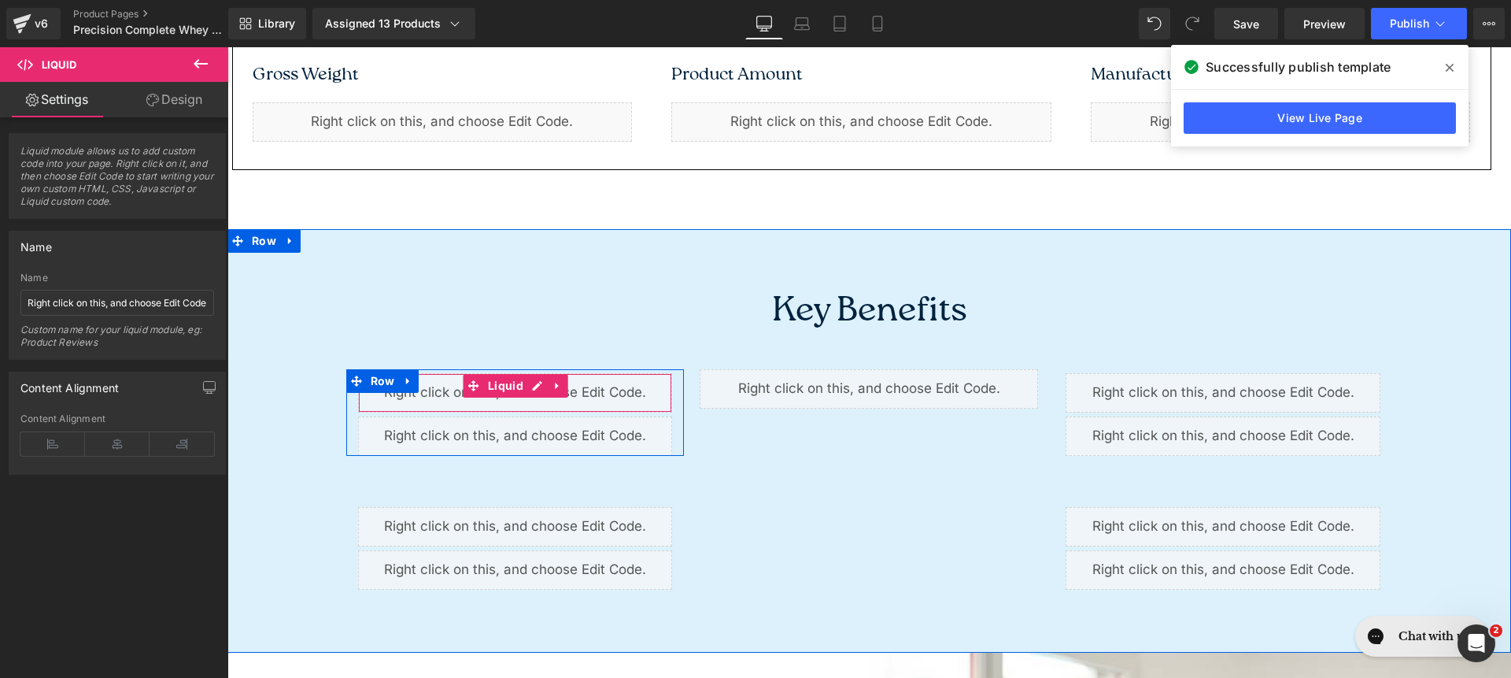
click at [568, 394] on div "Liquid" at bounding box center [515, 392] width 315 height 39
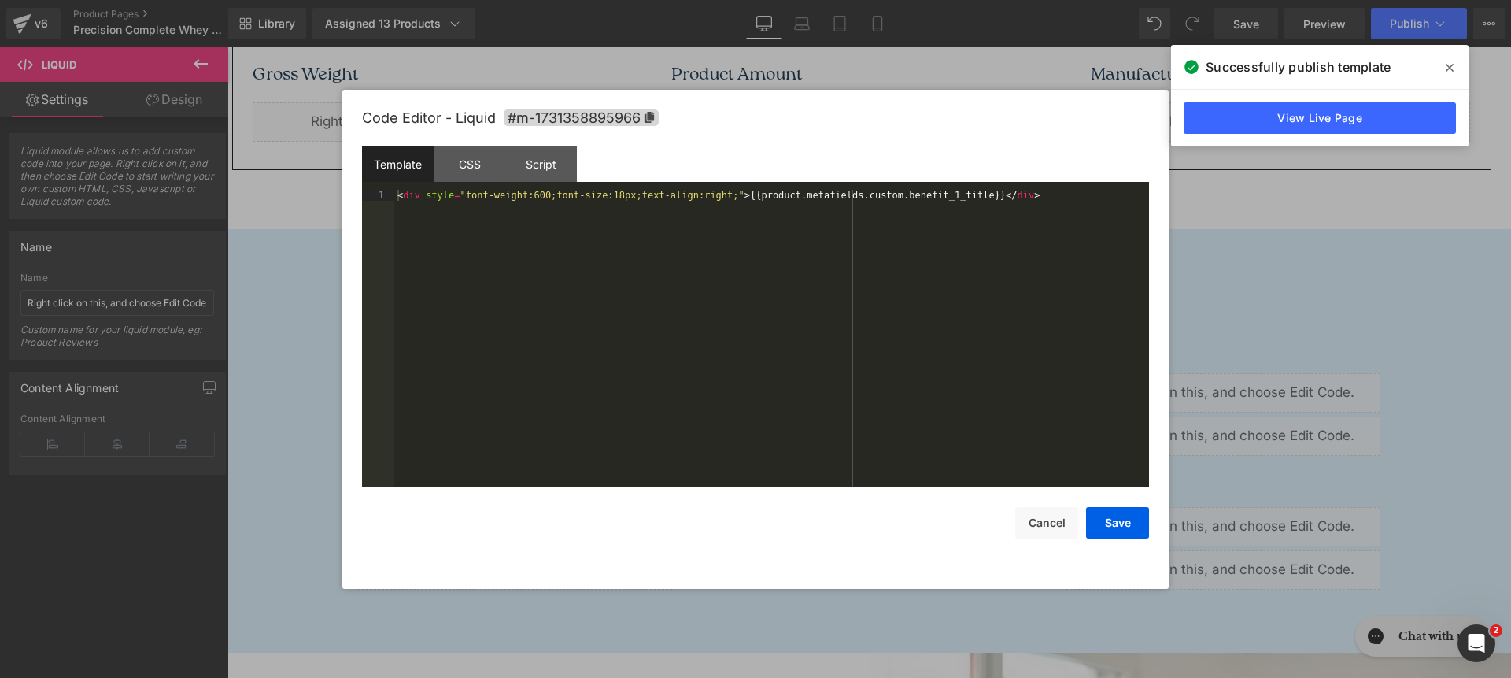
click at [577, 0] on div "Liquid You are previewing how the will restyle your page. You can not edit Elem…" at bounding box center [755, 0] width 1511 height 0
click at [738, 194] on div "< div style = "font-weight:600;font-size:18px;text-align:right;" > {{product.me…" at bounding box center [771, 350] width 755 height 320
click at [1133, 525] on button "Save" at bounding box center [1117, 522] width 63 height 31
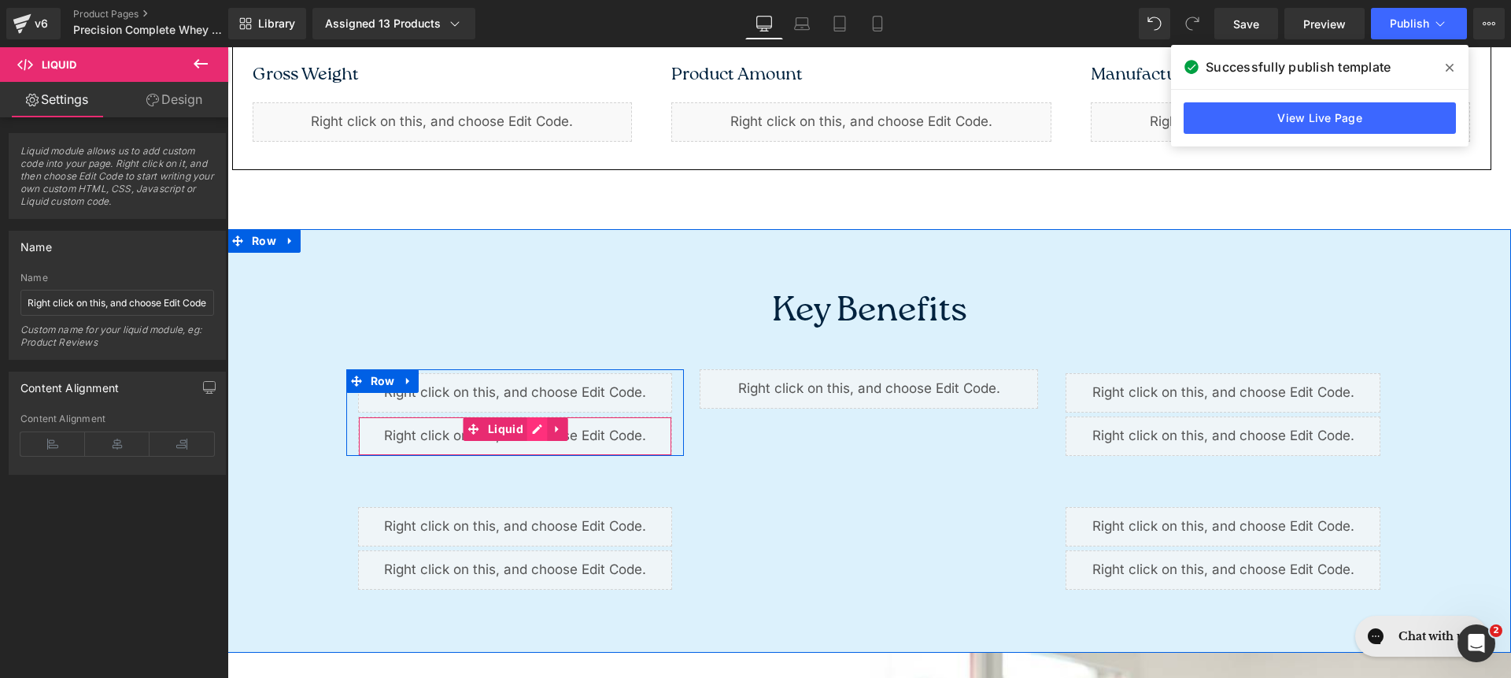
click at [533, 436] on link at bounding box center [537, 429] width 20 height 24
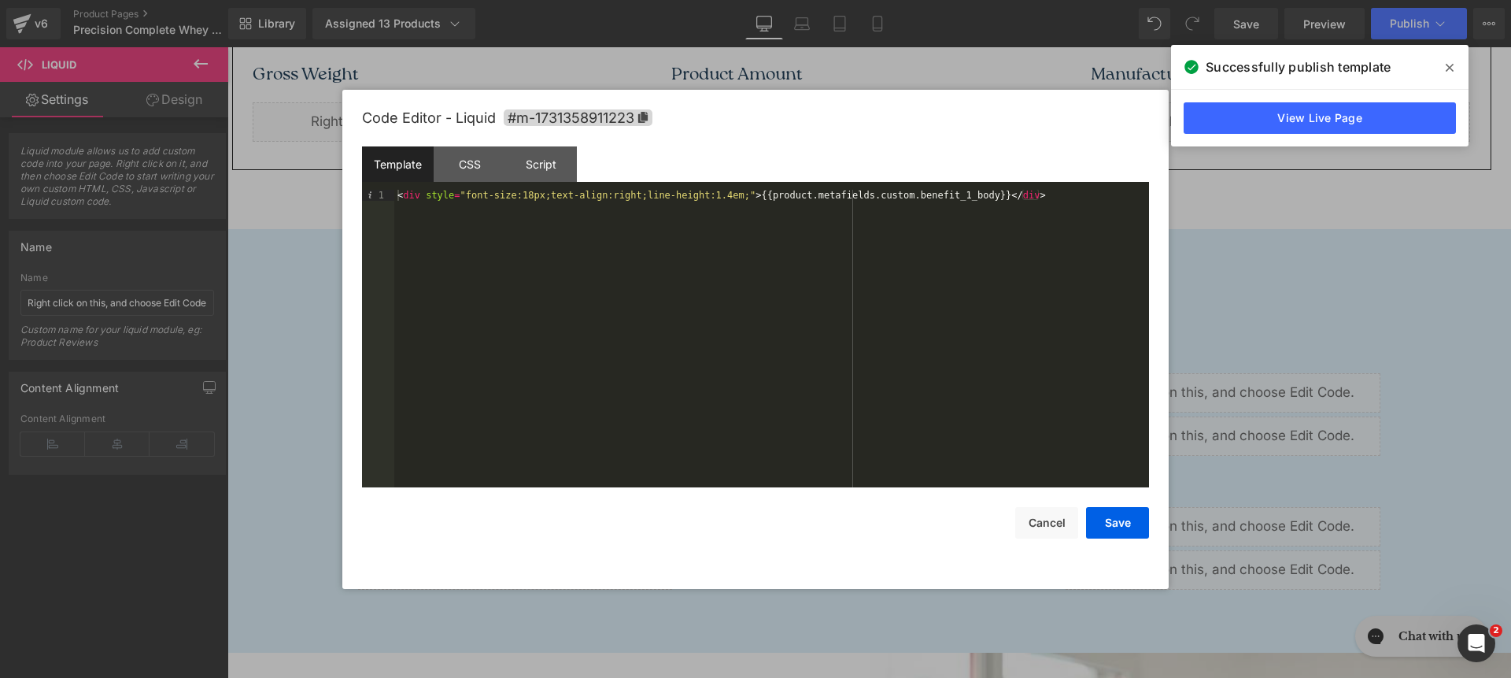
click at [751, 199] on div "< div style = "font-size:18px;text-align:right;line-height:1.4em;" > {{product.…" at bounding box center [771, 350] width 755 height 320
drag, startPoint x: 1115, startPoint y: 514, endPoint x: 1038, endPoint y: 502, distance: 78.0
click at [1116, 514] on button "Save" at bounding box center [1117, 522] width 63 height 31
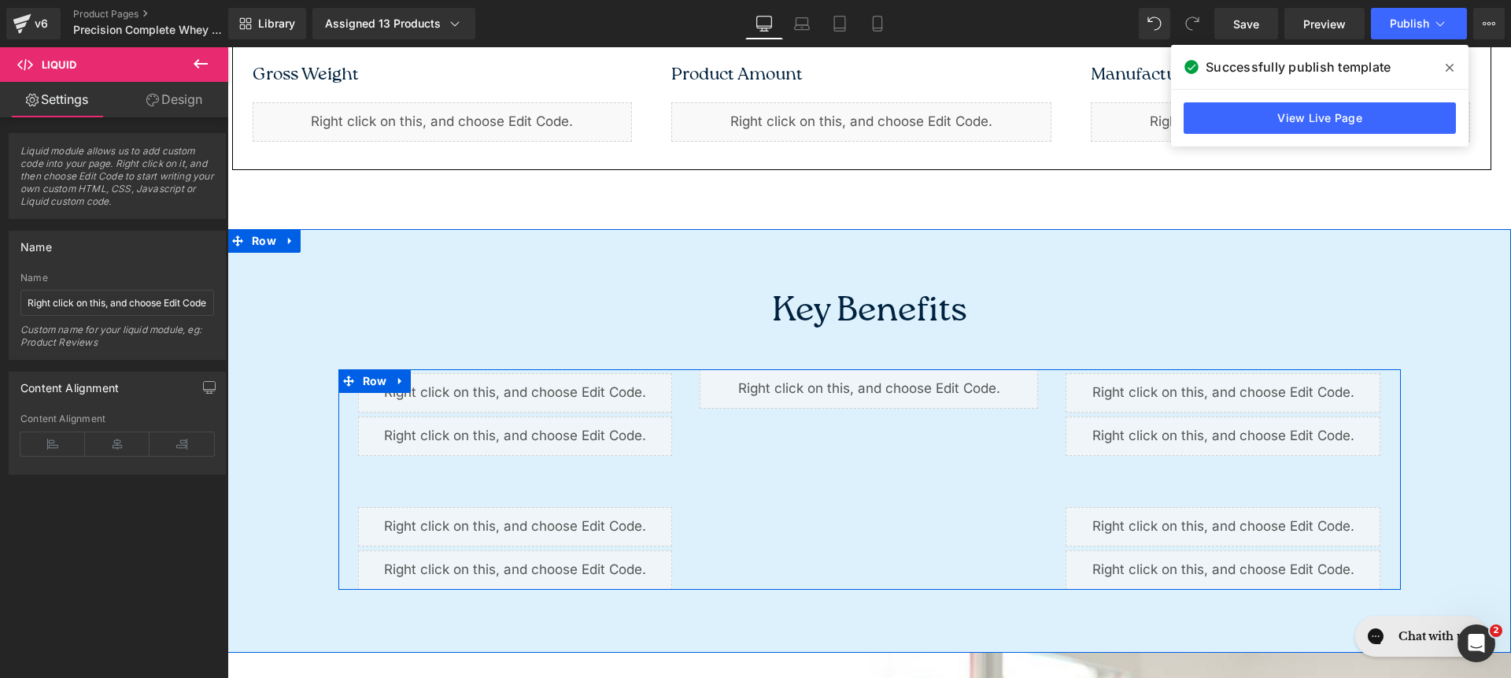
click at [227, 47] on div at bounding box center [227, 47] width 0 height 0
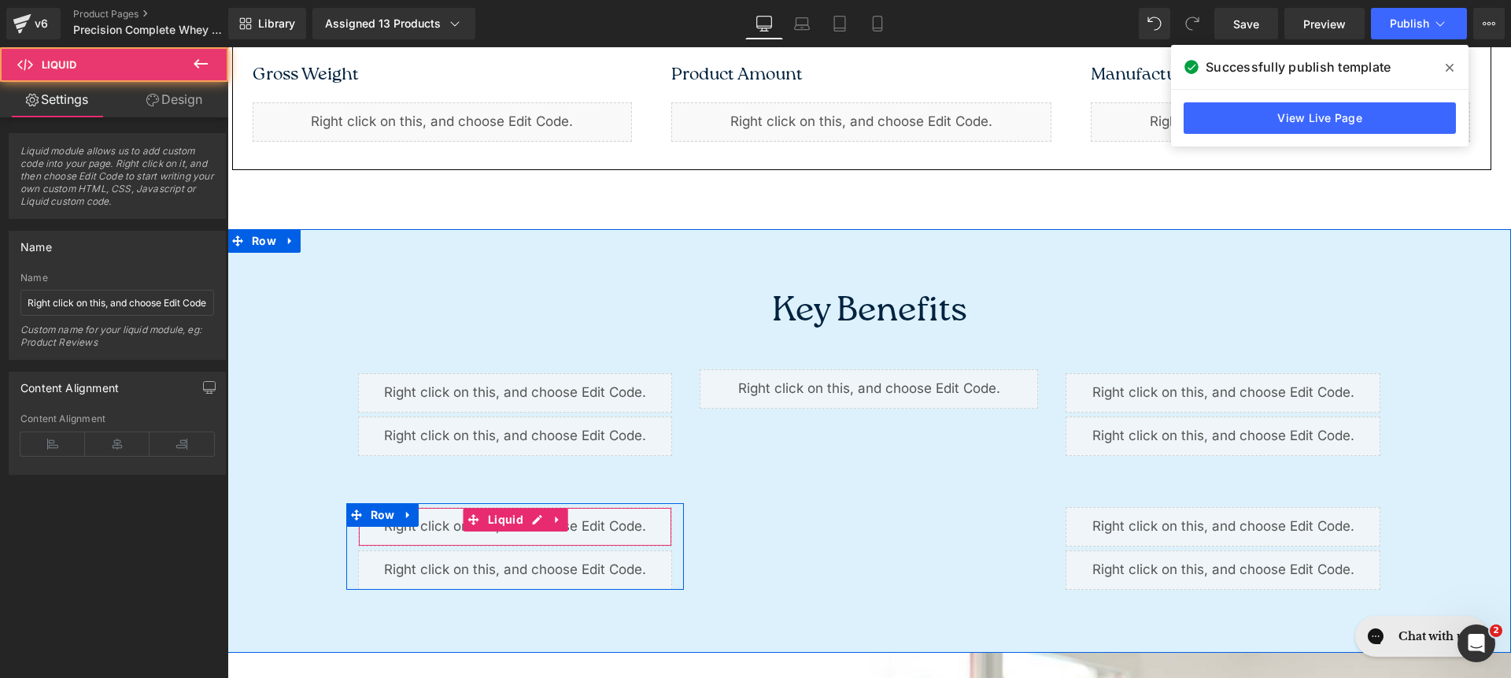
click at [444, 550] on div "Liquid" at bounding box center [515, 569] width 315 height 39
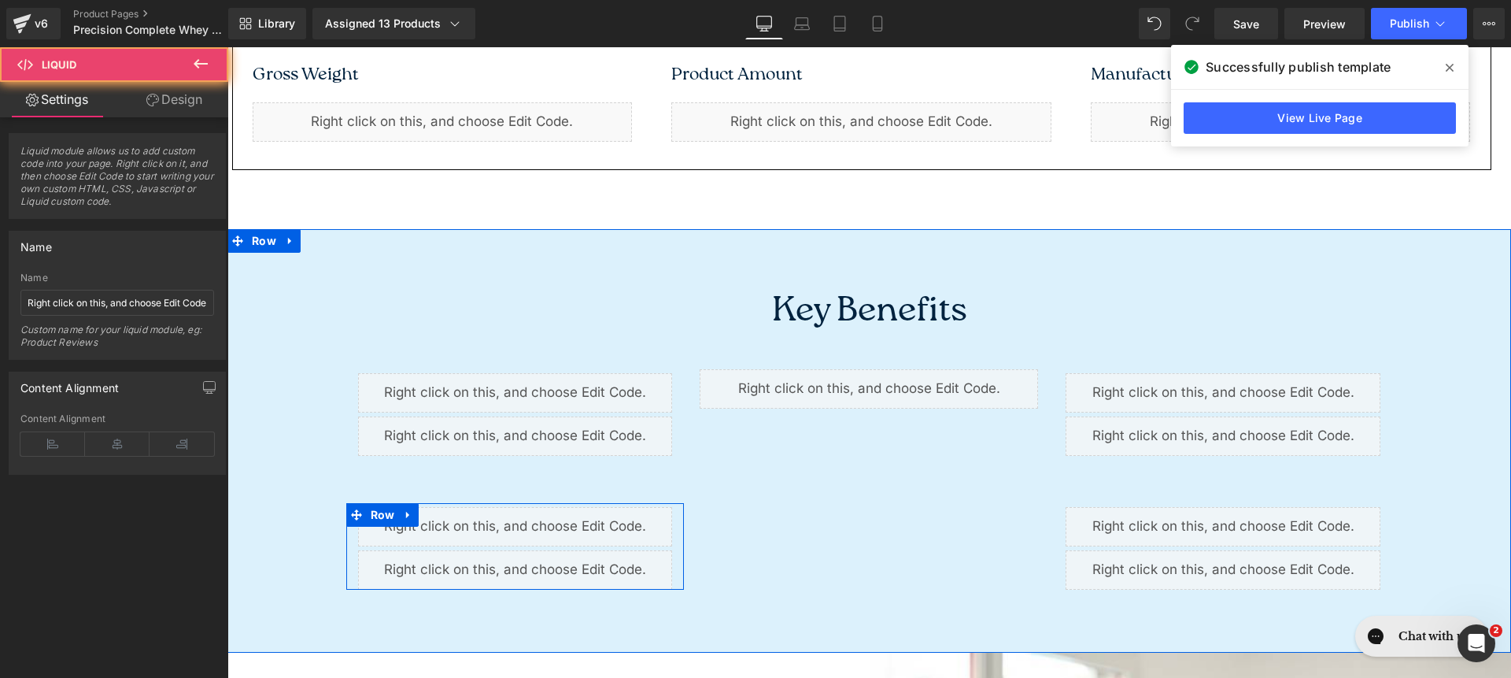
click at [443, 531] on div "Liquid" at bounding box center [515, 526] width 315 height 39
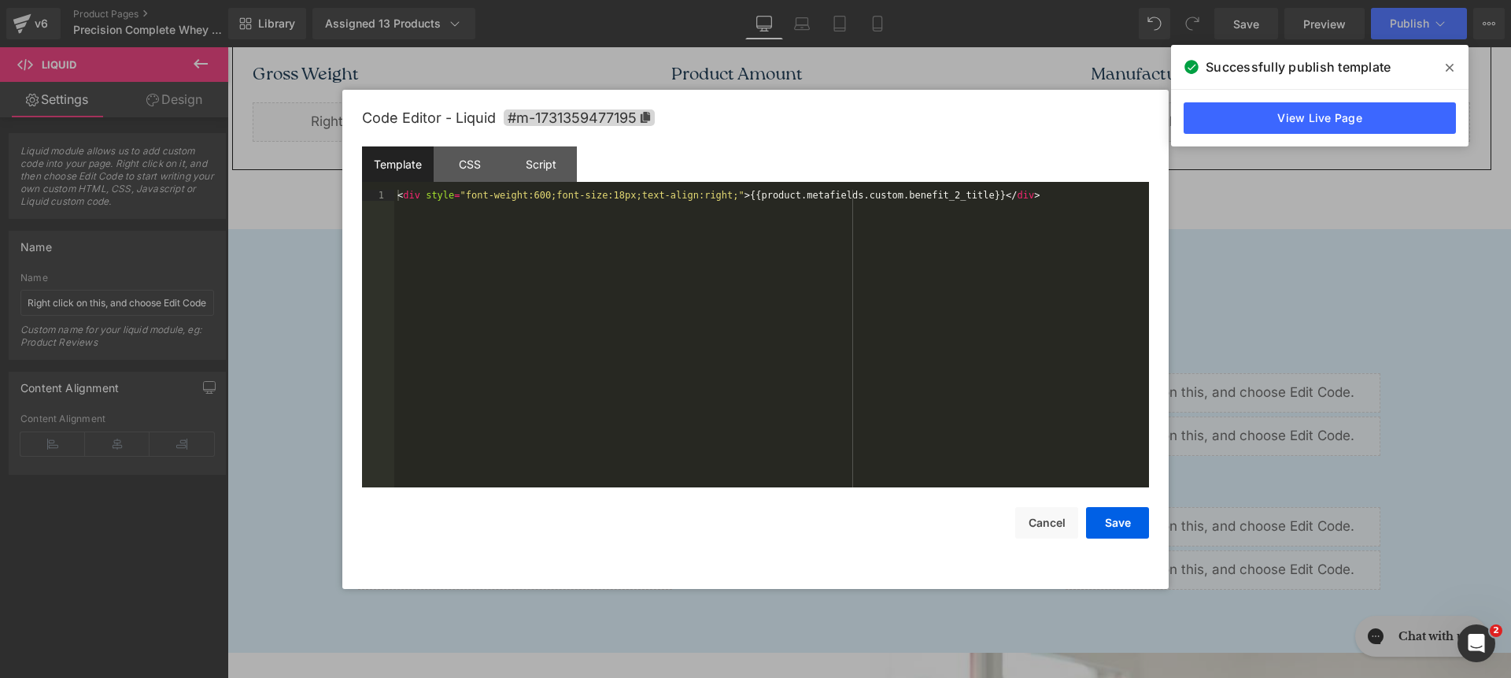
click at [445, 0] on div "Liquid You are previewing how the will restyle your page. You can not edit Elem…" at bounding box center [755, 0] width 1511 height 0
click at [740, 197] on div "< div style = "font-weight:600;font-size:18px;text-align:right;" > {{product.me…" at bounding box center [771, 350] width 755 height 320
click at [1128, 518] on button "Save" at bounding box center [1117, 522] width 63 height 31
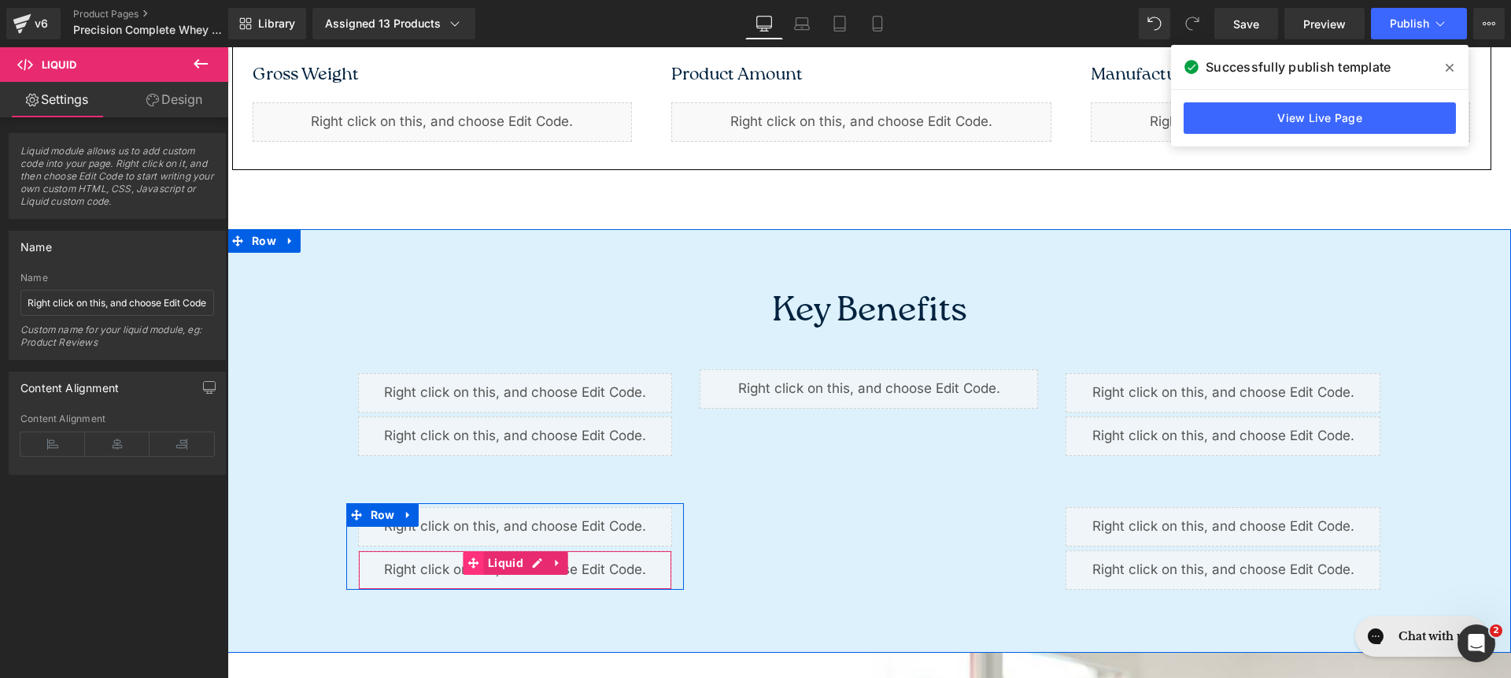
click at [468, 564] on icon at bounding box center [473, 563] width 11 height 12
click at [454, 569] on div "Liquid" at bounding box center [515, 569] width 315 height 39
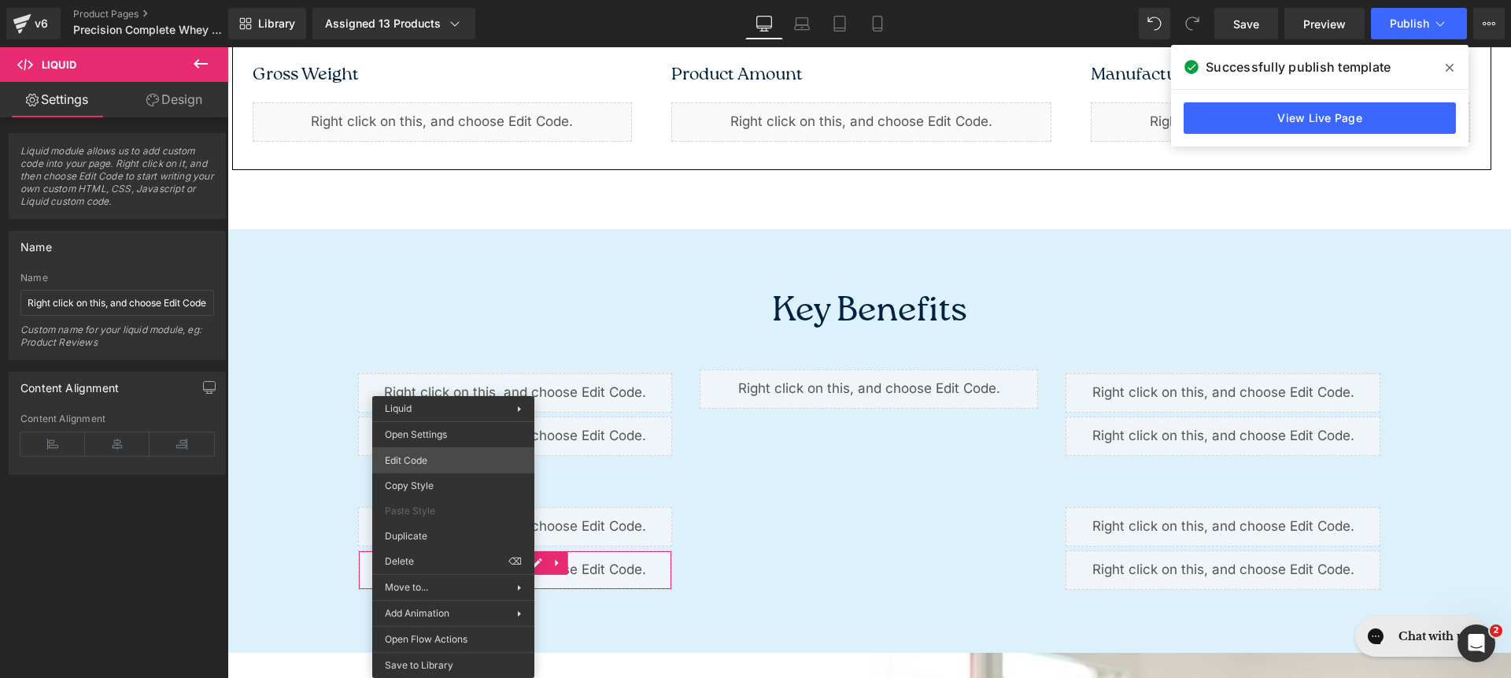
click at [494, 0] on div "Liquid You are previewing how the will restyle your page. You can not edit Elem…" at bounding box center [755, 0] width 1511 height 0
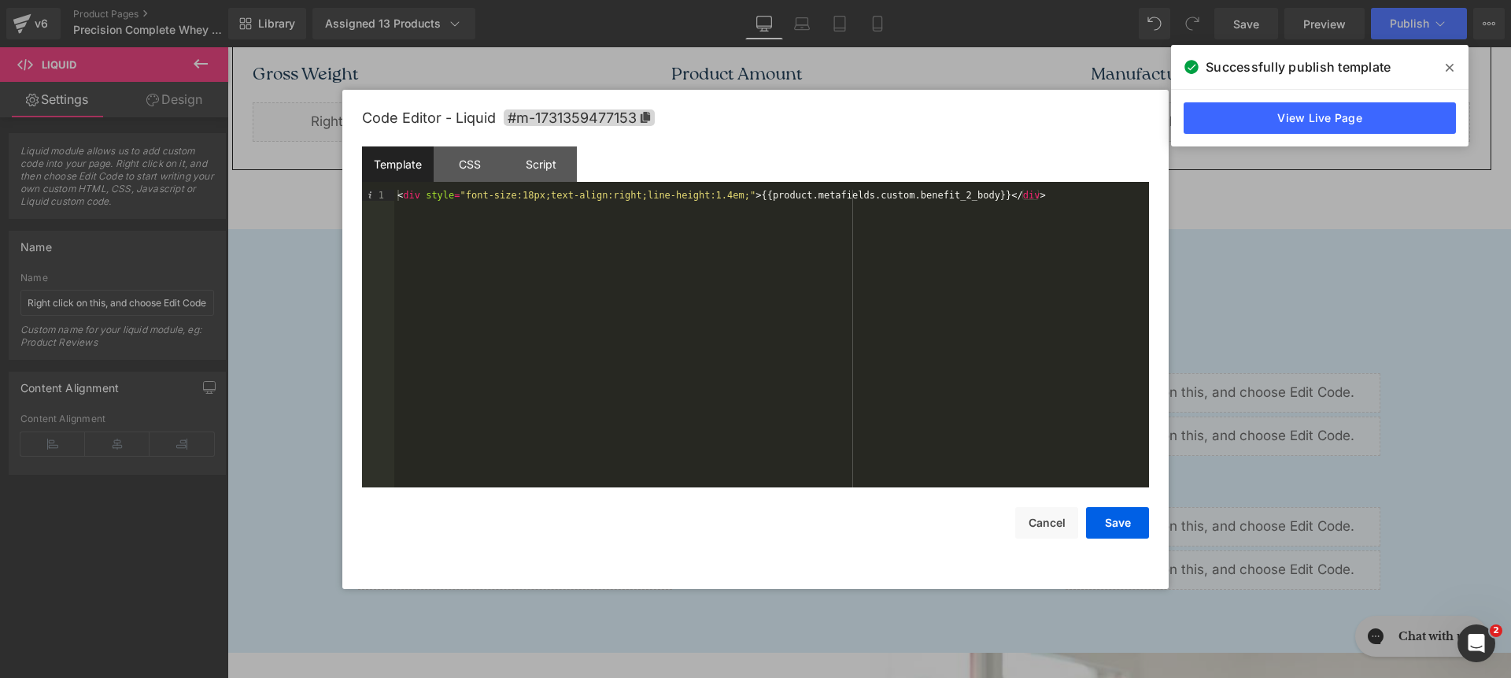
click at [753, 197] on div "< div style = "font-size:18px;text-align:right;line-height:1.4em;" > {{product.…" at bounding box center [771, 350] width 755 height 320
drag, startPoint x: 1123, startPoint y: 523, endPoint x: 900, endPoint y: 406, distance: 252.1
click at [1123, 523] on button "Save" at bounding box center [1117, 522] width 63 height 31
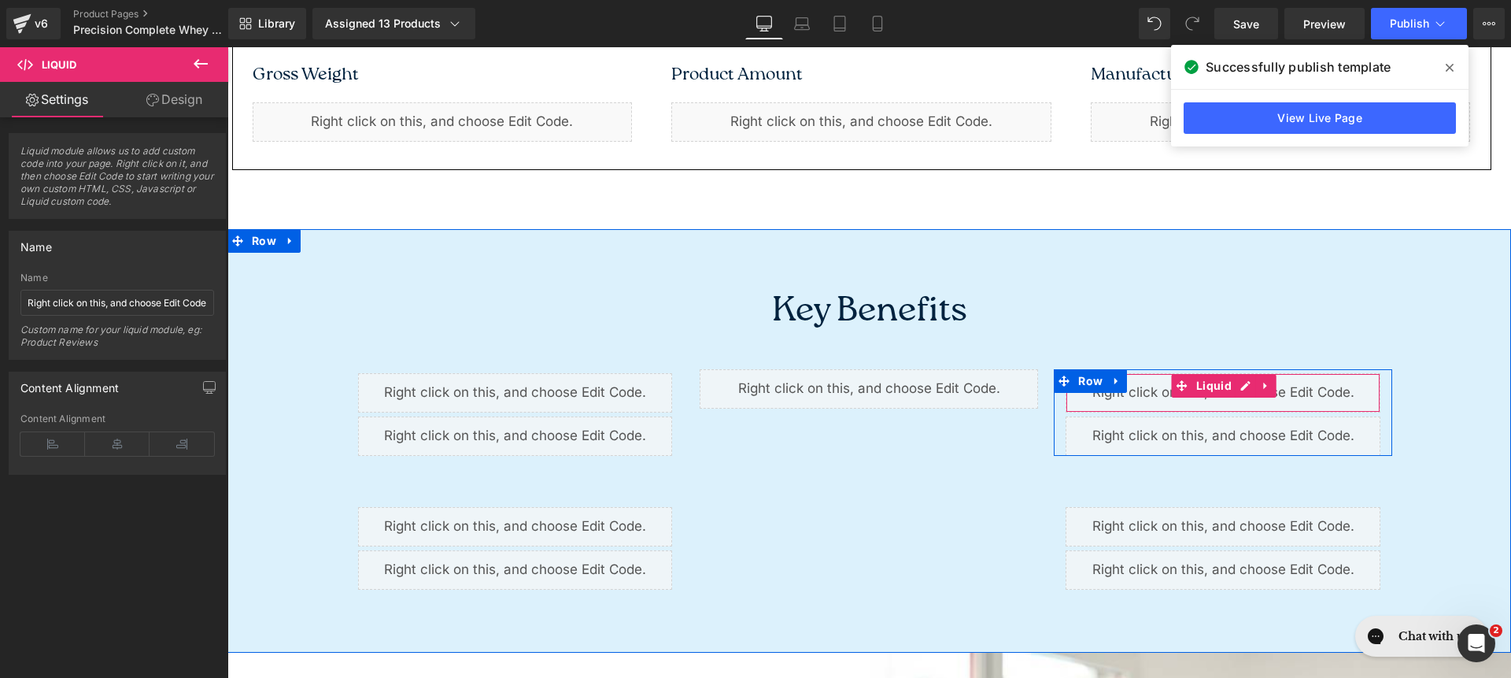
click at [1128, 392] on div "Liquid" at bounding box center [1223, 392] width 315 height 39
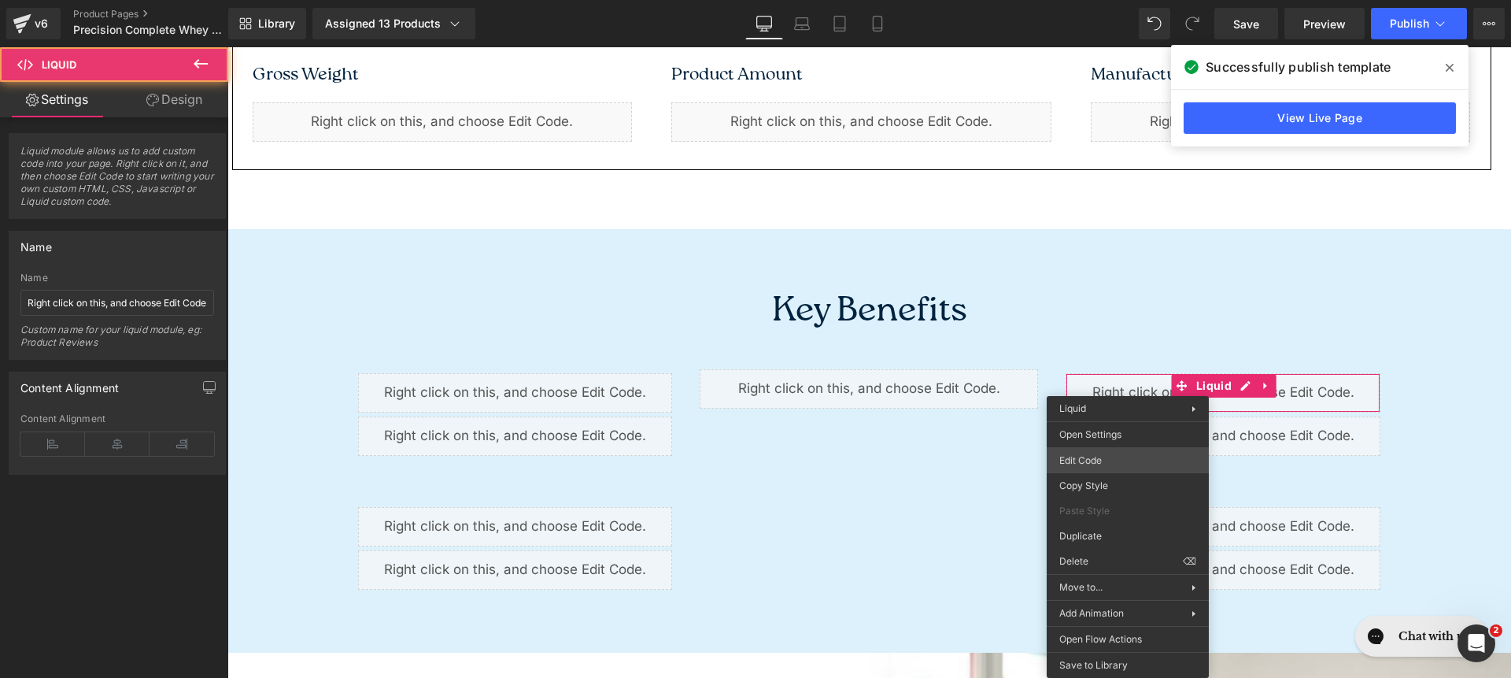
click at [1129, 0] on div "Liquid You are previewing how the will restyle your page. You can not edit Elem…" at bounding box center [755, 0] width 1511 height 0
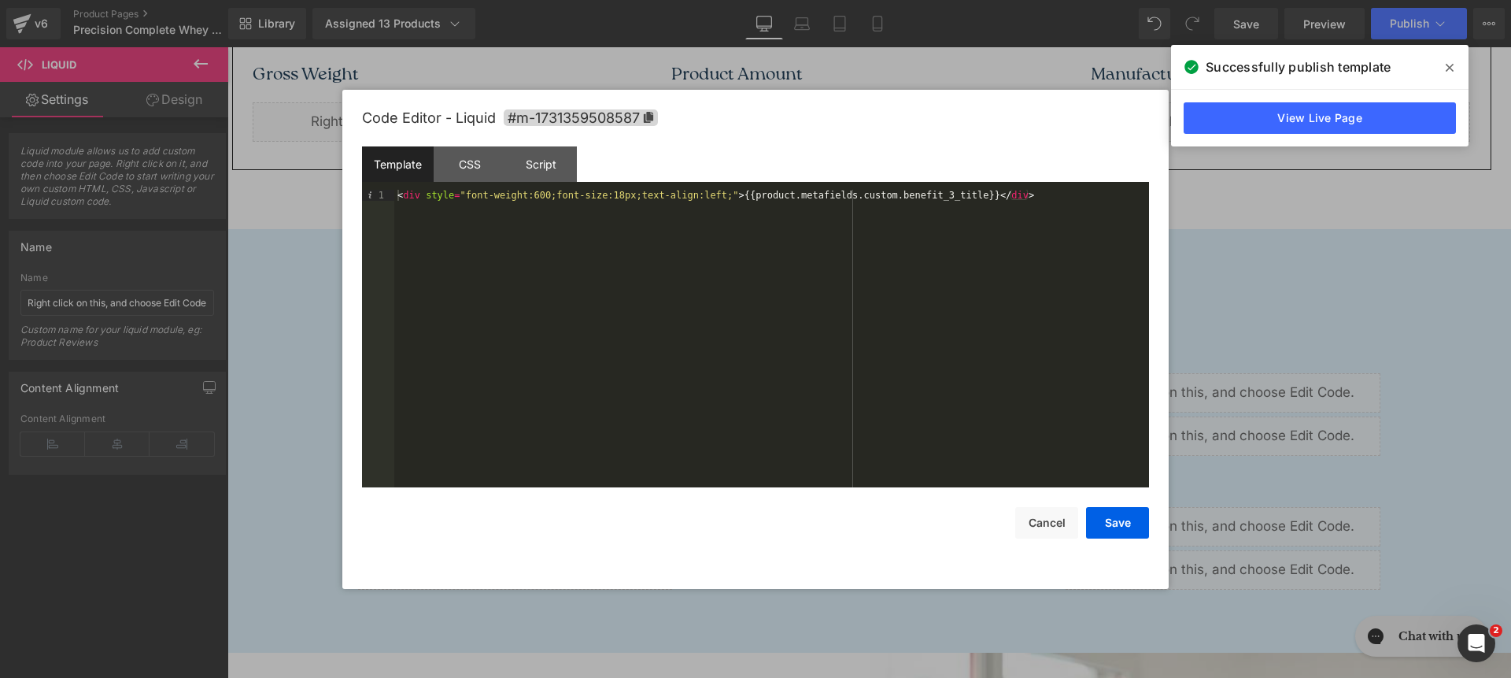
click at [733, 194] on div "< div style = "font-weight:600;font-size:18px;text-align:left;" > {{product.met…" at bounding box center [771, 350] width 755 height 320
drag, startPoint x: 1119, startPoint y: 514, endPoint x: 1122, endPoint y: 505, distance: 9.5
click at [1119, 514] on button "Save" at bounding box center [1117, 522] width 63 height 31
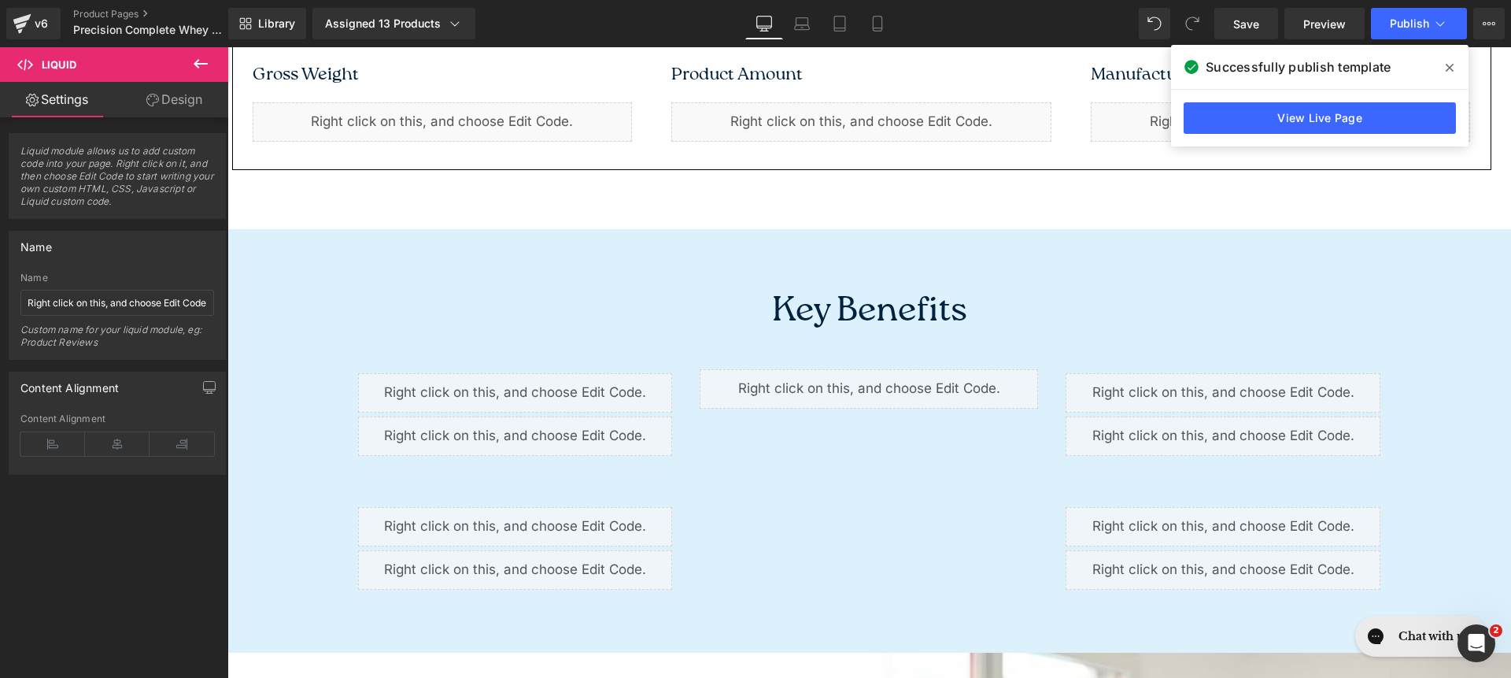
click at [1148, 443] on div "Liquid" at bounding box center [1223, 435] width 315 height 39
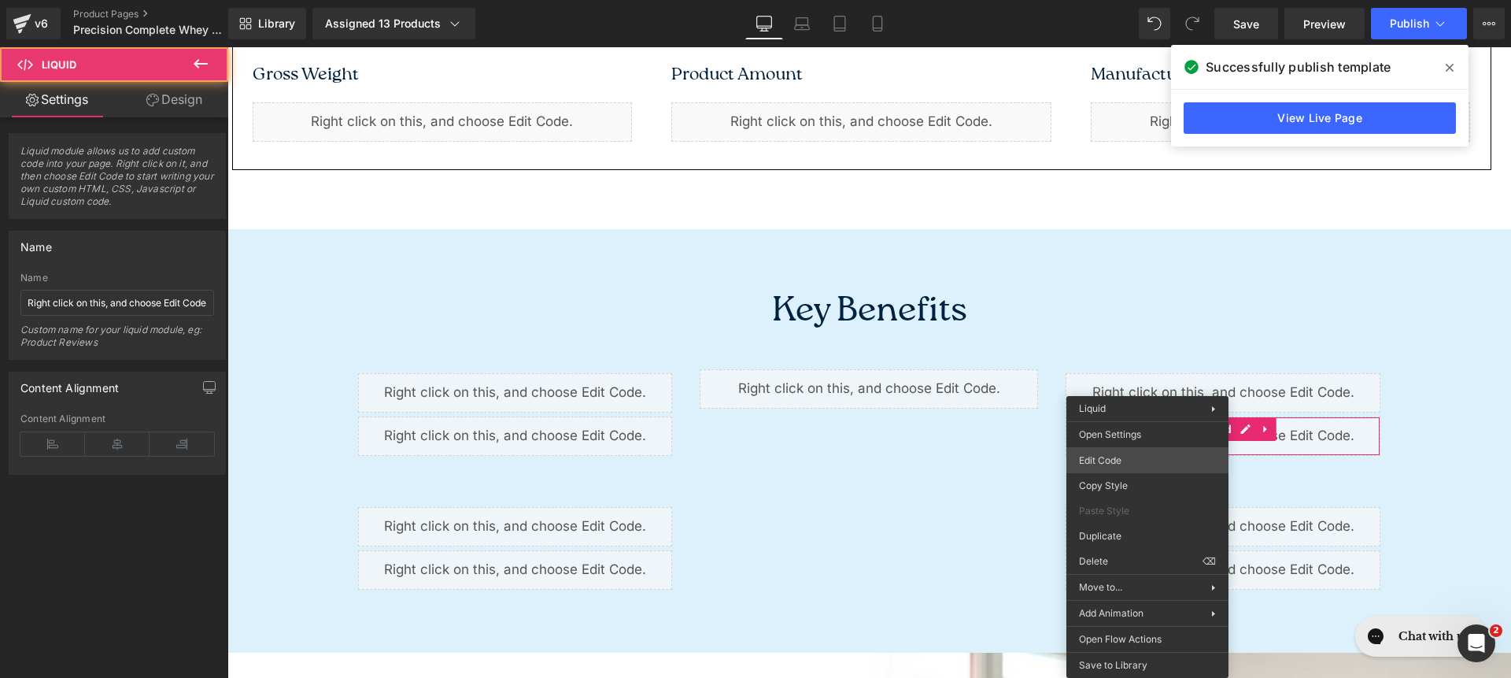
click at [1147, 0] on div "Liquid You are previewing how the will restyle your page. You can not edit Elem…" at bounding box center [755, 0] width 1511 height 0
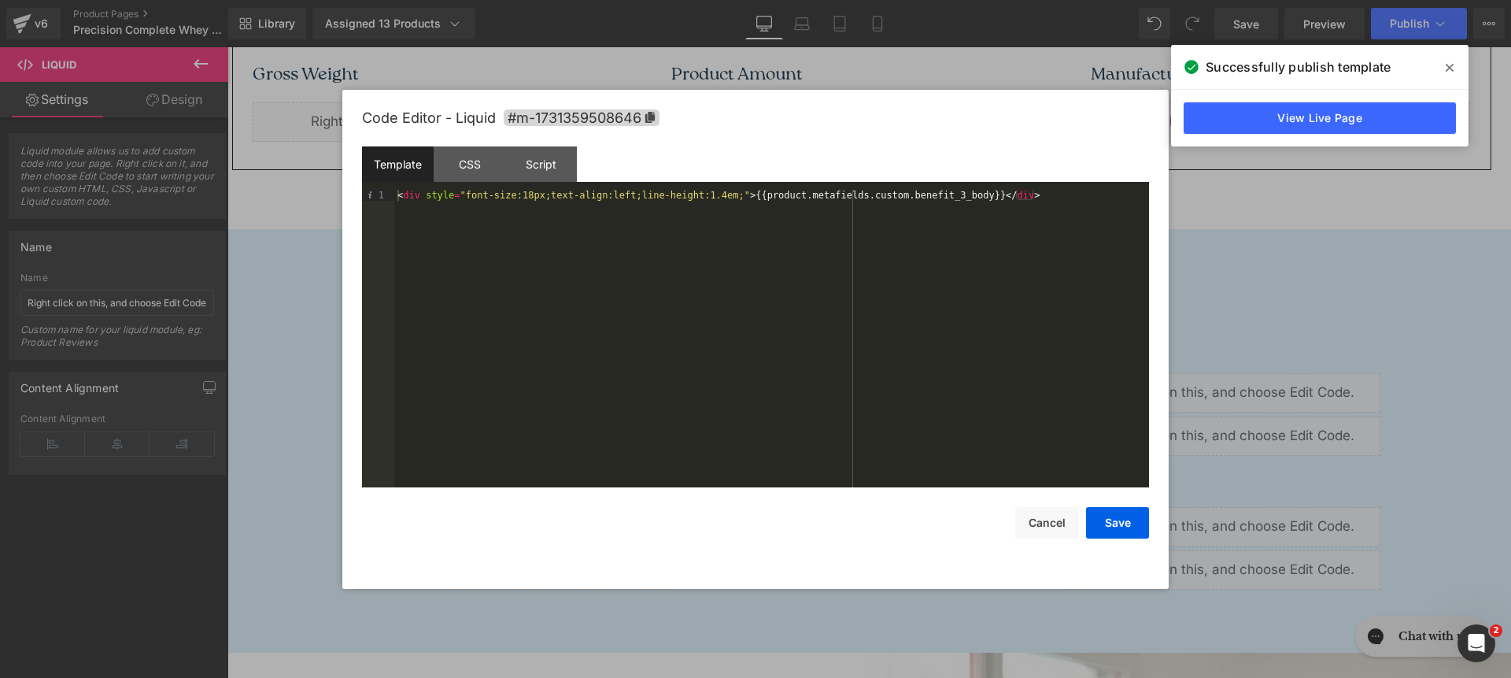
click at [745, 194] on div "< div style = "font-size:18px;text-align:left;line-height:1.4em;" > {{product.m…" at bounding box center [771, 350] width 755 height 320
click at [1145, 520] on button "Save" at bounding box center [1117, 522] width 63 height 31
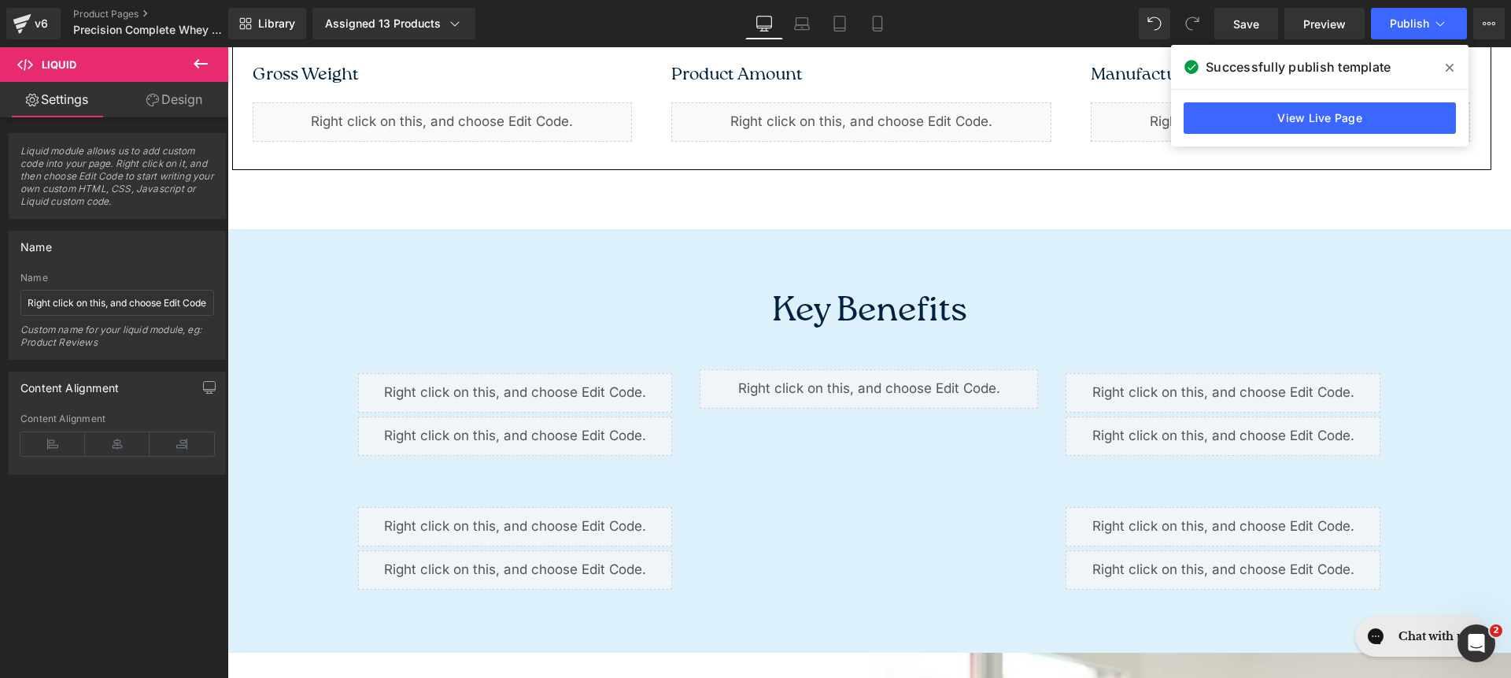
click at [1184, 523] on span at bounding box center [1190, 519] width 17 height 19
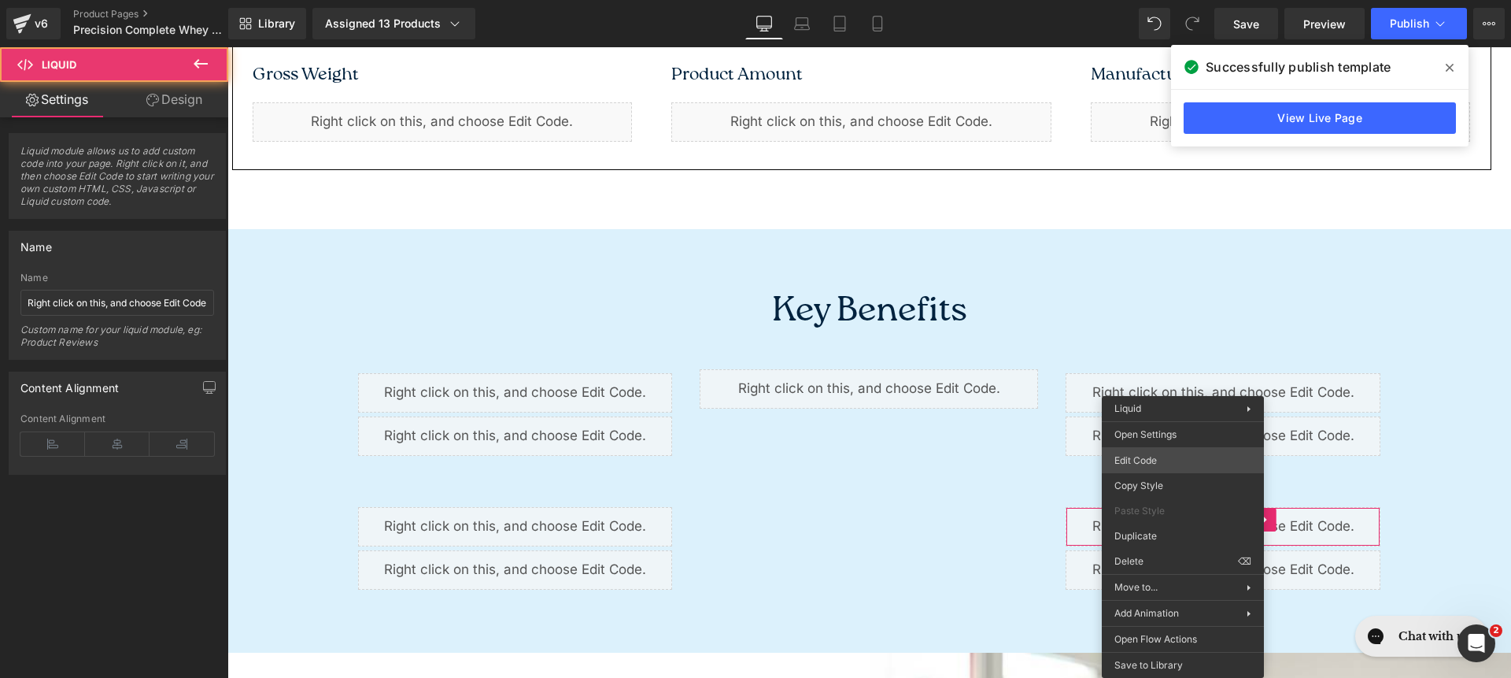
click at [1126, 0] on div "Liquid You are previewing how the will restyle your page. You can not edit Elem…" at bounding box center [755, 0] width 1511 height 0
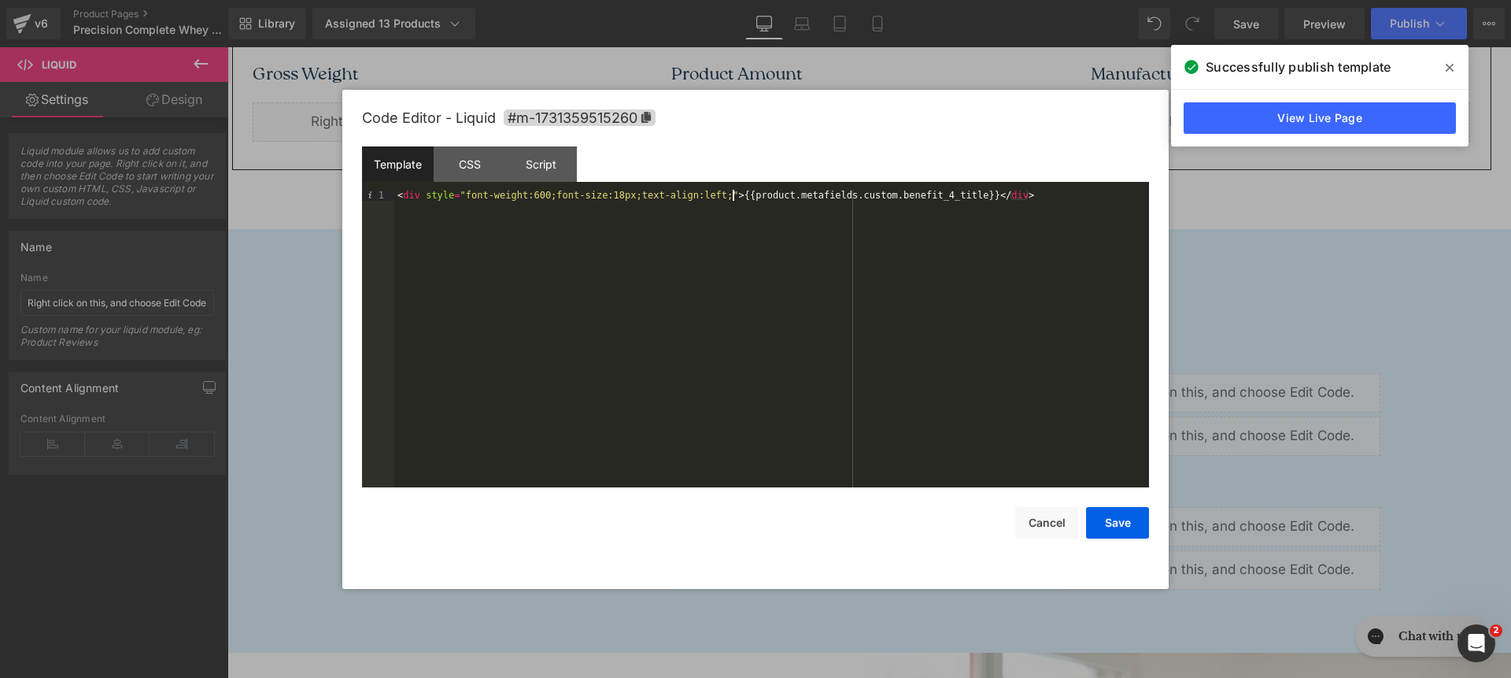
click at [733, 195] on div "< div style = "font-weight:600;font-size:18px;text-align:left;" > {{product.met…" at bounding box center [771, 350] width 755 height 320
drag, startPoint x: 1125, startPoint y: 533, endPoint x: 934, endPoint y: 509, distance: 192.0
click at [1125, 533] on button "Save" at bounding box center [1117, 522] width 63 height 31
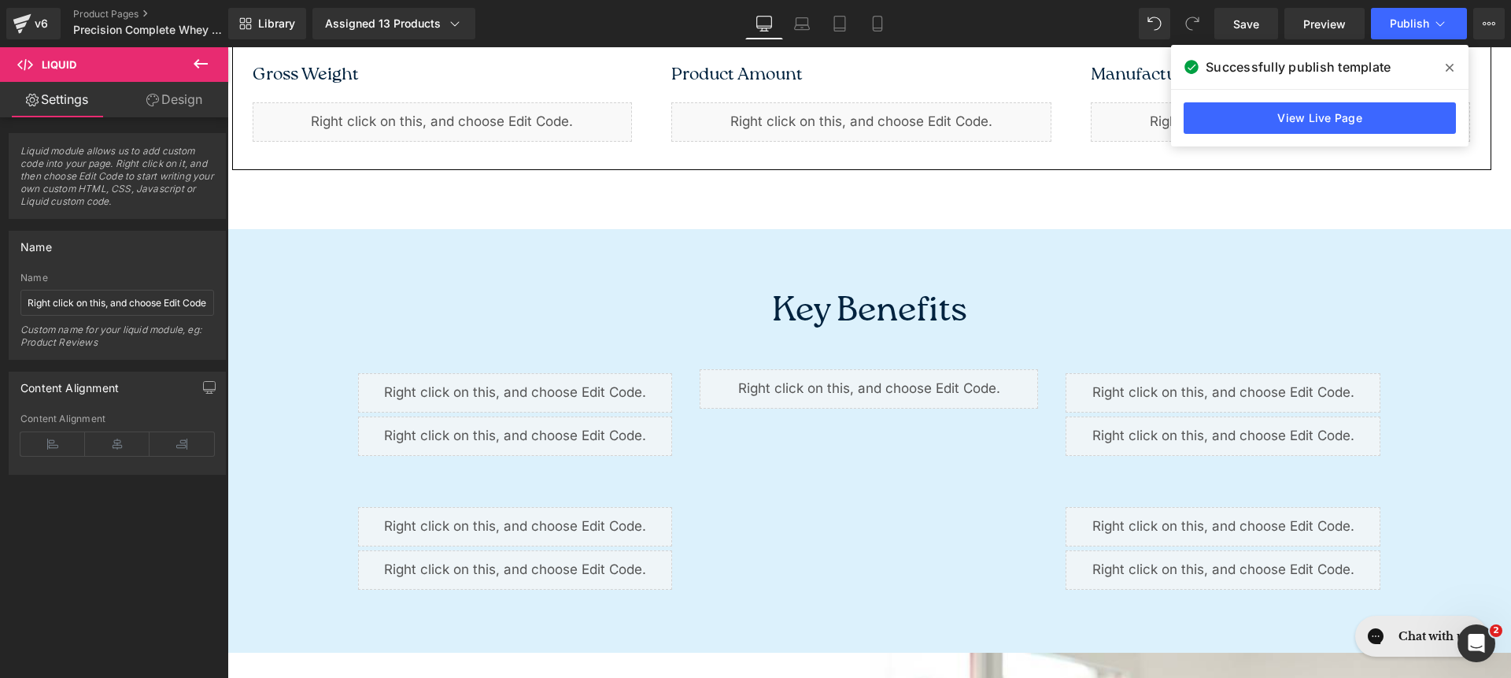
click at [1162, 557] on div "Liquid" at bounding box center [1223, 569] width 315 height 39
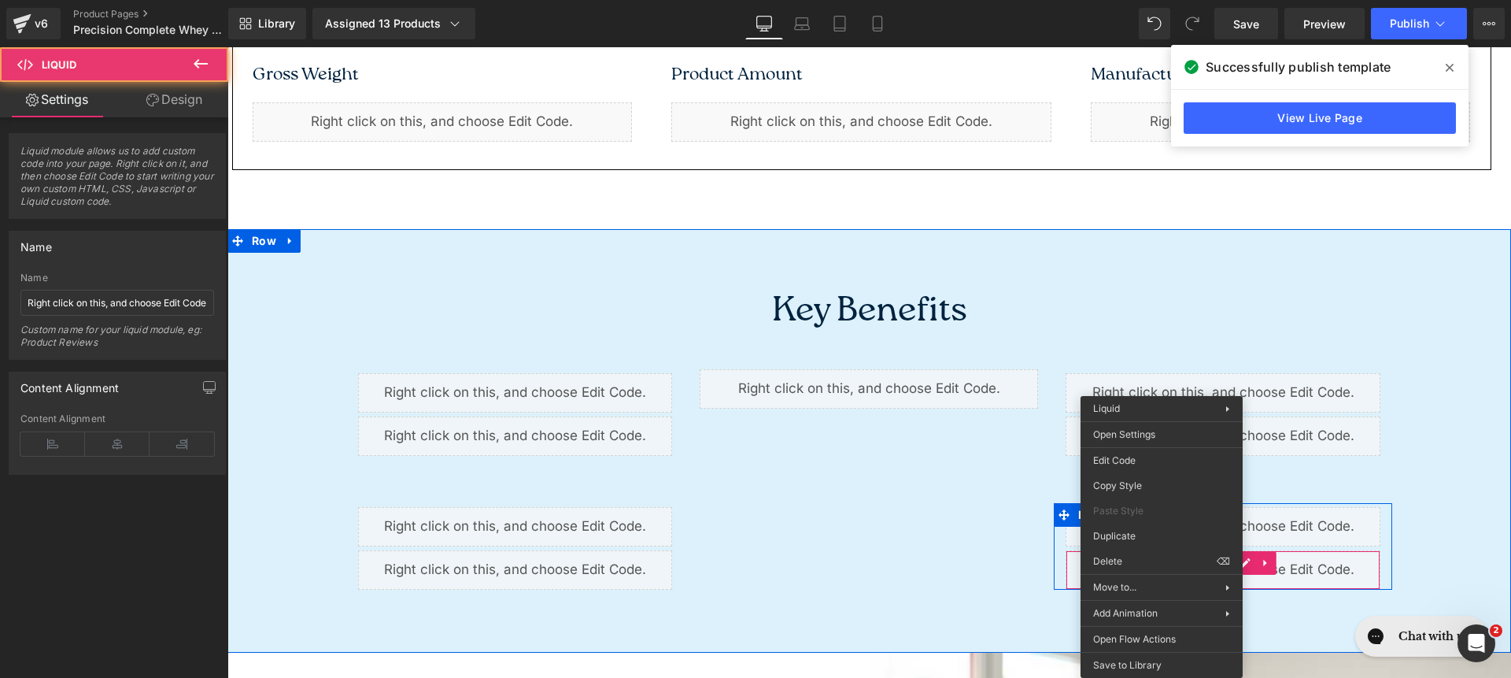
drag, startPoint x: 1162, startPoint y: 557, endPoint x: 1378, endPoint y: 577, distance: 216.7
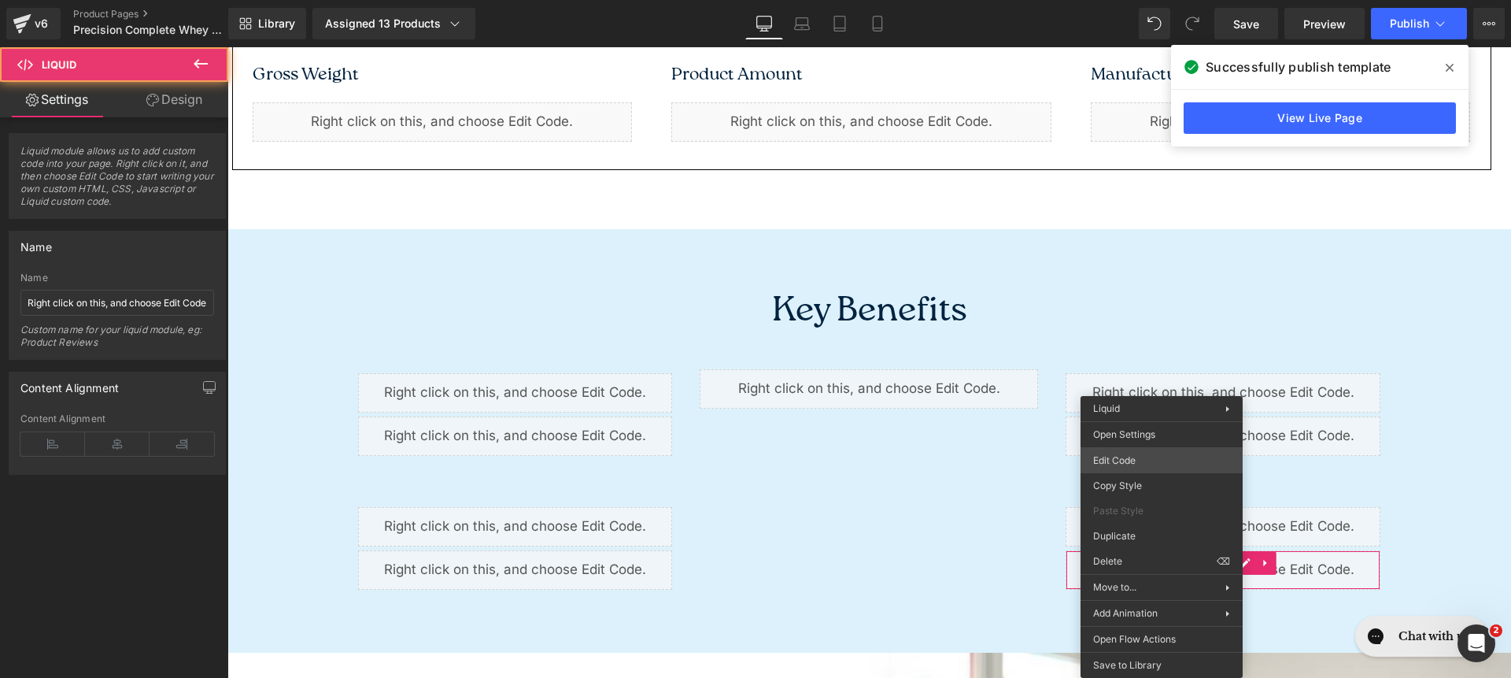
click at [1121, 0] on div "Liquid You are previewing how the will restyle your page. You can not edit Elem…" at bounding box center [755, 0] width 1511 height 0
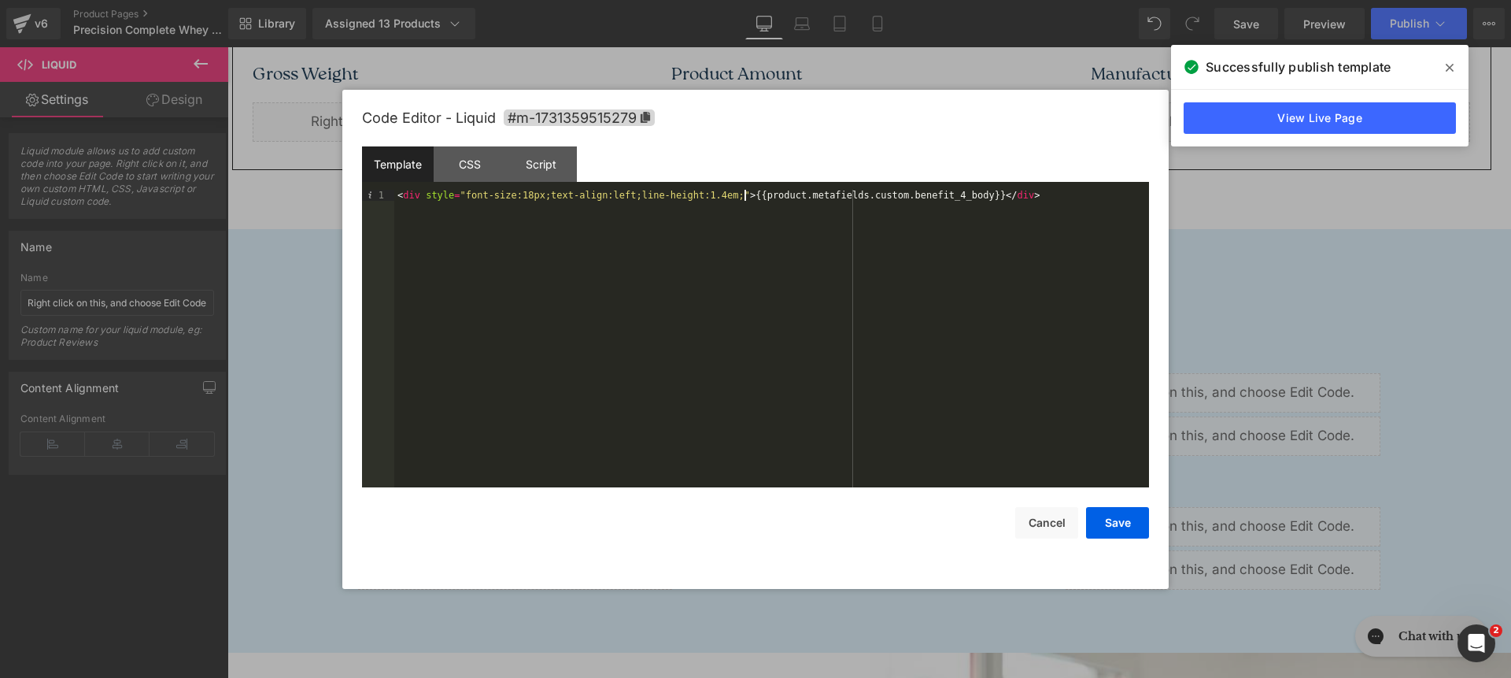
click at [743, 198] on div "< div style = "font-size:18px;text-align:left;line-height:1.4em;" > {{product.m…" at bounding box center [771, 350] width 755 height 320
click at [1130, 534] on button "Save" at bounding box center [1117, 522] width 63 height 31
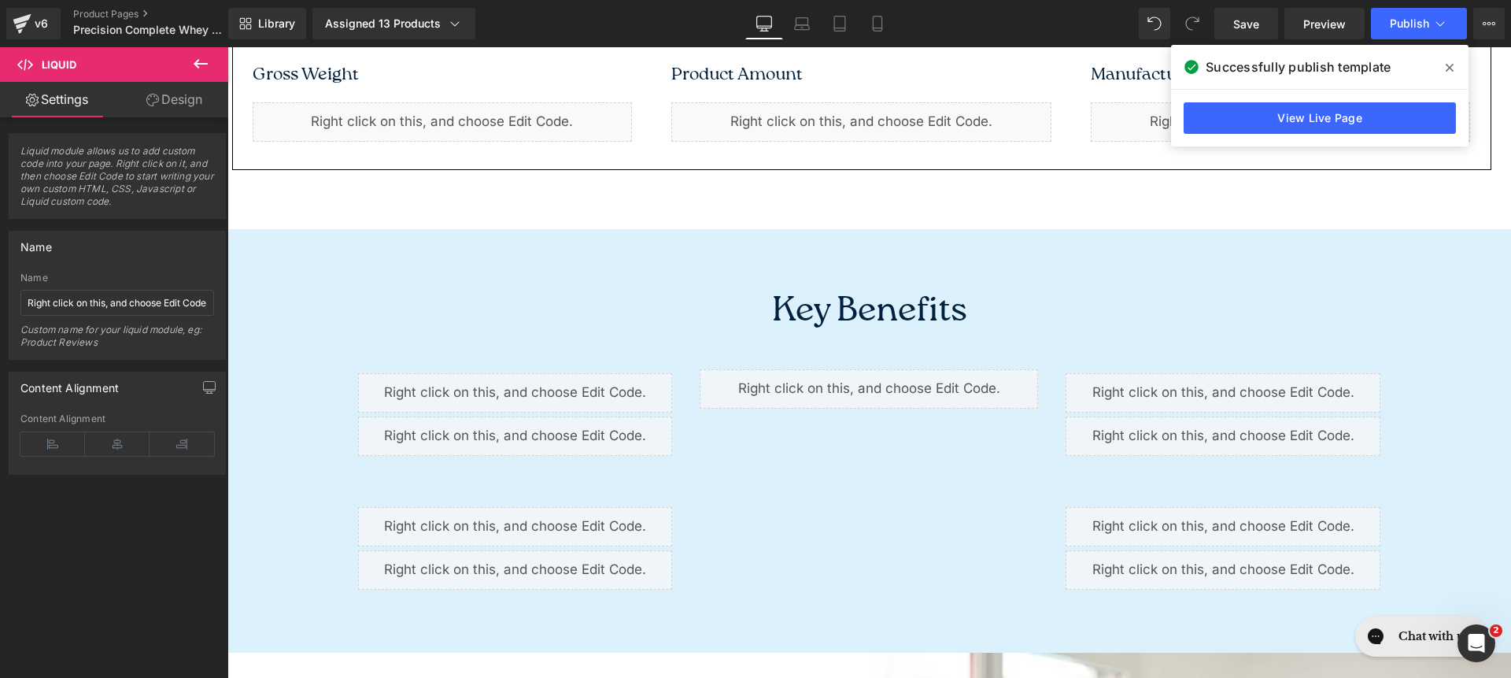
click at [1456, 70] on span at bounding box center [1449, 67] width 25 height 25
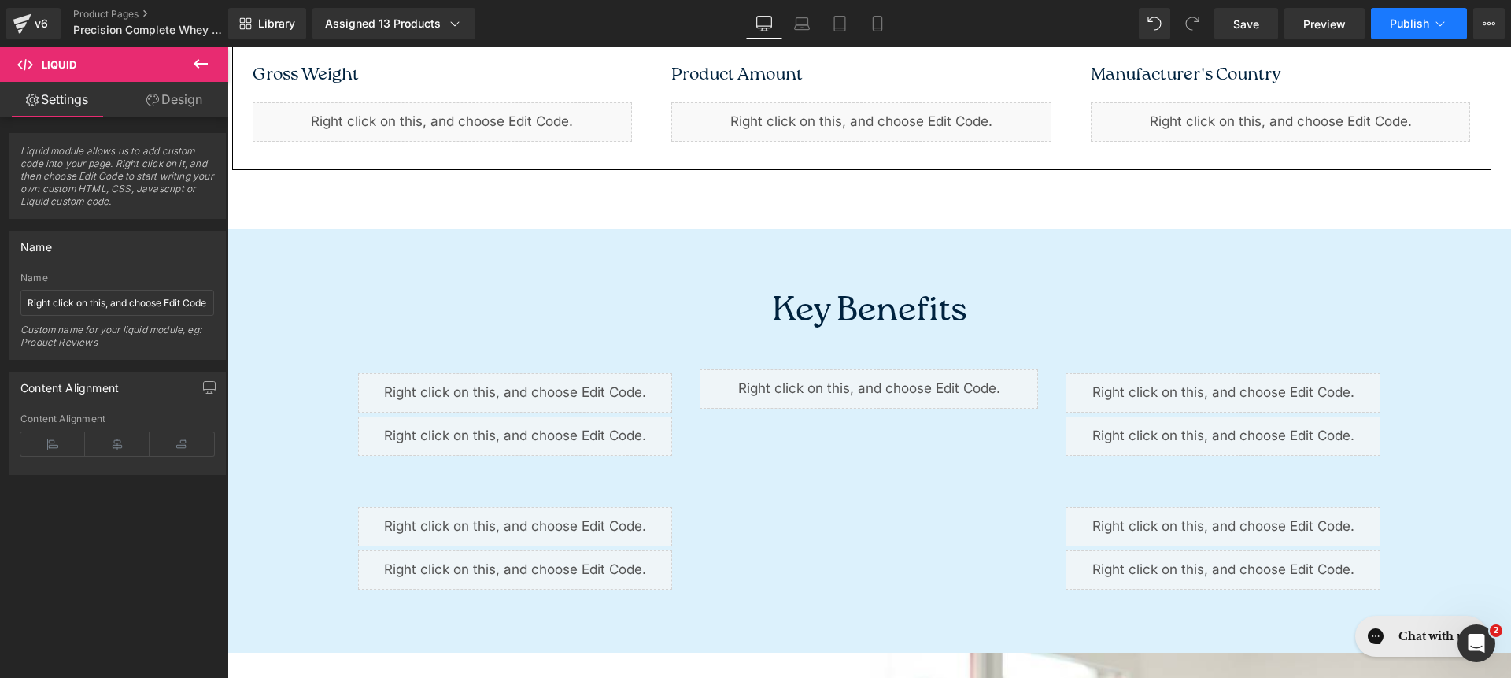
click at [1411, 8] on button "Publish" at bounding box center [1419, 23] width 96 height 31
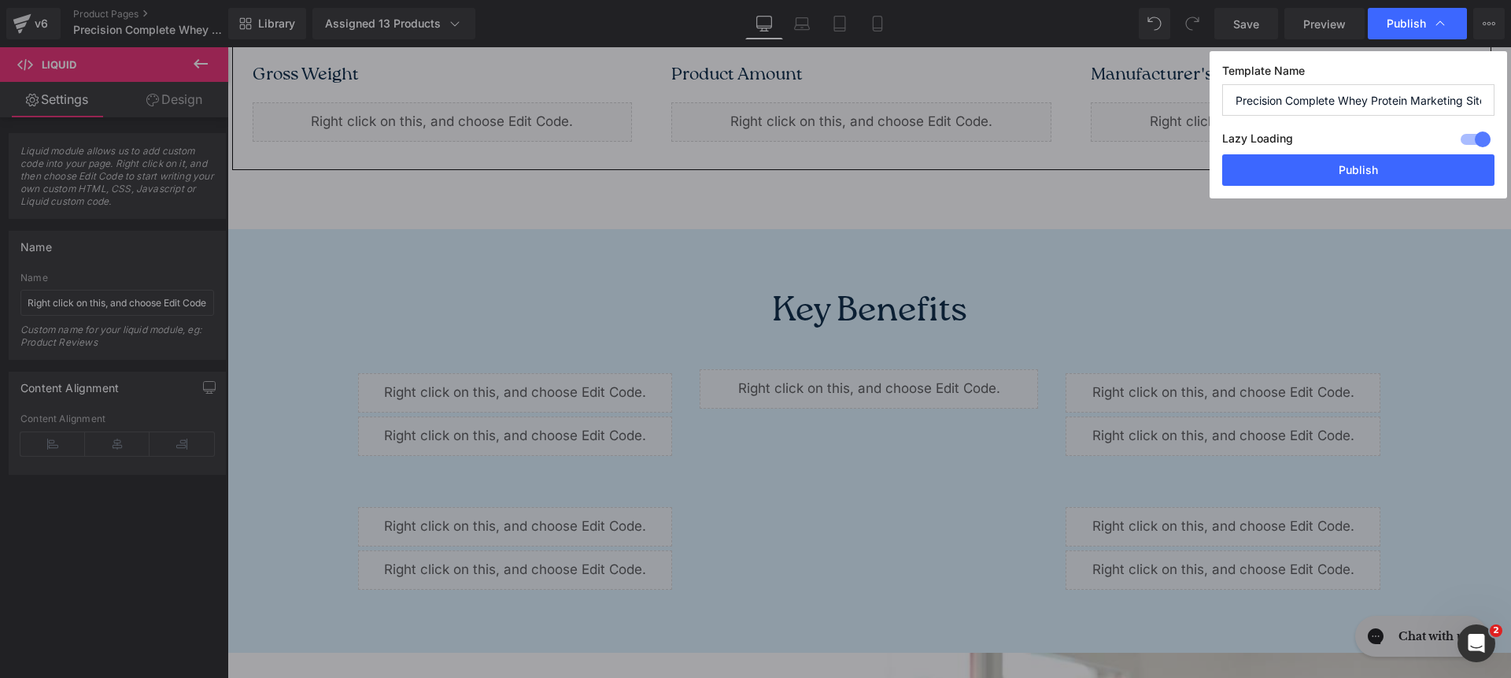
click at [1397, 153] on div "Lazy Loading Build Upgrade plan to unlock" at bounding box center [1358, 141] width 272 height 26
click at [1396, 153] on div "Lazy Loading Build Upgrade plan to unlock" at bounding box center [1358, 141] width 272 height 26
click at [1389, 162] on button "Publish" at bounding box center [1358, 169] width 272 height 31
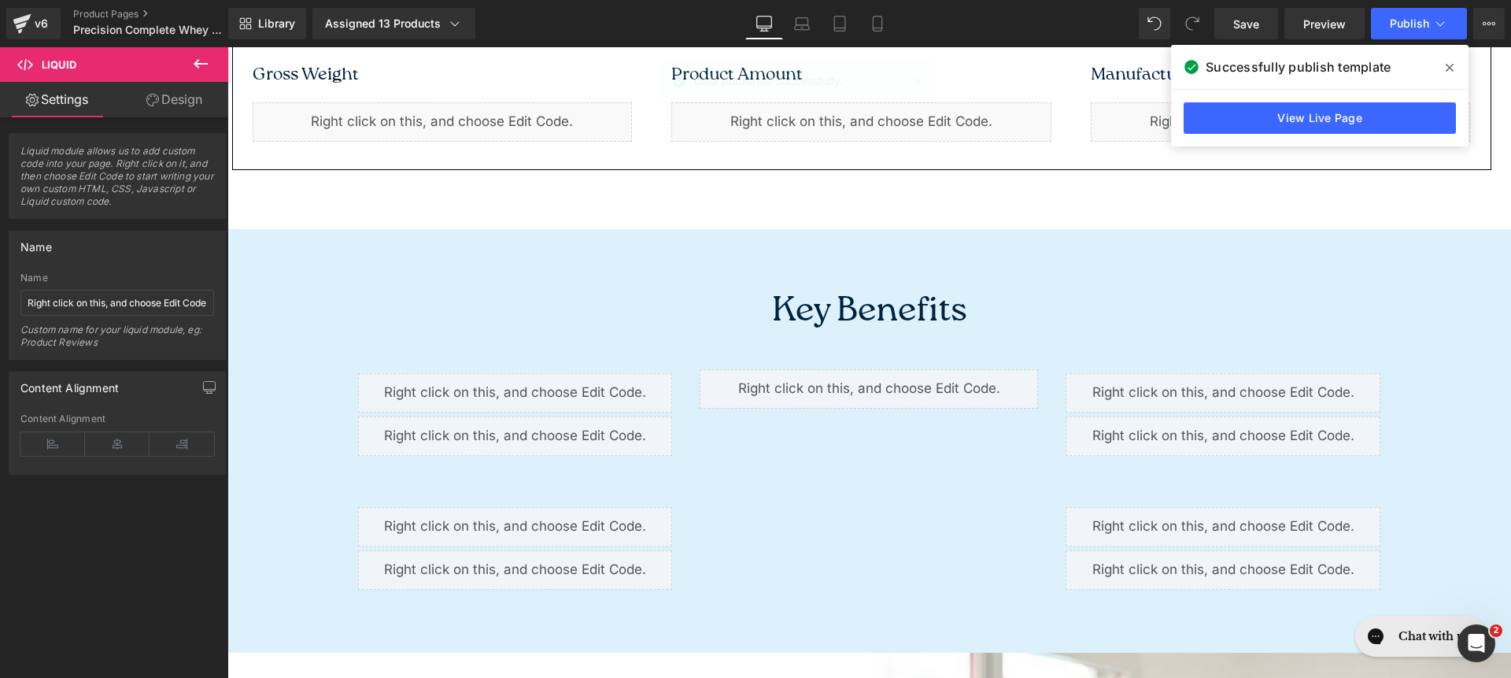
scroll to position [0, 0]
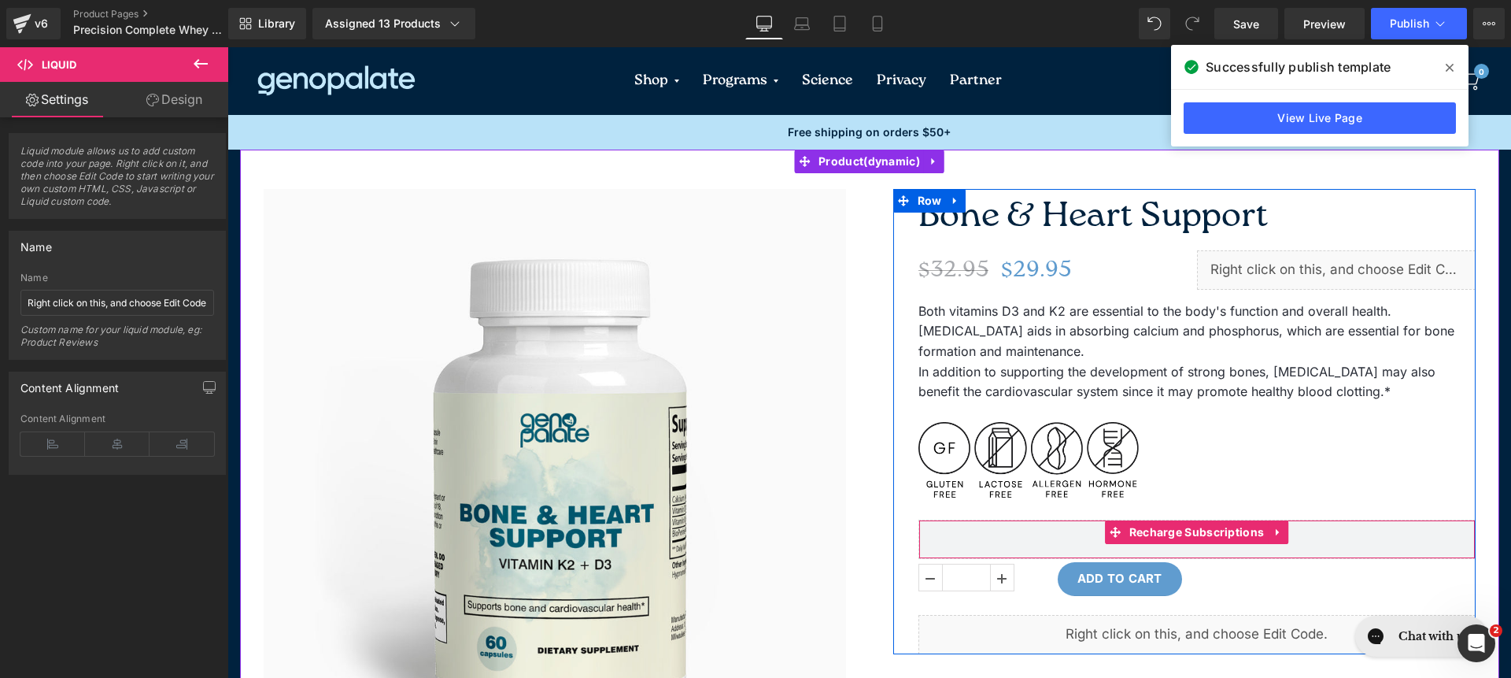
click at [1082, 543] on div "Recharge Subscriptions" at bounding box center [1197, 539] width 557 height 39
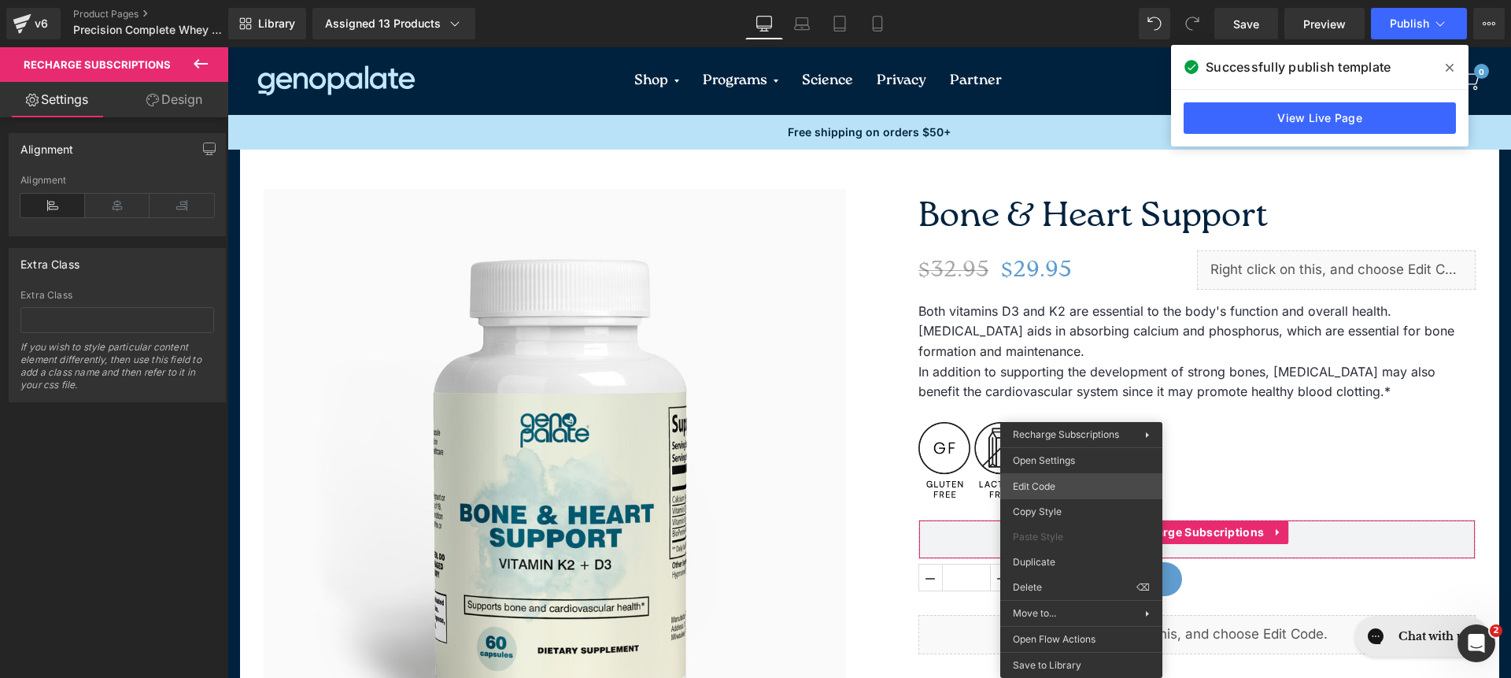
click at [1071, 0] on div "Liquid You are previewing how the will restyle your page. You can not edit Elem…" at bounding box center [755, 0] width 1511 height 0
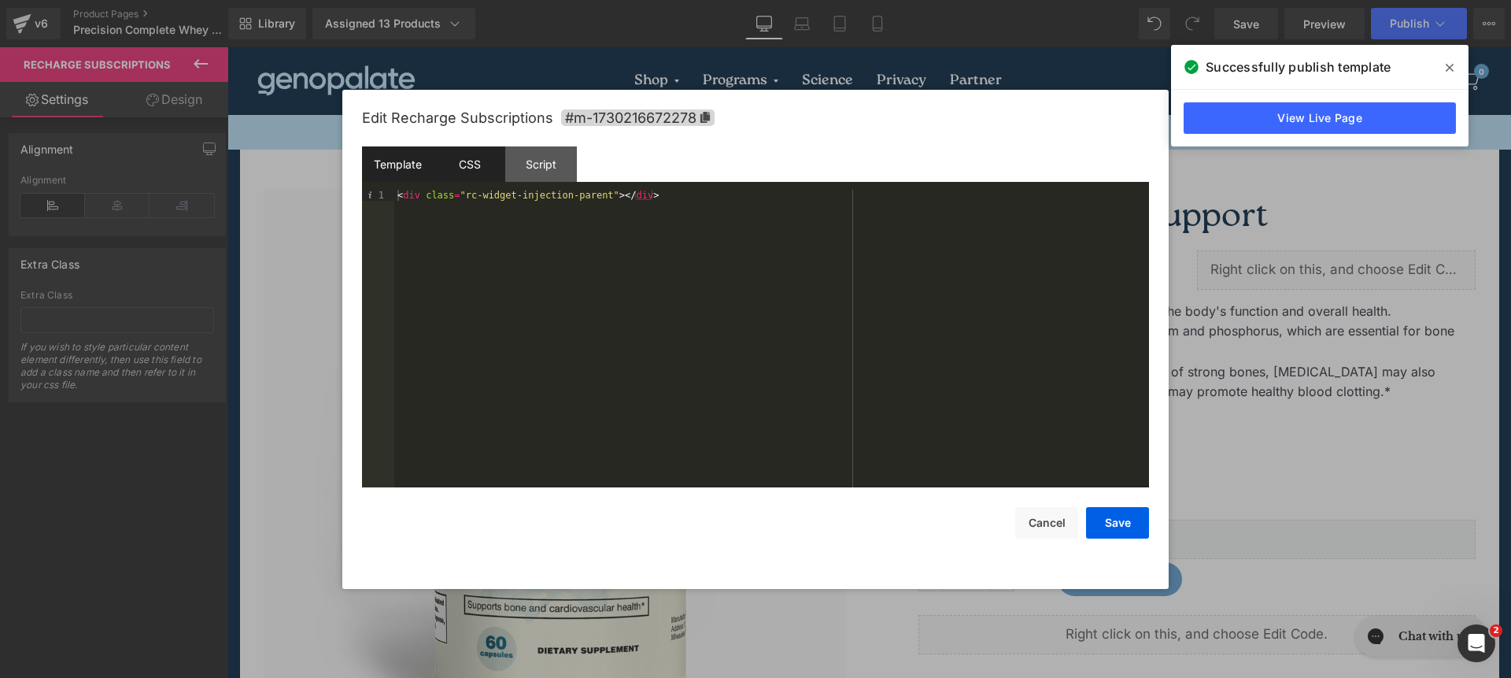
click at [450, 163] on div "CSS" at bounding box center [470, 163] width 72 height 35
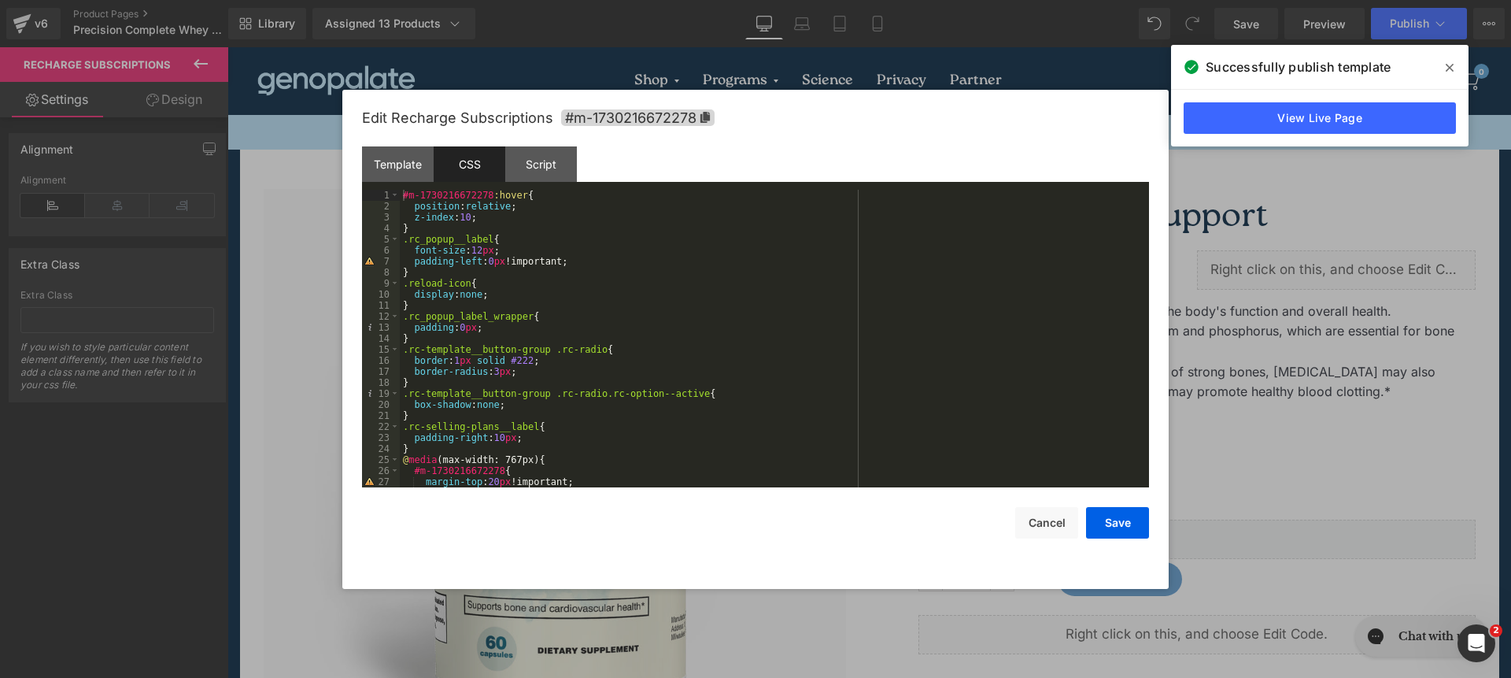
scroll to position [276, 0]
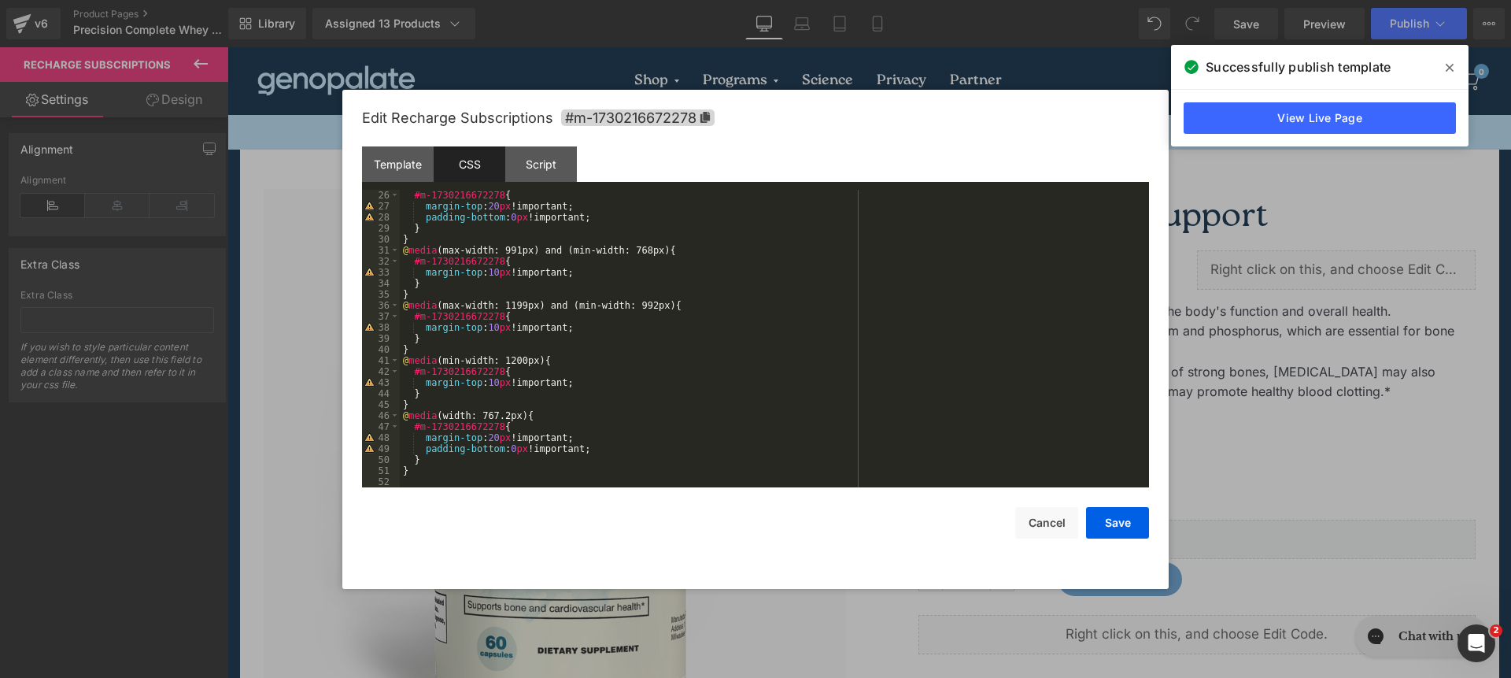
click at [636, 482] on div "#m-1730216672278 { margin-top : 20 px !important; padding-bottom : 0 px !import…" at bounding box center [771, 350] width 743 height 320
paste textarea
click at [821, 484] on div "#m-1730216672278 { margin-top : 20 px !important; padding-bottom : 0 px !import…" at bounding box center [771, 350] width 743 height 320
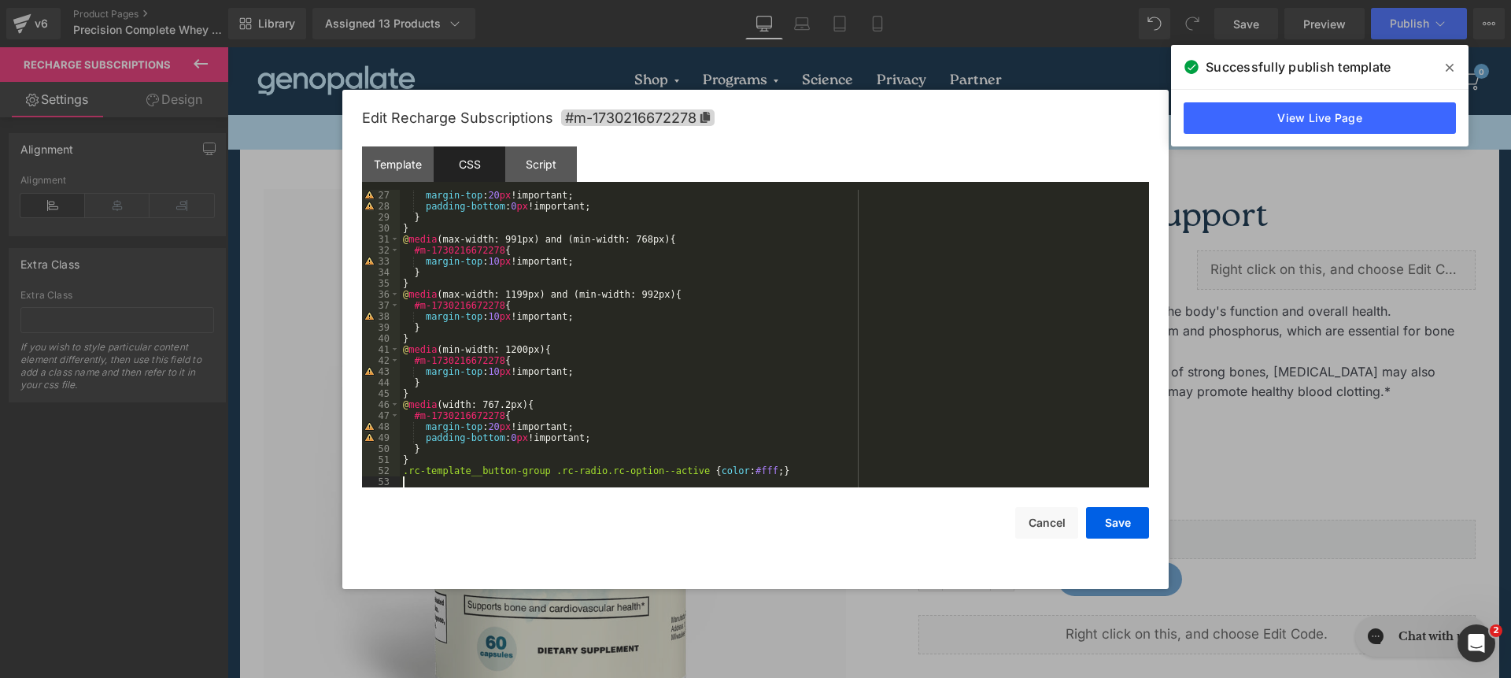
paste textarea
click at [734, 486] on div "margin-top : 20 px !important; padding-bottom : 0 px !important; } } @ media (m…" at bounding box center [771, 350] width 743 height 320
click at [1119, 528] on button "Save" at bounding box center [1117, 522] width 63 height 31
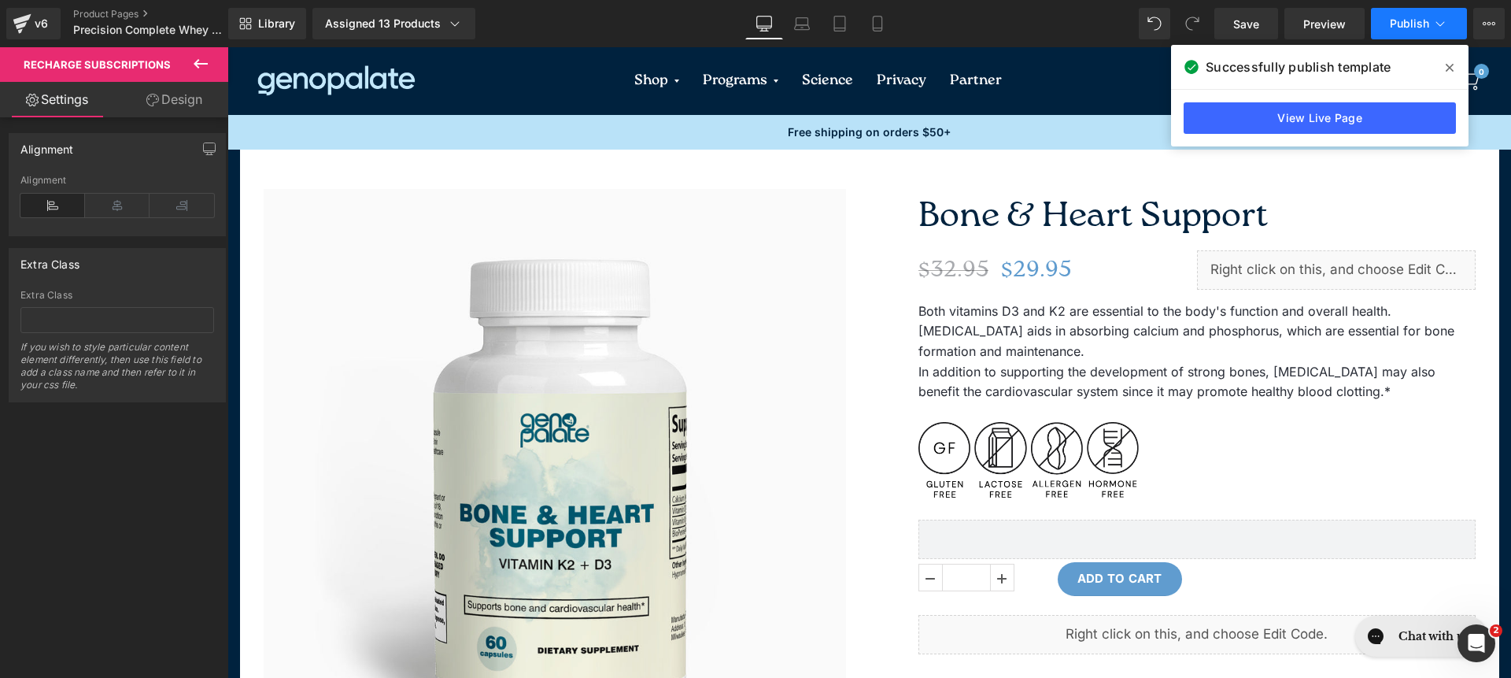
click at [1419, 24] on span "Publish" at bounding box center [1409, 23] width 39 height 13
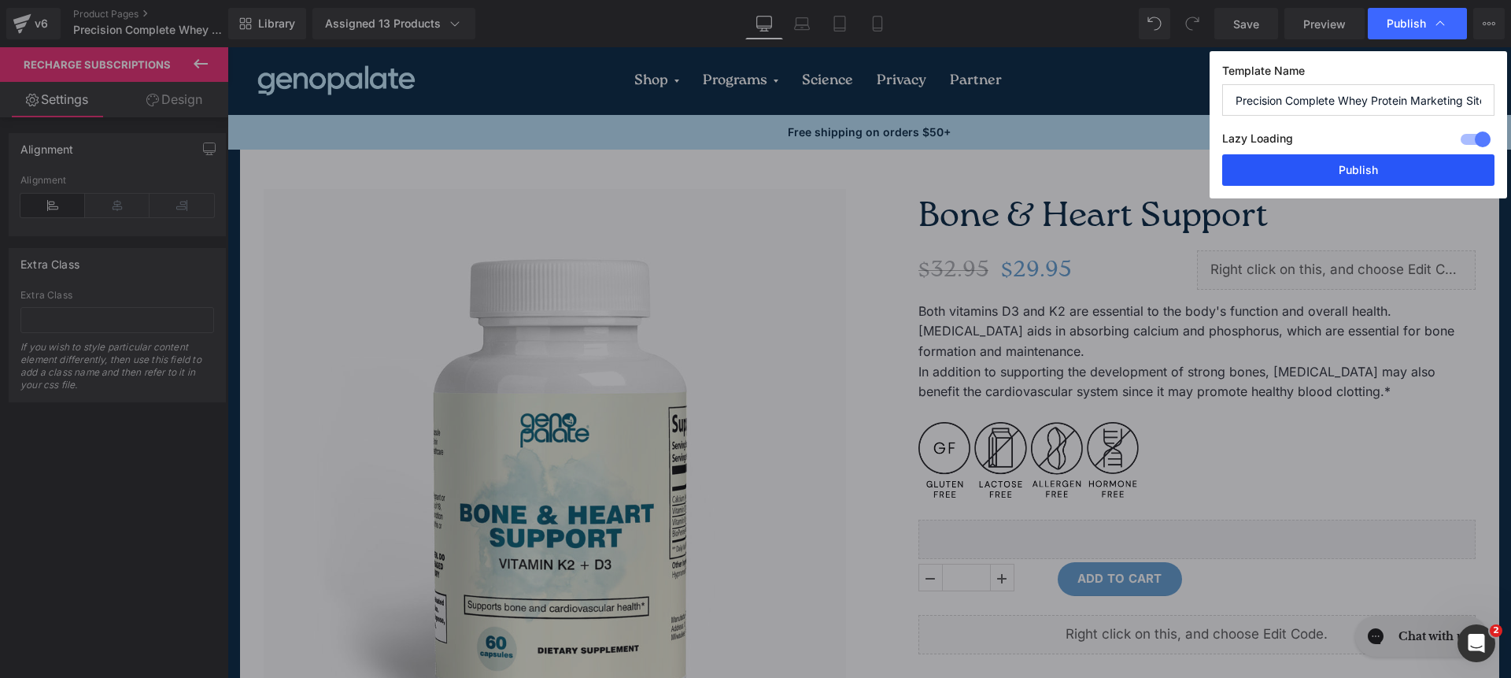
click at [1352, 175] on button "Publish" at bounding box center [1358, 169] width 272 height 31
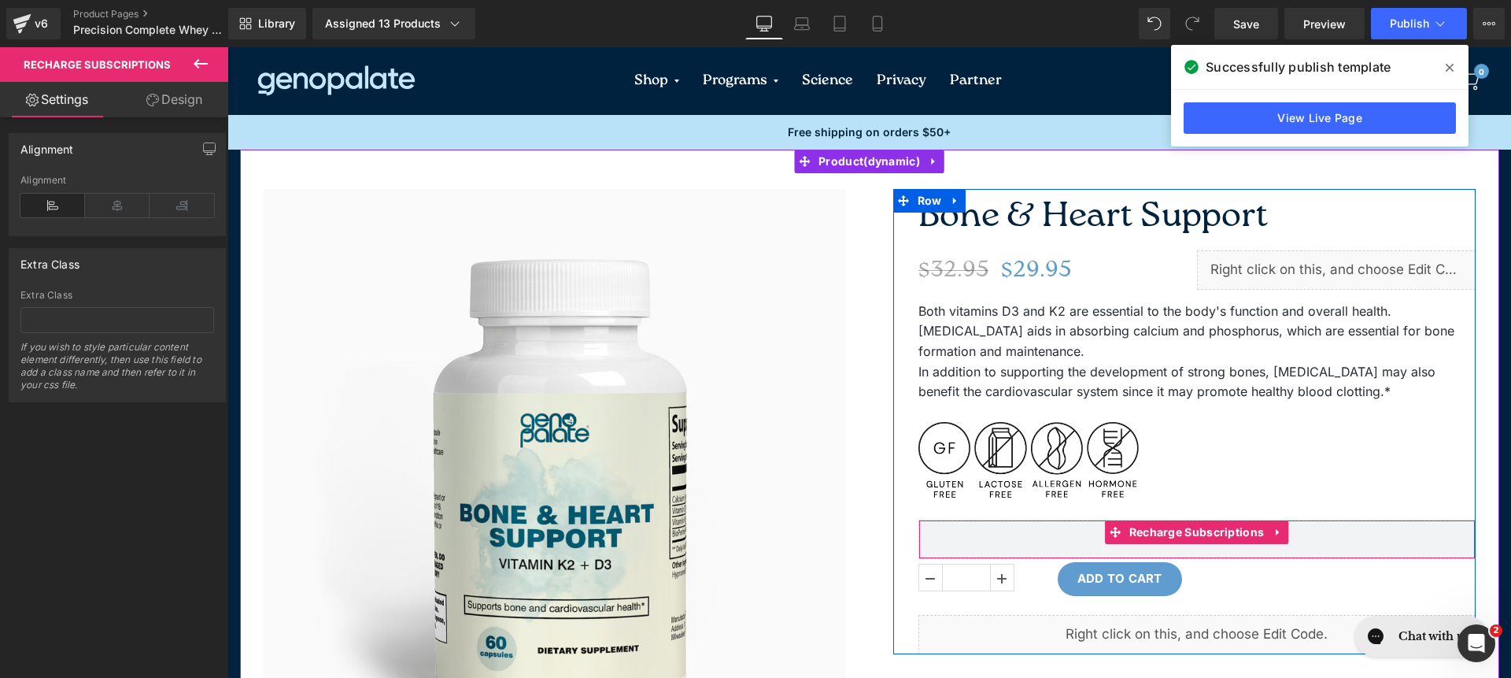
click at [1074, 535] on div "Recharge Subscriptions" at bounding box center [1197, 539] width 557 height 39
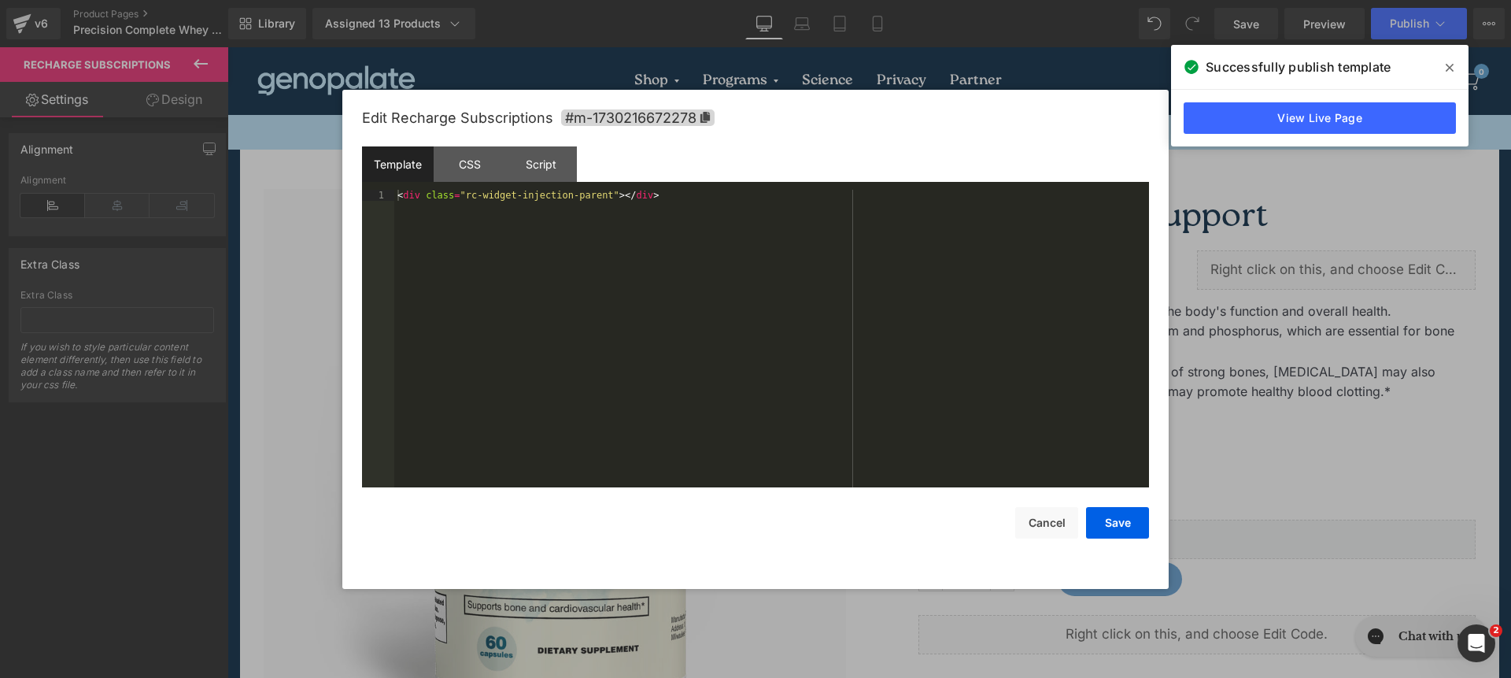
click at [1065, 0] on div "Liquid You are previewing how the will restyle your page. You can not edit Elem…" at bounding box center [755, 0] width 1511 height 0
click at [472, 168] on div "CSS" at bounding box center [470, 163] width 72 height 35
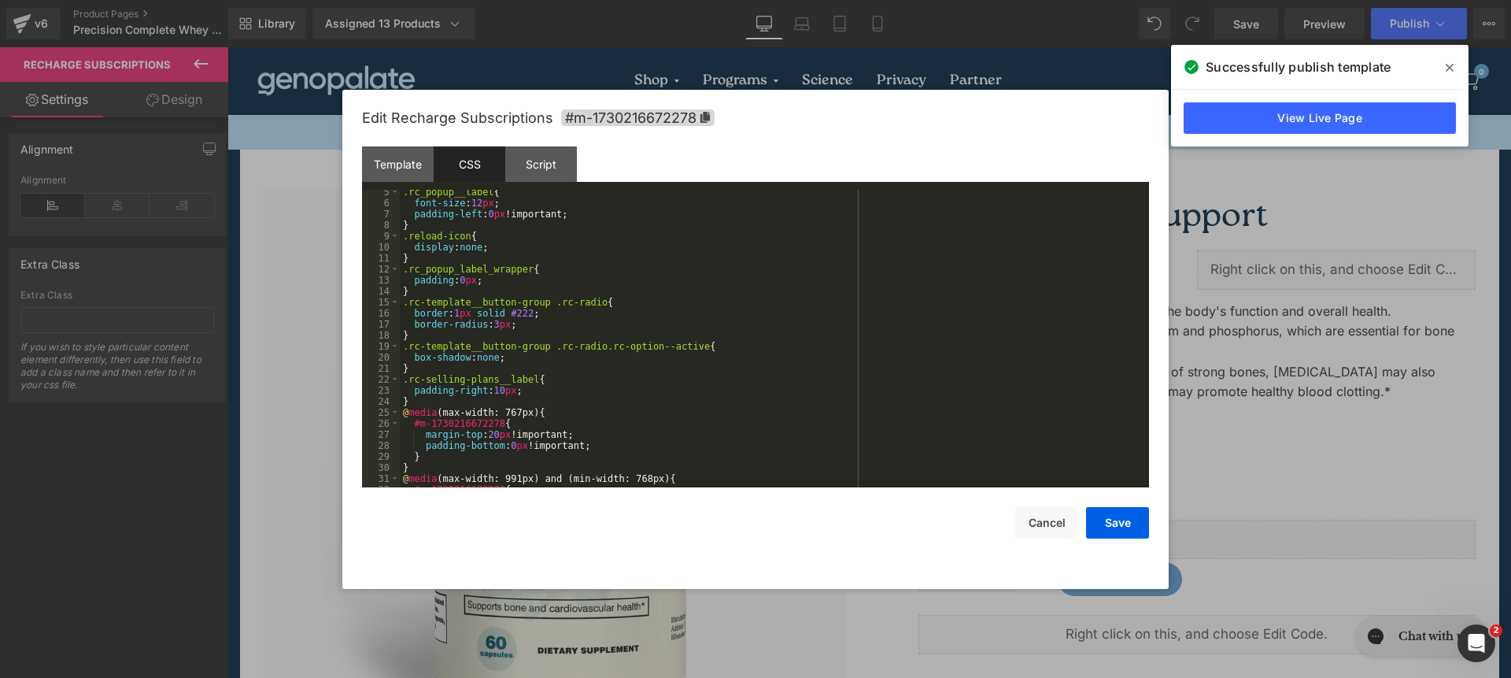
scroll to position [342, 0]
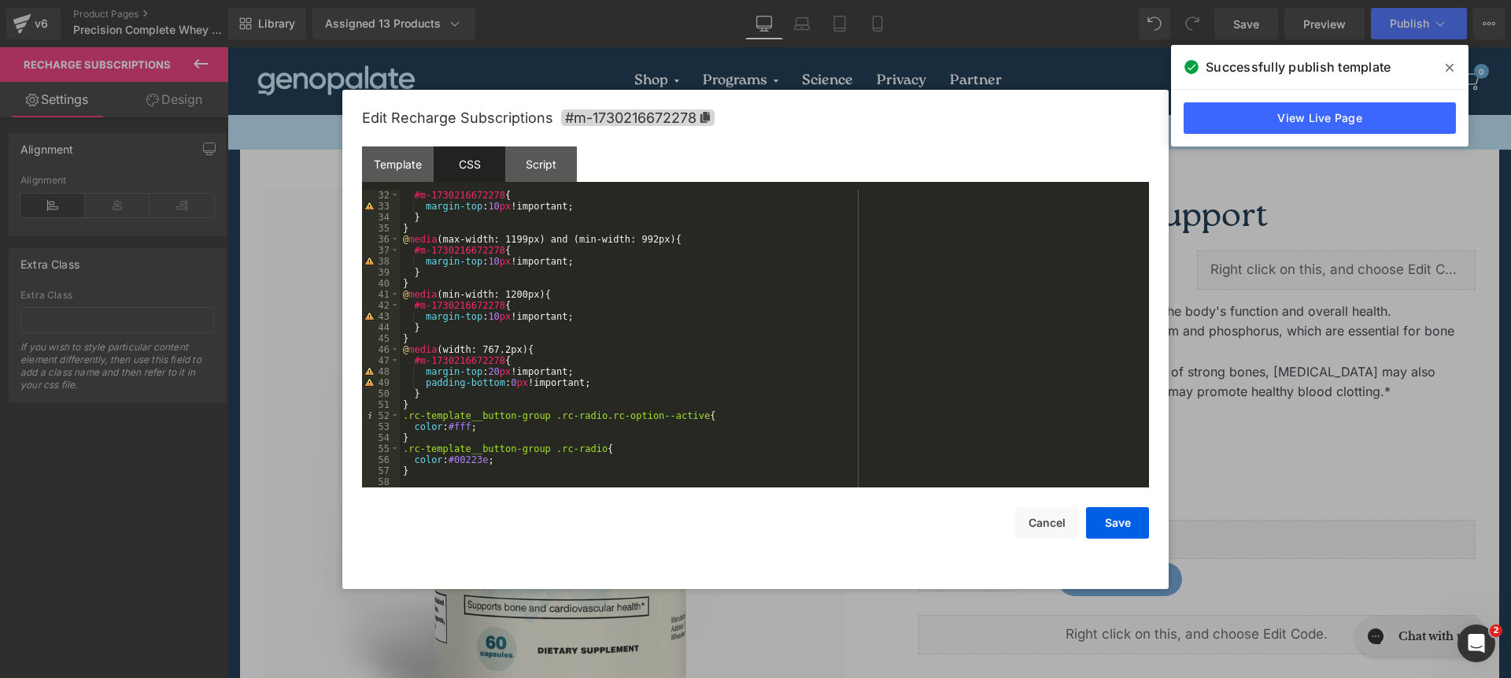
click at [653, 471] on div "#m-1730216672278 { margin-top : 10 px !important; } } @ media (max-width: 1199p…" at bounding box center [771, 350] width 743 height 320
paste textarea
click at [675, 482] on div "#m-1730216672278 { margin-top : 10 px !important; } } @ media (max-width: 1199p…" at bounding box center [771, 350] width 743 height 320
drag, startPoint x: 1093, startPoint y: 527, endPoint x: 1107, endPoint y: 505, distance: 25.8
click at [1093, 527] on button "Save" at bounding box center [1117, 522] width 63 height 31
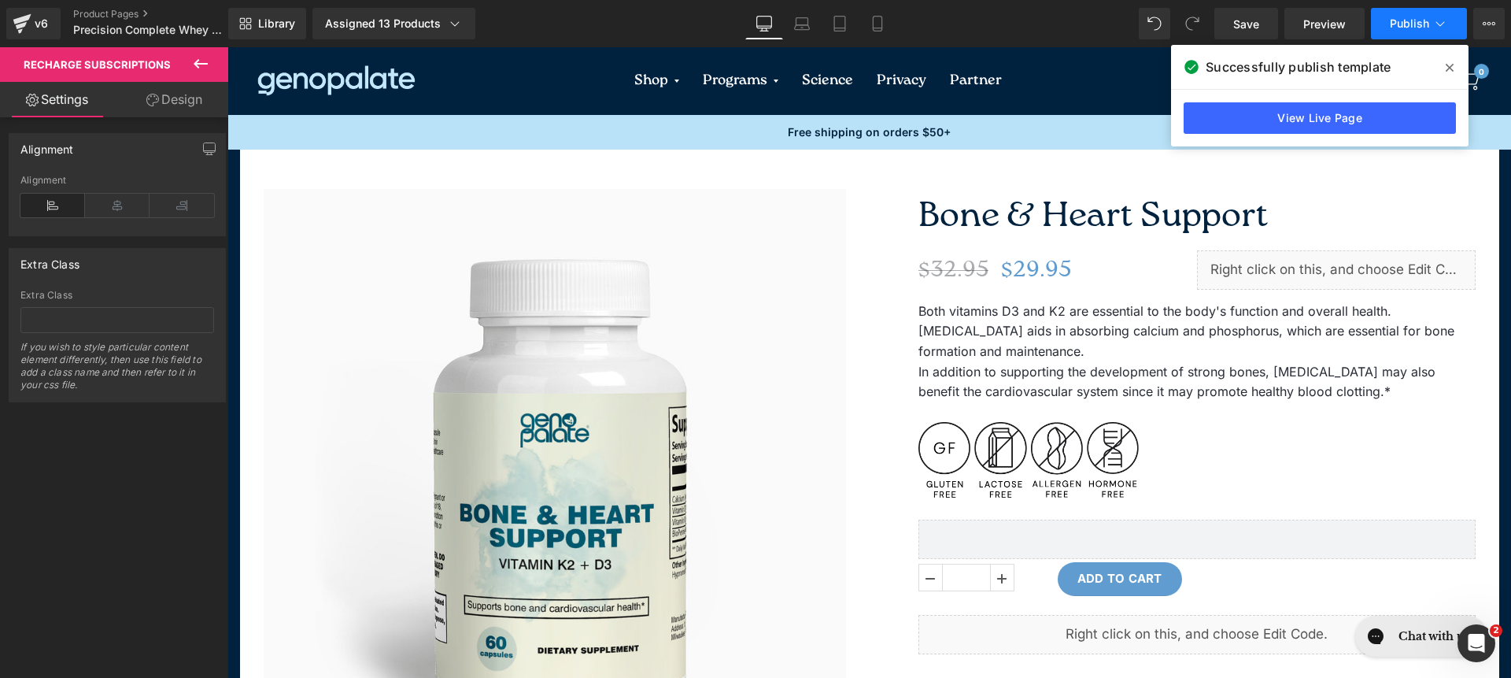
click at [1426, 27] on span "Publish" at bounding box center [1409, 23] width 39 height 13
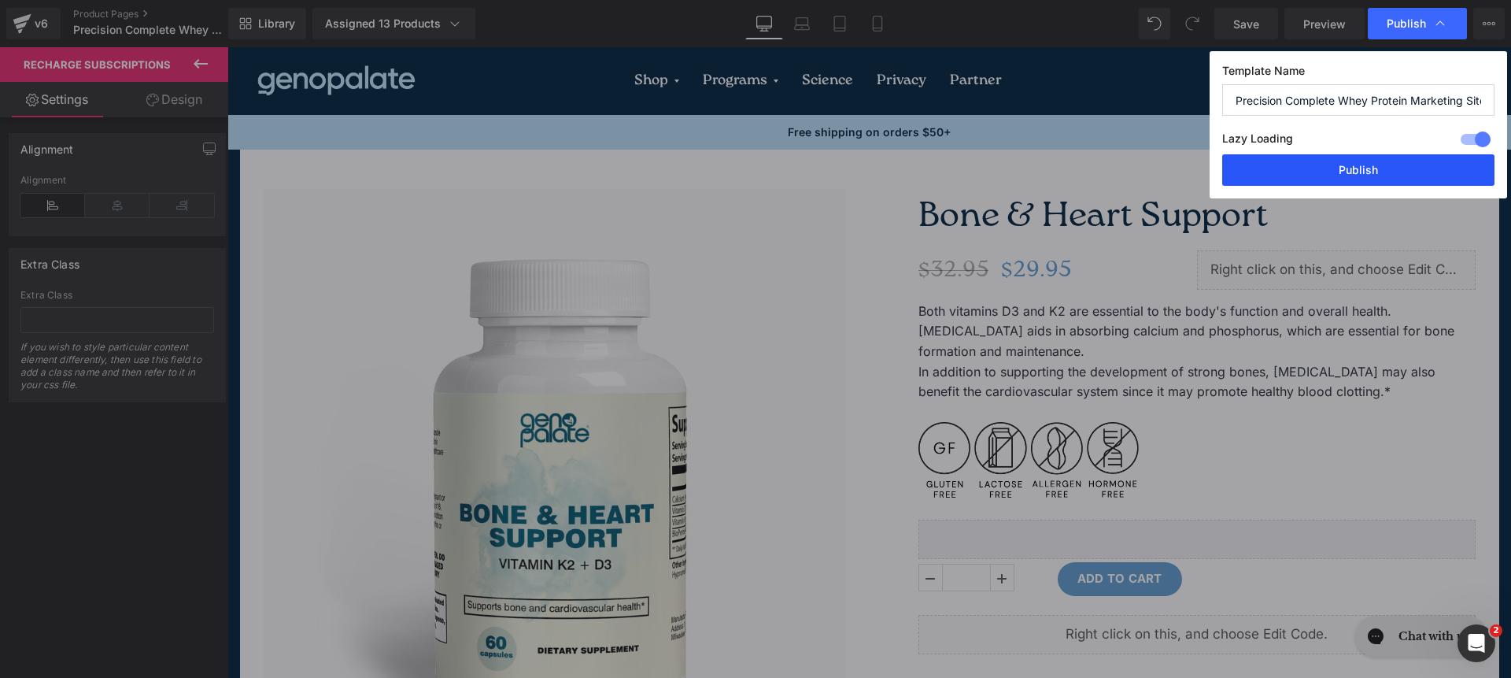
click at [1383, 164] on button "Publish" at bounding box center [1358, 169] width 272 height 31
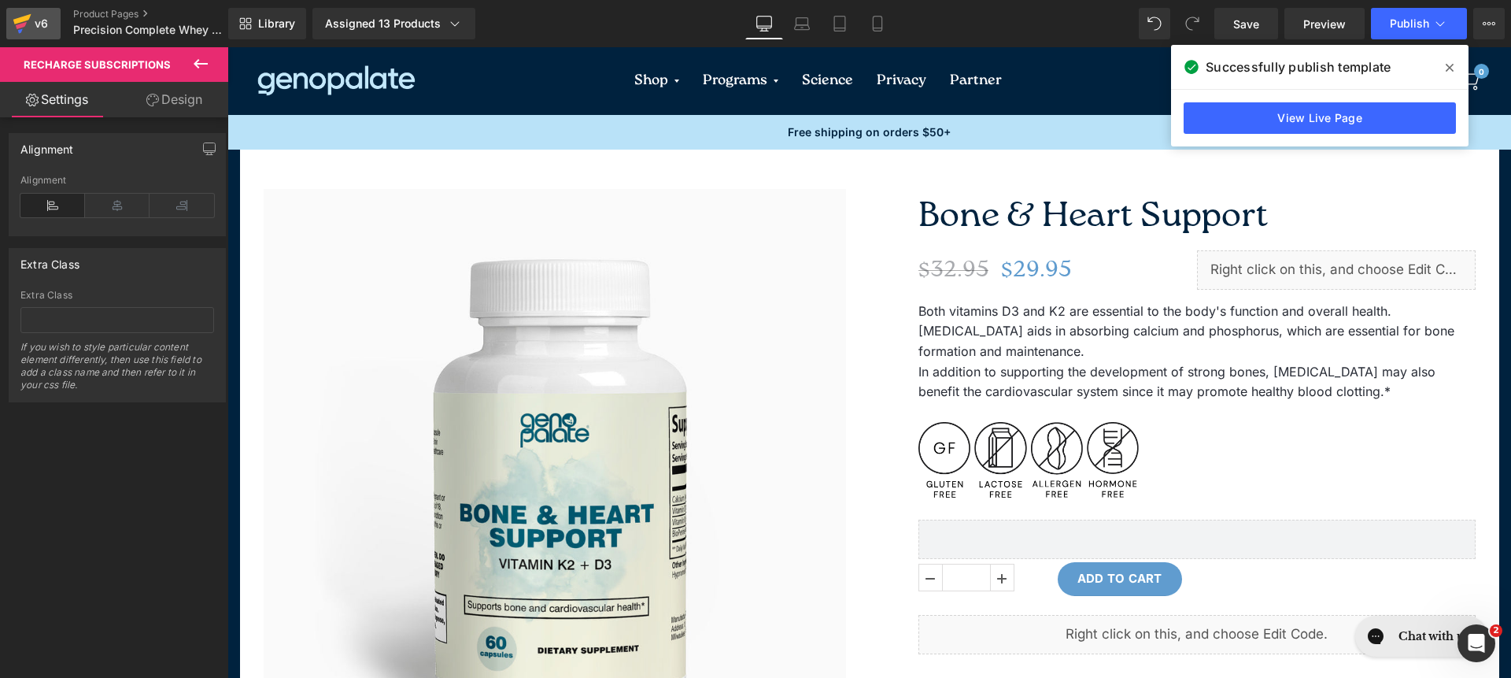
click at [13, 34] on icon at bounding box center [22, 23] width 19 height 39
